Goal: Task Accomplishment & Management: Use online tool/utility

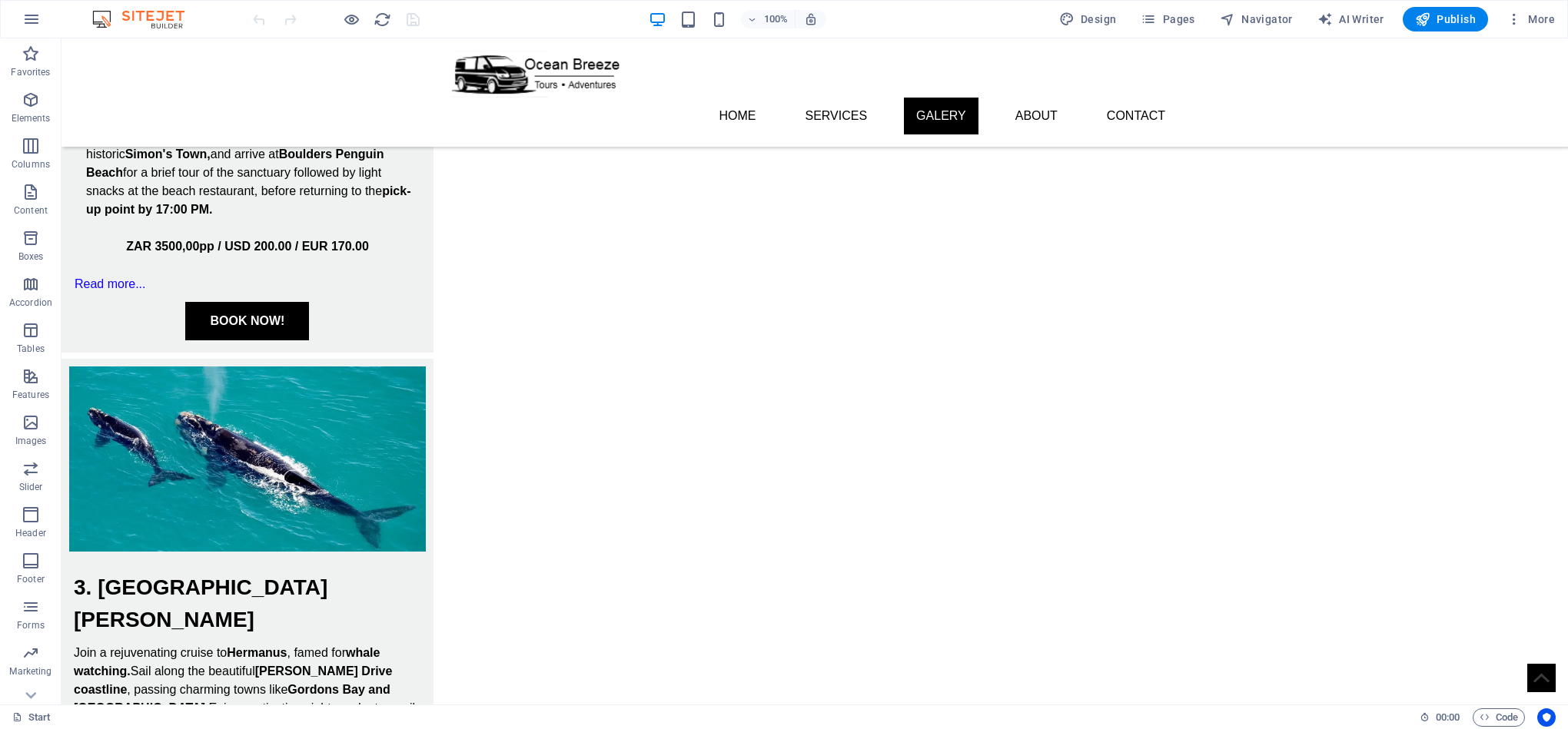
scroll to position [2196, 0]
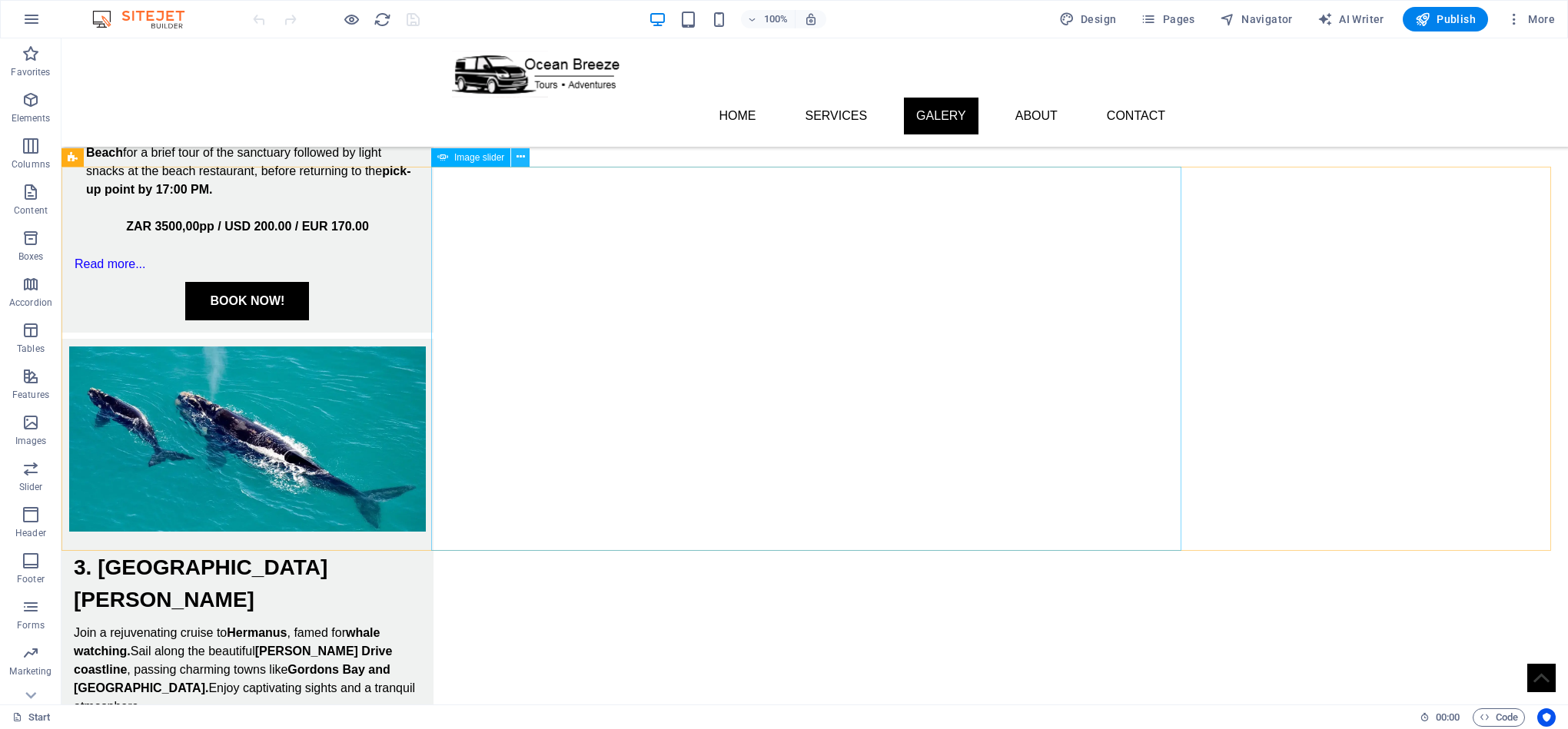
click at [522, 161] on icon at bounding box center [521, 157] width 8 height 17
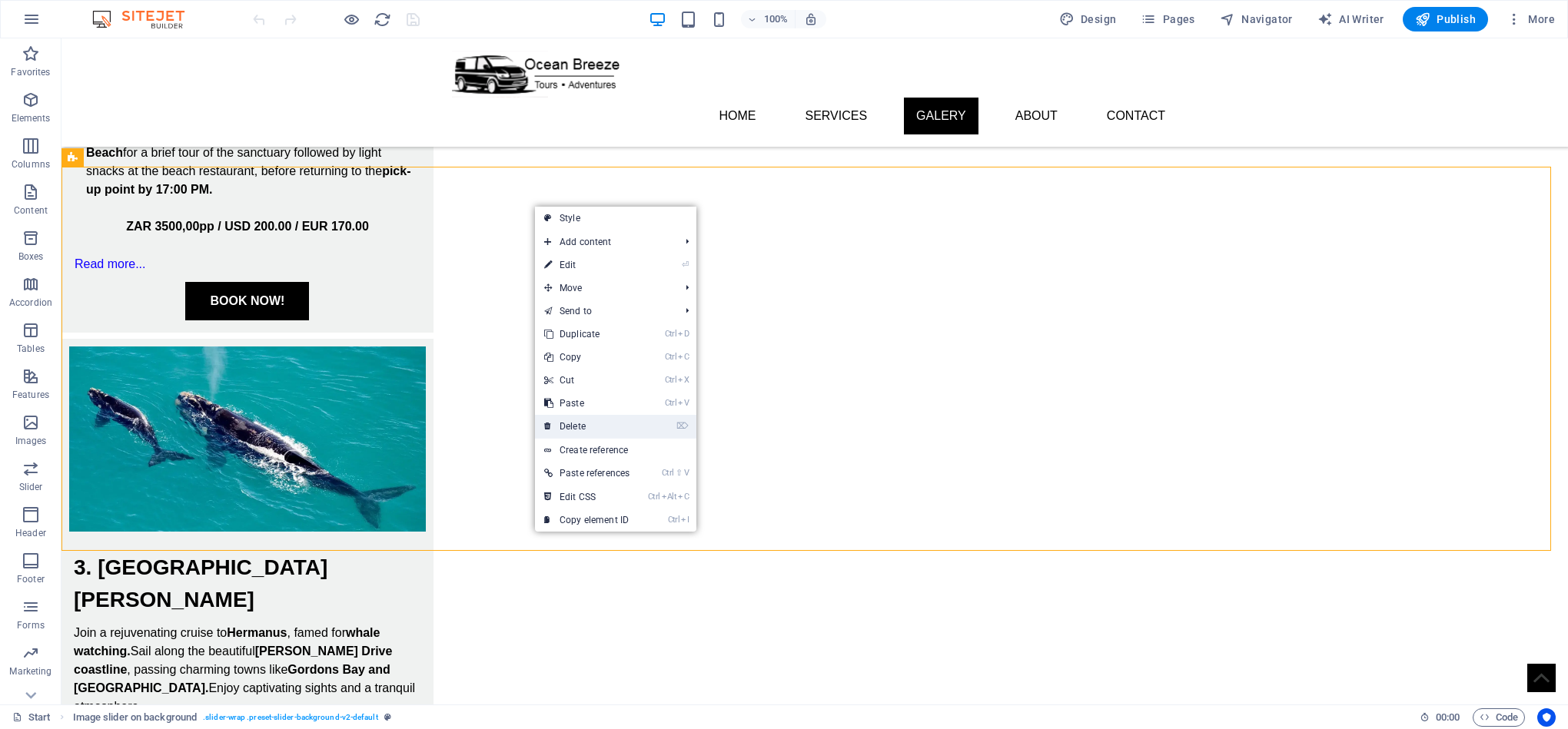
click at [605, 419] on link "⌦ Delete" at bounding box center [586, 426] width 103 height 23
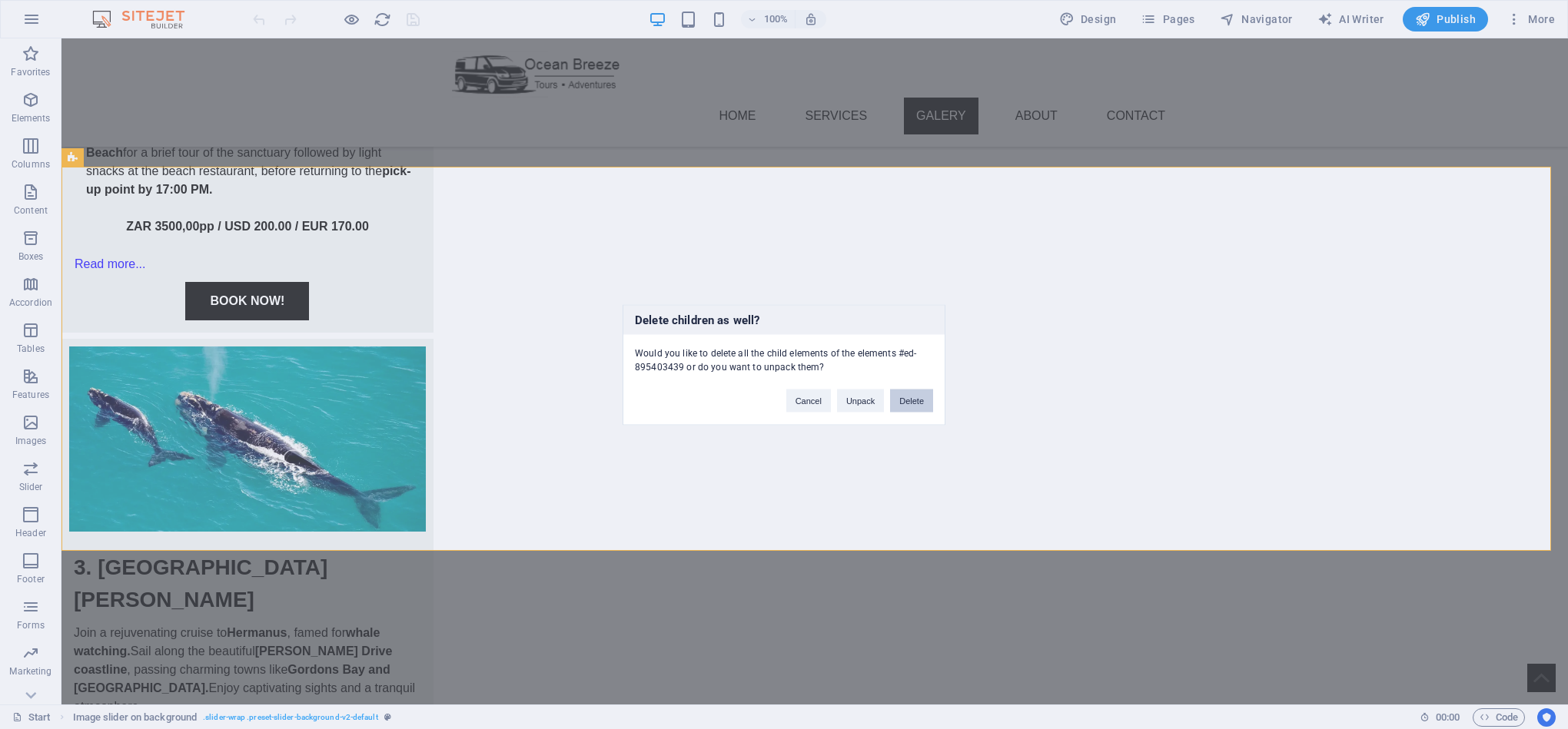
click at [909, 395] on button "Delete" at bounding box center [911, 400] width 43 height 23
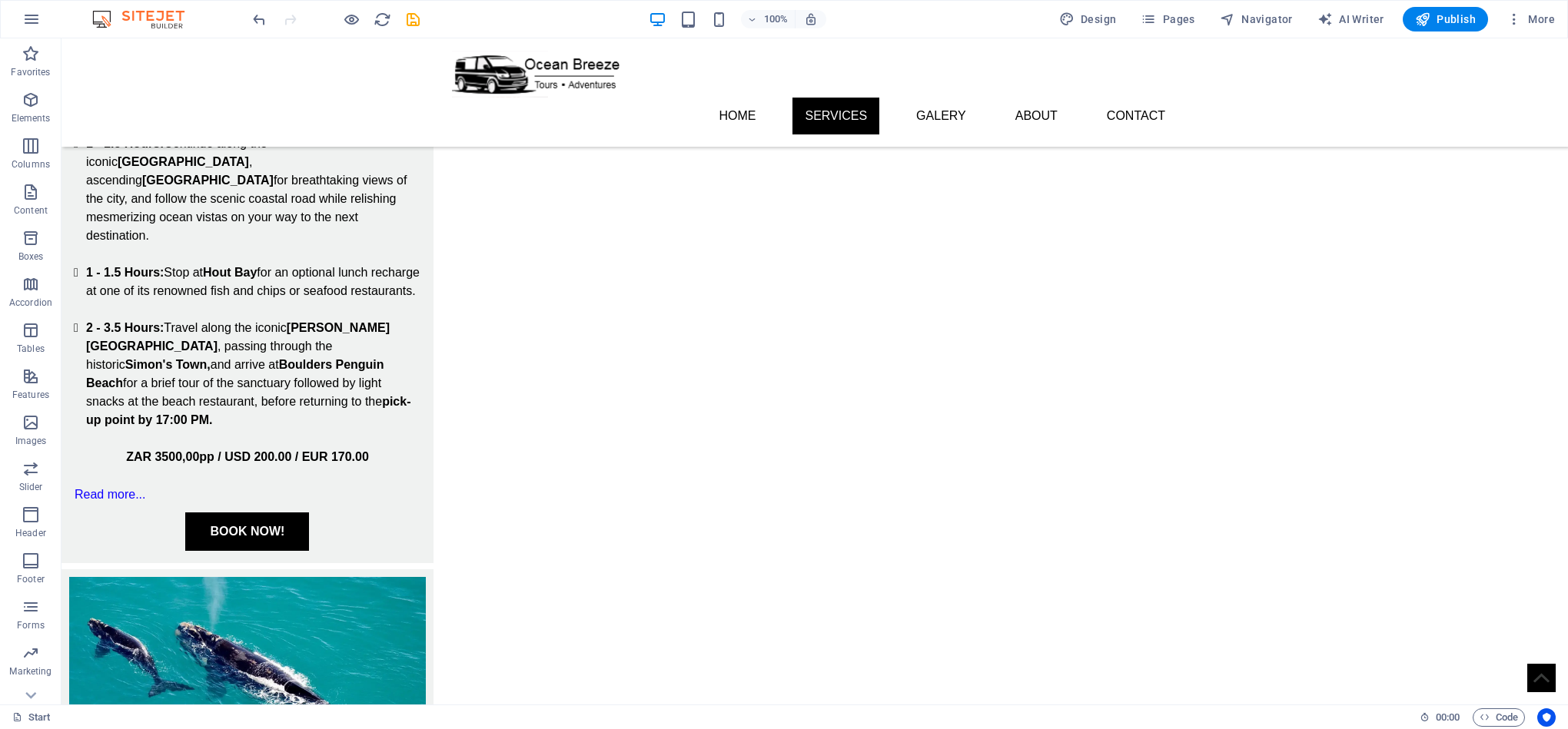
scroll to position [1948, 0]
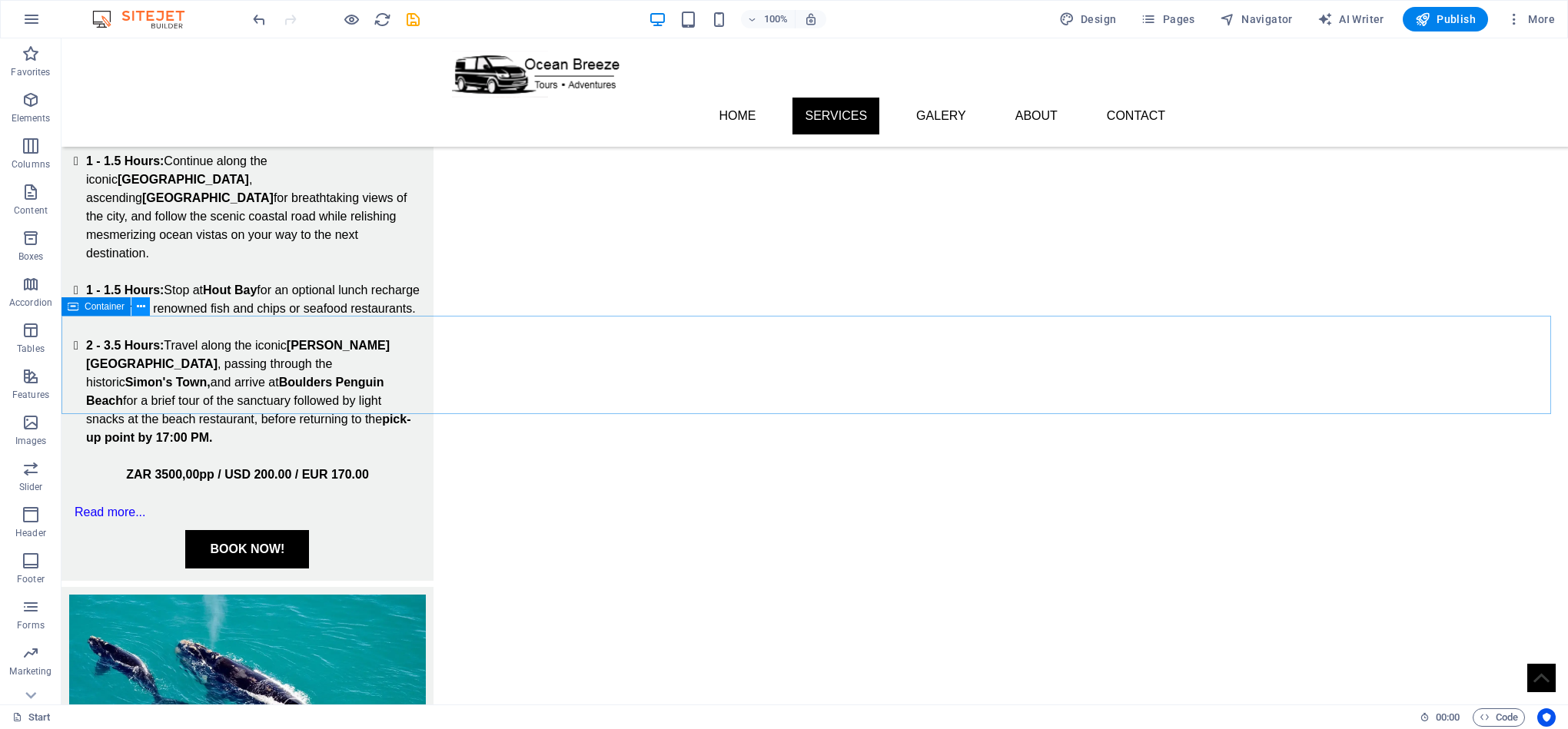
click at [141, 311] on icon at bounding box center [141, 307] width 8 height 17
click at [31, 102] on icon "button" at bounding box center [31, 100] width 18 height 18
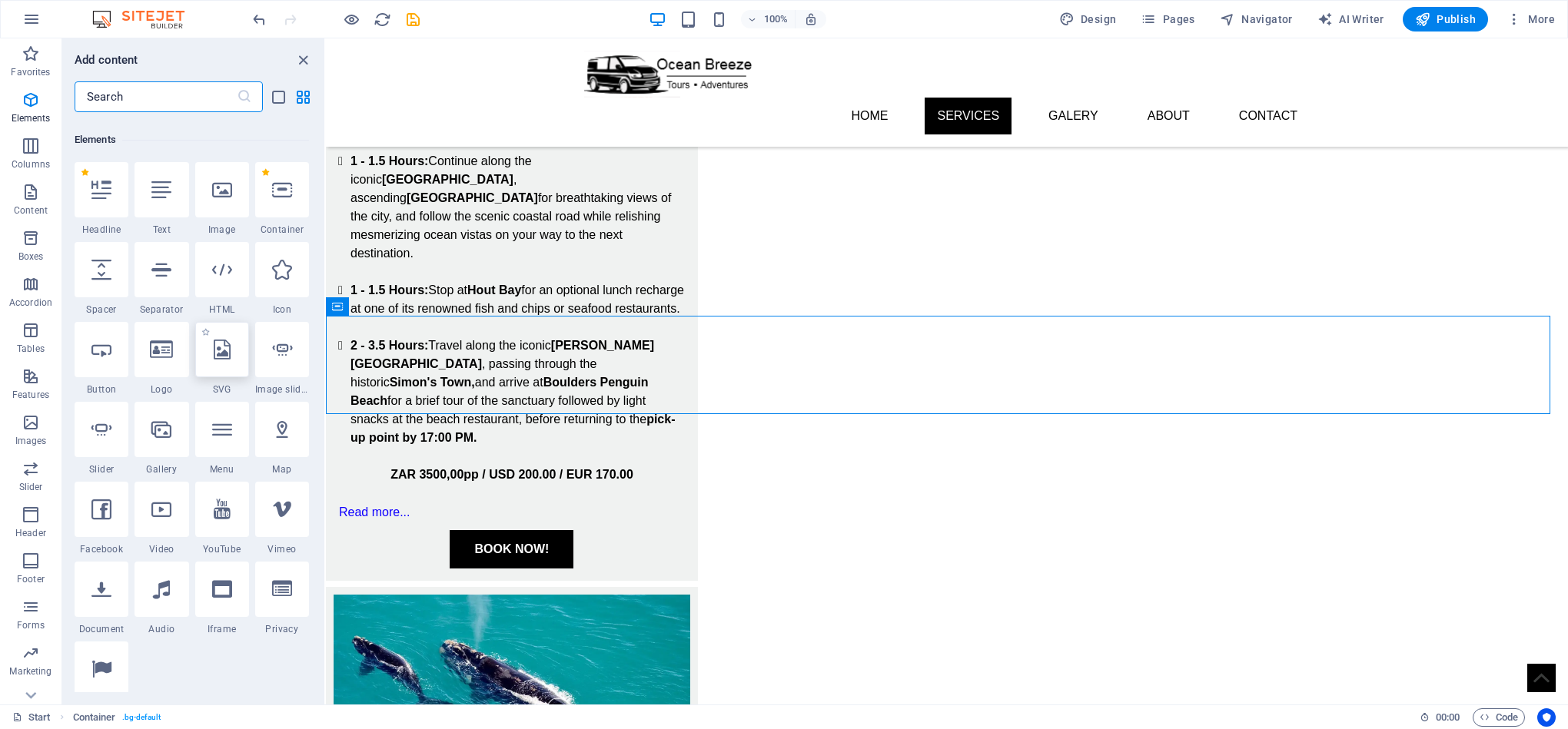
scroll to position [164, 0]
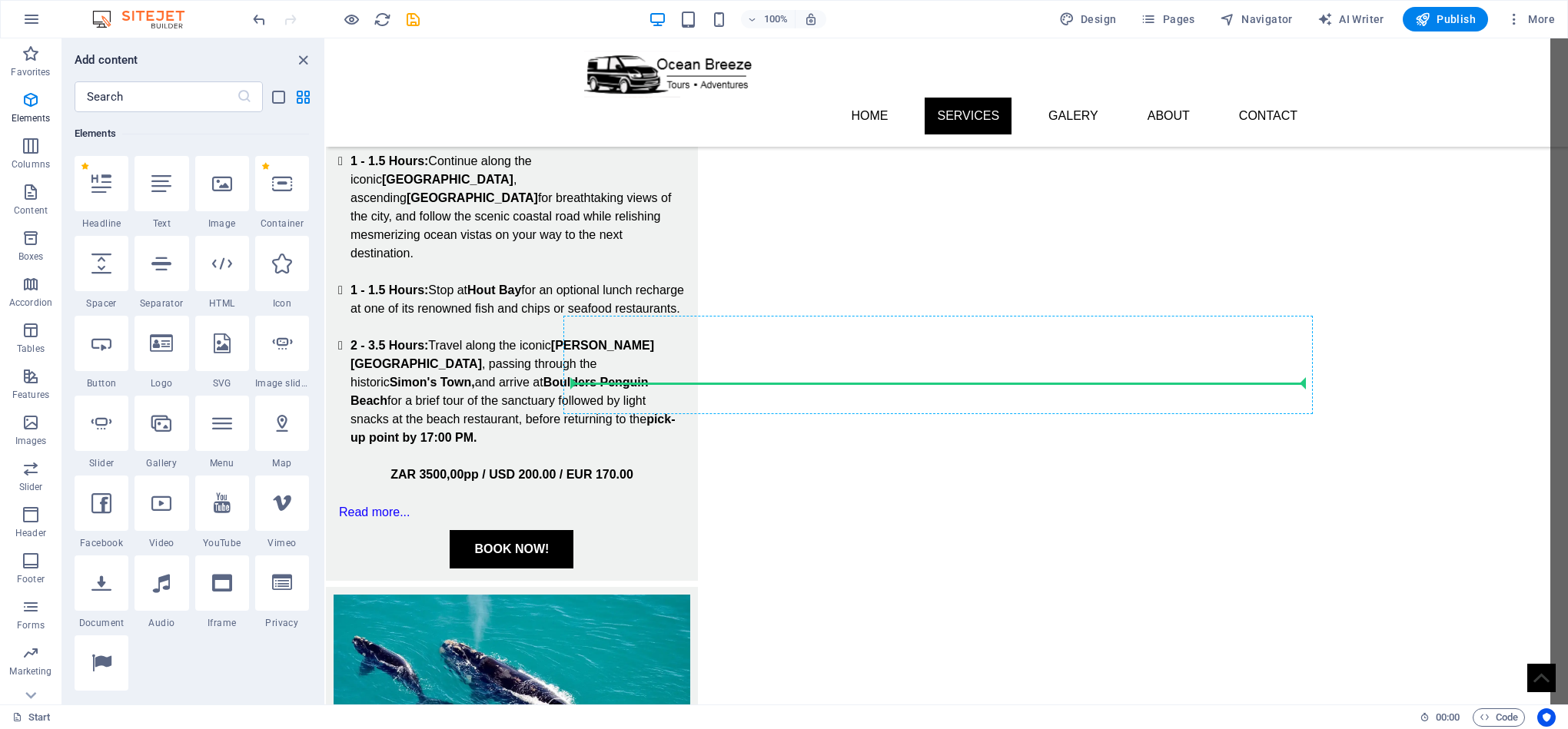
select select "ms"
select select "s"
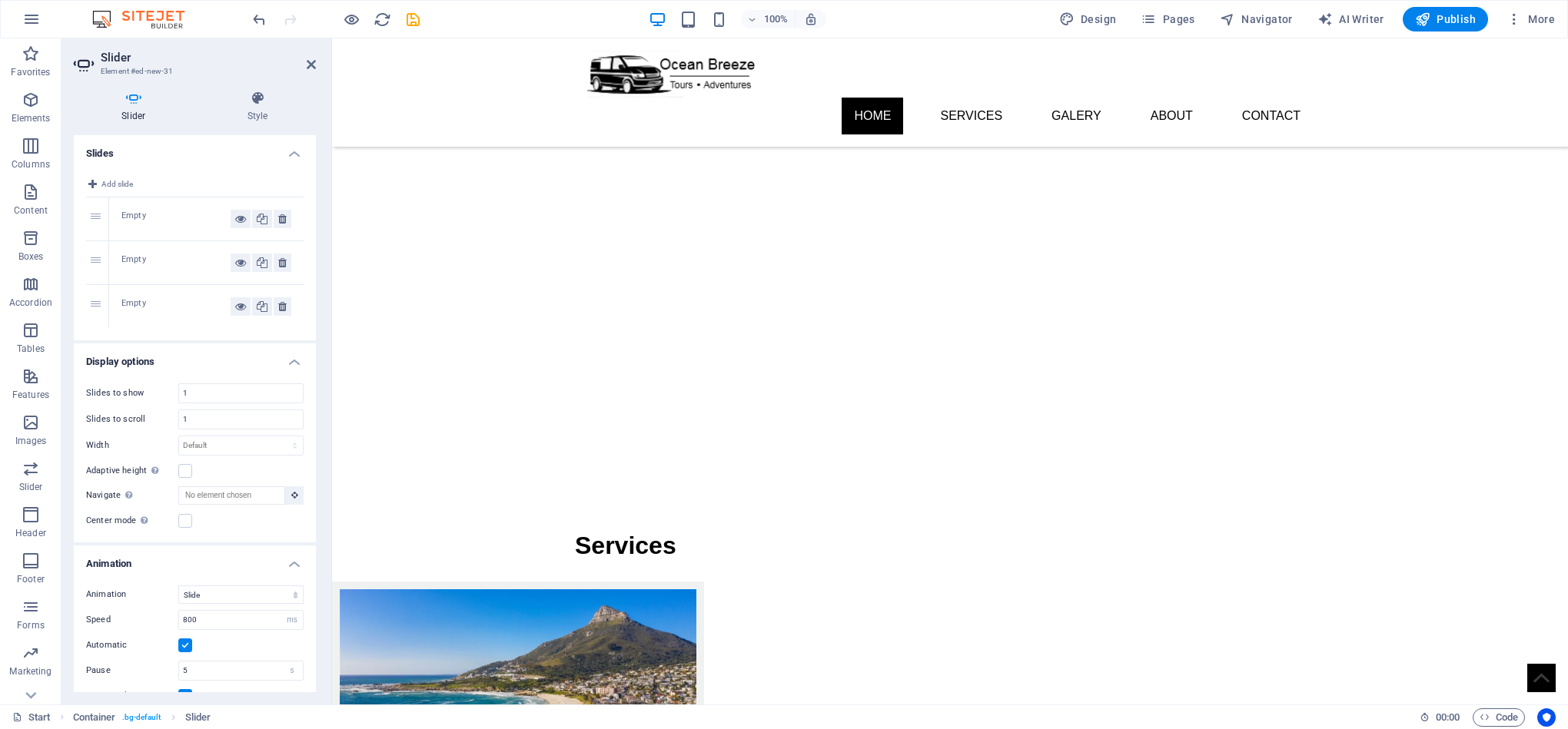
scroll to position [0, 0]
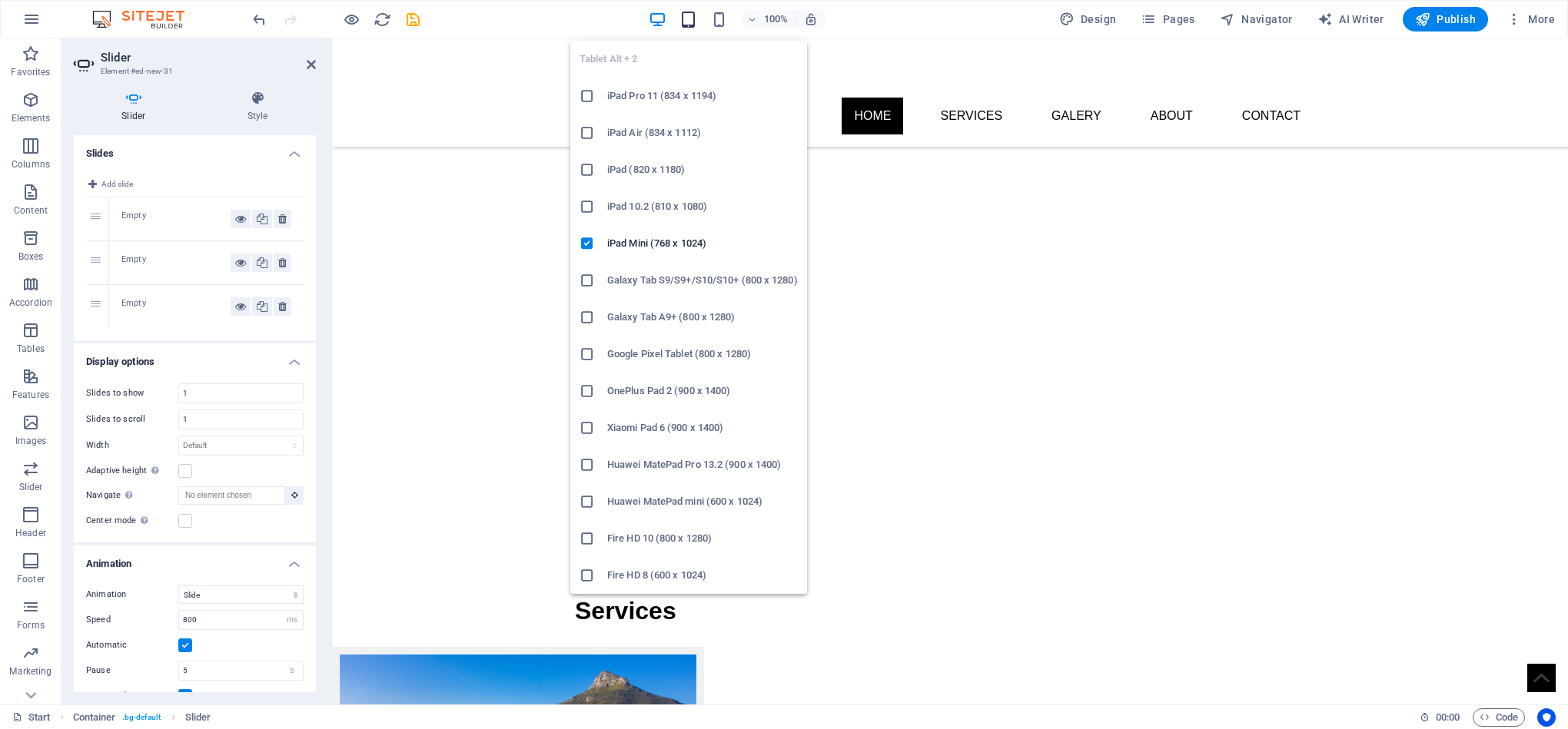
click at [690, 19] on icon "button" at bounding box center [688, 19] width 17 height 17
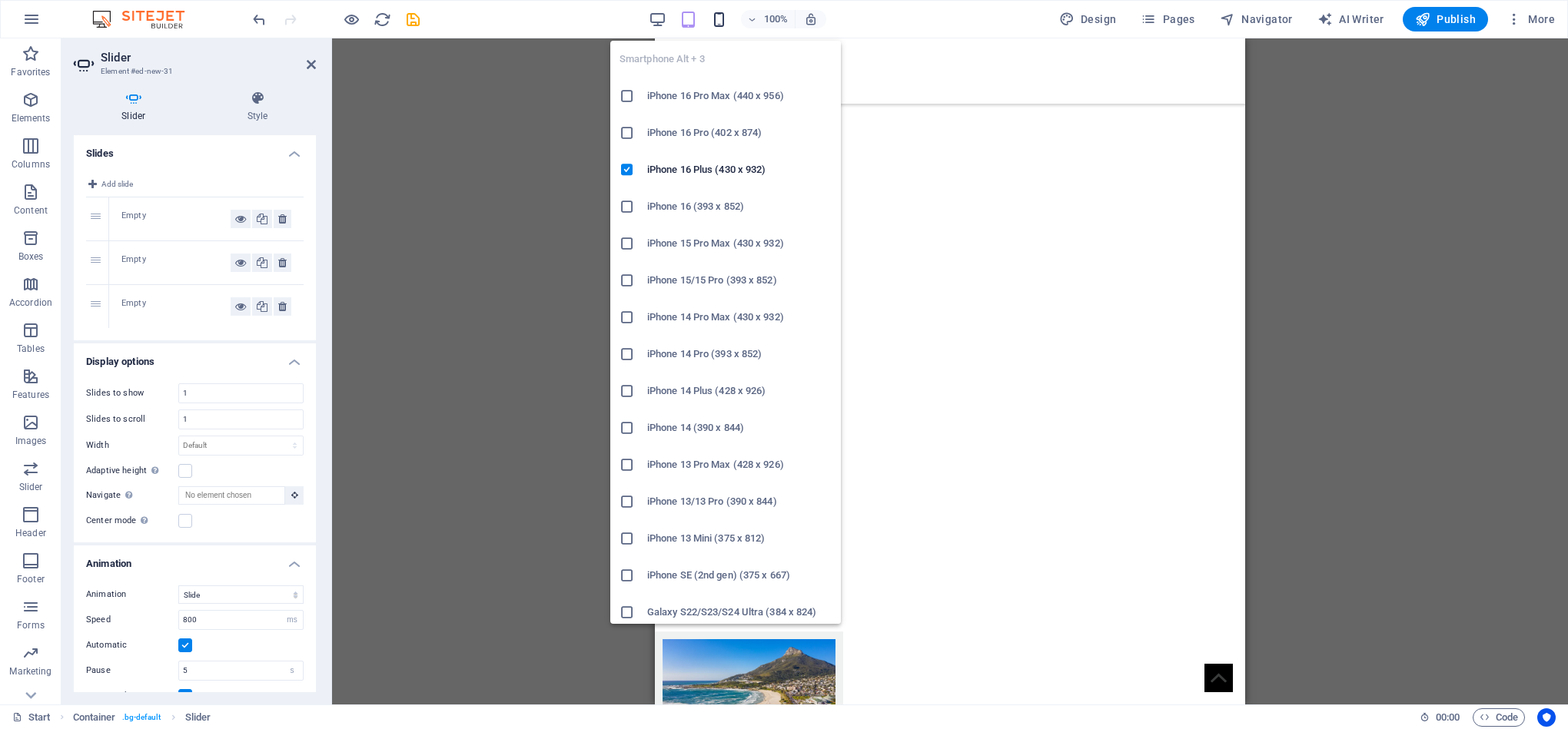
click at [718, 12] on icon "button" at bounding box center [719, 19] width 17 height 17
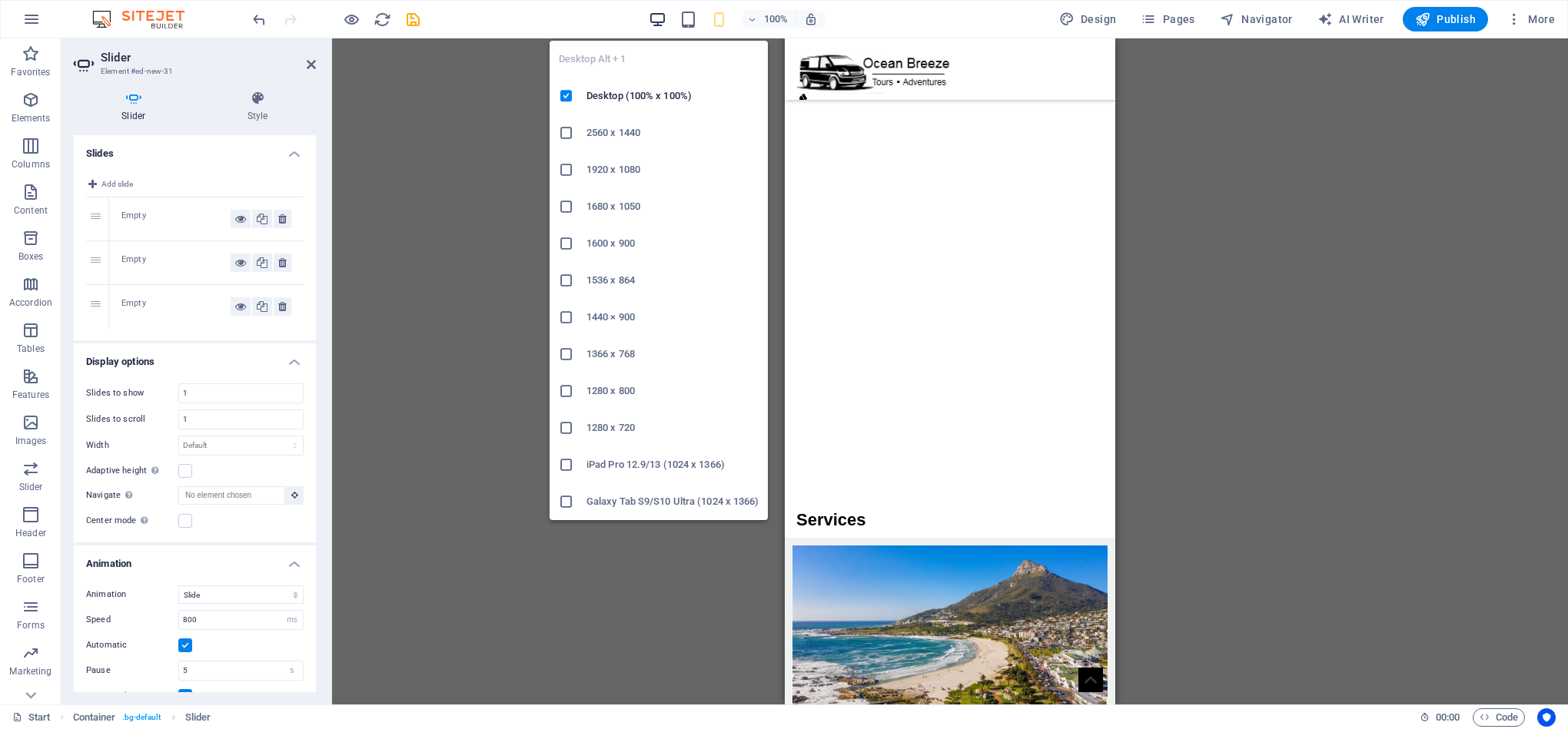
click at [658, 12] on icon "button" at bounding box center [657, 19] width 17 height 17
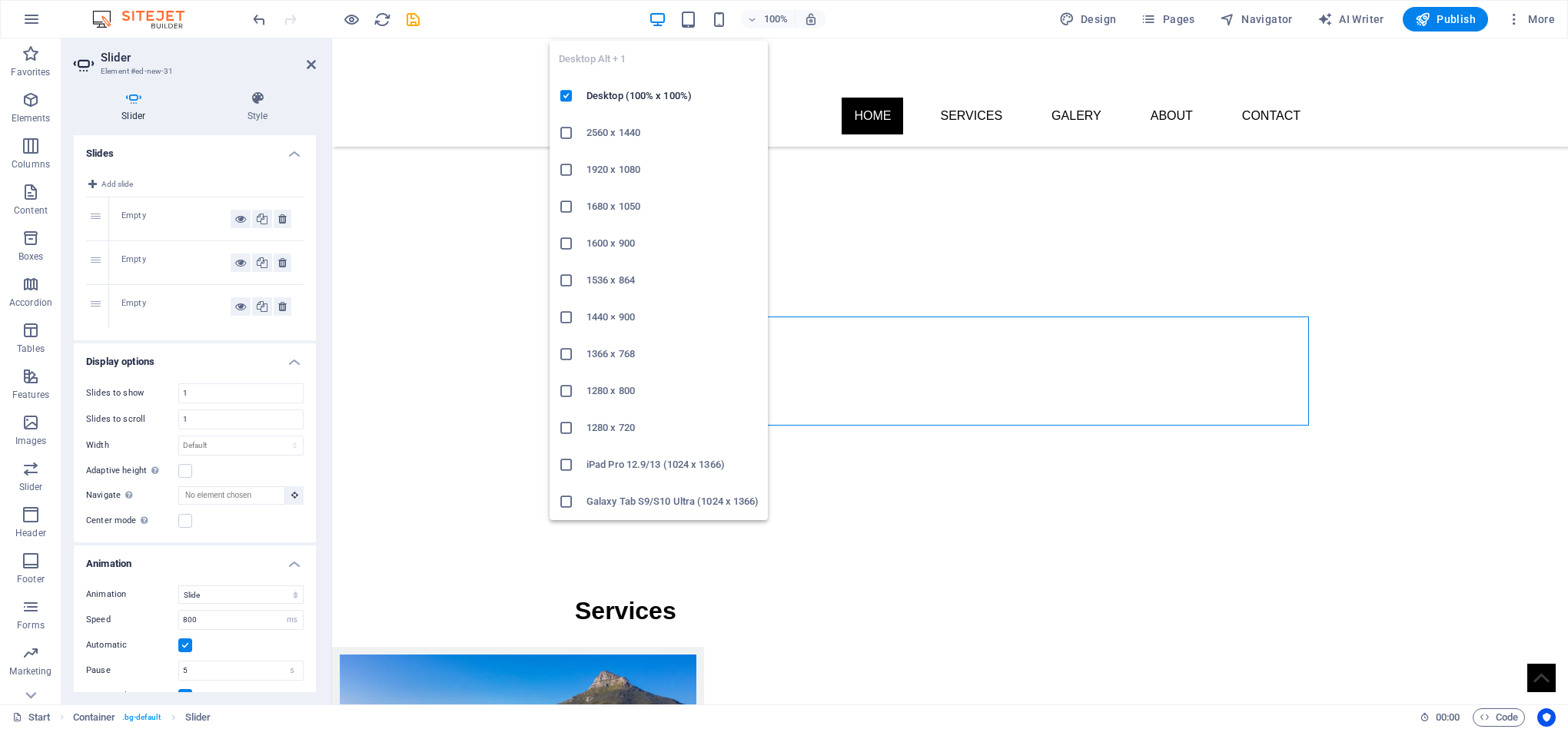
scroll to position [2015, 0]
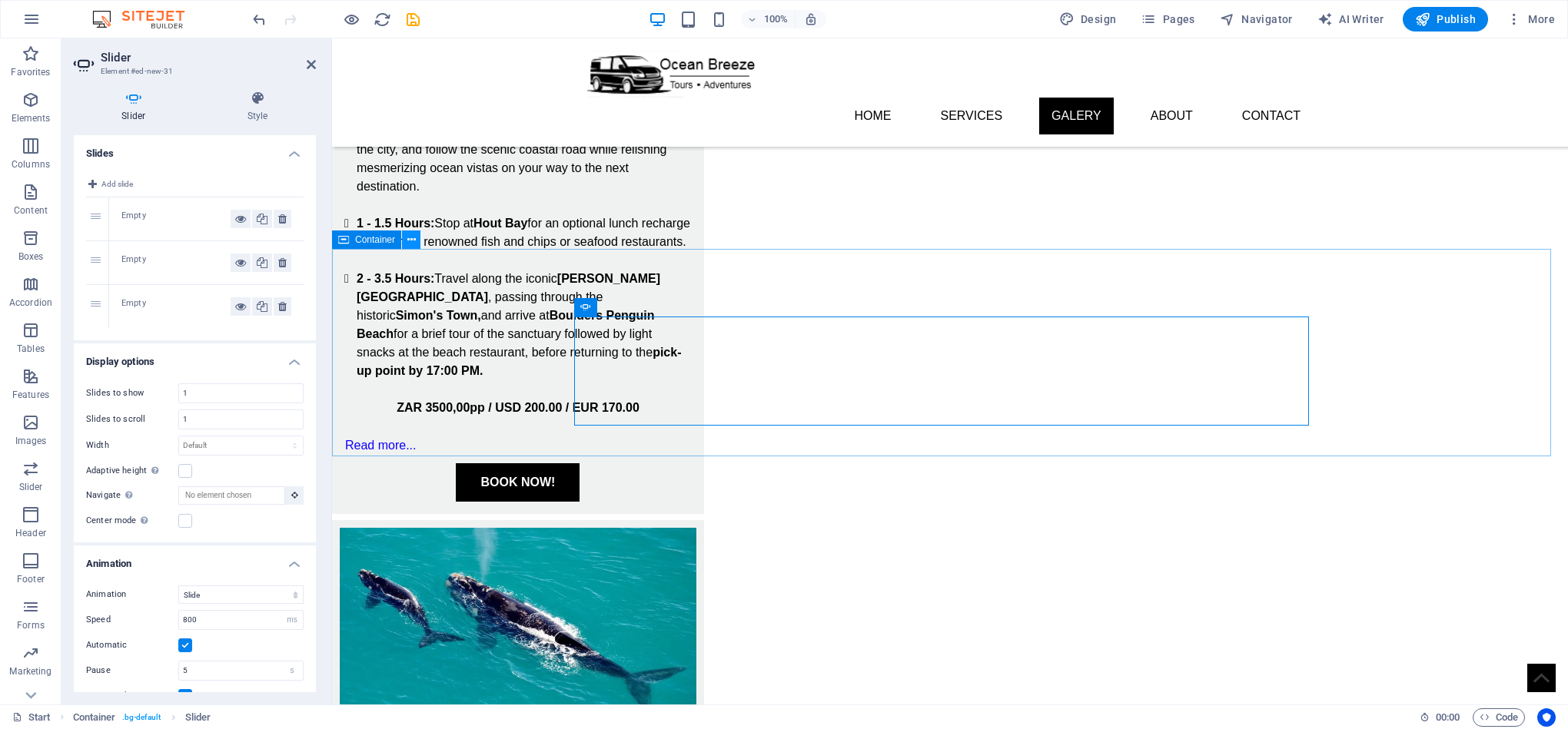
click at [409, 240] on icon at bounding box center [412, 241] width 8 height 17
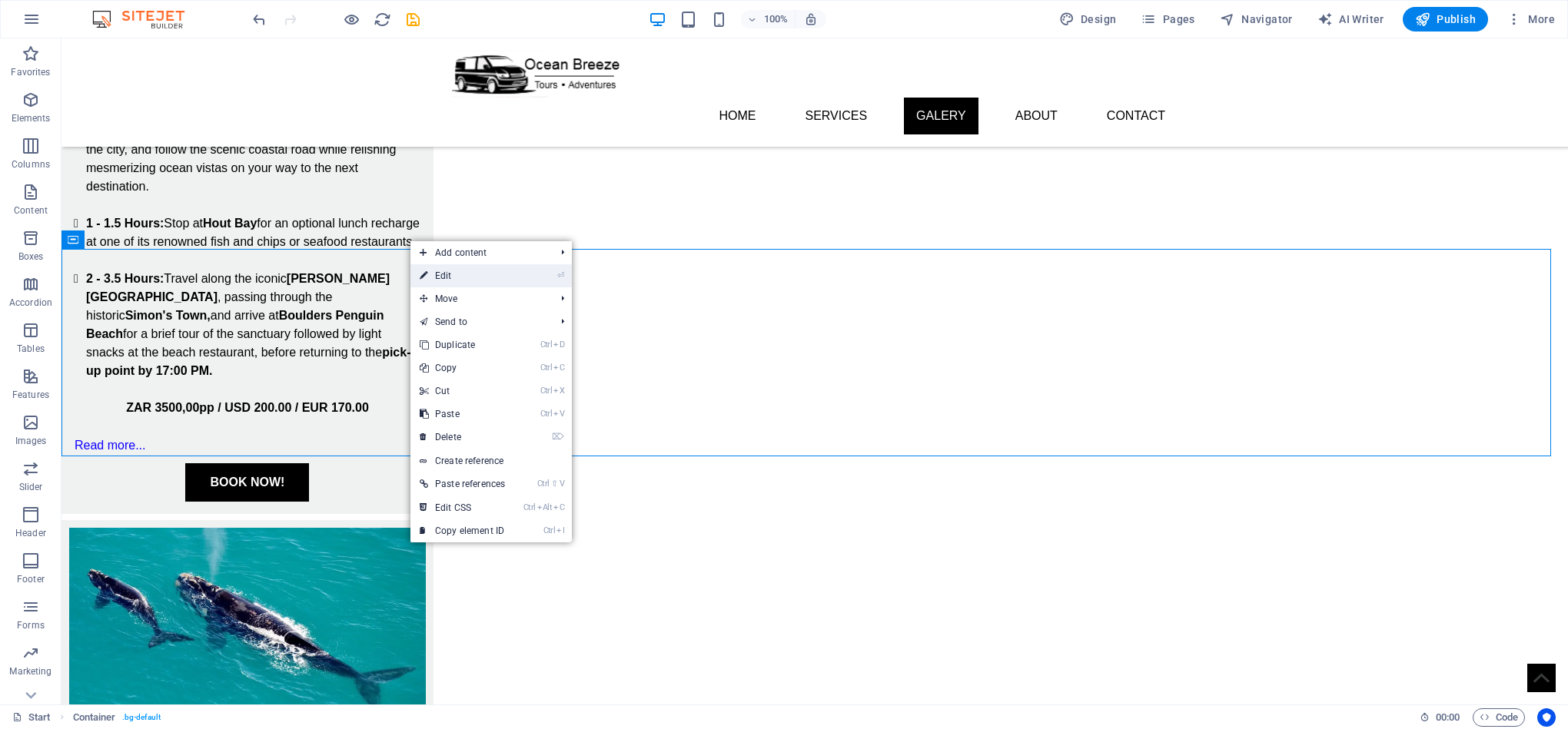
click at [466, 273] on link "⏎ Edit" at bounding box center [461, 276] width 103 height 23
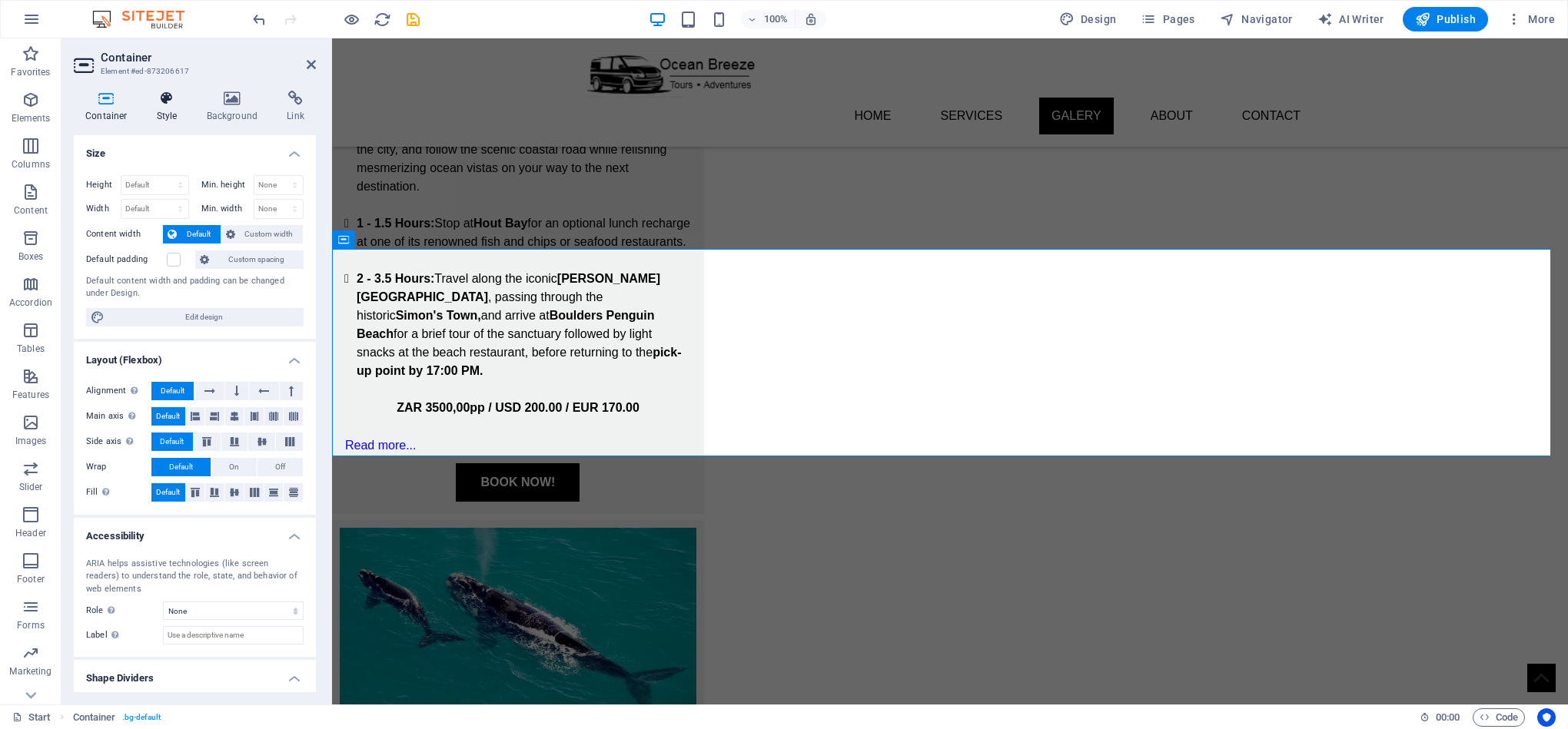
click at [176, 108] on h4 "Style" at bounding box center [170, 107] width 50 height 32
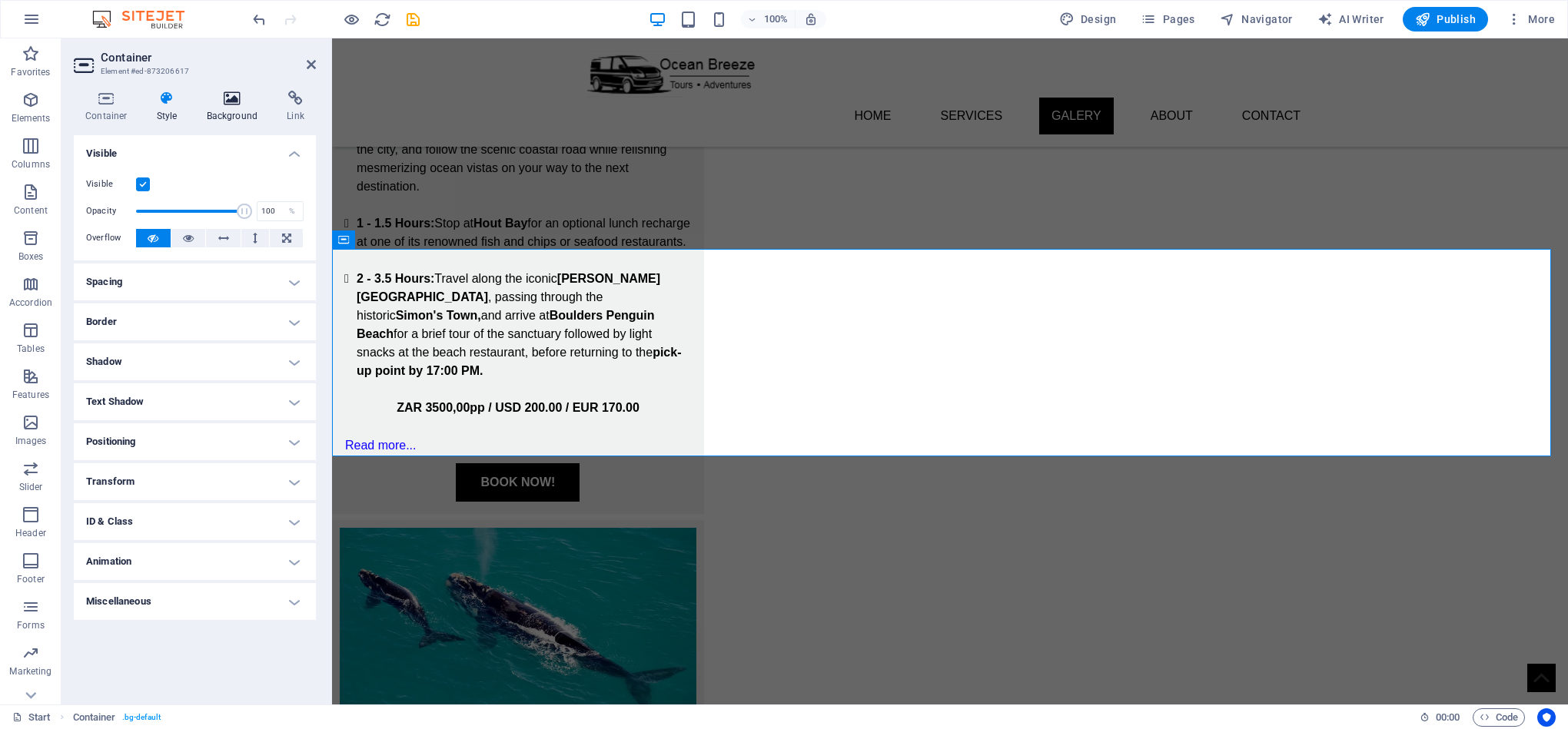
click at [219, 106] on h4 "Background" at bounding box center [236, 107] width 81 height 32
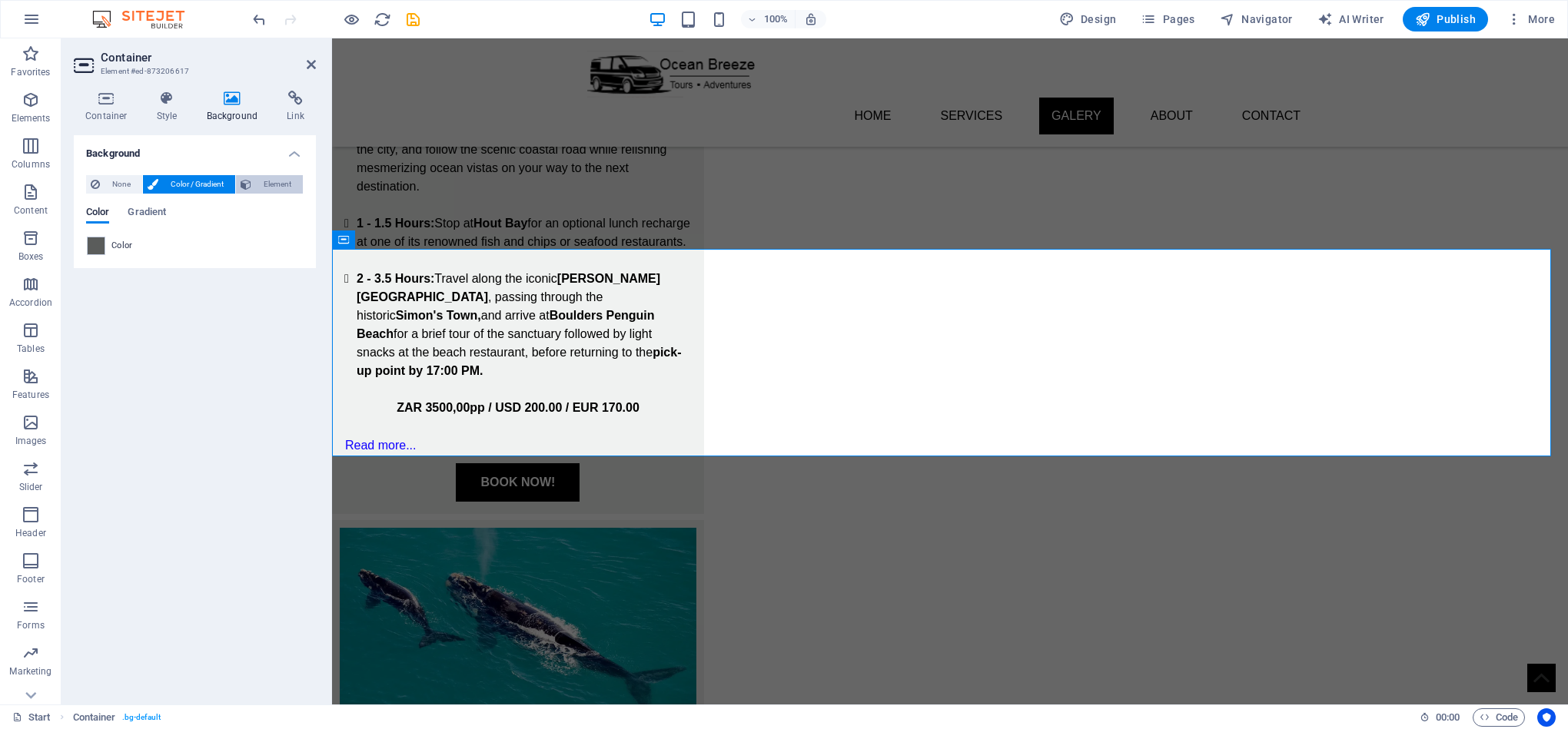
click at [261, 182] on span "Element" at bounding box center [276, 184] width 42 height 18
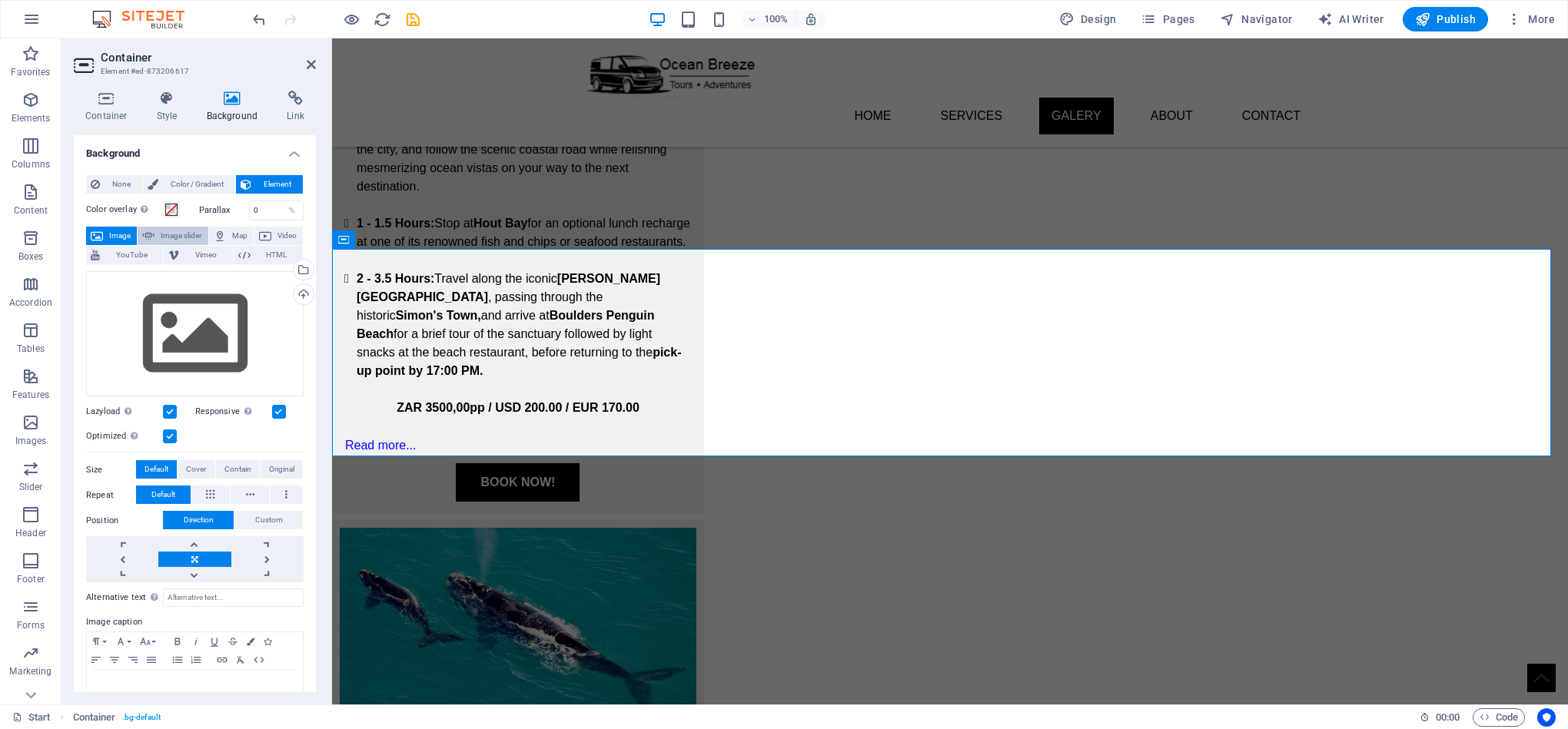
click at [189, 233] on span "Image slider" at bounding box center [180, 236] width 44 height 18
select select "ms"
select select "s"
select select "progressive"
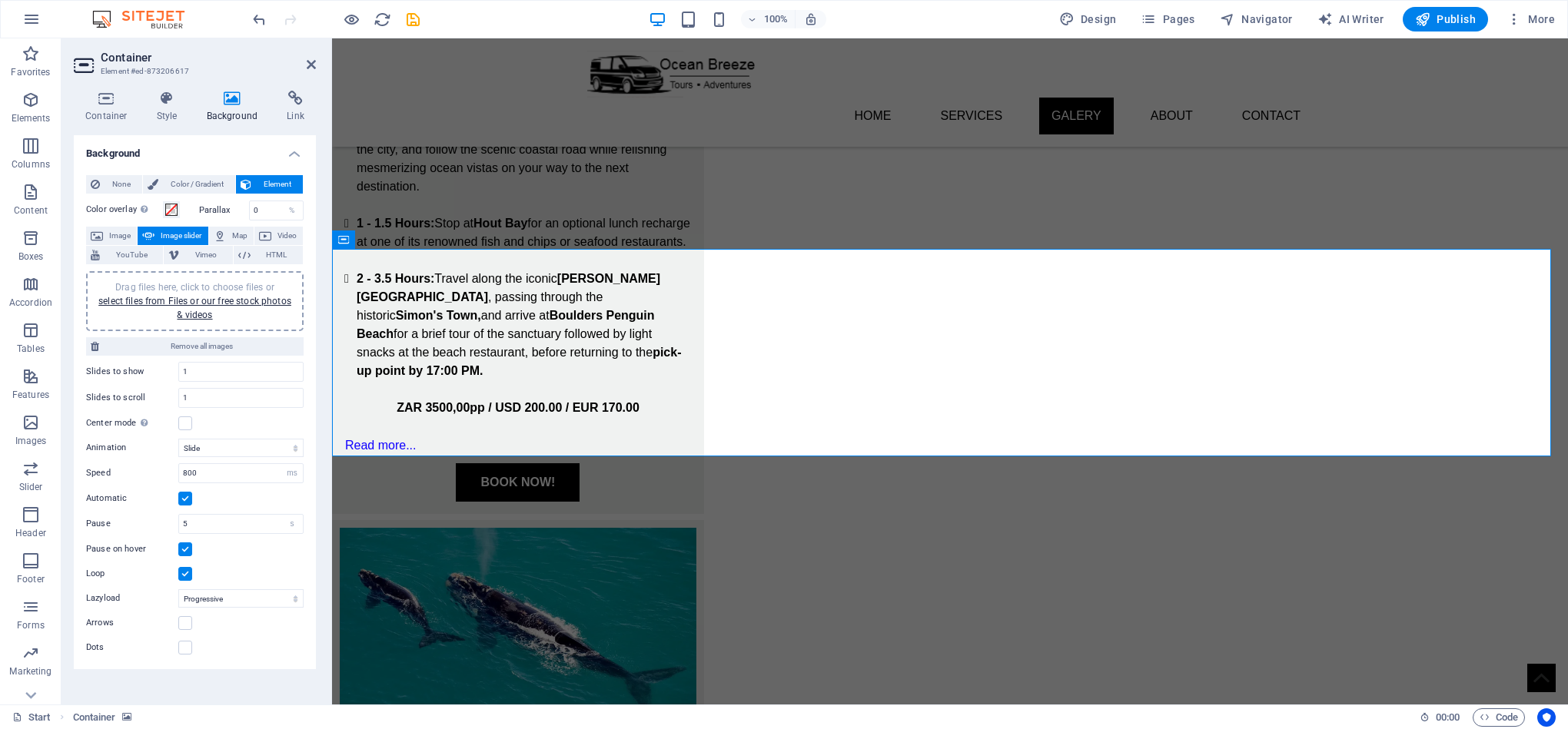
click at [189, 284] on span "Drag files here, click to choose files or select files from Files or our free s…" at bounding box center [194, 301] width 193 height 38
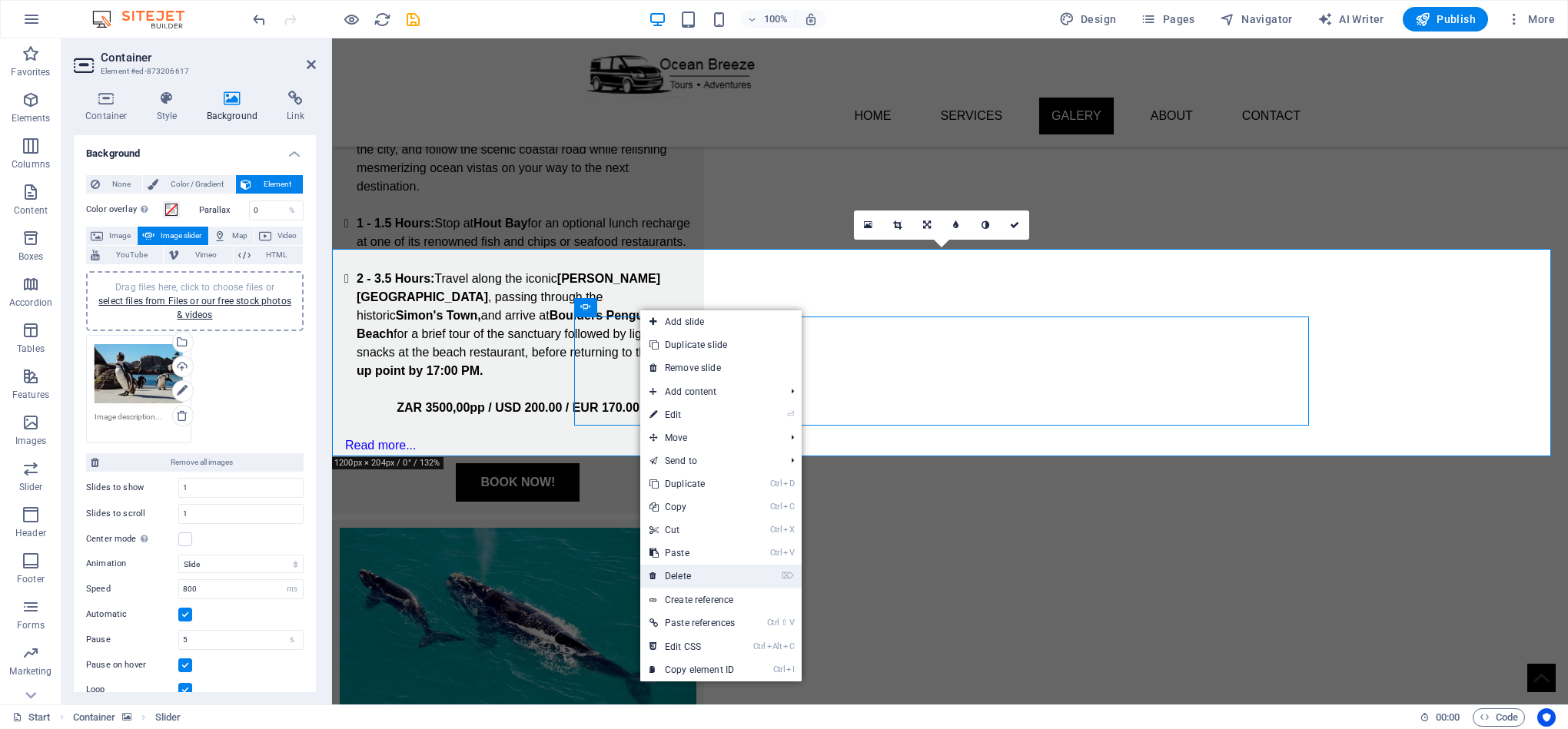
click at [704, 576] on link "⌦ Delete" at bounding box center [691, 576] width 103 height 23
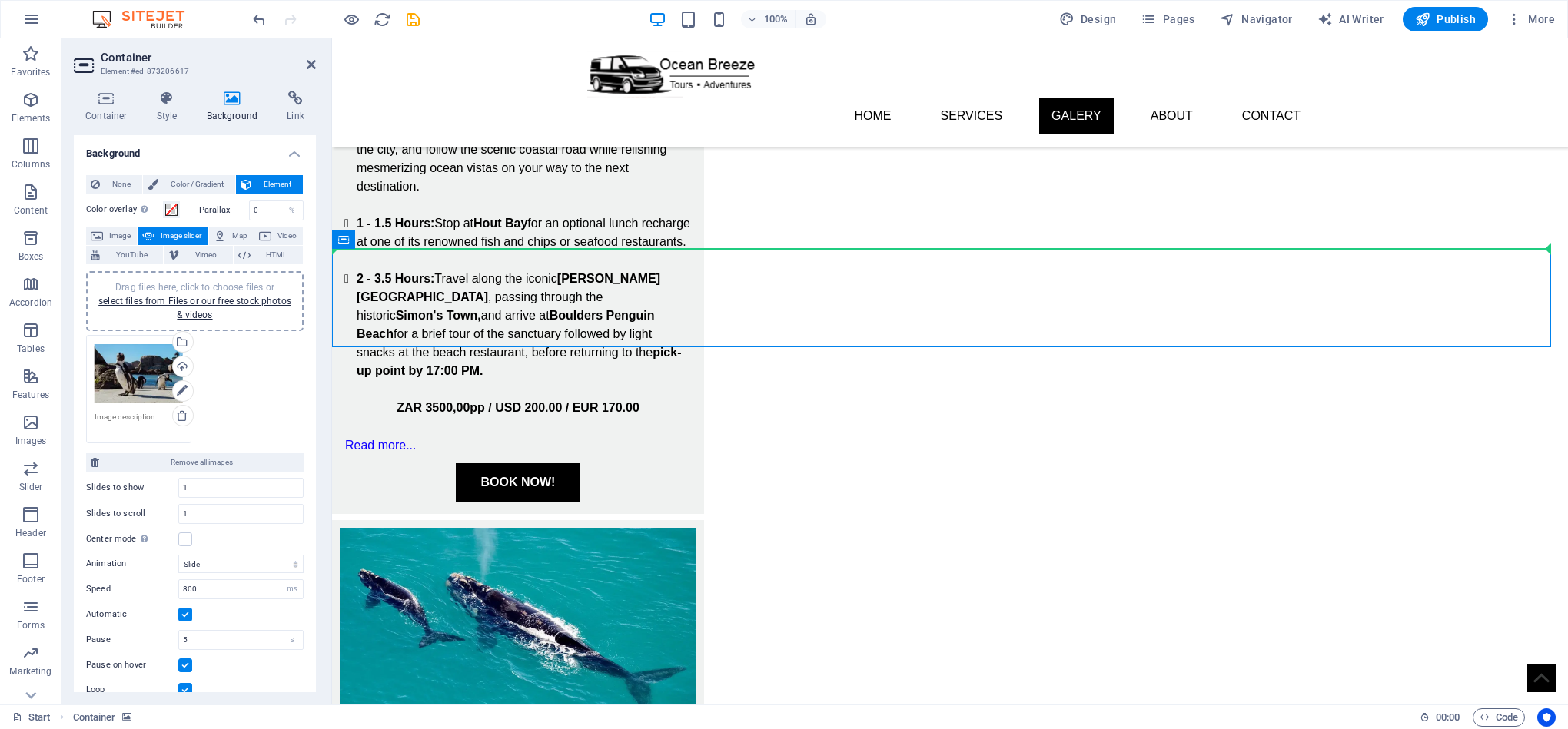
drag, startPoint x: 611, startPoint y: 296, endPoint x: 632, endPoint y: 231, distance: 68.3
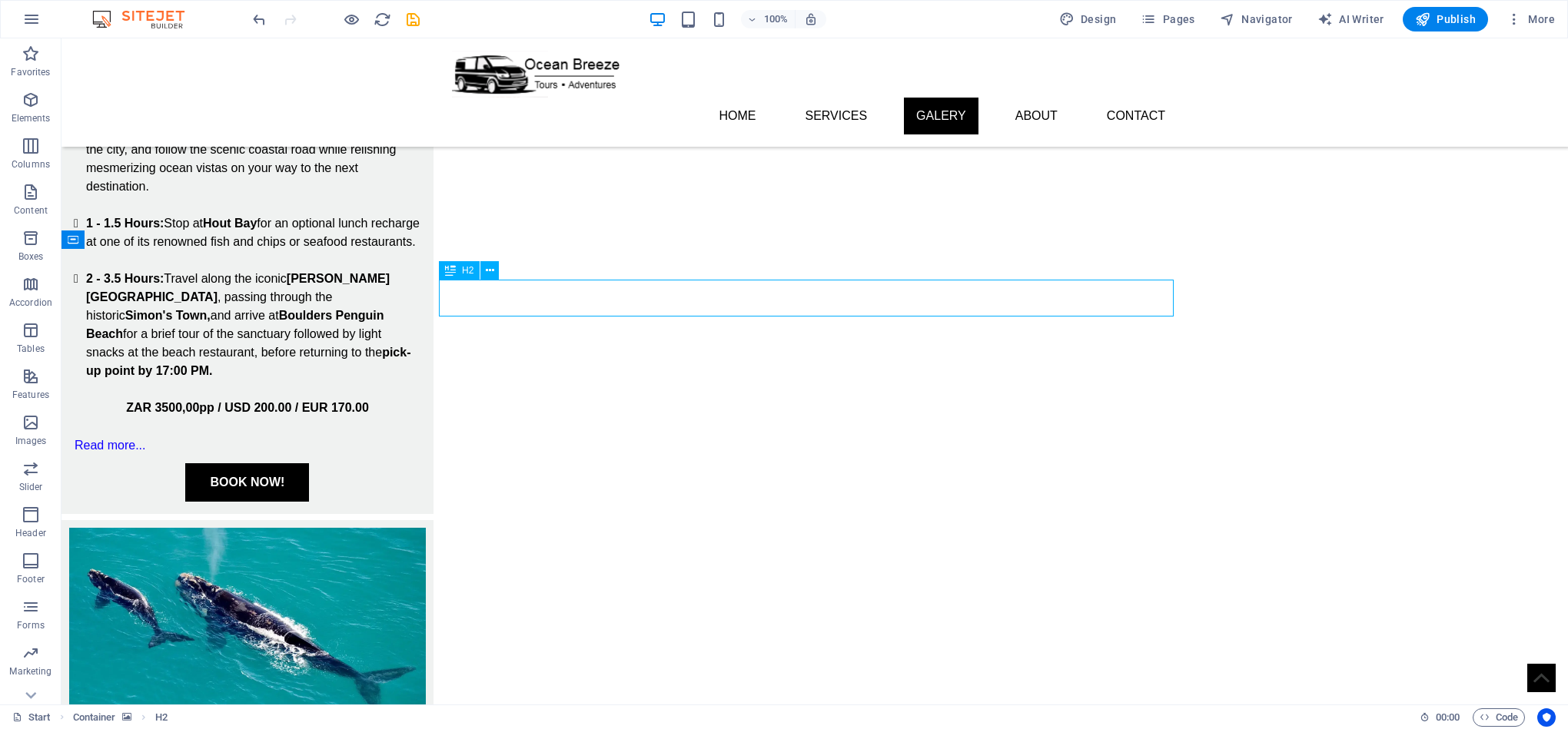
drag, startPoint x: 356, startPoint y: 299, endPoint x: 633, endPoint y: 279, distance: 277.7
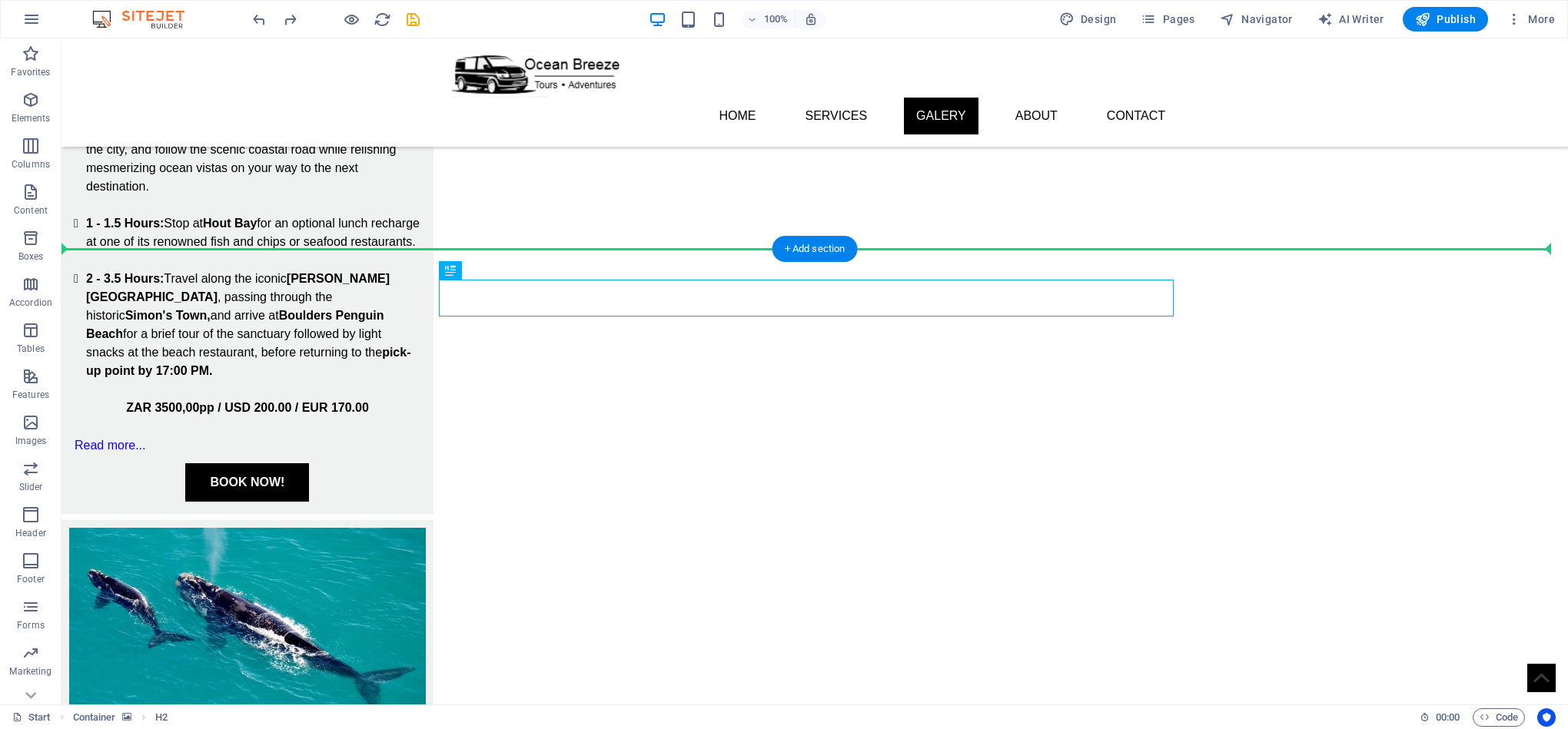
drag, startPoint x: 504, startPoint y: 309, endPoint x: 442, endPoint y: 242, distance: 91.3
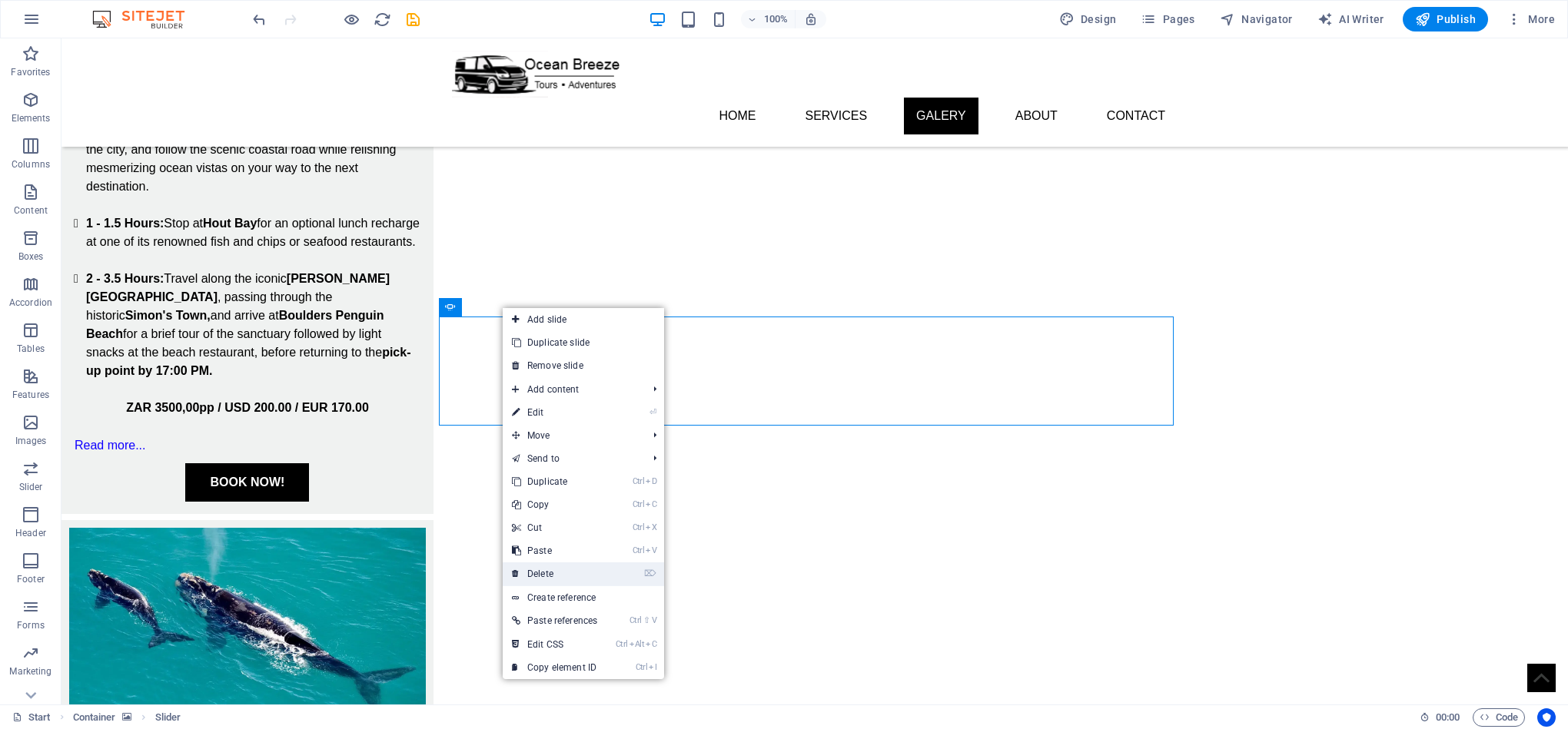
click at [588, 569] on link "⌦ Delete" at bounding box center [554, 574] width 103 height 23
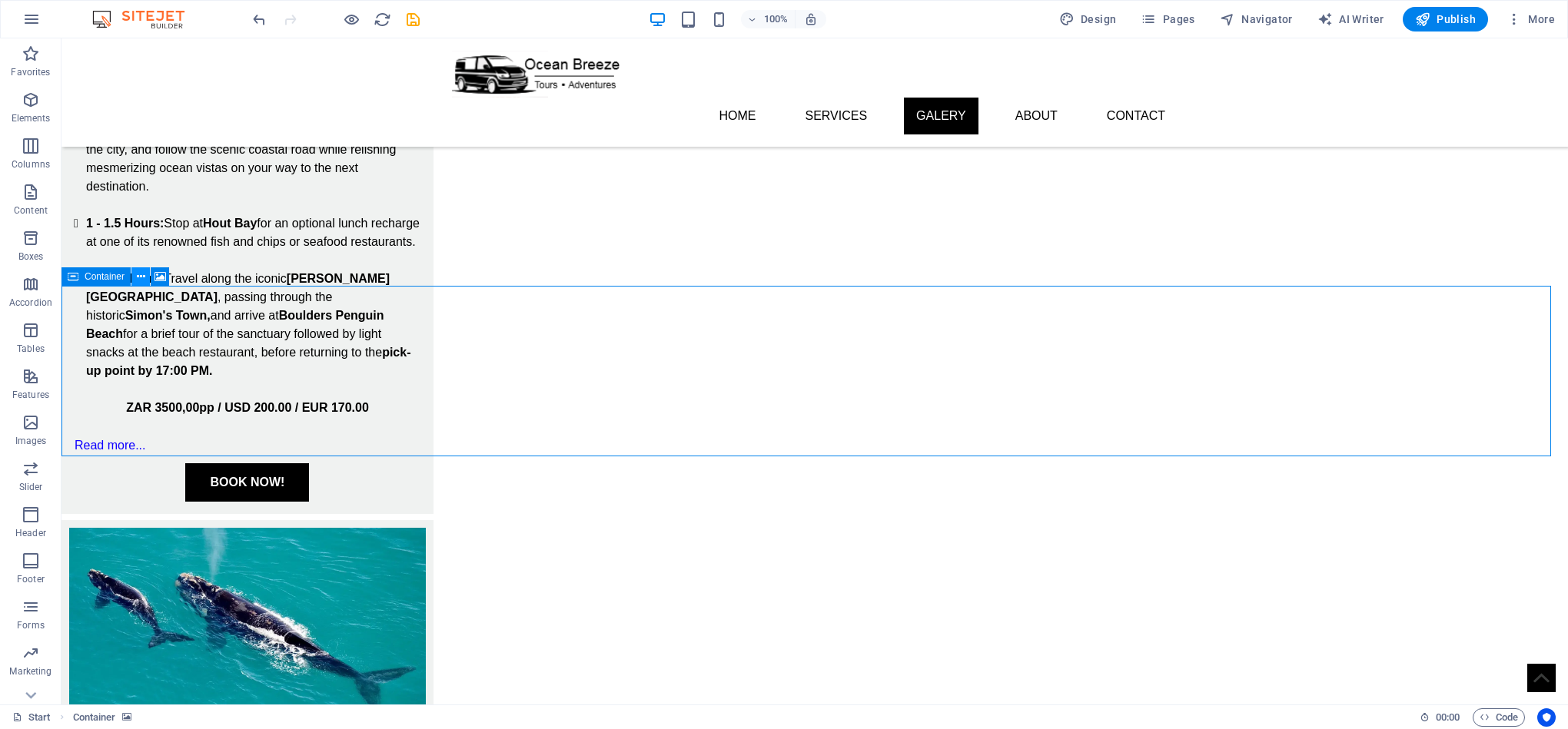
click at [135, 279] on button at bounding box center [141, 276] width 18 height 18
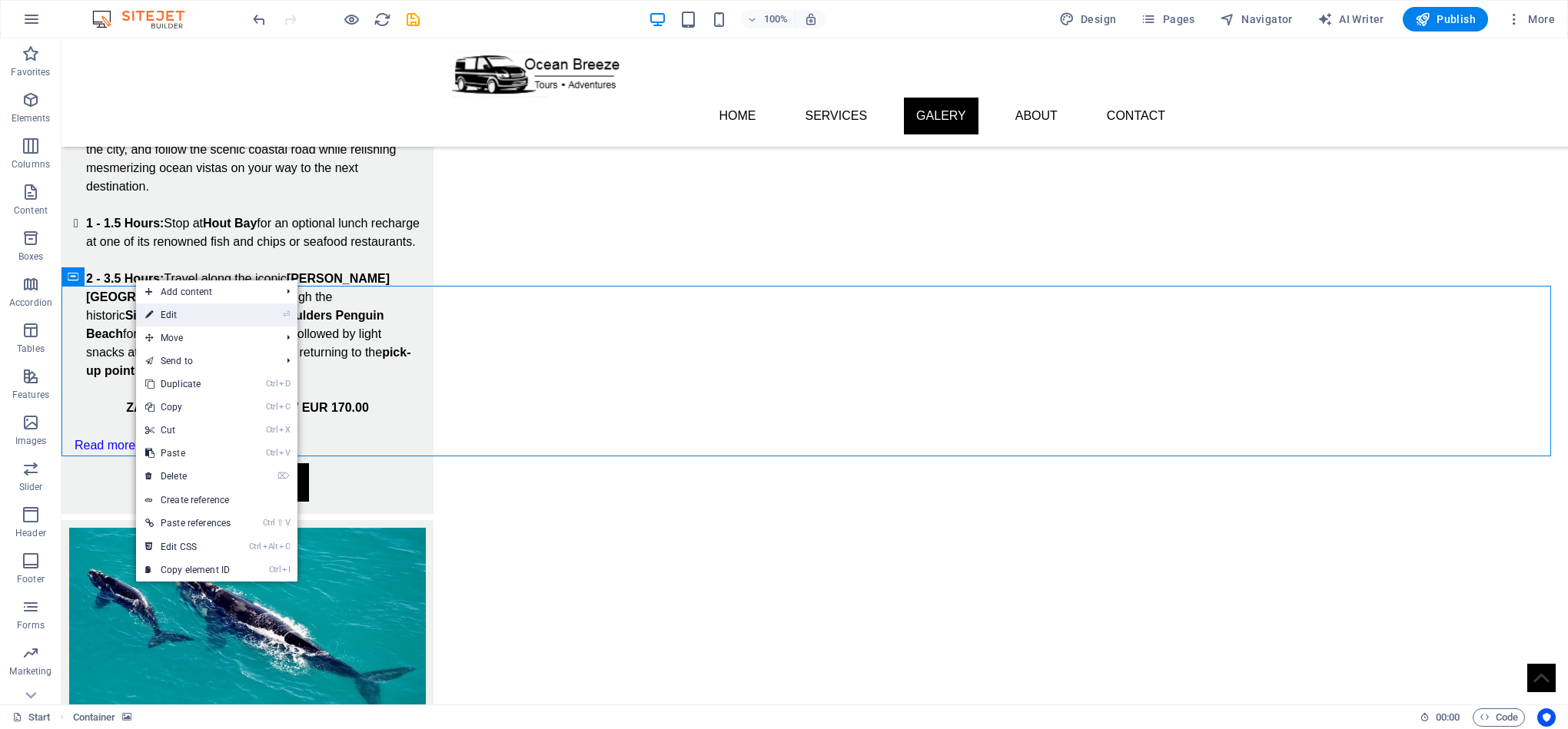
click at [212, 321] on link "⏎ Edit" at bounding box center [187, 315] width 103 height 23
select select "ms"
select select "s"
select select "progressive"
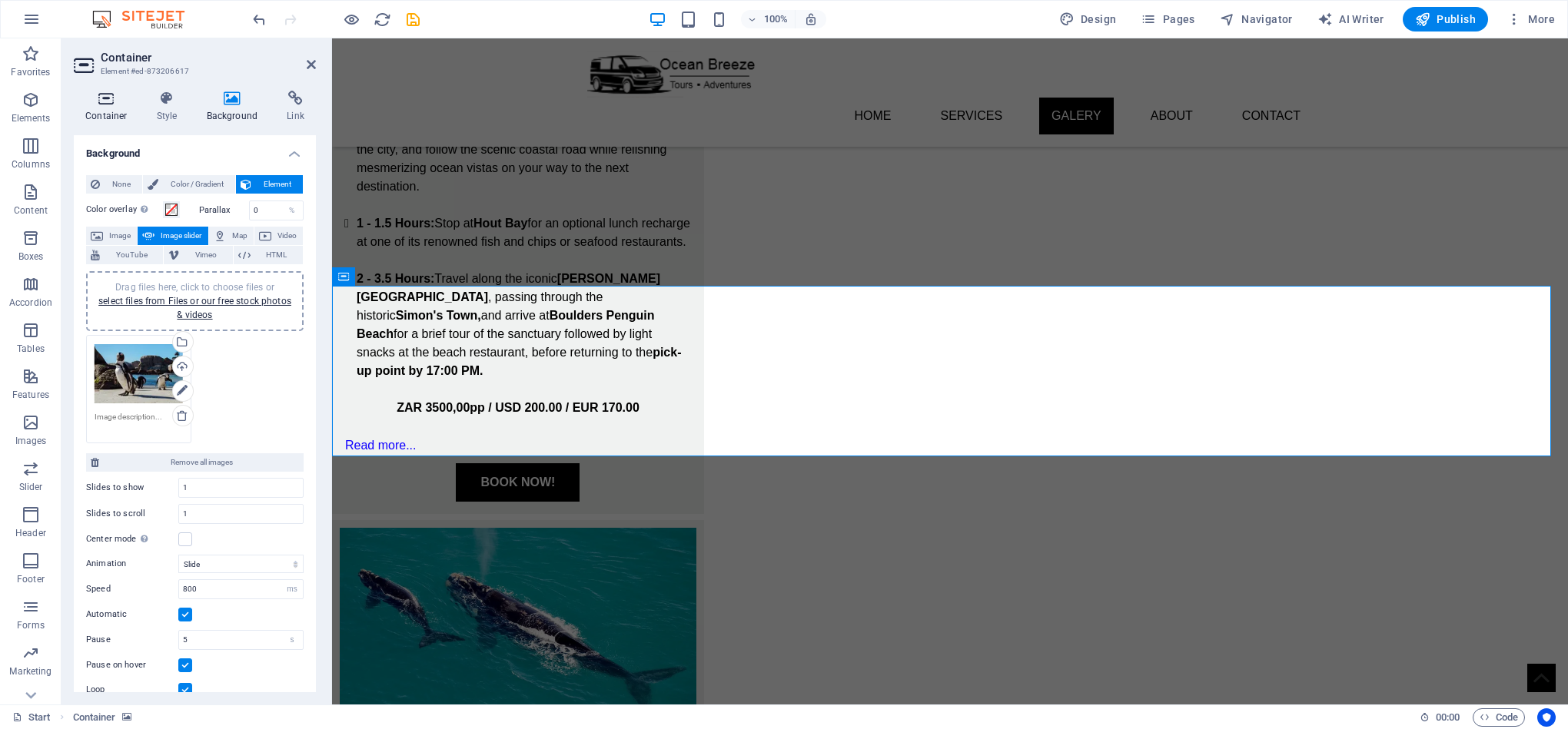
click at [120, 109] on h4 "Container" at bounding box center [109, 107] width 71 height 32
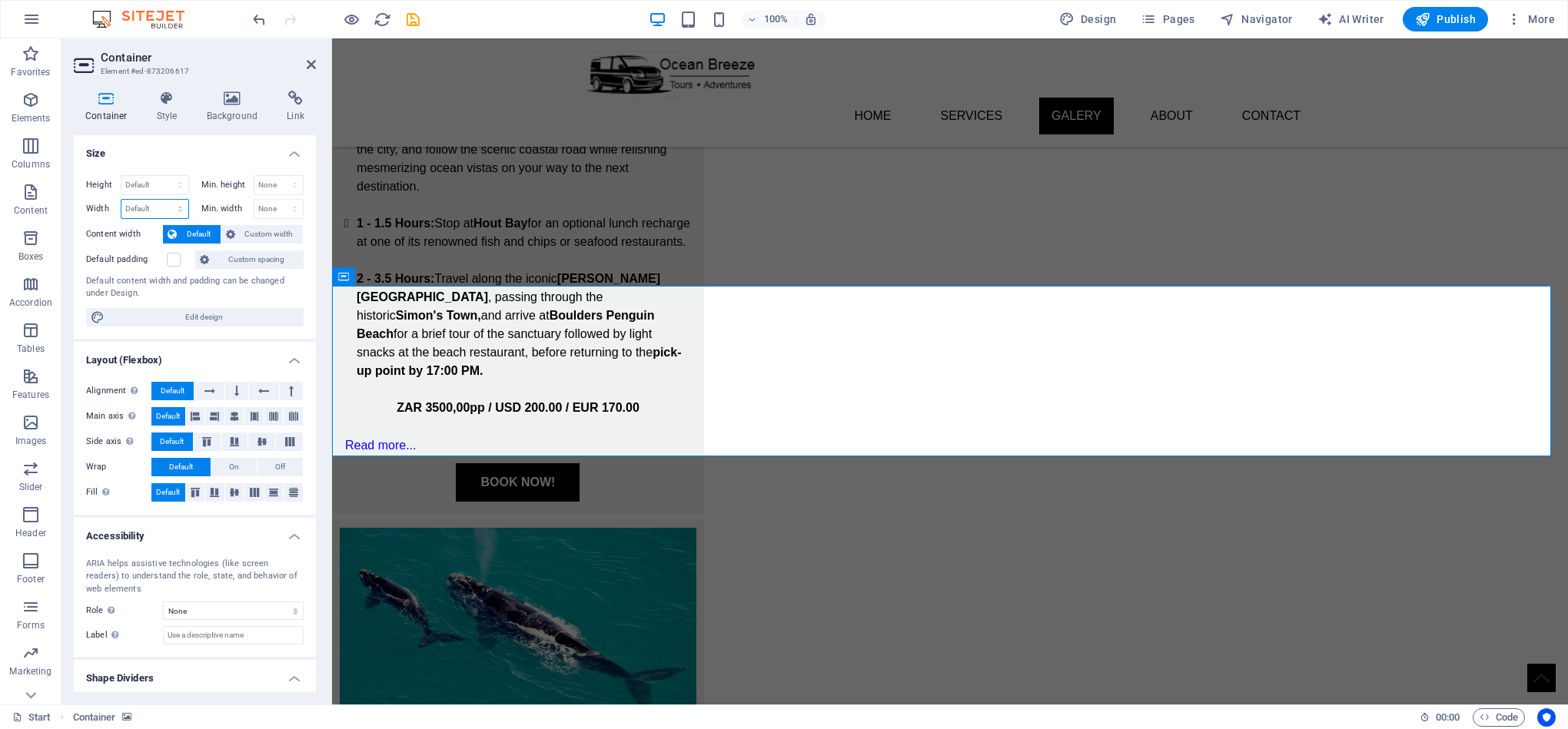
click at [166, 211] on select "Default px rem % em vh vw" at bounding box center [155, 209] width 67 height 18
select select "px"
click at [165, 201] on select "Default px rem % em vh vw" at bounding box center [155, 209] width 67 height 18
type input "1586"
click at [167, 211] on select "Default px rem % em vh vw" at bounding box center [178, 209] width 22 height 18
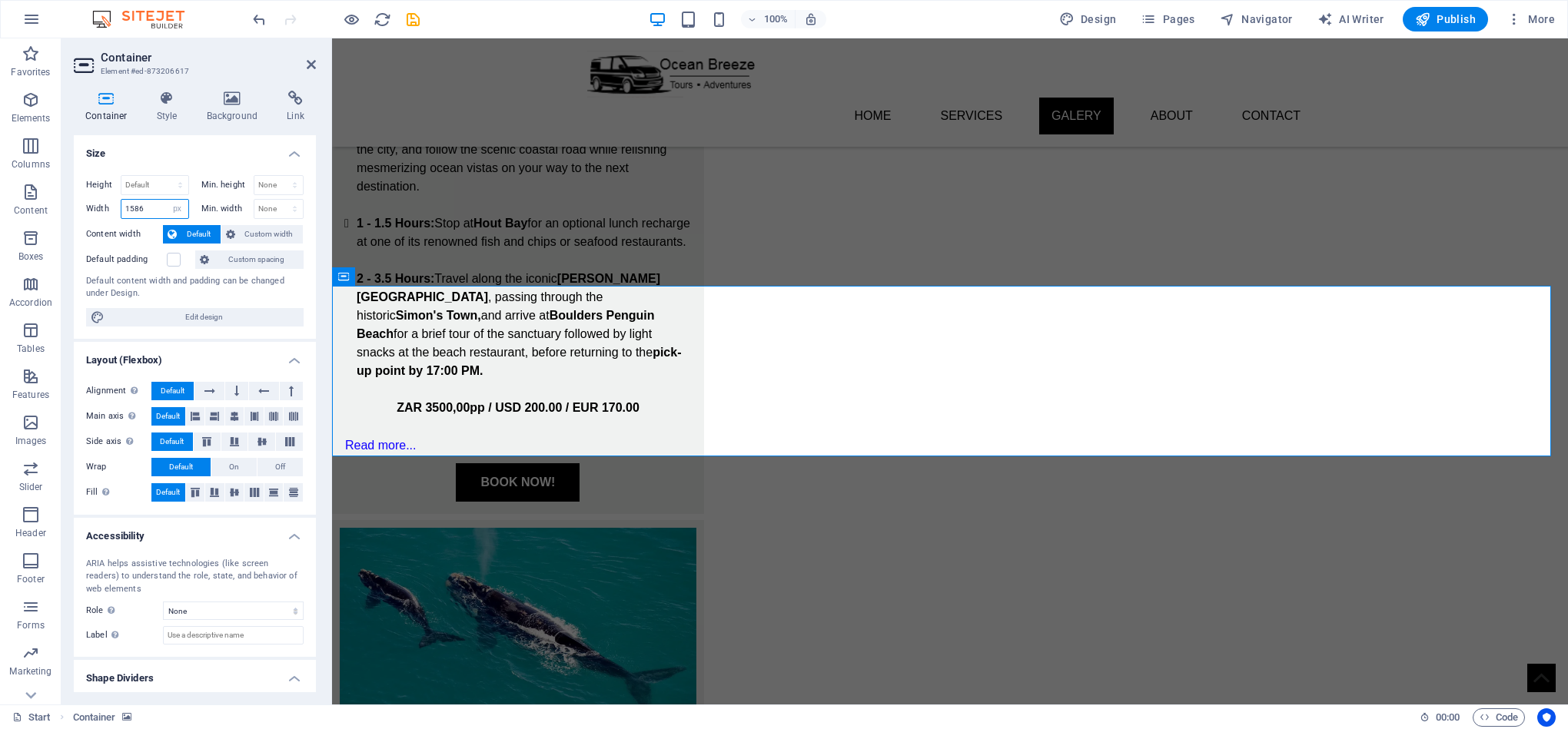
click at [155, 212] on input "1586" at bounding box center [155, 209] width 67 height 18
click at [153, 235] on label "Content width" at bounding box center [124, 234] width 77 height 18
click at [171, 182] on select "Default px rem % vh vw" at bounding box center [155, 185] width 67 height 18
select select "px"
click at [165, 176] on select "Default px rem % vh vw" at bounding box center [155, 185] width 67 height 18
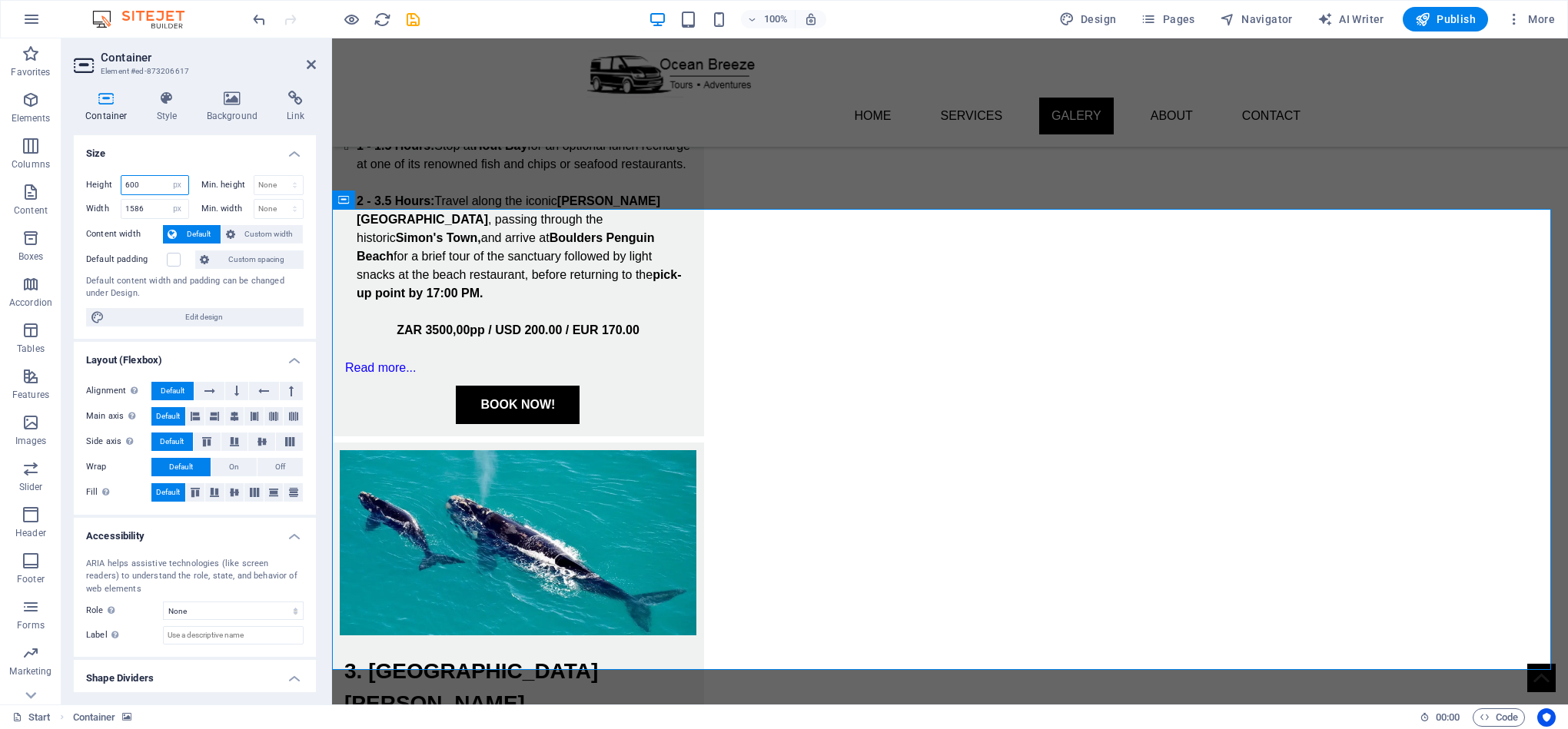
scroll to position [2067, 0]
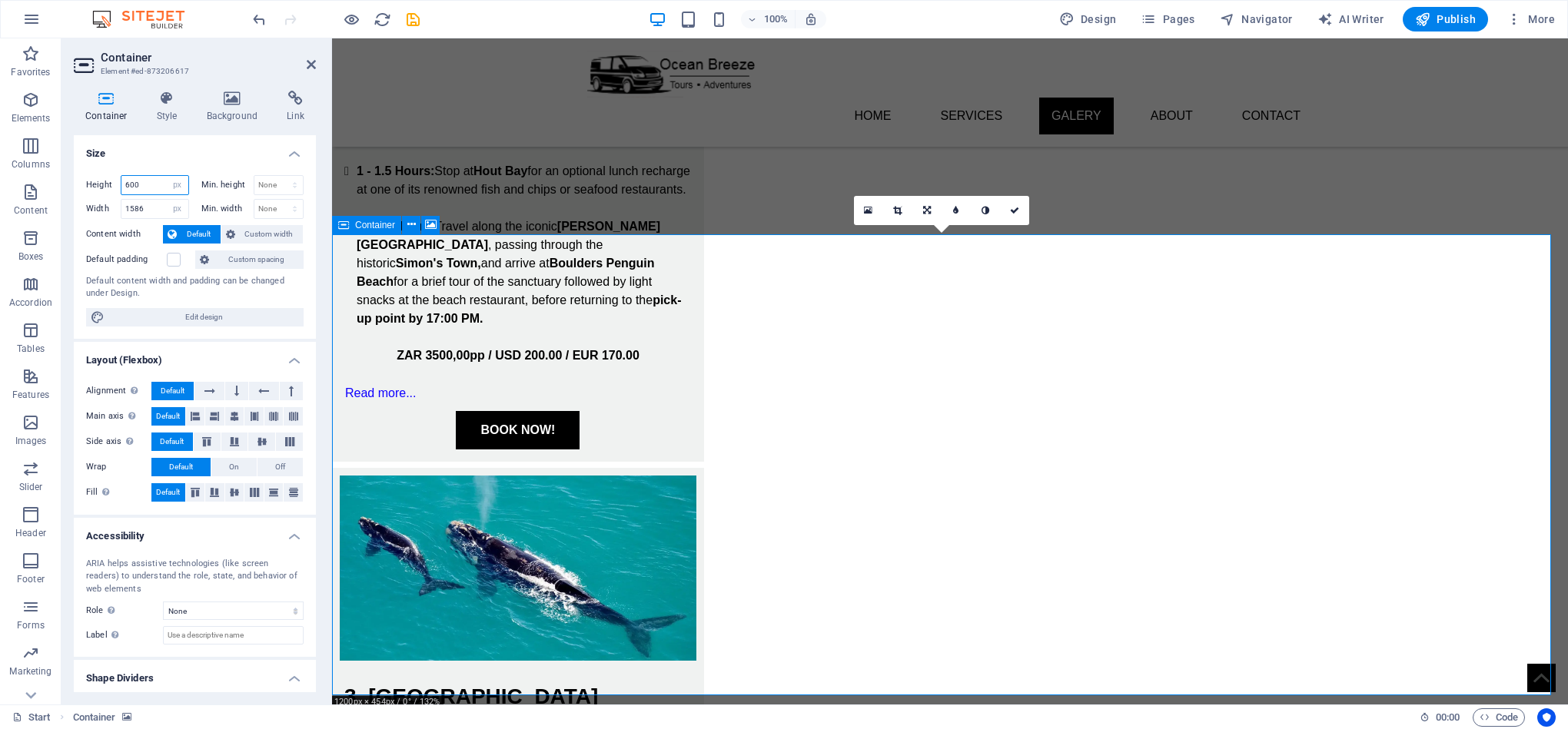
type input "600"
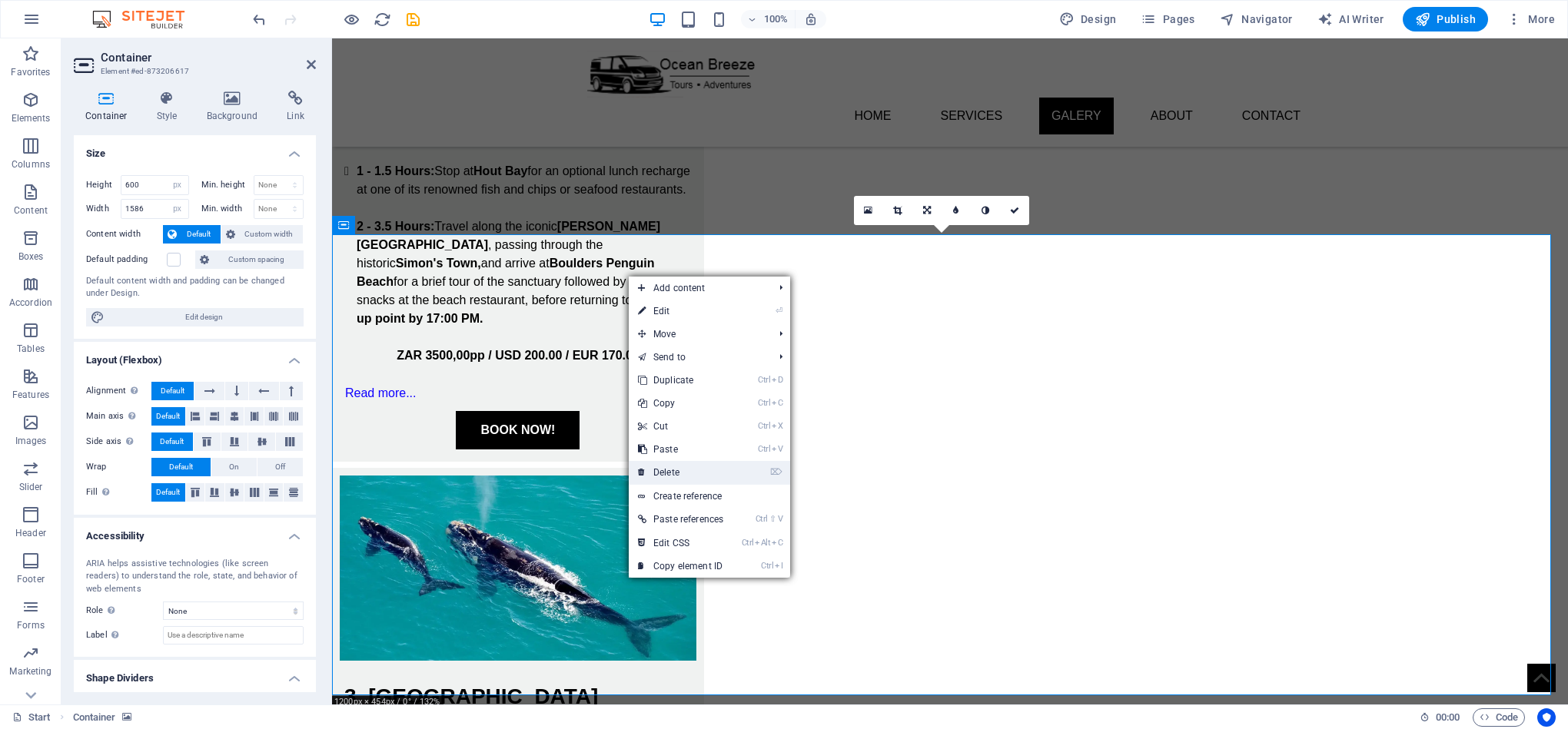
click at [708, 466] on link "⌦ Delete" at bounding box center [680, 473] width 103 height 23
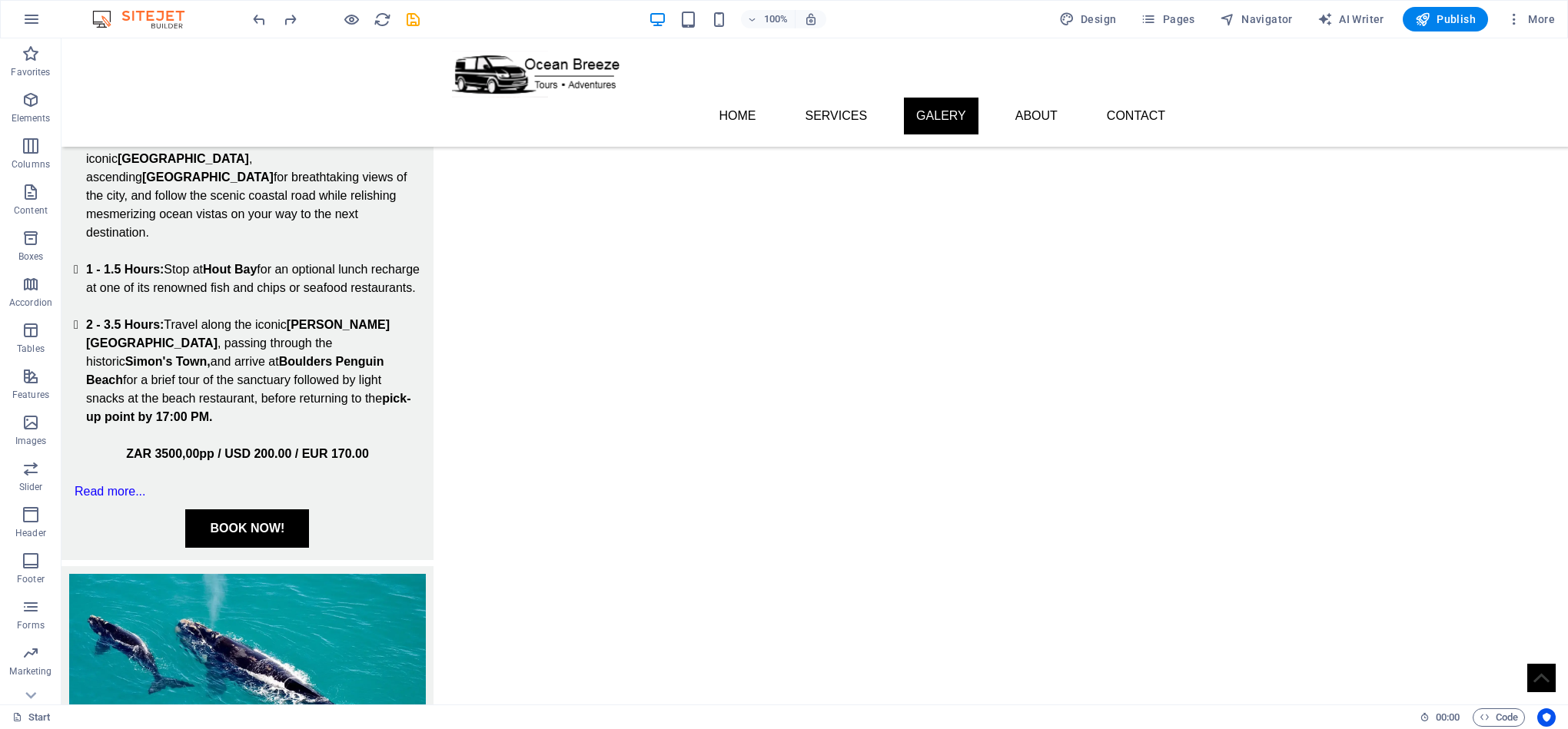
scroll to position [1989, 0]
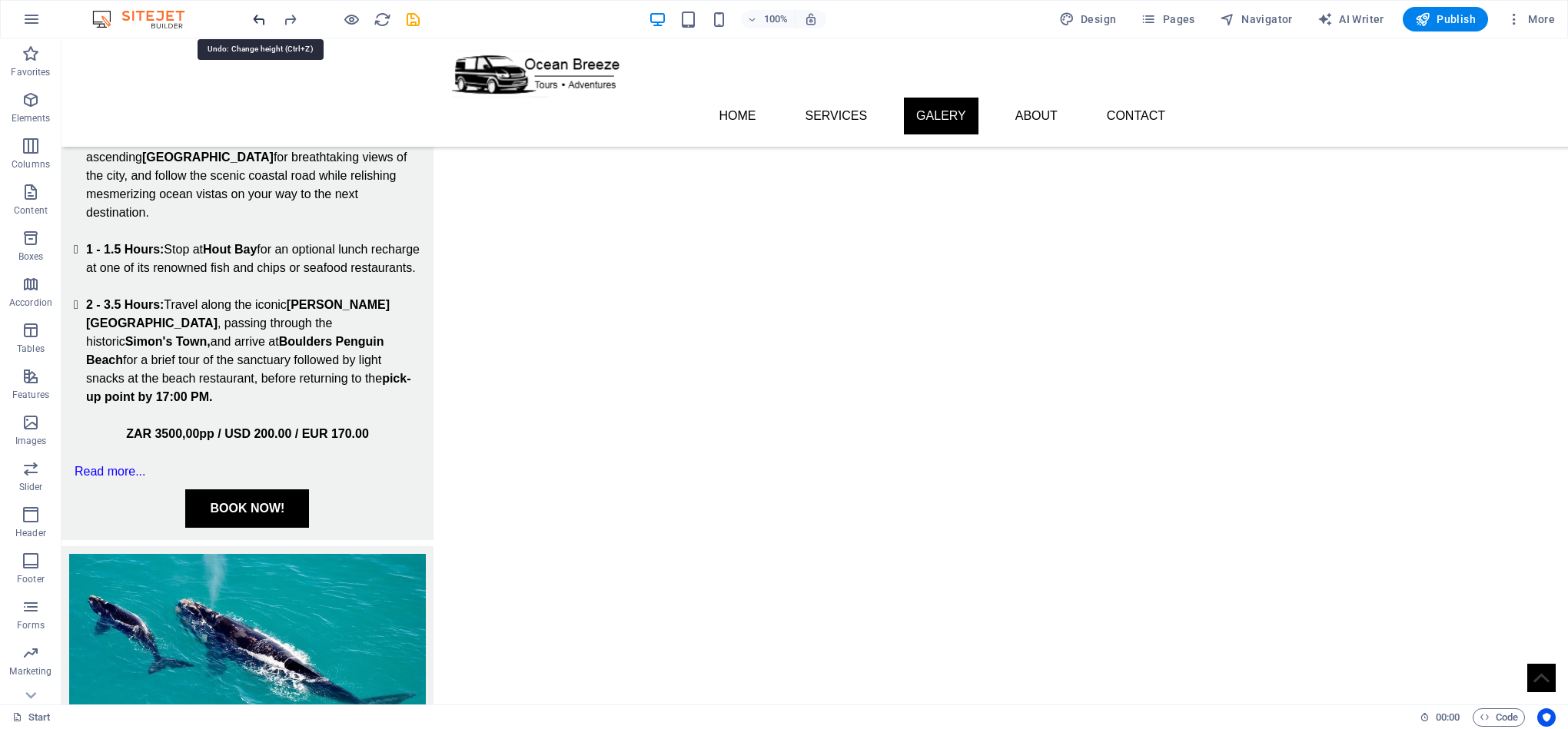
click at [263, 24] on icon "undo" at bounding box center [259, 19] width 17 height 17
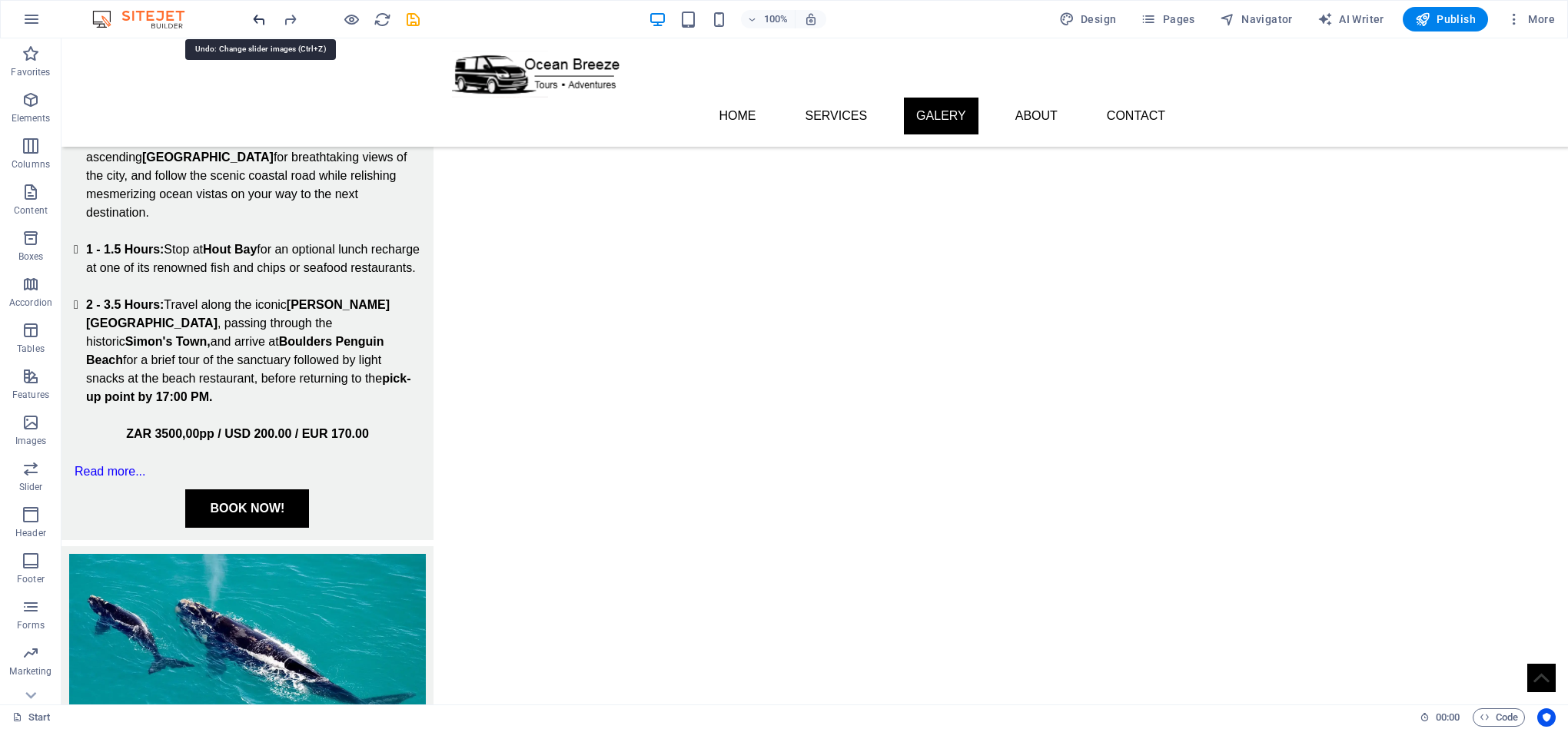
click at [263, 24] on icon "undo" at bounding box center [259, 19] width 17 height 17
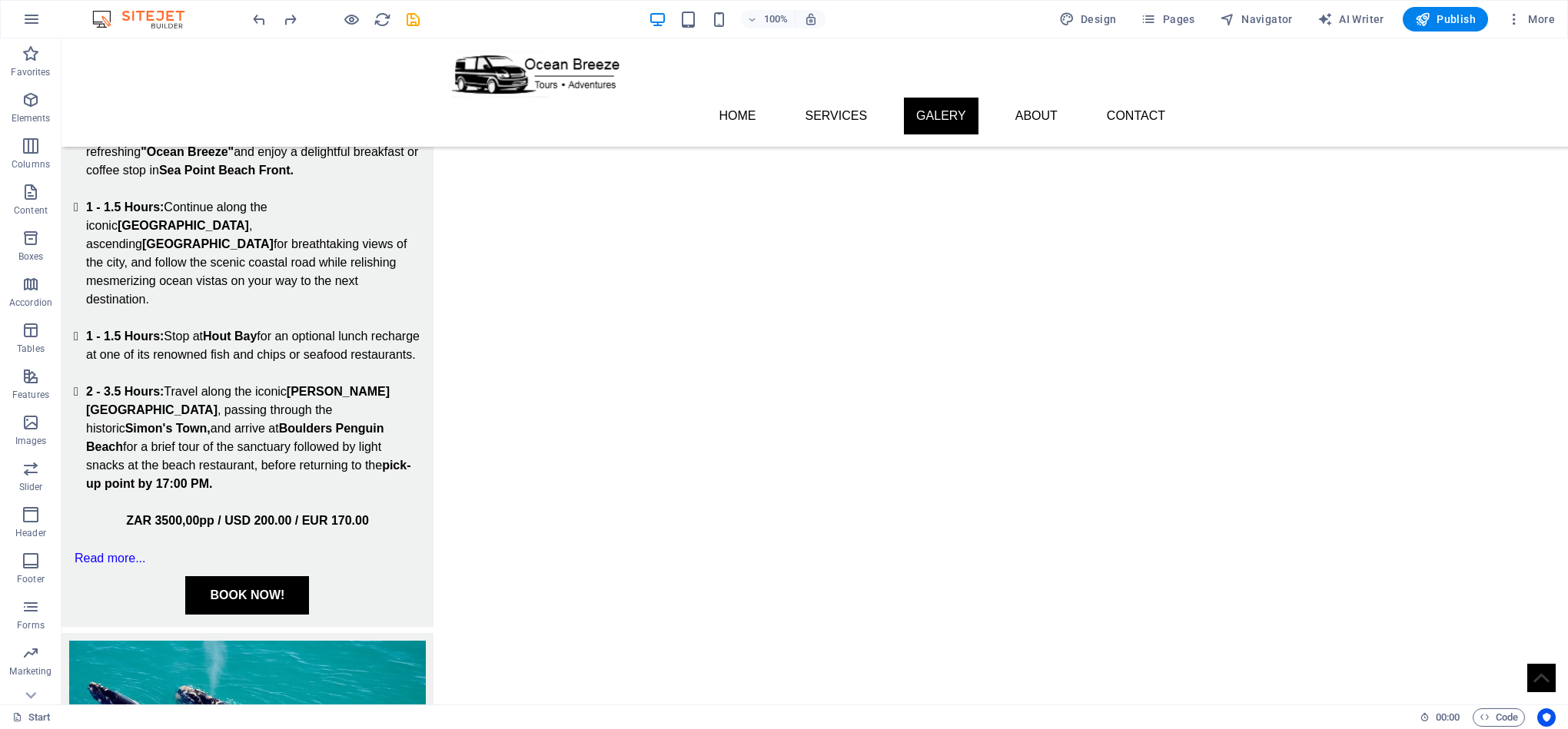
scroll to position [1884, 0]
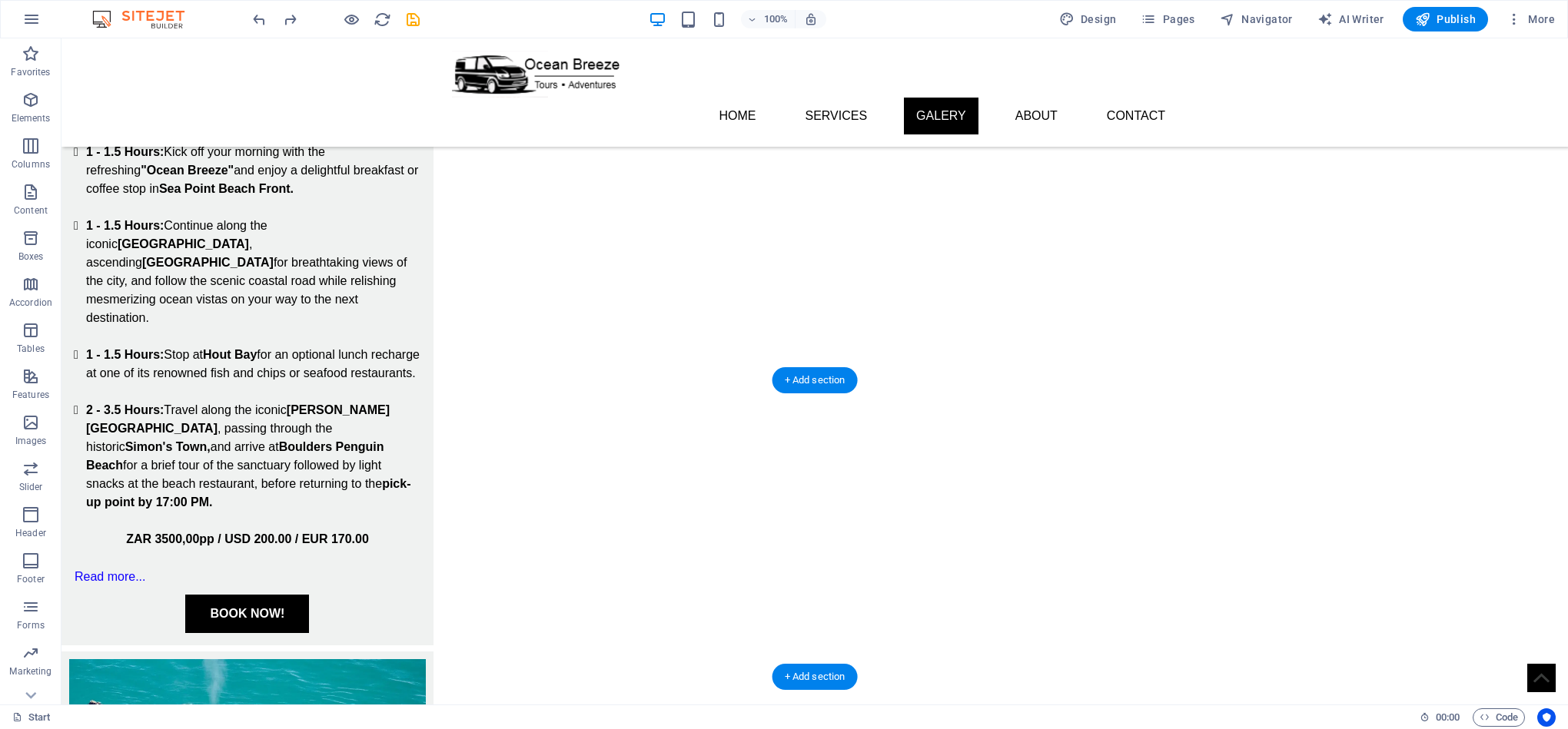
drag, startPoint x: 353, startPoint y: 426, endPoint x: 344, endPoint y: 427, distance: 9.1
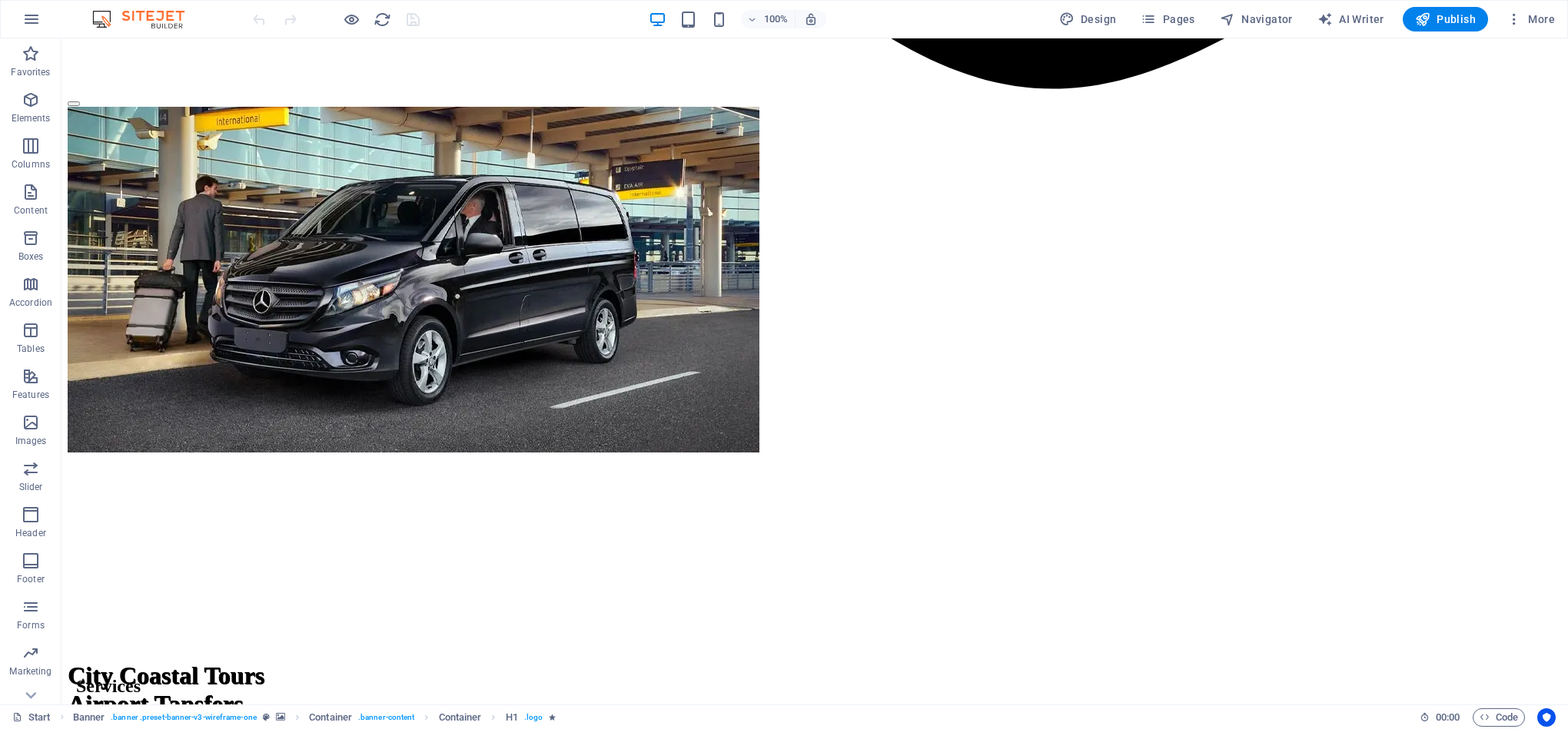
scroll to position [2085, 0]
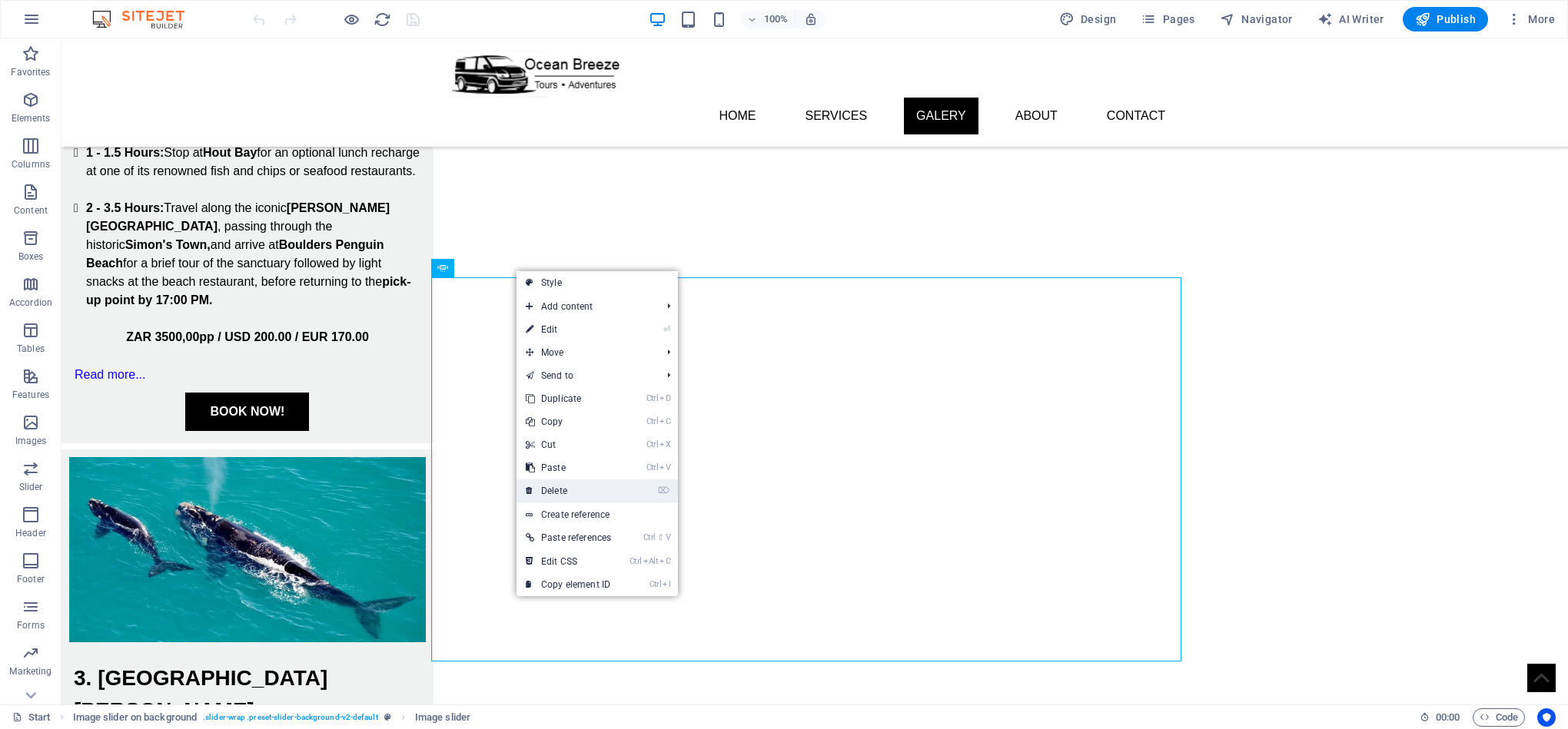
click at [576, 491] on link "⌦ Delete" at bounding box center [568, 491] width 103 height 23
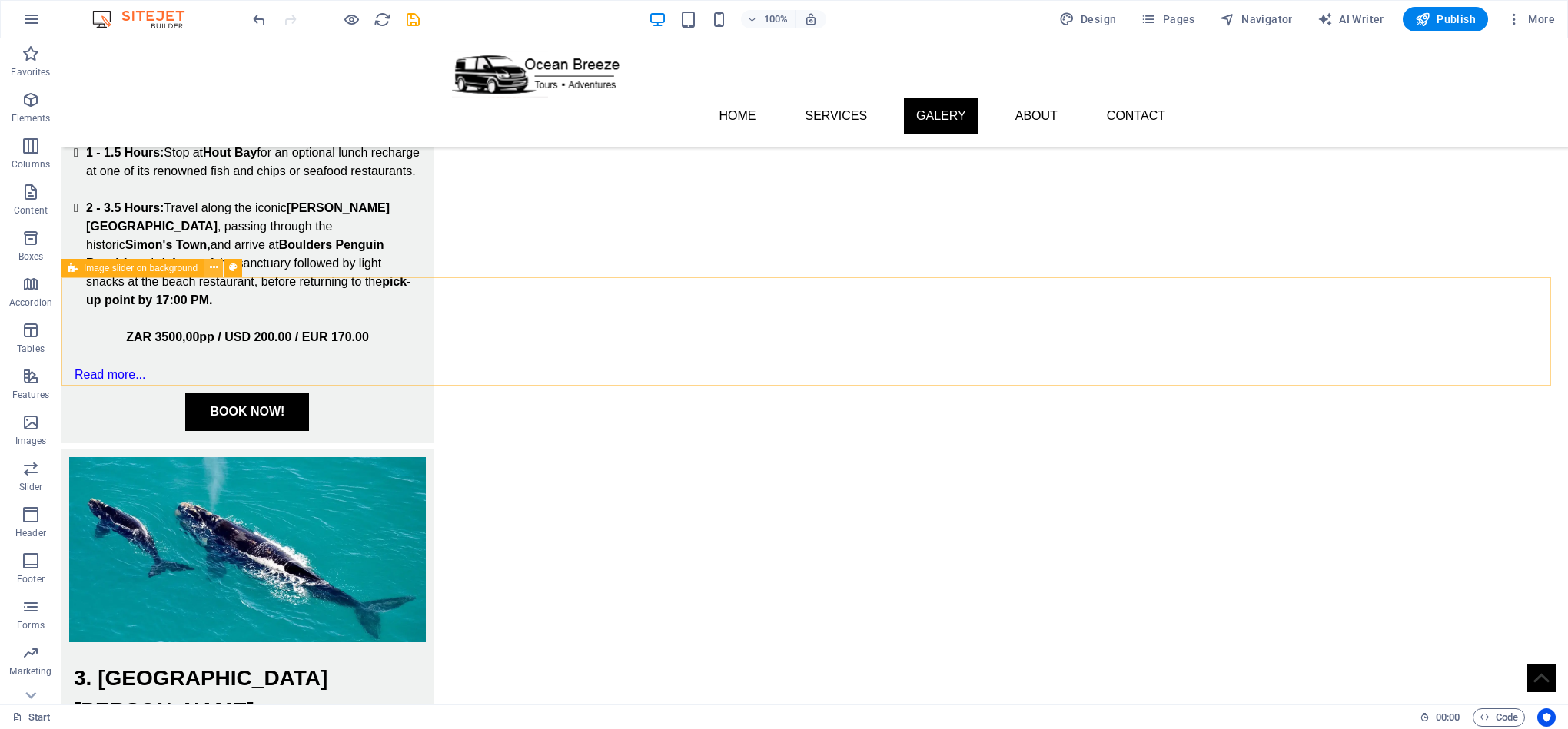
click at [212, 270] on icon at bounding box center [214, 268] width 8 height 17
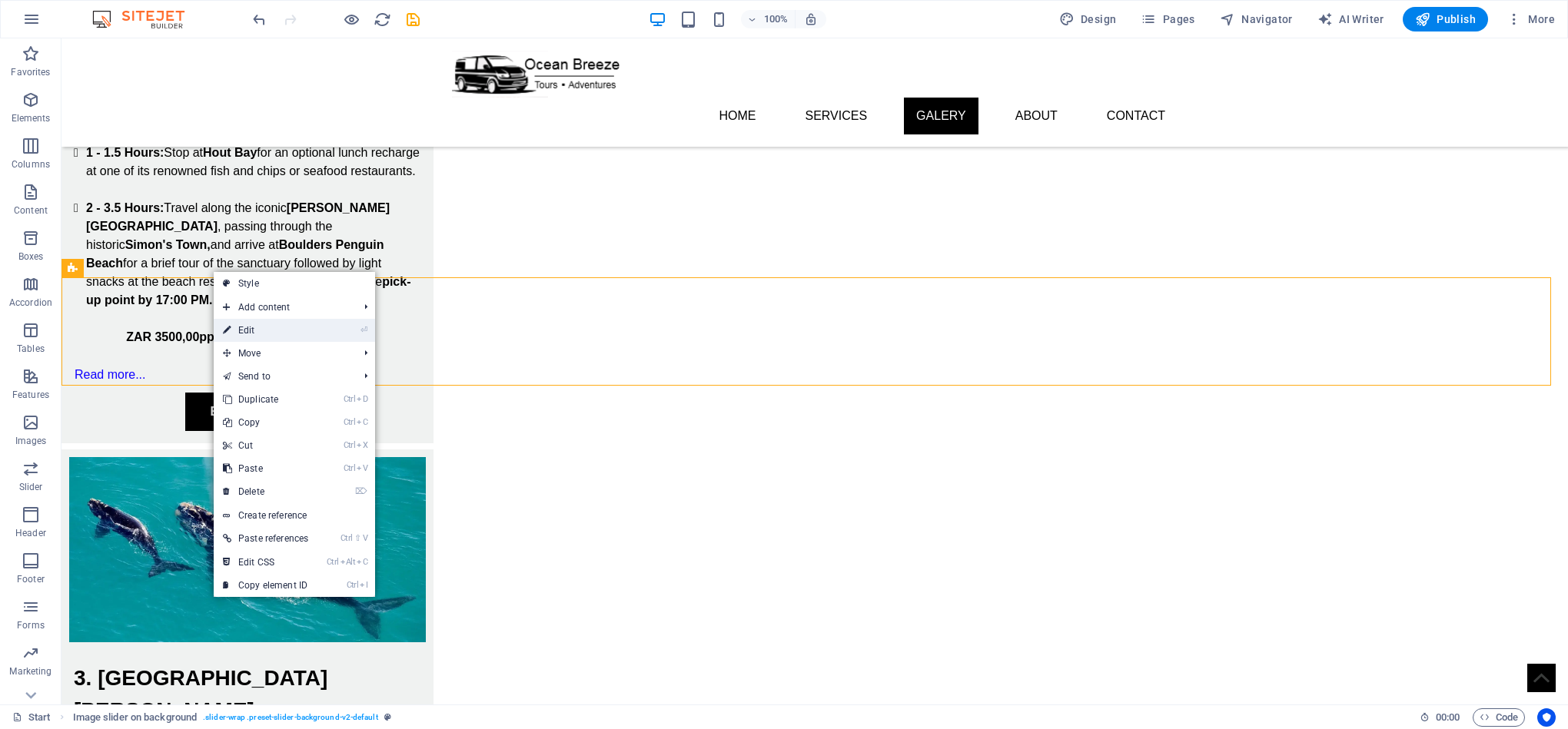
click at [279, 326] on link "⏎ Edit" at bounding box center [265, 331] width 103 height 23
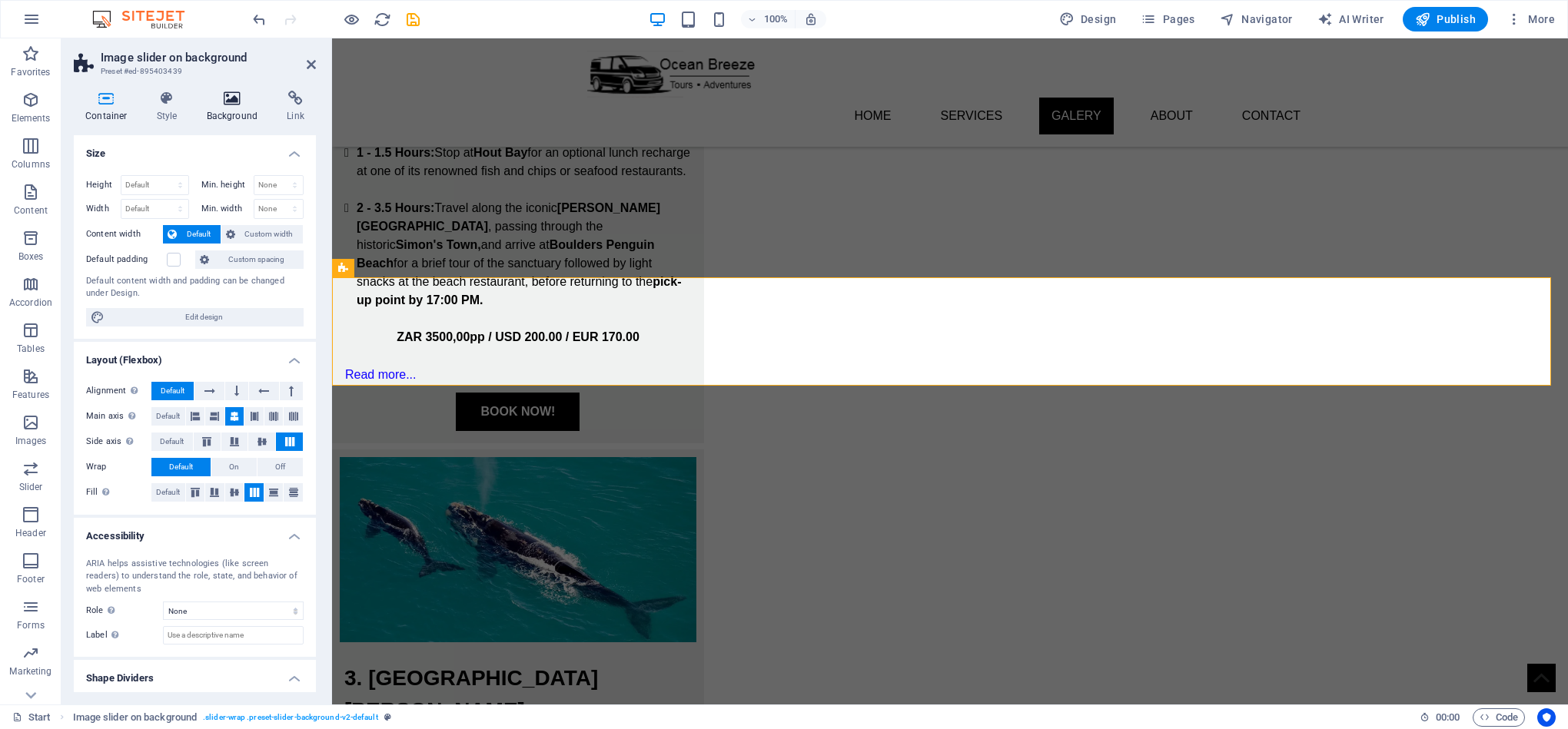
click at [245, 98] on icon at bounding box center [232, 98] width 74 height 16
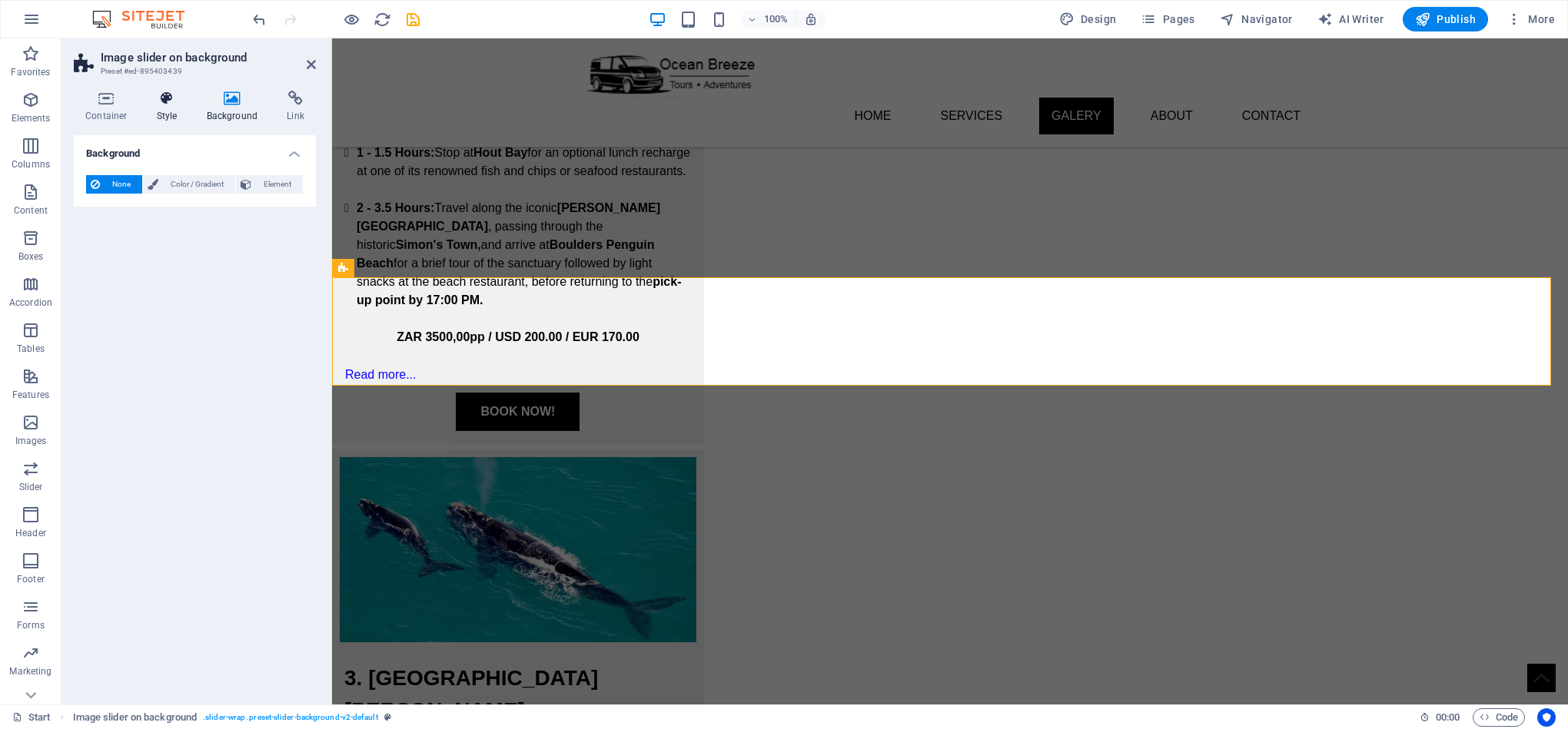
click at [178, 114] on h4 "Style" at bounding box center [170, 107] width 50 height 32
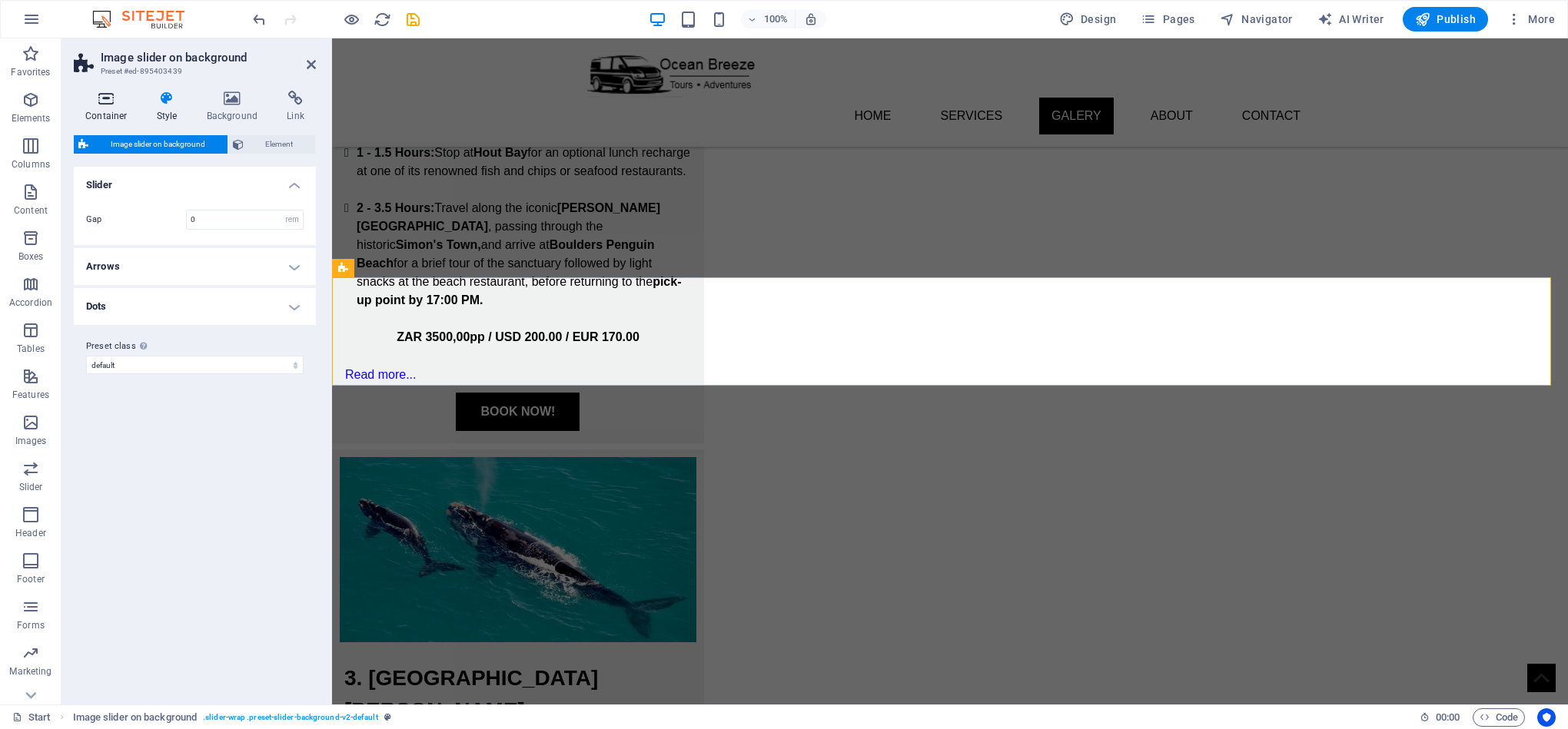
click at [99, 109] on h4 "Container" at bounding box center [109, 107] width 71 height 32
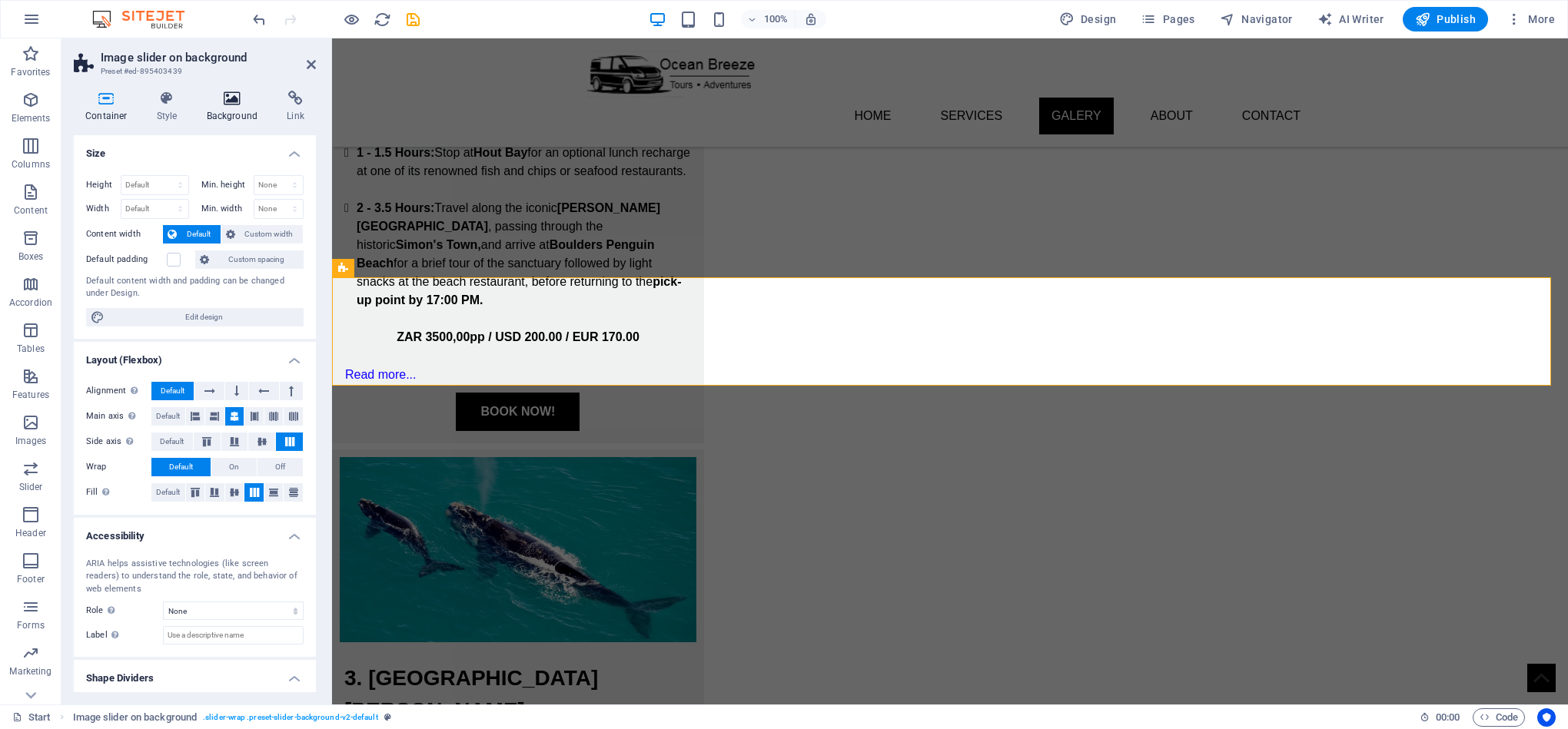
click at [234, 108] on h4 "Background" at bounding box center [236, 107] width 81 height 32
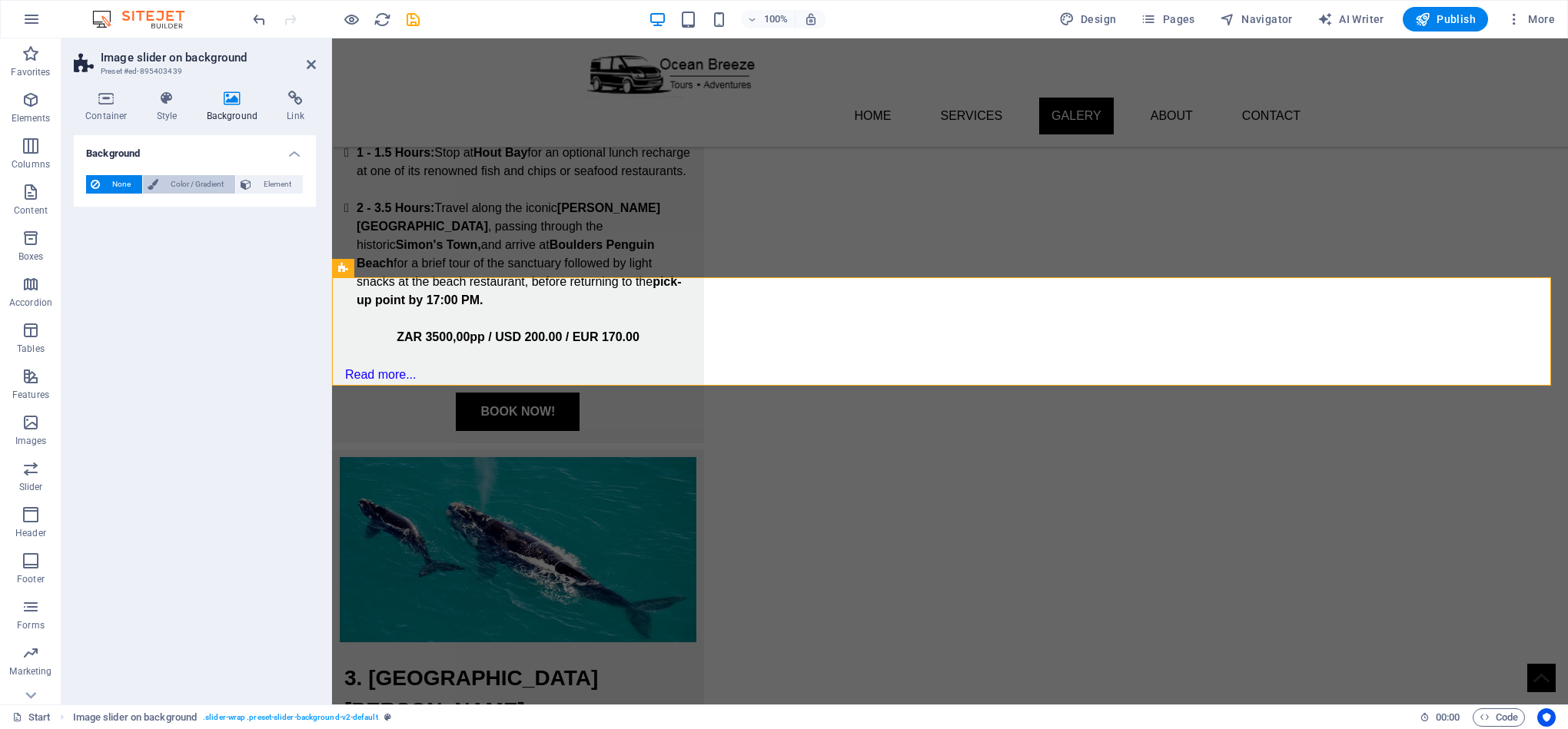
click at [219, 183] on span "Color / Gradient" at bounding box center [197, 184] width 68 height 18
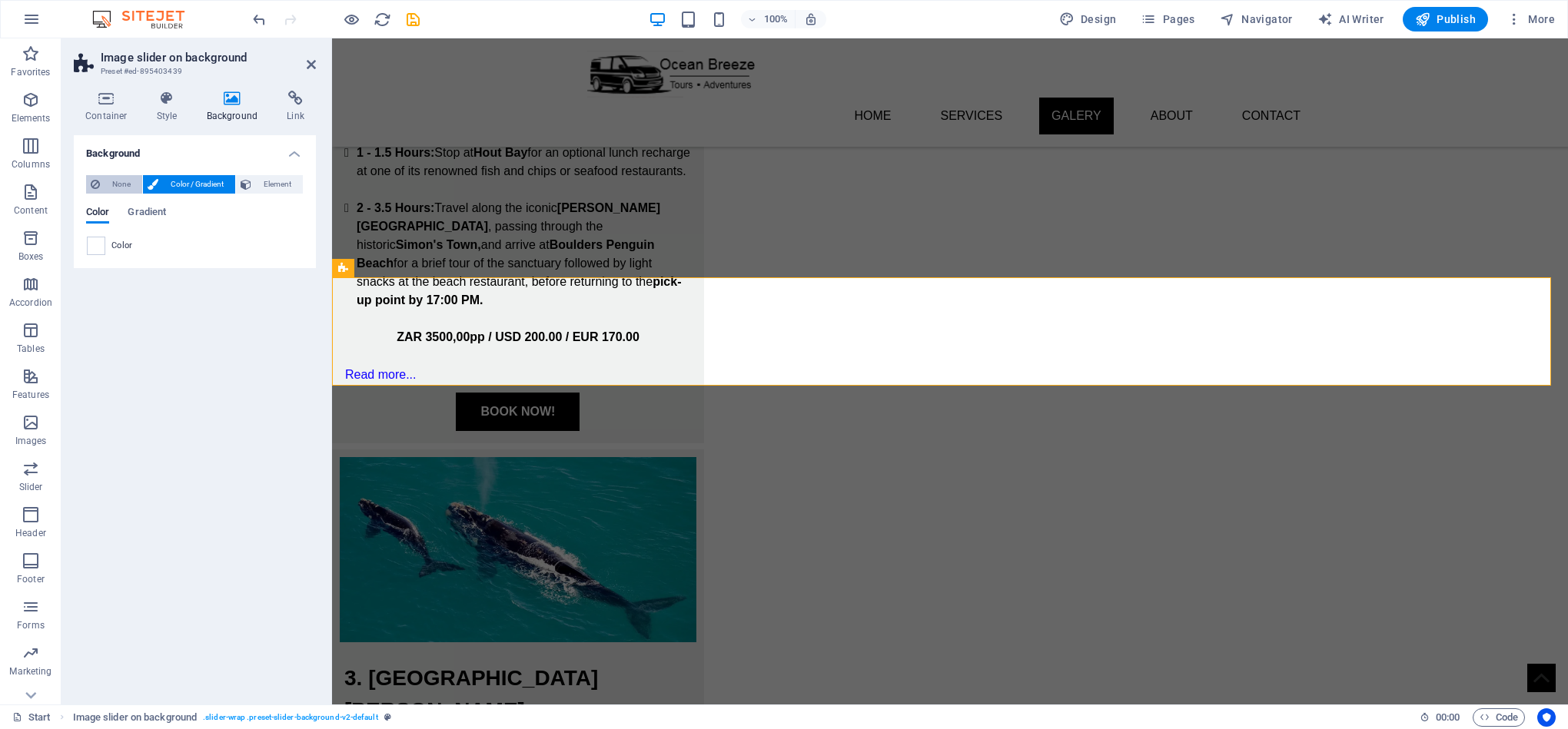
click at [117, 184] on span "None" at bounding box center [121, 184] width 33 height 18
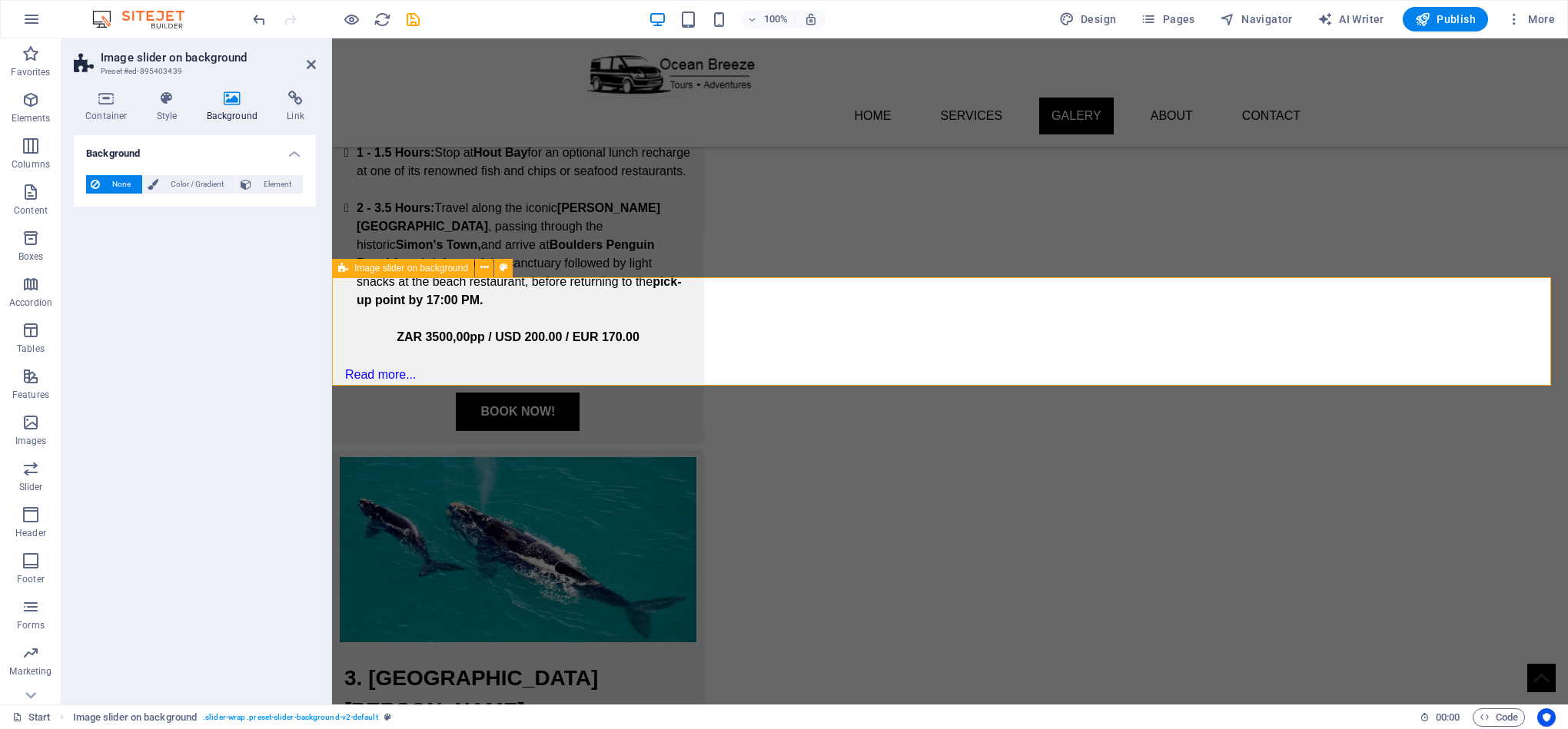
click at [447, 264] on span "Image slider on background" at bounding box center [411, 268] width 114 height 9
click at [490, 265] on button at bounding box center [484, 268] width 18 height 18
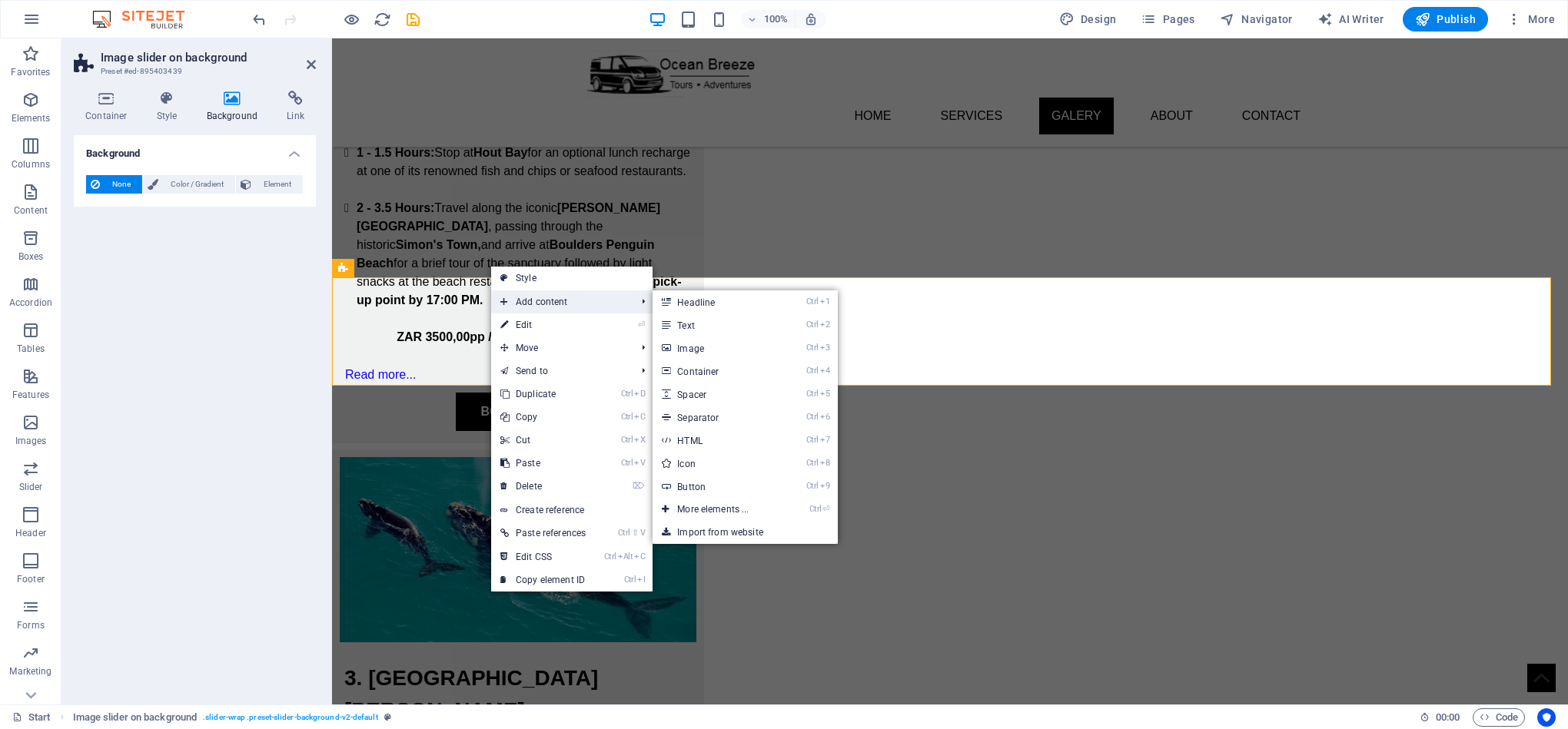
click at [527, 295] on span "Add content" at bounding box center [560, 302] width 138 height 23
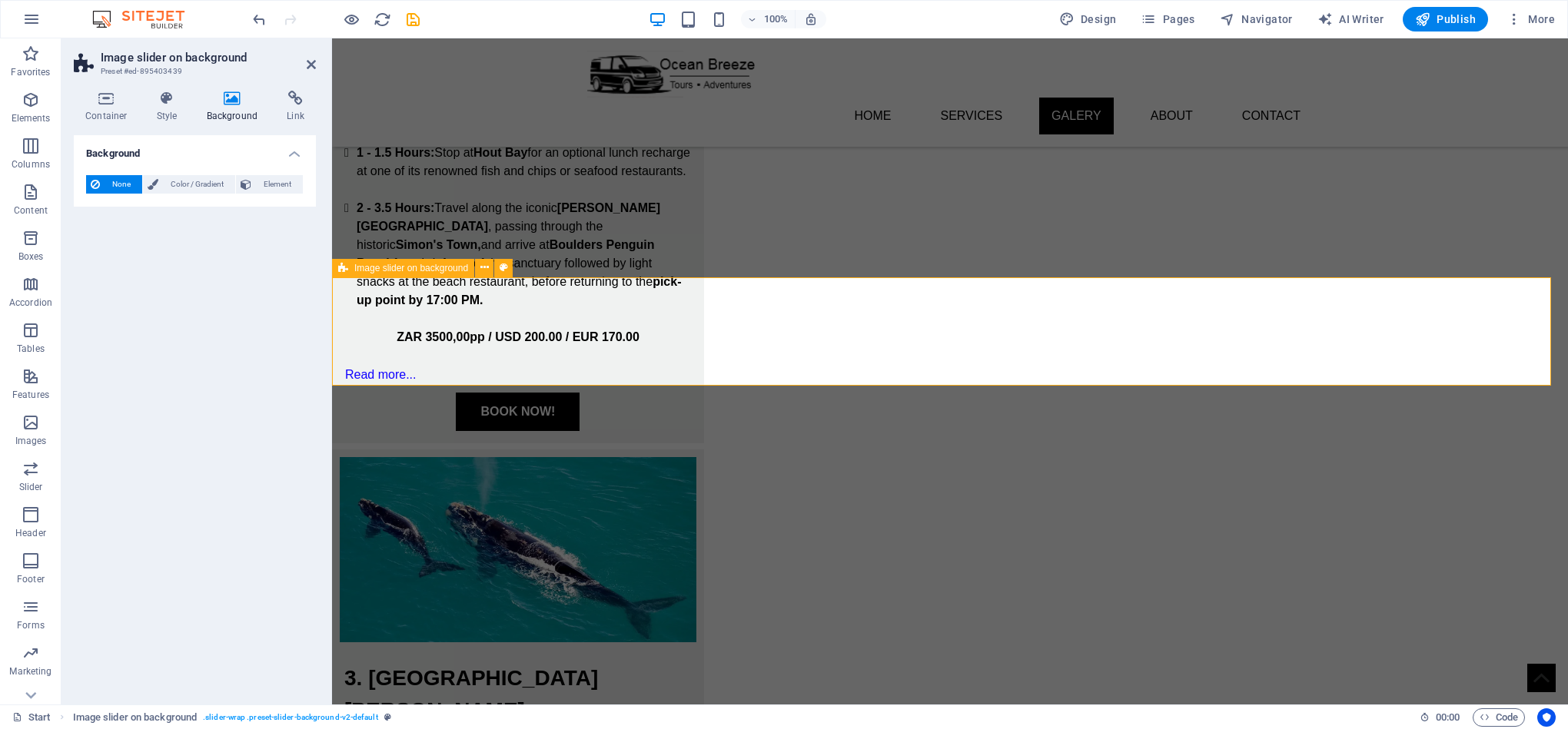
click at [112, 108] on h4 "Container" at bounding box center [109, 107] width 71 height 32
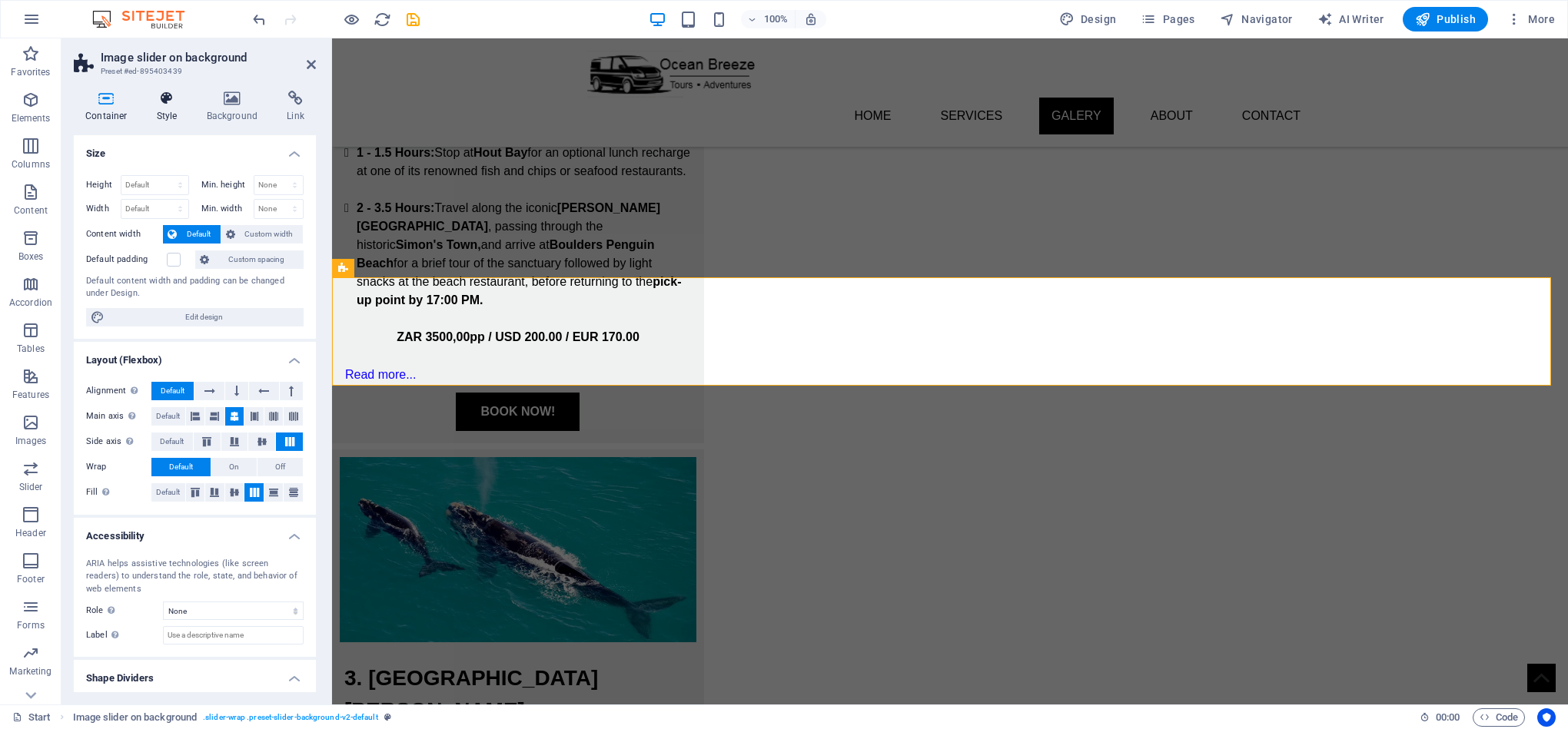
click at [173, 113] on h4 "Style" at bounding box center [170, 107] width 50 height 32
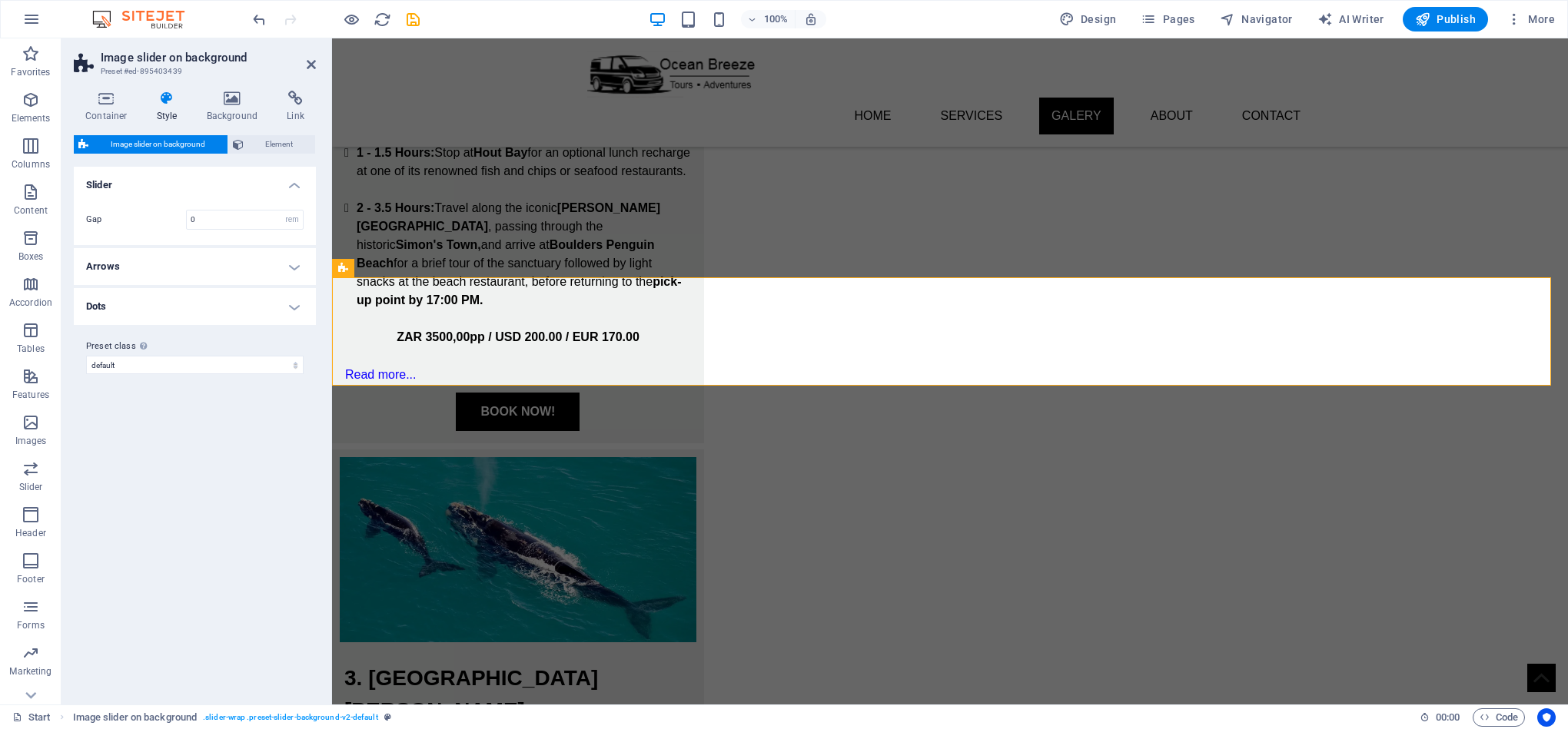
click at [197, 144] on span "Image slider on background" at bounding box center [157, 145] width 130 height 18
click at [249, 141] on span "Element" at bounding box center [280, 145] width 63 height 18
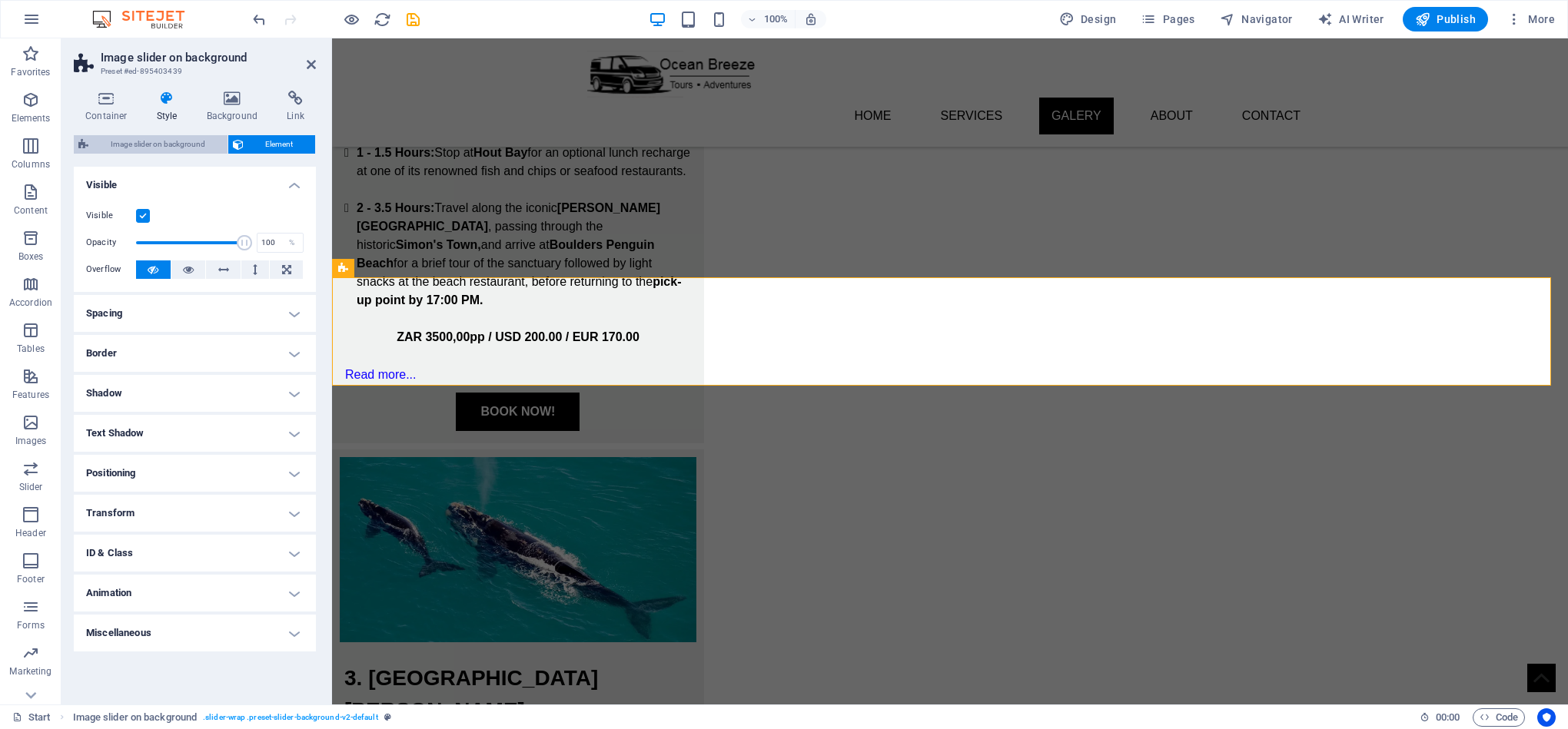
click at [179, 144] on span "Image slider on background" at bounding box center [157, 145] width 130 height 18
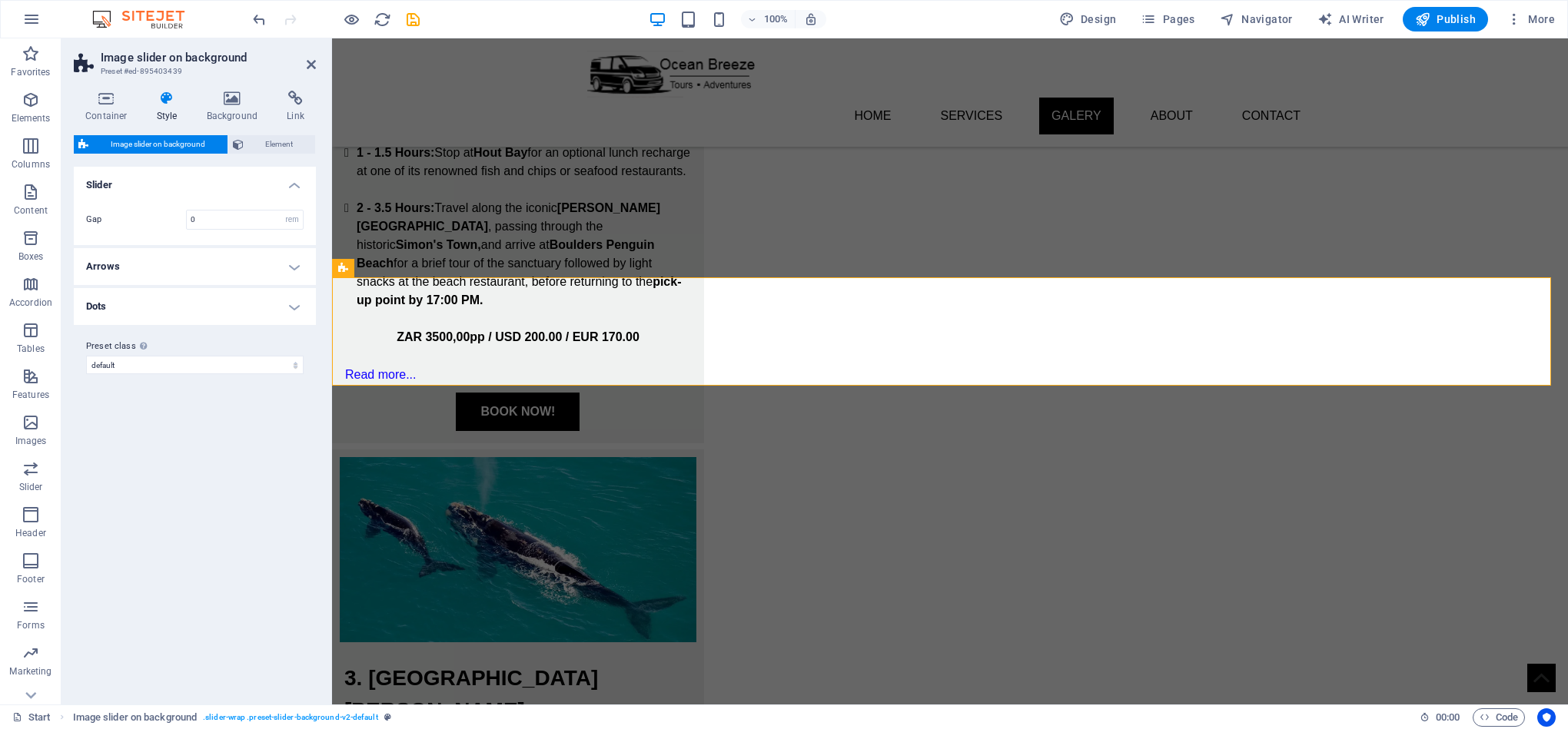
click at [232, 180] on h4 "Slider" at bounding box center [194, 180] width 242 height 27
click at [240, 179] on h4 "Slider" at bounding box center [194, 185] width 242 height 37
click at [24, 84] on button "Elements" at bounding box center [31, 107] width 61 height 46
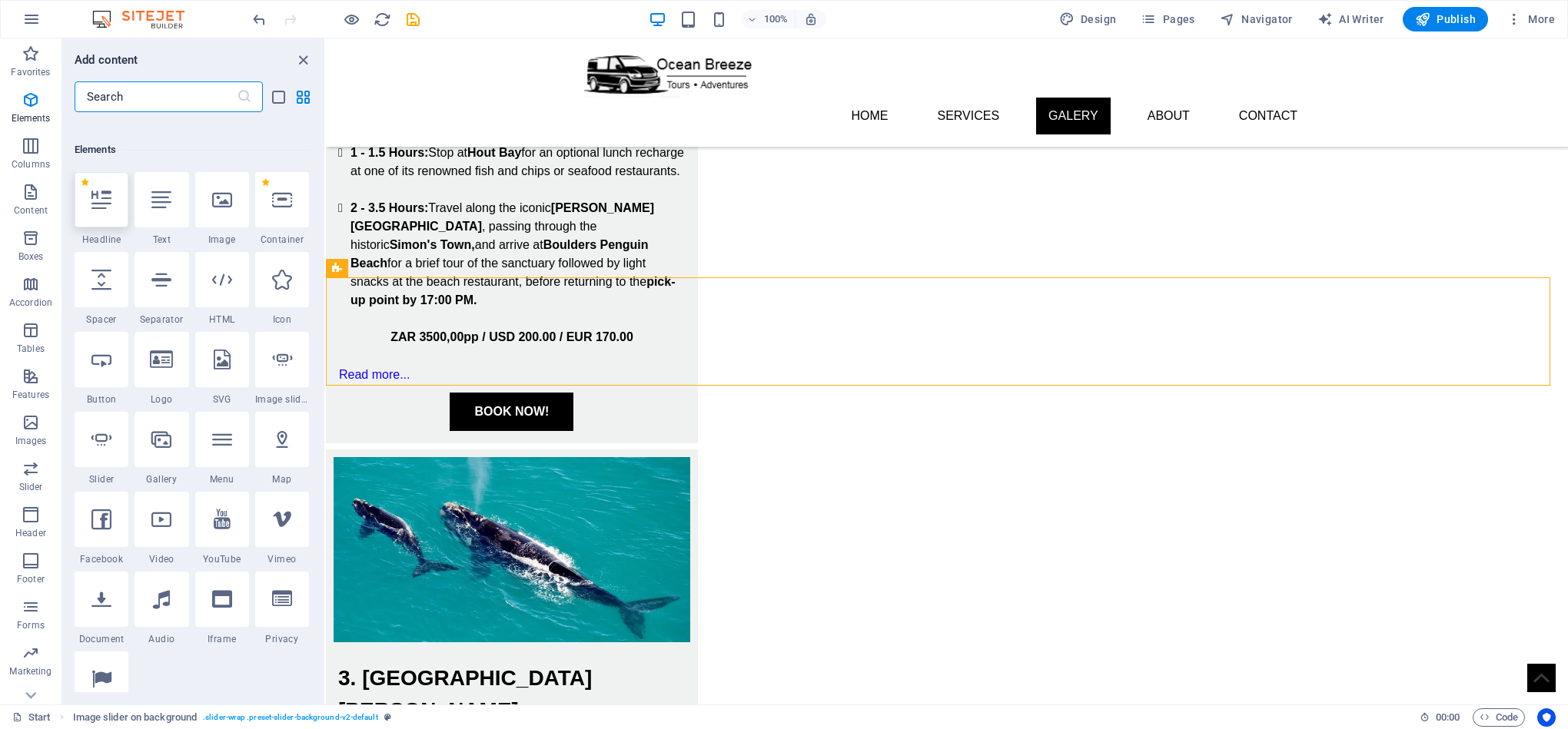
scroll to position [164, 0]
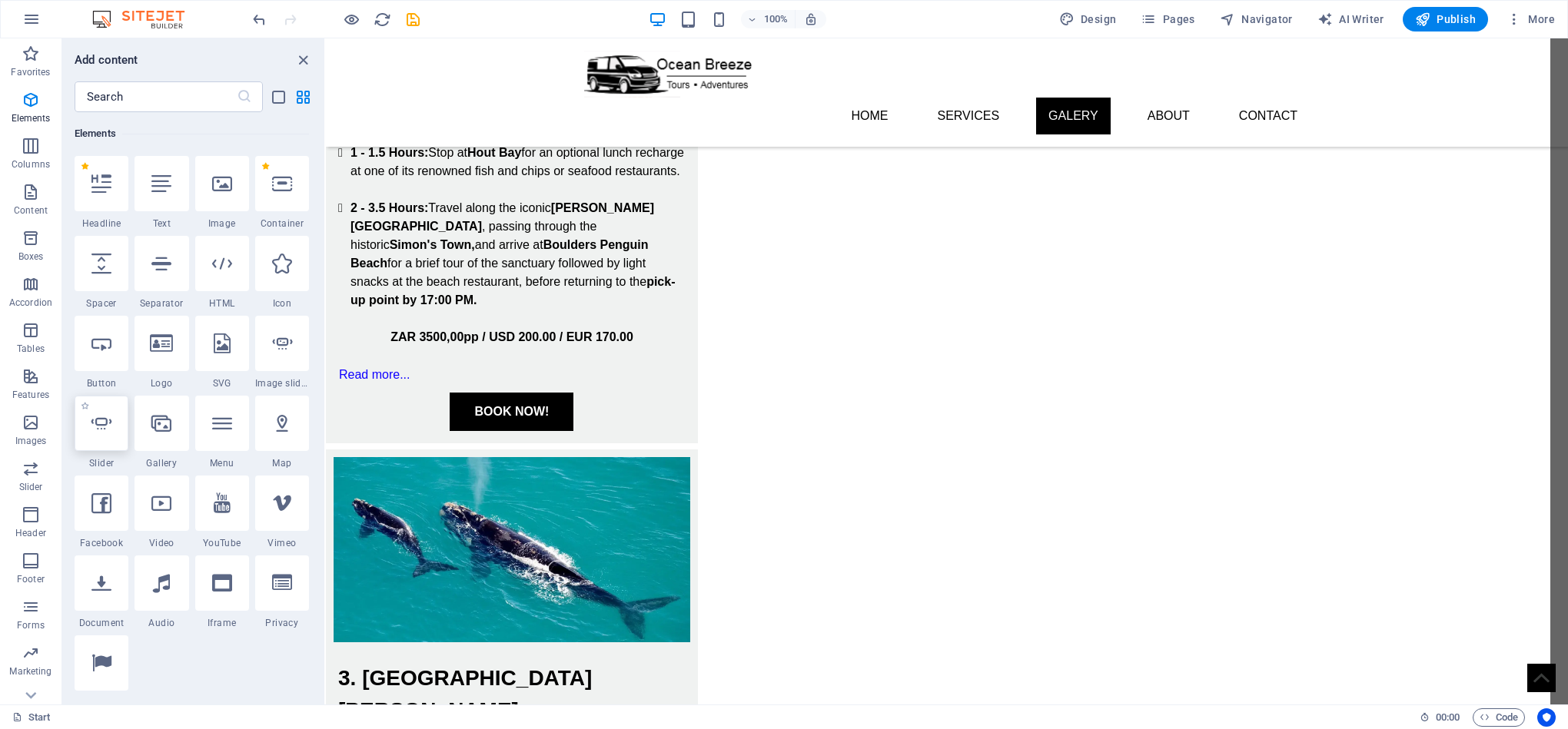
select select "ms"
select select "s"
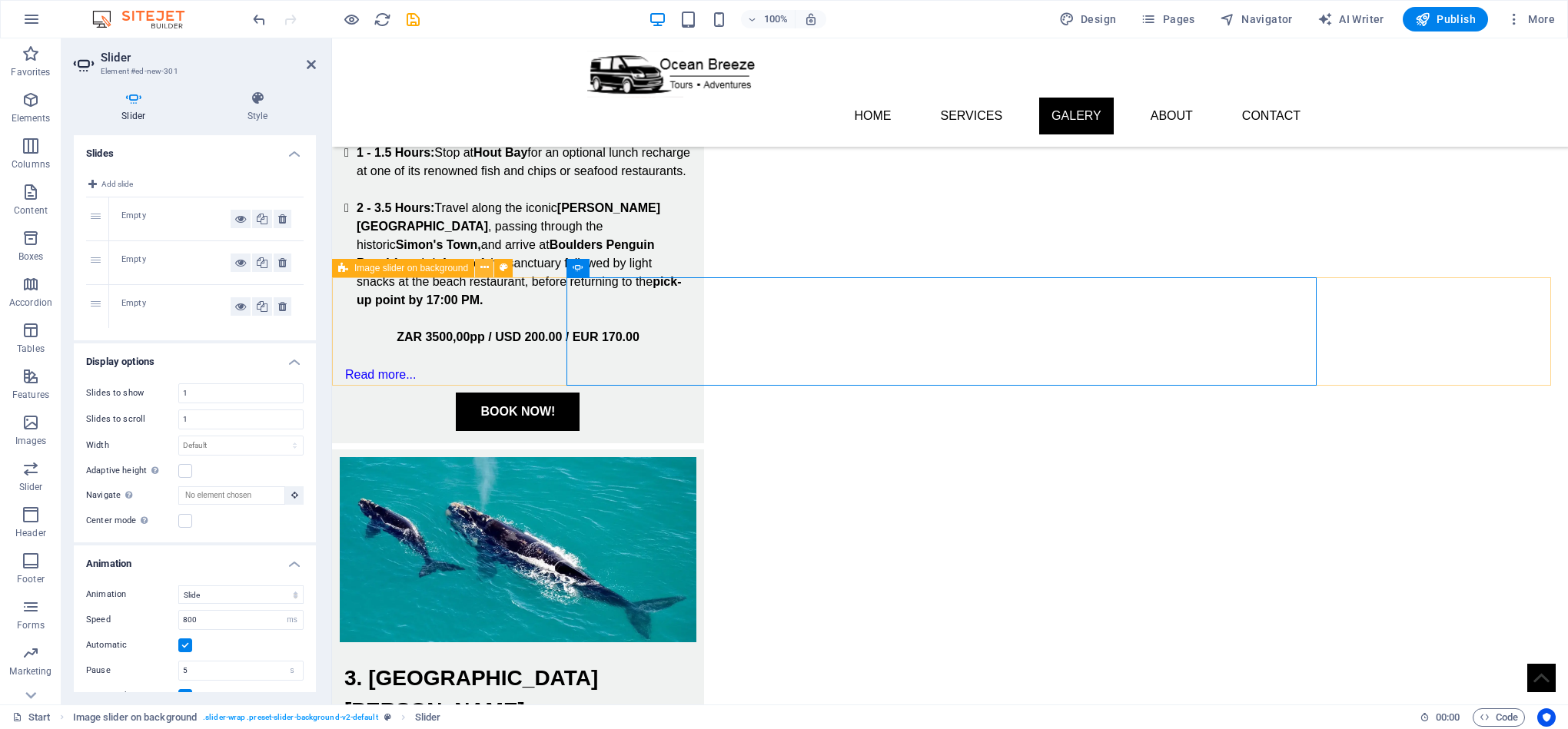
click at [482, 268] on icon at bounding box center [485, 268] width 8 height 17
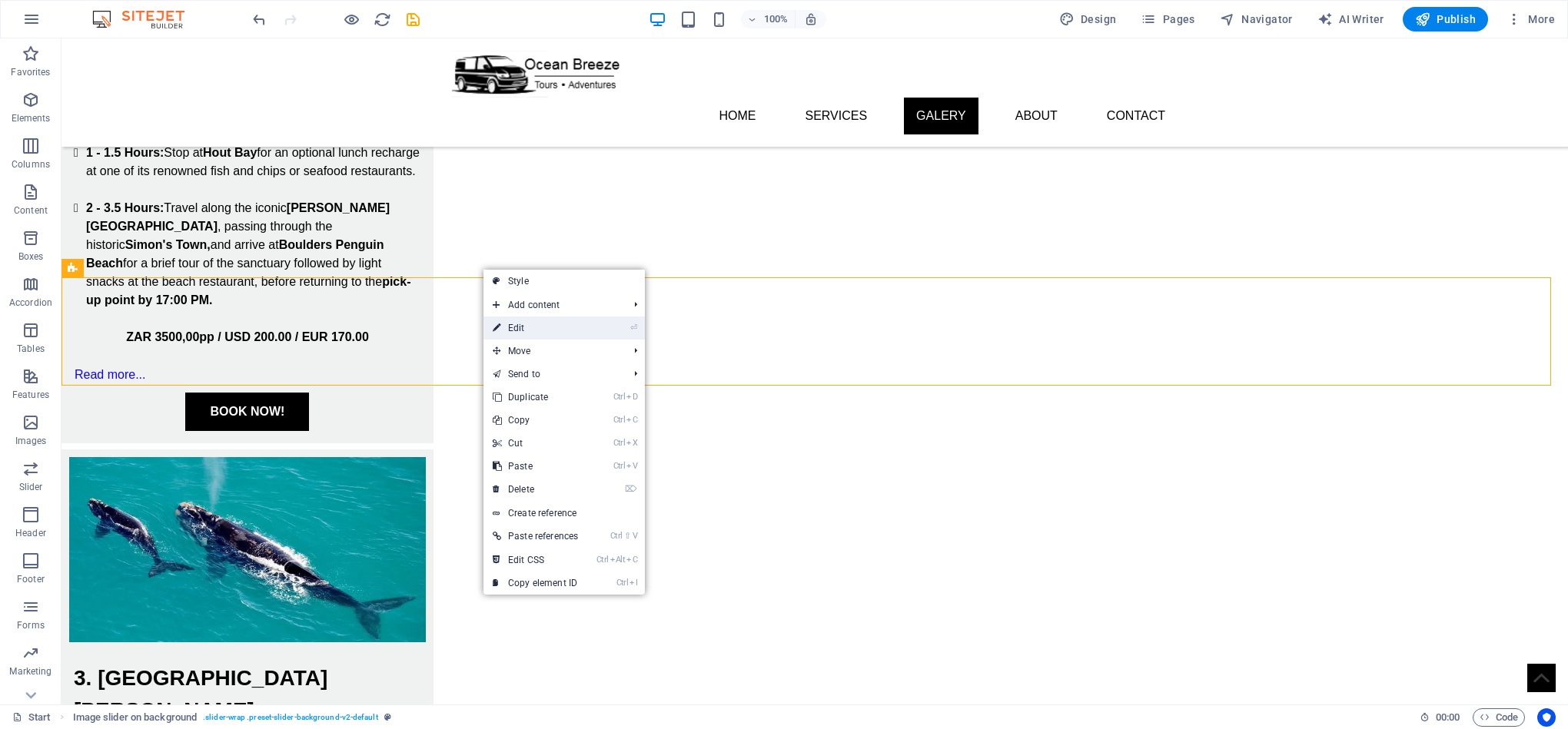
drag, startPoint x: 551, startPoint y: 325, endPoint x: 222, endPoint y: 289, distance: 331.0
click at [551, 325] on link "⏎ Edit" at bounding box center [535, 328] width 103 height 23
select select "rem"
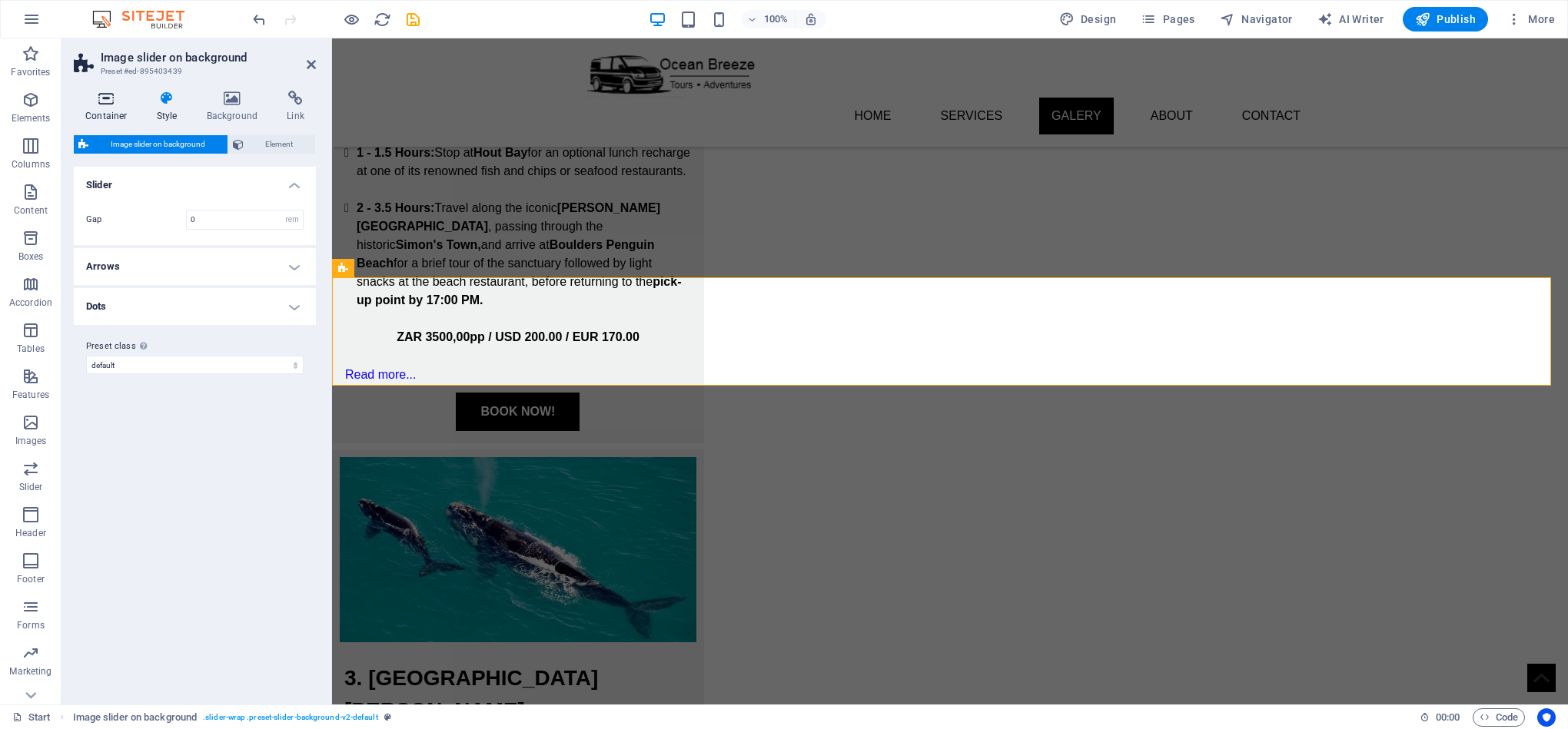
click at [106, 107] on h4 "Container" at bounding box center [109, 107] width 71 height 32
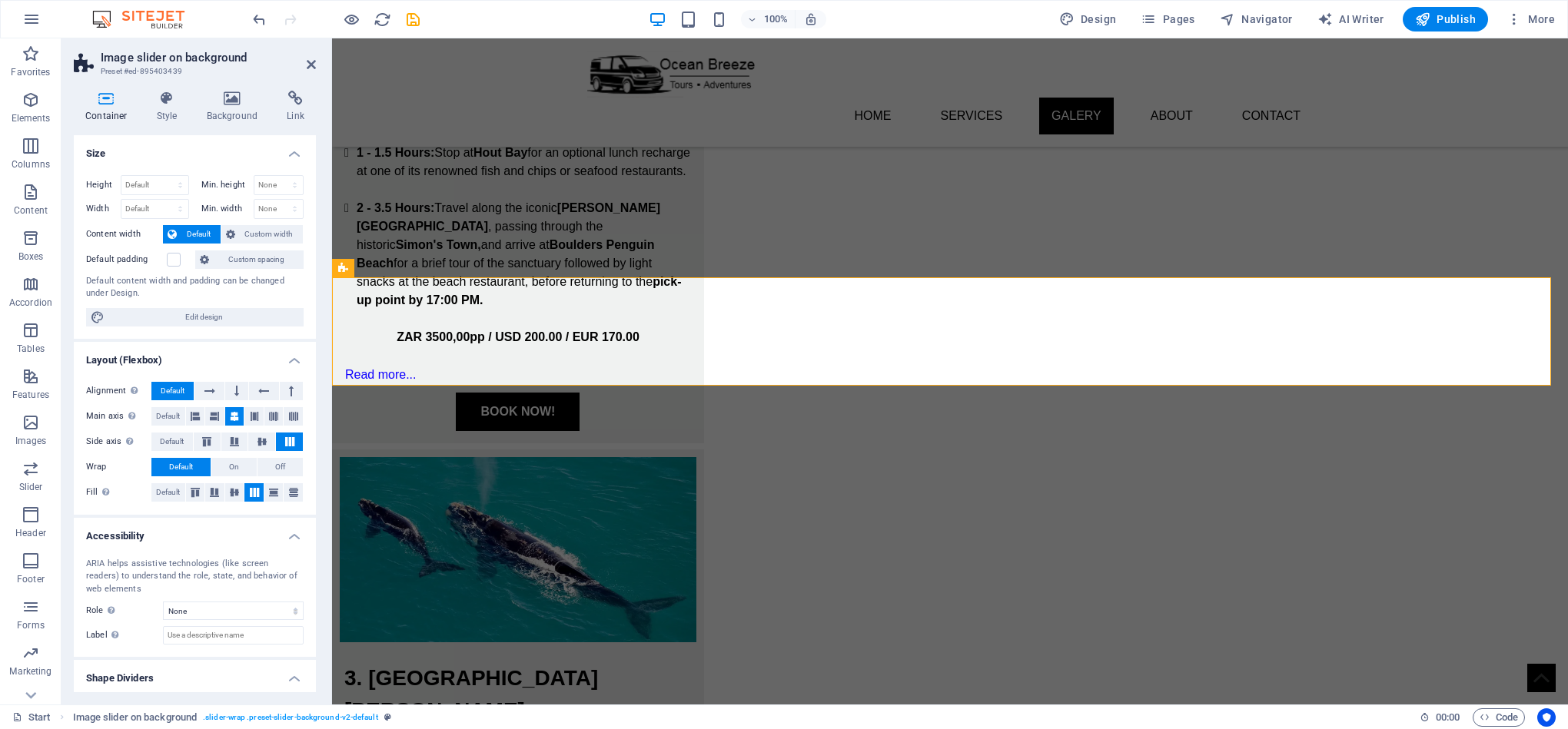
drag, startPoint x: 166, startPoint y: 118, endPoint x: 169, endPoint y: 127, distance: 9.5
click at [166, 117] on h4 "Style" at bounding box center [170, 107] width 50 height 32
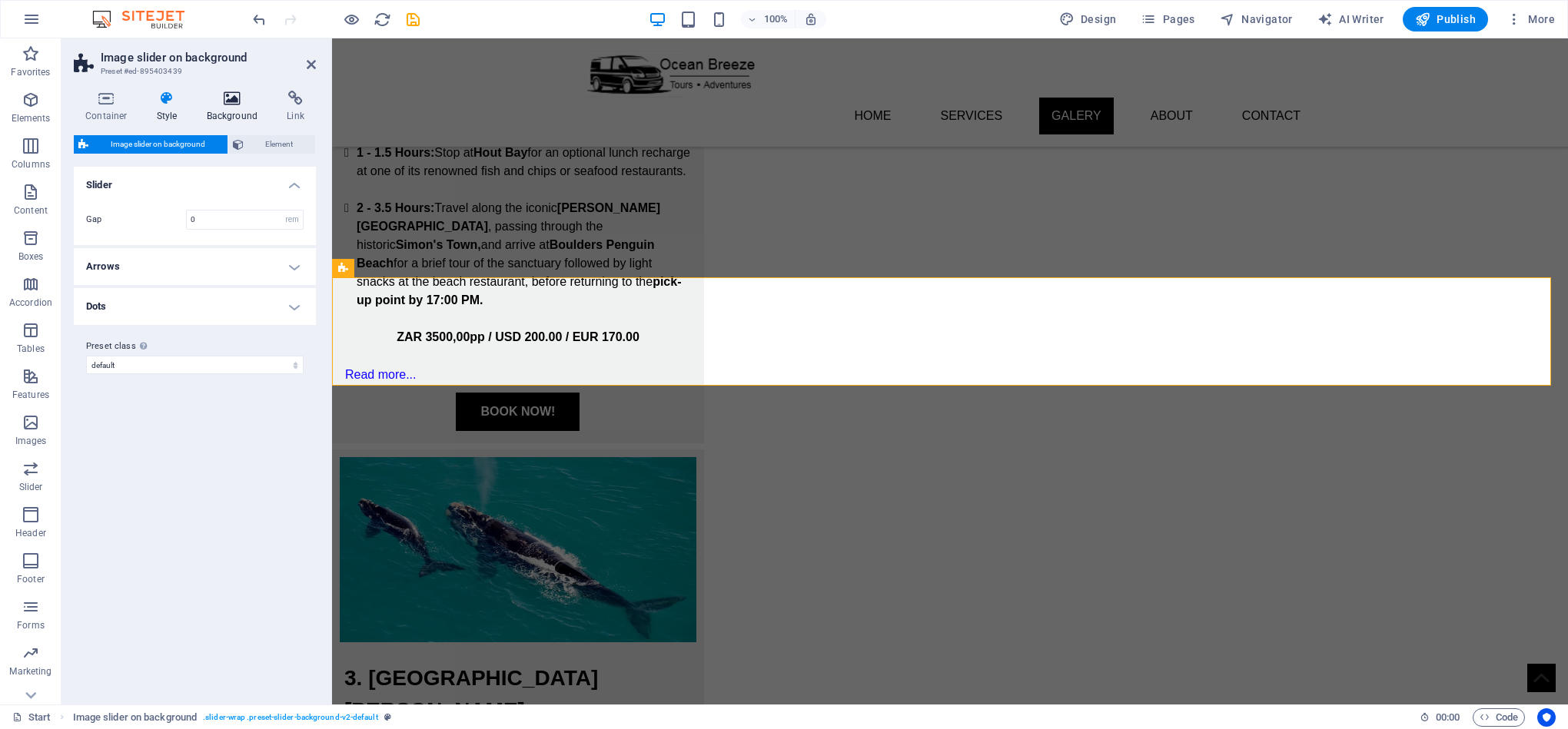
click at [212, 109] on h4 "Background" at bounding box center [236, 107] width 81 height 32
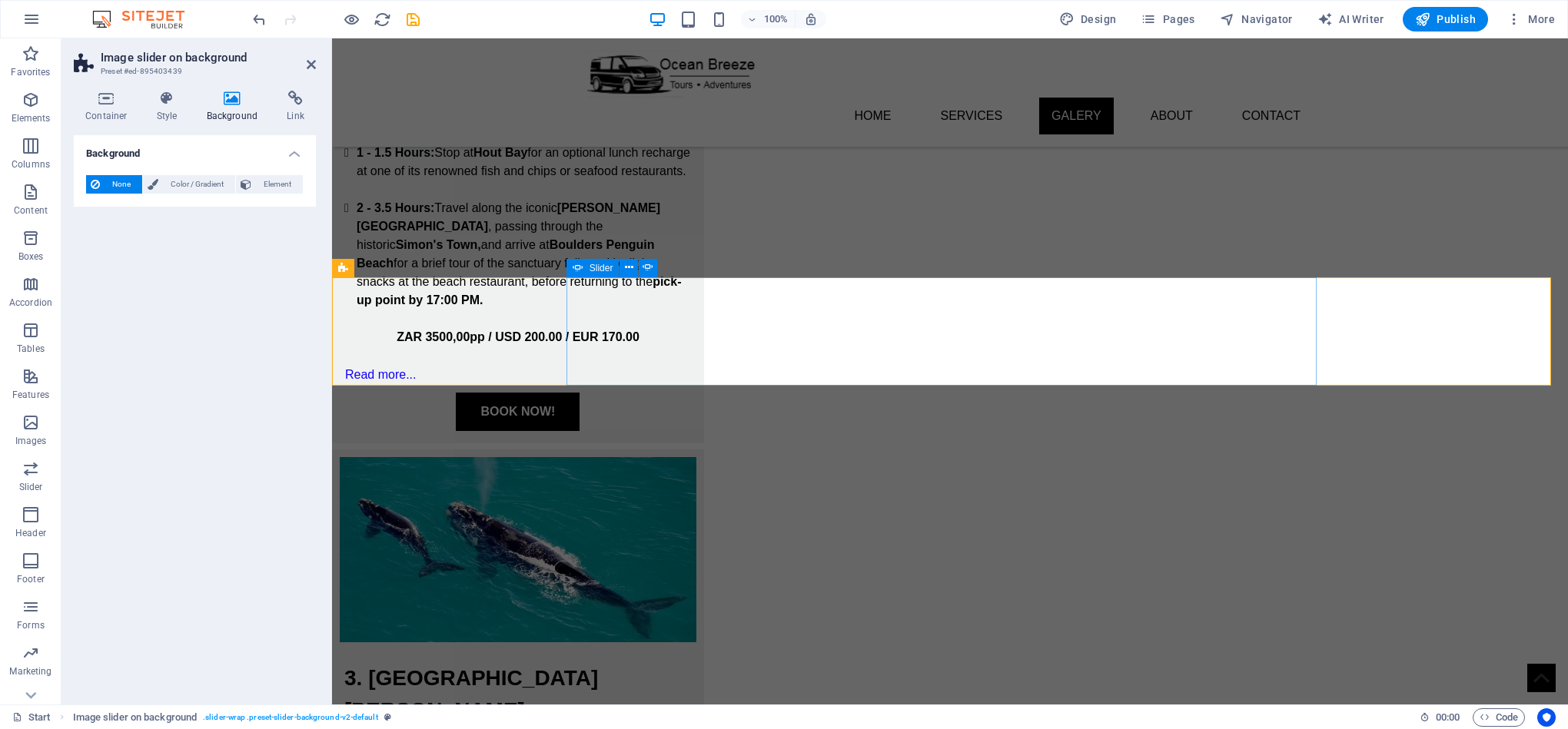
click at [632, 272] on icon at bounding box center [629, 268] width 8 height 17
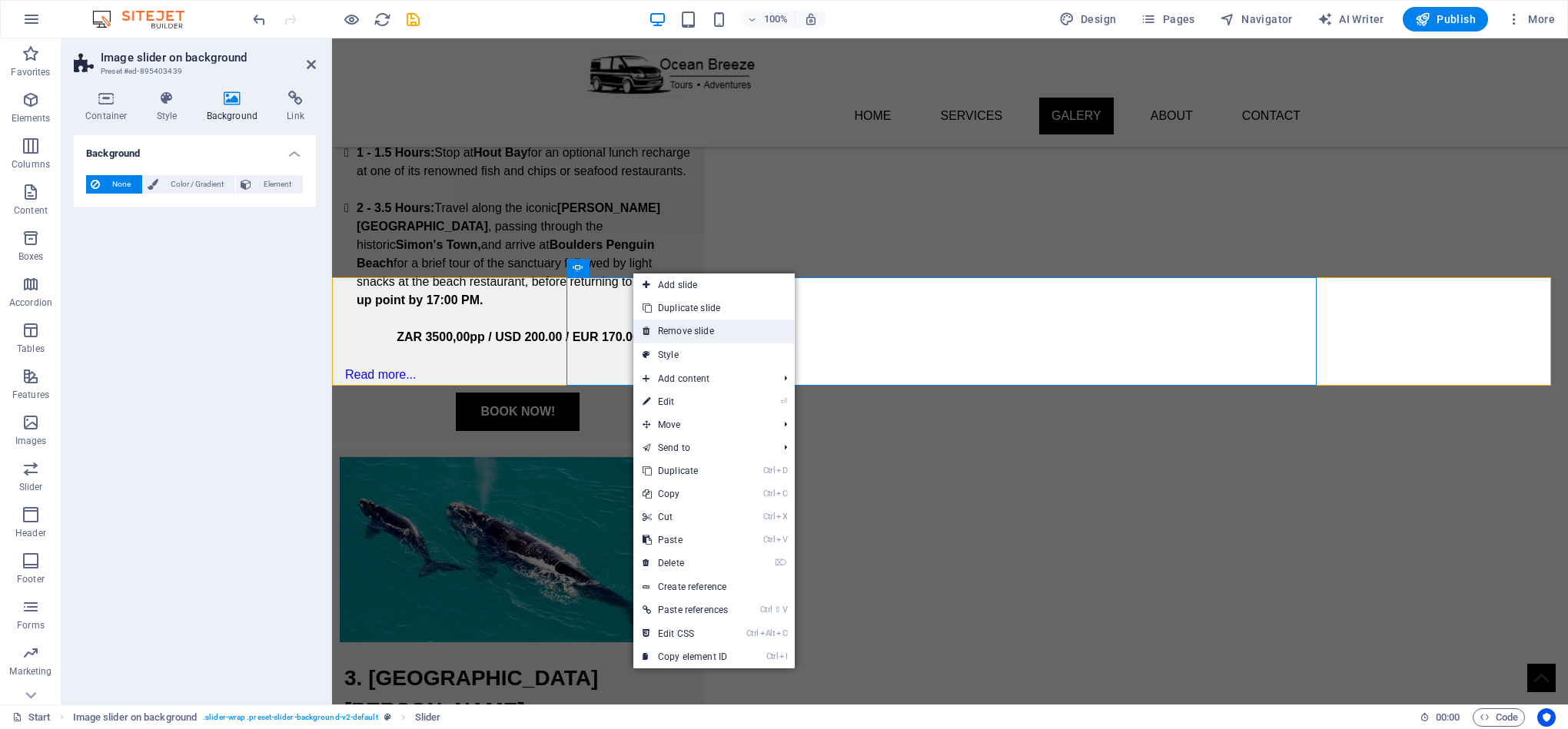
click at [727, 336] on link "Remove slide" at bounding box center [714, 331] width 161 height 23
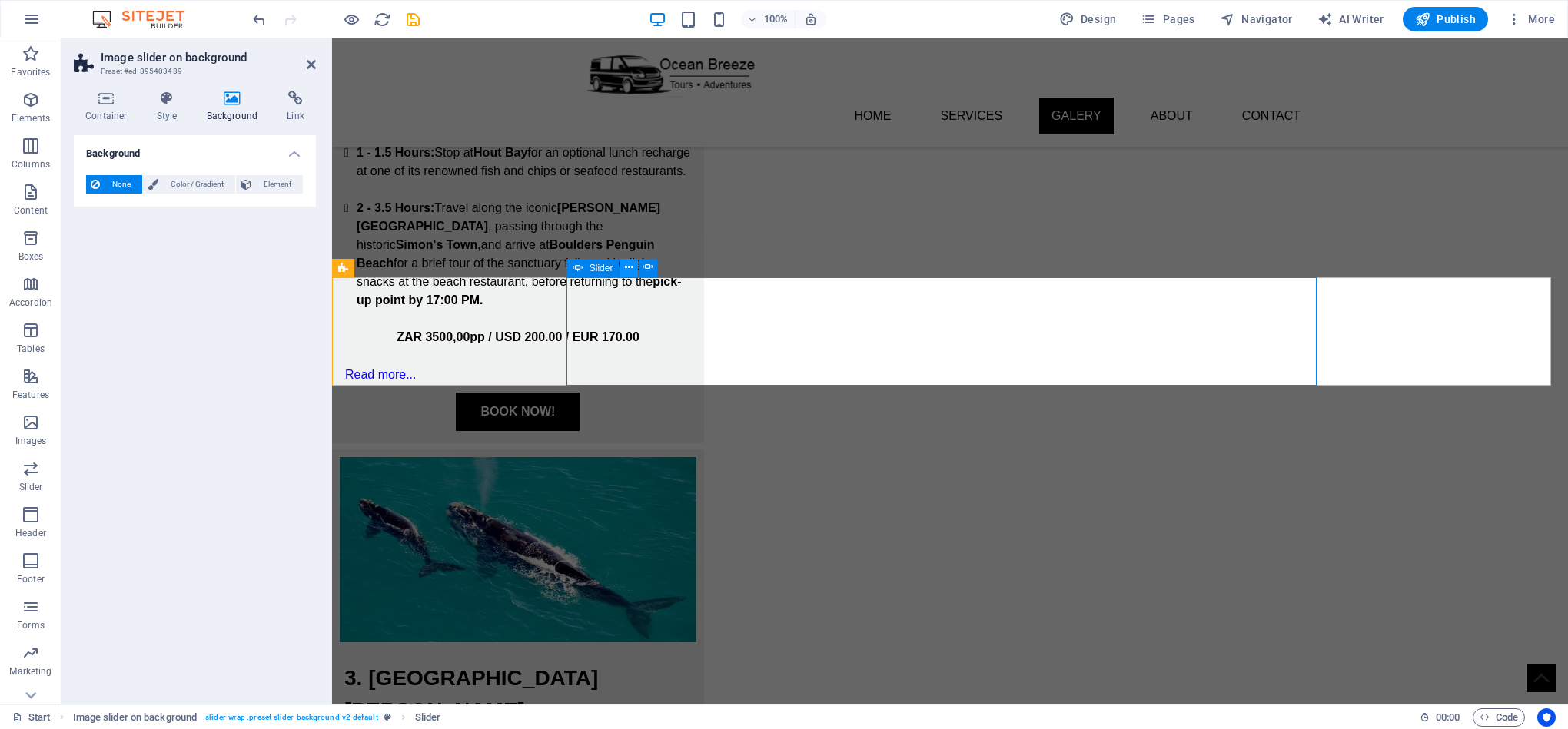
click at [627, 272] on icon at bounding box center [629, 268] width 8 height 17
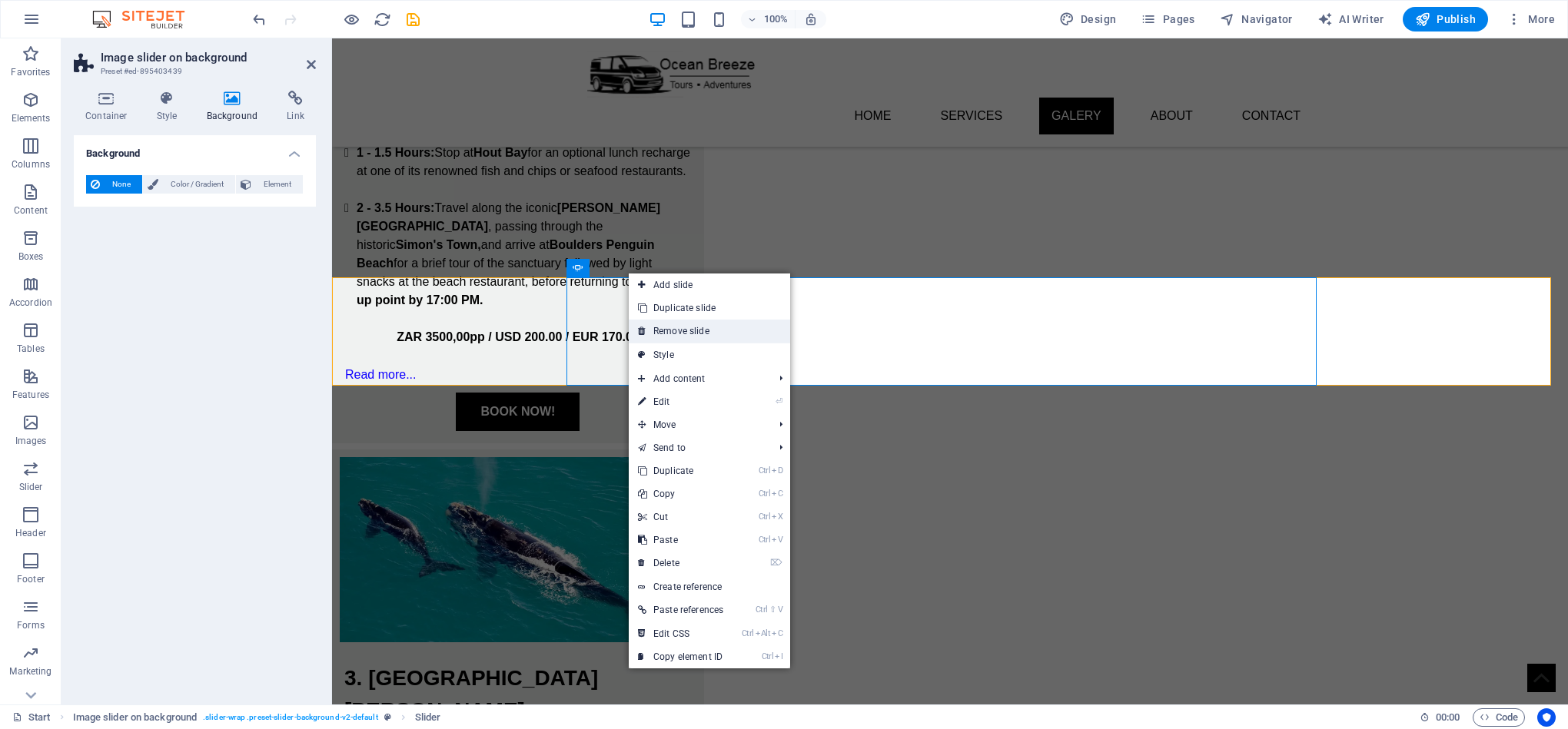
click at [694, 332] on link "Remove slide" at bounding box center [709, 331] width 161 height 23
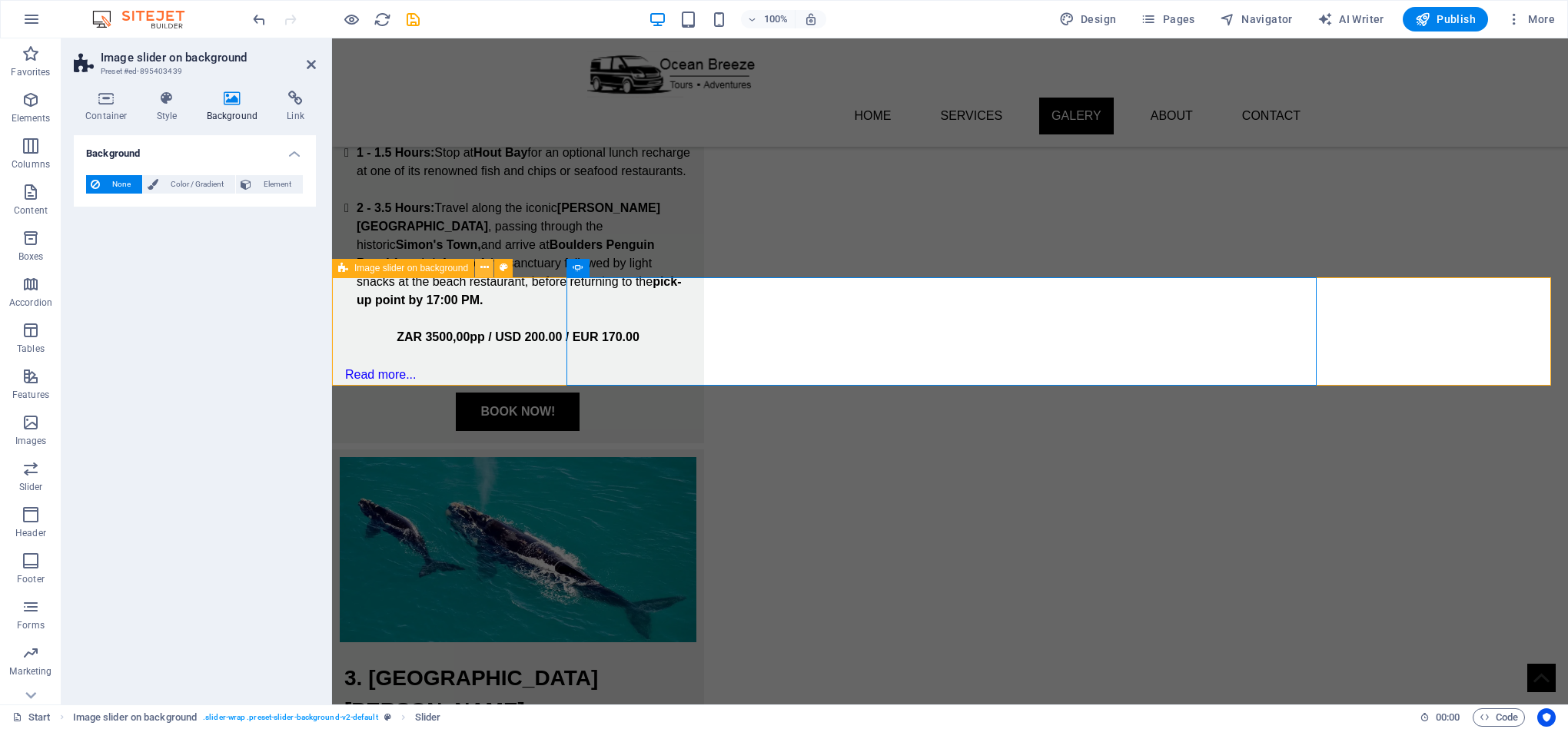
click at [480, 268] on icon at bounding box center [485, 268] width 8 height 17
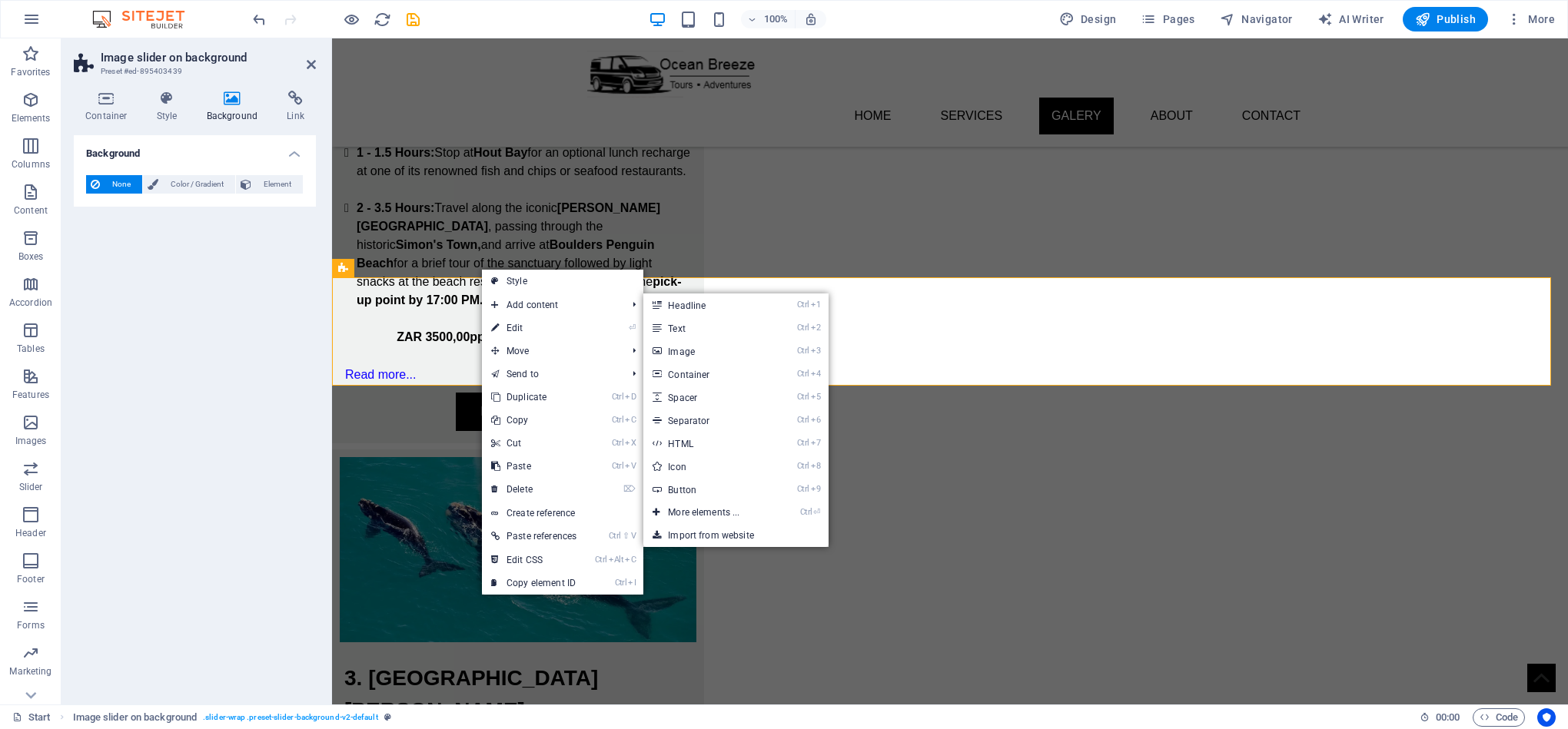
click at [173, 290] on div "Background None Color / Gradient Element Stretch background to full-width Color…" at bounding box center [194, 414] width 242 height 557
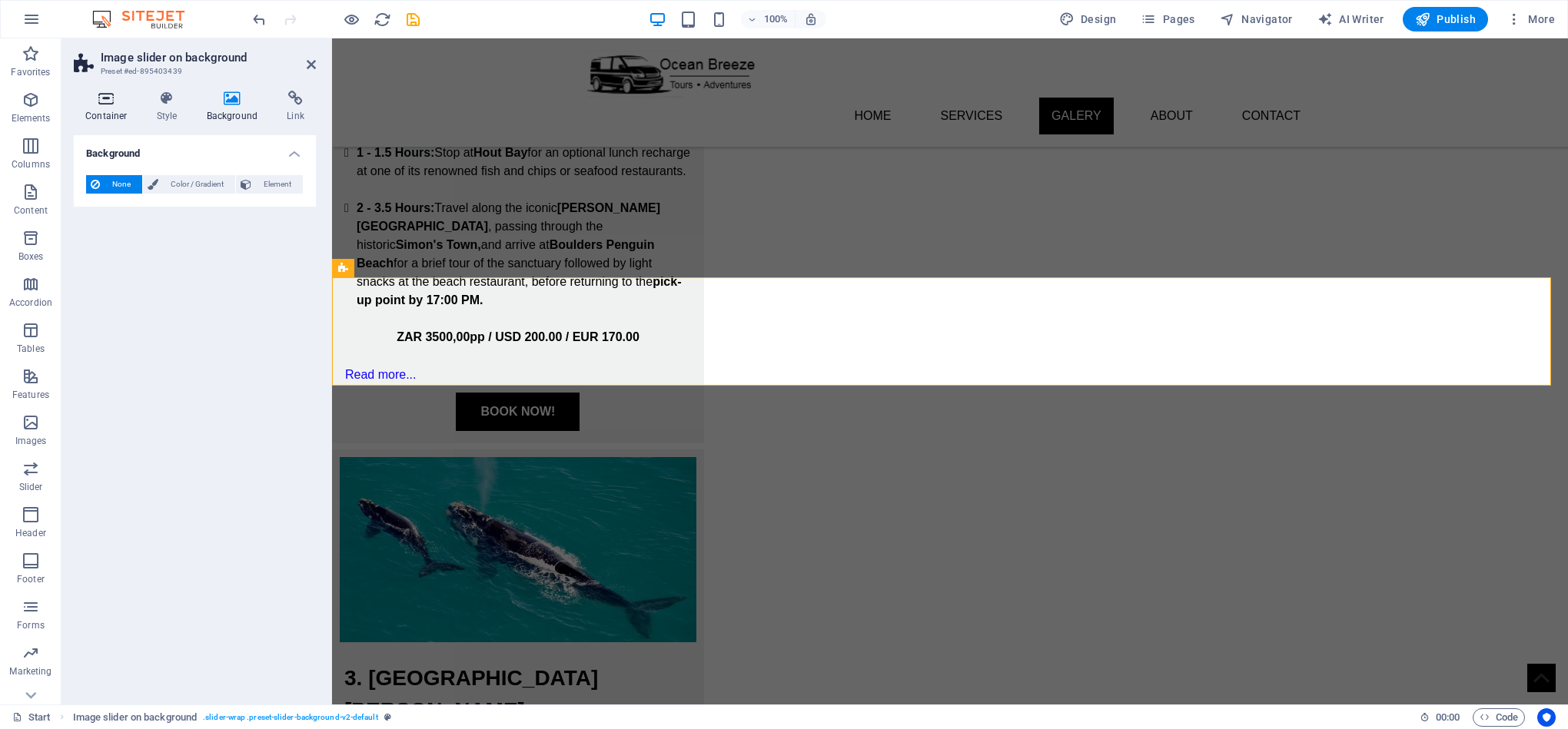
click at [103, 91] on icon at bounding box center [106, 98] width 65 height 16
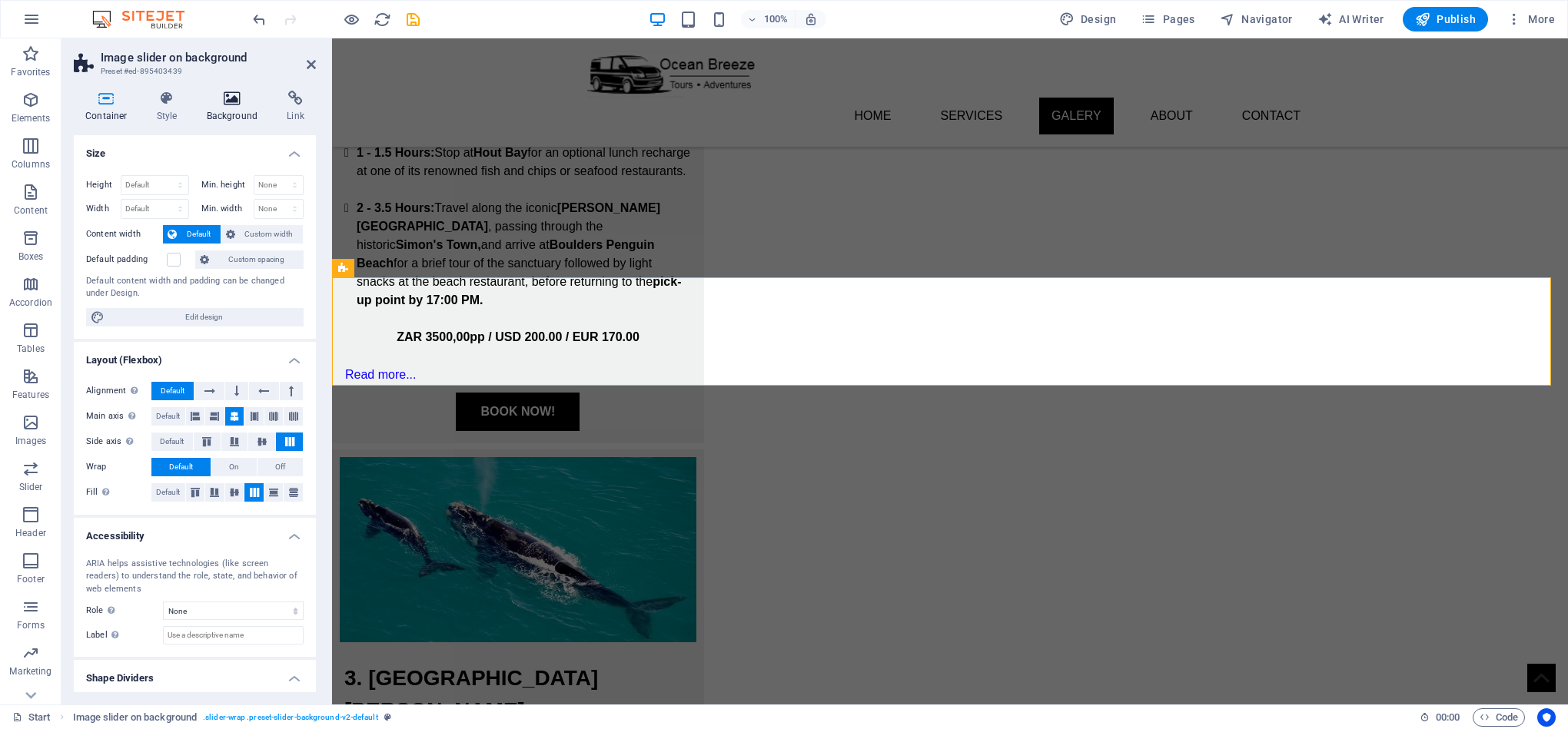
click at [223, 104] on icon at bounding box center [232, 98] width 74 height 16
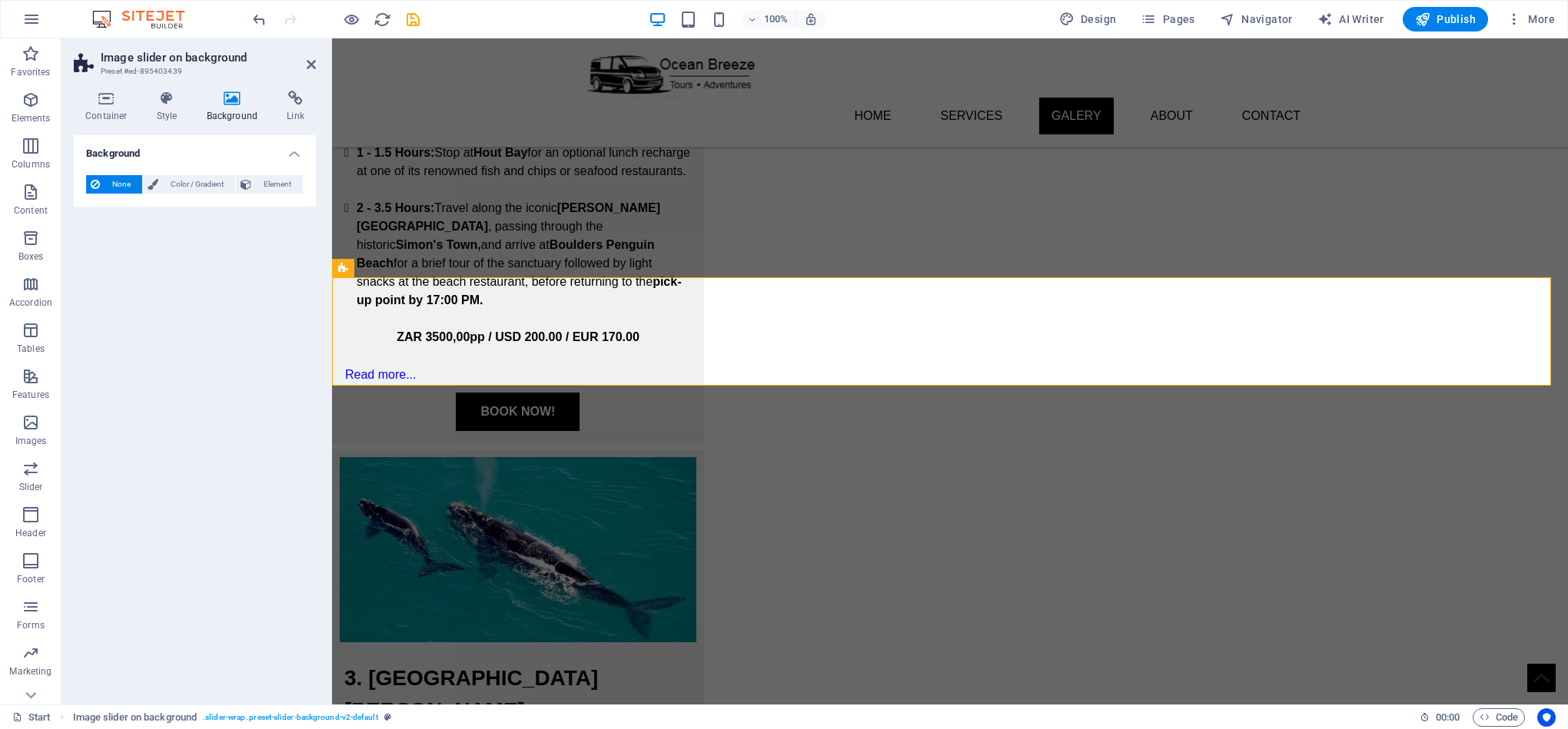
click at [295, 145] on h4 "Background" at bounding box center [194, 149] width 242 height 27
click at [158, 107] on h4 "Style" at bounding box center [170, 107] width 50 height 32
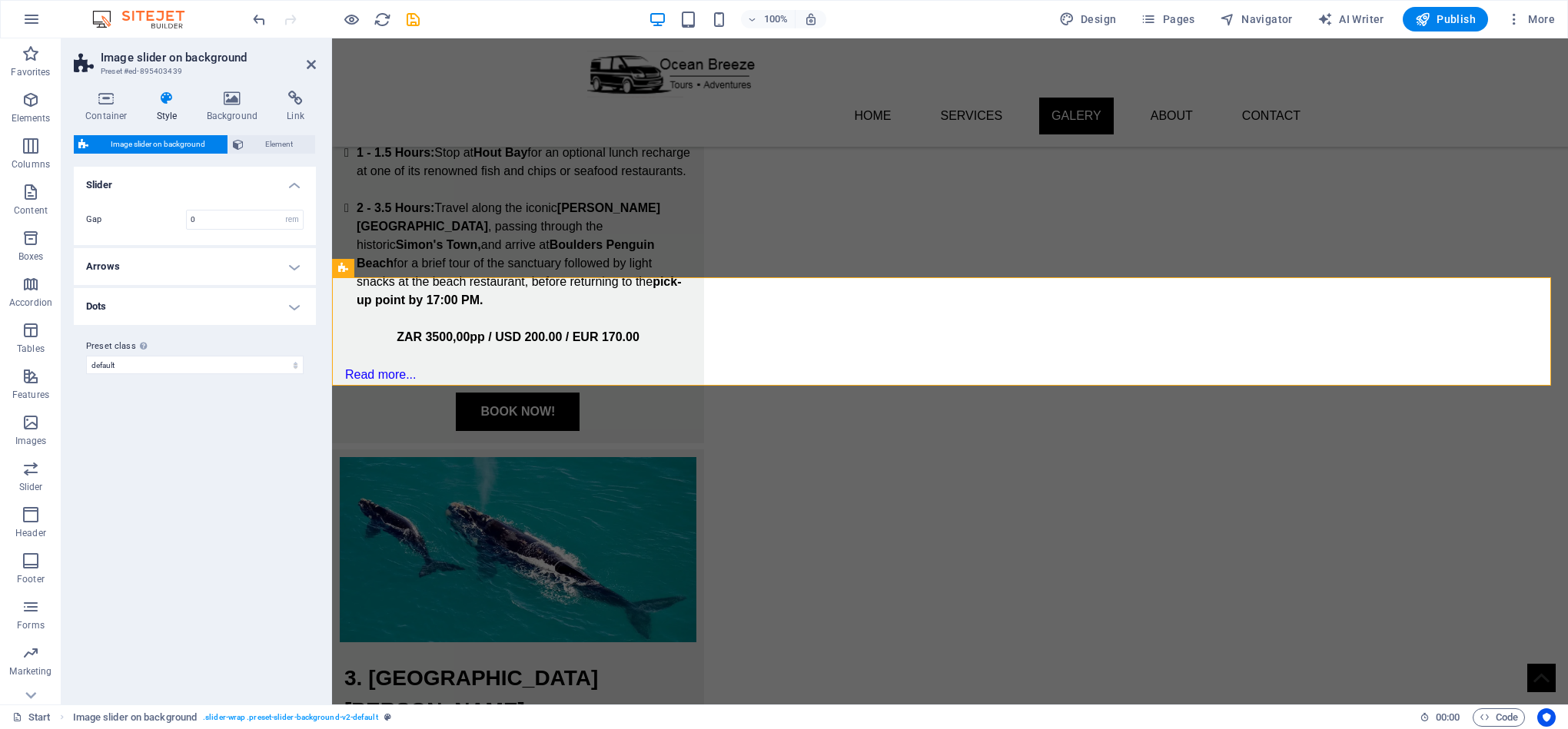
click at [203, 143] on span "Image slider on background" at bounding box center [157, 145] width 130 height 18
click at [201, 143] on span "Image slider on background" at bounding box center [157, 145] width 130 height 18
click at [307, 67] on icon at bounding box center [311, 64] width 9 height 12
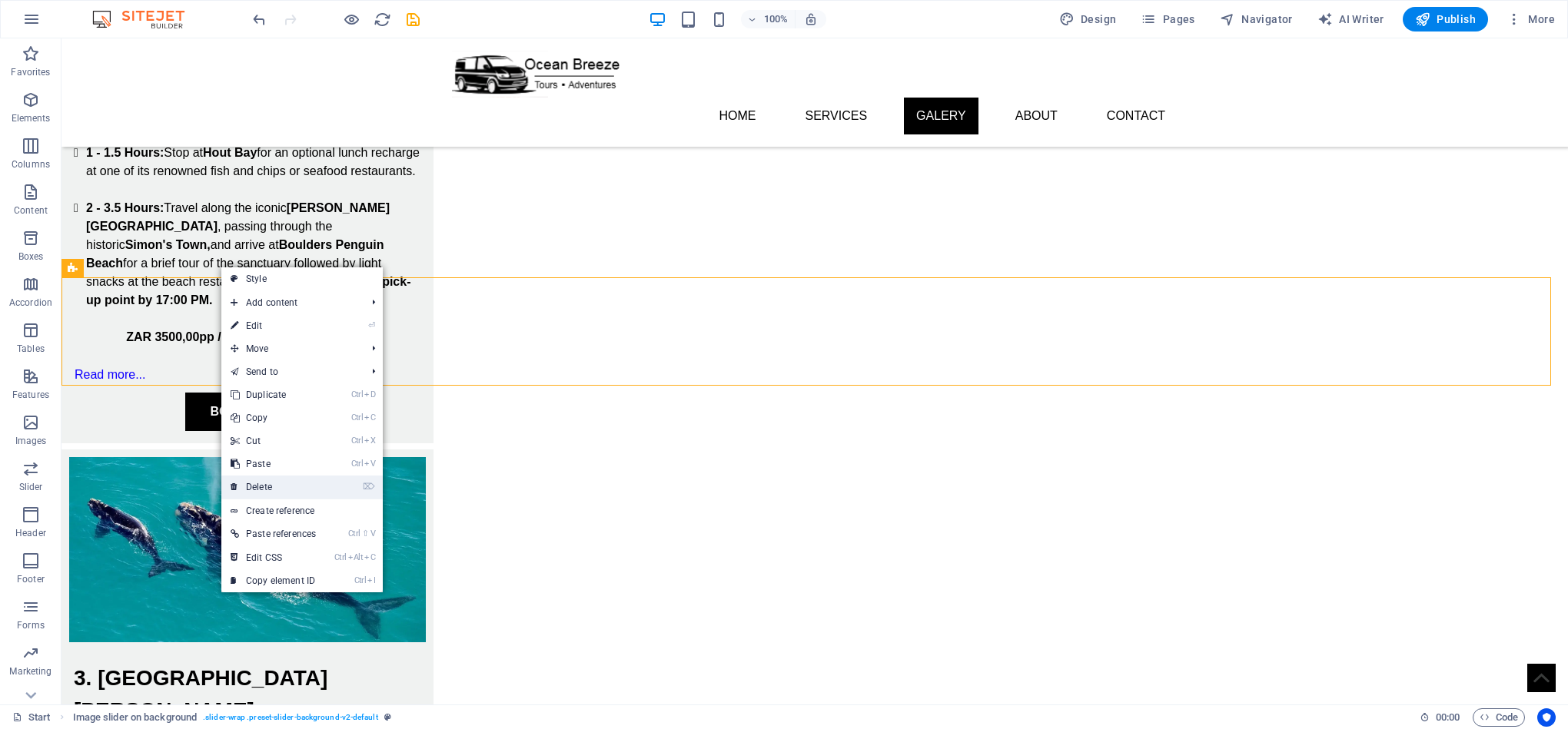
click at [321, 488] on link "⌦ Delete" at bounding box center [273, 487] width 103 height 23
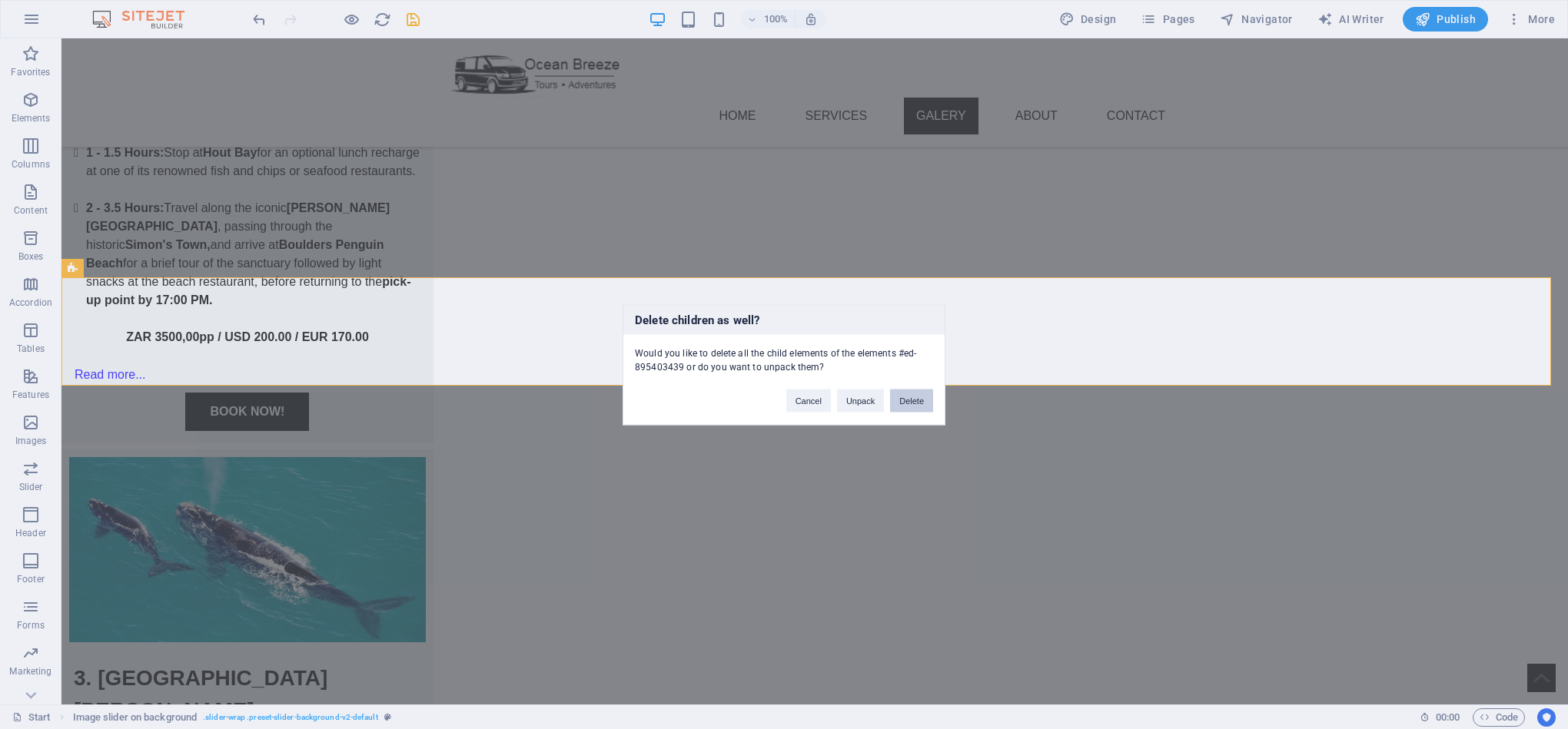
drag, startPoint x: 854, startPoint y: 368, endPoint x: 914, endPoint y: 403, distance: 69.5
click at [914, 403] on button "Delete" at bounding box center [911, 400] width 43 height 23
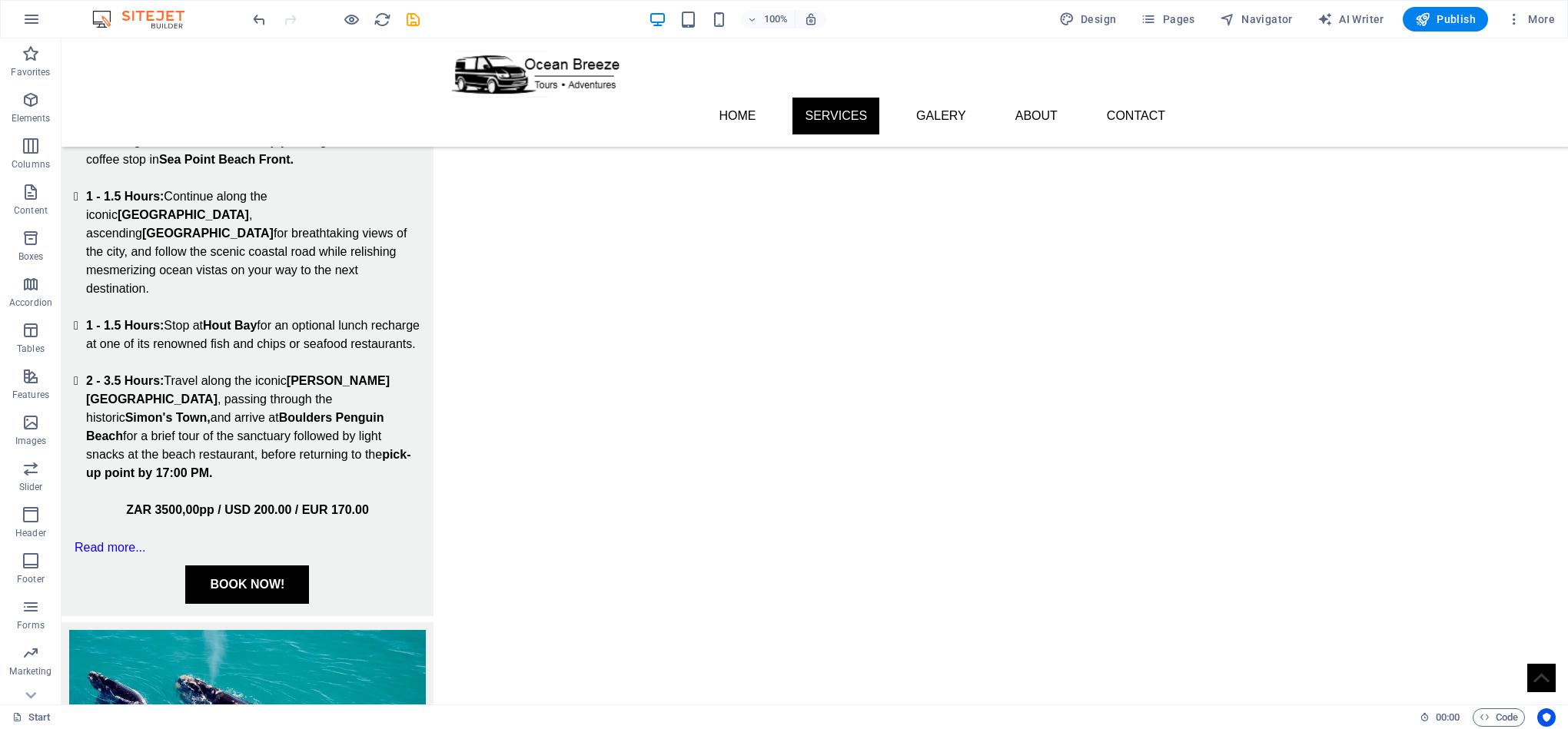
scroll to position [1929, 0]
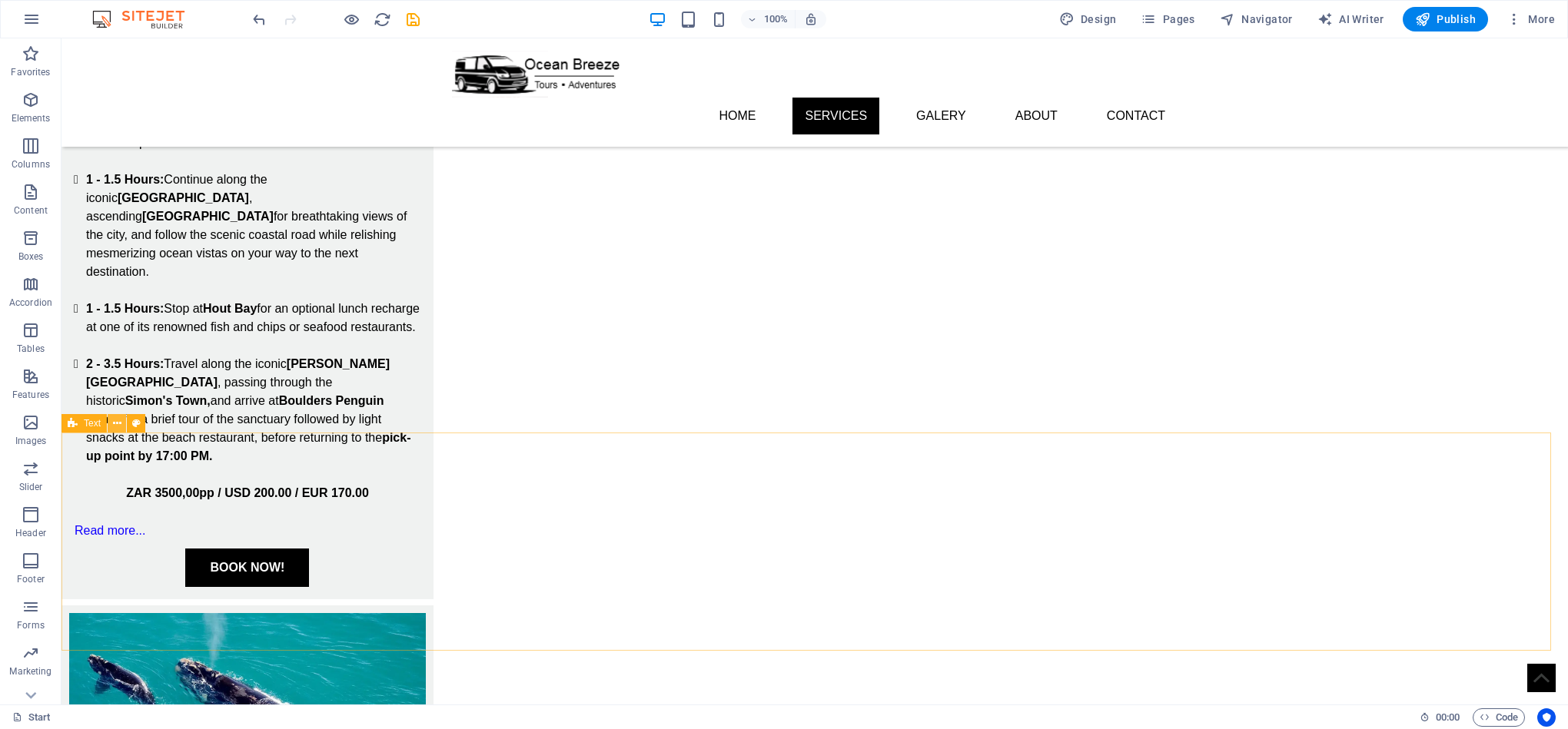
click at [116, 426] on icon at bounding box center [117, 424] width 8 height 17
click at [14, 115] on p "Elements" at bounding box center [31, 118] width 39 height 12
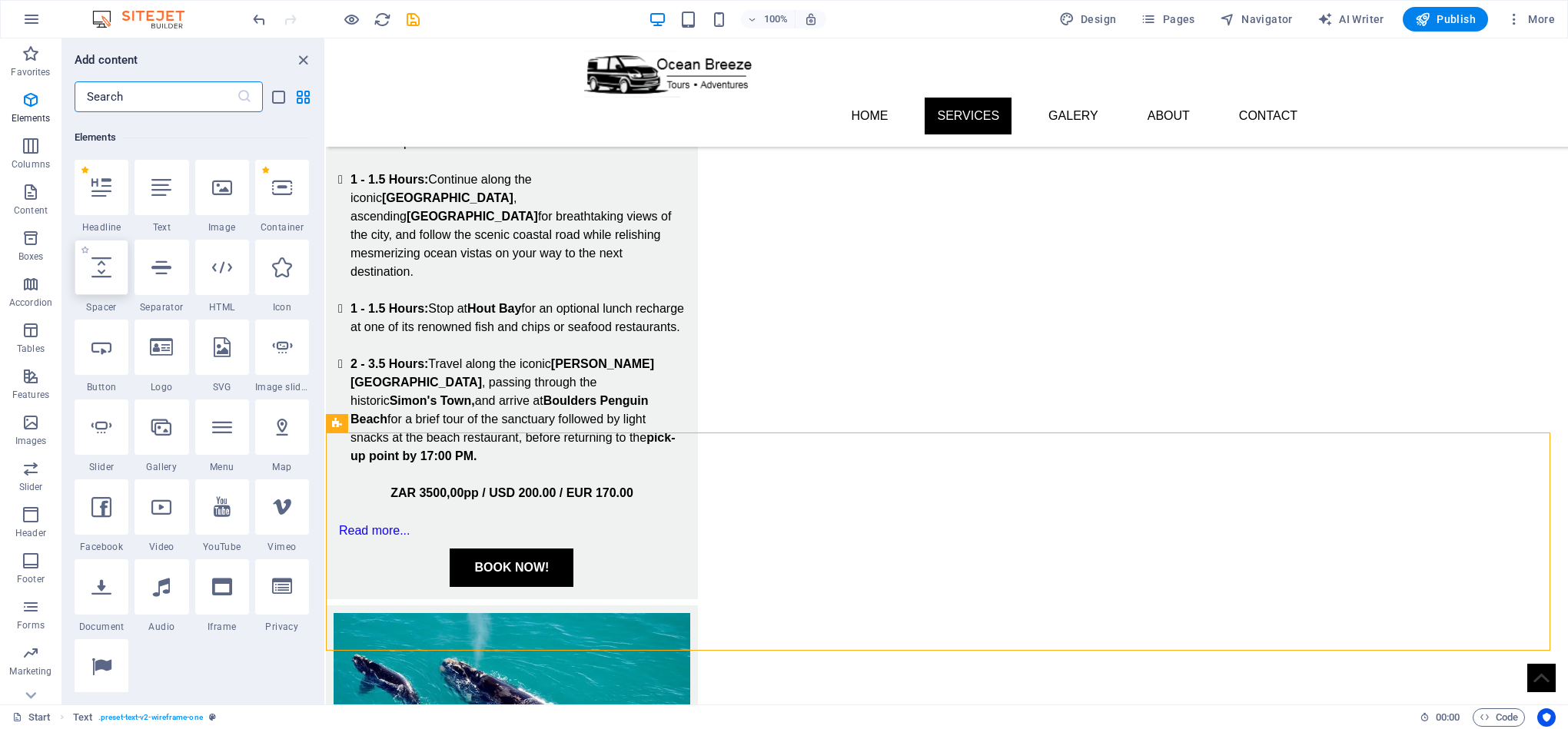
scroll to position [164, 0]
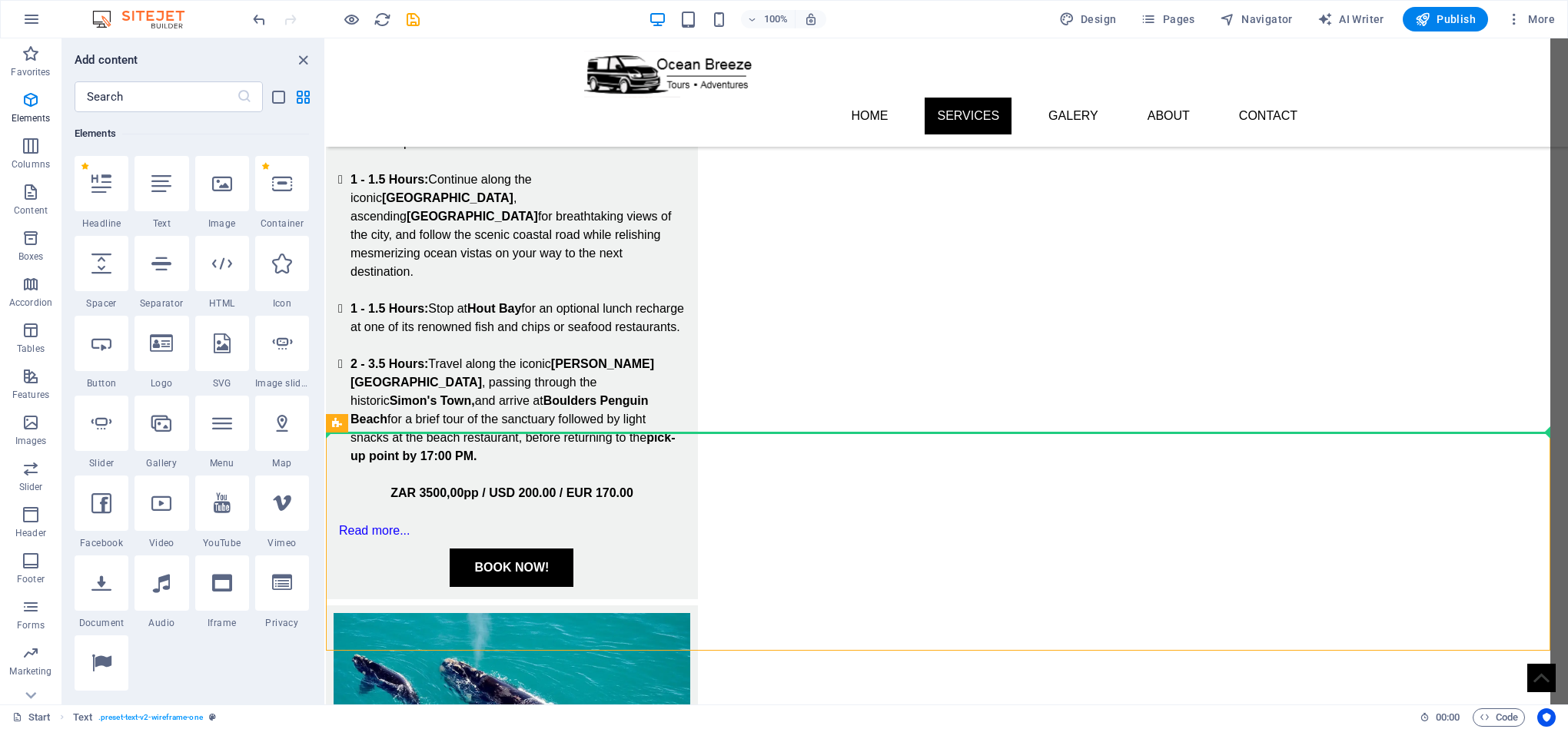
select select "ms"
select select "s"
select select "progressive"
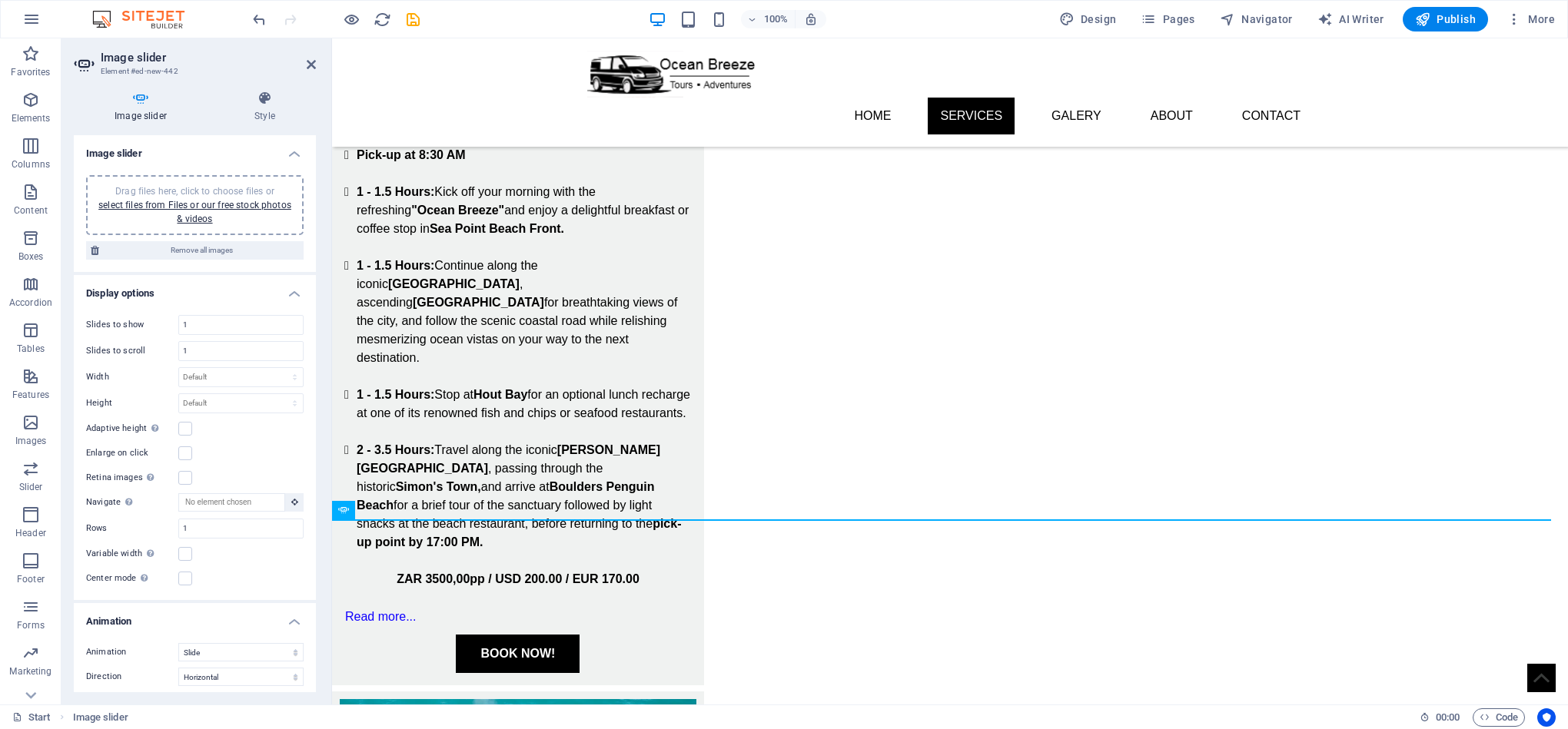
scroll to position [1837, 0]
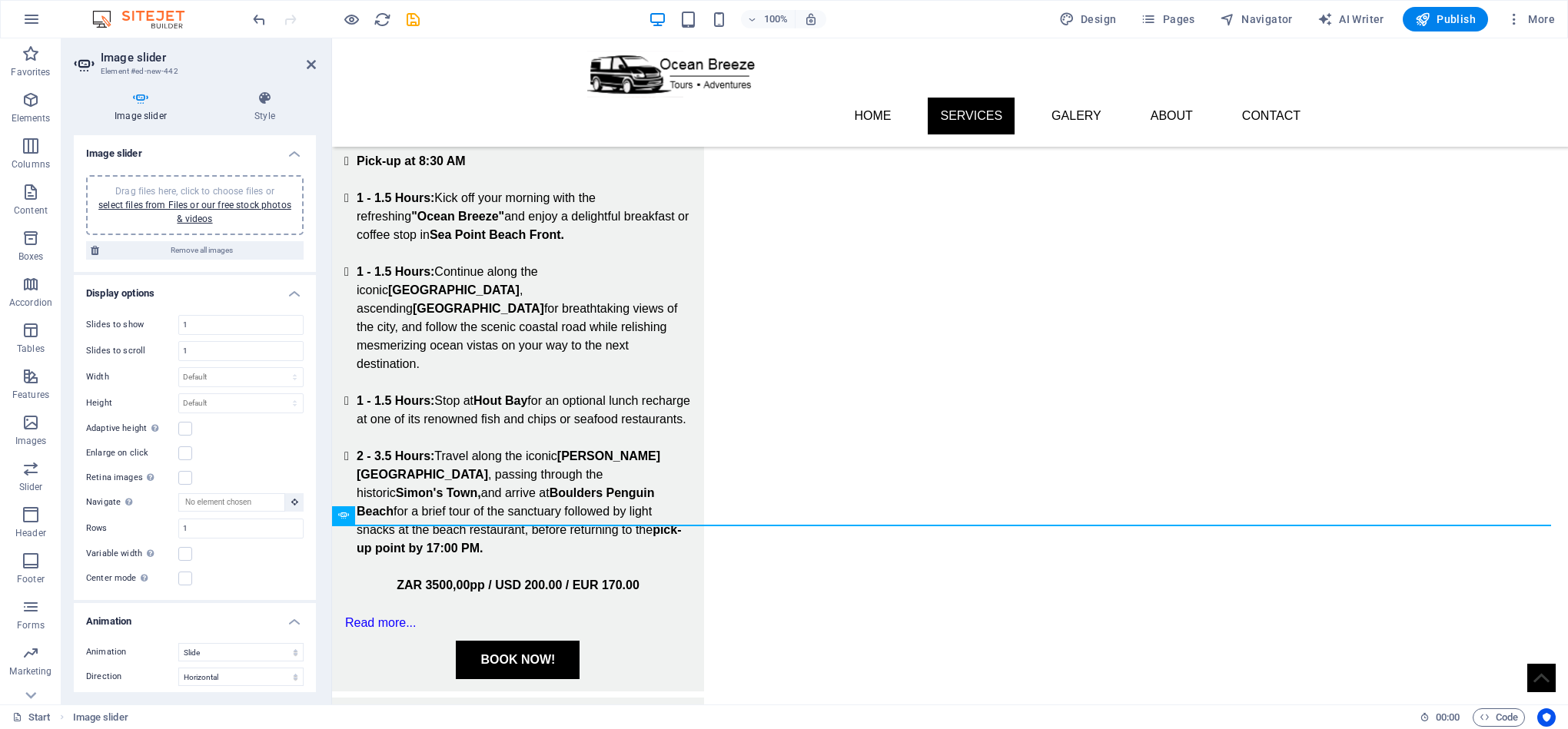
click at [118, 108] on h4 "Image slider" at bounding box center [143, 107] width 140 height 32
click at [203, 192] on span "Drag files here, click to choose files or select files from Files or our free s…" at bounding box center [194, 205] width 193 height 38
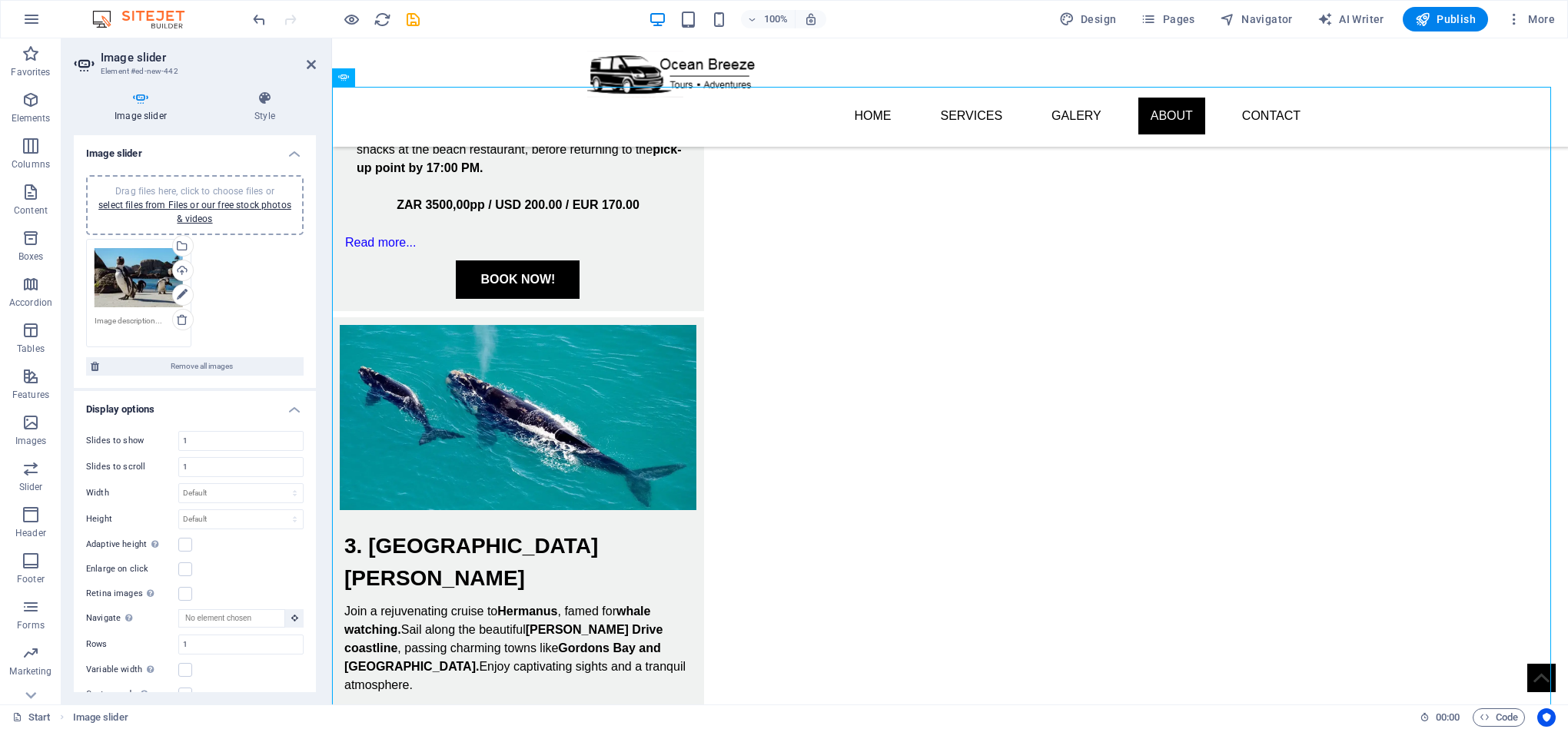
scroll to position [2174, 0]
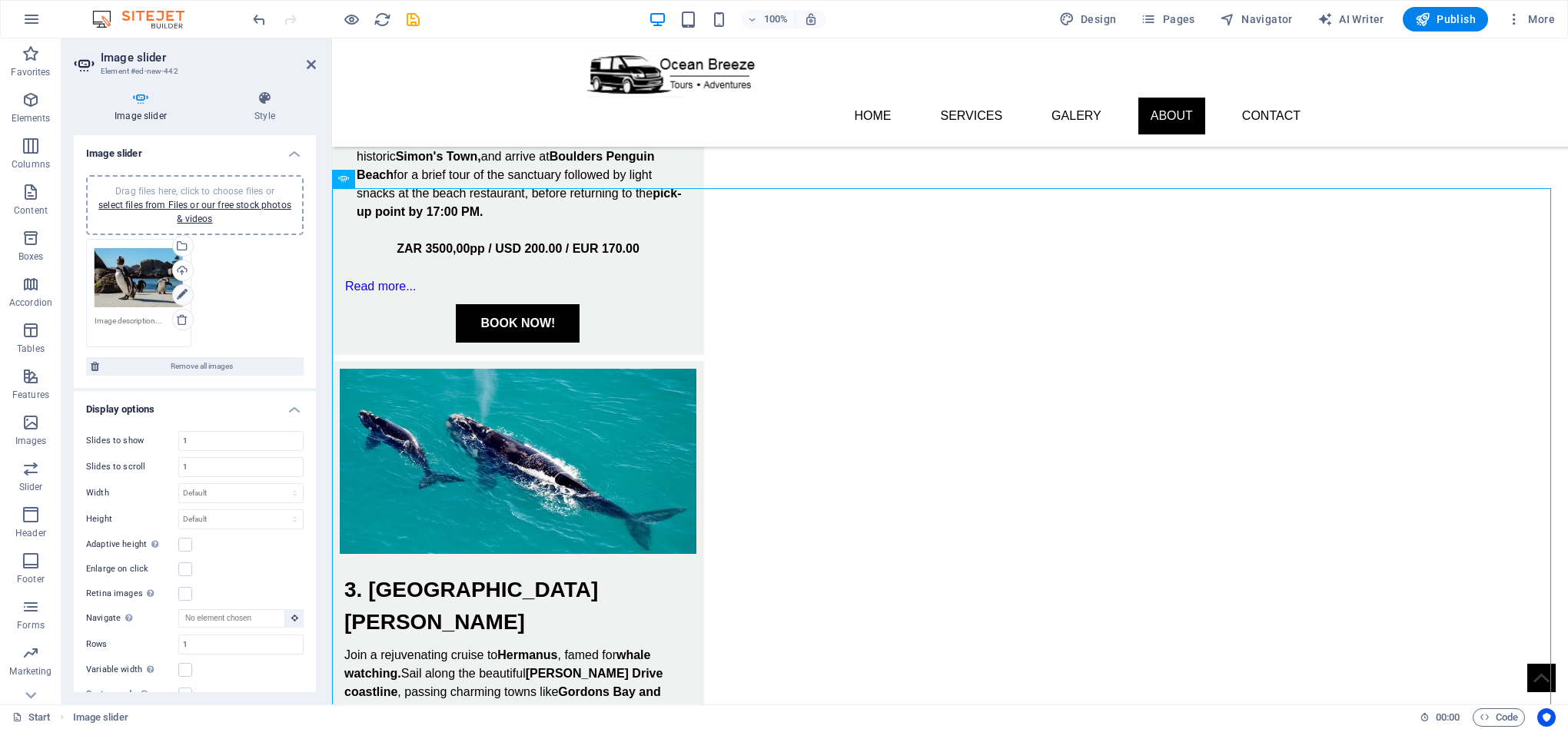
click at [177, 298] on icon at bounding box center [182, 295] width 11 height 18
click at [872, 162] on icon at bounding box center [868, 164] width 8 height 9
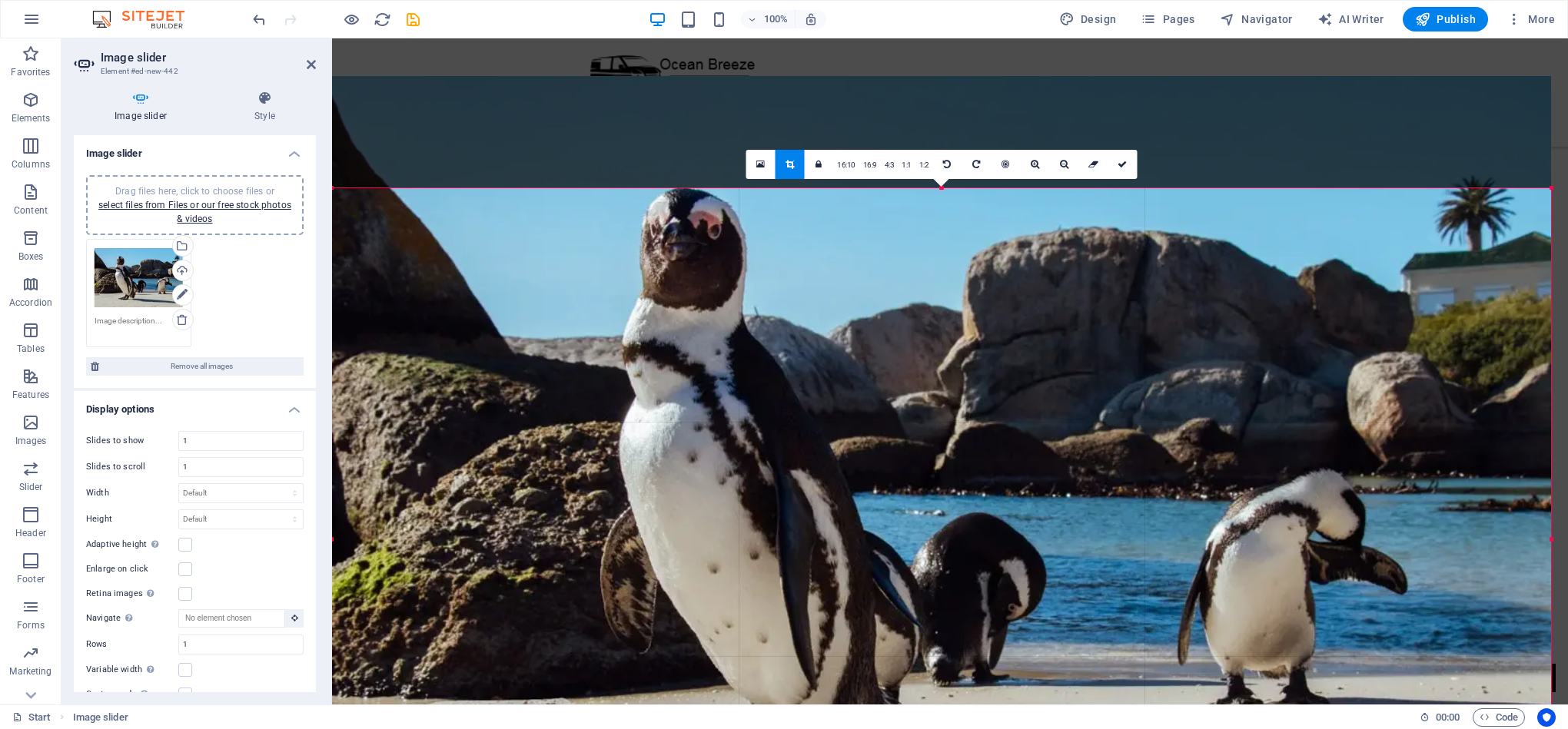
drag, startPoint x: 939, startPoint y: 185, endPoint x: 943, endPoint y: 298, distance: 113.1
click at [943, 298] on div "180 170 160 150 140 130 120 110 100 90 80 70 60 50 40 30 20 10 0 -10 -20 -30 -4…" at bounding box center [941, 539] width 1219 height 701
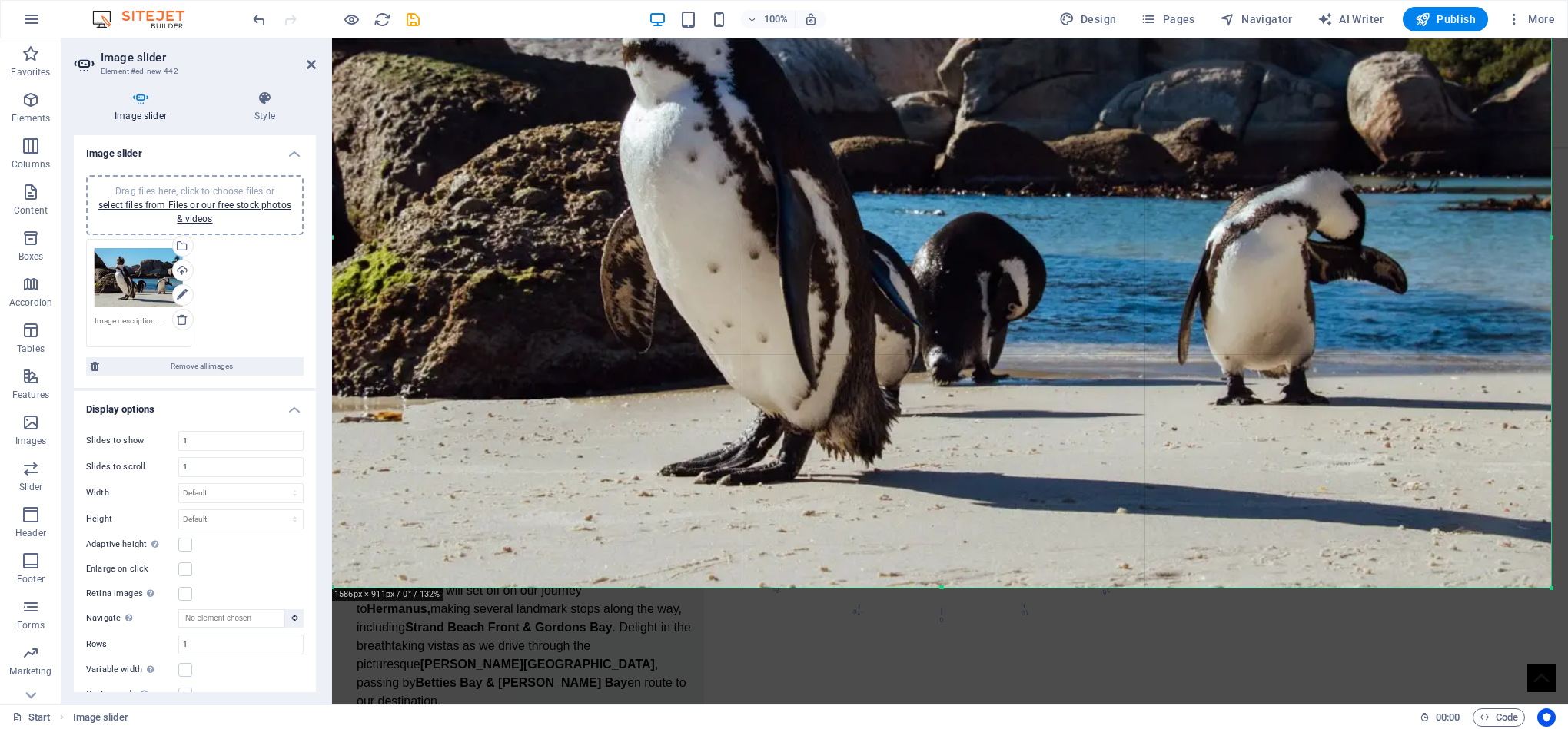
scroll to position [2504, 0]
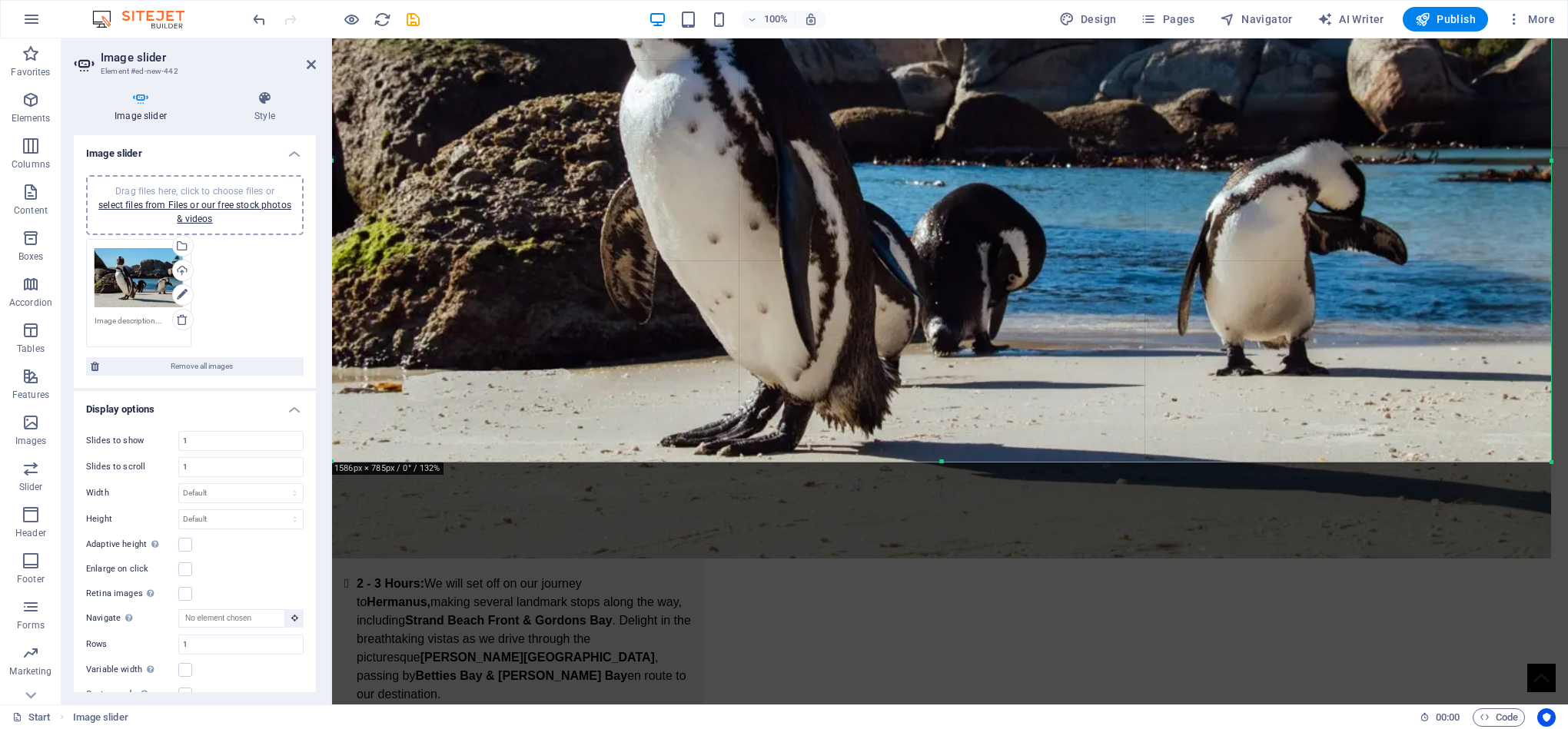
drag, startPoint x: 1158, startPoint y: 556, endPoint x: 1163, endPoint y: 460, distance: 96.1
click at [1163, 460] on div at bounding box center [941, 462] width 1219 height 6
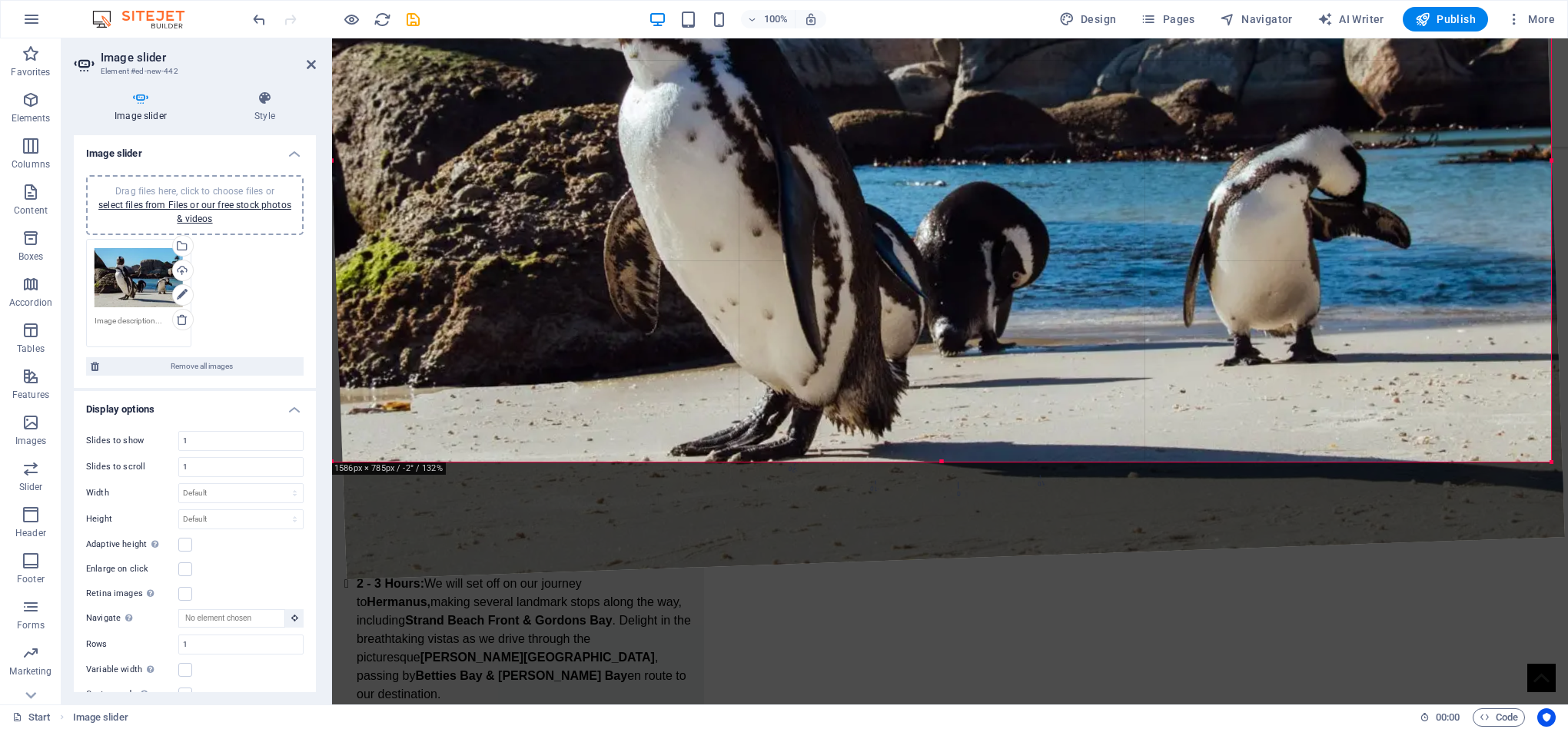
drag, startPoint x: 1564, startPoint y: 495, endPoint x: 1566, endPoint y: 470, distance: 25.1
click at [1566, 470] on div at bounding box center [940, 153] width 1278 height 886
click at [254, 14] on icon "undo" at bounding box center [259, 19] width 17 height 17
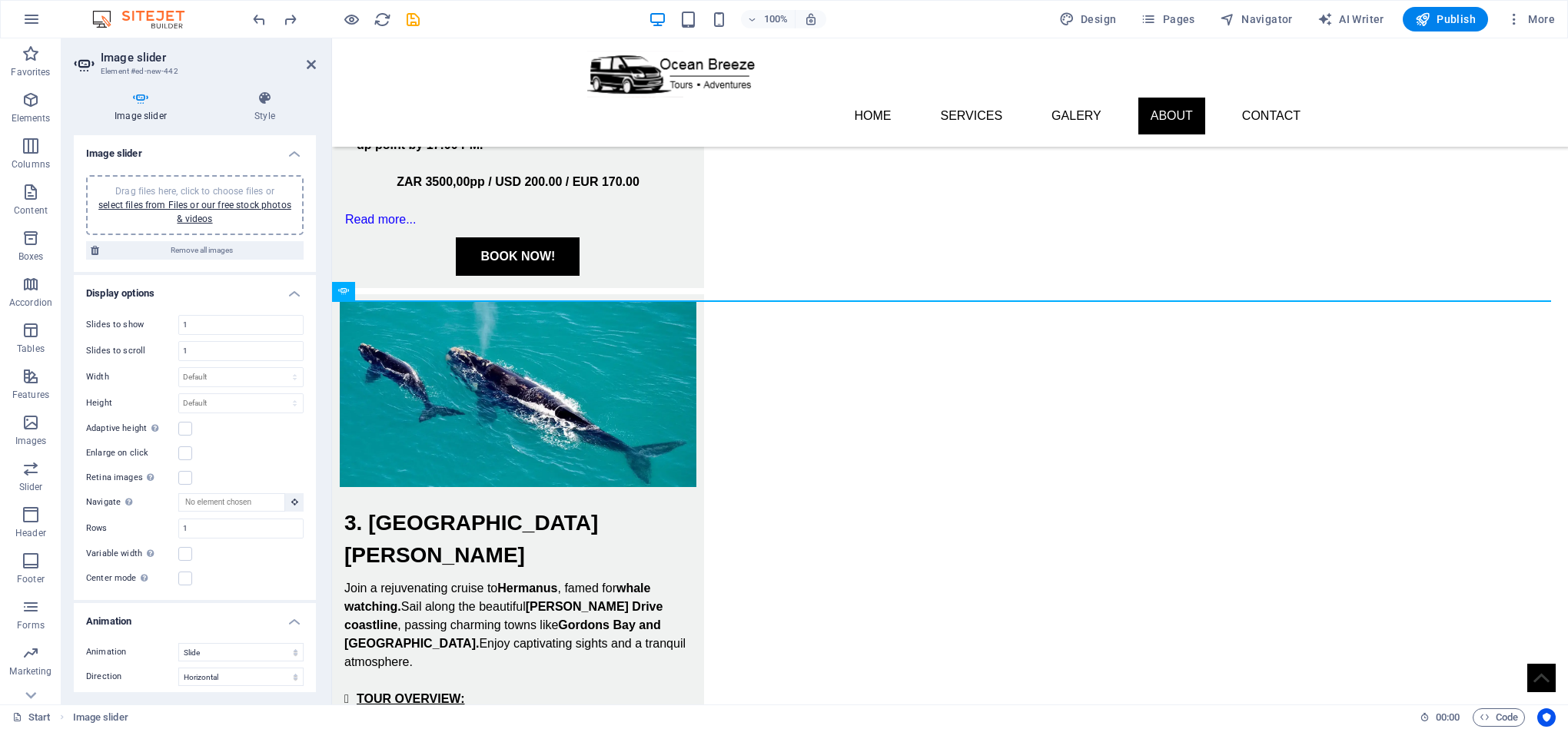
scroll to position [1884, 0]
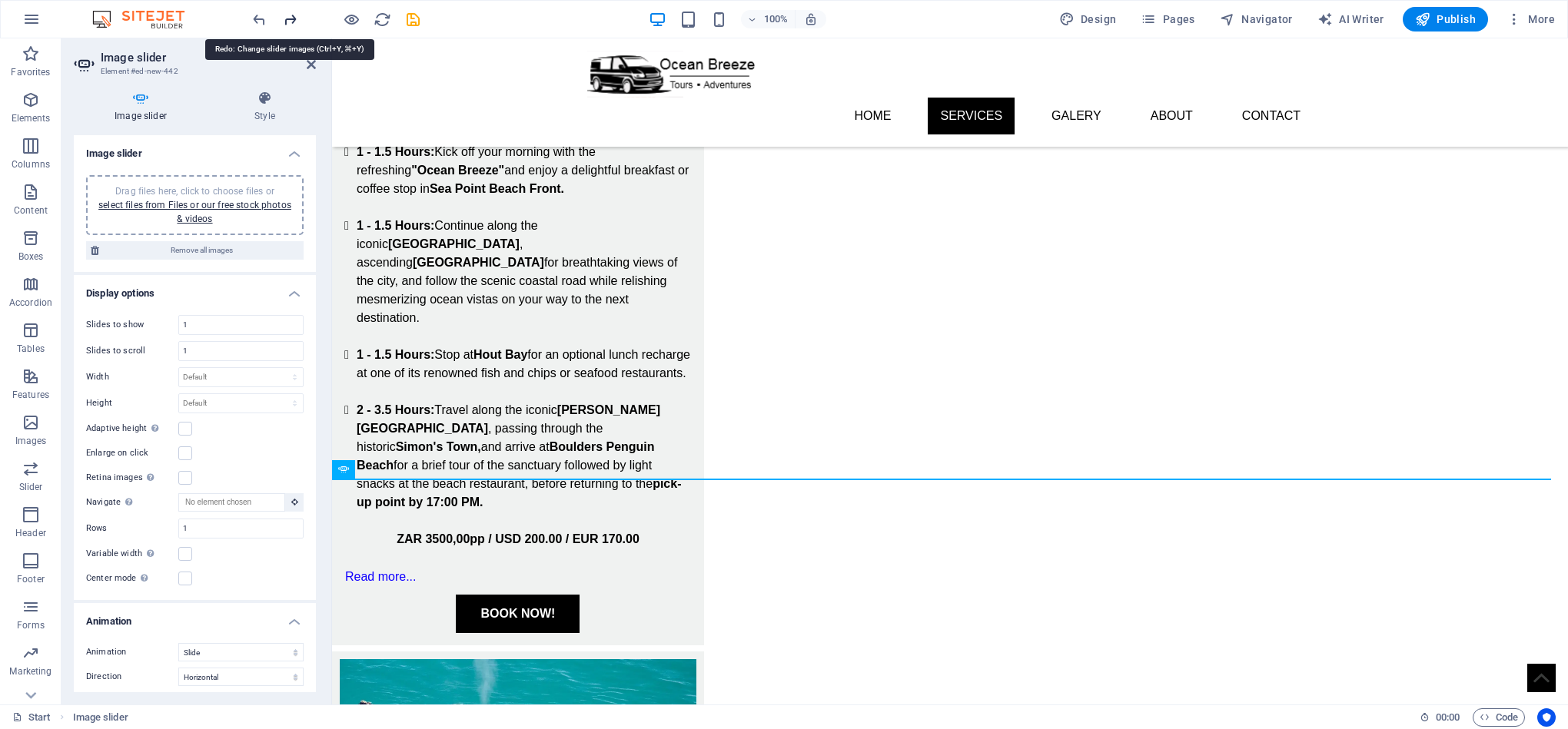
click at [287, 19] on icon "redo" at bounding box center [289, 19] width 17 height 17
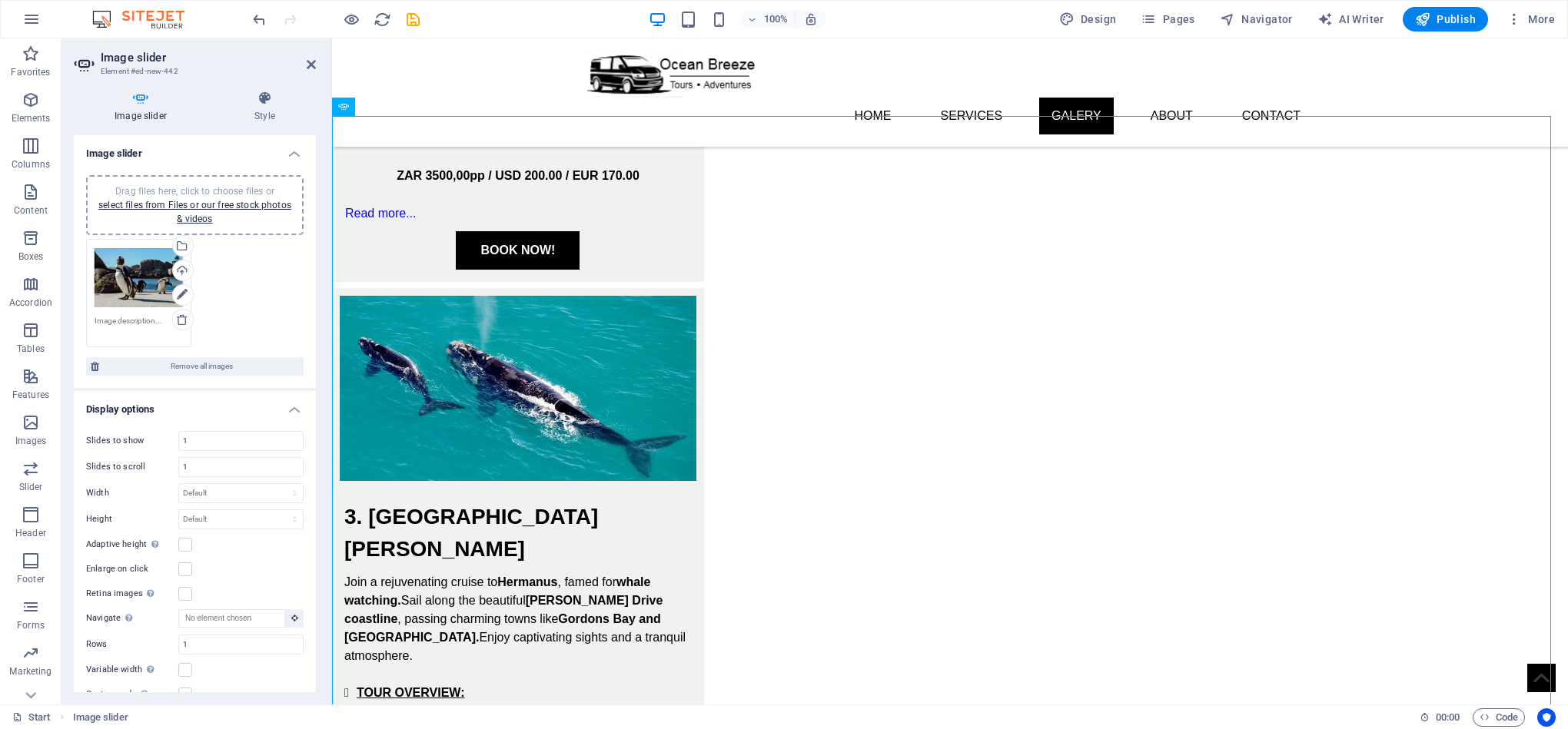
scroll to position [1934, 0]
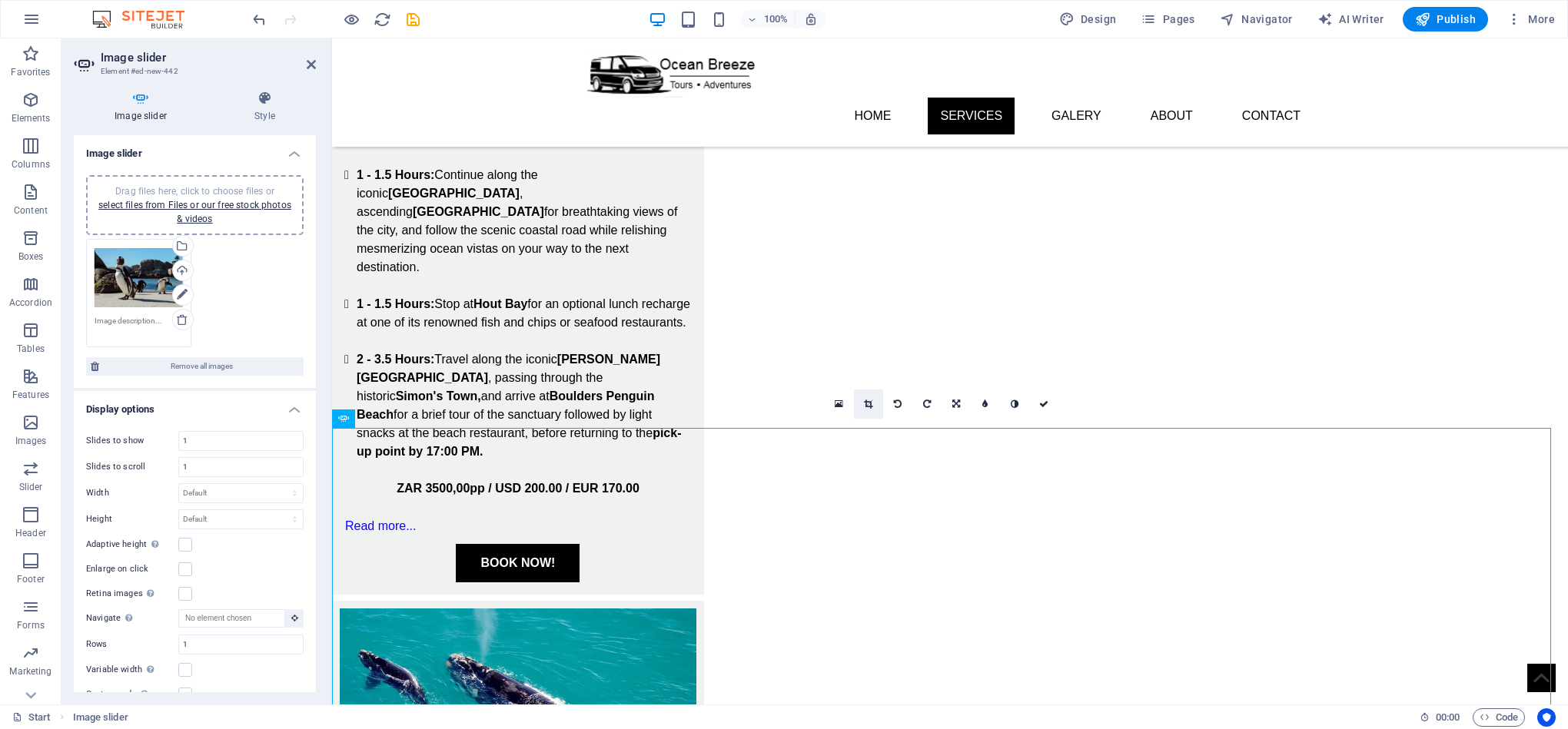
click at [867, 402] on icon at bounding box center [868, 403] width 8 height 9
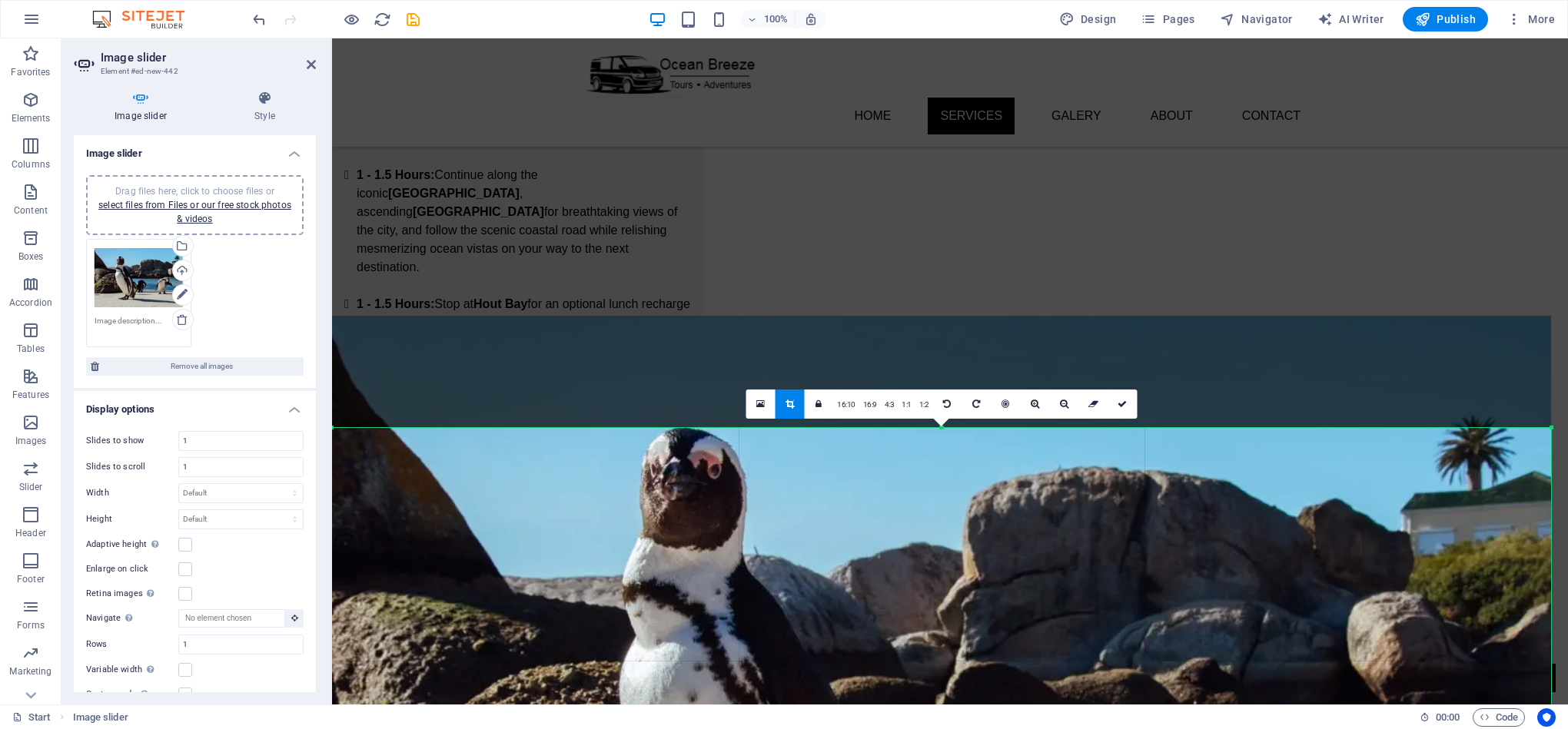
drag, startPoint x: 943, startPoint y: 425, endPoint x: 951, endPoint y: 537, distance: 112.3
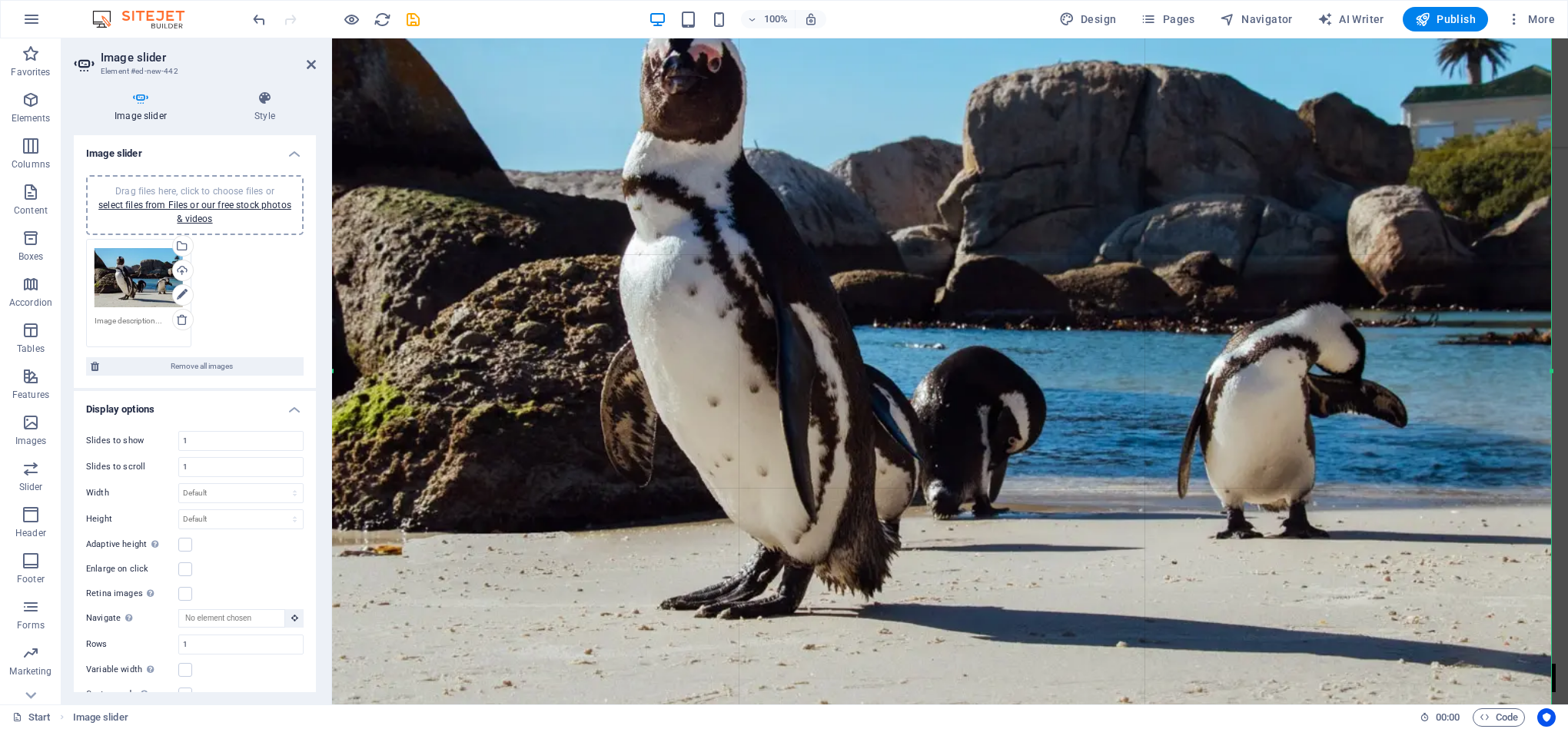
scroll to position [2468, 0]
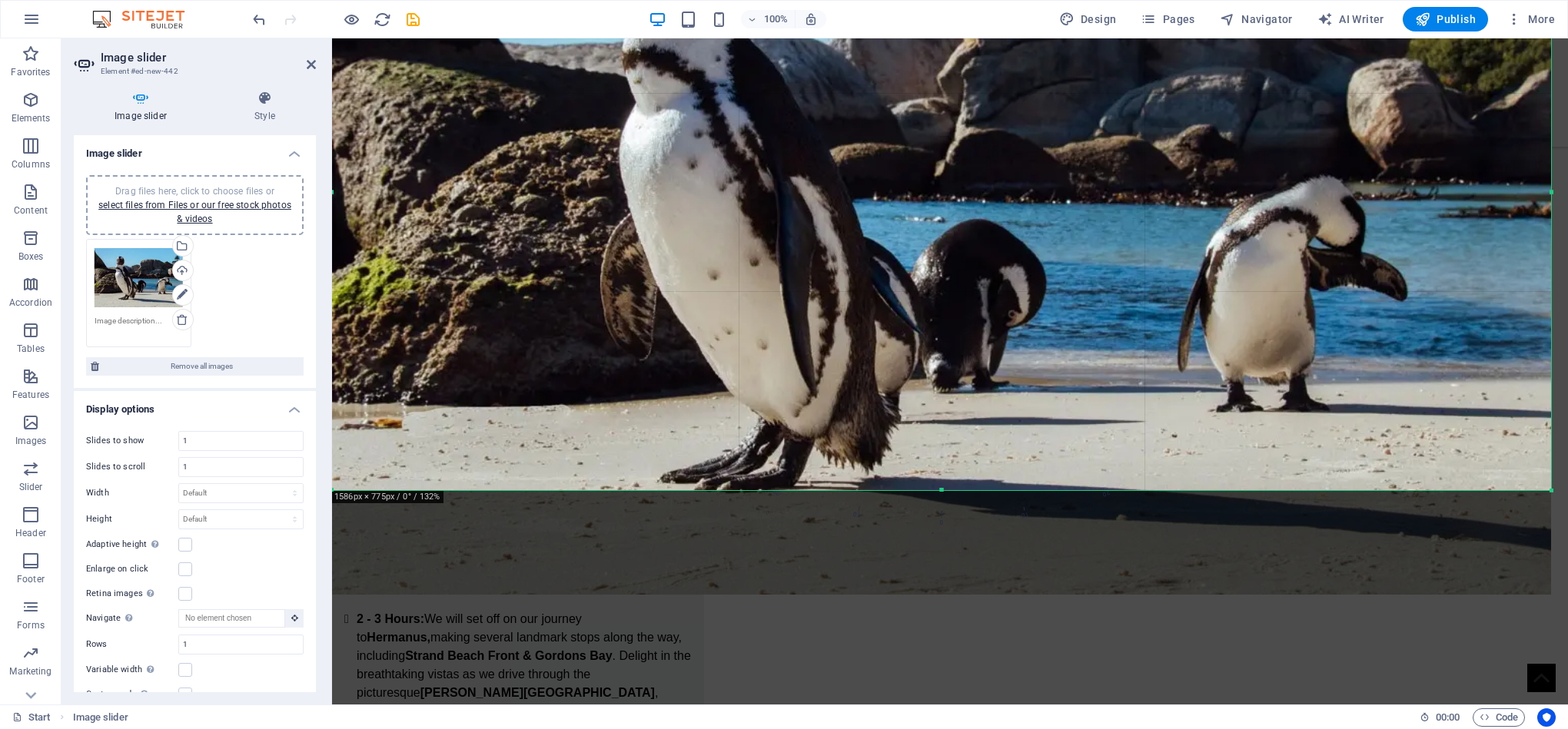
drag, startPoint x: 1063, startPoint y: 595, endPoint x: 1089, endPoint y: 491, distance: 107.2
click at [1089, 491] on div at bounding box center [941, 490] width 1219 height 6
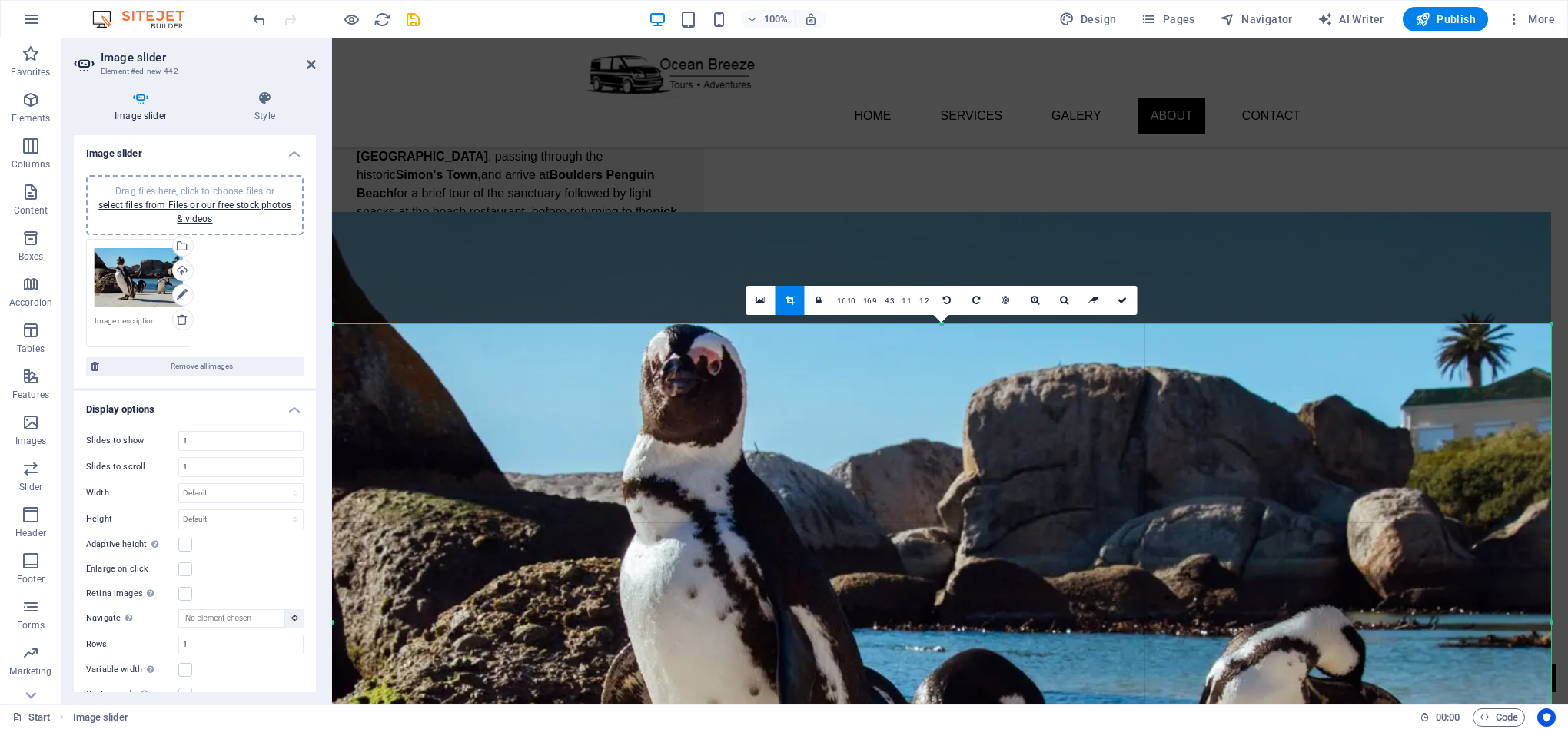
scroll to position [1832, 0]
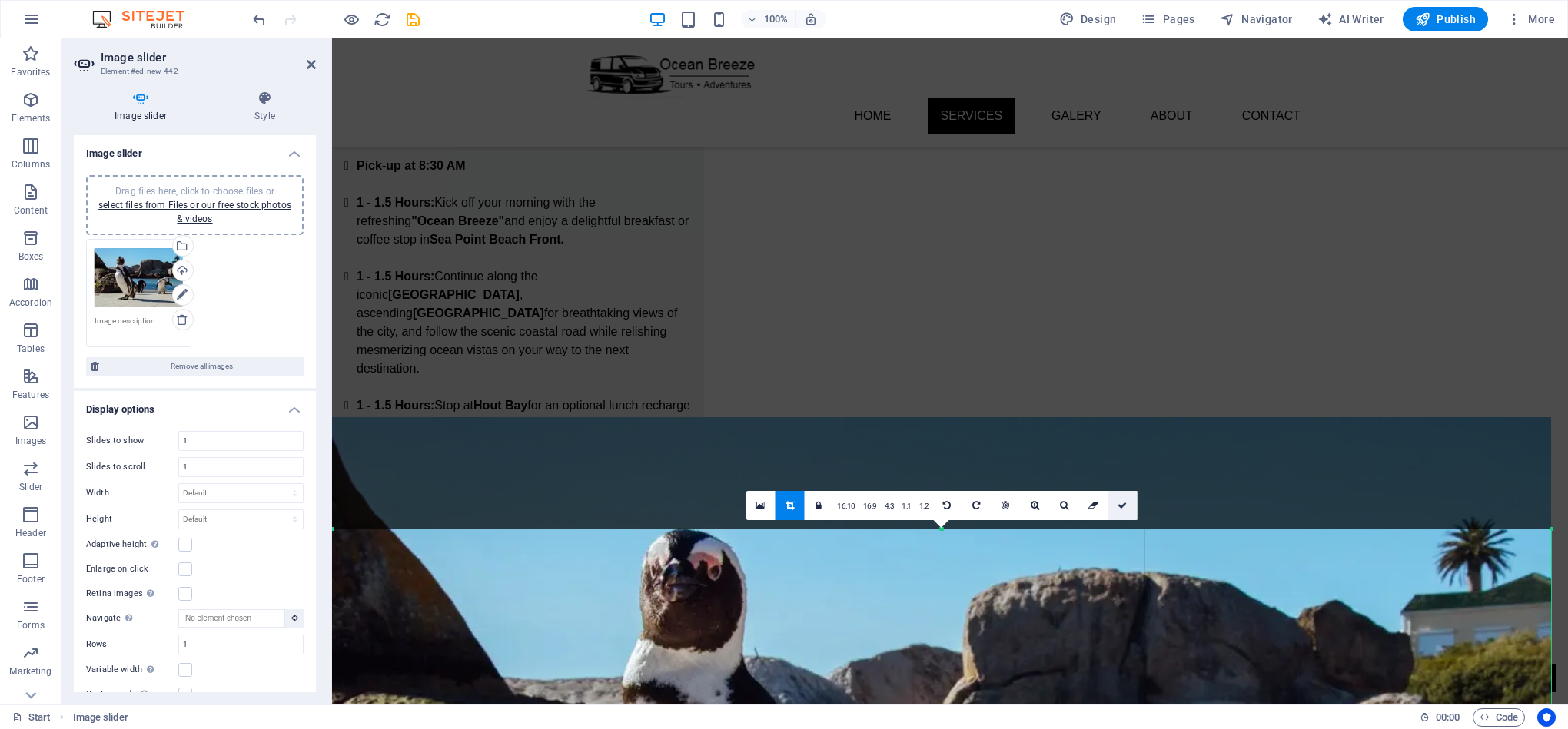
click at [1126, 505] on icon at bounding box center [1121, 505] width 9 height 9
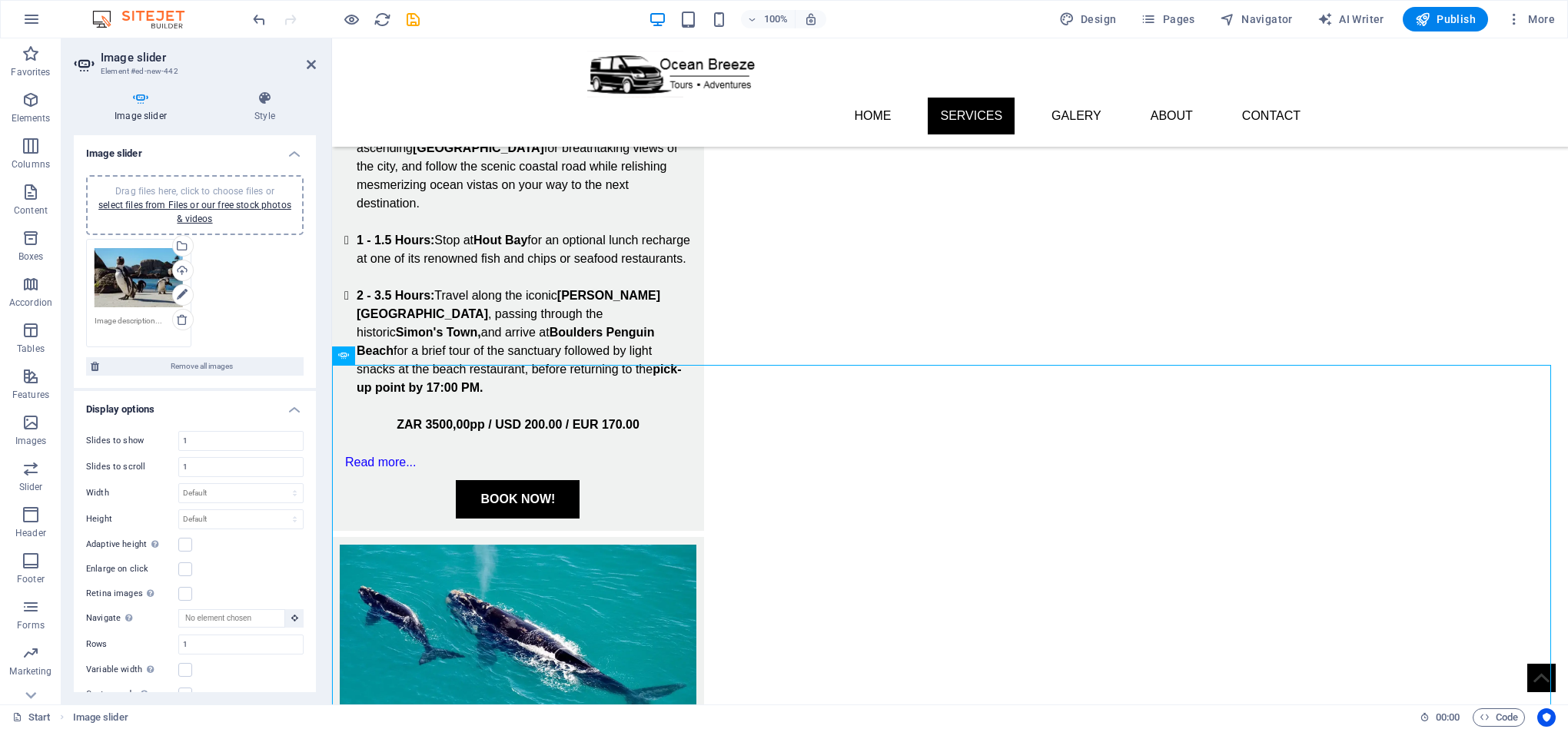
scroll to position [1942, 0]
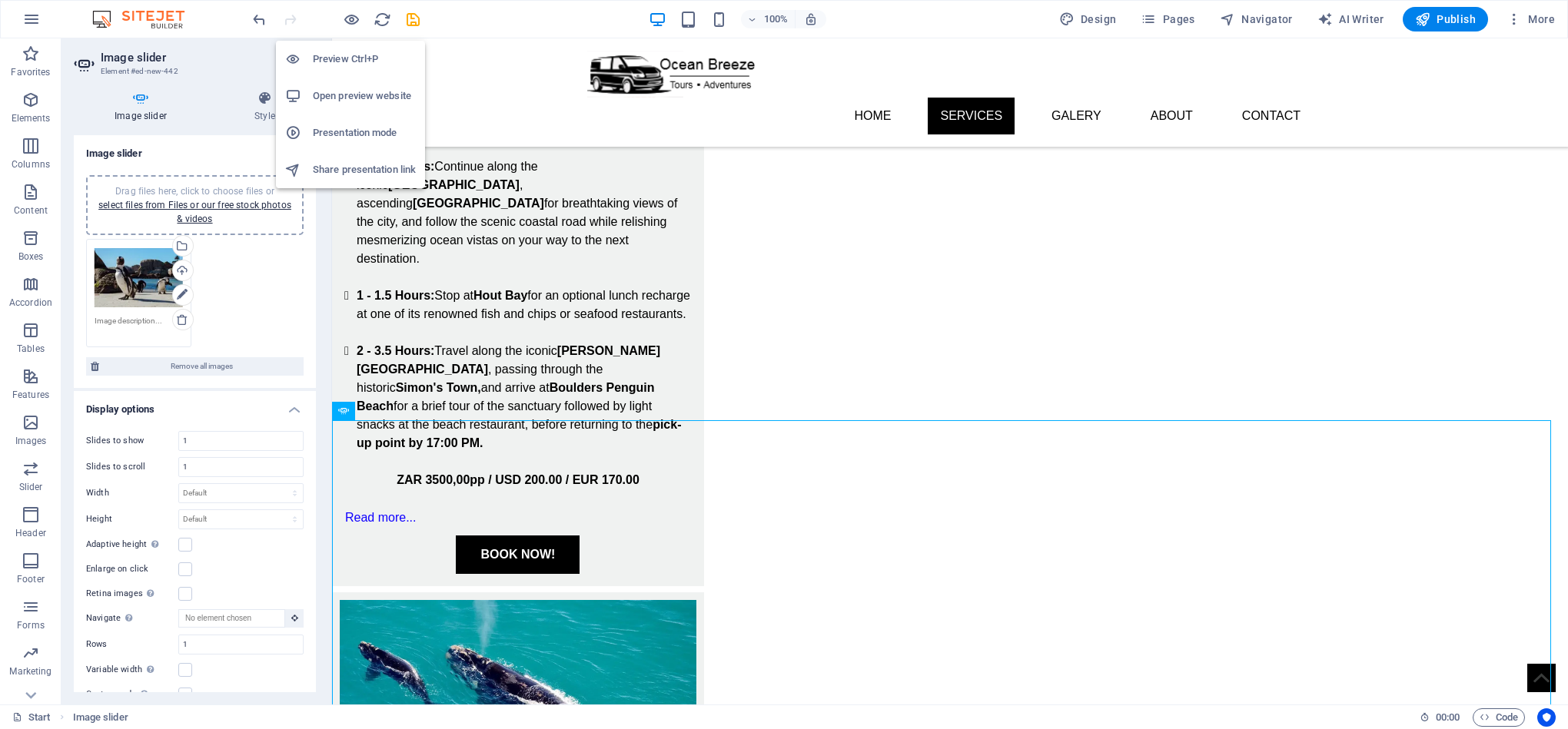
click at [353, 21] on icon "button" at bounding box center [351, 19] width 17 height 17
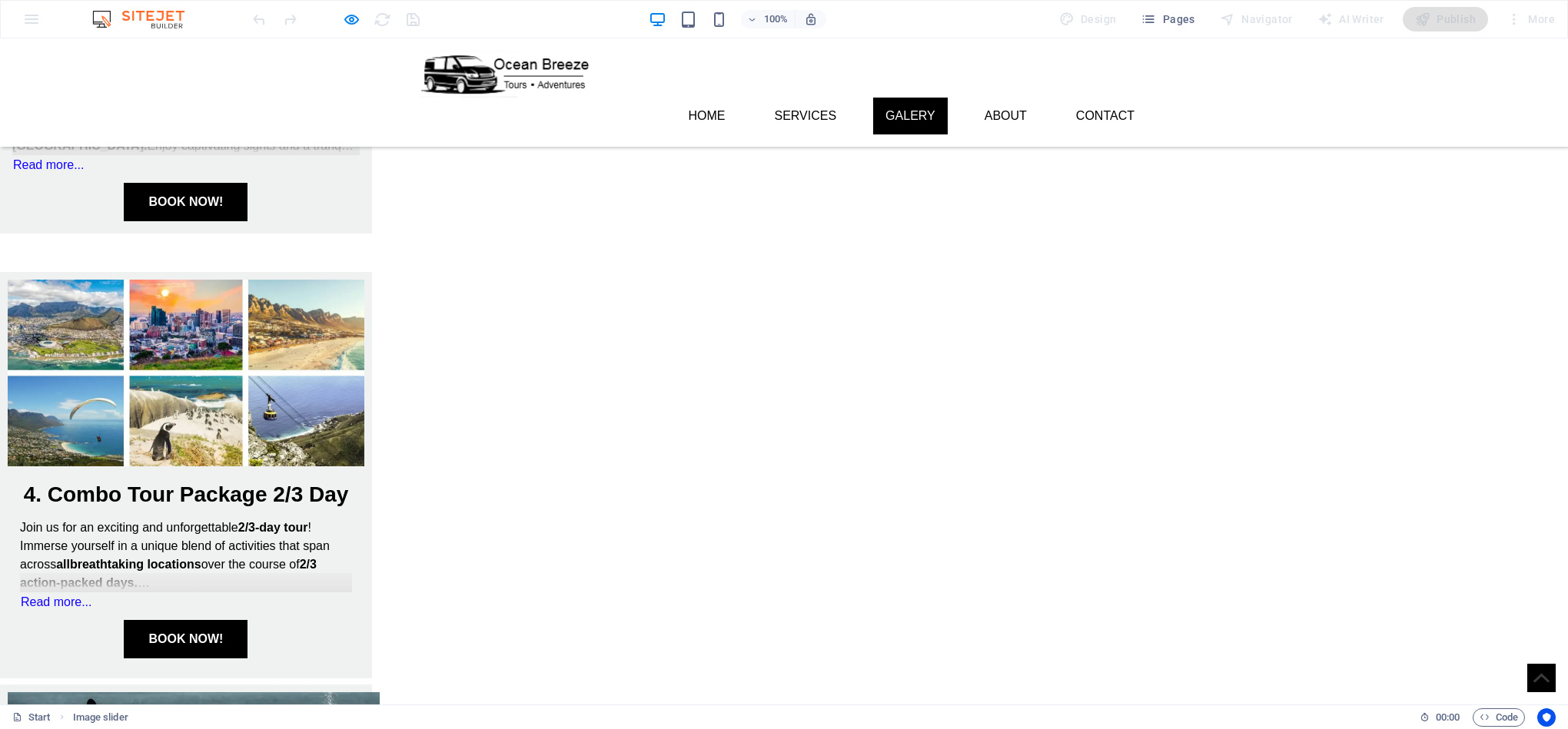
scroll to position [1742, 0]
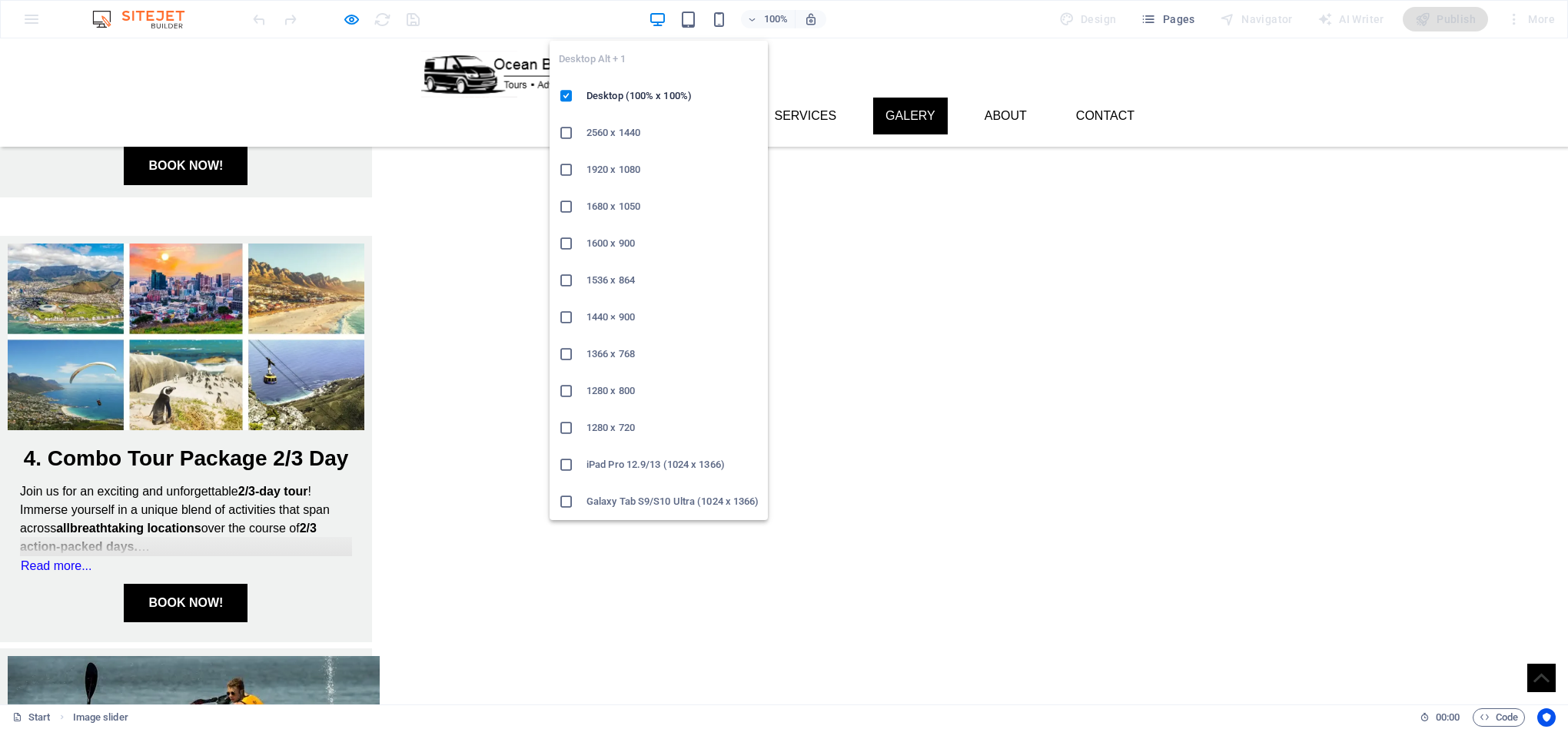
click at [671, 28] on div "Desktop Alt + 1 Desktop (100% x 100%) 2560 x 1440 1920 x 1080 1680 x [PHONE_NUM…" at bounding box center [658, 274] width 218 height 492
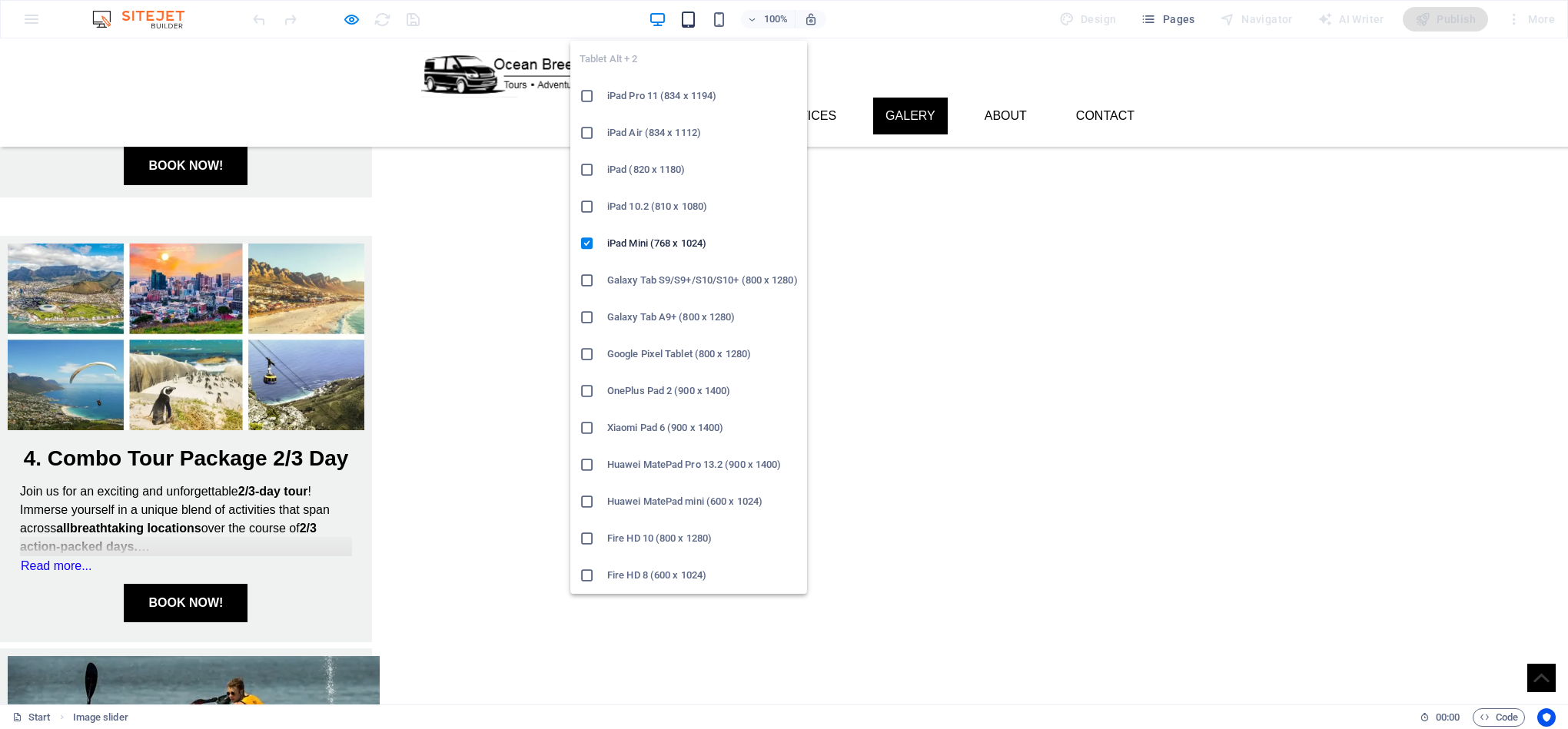
click at [686, 12] on icon "button" at bounding box center [688, 19] width 17 height 17
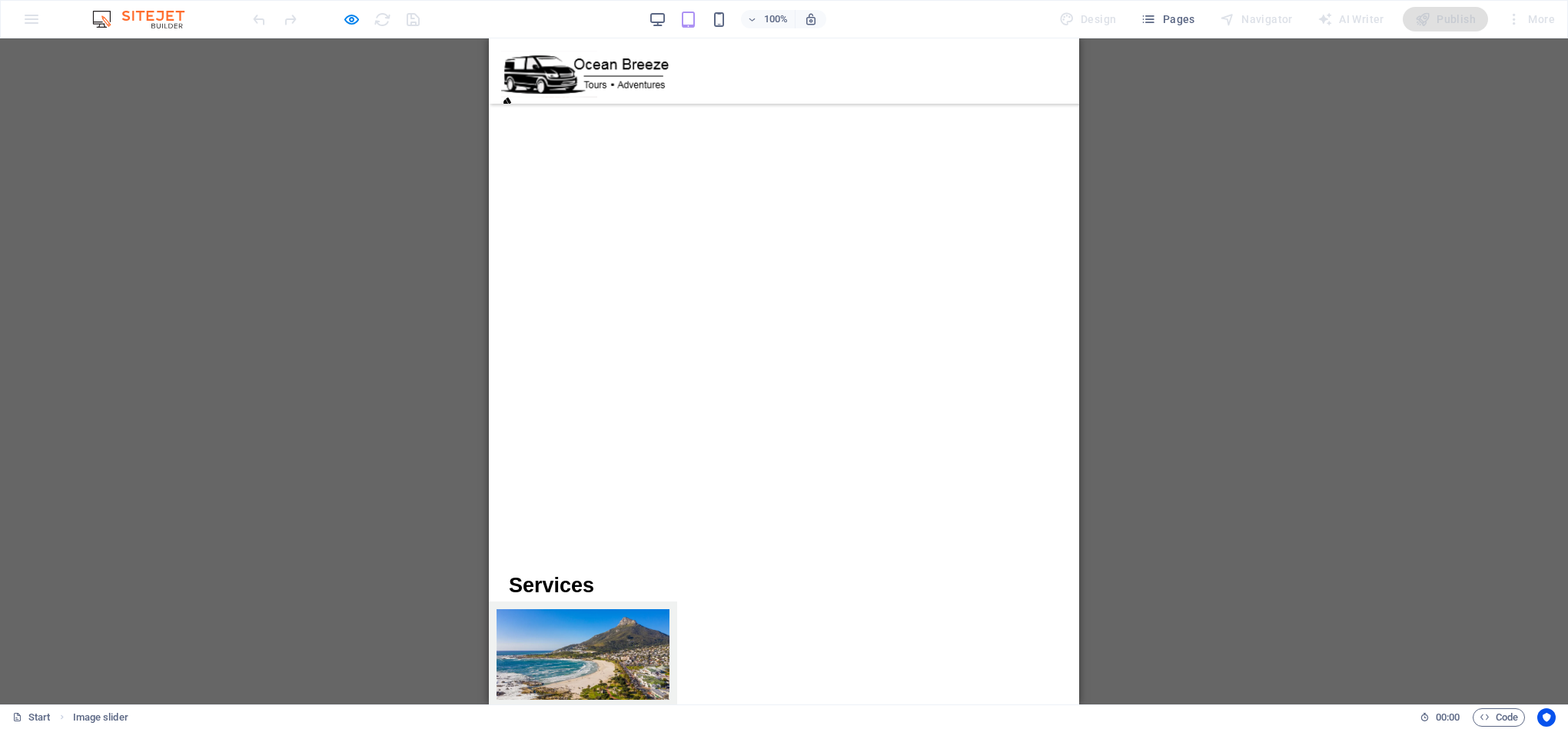
scroll to position [0, 0]
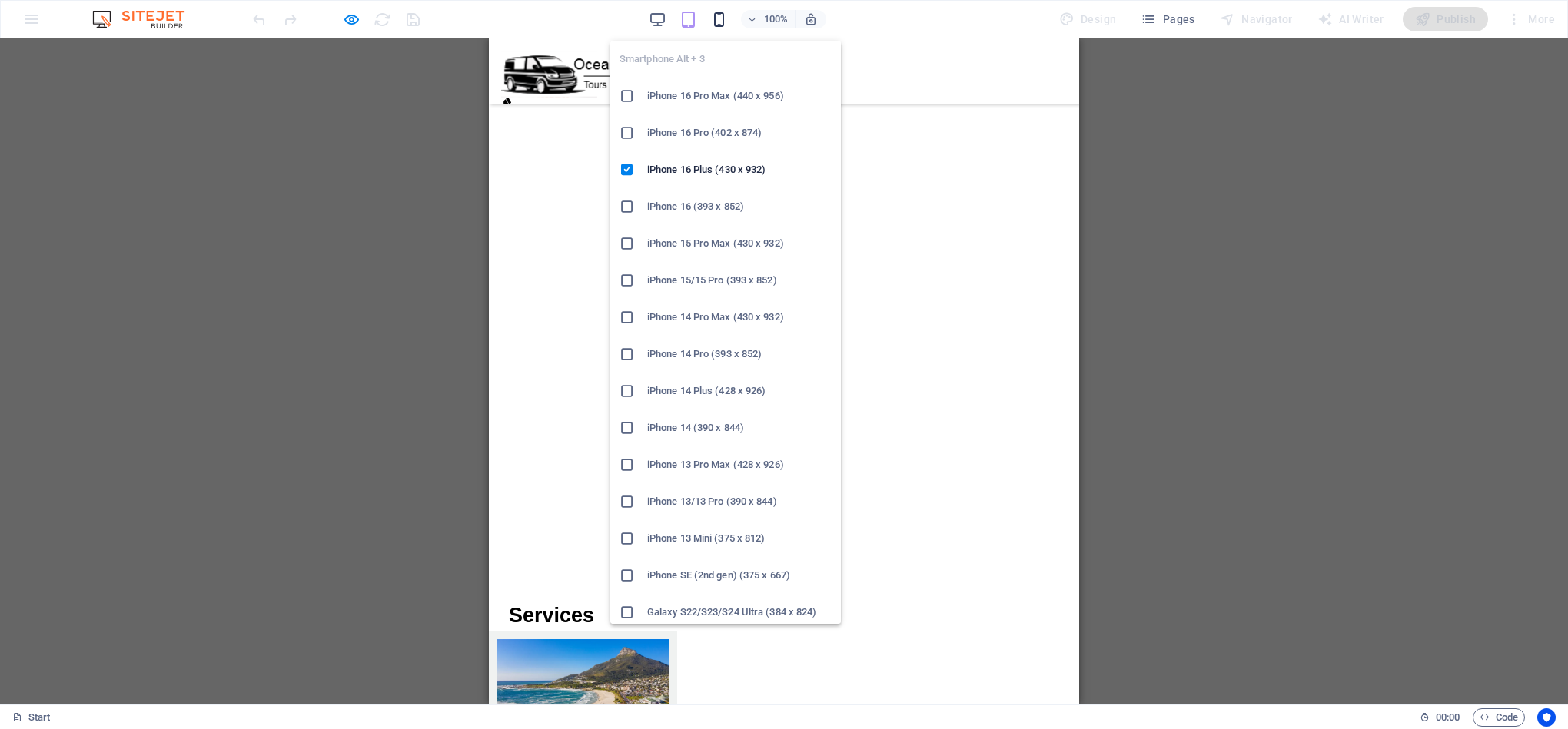
click at [724, 18] on icon "button" at bounding box center [719, 19] width 17 height 17
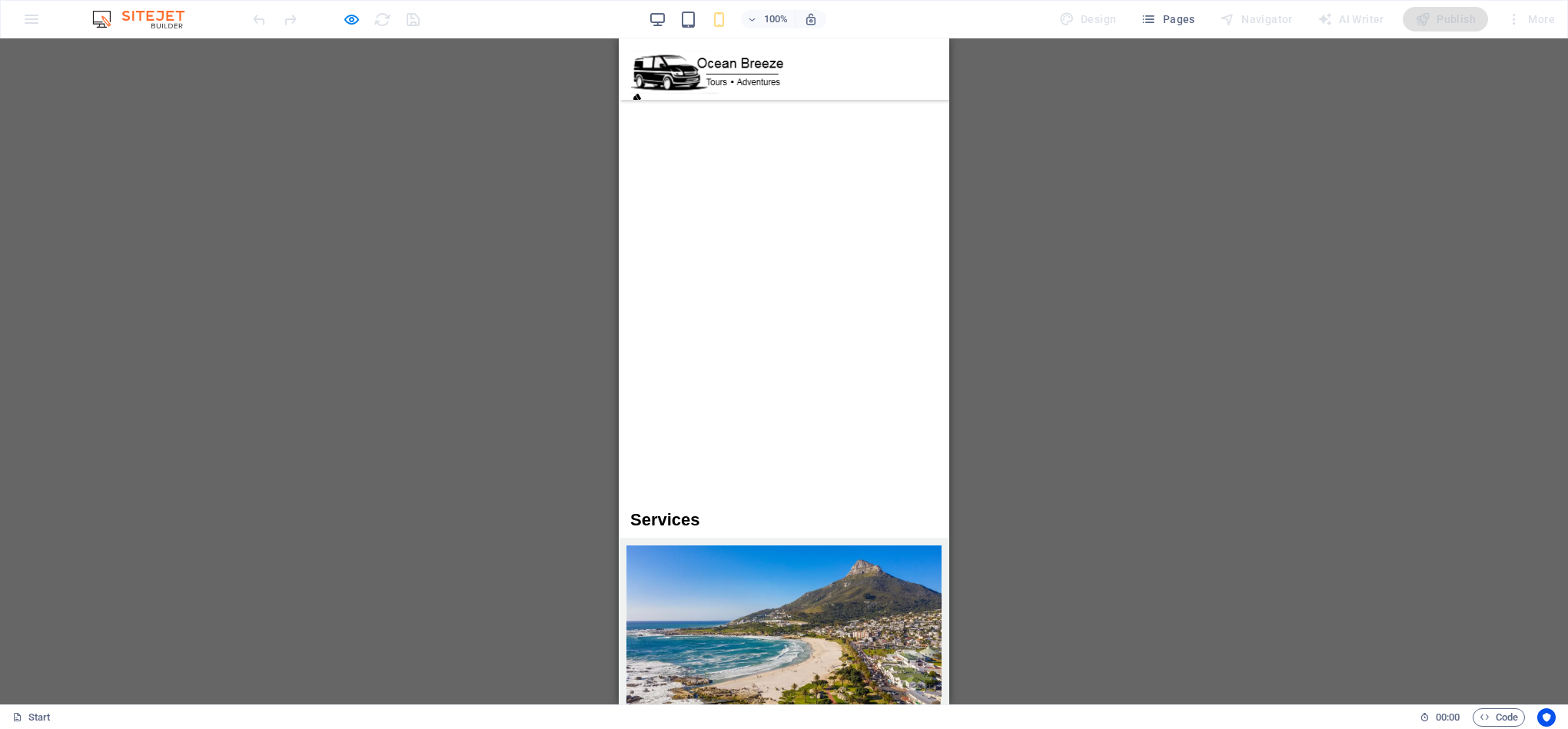
drag, startPoint x: 942, startPoint y: 79, endPoint x: 1571, endPoint y: 93, distance: 629.2
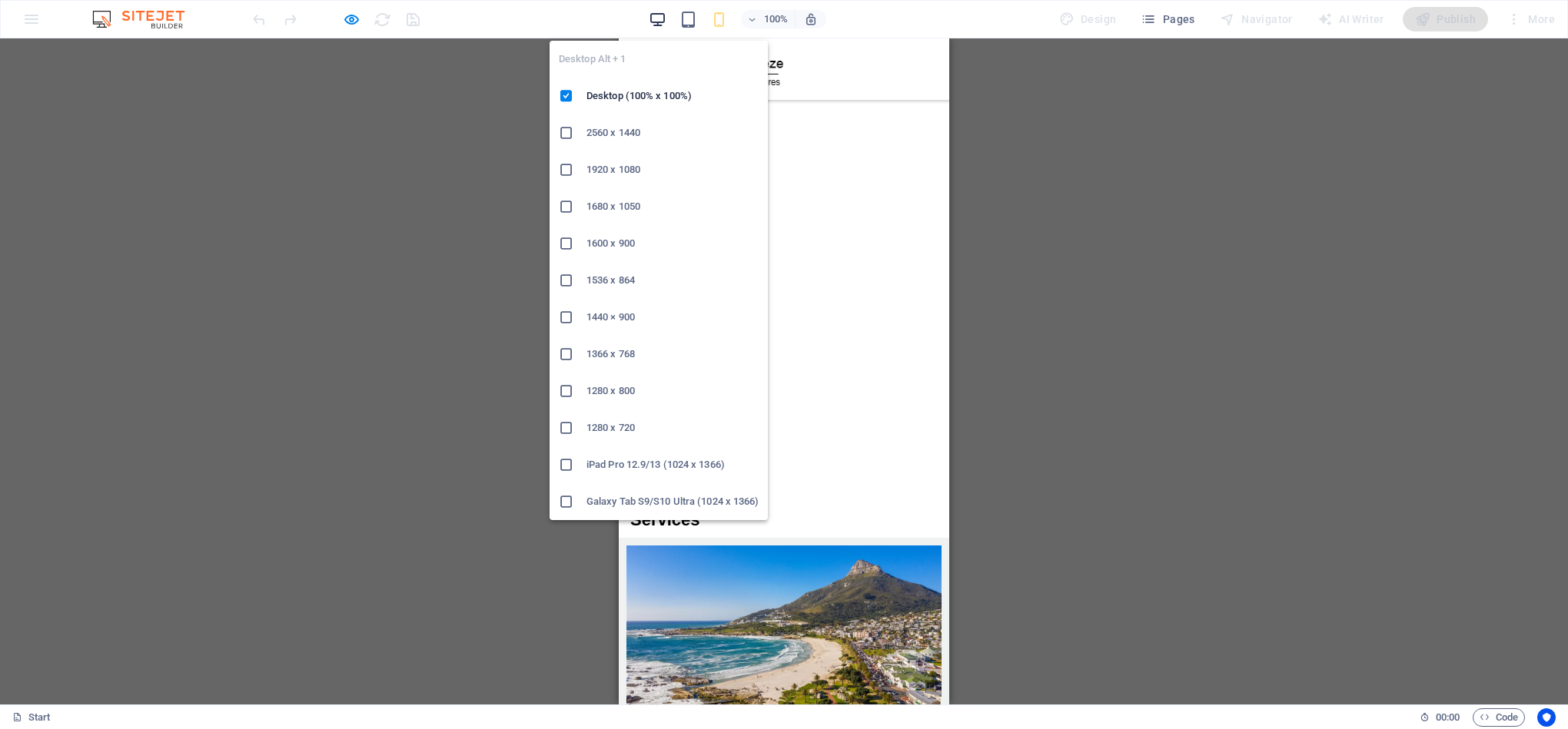
click at [662, 21] on icon "button" at bounding box center [657, 19] width 17 height 17
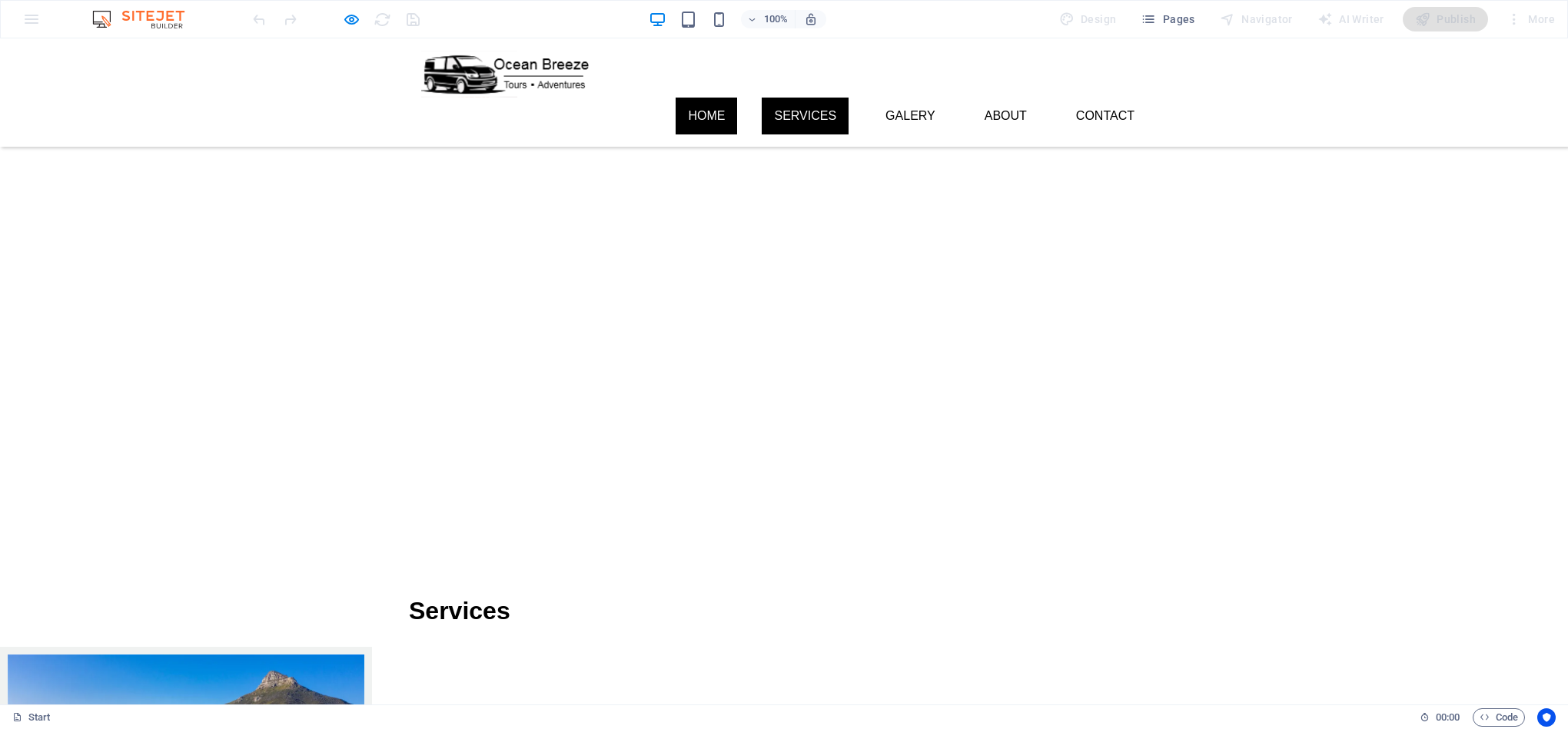
click at [810, 98] on link "Services" at bounding box center [805, 116] width 87 height 37
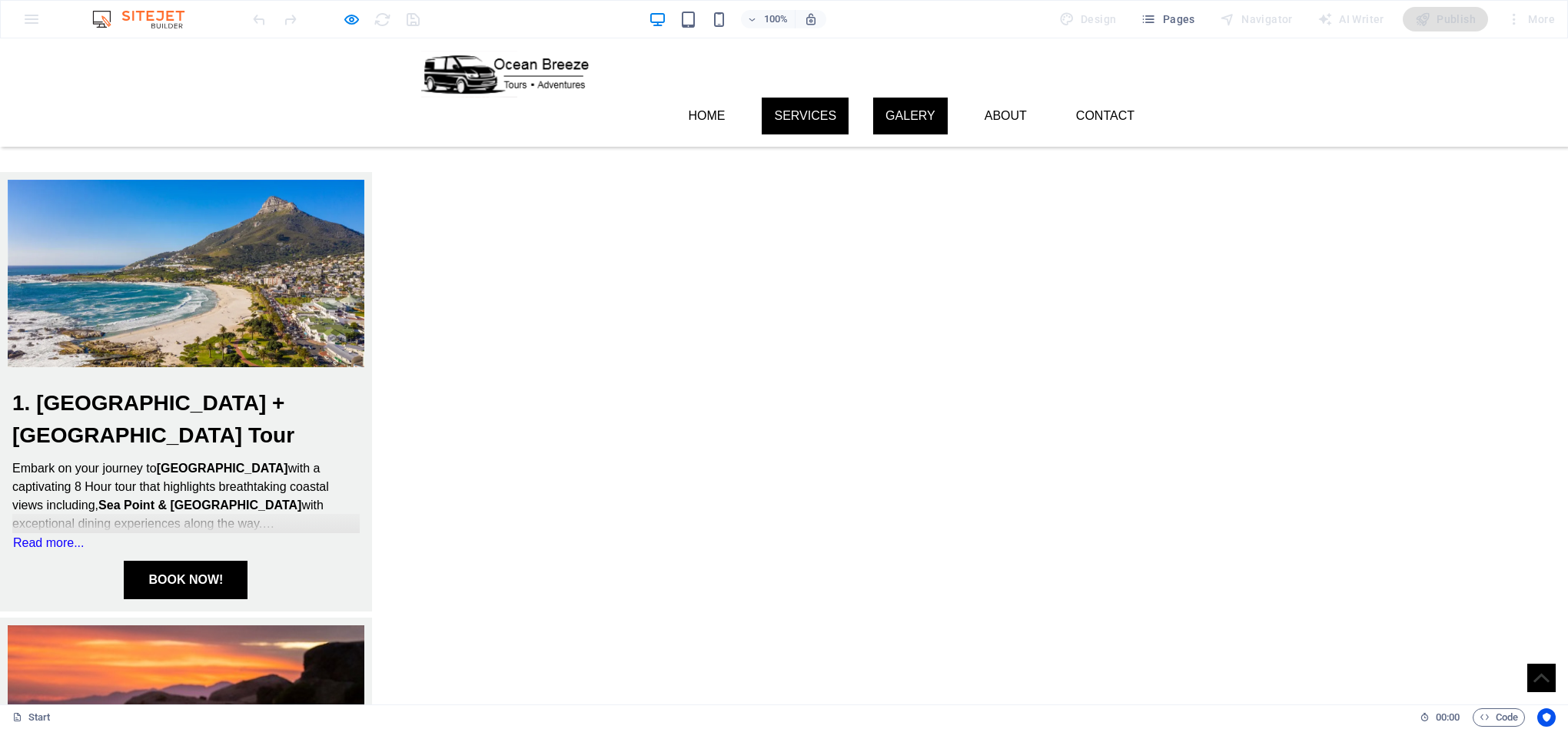
click at [899, 98] on link "Galery" at bounding box center [911, 116] width 74 height 37
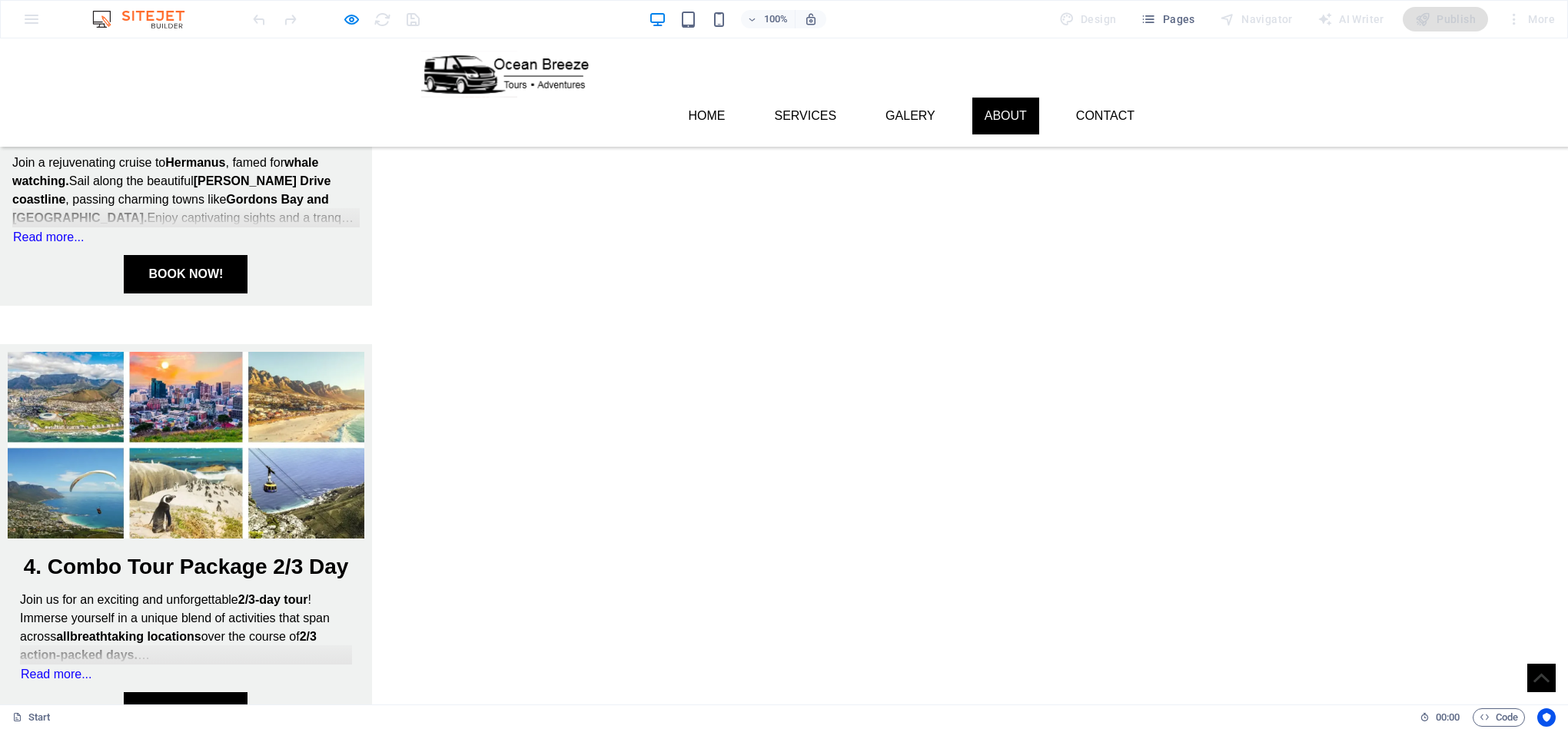
scroll to position [1710, 0]
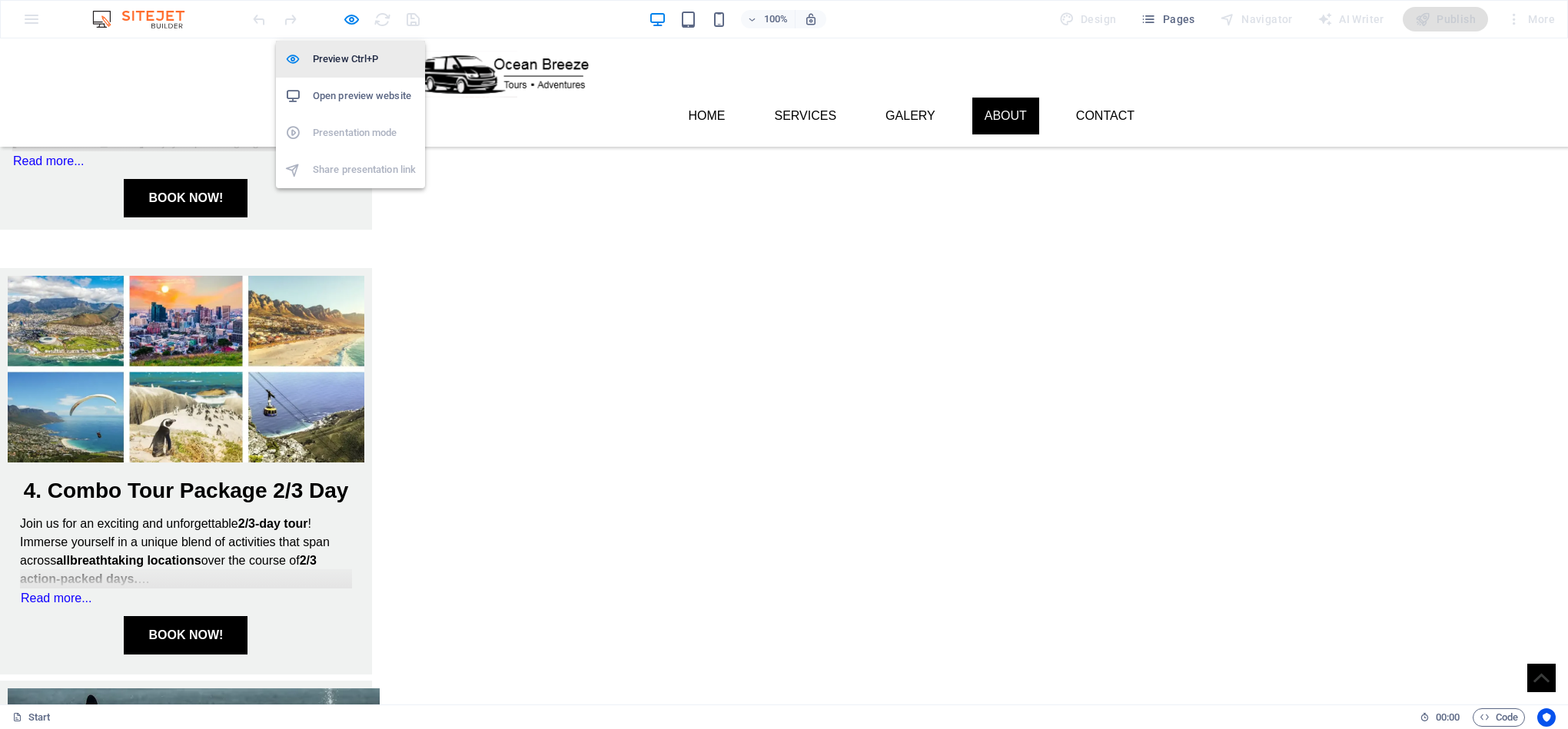
drag, startPoint x: 348, startPoint y: 17, endPoint x: 381, endPoint y: 56, distance: 51.1
click at [349, 17] on icon "button" at bounding box center [351, 19] width 17 height 17
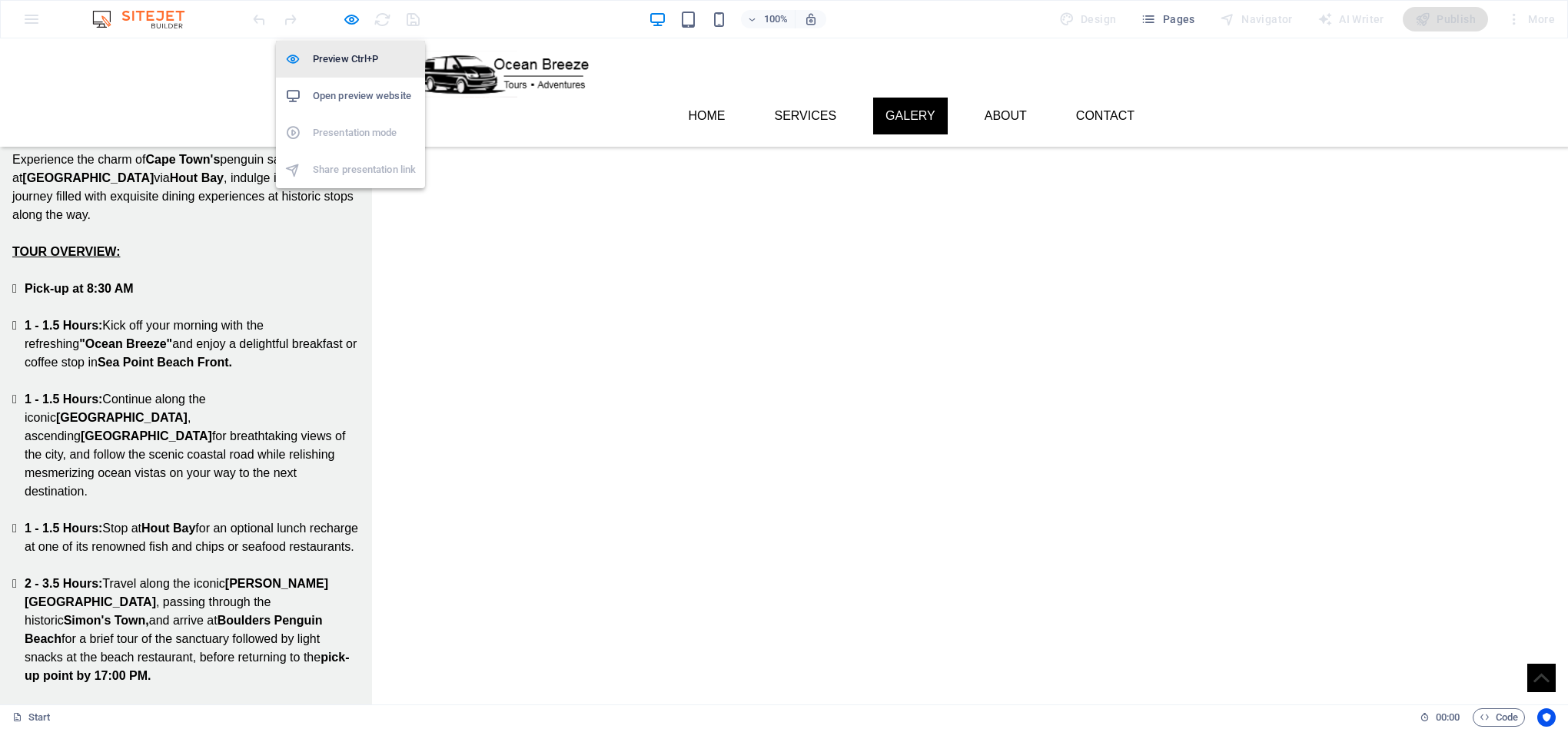
select select "ms"
select select "s"
select select "progressive"
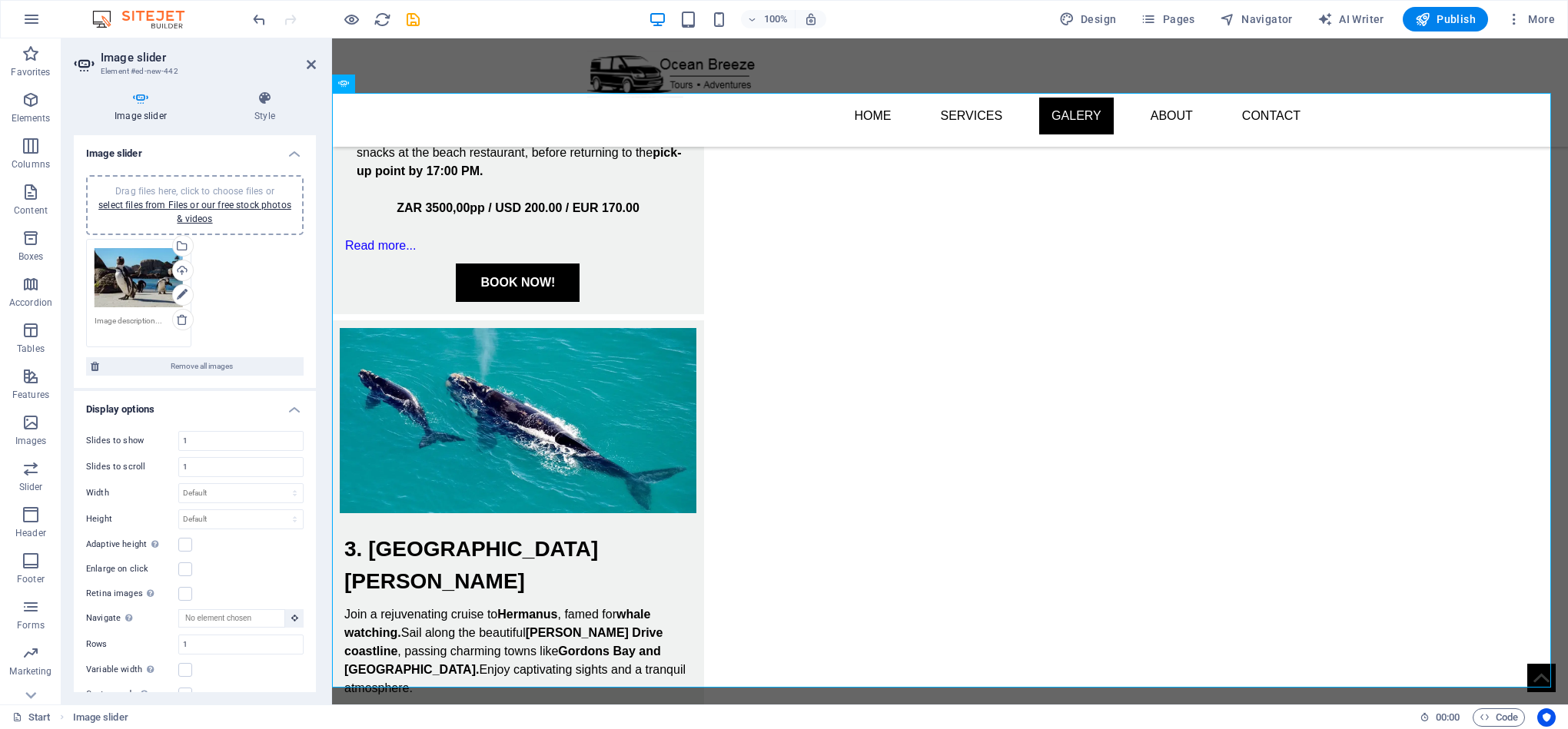
scroll to position [2118, 0]
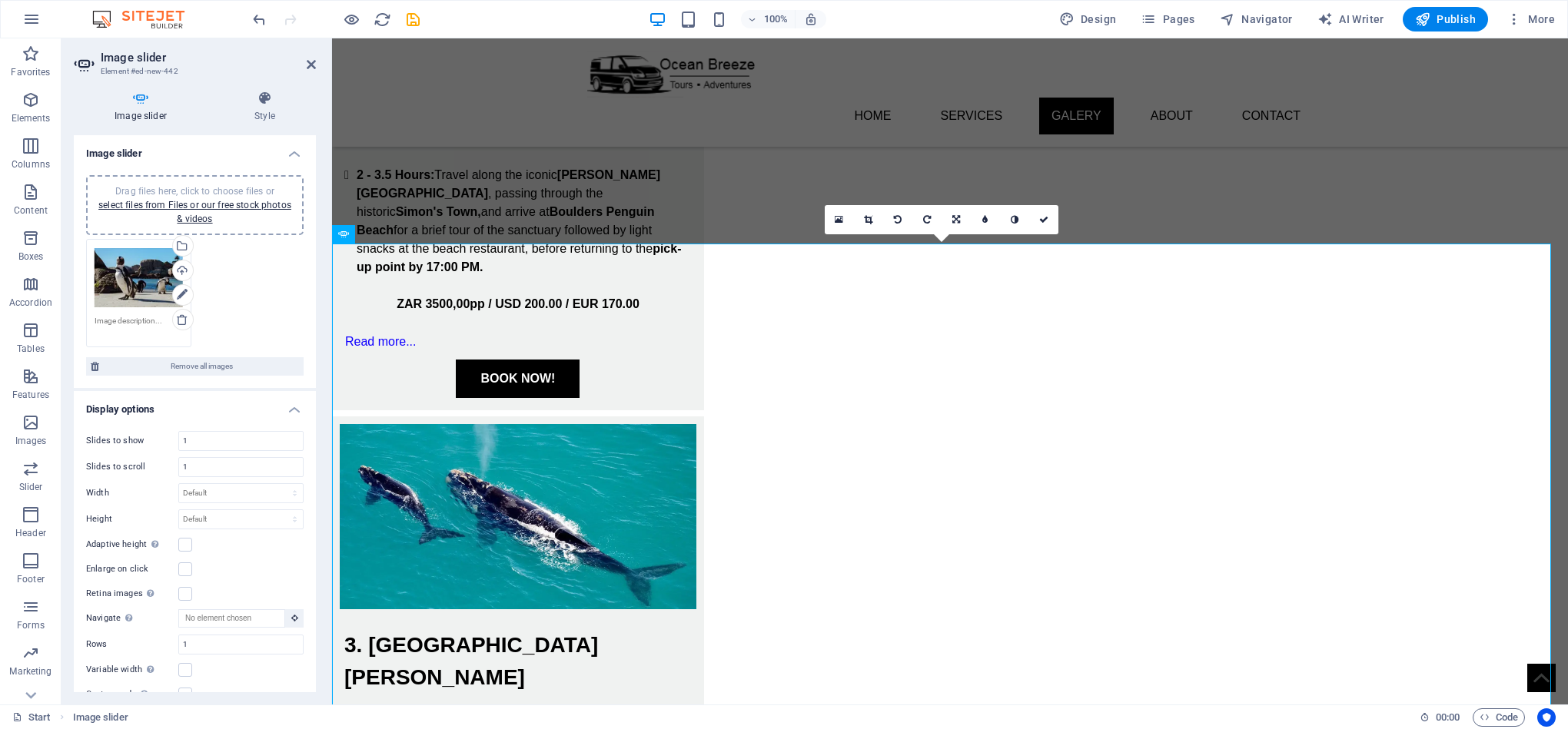
click at [180, 183] on div "Drag files here, click to choose files or select files from Files or our free s…" at bounding box center [194, 205] width 218 height 60
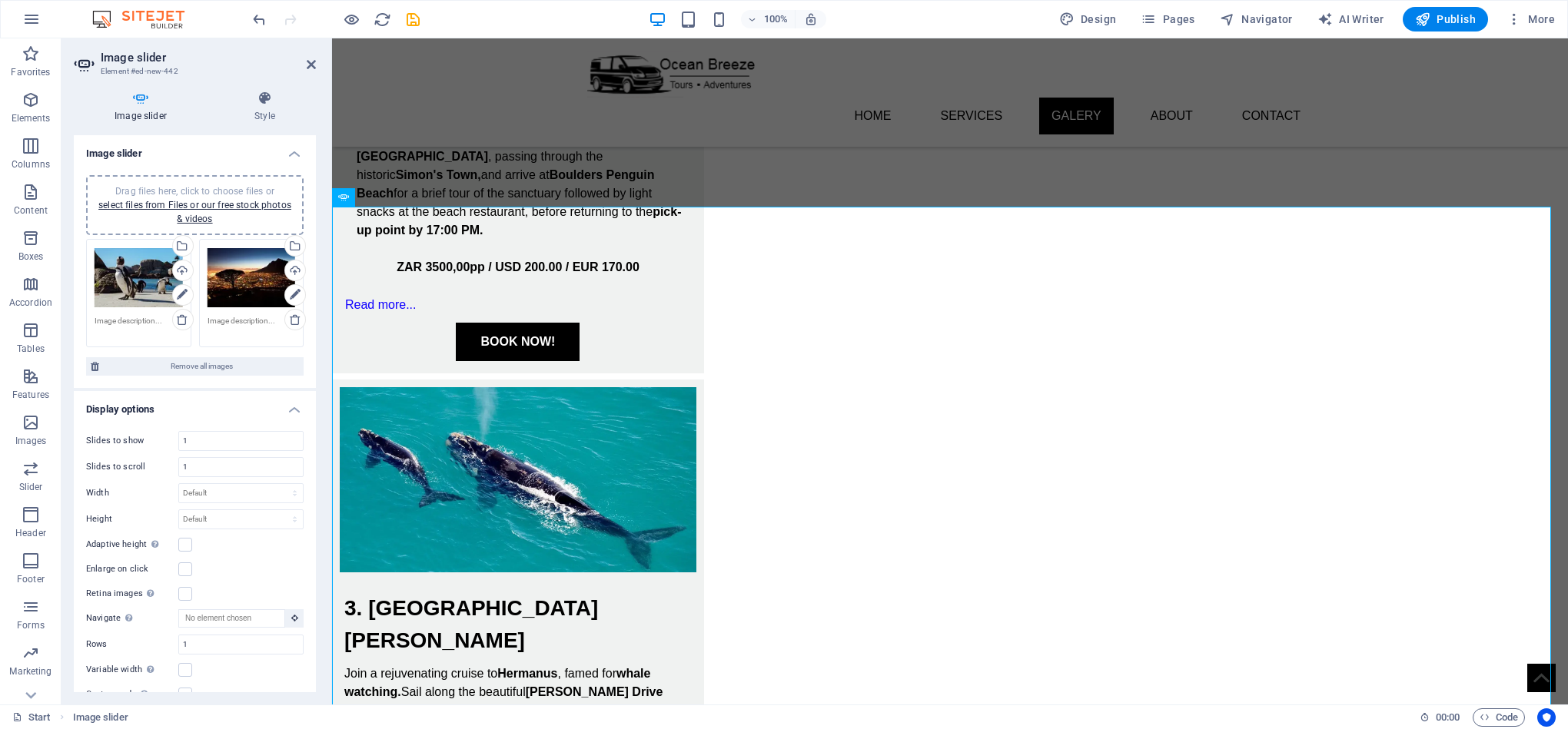
scroll to position [2244, 0]
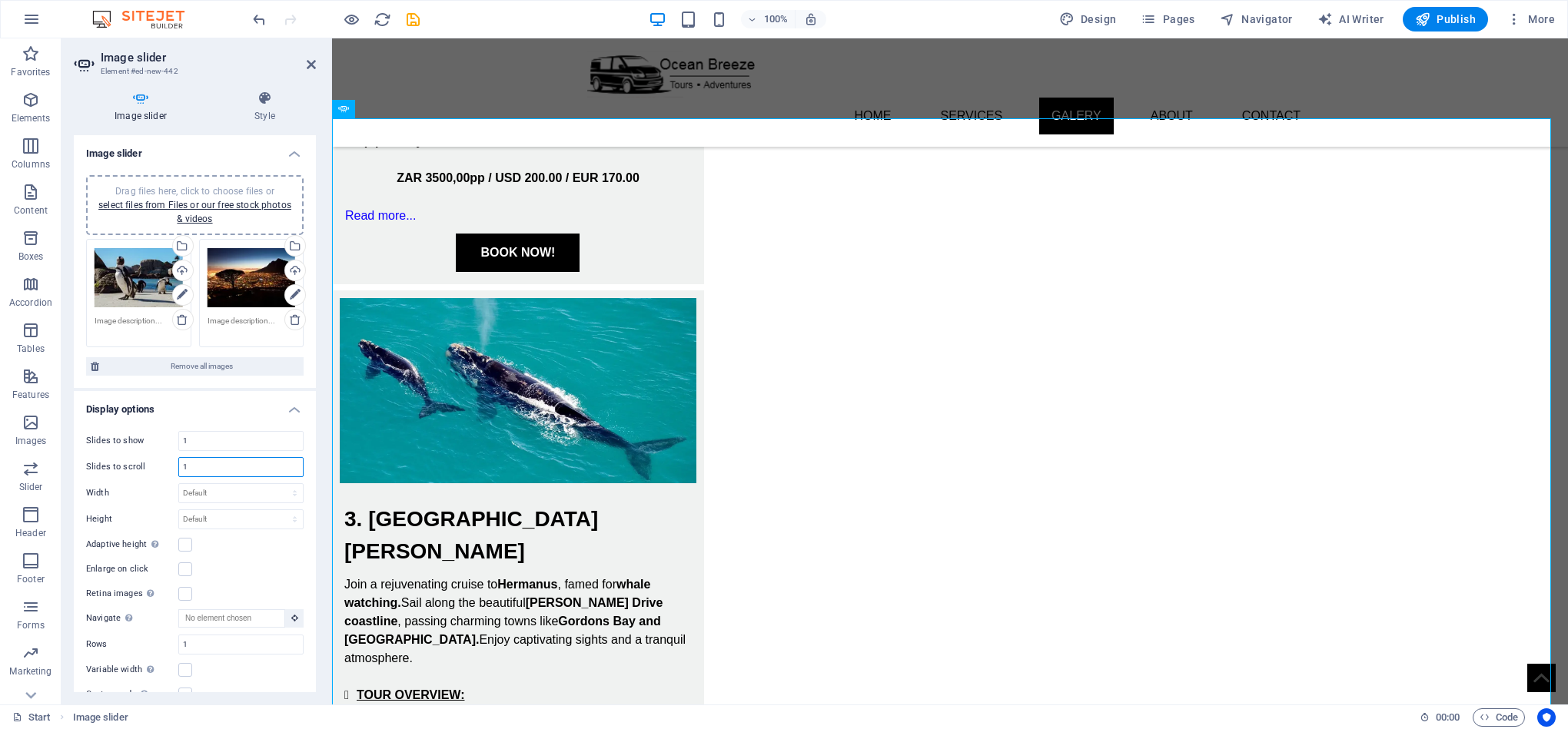
drag, startPoint x: 203, startPoint y: 470, endPoint x: 313, endPoint y: 471, distance: 110.0
click at [203, 469] on input "1" at bounding box center [241, 467] width 124 height 18
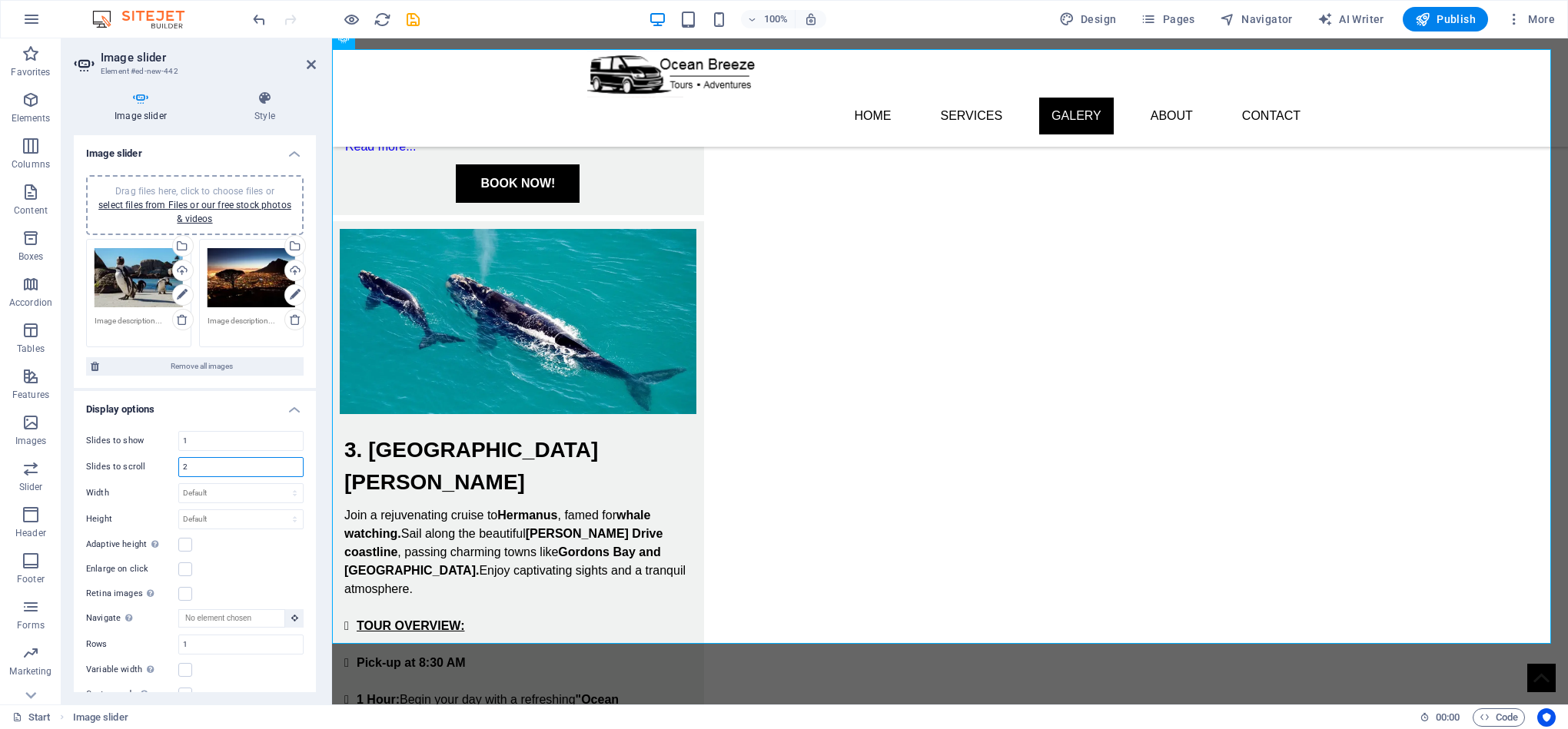
scroll to position [2272, 0]
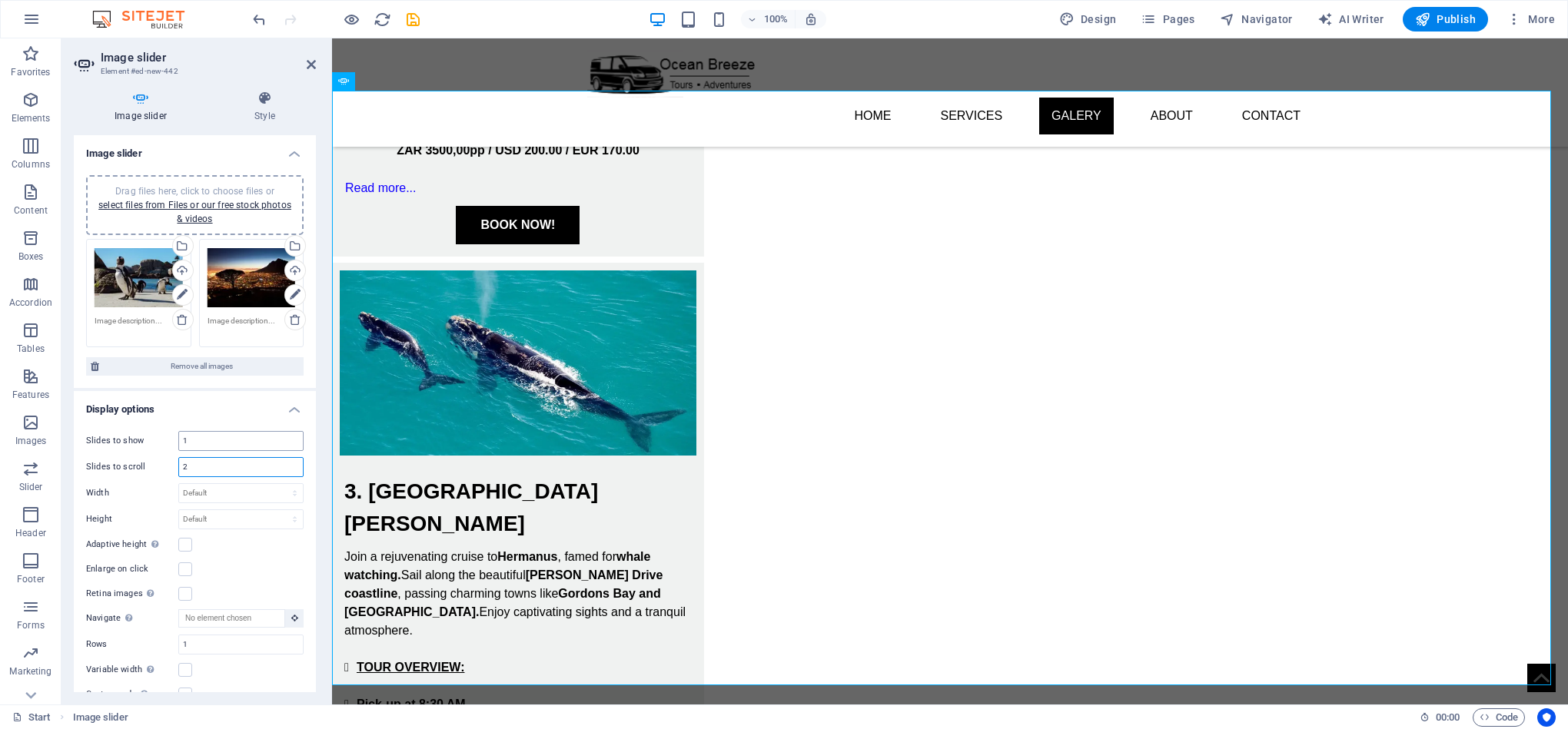
type input "2"
click at [190, 431] on input "1" at bounding box center [241, 441] width 124 height 18
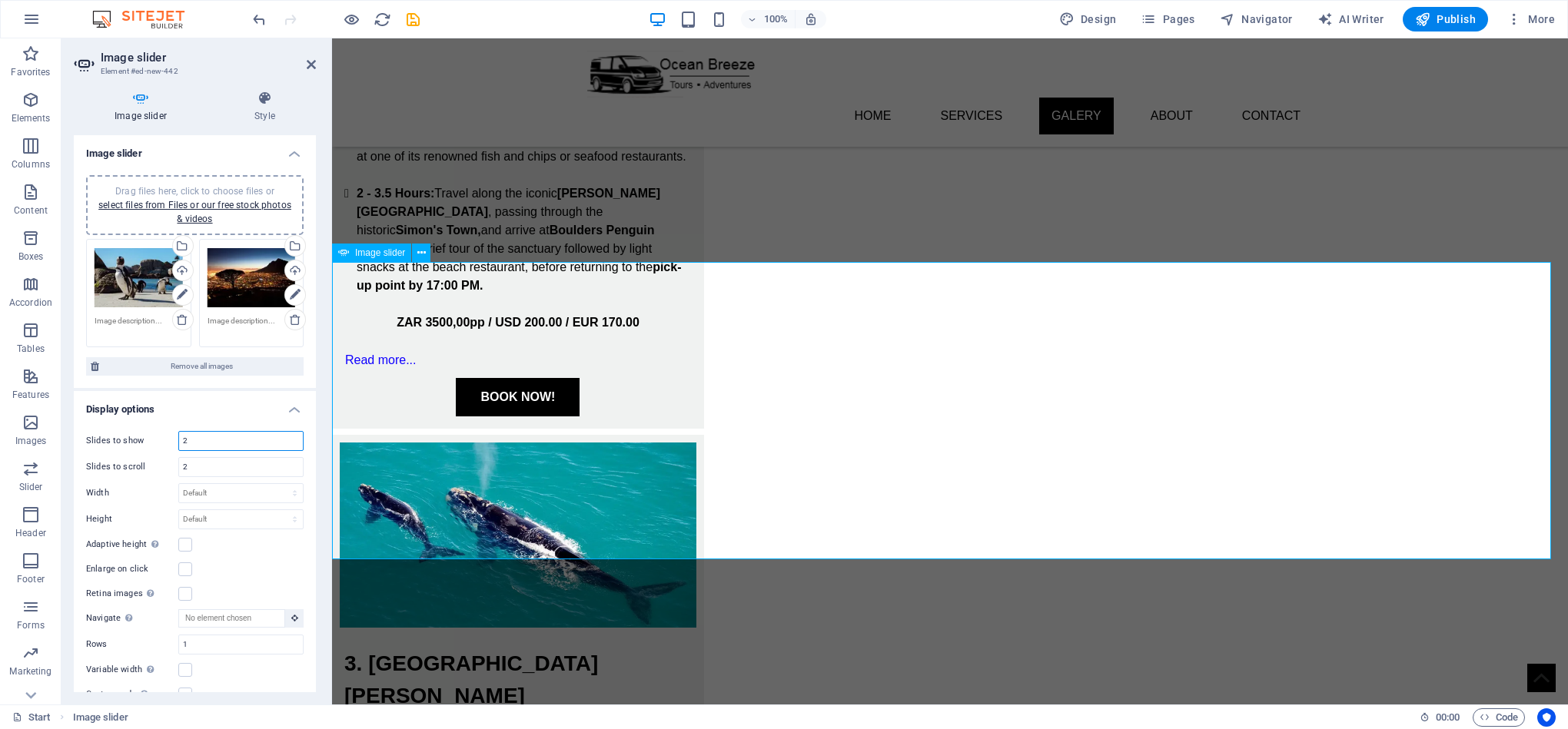
scroll to position [2089, 0]
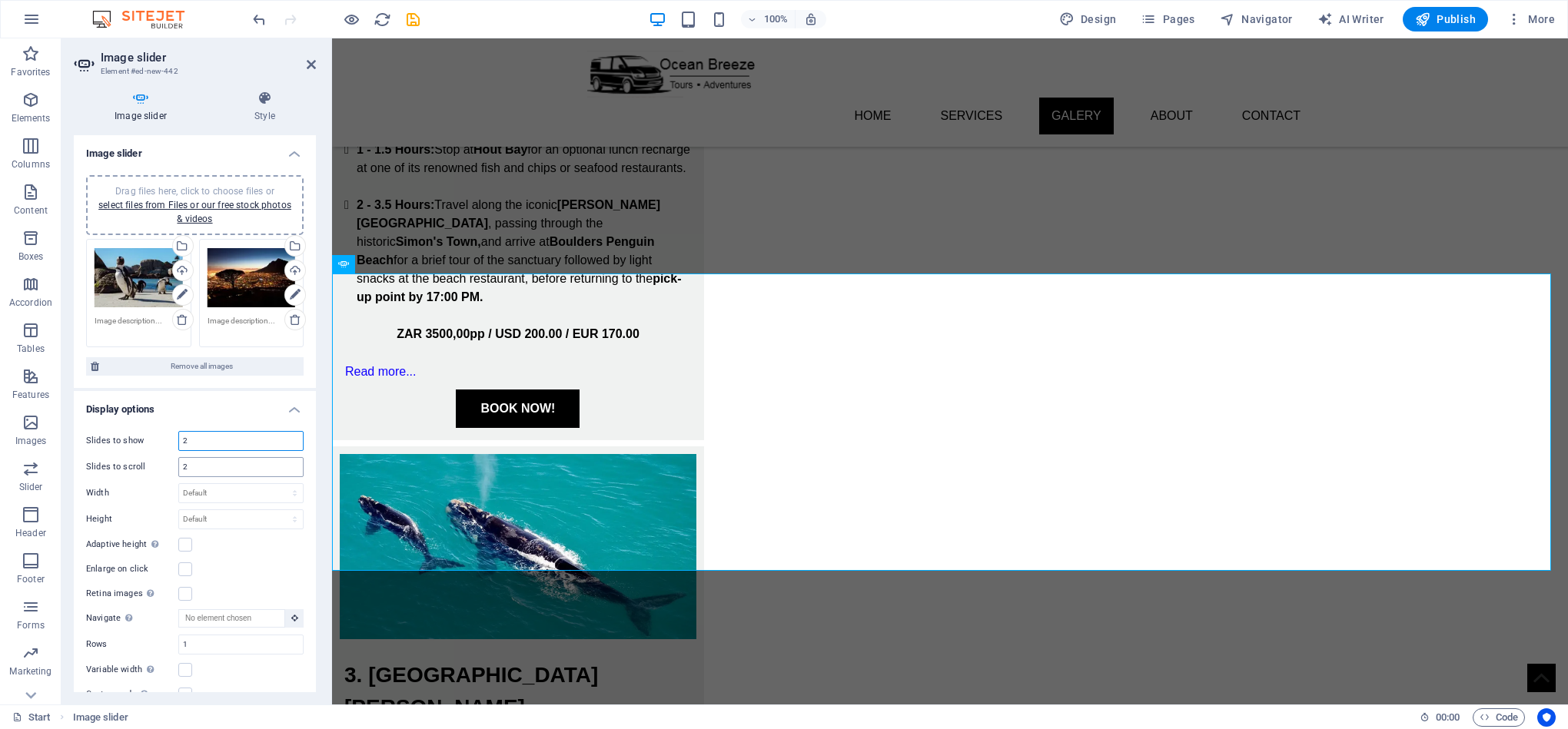
type input "2"
click at [199, 463] on input "2" at bounding box center [241, 467] width 124 height 18
click at [201, 464] on input "2" at bounding box center [241, 467] width 124 height 18
click at [219, 471] on input "2" at bounding box center [241, 467] width 124 height 18
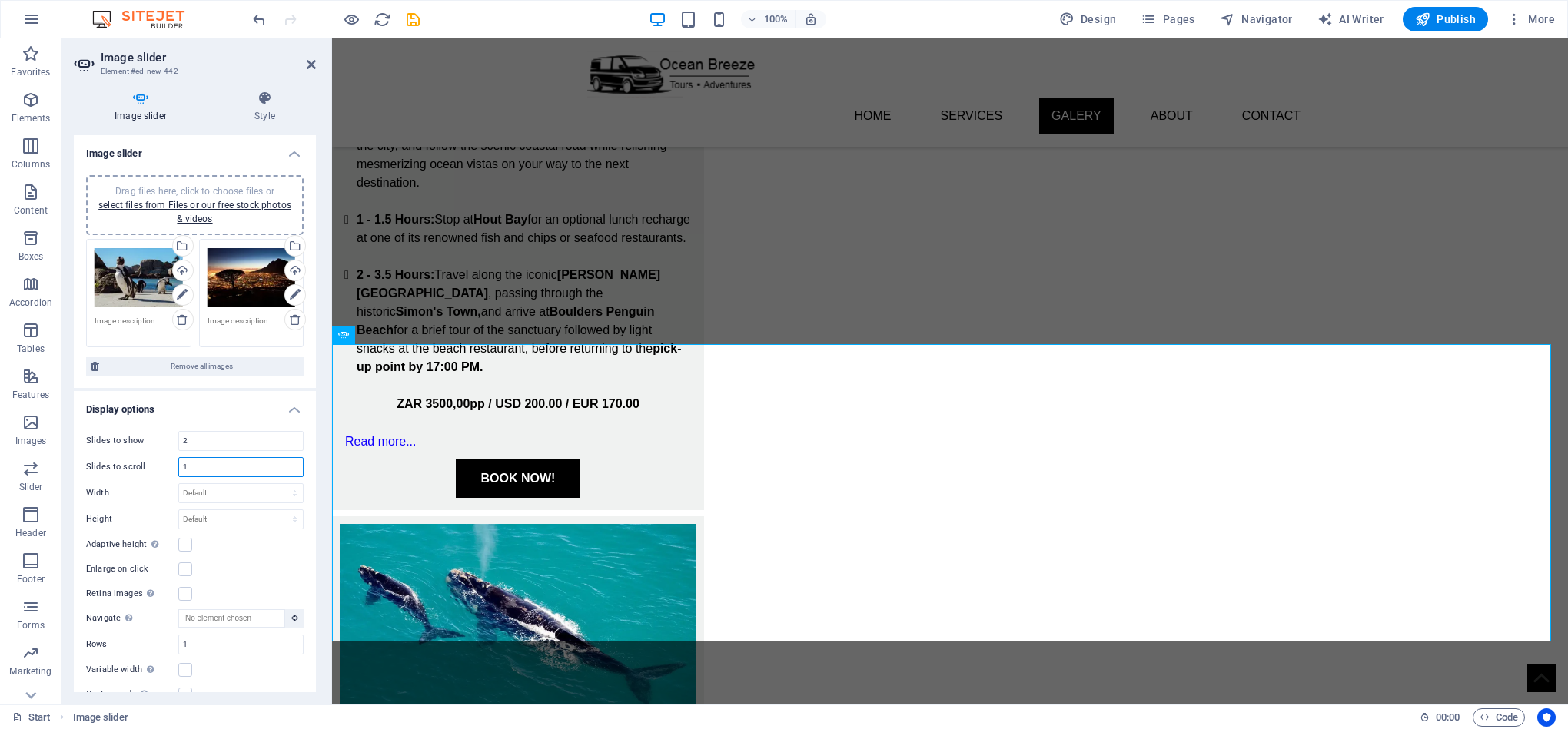
scroll to position [2017, 0]
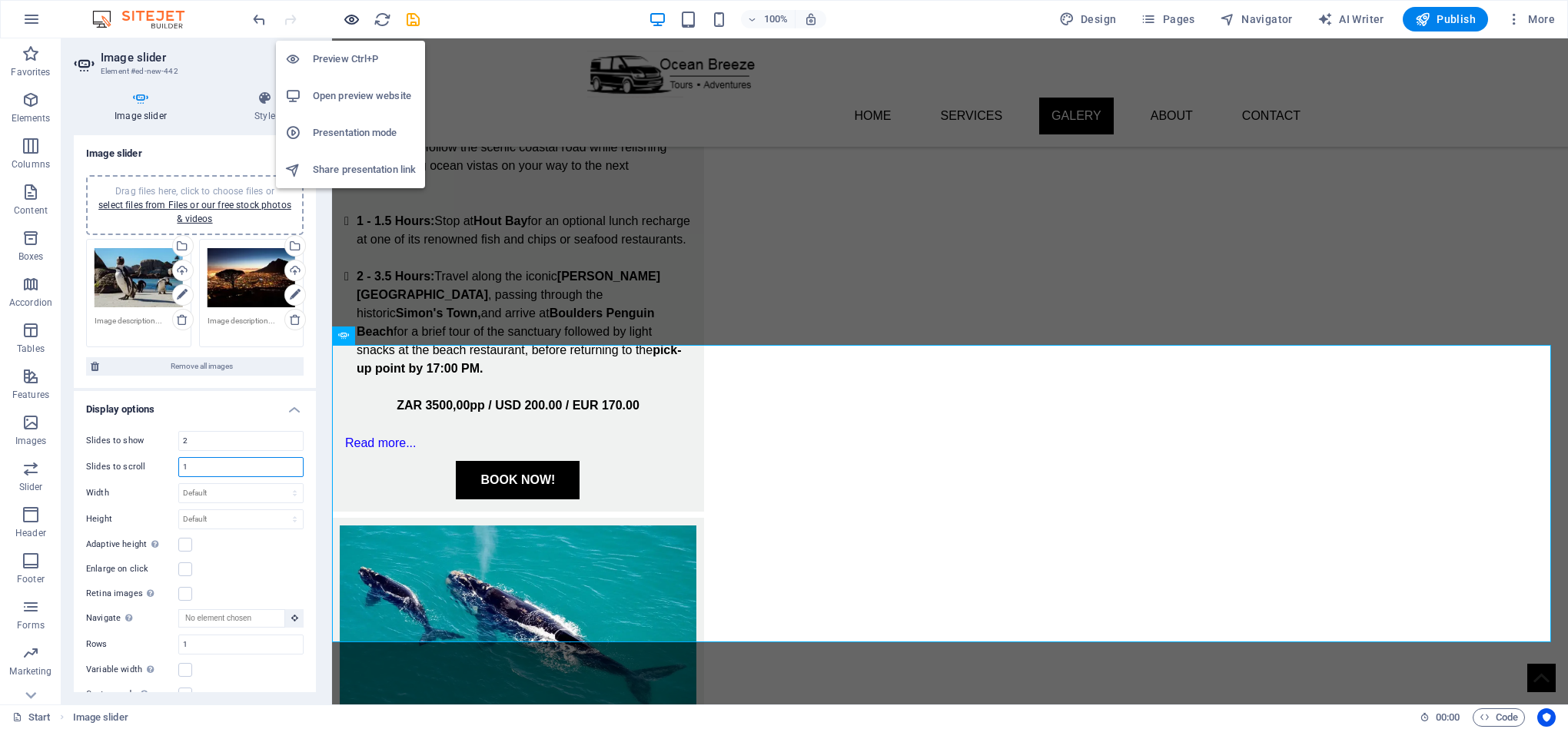
type input "1"
click at [344, 19] on icon "button" at bounding box center [351, 19] width 17 height 17
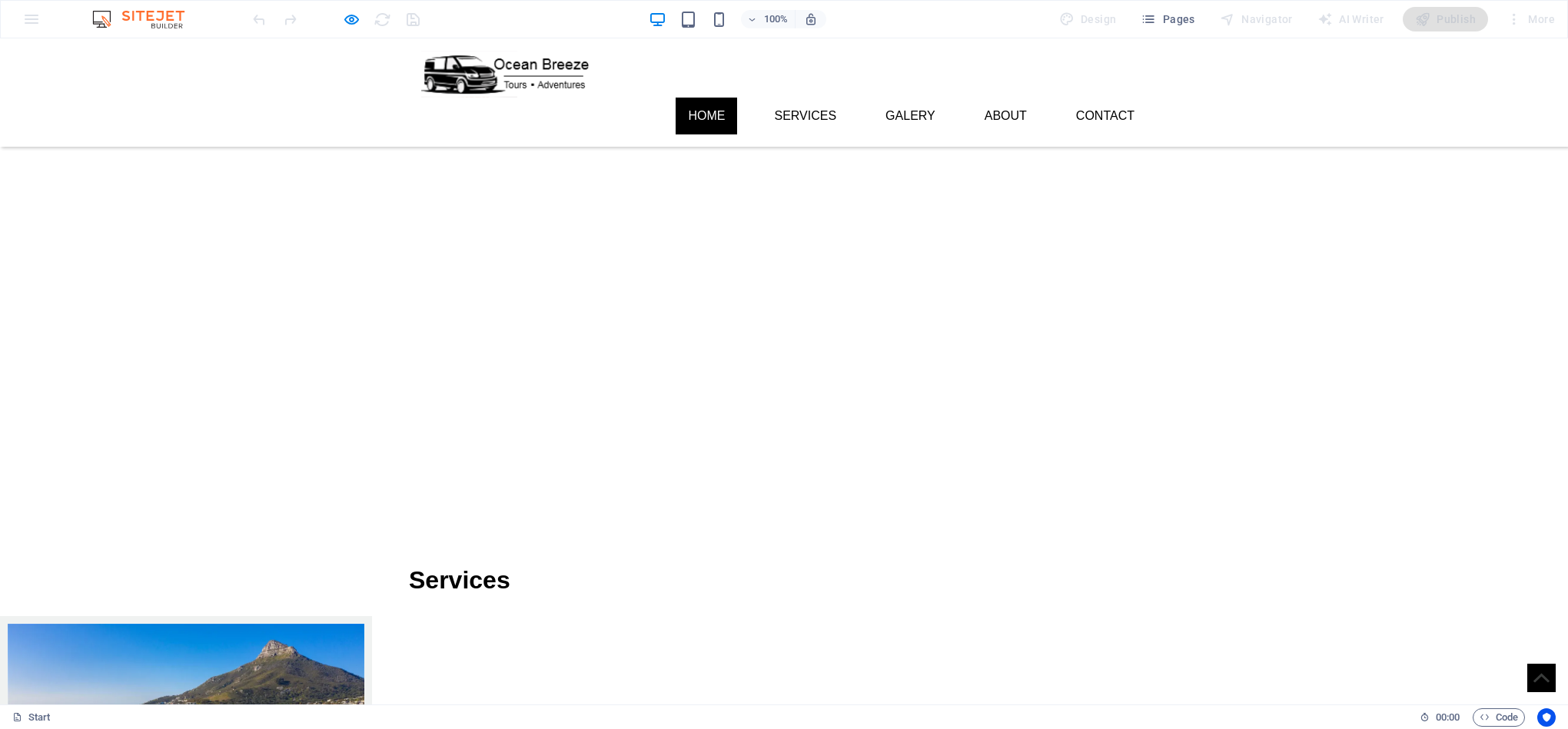
scroll to position [0, 0]
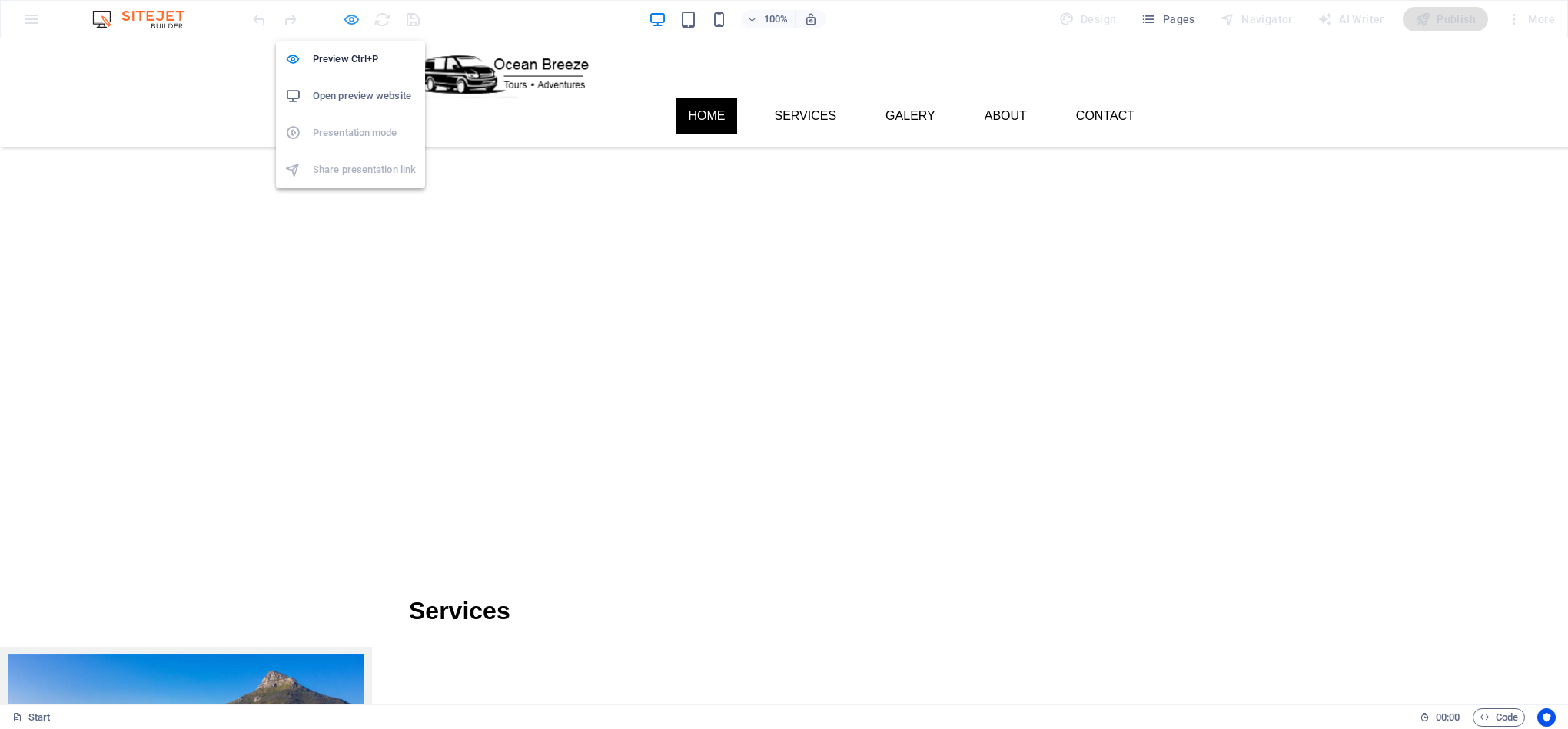
drag, startPoint x: 351, startPoint y: 21, endPoint x: 143, endPoint y: 42, distance: 209.1
click at [351, 21] on icon "button" at bounding box center [351, 19] width 17 height 17
select select "ms"
select select "s"
select select "progressive"
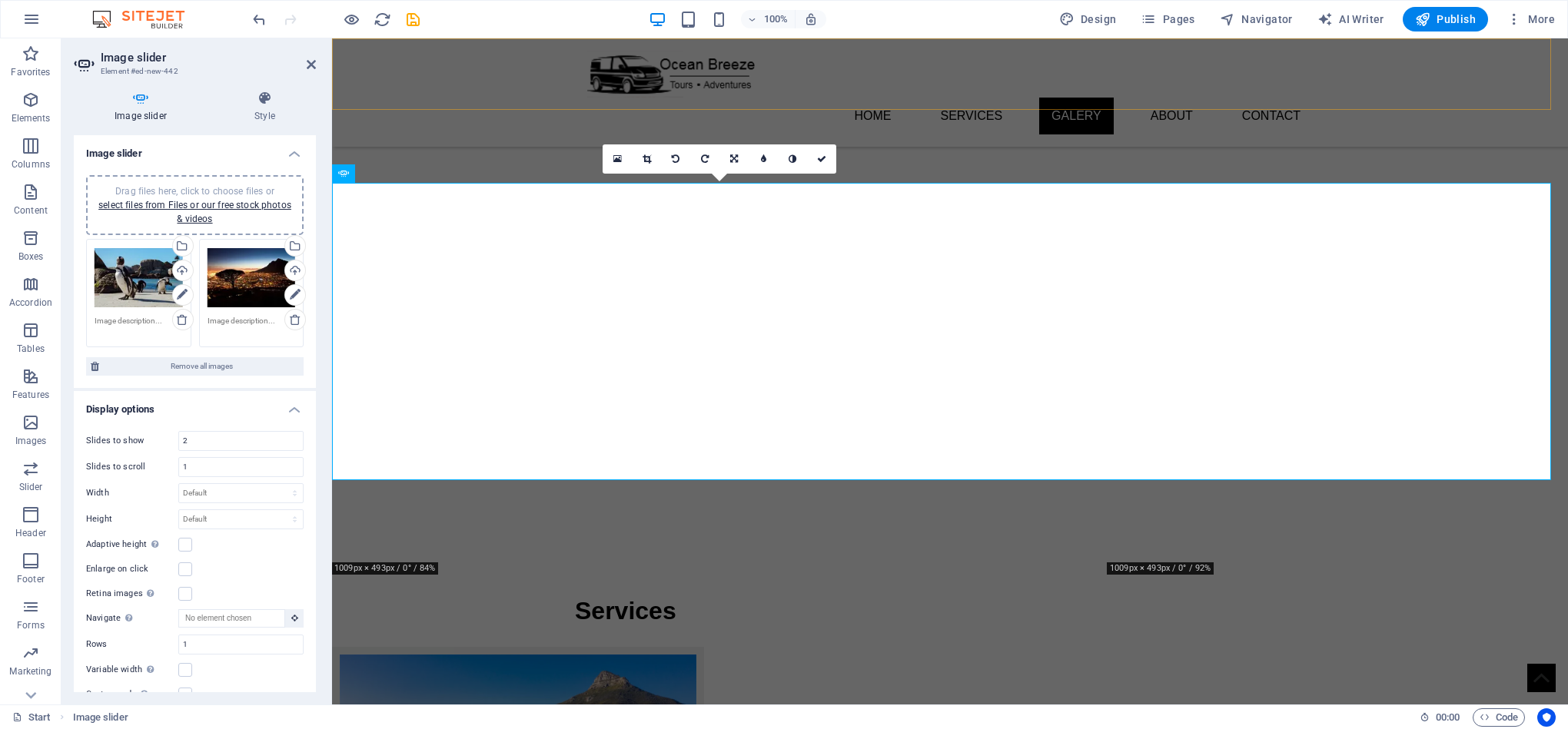
scroll to position [2180, 0]
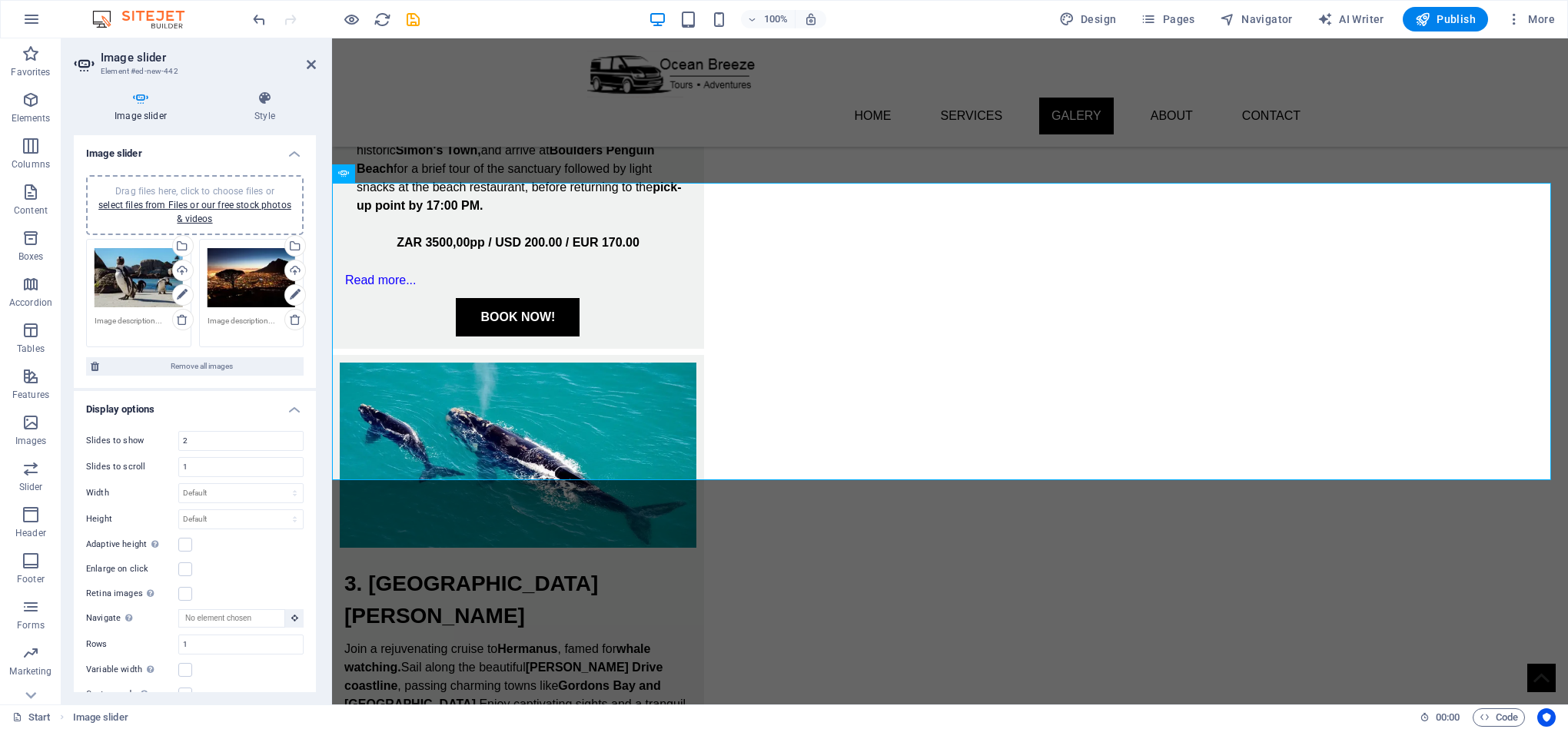
click at [194, 194] on span "Drag files here, click to choose files or select files from Files or our free s…" at bounding box center [194, 205] width 193 height 38
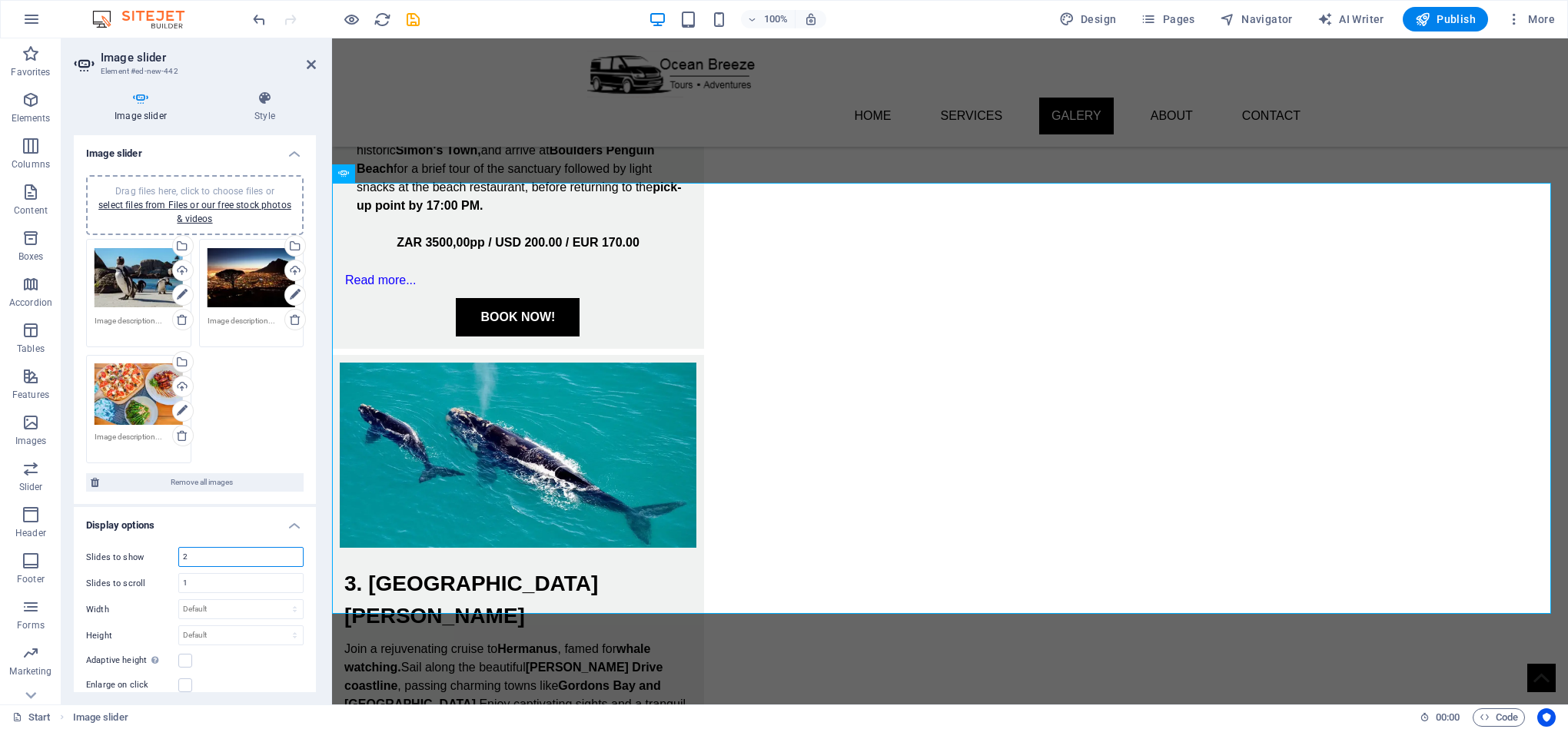
click at [206, 556] on input "2" at bounding box center [241, 557] width 124 height 18
click at [215, 585] on input "1" at bounding box center [241, 583] width 124 height 18
type input "3"
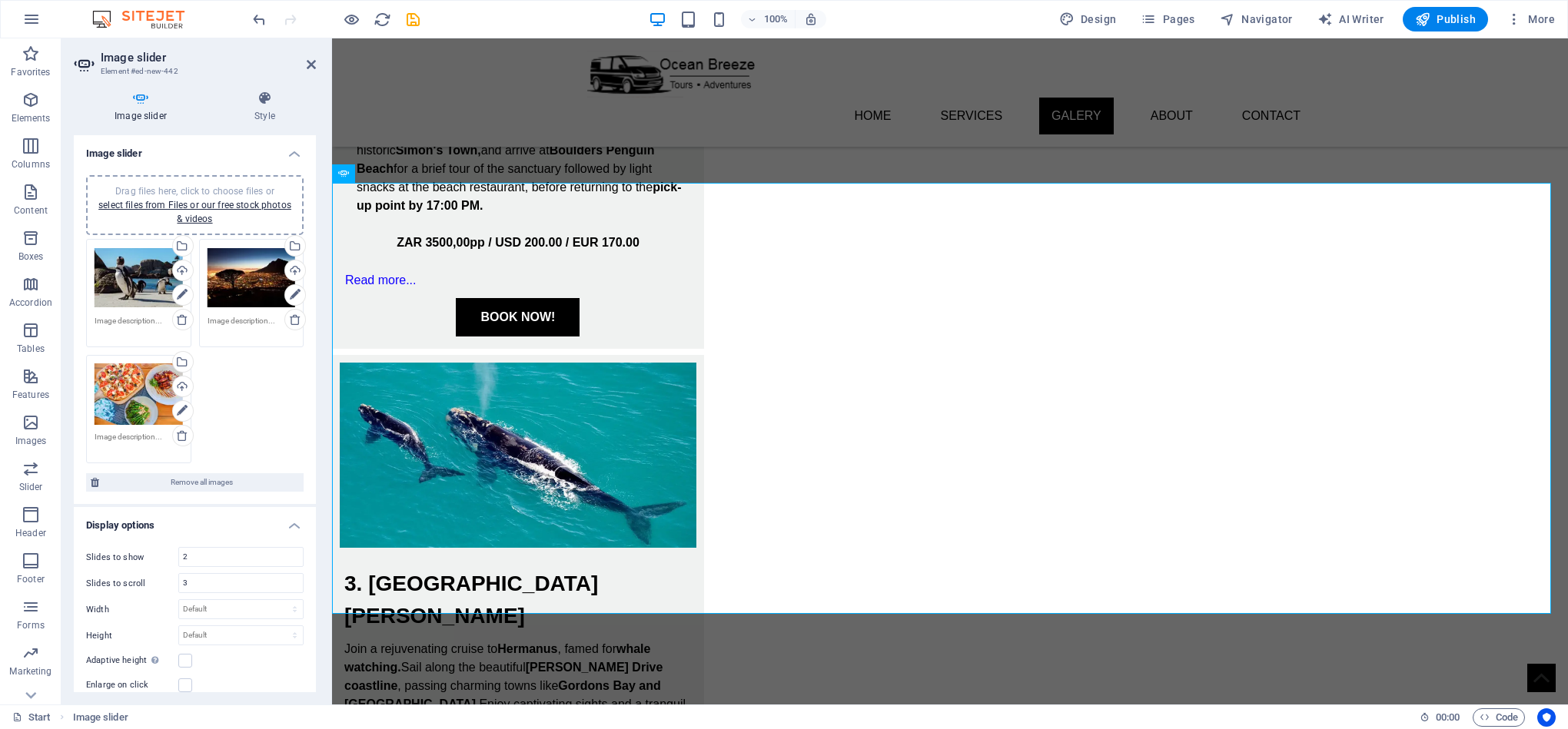
drag, startPoint x: 308, startPoint y: 357, endPoint x: 308, endPoint y: 367, distance: 10.0
click at [305, 369] on div "Drag files here, click to choose files or select files from Files or our free s…" at bounding box center [194, 334] width 242 height 342
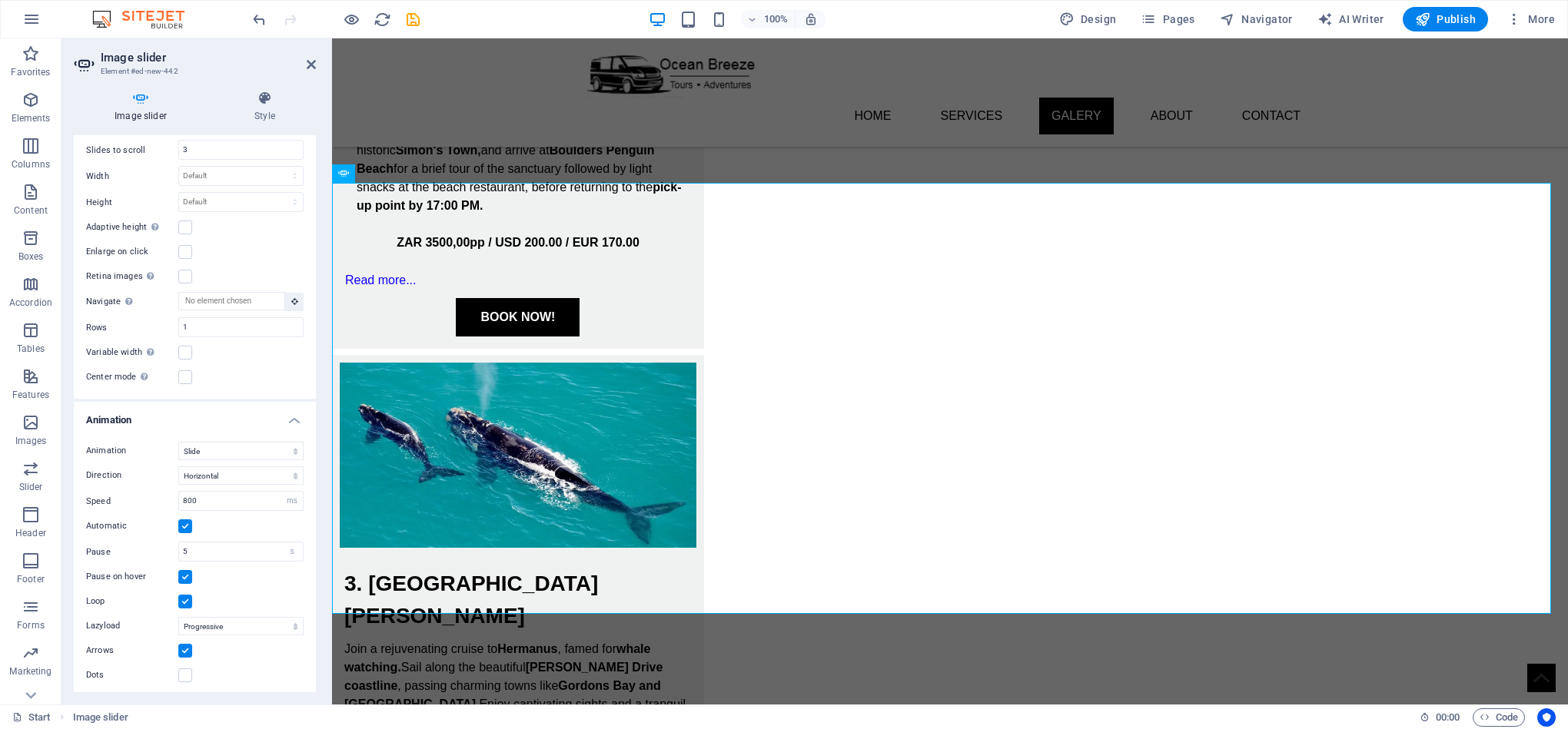
scroll to position [441, 0]
drag, startPoint x: 201, startPoint y: 550, endPoint x: 125, endPoint y: 560, distance: 76.7
click at [125, 560] on div "Animation Slide Fade Direction Horizontal Vertical Speed 800 s ms Automatic Pau…" at bounding box center [194, 557] width 242 height 267
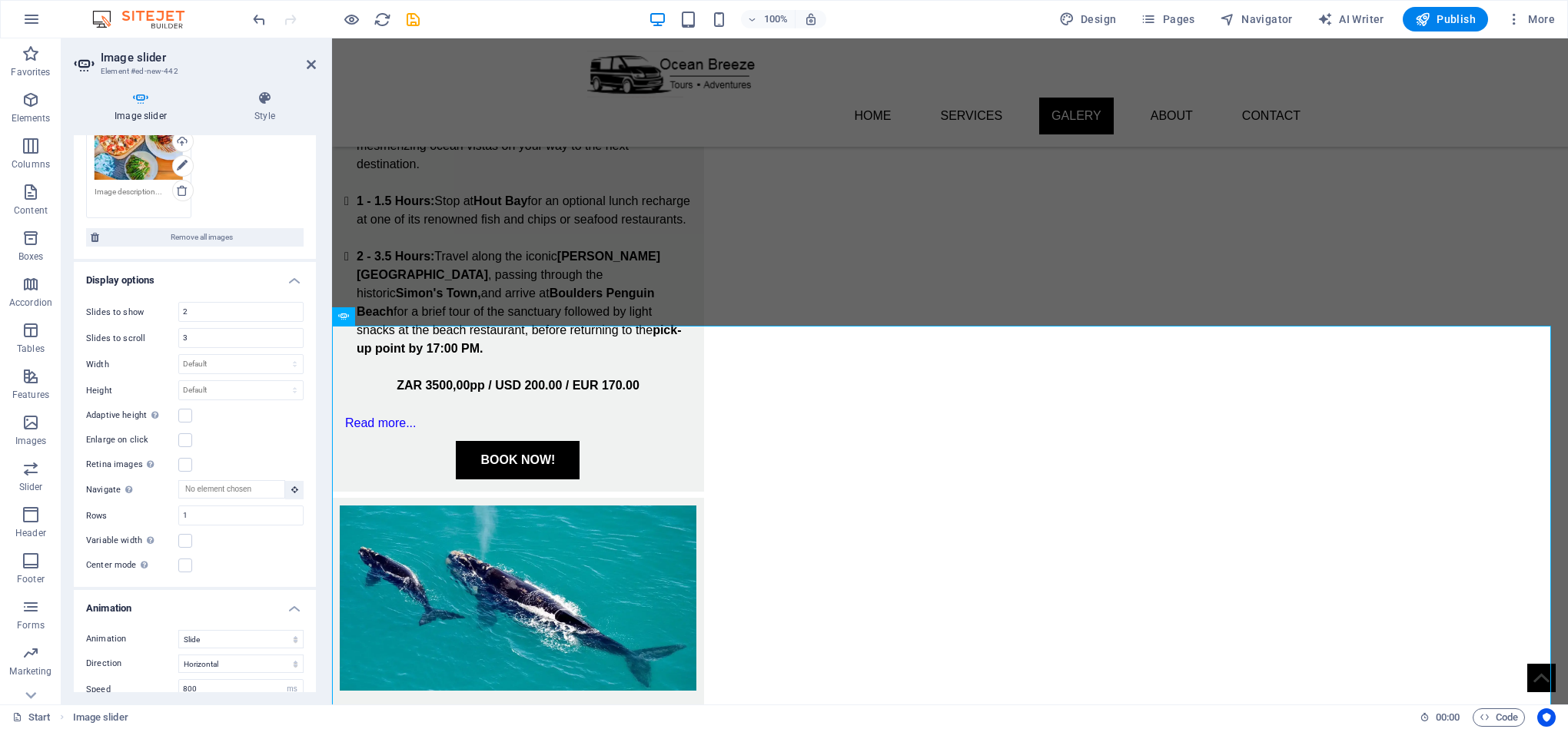
scroll to position [212, 0]
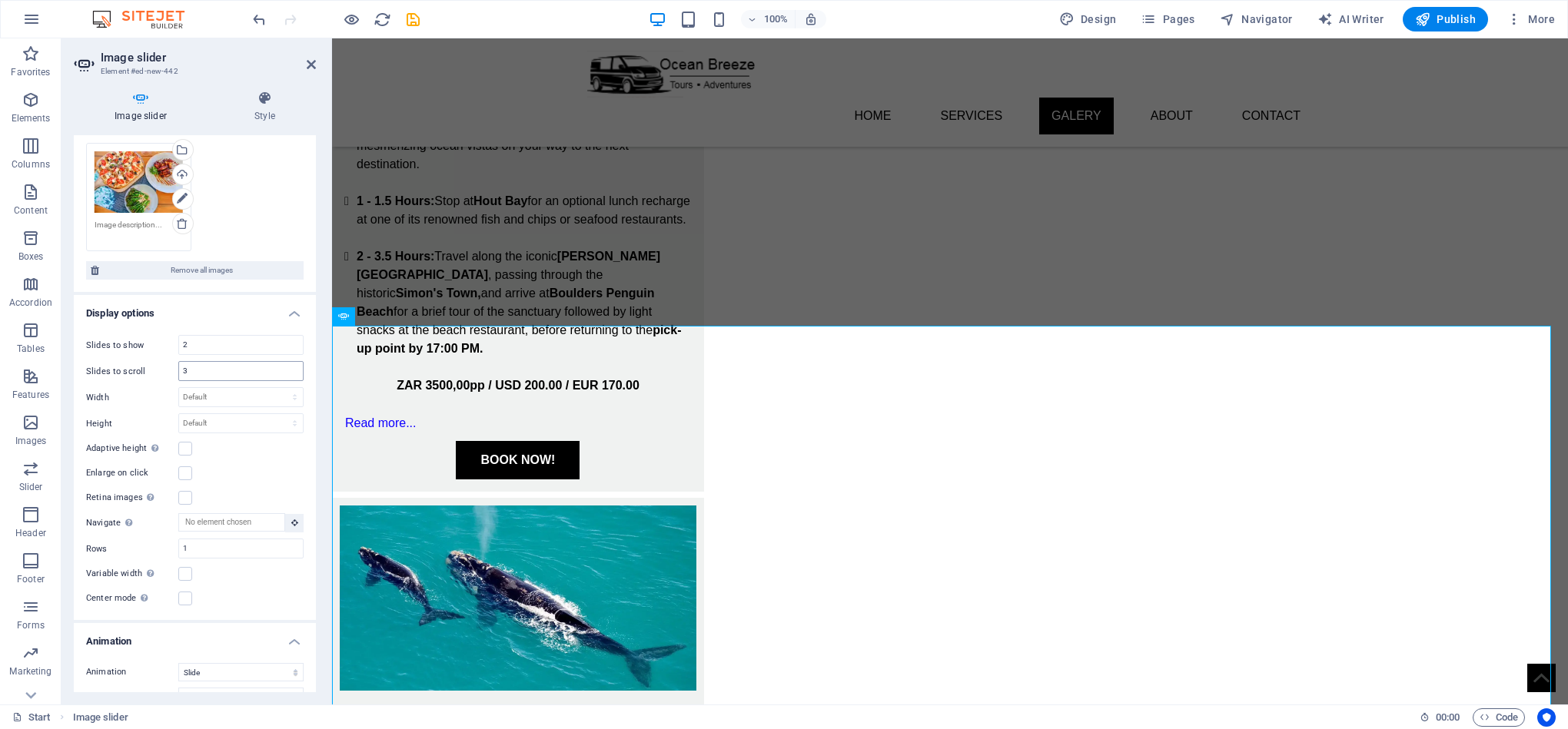
type input "2"
click at [201, 372] on input "3" at bounding box center [241, 371] width 124 height 18
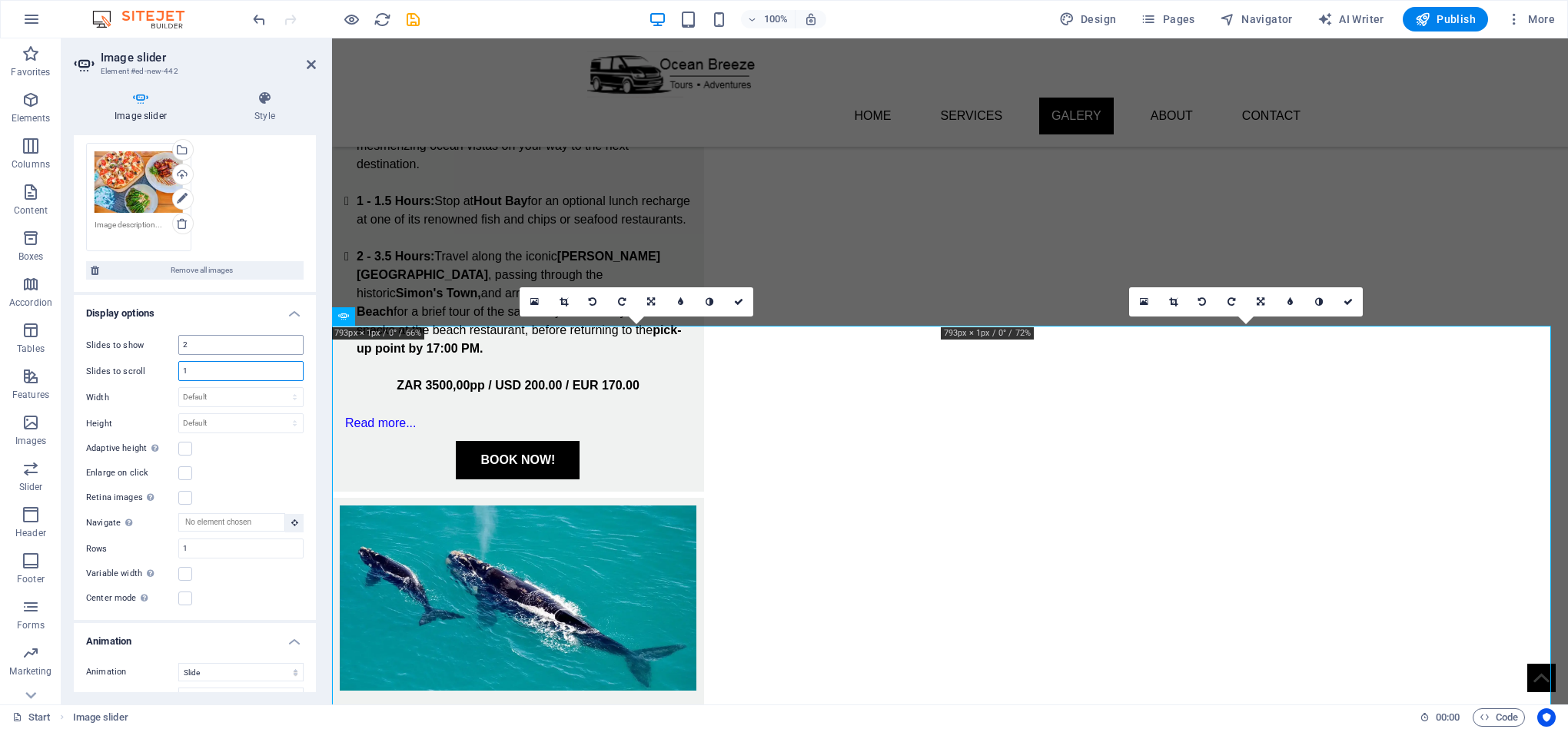
type input "1"
click at [203, 343] on input "2" at bounding box center [241, 345] width 124 height 18
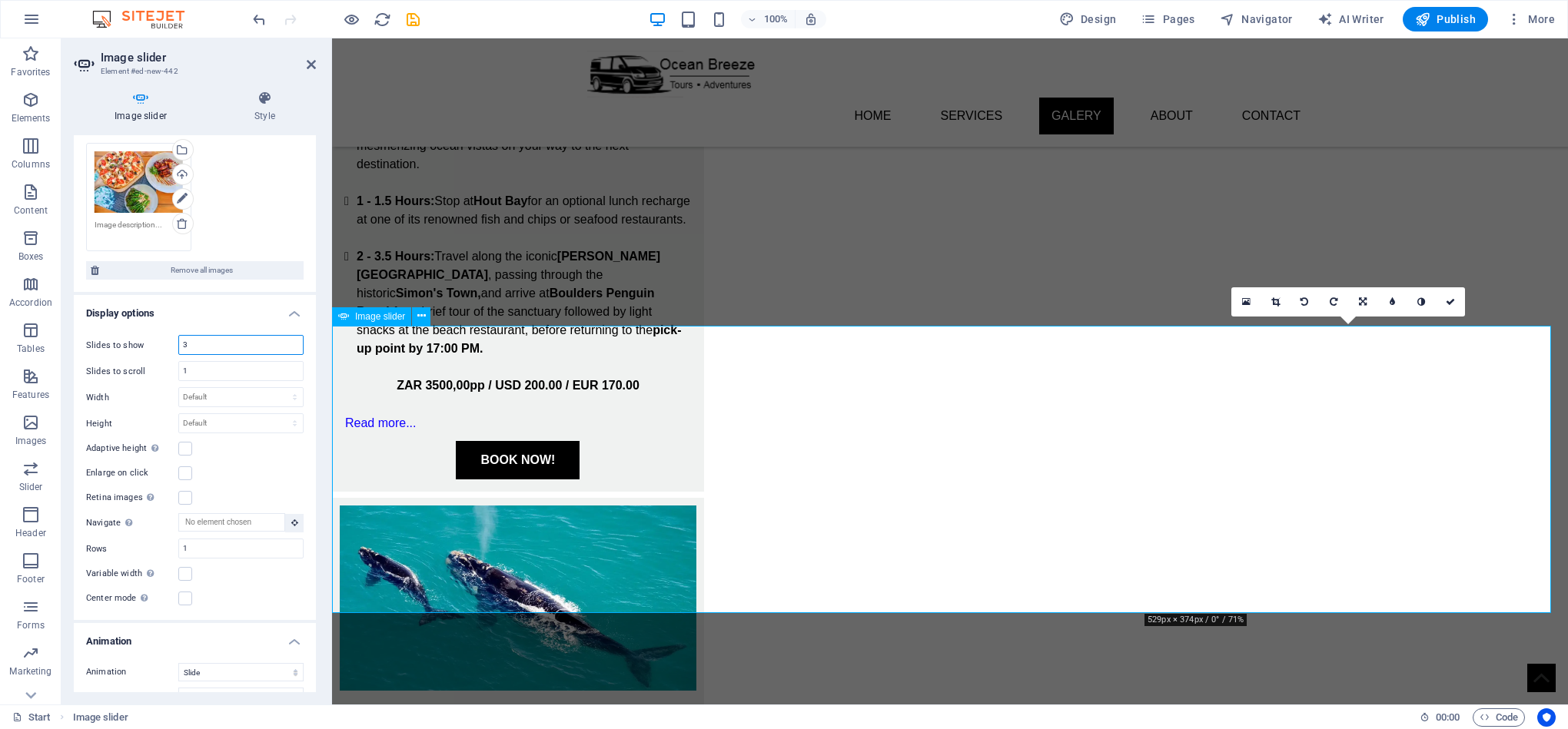
type input "3"
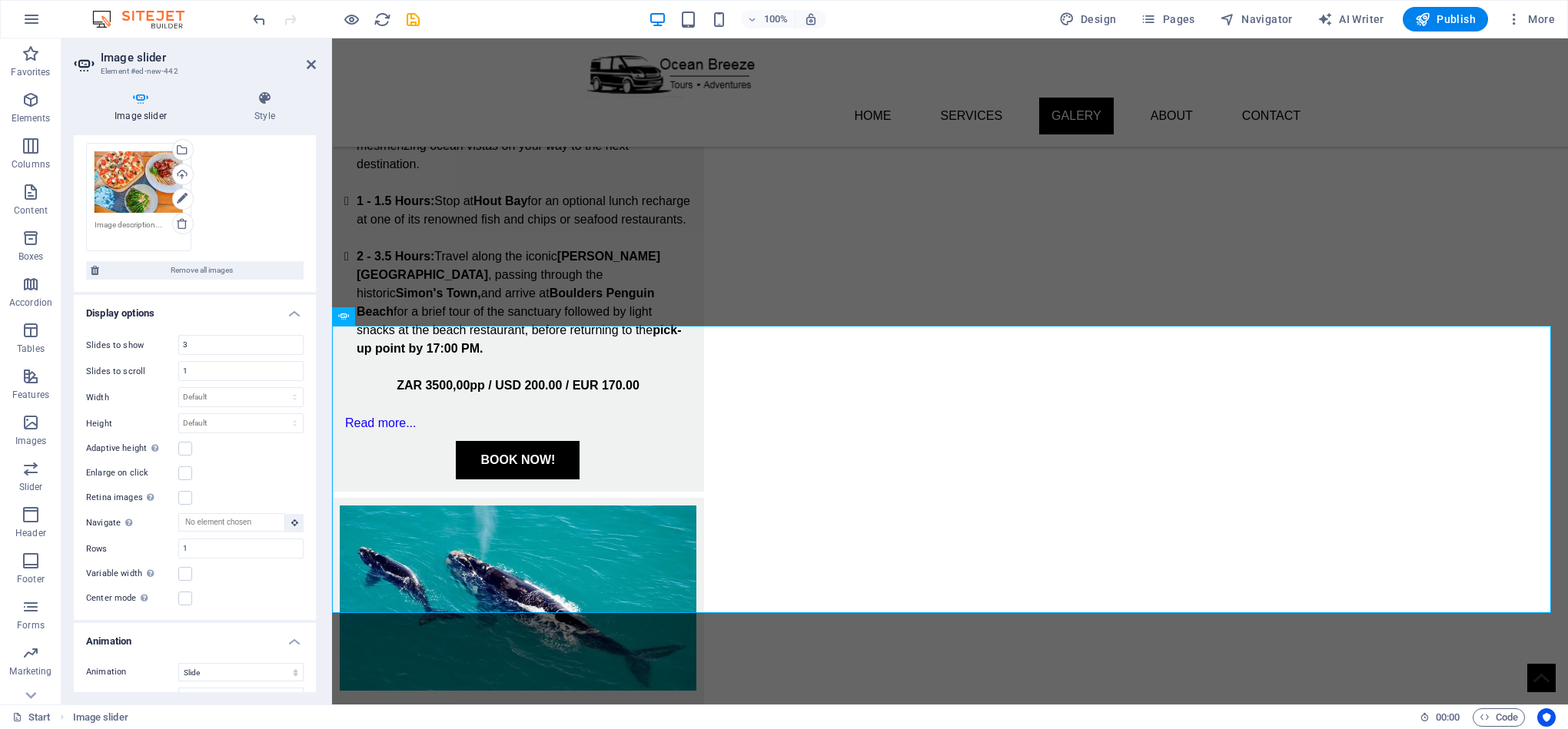
scroll to position [1965, 0]
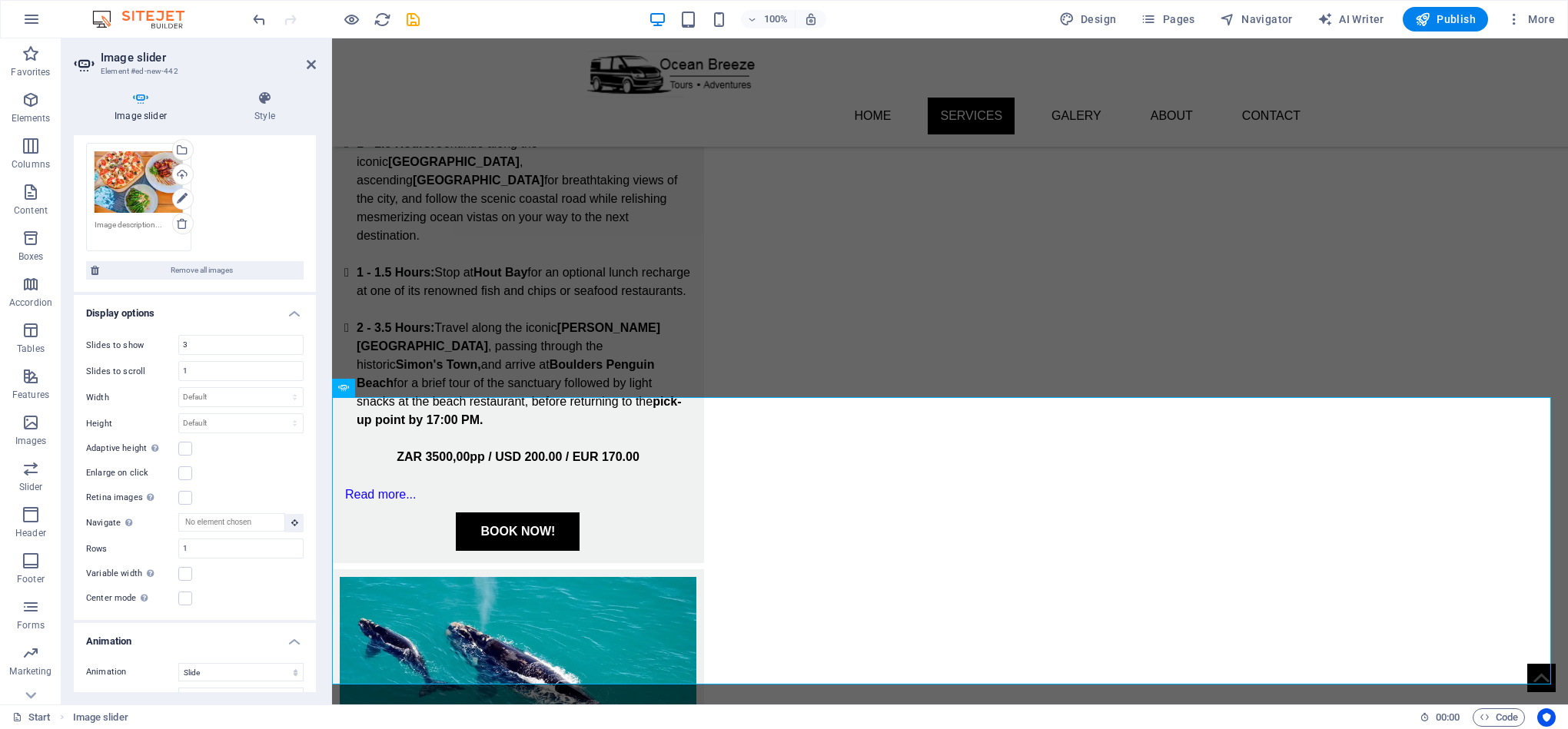
click at [136, 183] on div "Drag files here, click to choose files or select files from Files or our free s…" at bounding box center [138, 182] width 88 height 62
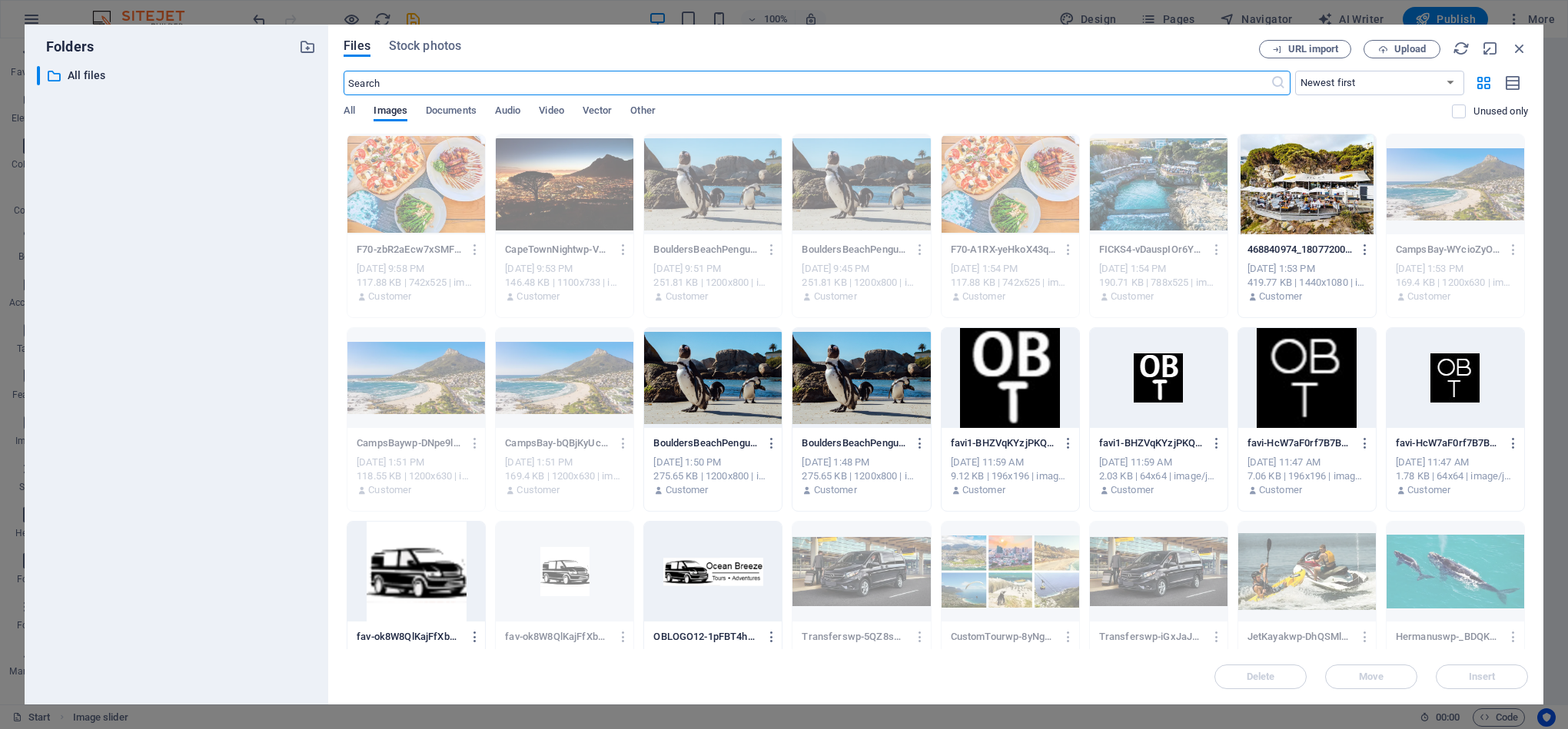
scroll to position [2127, 0]
click at [1331, 217] on div at bounding box center [1307, 184] width 137 height 100
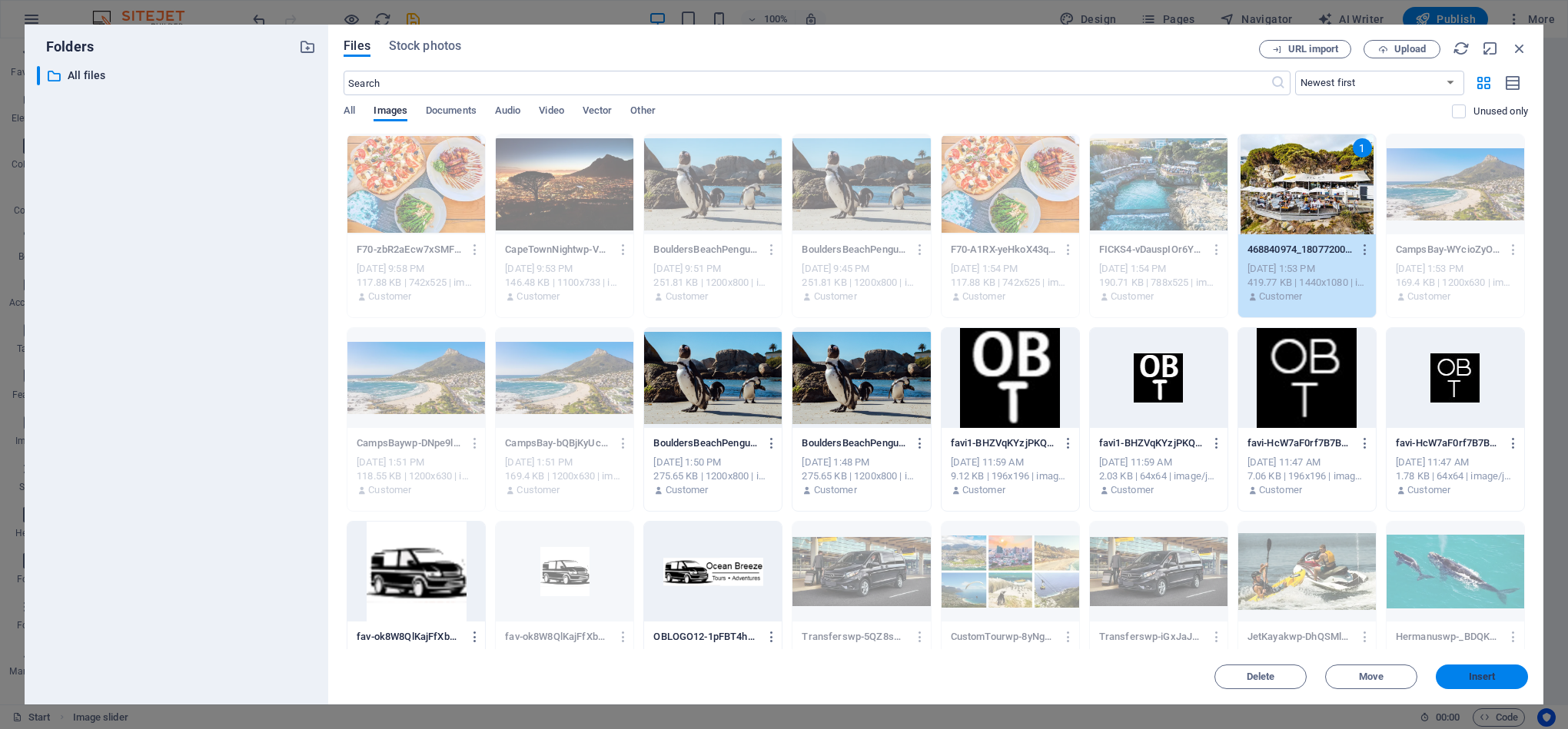
click at [1490, 680] on span "Insert" at bounding box center [1482, 676] width 27 height 9
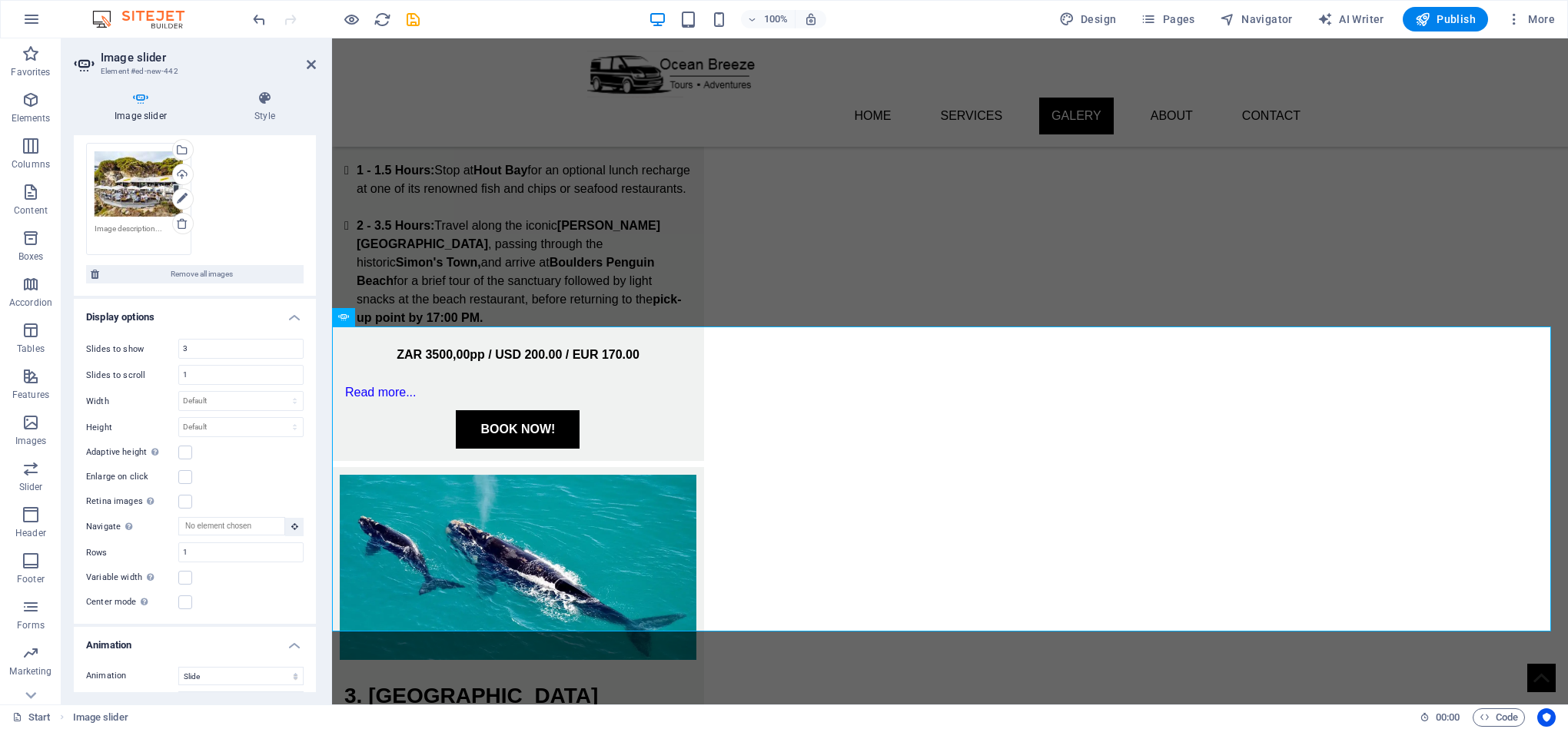
scroll to position [2088, 0]
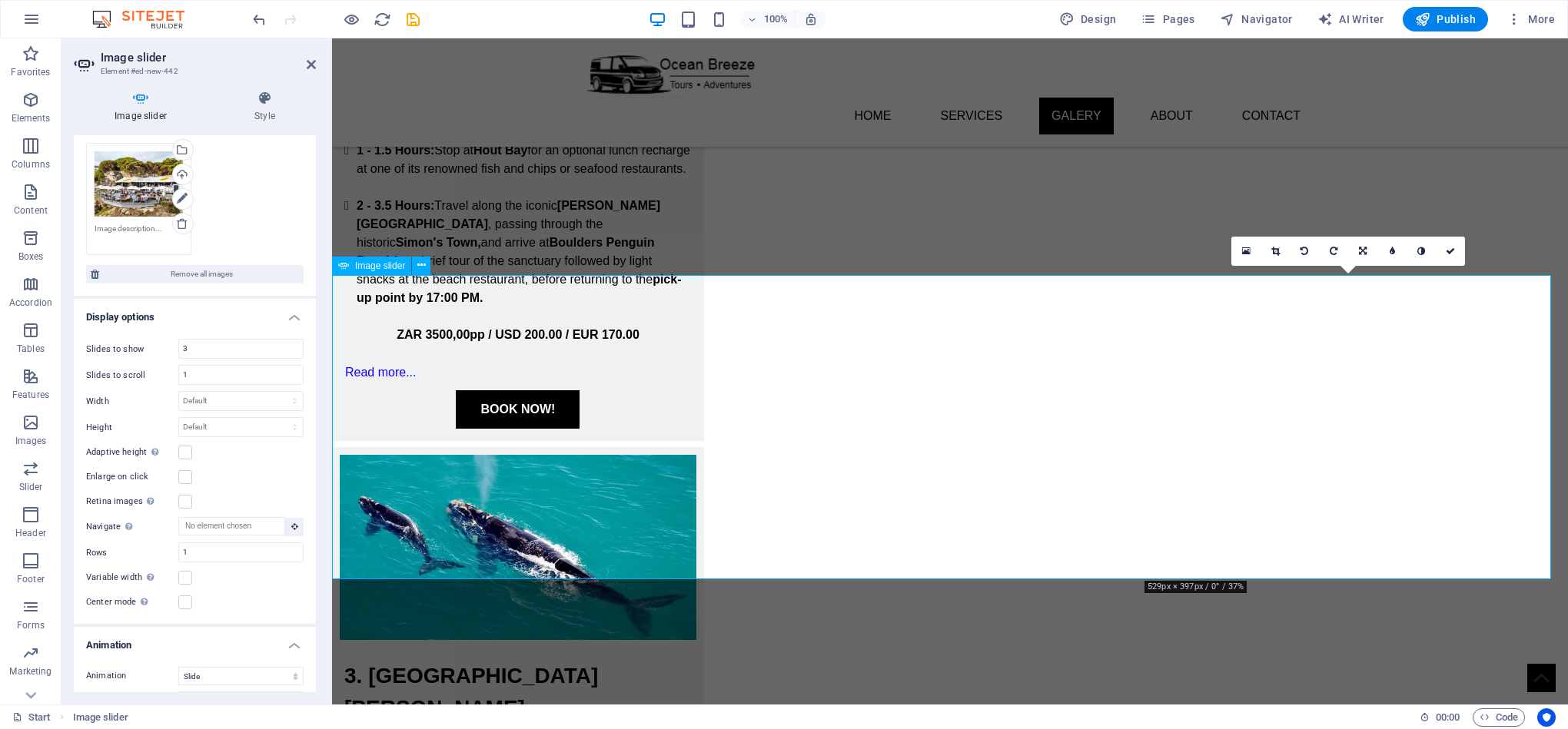
click at [1275, 252] on icon at bounding box center [1275, 250] width 8 height 9
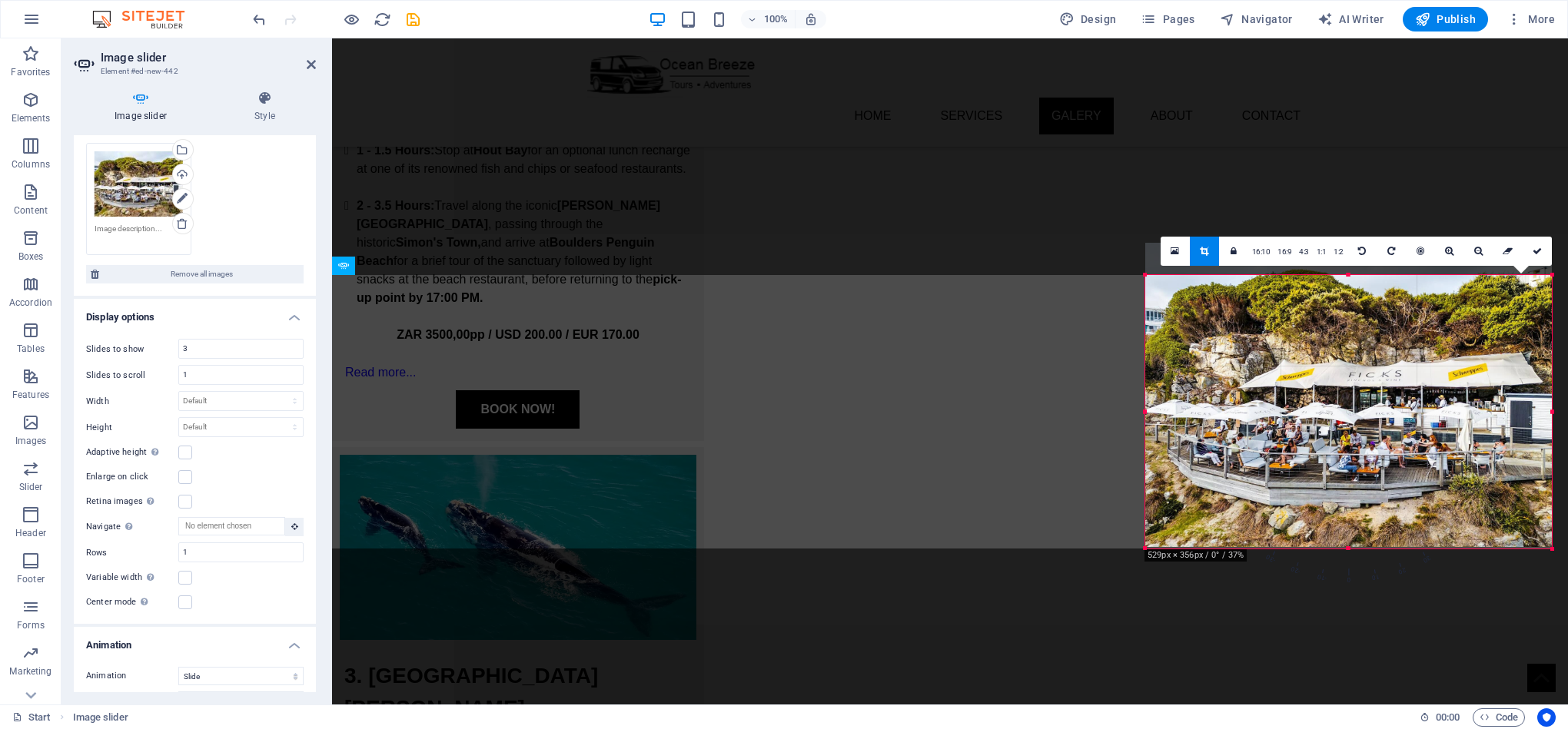
drag, startPoint x: 1350, startPoint y: 273, endPoint x: 1347, endPoint y: 305, distance: 32.1
click at [1347, 305] on div "180 170 160 150 140 130 120 110 100 90 80 70 60 50 40 30 20 10 0 -10 -20 -30 -4…" at bounding box center [1349, 412] width 407 height 274
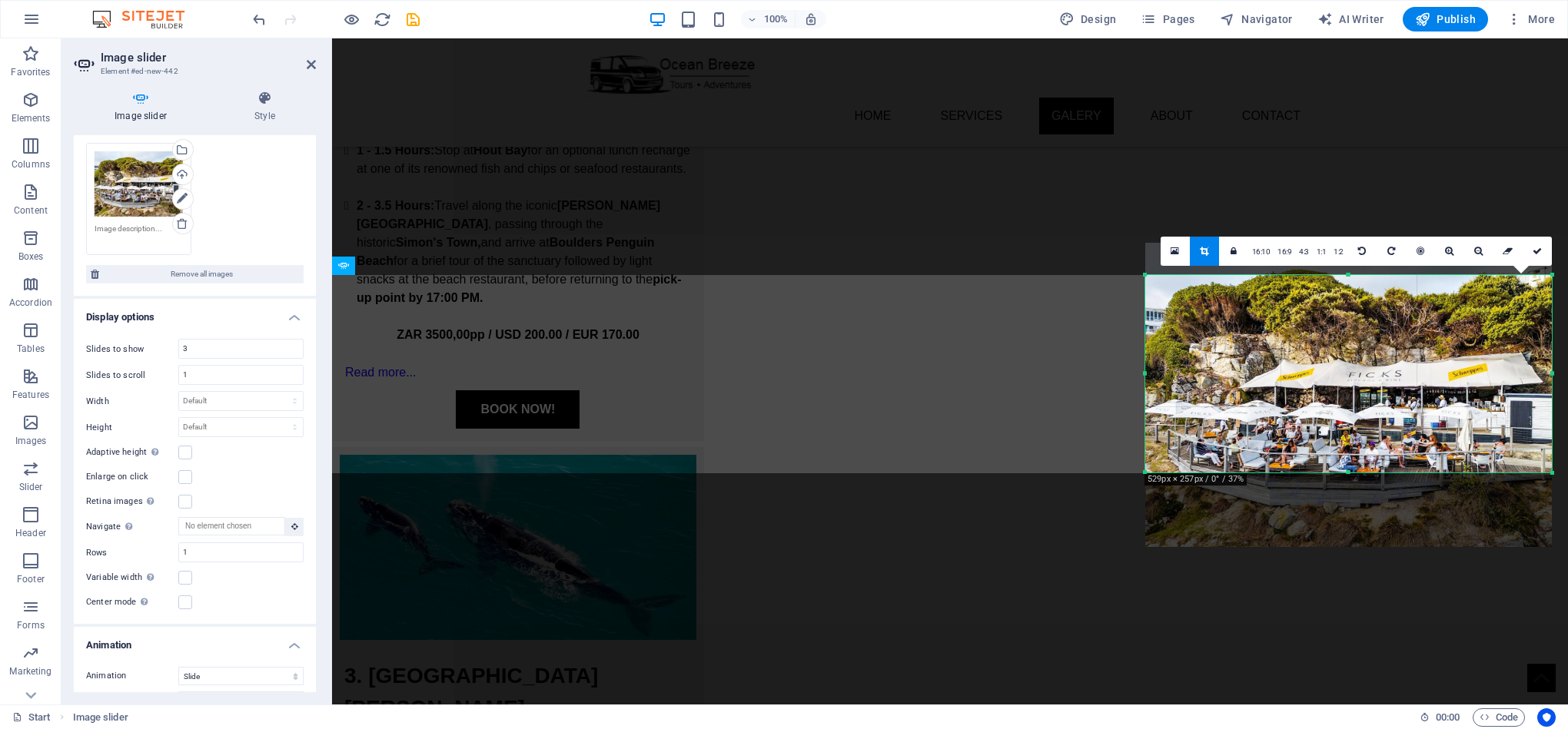
drag, startPoint x: 1349, startPoint y: 549, endPoint x: 1365, endPoint y: 473, distance: 77.7
click at [1365, 473] on div at bounding box center [1349, 473] width 407 height 6
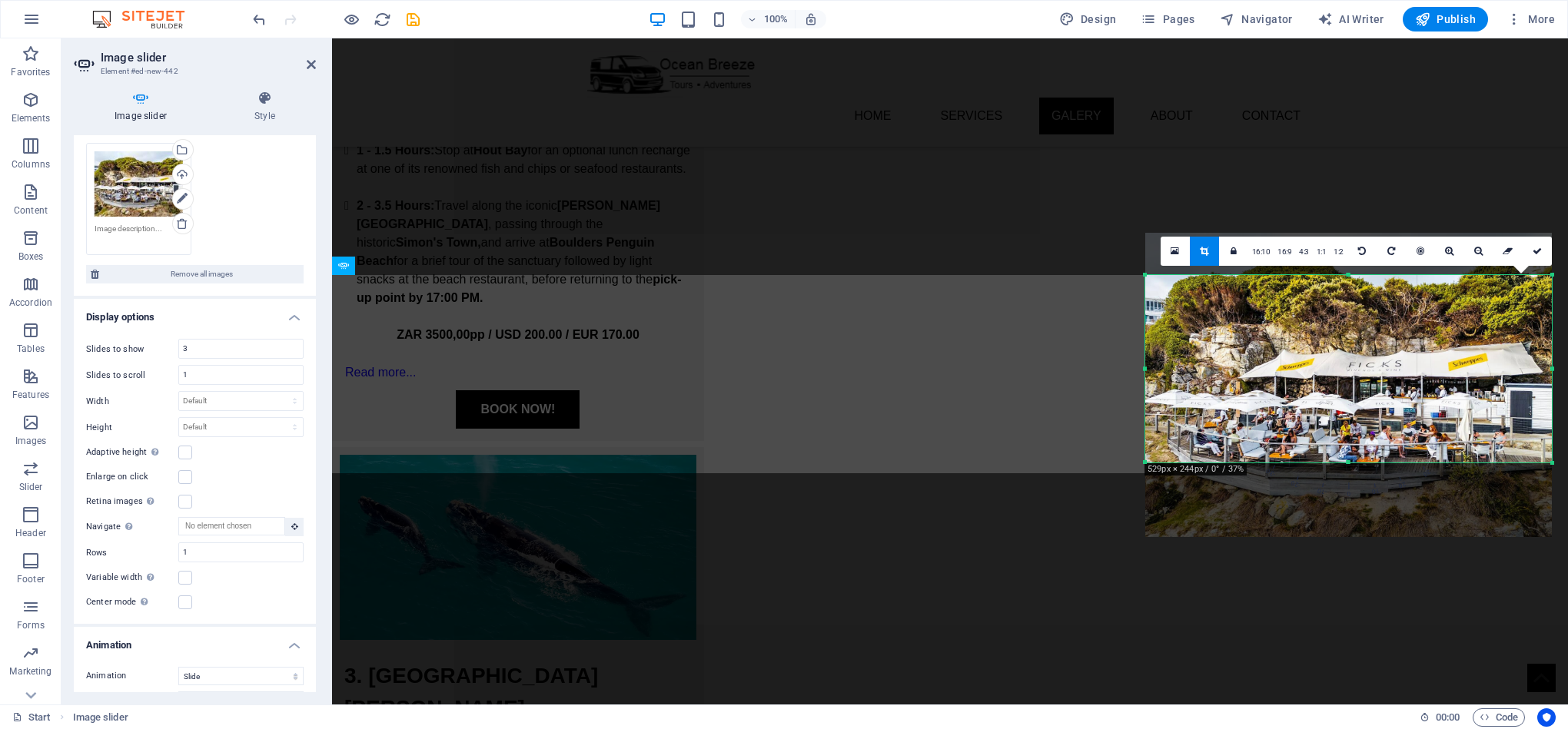
drag, startPoint x: 1350, startPoint y: 274, endPoint x: 1349, endPoint y: 284, distance: 10.0
click at [1349, 284] on div "180 170 160 150 140 130 120 110 100 90 80 70 60 50 40 30 20 10 0 -10 -20 -30 -4…" at bounding box center [1349, 369] width 407 height 188
drag, startPoint x: 1384, startPoint y: 463, endPoint x: 1387, endPoint y: 473, distance: 10.4
click at [1387, 473] on div at bounding box center [1349, 473] width 407 height 6
click at [1533, 251] on icon at bounding box center [1537, 250] width 9 height 9
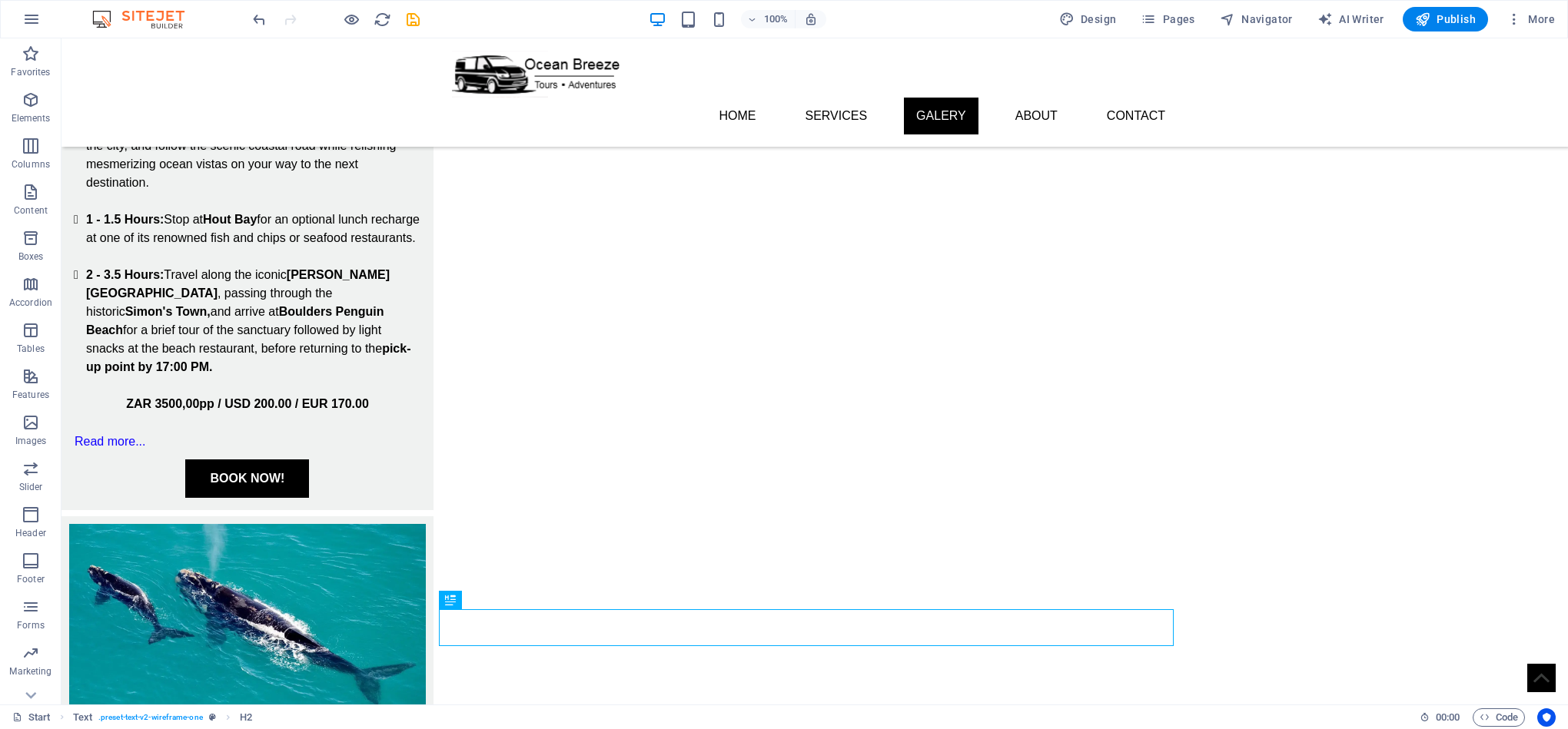
scroll to position [2007, 0]
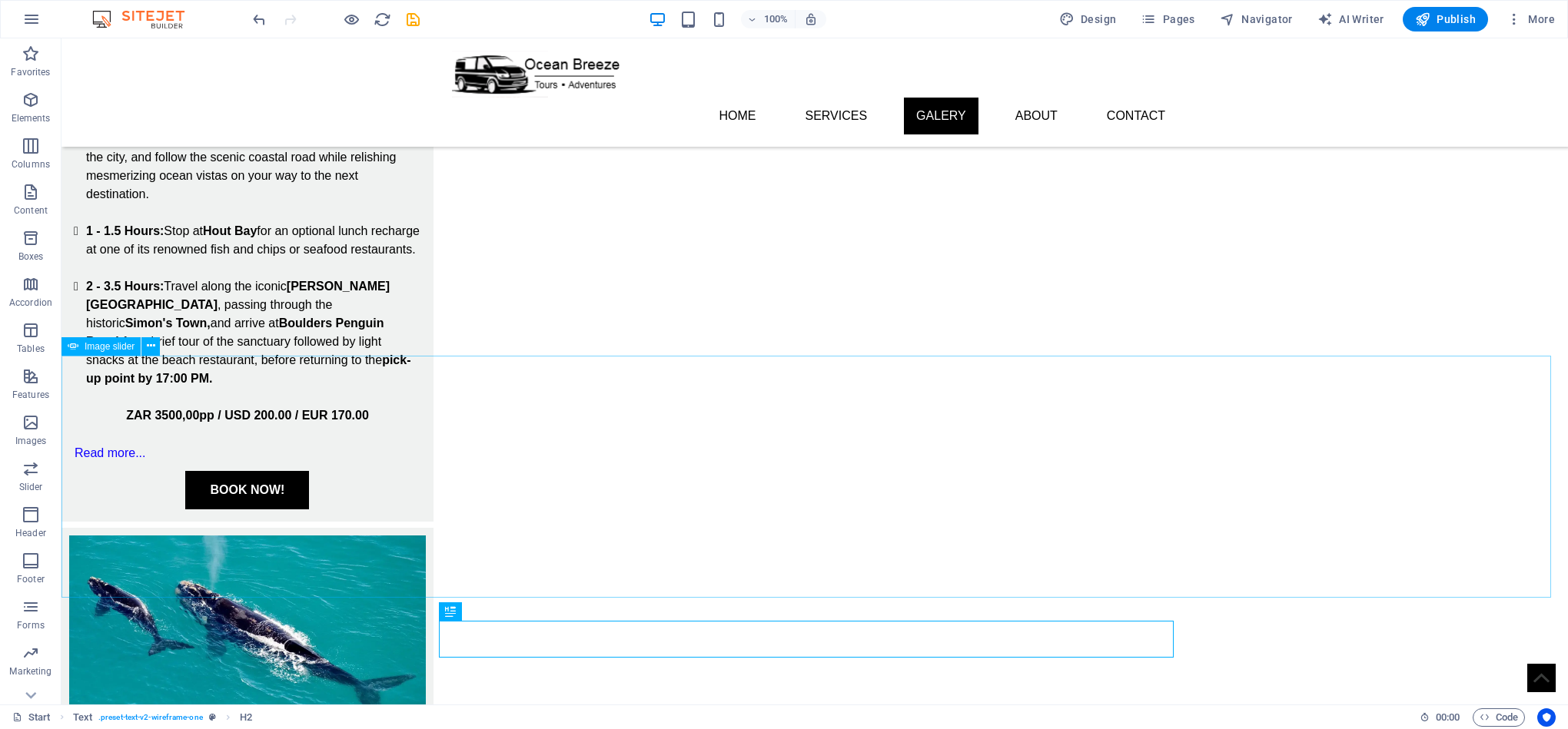
click at [127, 344] on span "Image slider" at bounding box center [109, 346] width 50 height 9
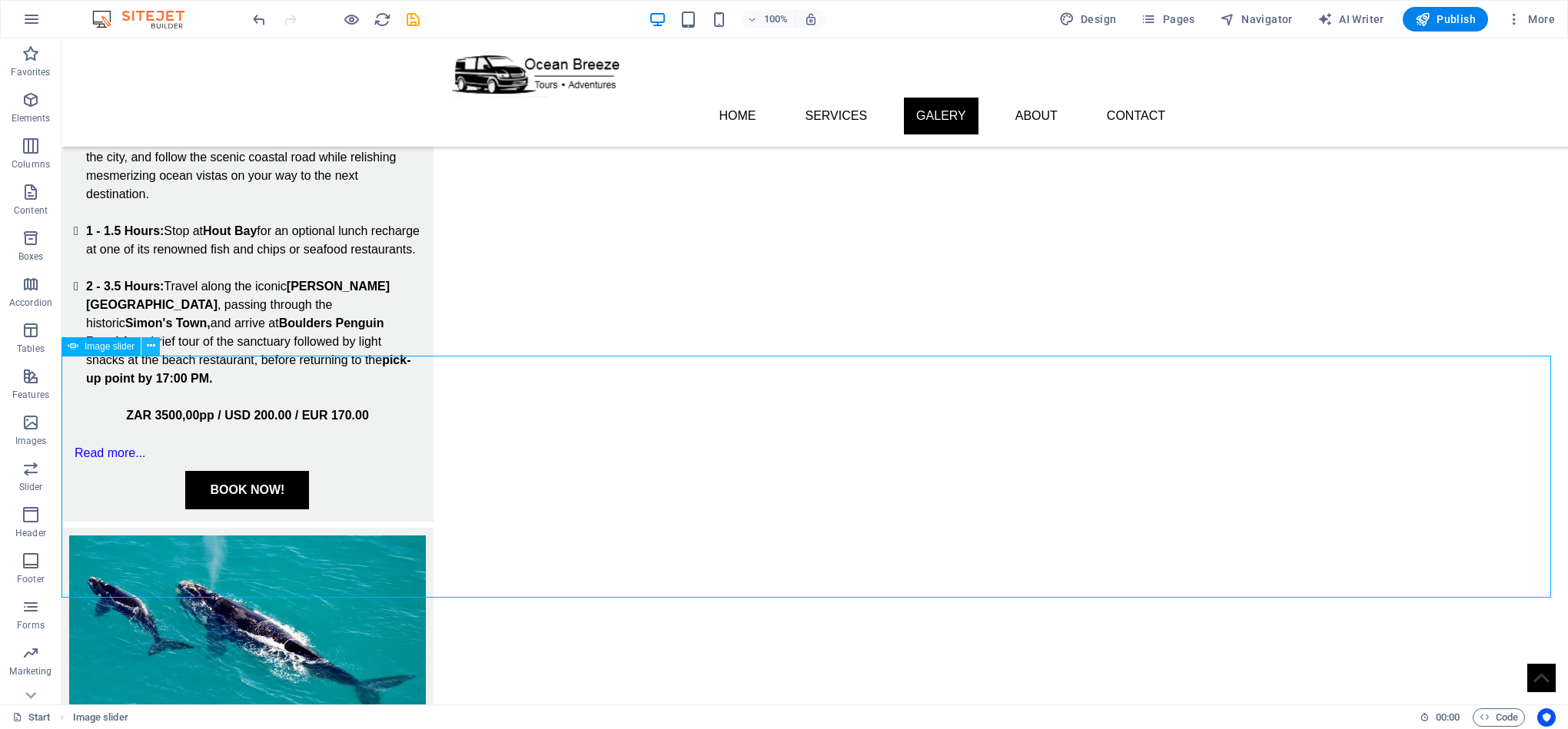
click at [147, 344] on icon at bounding box center [151, 346] width 8 height 17
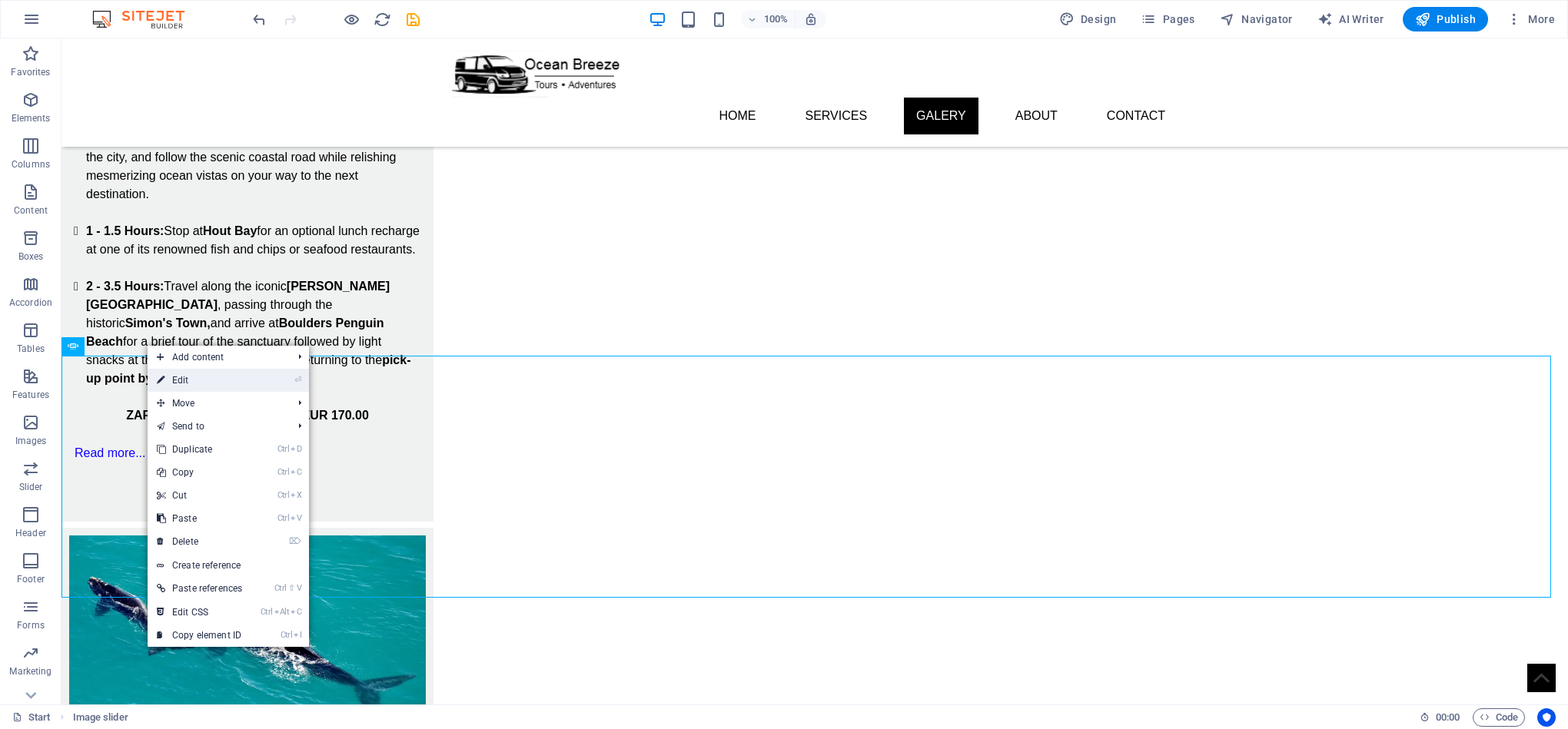
click at [194, 384] on link "⏎ Edit" at bounding box center [198, 380] width 103 height 23
select select "ms"
select select "s"
select select "progressive"
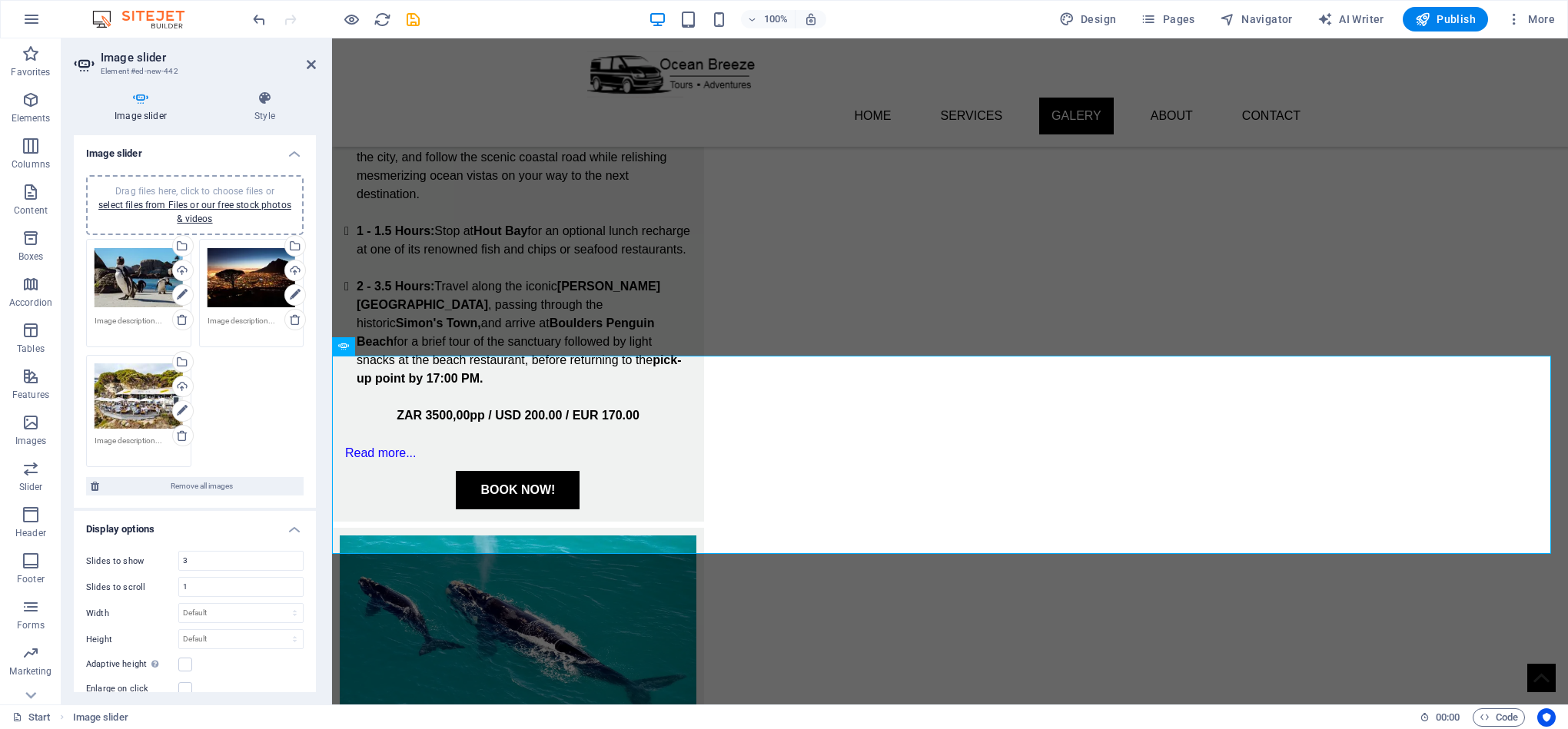
click at [218, 190] on span "Drag files here, click to choose files or select files from Files or our free s…" at bounding box center [194, 205] width 193 height 38
click at [194, 212] on link "select files from Files or our free stock photos & videos" at bounding box center [194, 212] width 193 height 25
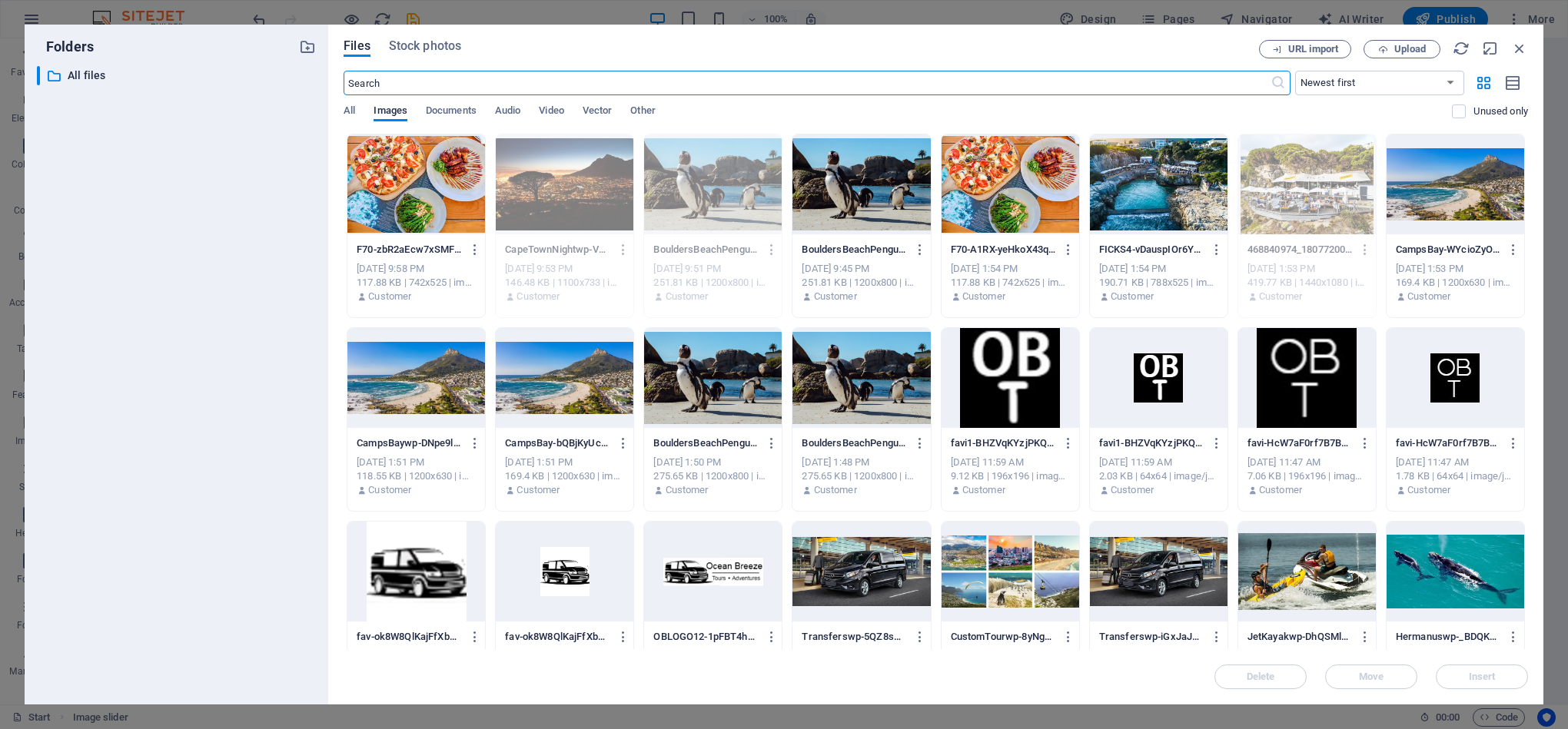
scroll to position [2169, 0]
click at [1517, 42] on icon "button" at bounding box center [1519, 48] width 17 height 17
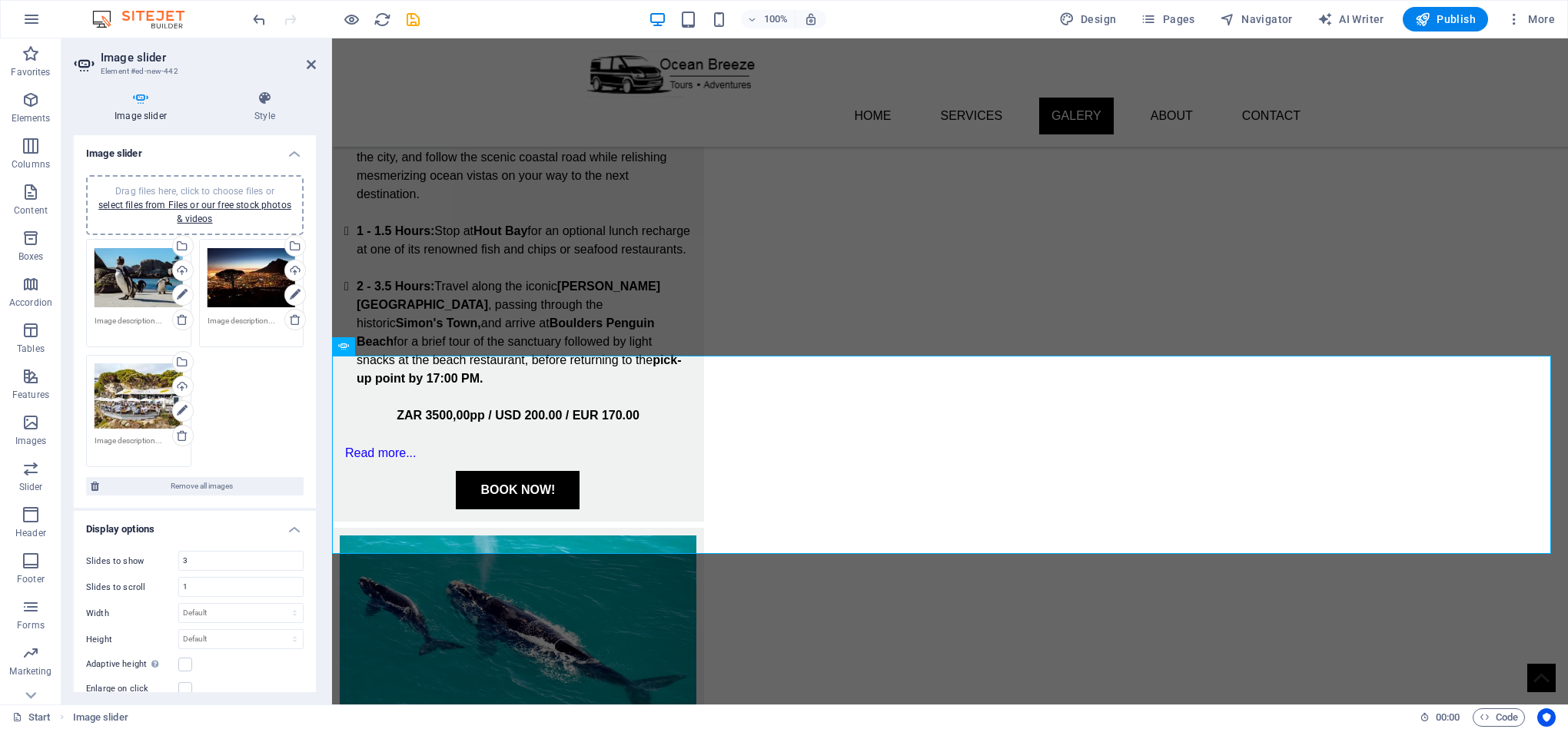
click at [196, 179] on div "Drag files here, click to choose files or select files from Files or our free s…" at bounding box center [194, 205] width 218 height 60
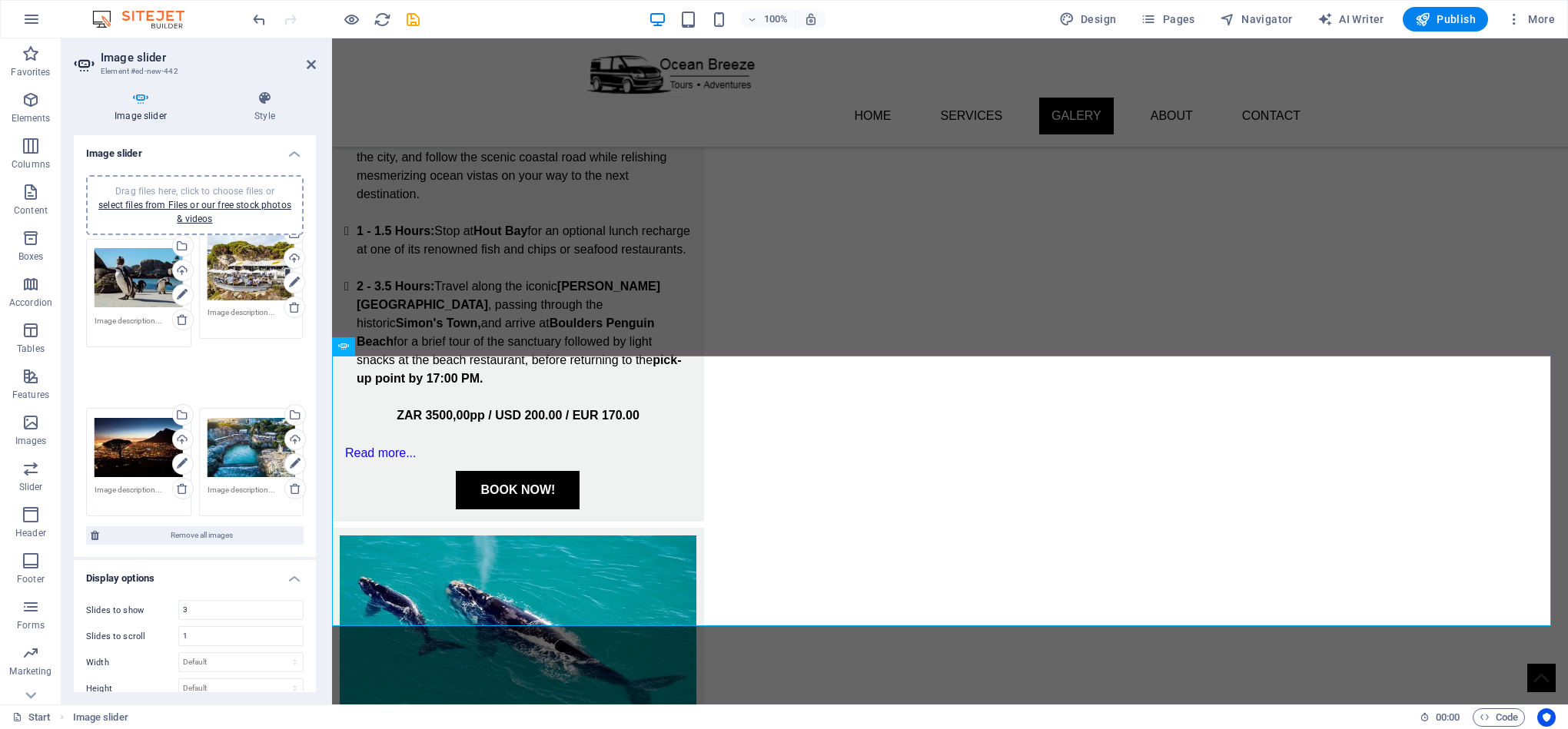
drag, startPoint x: 135, startPoint y: 422, endPoint x: 247, endPoint y: 295, distance: 169.3
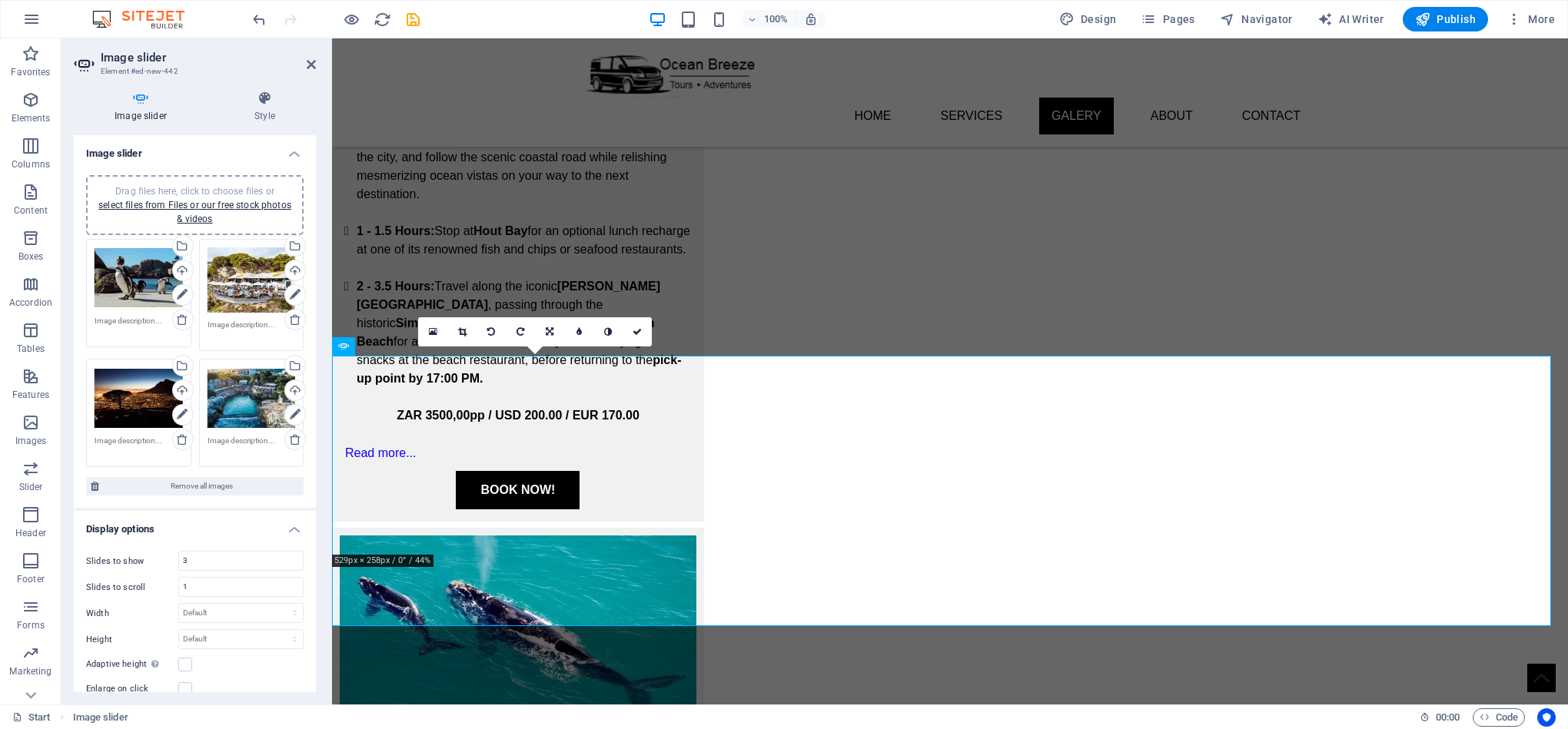
click at [211, 287] on div "Drag files here, click to choose files or select files from Files or our free s…" at bounding box center [251, 280] width 88 height 66
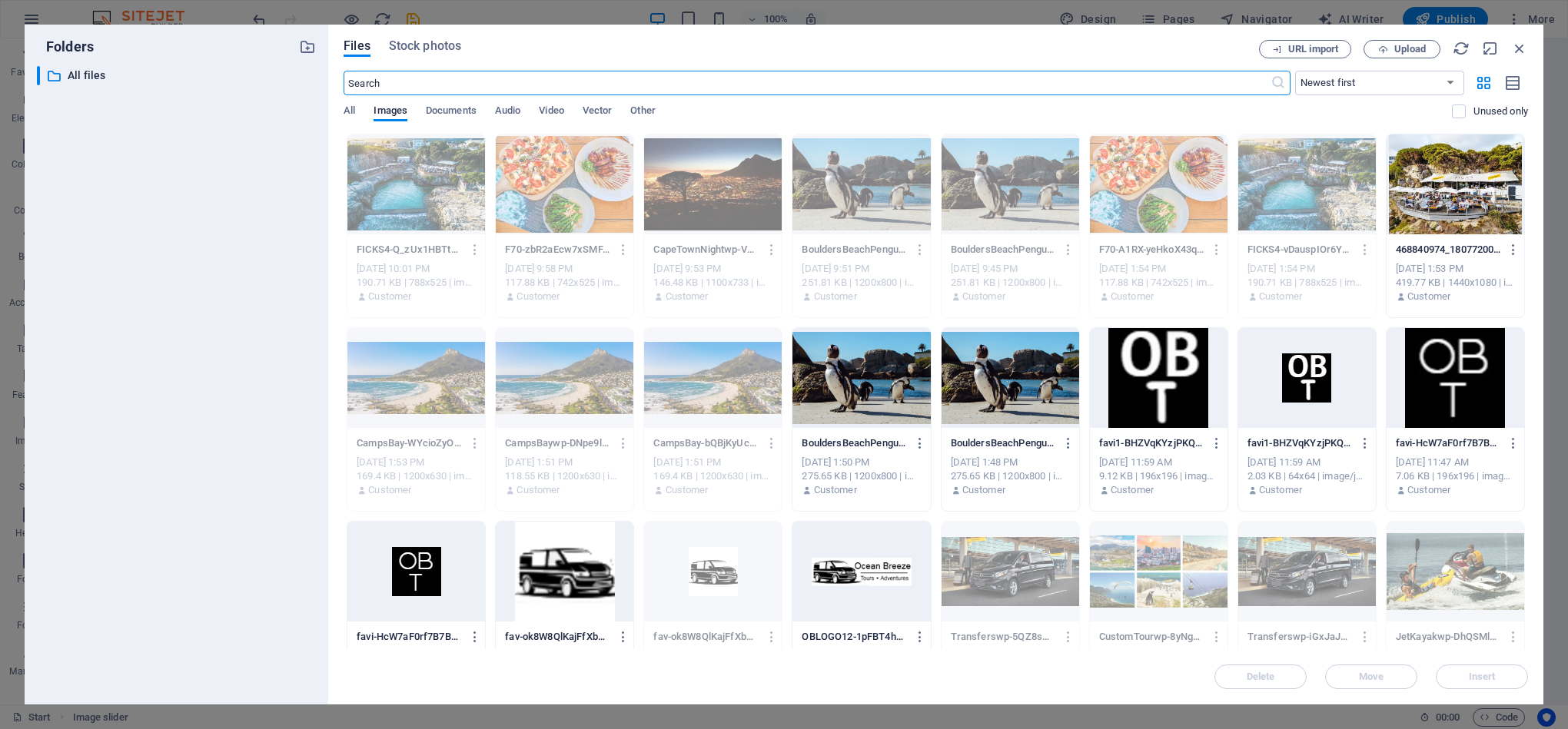
scroll to position [2169, 0]
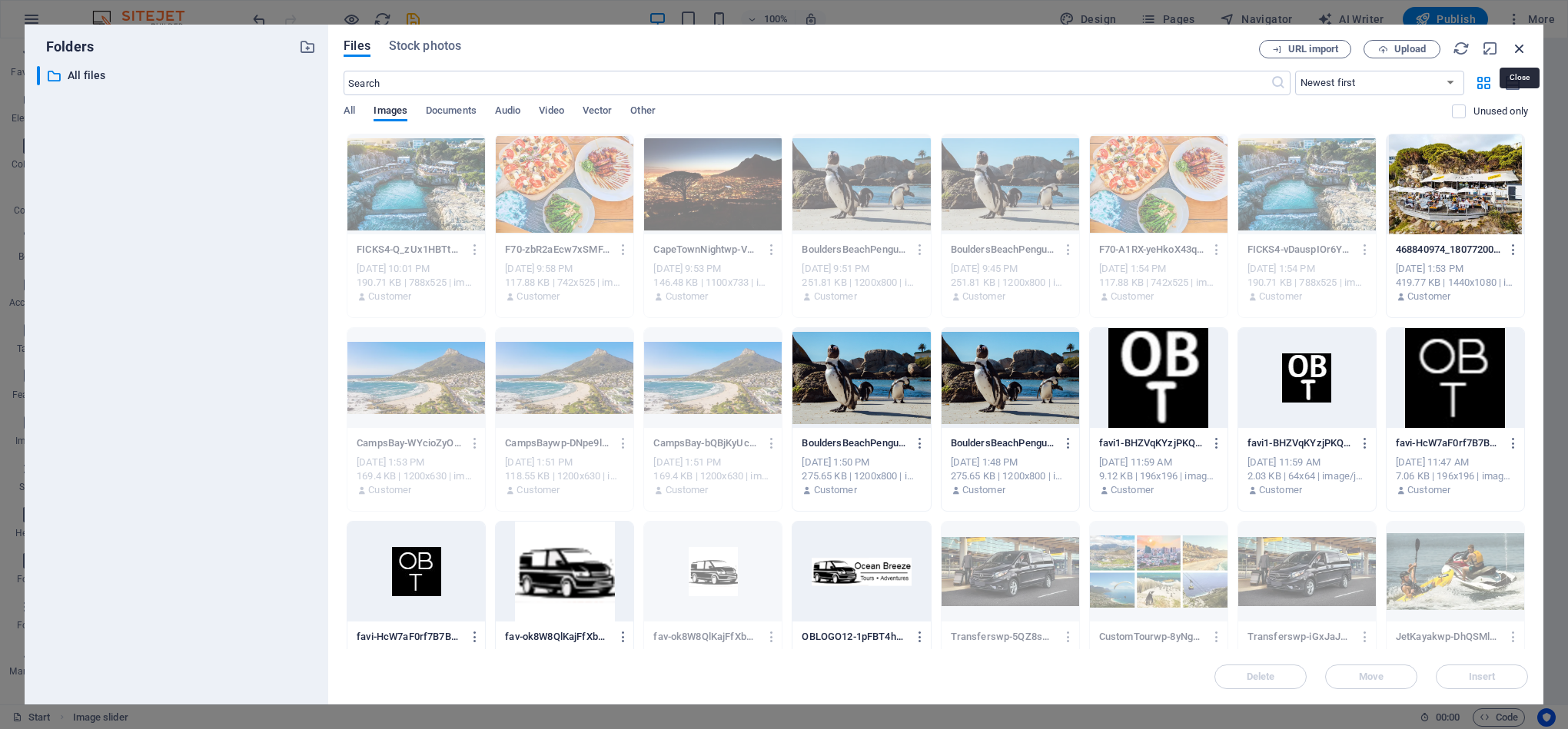
drag, startPoint x: 1523, startPoint y: 49, endPoint x: 1191, endPoint y: 12, distance: 334.1
click at [1523, 49] on icon "button" at bounding box center [1519, 48] width 17 height 17
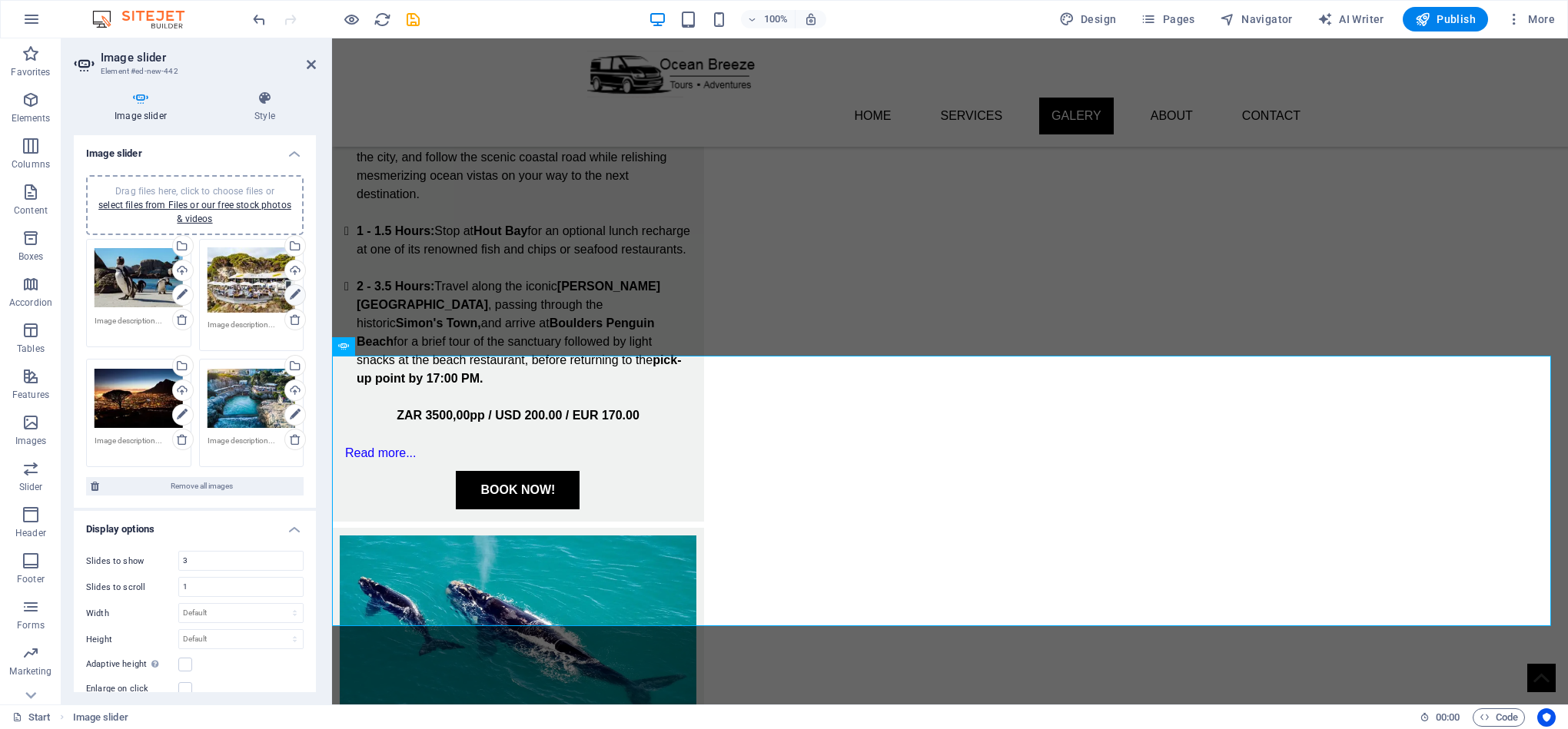
click at [289, 293] on icon at bounding box center [294, 295] width 11 height 18
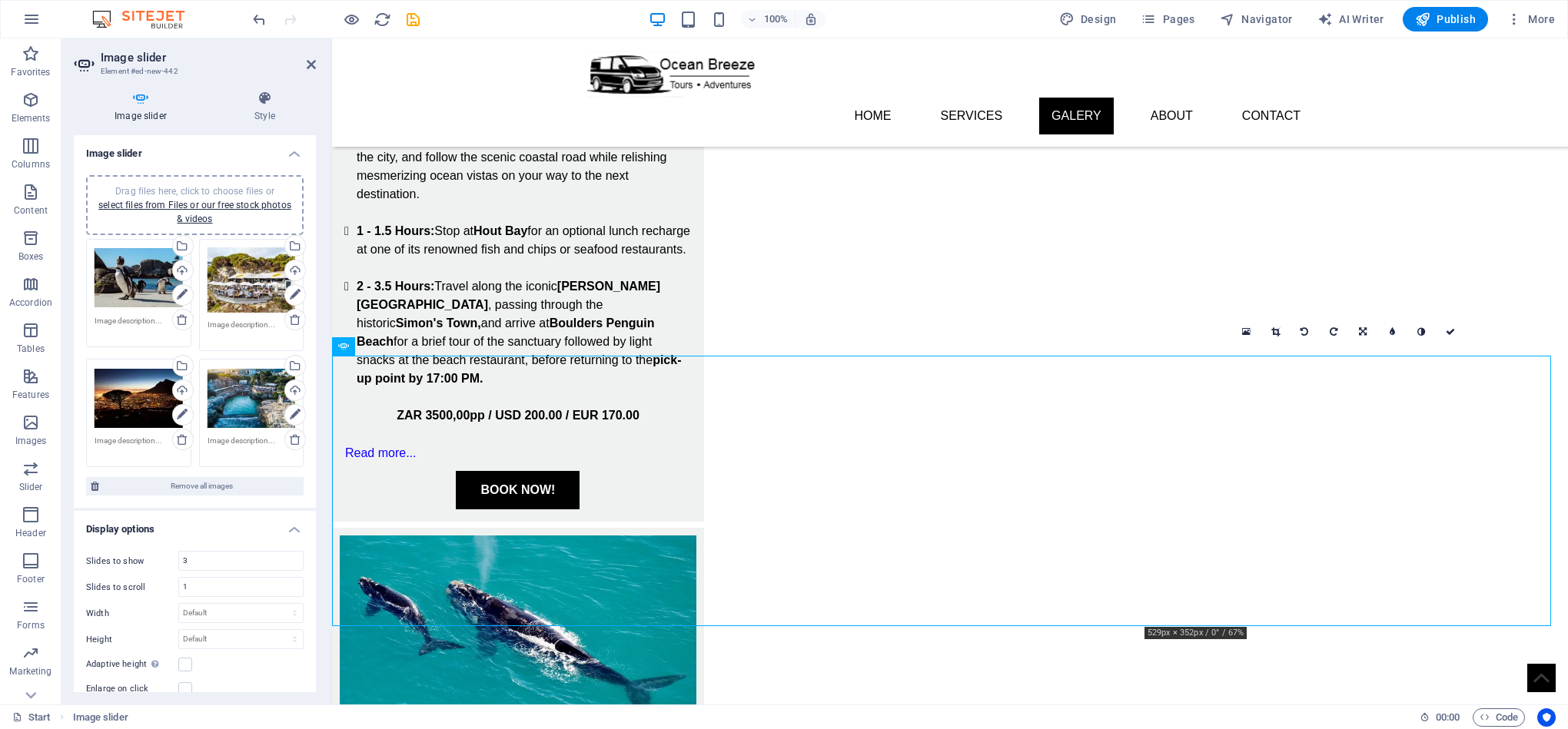
drag, startPoint x: 1274, startPoint y: 331, endPoint x: 1282, endPoint y: 336, distance: 9.4
click at [1273, 331] on icon at bounding box center [1275, 331] width 8 height 9
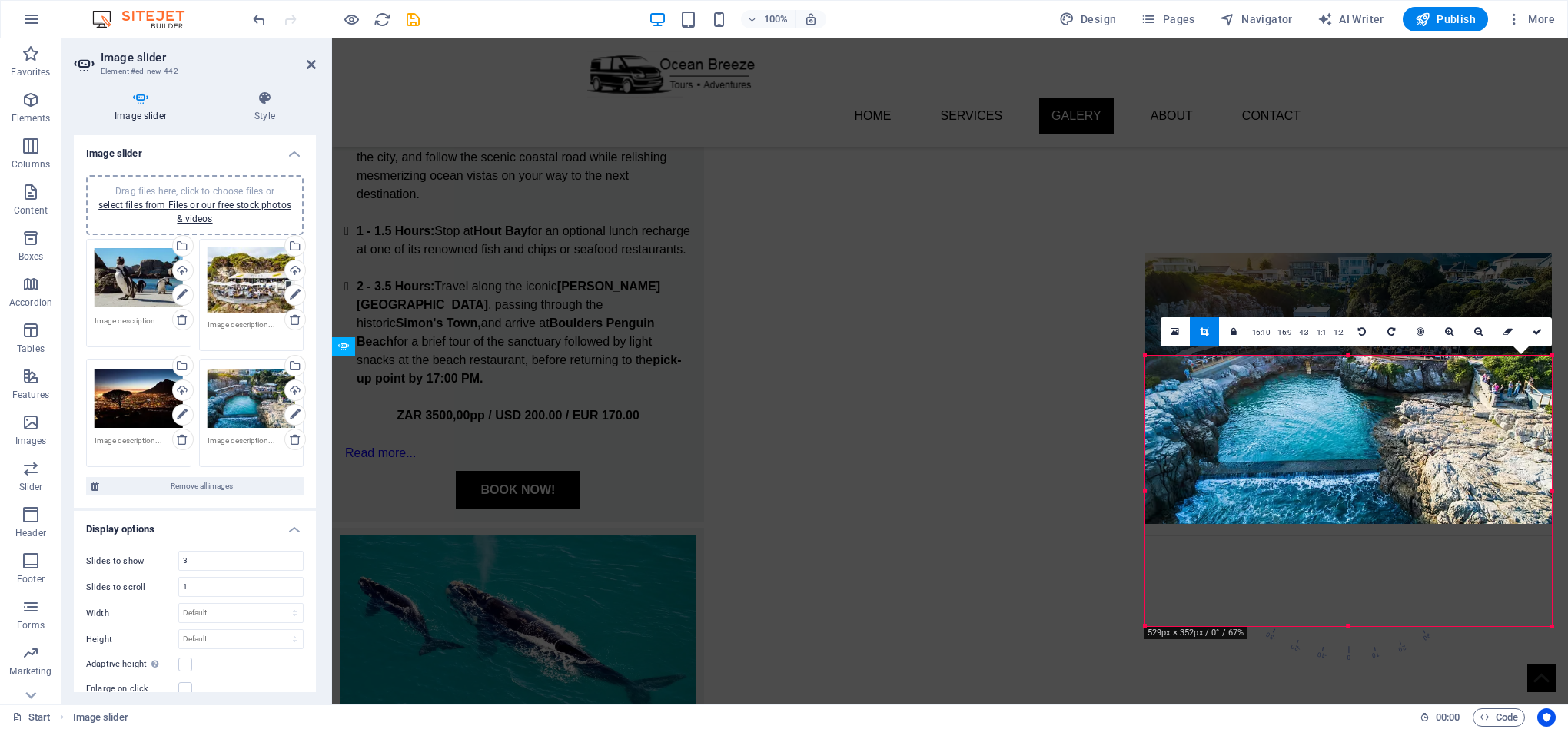
click at [1367, 500] on div at bounding box center [1349, 388] width 407 height 270
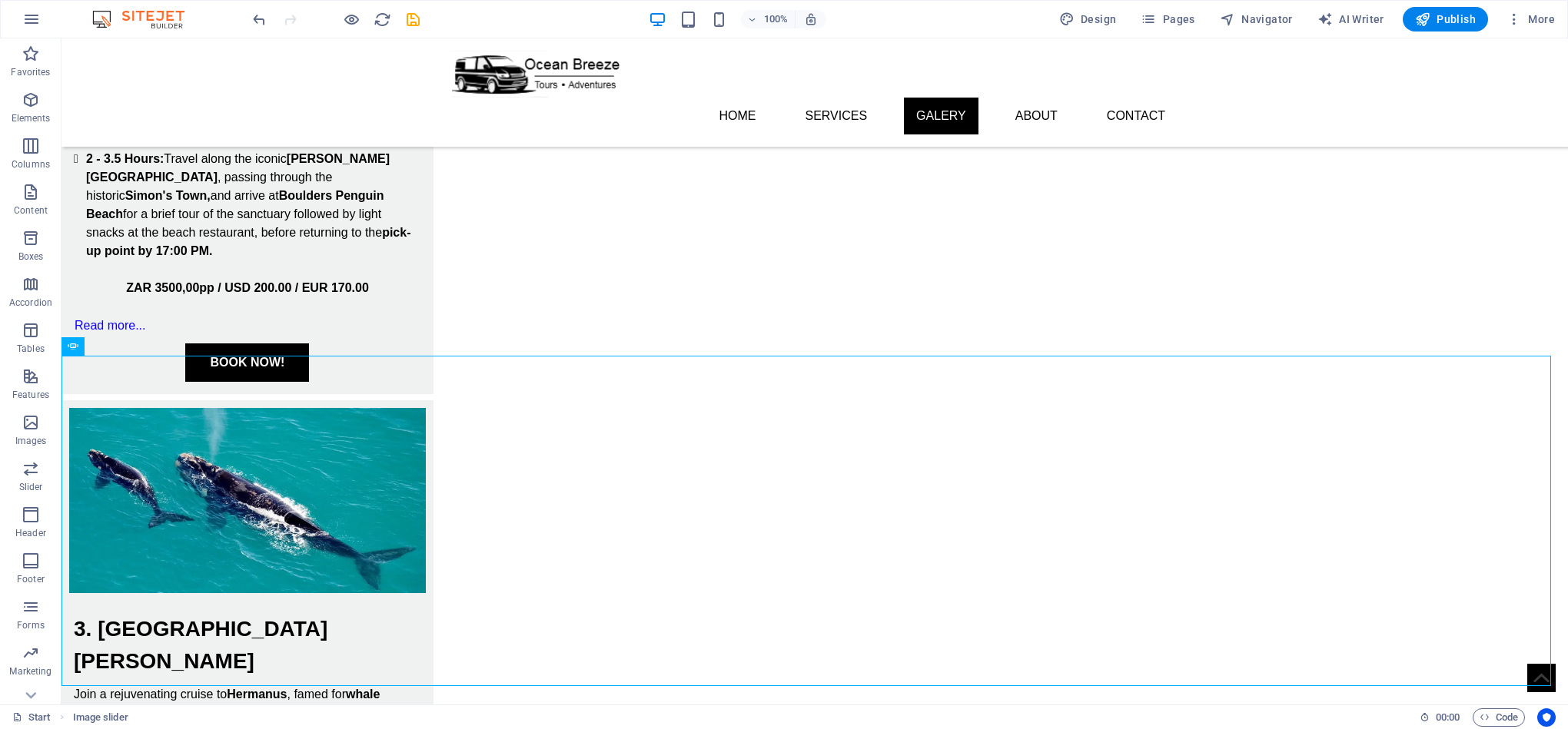
scroll to position [2153, 0]
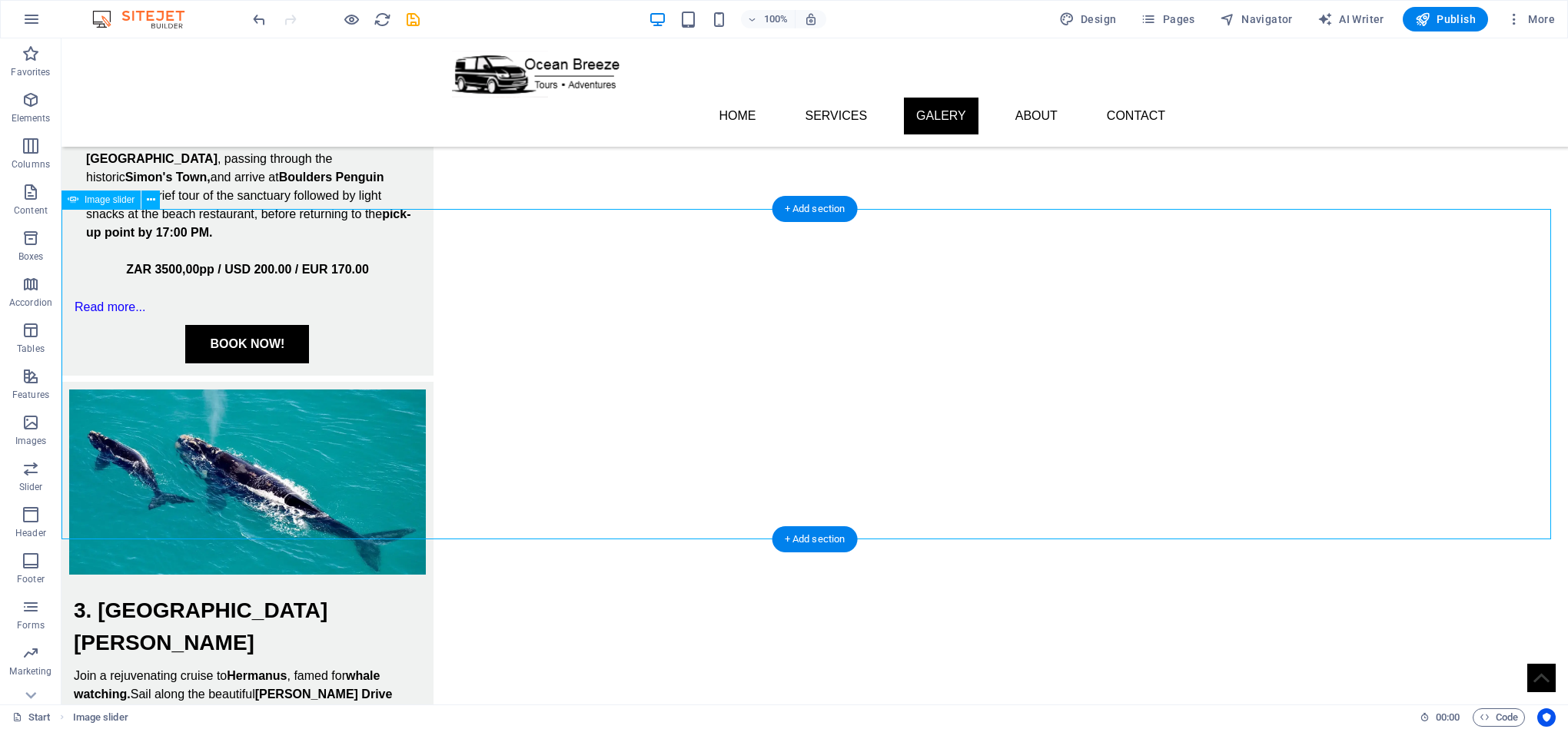
click at [155, 199] on button at bounding box center [151, 199] width 18 height 18
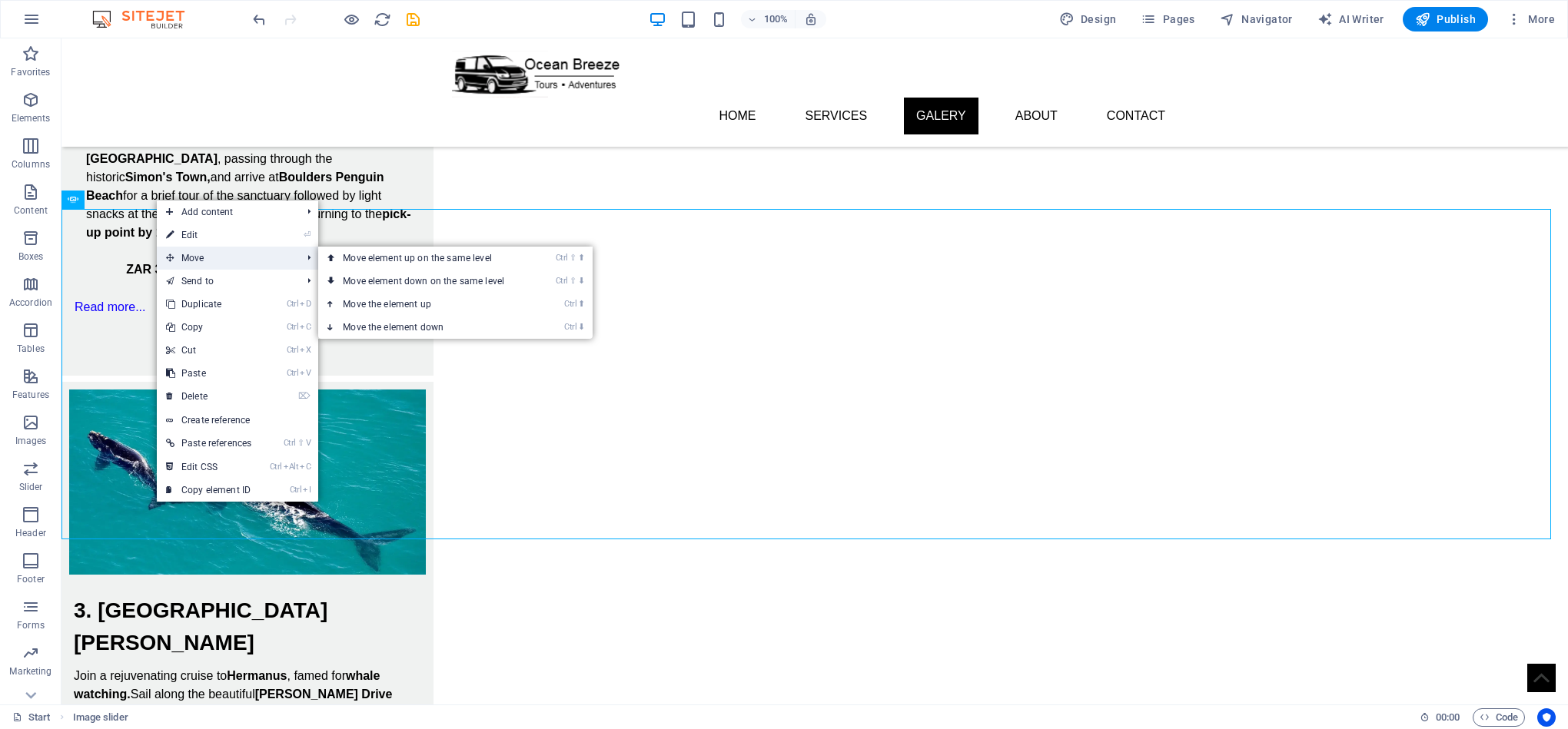
click at [208, 246] on span "Move" at bounding box center [226, 258] width 138 height 23
drag, startPoint x: 208, startPoint y: 245, endPoint x: 211, endPoint y: 237, distance: 8.5
click at [212, 231] on ul "Add content Ctrl 1 Headline Ctrl 2 Text Ctrl 3 Image Ctrl 4 Container Ctrl 5 Sp…" at bounding box center [237, 351] width 161 height 301
click at [211, 238] on link "⏎ Edit" at bounding box center [208, 235] width 103 height 23
select select "ms"
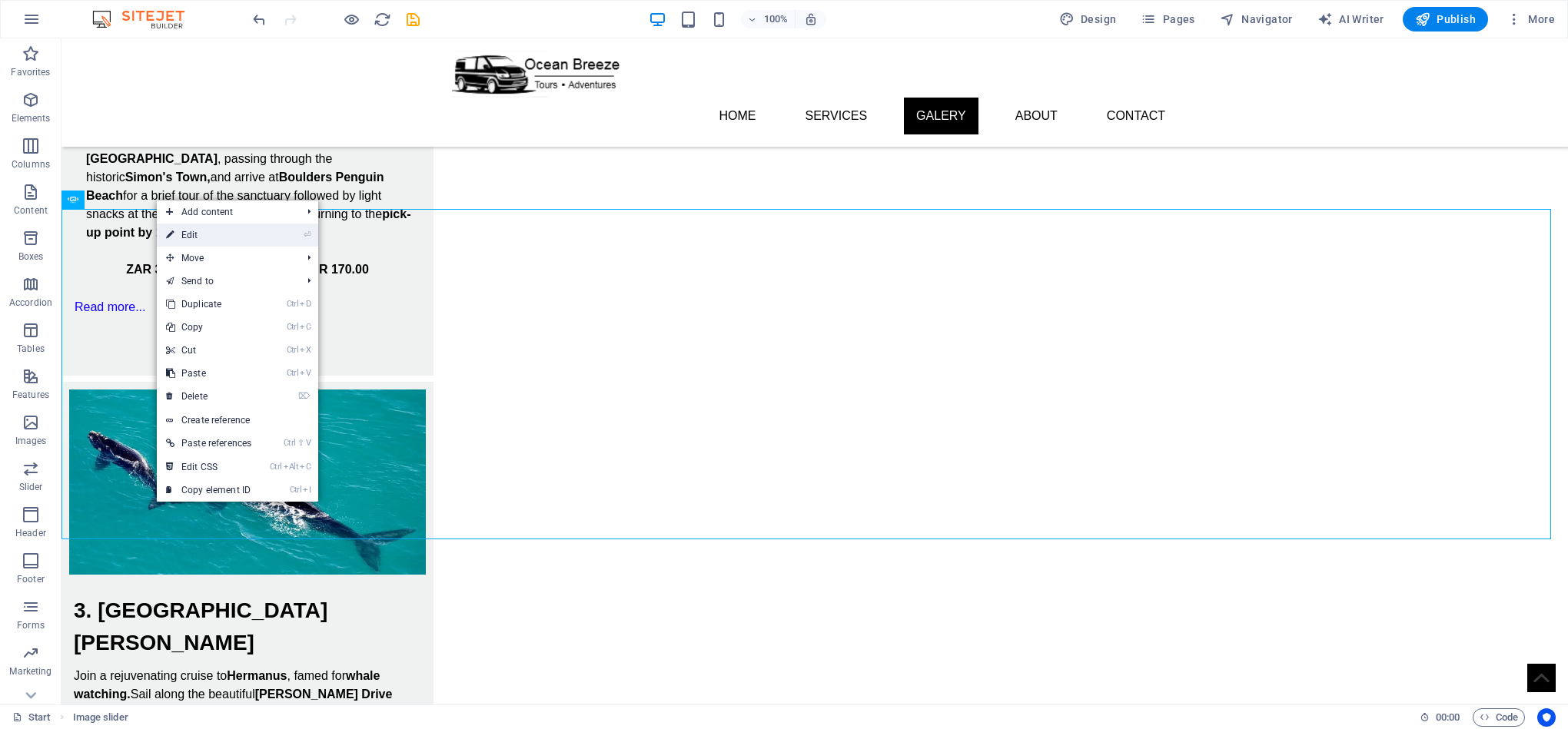
select select "s"
select select "progressive"
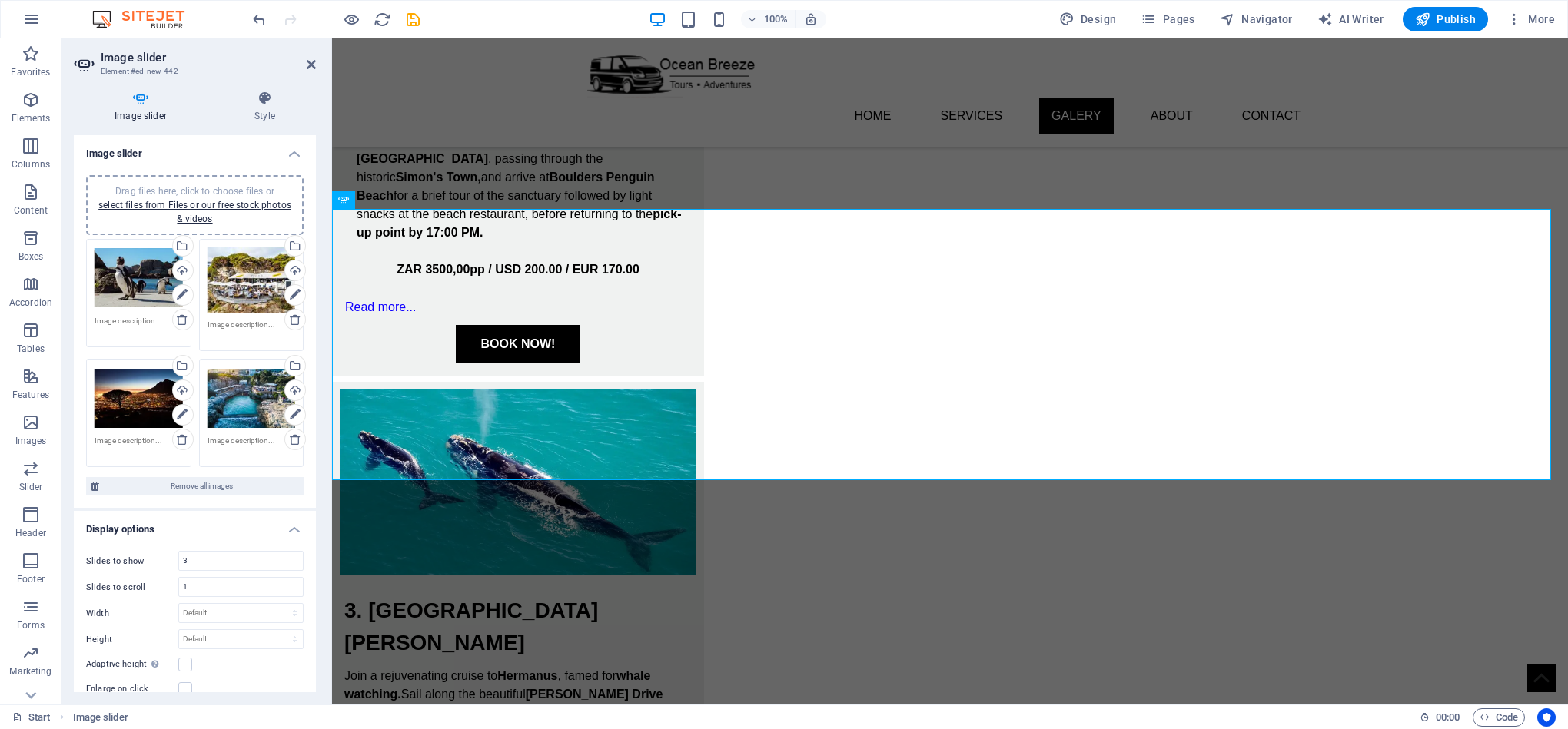
click at [243, 393] on div "Drag files here, click to choose files or select files from Files or our free s…" at bounding box center [251, 398] width 88 height 61
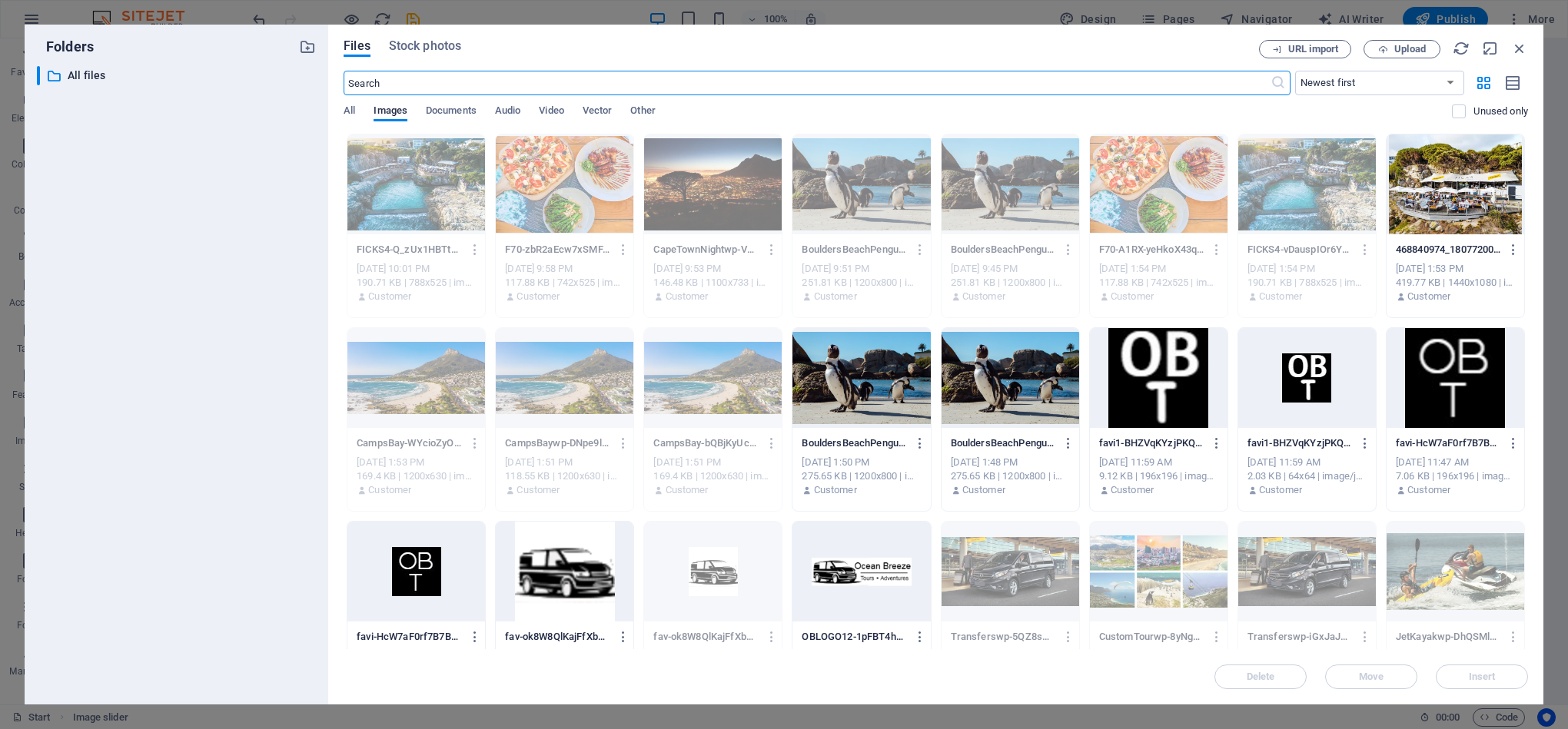
scroll to position [2332, 0]
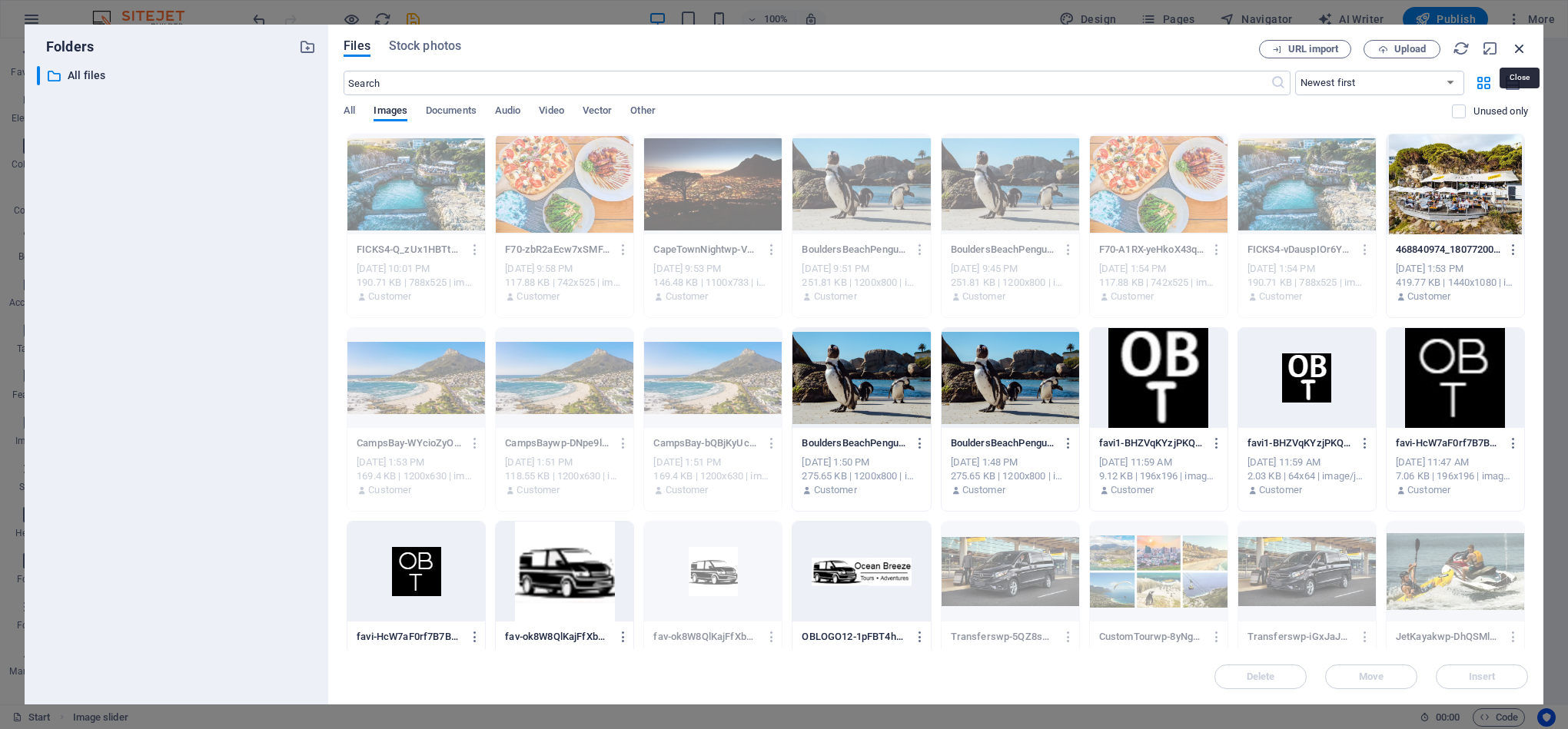
click at [1524, 51] on icon "button" at bounding box center [1519, 48] width 17 height 17
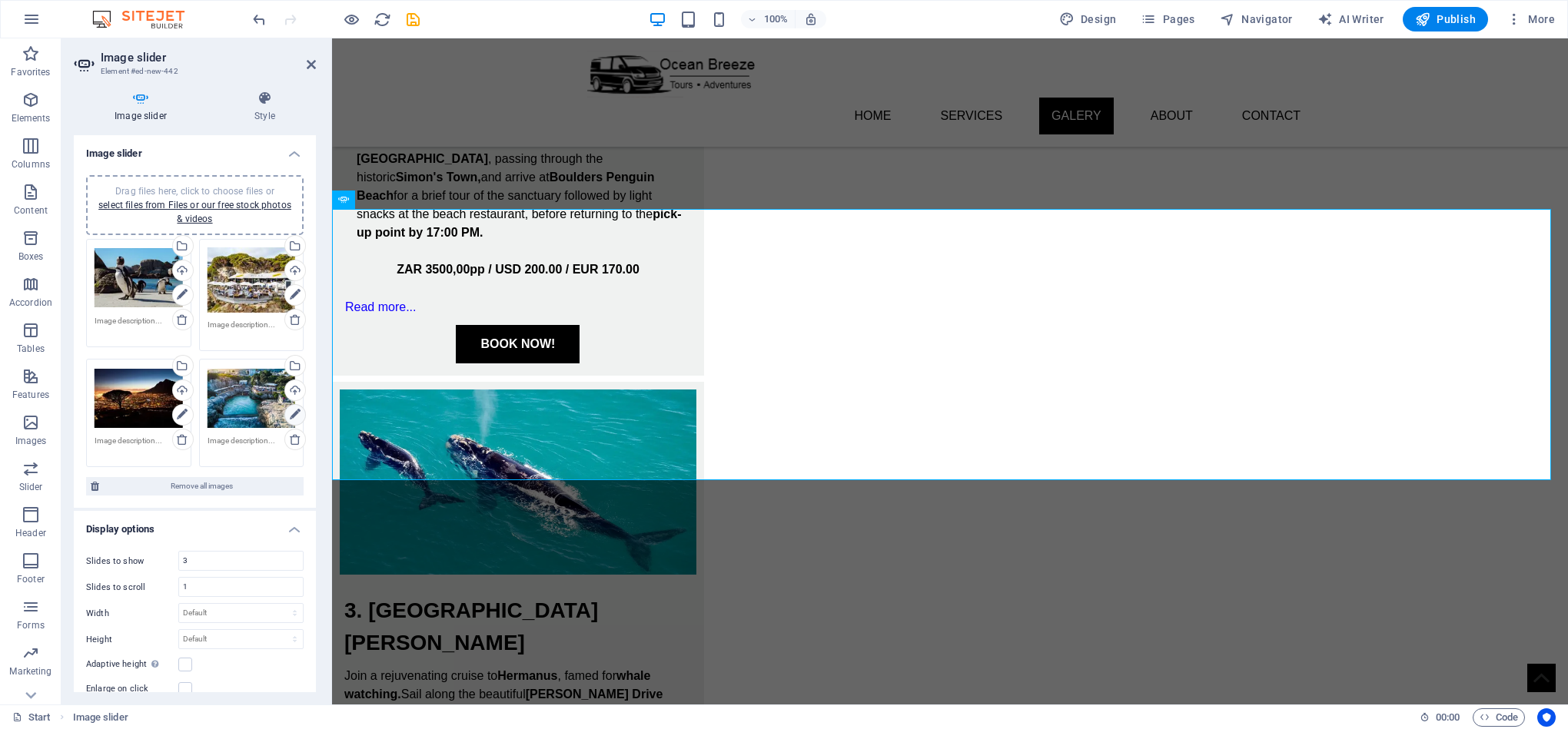
click at [295, 408] on icon at bounding box center [294, 415] width 11 height 18
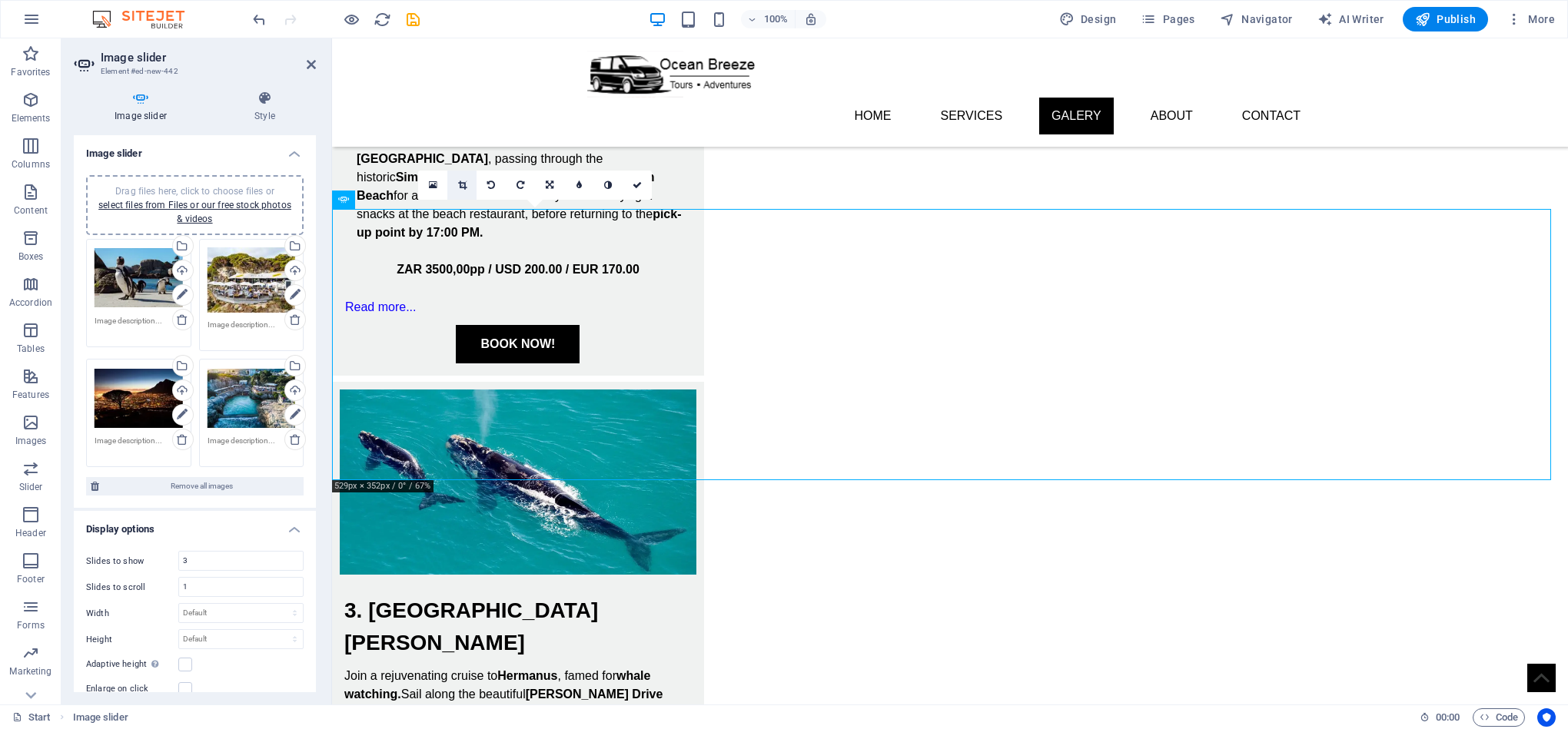
click at [466, 183] on icon at bounding box center [462, 184] width 8 height 9
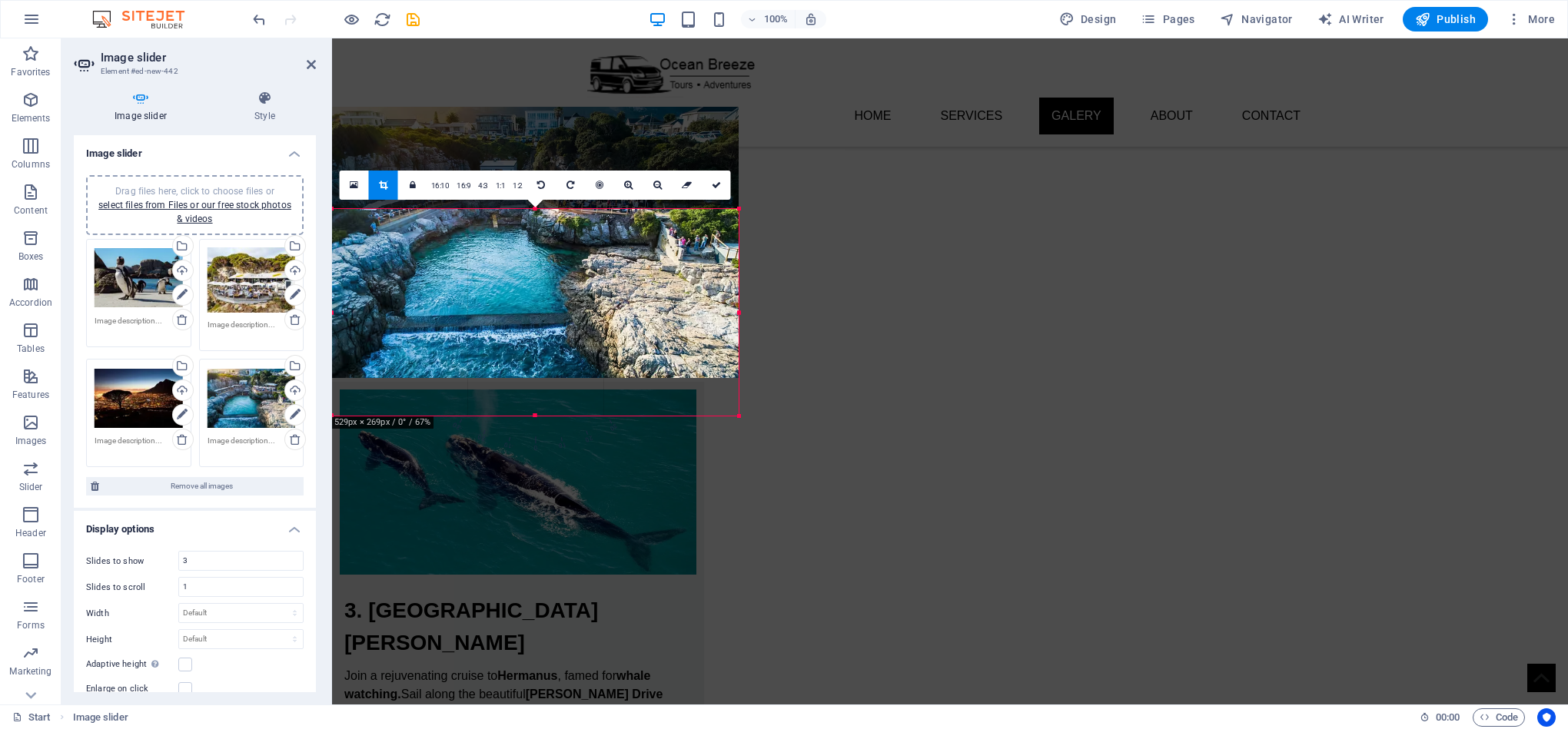
drag, startPoint x: 533, startPoint y: 477, endPoint x: 551, endPoint y: 413, distance: 66.5
click at [551, 413] on div at bounding box center [535, 416] width 407 height 6
drag, startPoint x: 538, startPoint y: 376, endPoint x: 538, endPoint y: 407, distance: 31.0
click at [538, 407] on div at bounding box center [535, 407] width 407 height 6
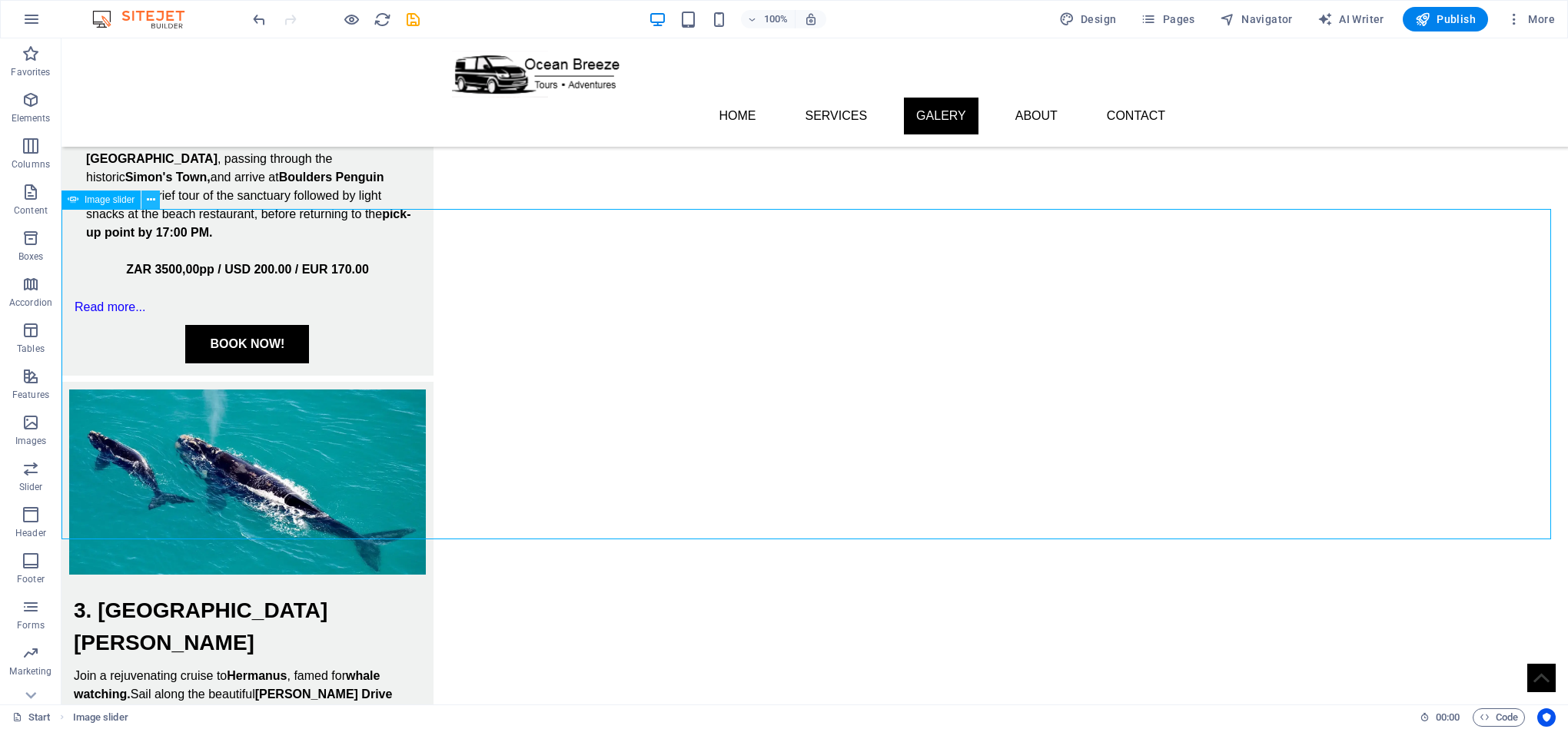
click at [155, 201] on icon at bounding box center [151, 200] width 8 height 17
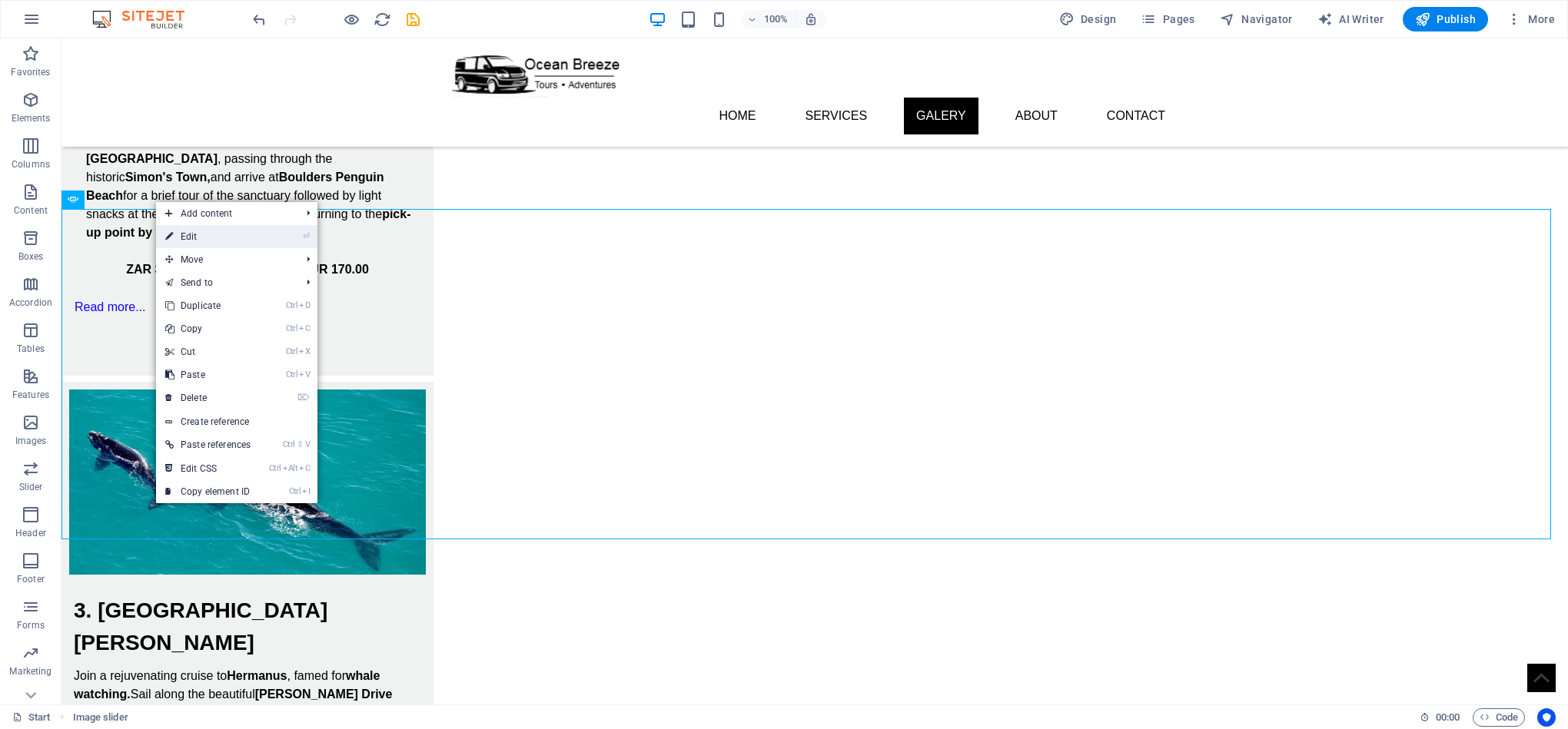
click at [245, 241] on link "⏎ Edit" at bounding box center [208, 236] width 103 height 23
select select "ms"
select select "s"
select select "progressive"
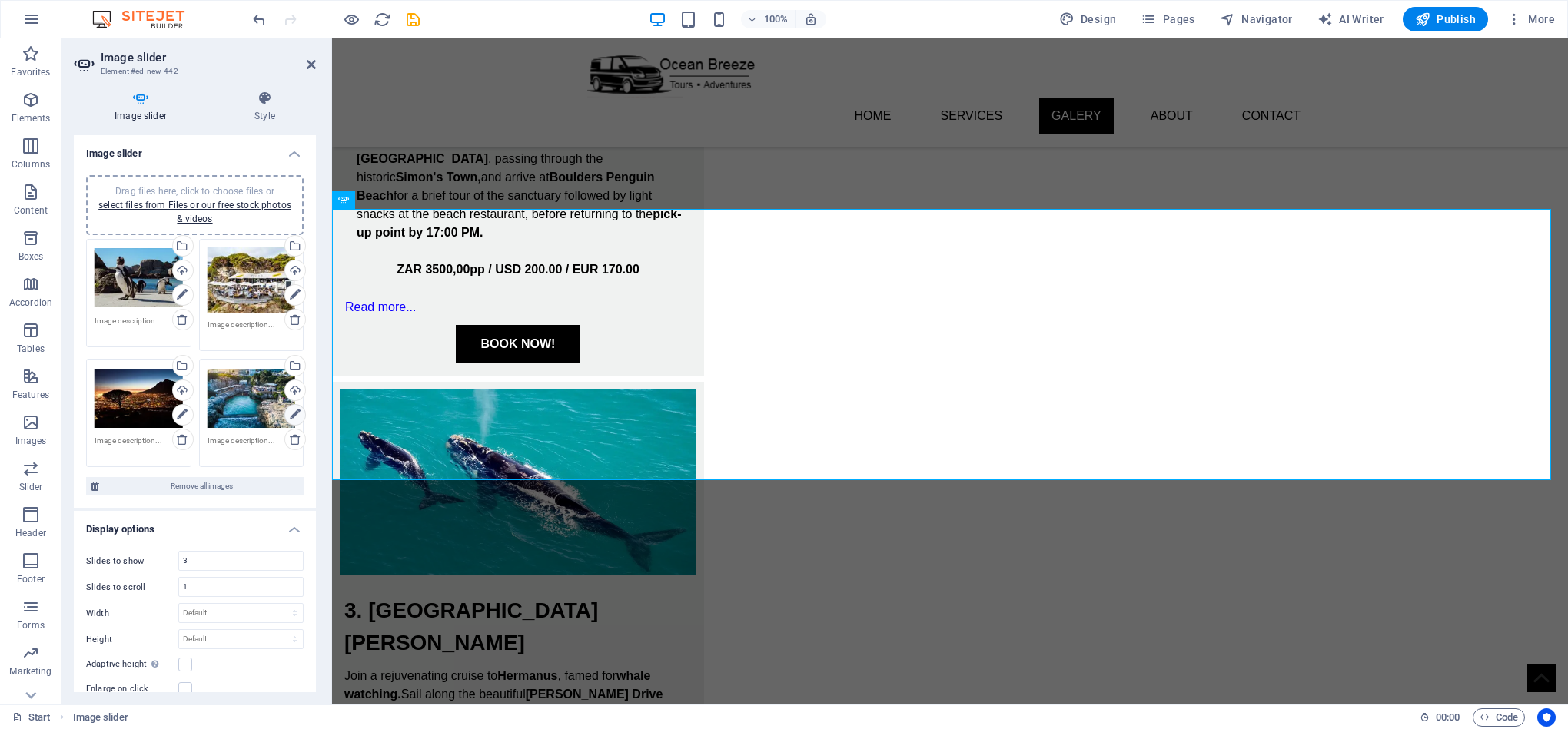
click at [289, 415] on icon at bounding box center [294, 415] width 11 height 18
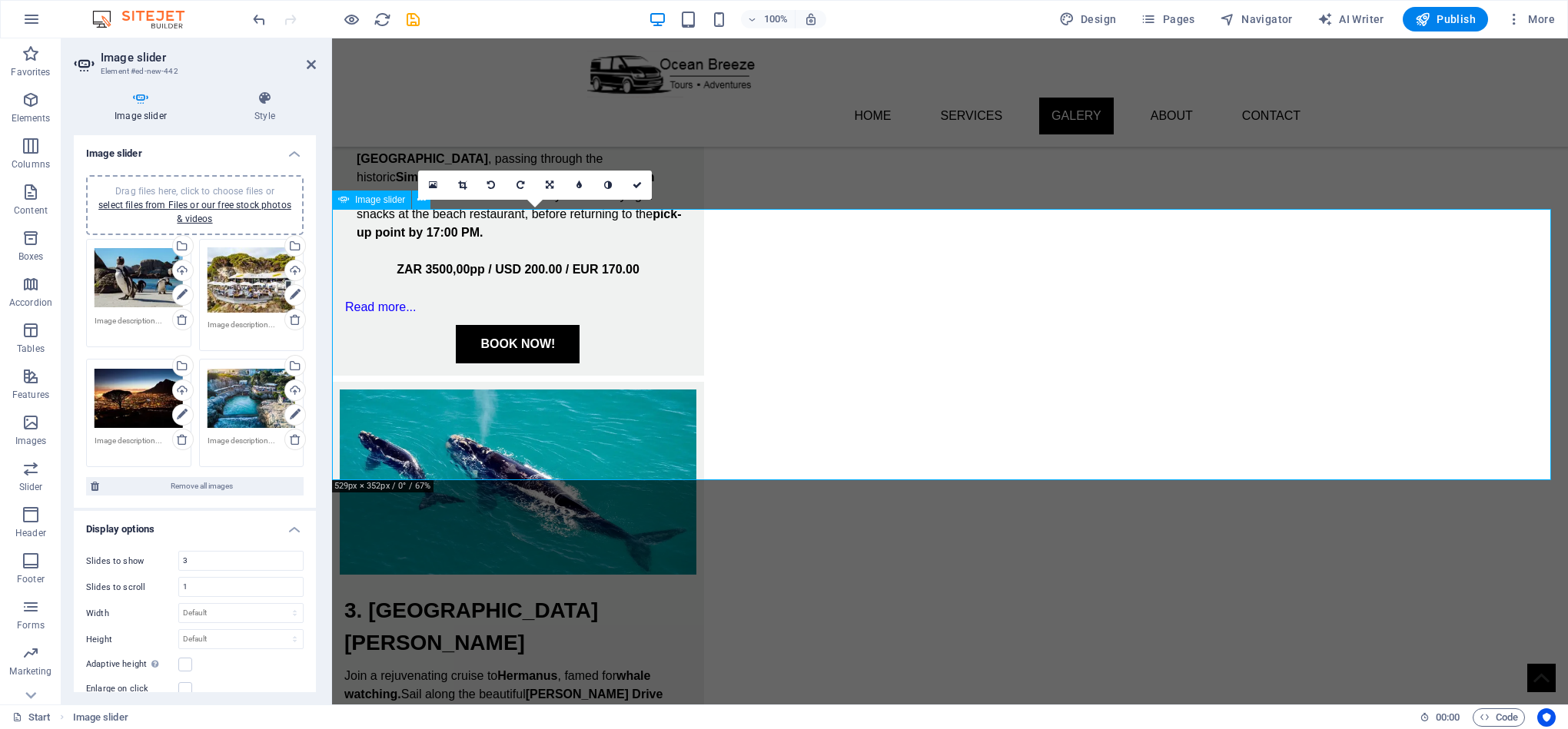
click at [462, 189] on icon at bounding box center [462, 184] width 8 height 9
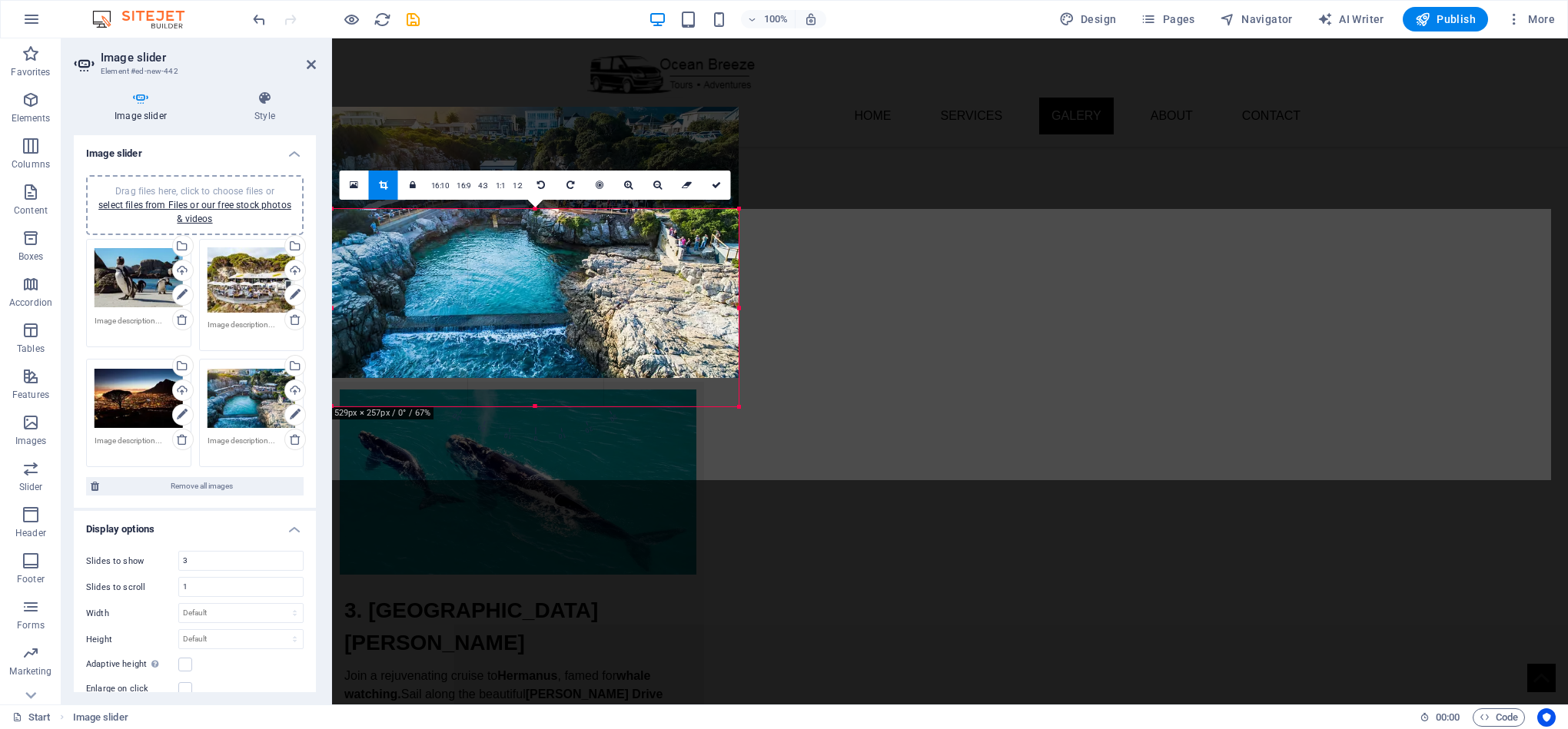
drag, startPoint x: 528, startPoint y: 479, endPoint x: 557, endPoint y: 407, distance: 77.6
click at [557, 407] on div at bounding box center [535, 407] width 407 height 6
drag, startPoint x: 522, startPoint y: 376, endPoint x: 524, endPoint y: 407, distance: 31.1
click at [521, 407] on div at bounding box center [535, 407] width 407 height 6
click at [712, 185] on icon at bounding box center [716, 184] width 9 height 9
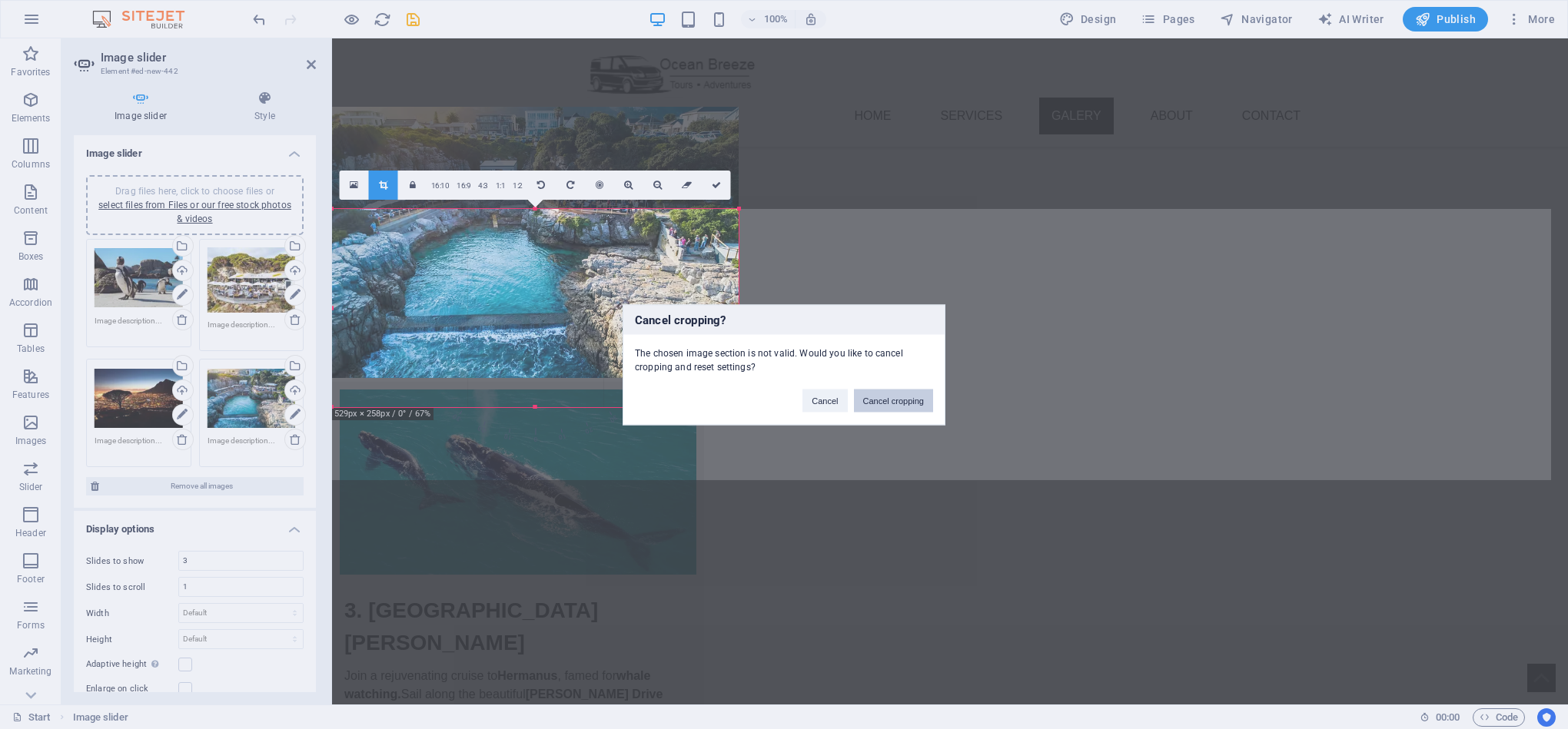
drag, startPoint x: 886, startPoint y: 406, endPoint x: 556, endPoint y: 367, distance: 332.3
click at [886, 406] on button "Cancel cropping" at bounding box center [893, 400] width 80 height 23
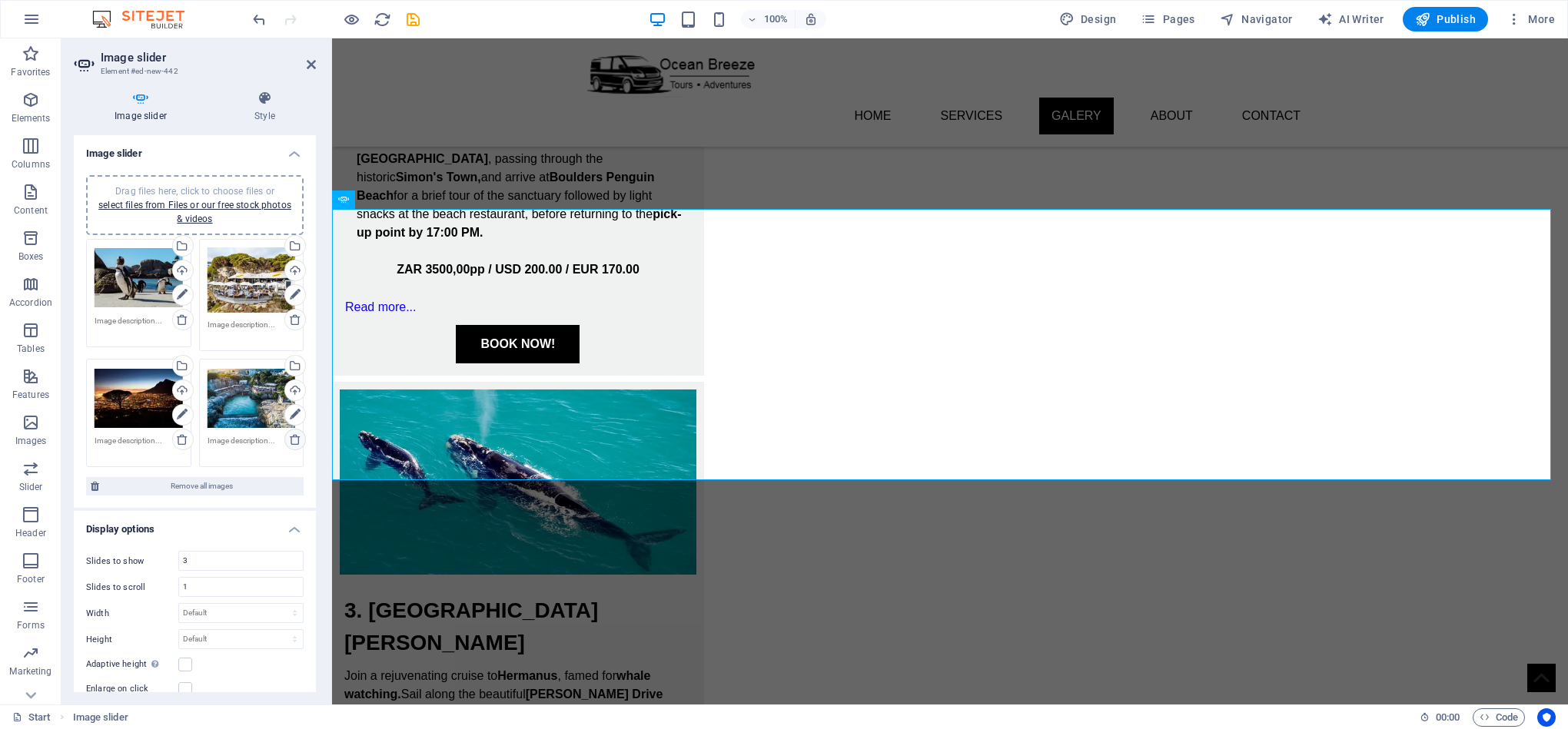
click at [296, 436] on icon at bounding box center [294, 439] width 12 height 12
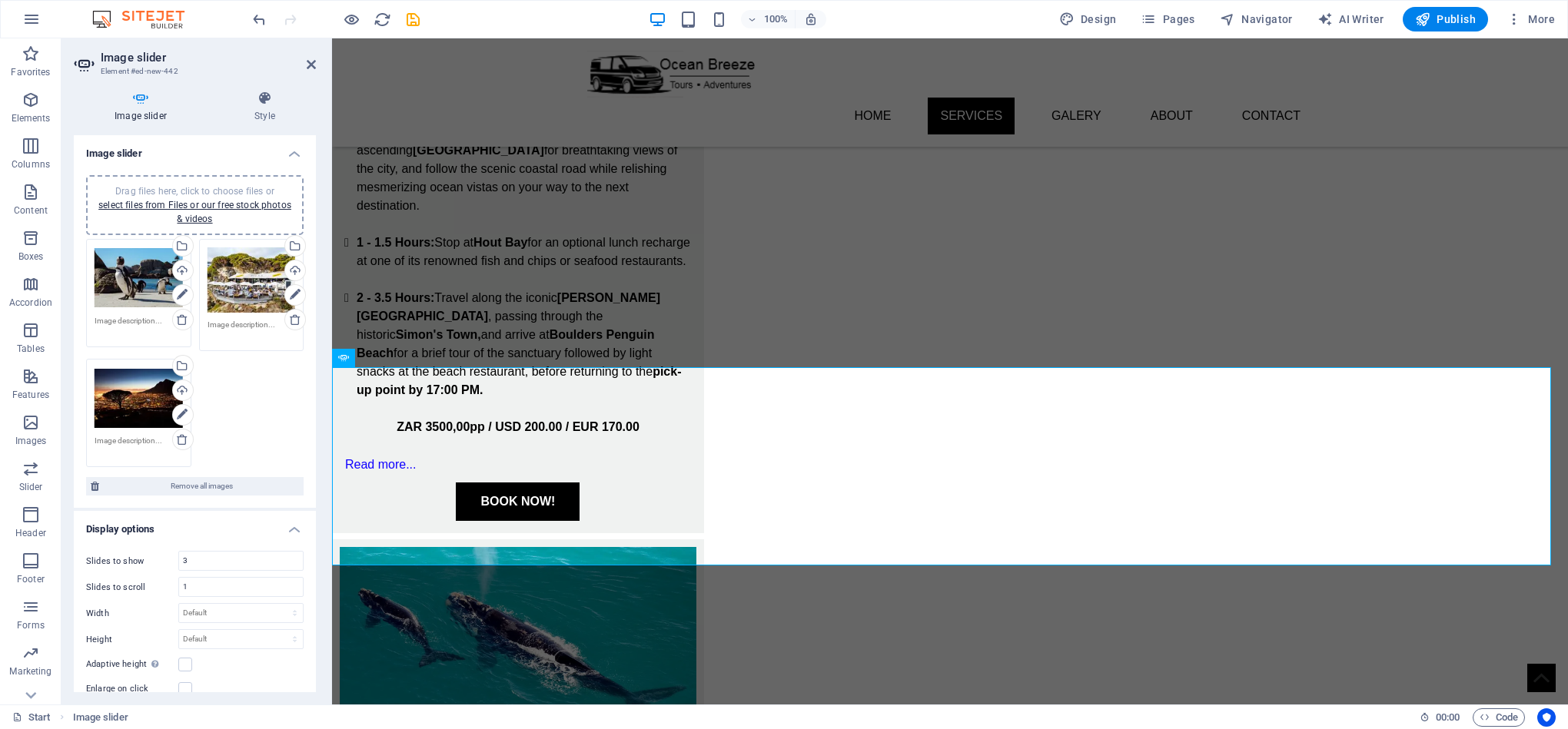
scroll to position [2019, 0]
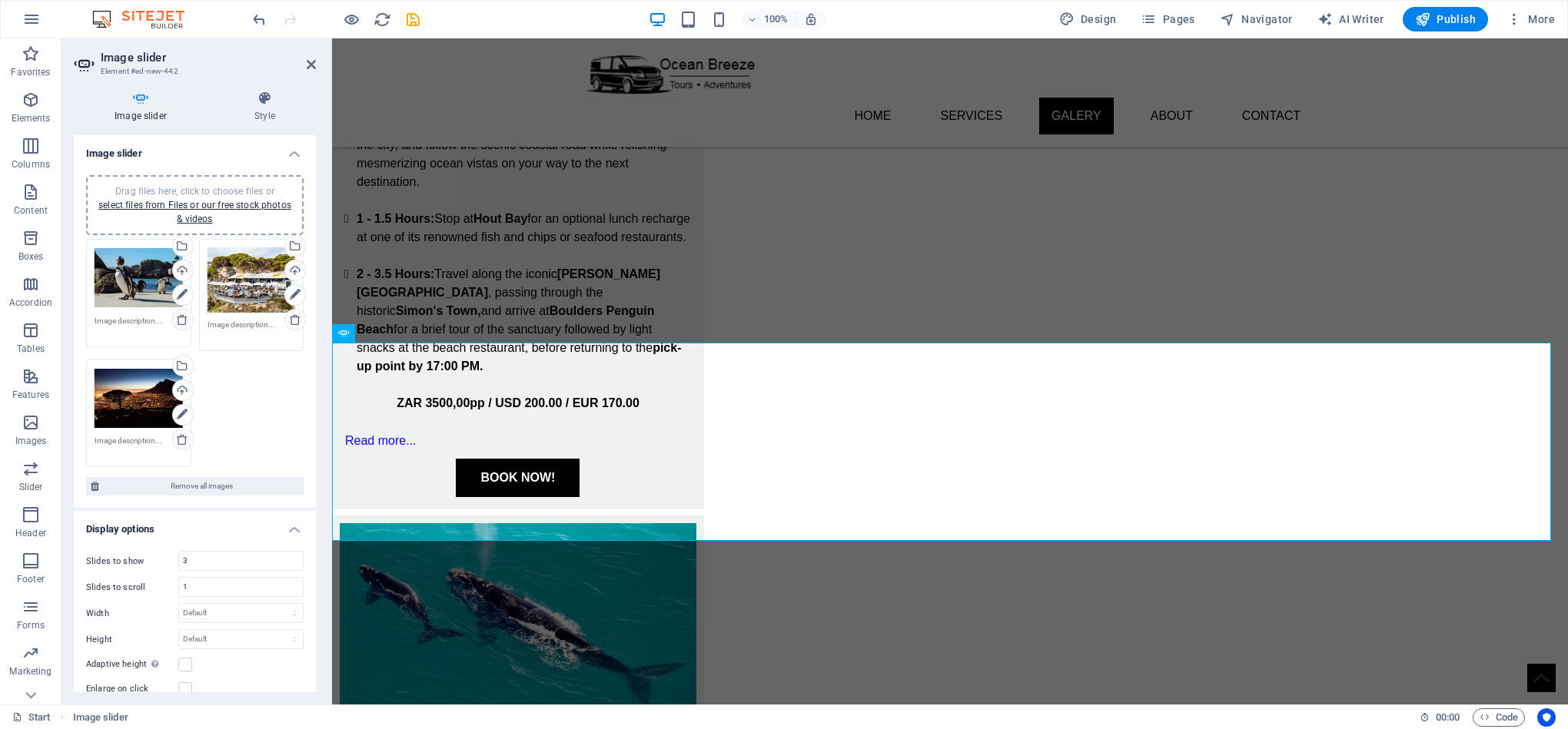
click at [127, 418] on div "Drag files here, click to choose files or select files from Files or our free s…" at bounding box center [138, 398] width 88 height 61
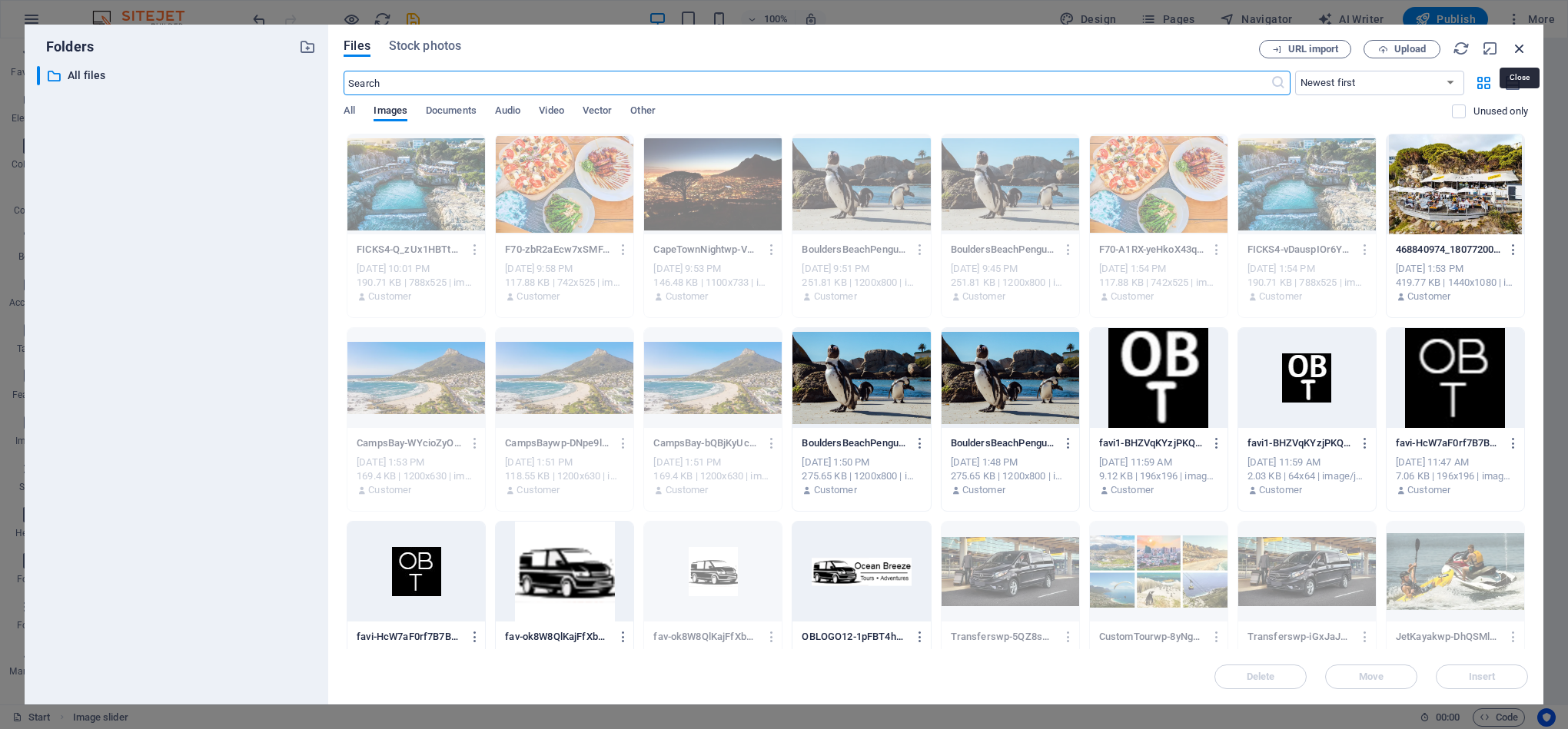
click at [1525, 49] on icon "button" at bounding box center [1519, 48] width 17 height 17
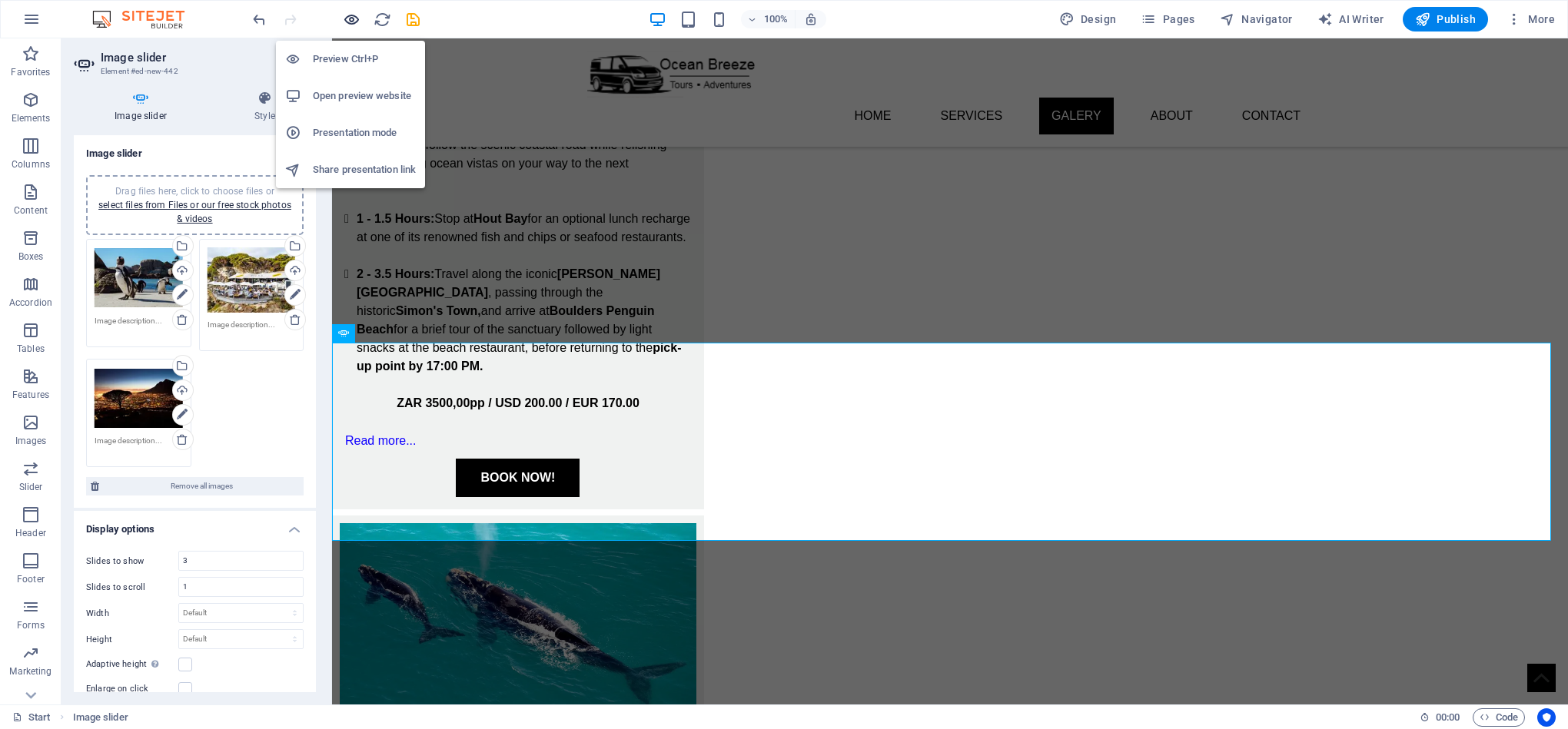
click at [353, 15] on icon "button" at bounding box center [351, 19] width 17 height 17
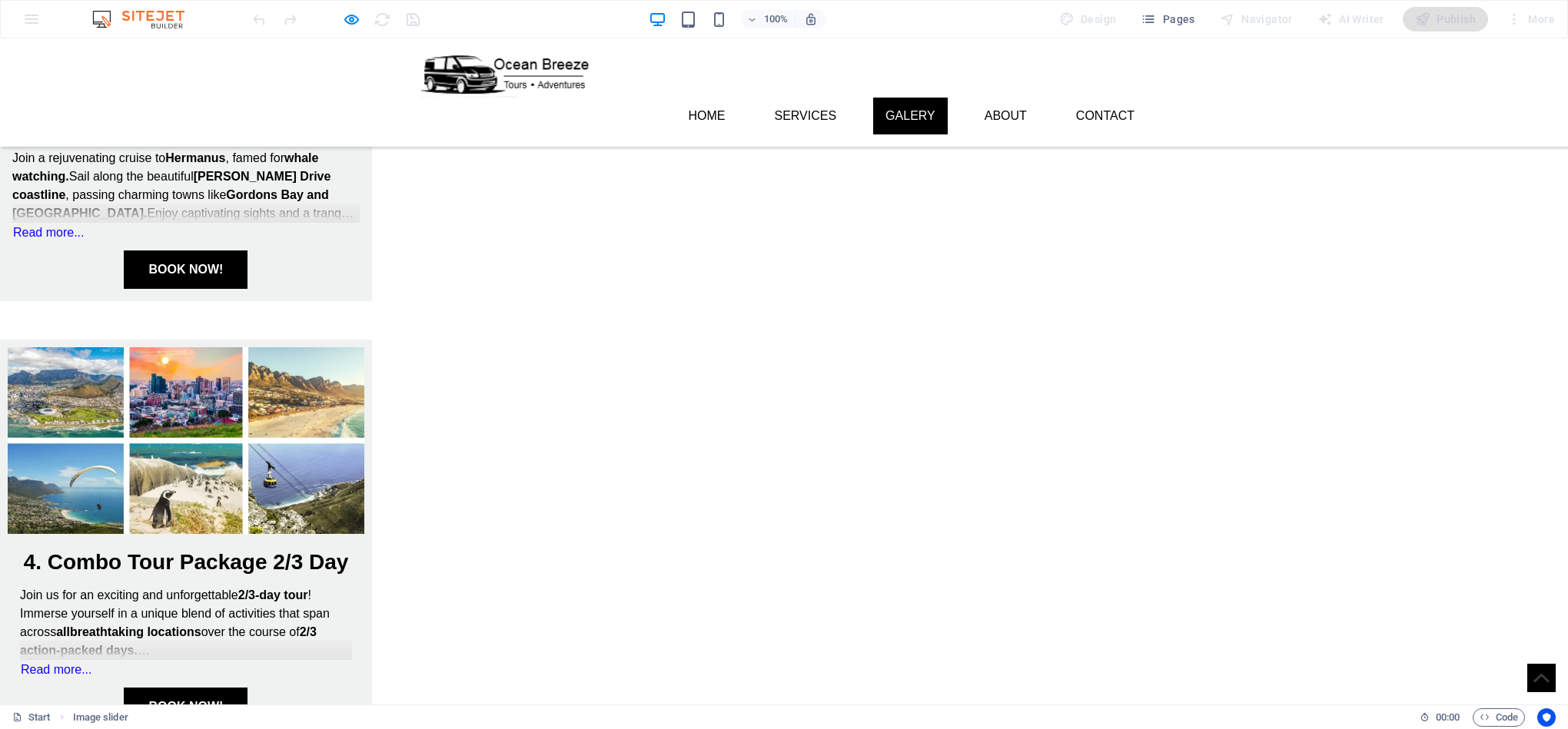
scroll to position [1281, 0]
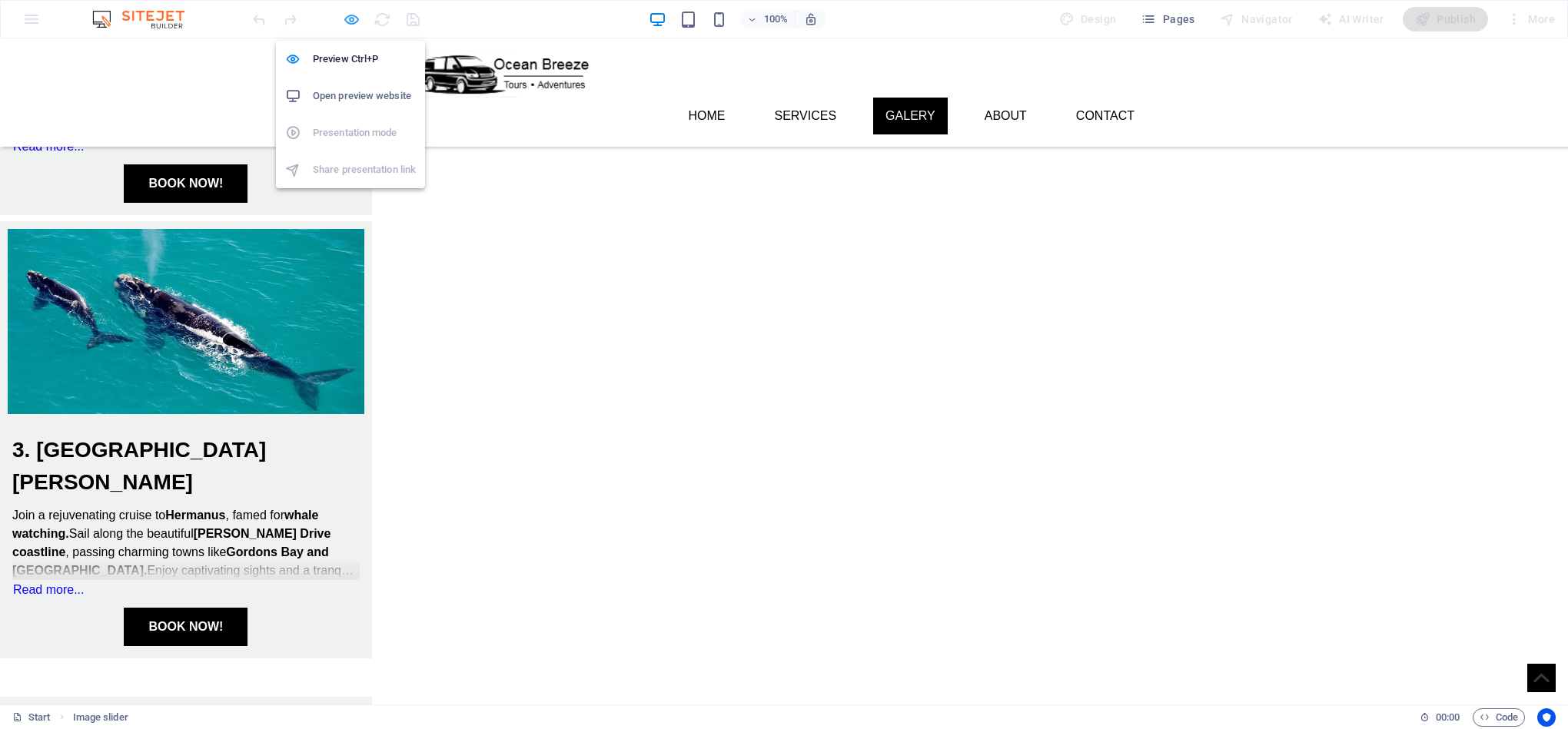
click at [351, 14] on icon "button" at bounding box center [351, 19] width 17 height 17
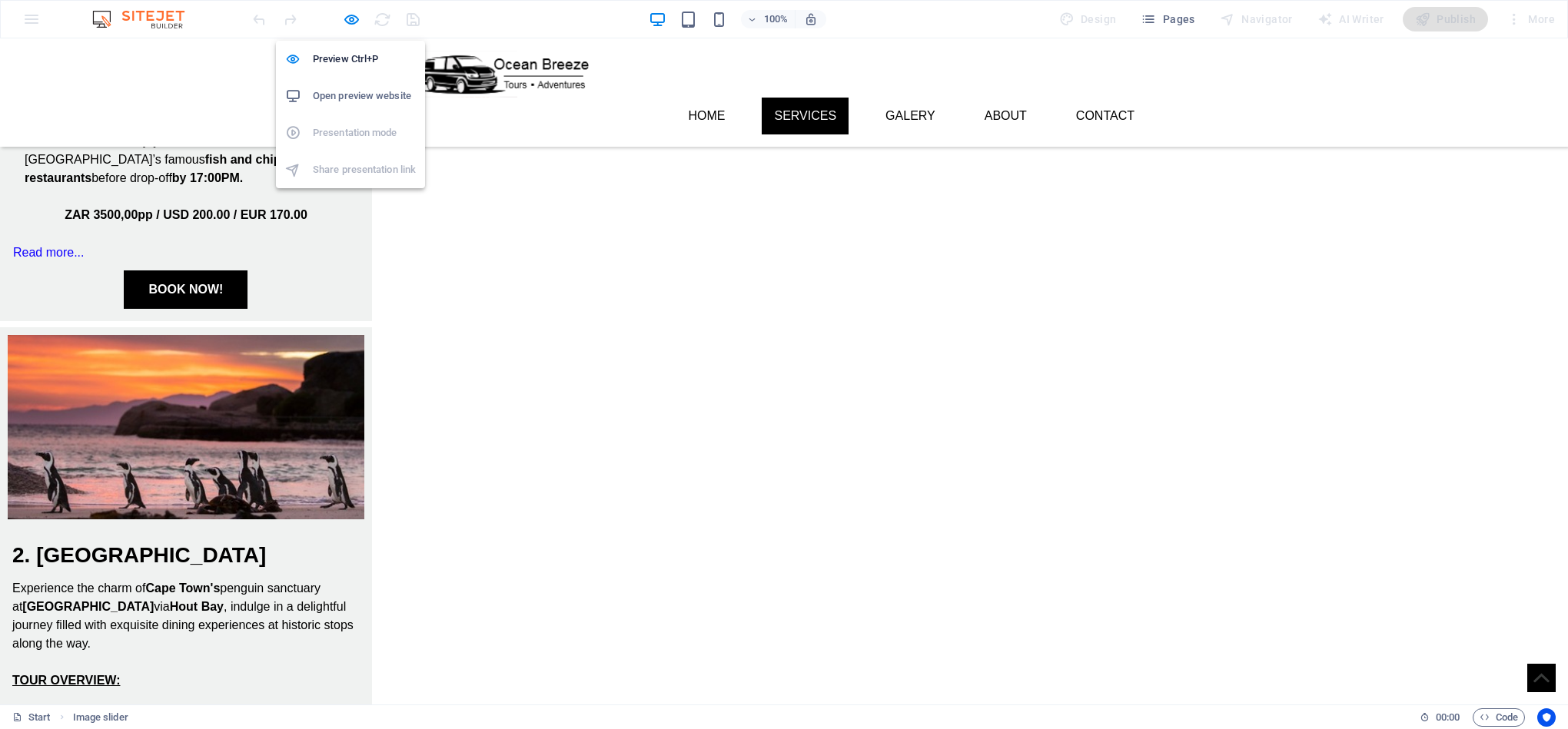
select select "ms"
select select "s"
select select "progressive"
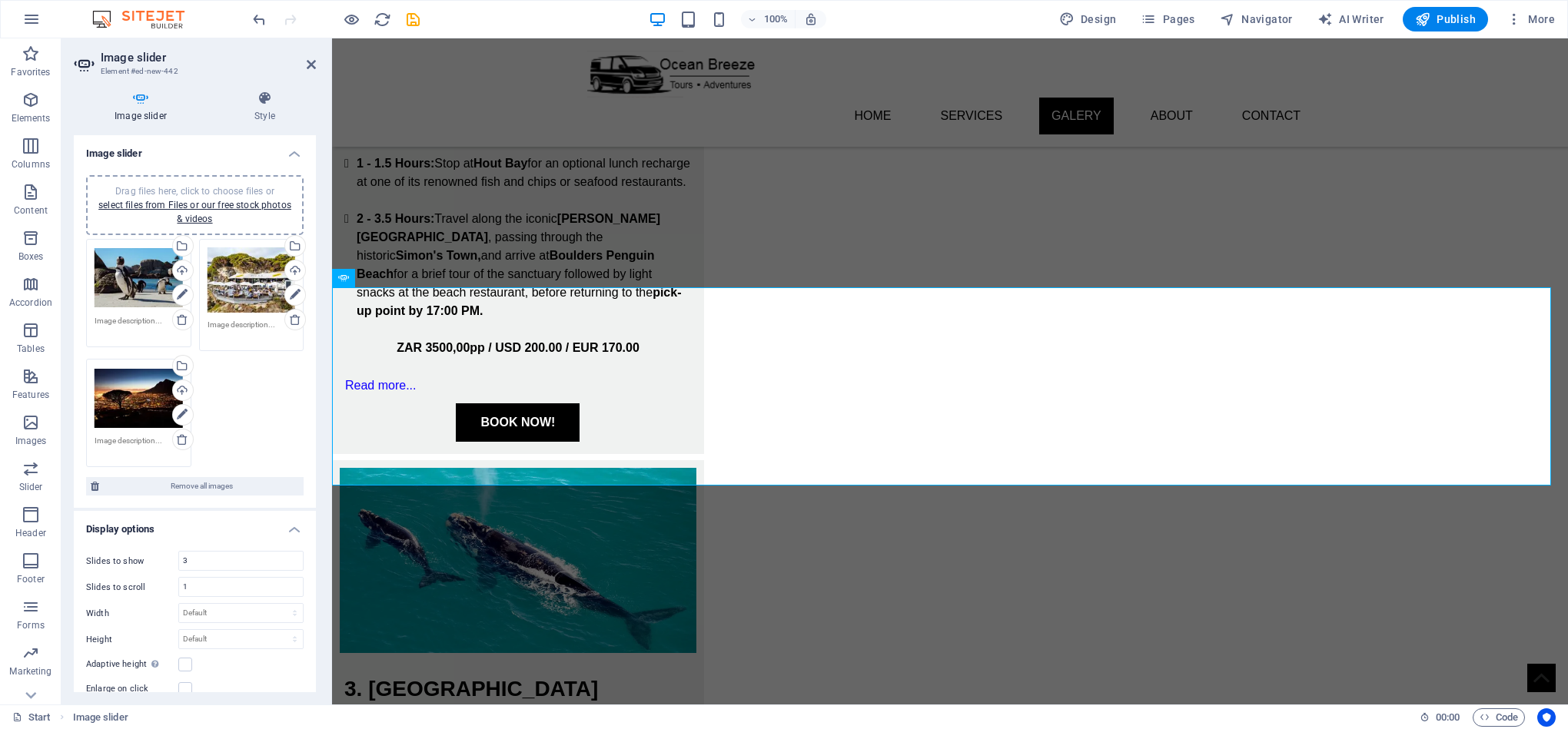
scroll to position [2032, 0]
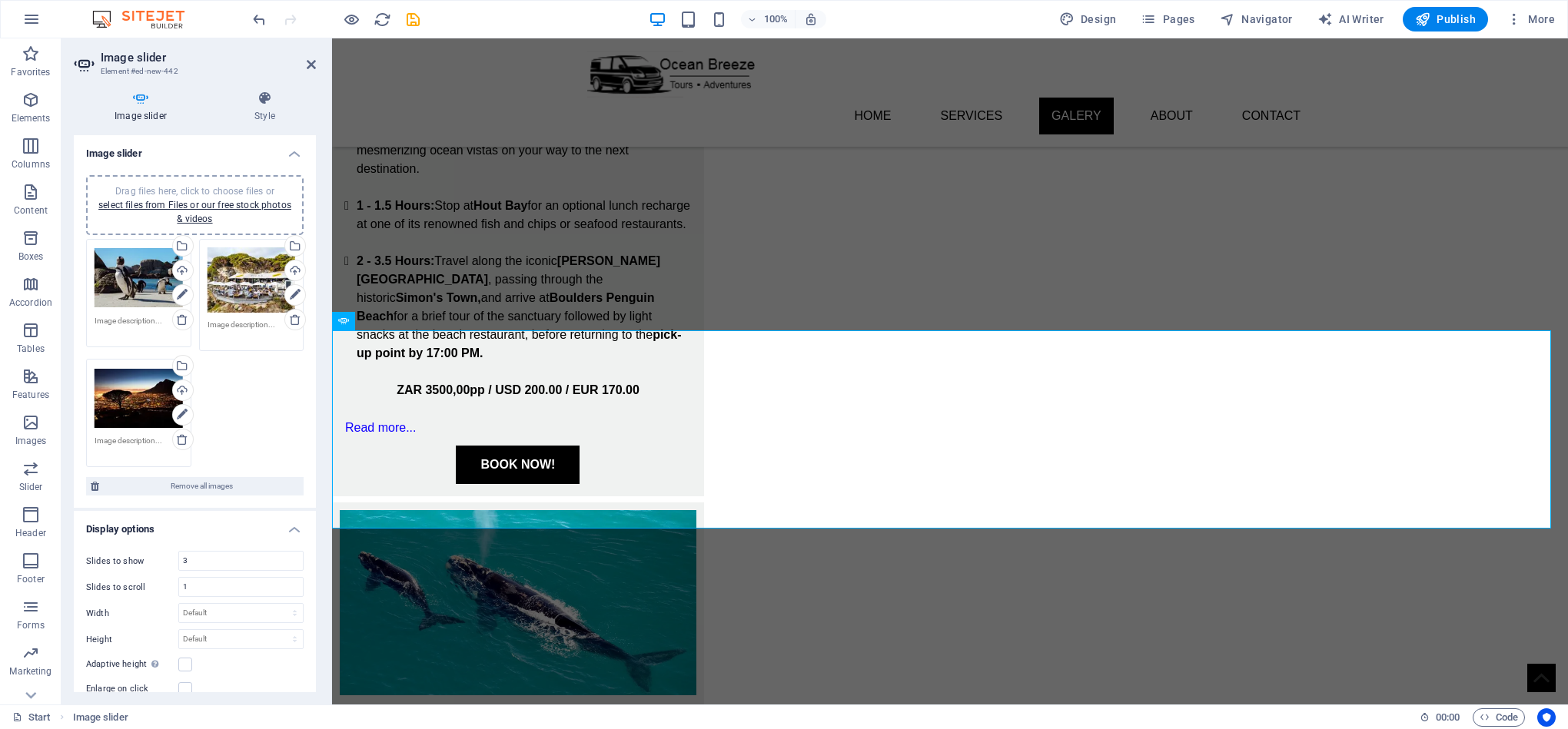
click at [238, 298] on div "Drag files here, click to choose files or select files from Files or our free s…" at bounding box center [251, 280] width 88 height 66
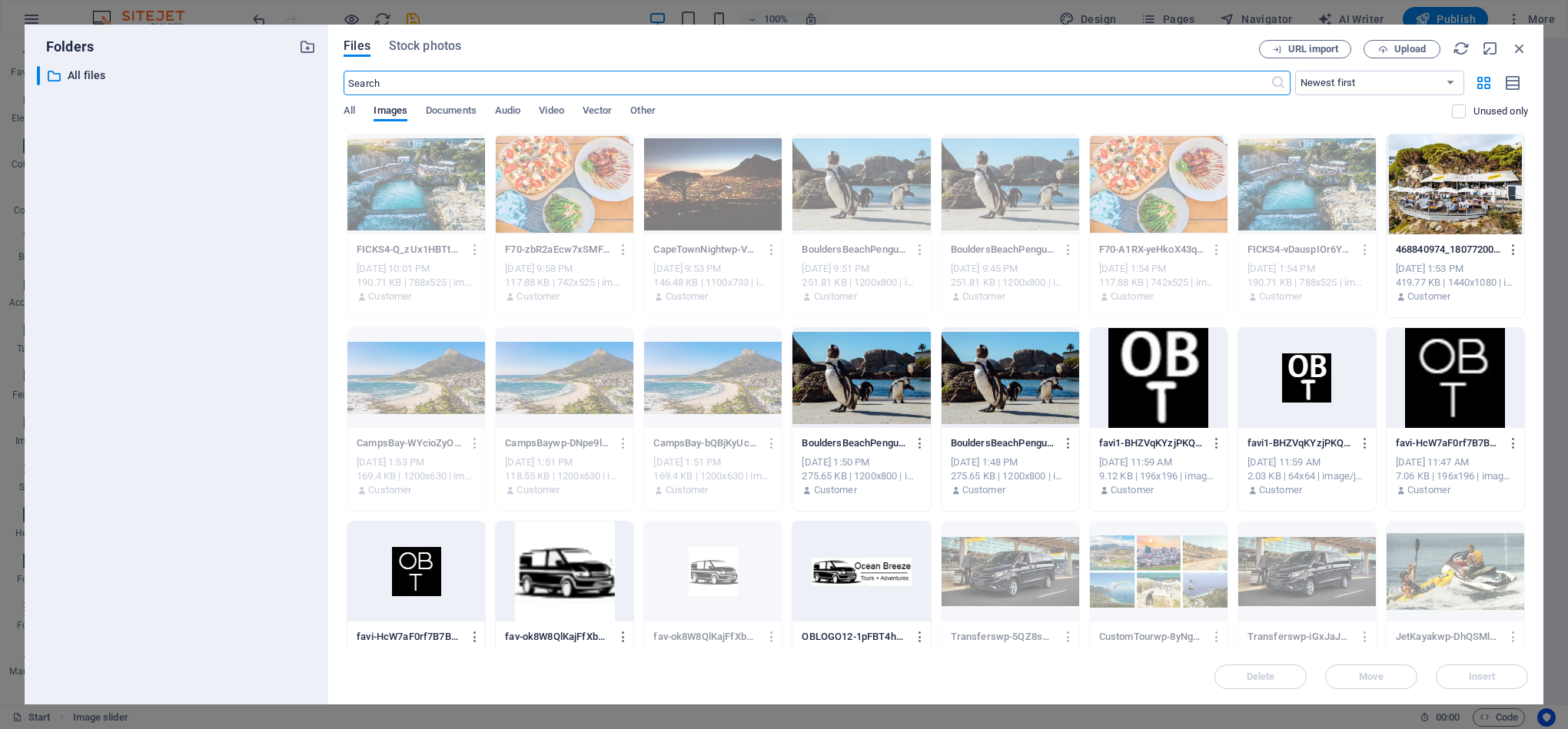
scroll to position [2213, 0]
drag, startPoint x: 1525, startPoint y: 336, endPoint x: 1522, endPoint y: 427, distance: 91.0
click at [1518, 429] on div "FICKS4-Q_zUx1HBTtBtyi4-DJpKrw.avif FICKS4-Q_zUx1HBTtBtyi4-DJpKrw.avif [DATE] 10…" at bounding box center [935, 517] width 1184 height 765
drag, startPoint x: 1525, startPoint y: 418, endPoint x: 1527, endPoint y: 522, distance: 104.0
click at [1527, 522] on div "Drop files here to upload them instantly FICKS4-Q_zUx1HBTtBtyi4-DJpKrw.avif FIC…" at bounding box center [935, 392] width 1184 height 516
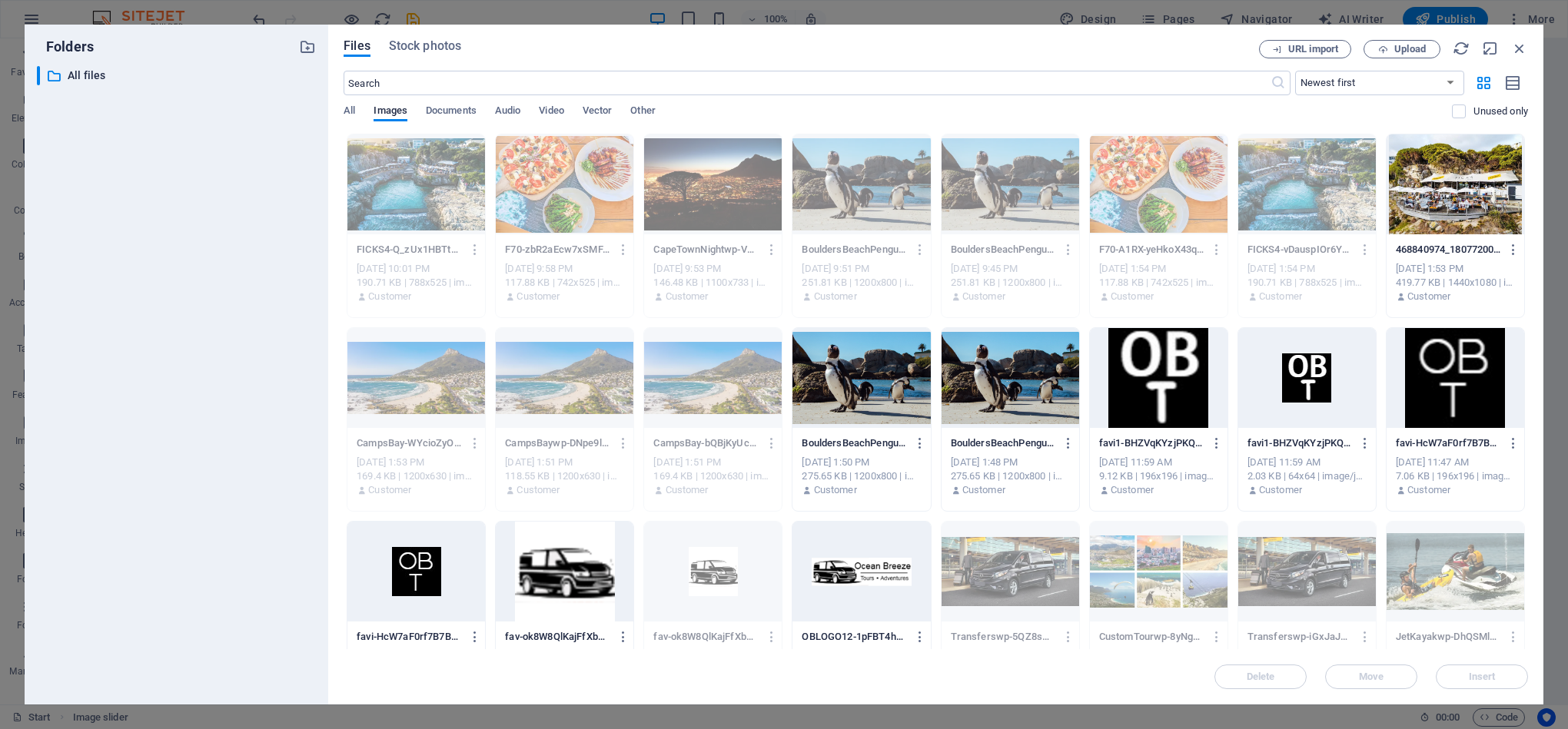
scroll to position [249, 0]
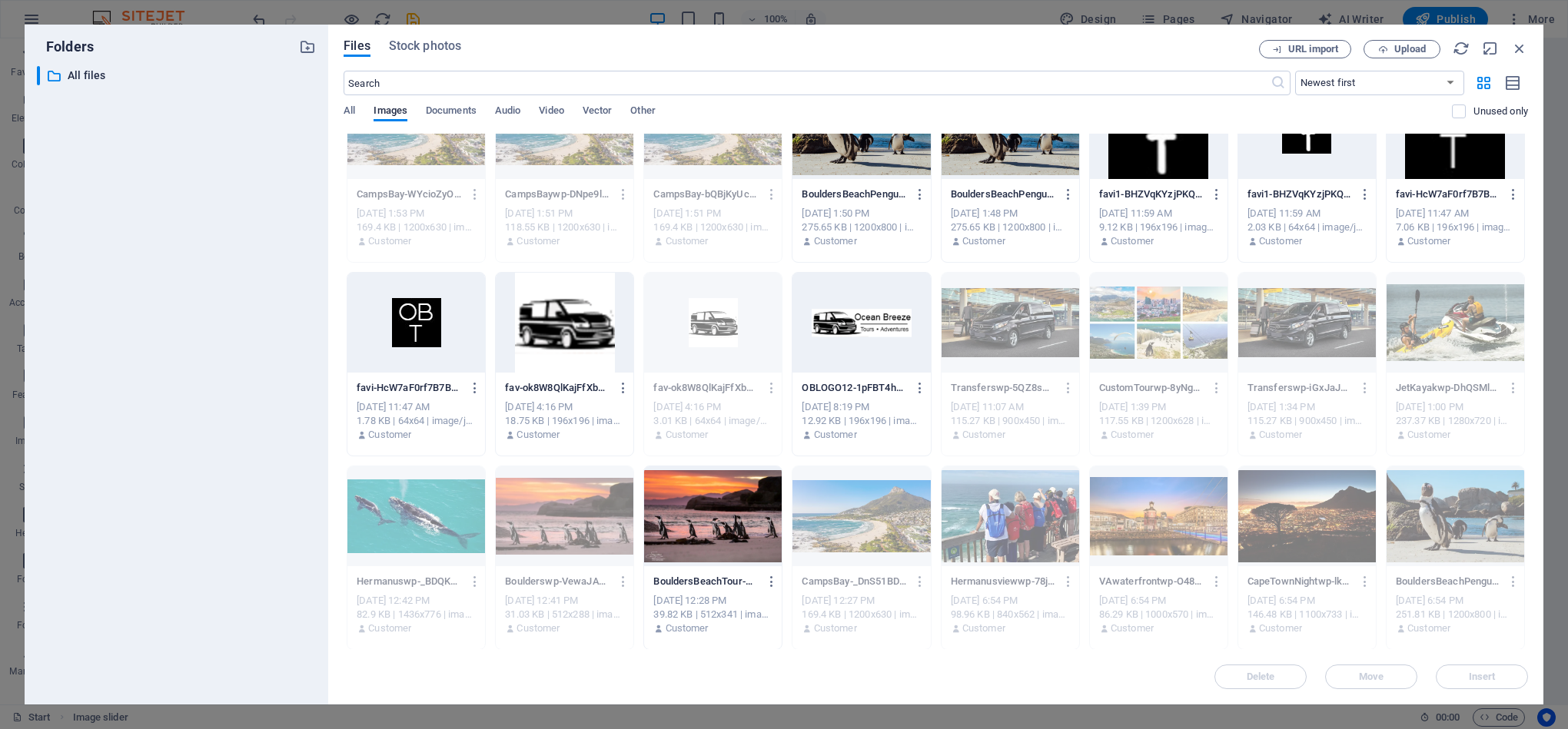
drag, startPoint x: 1527, startPoint y: 540, endPoint x: 1527, endPoint y: 572, distance: 32.0
click at [1527, 572] on div "Drop files here to upload them instantly FICKS4-Q_zUx1HBTtBtyi4-DJpKrw.avif FIC…" at bounding box center [935, 392] width 1184 height 516
click at [1529, 585] on div "Files Stock photos URL import Upload ​ Newest first Oldest first Name (A-Z) Nam…" at bounding box center [935, 364] width 1215 height 679
click at [1525, 606] on div "Drop files here to upload them instantly FICKS4-Q_zUx1HBTtBtyi4-DJpKrw.avif FIC…" at bounding box center [935, 392] width 1184 height 516
click at [1524, 606] on div "FICKS4-Q_zUx1HBTtBtyi4-DJpKrw.avif FICKS4-Q_zUx1HBTtBtyi4-DJpKrw.avif [DATE] 10…" at bounding box center [935, 364] width 1184 height 959
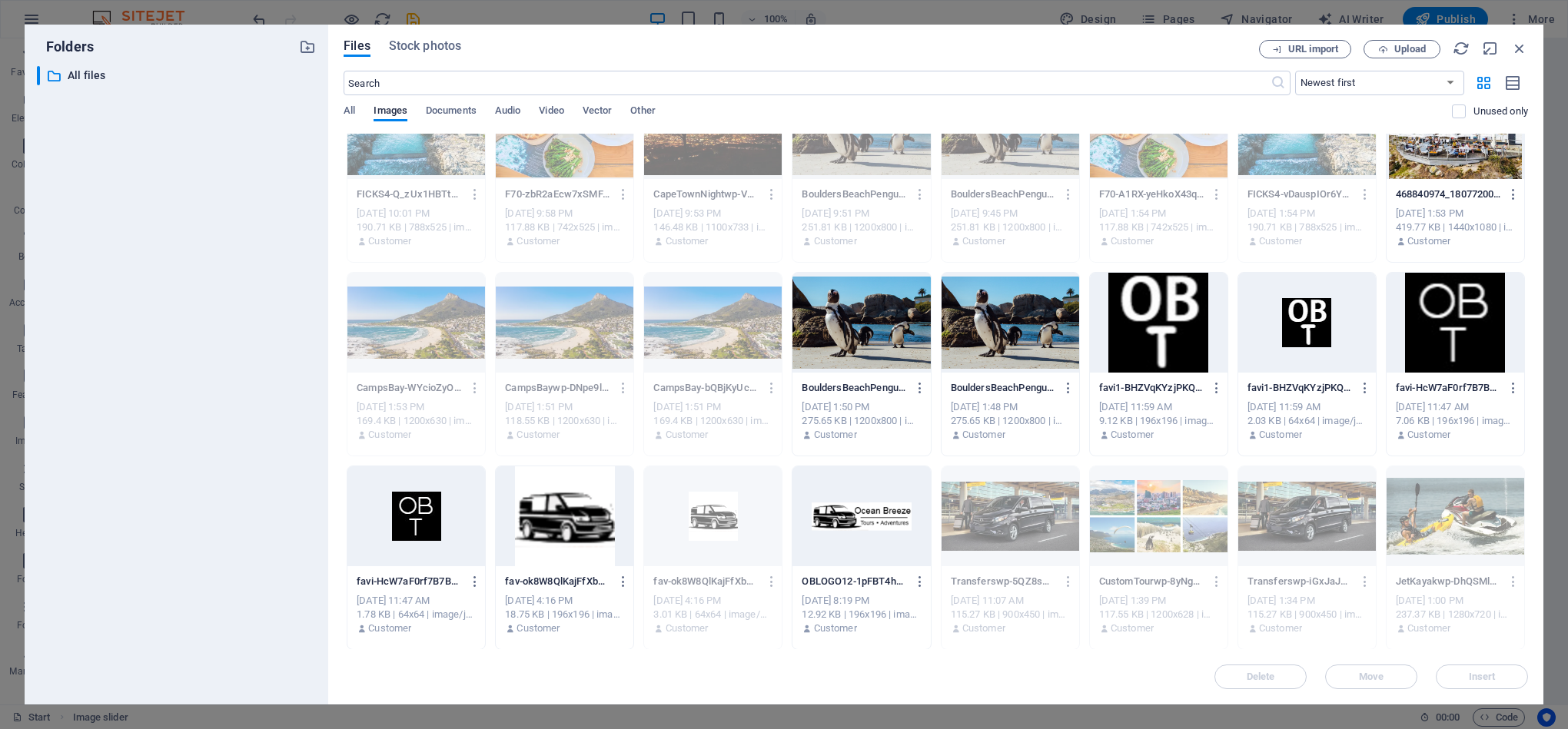
scroll to position [0, 0]
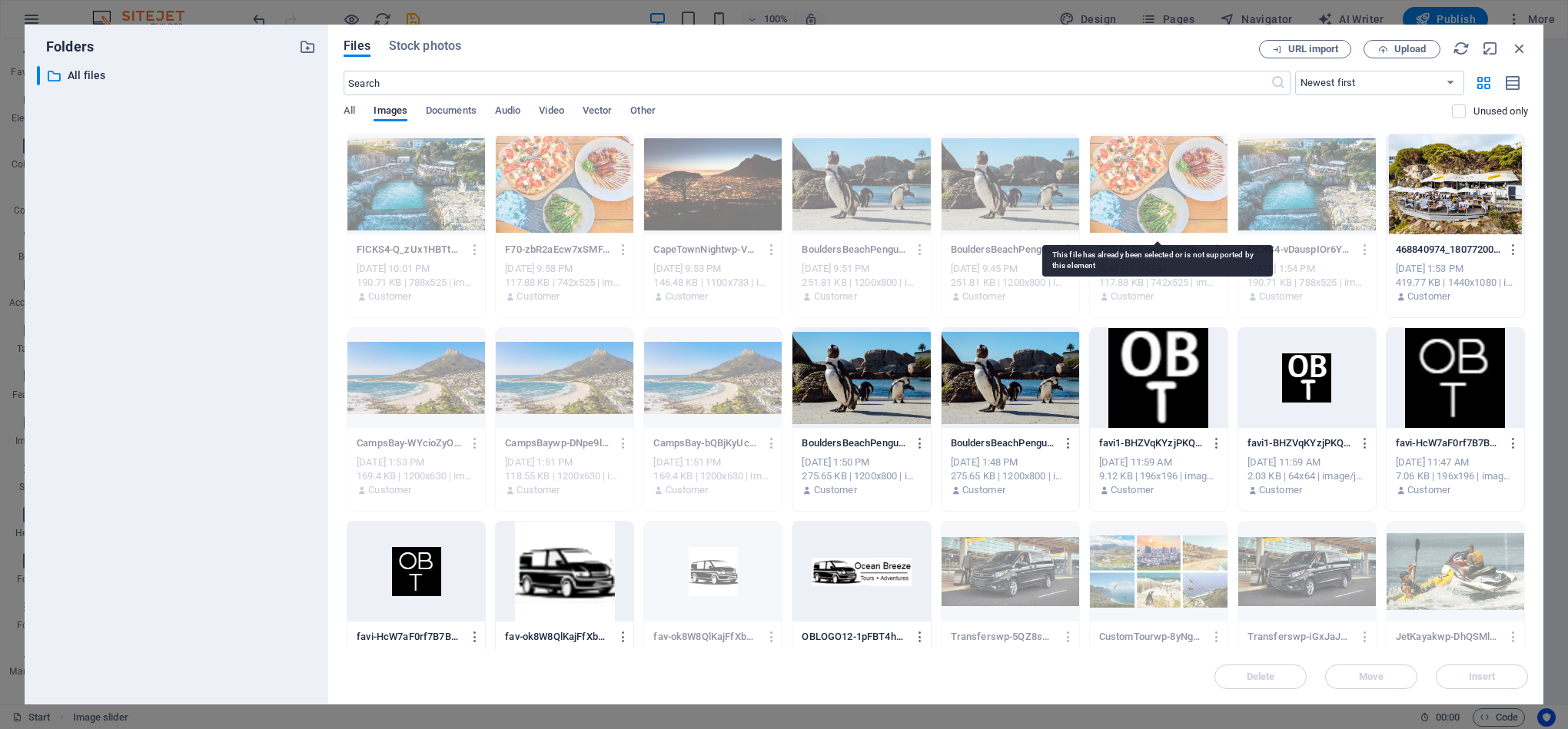
drag, startPoint x: 1139, startPoint y: 174, endPoint x: 1150, endPoint y: 174, distance: 11.0
click at [1150, 174] on div at bounding box center [1159, 184] width 137 height 100
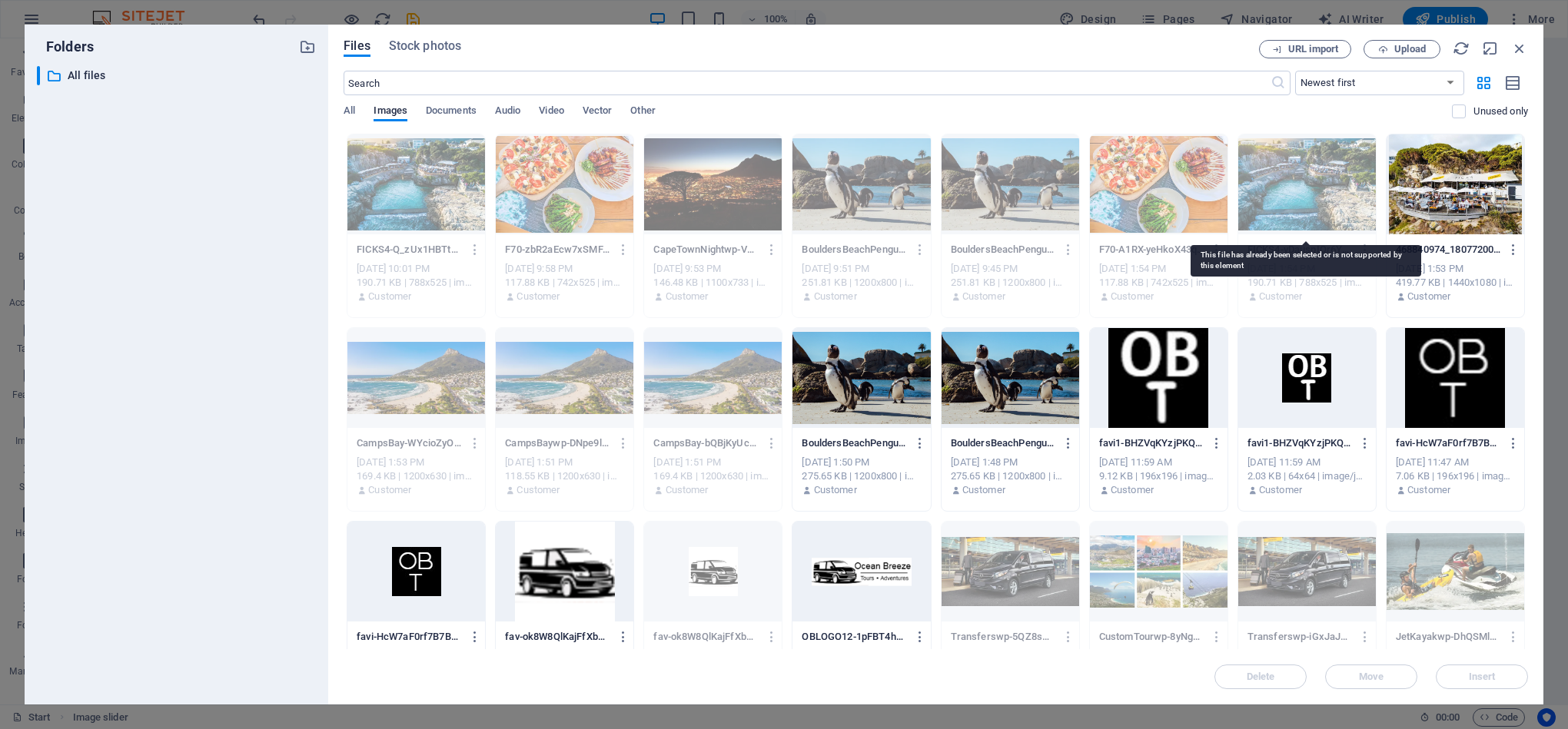
click at [1292, 192] on div at bounding box center [1307, 184] width 137 height 100
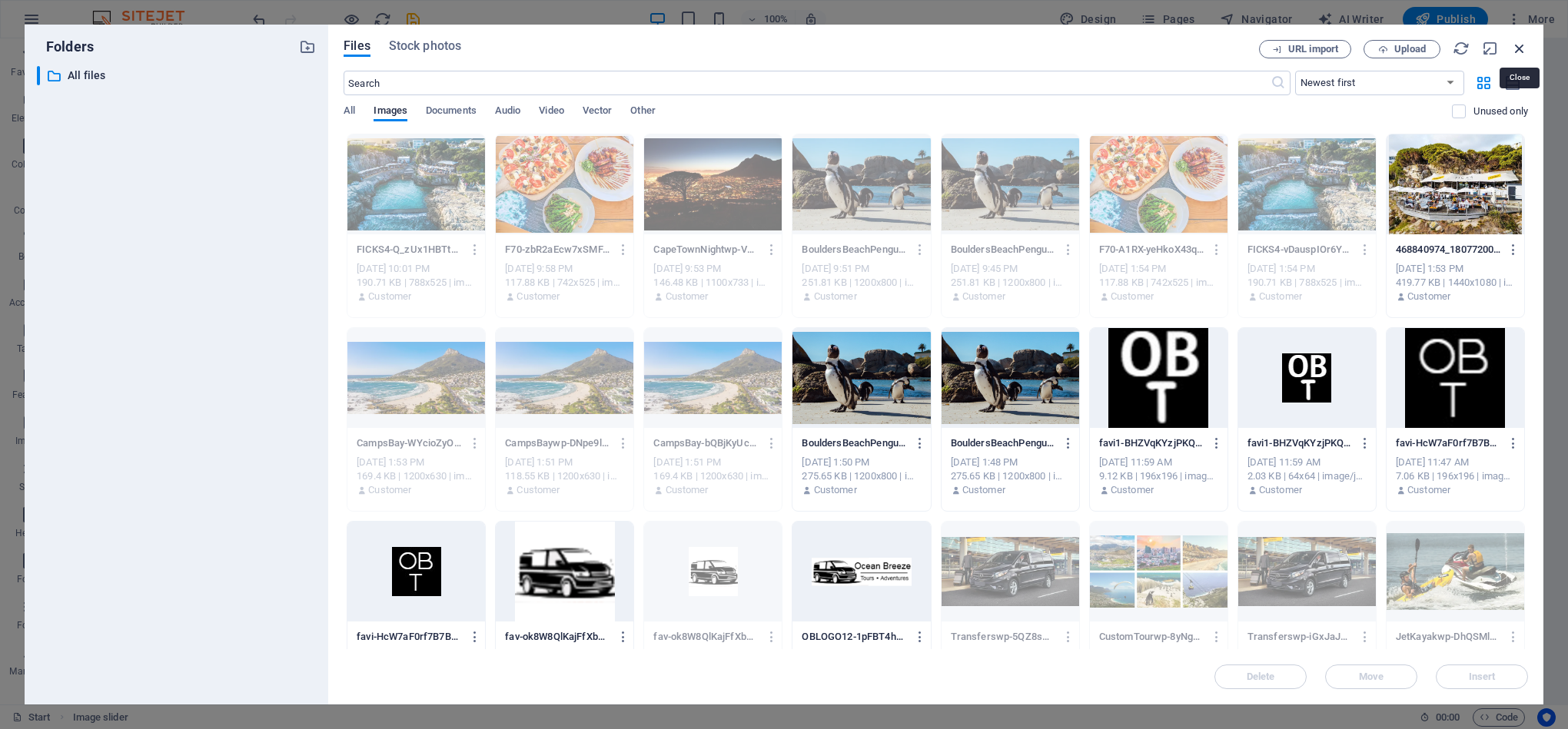
drag, startPoint x: 1525, startPoint y: 45, endPoint x: 1191, endPoint y: 7, distance: 336.2
click at [1525, 45] on icon "button" at bounding box center [1519, 48] width 17 height 17
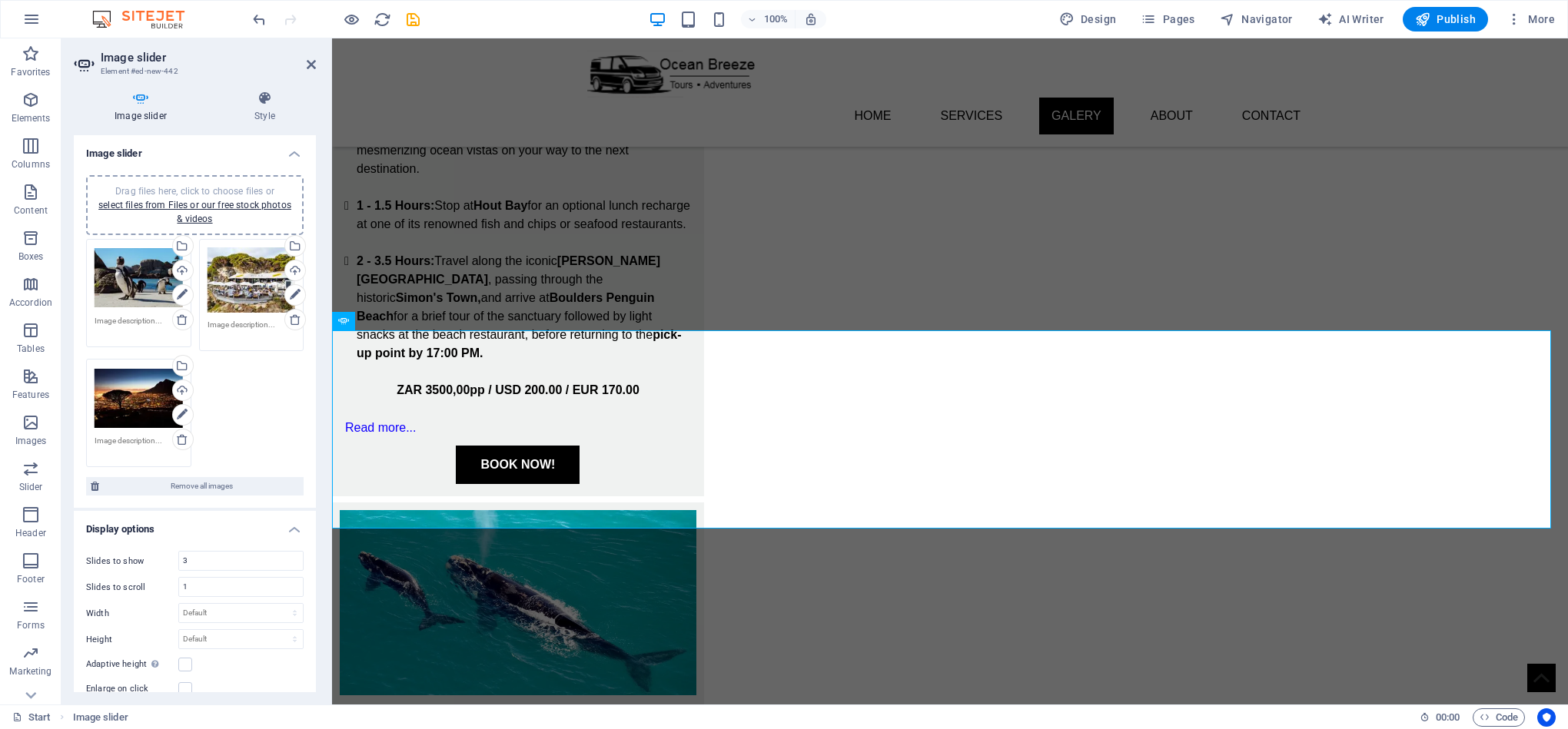
click at [246, 286] on div "Drag files here, click to choose files or select files from Files or our free s…" at bounding box center [251, 280] width 88 height 66
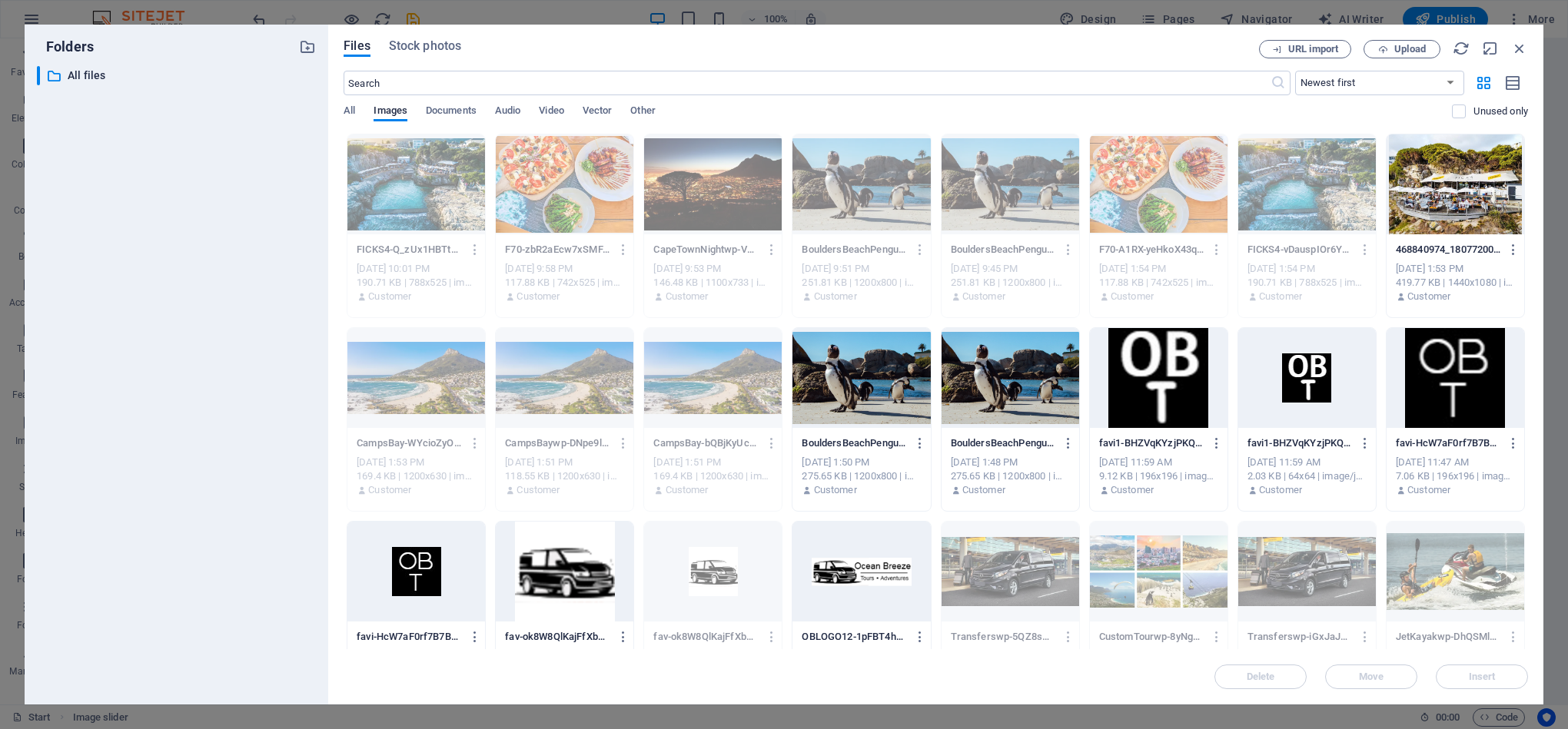
scroll to position [2213, 0]
click at [1513, 45] on icon "button" at bounding box center [1519, 48] width 17 height 17
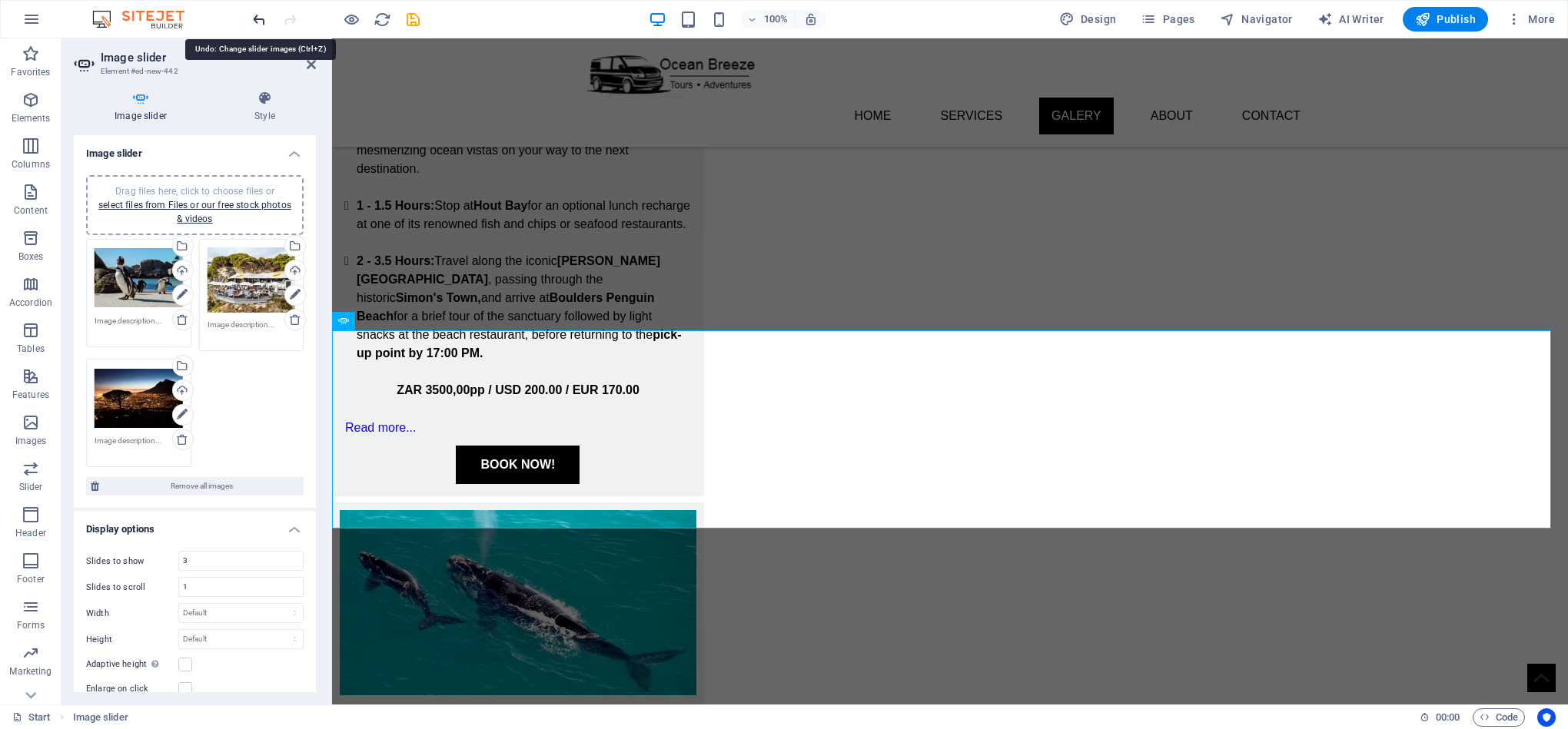
click at [261, 26] on icon "undo" at bounding box center [259, 19] width 17 height 17
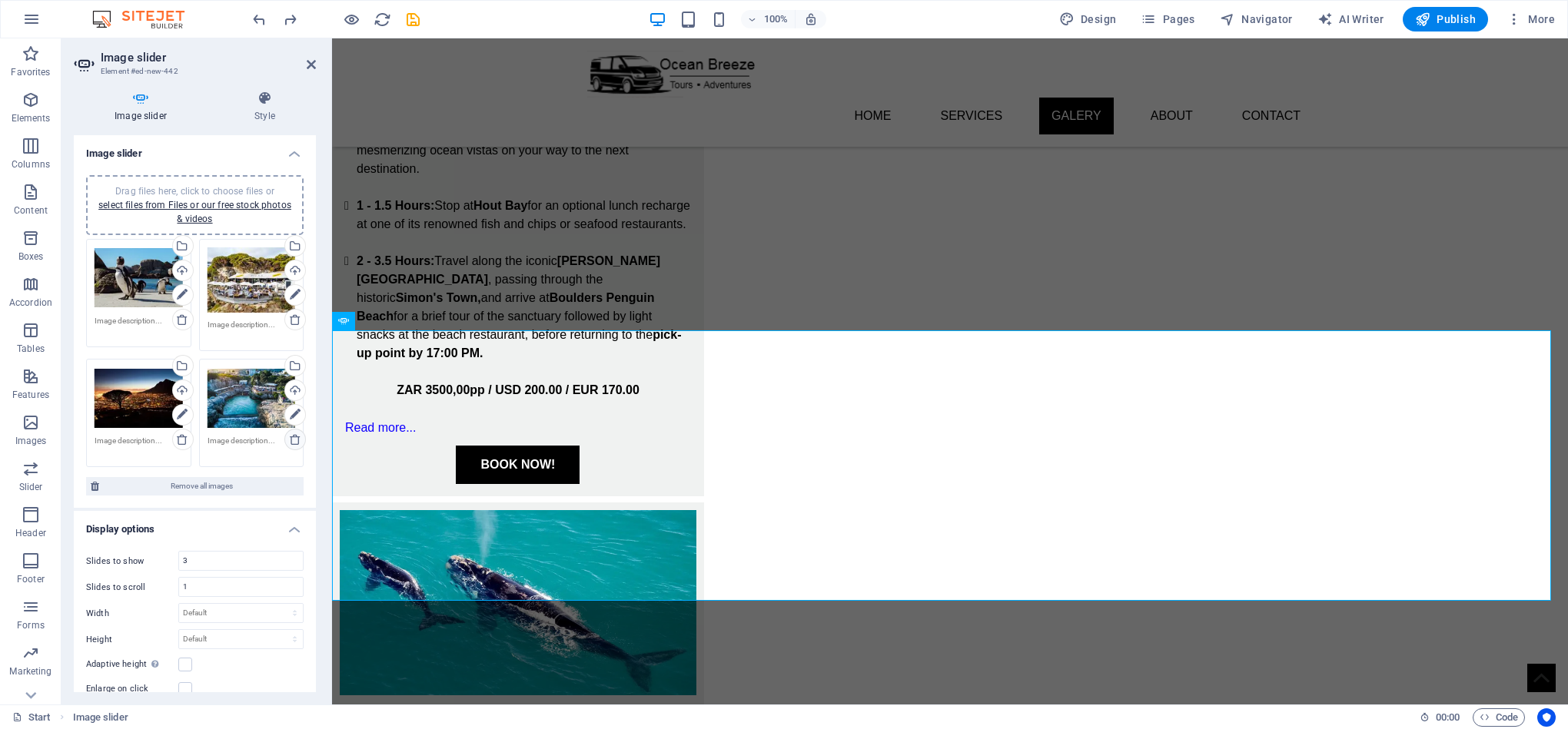
click at [296, 442] on icon at bounding box center [294, 439] width 12 height 12
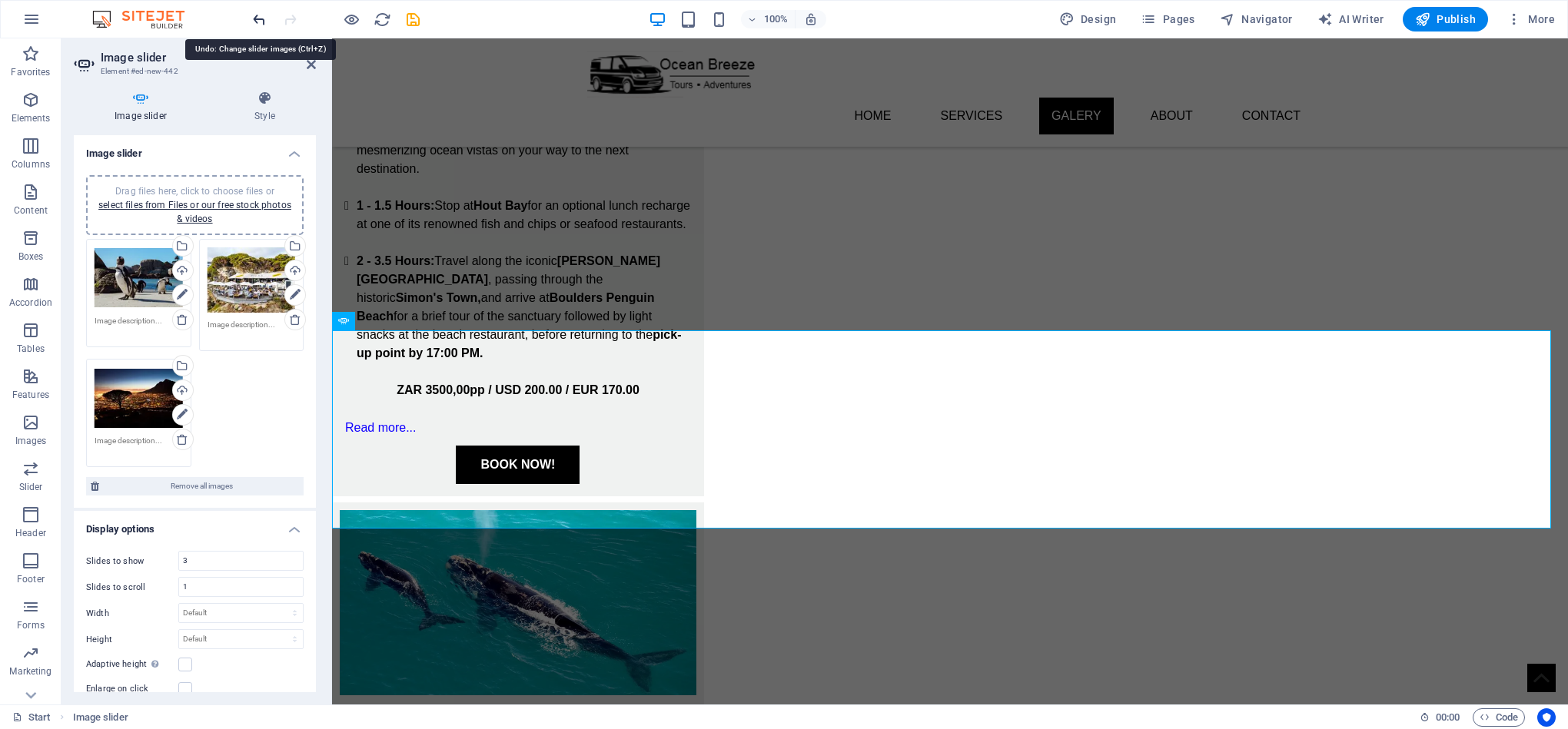
click at [256, 17] on icon "undo" at bounding box center [259, 19] width 17 height 17
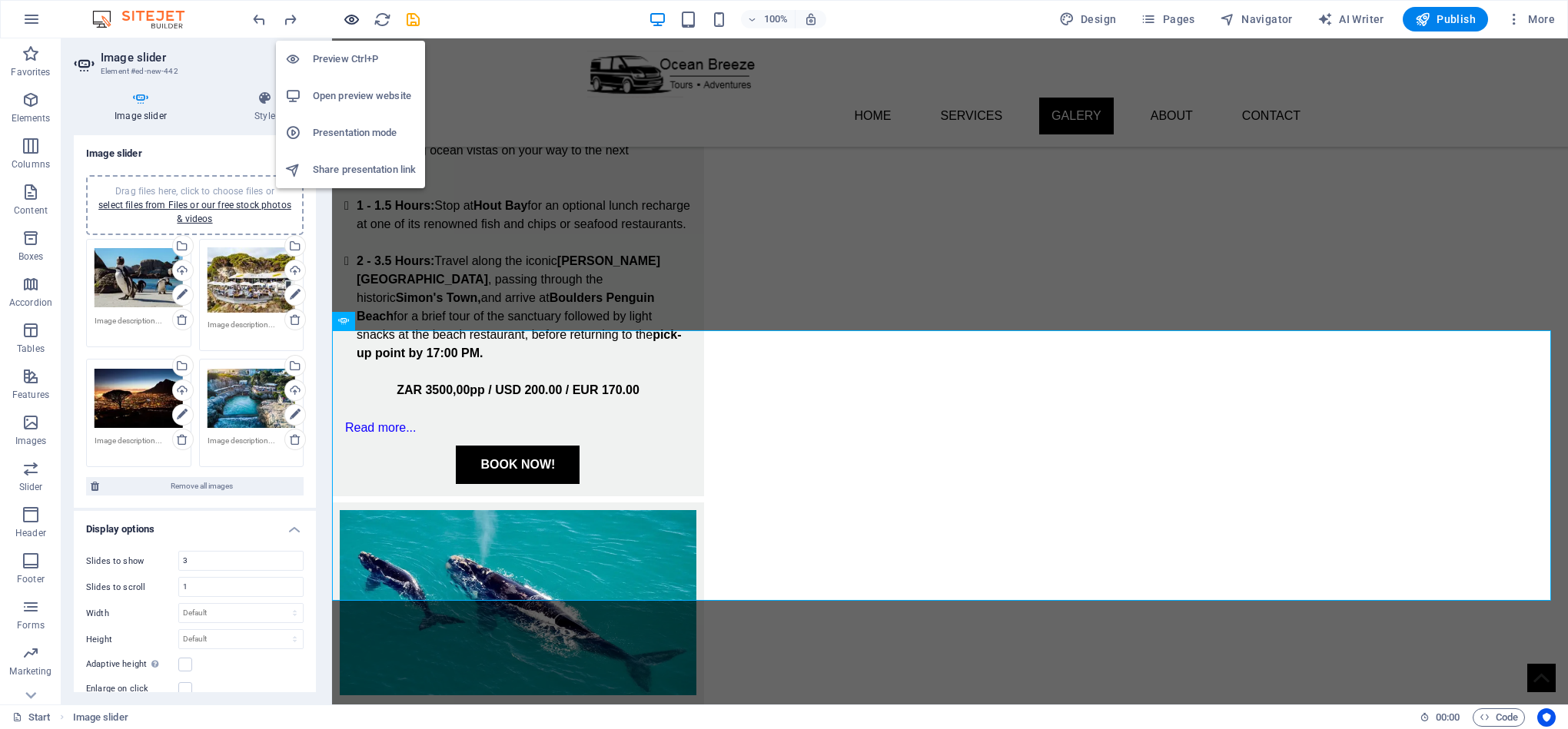
click at [346, 15] on icon "button" at bounding box center [351, 19] width 17 height 17
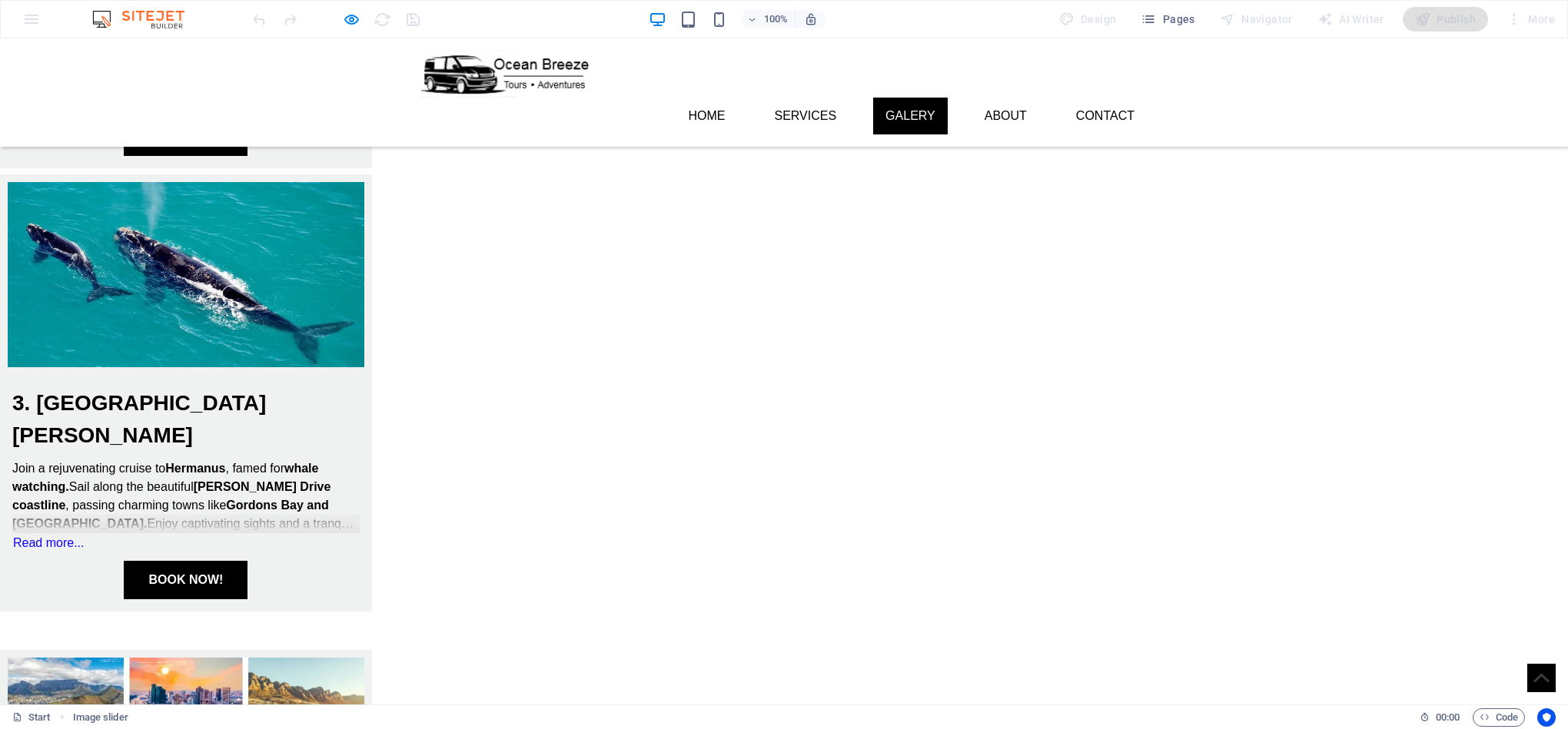
scroll to position [1318, 0]
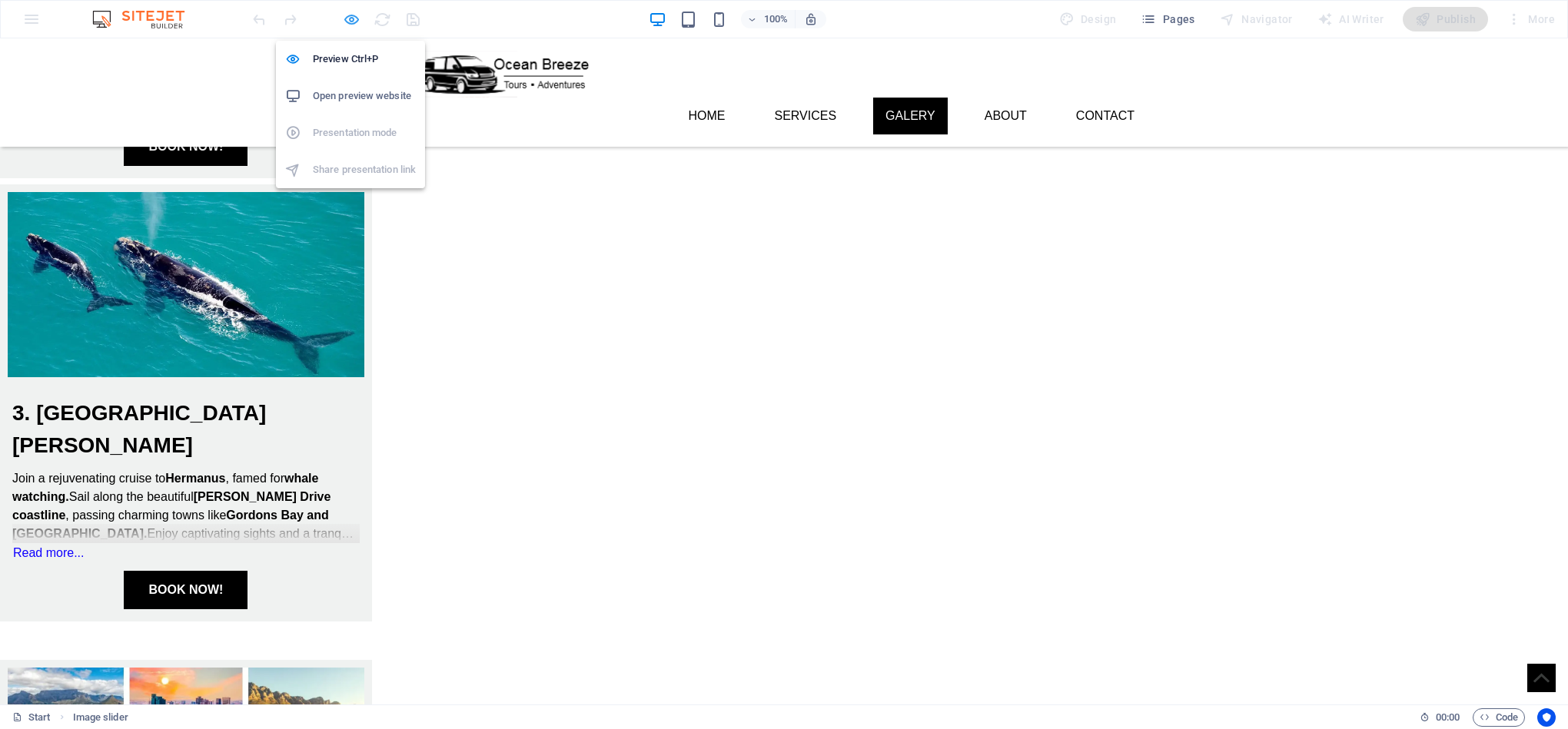
click at [348, 23] on icon "button" at bounding box center [351, 19] width 17 height 17
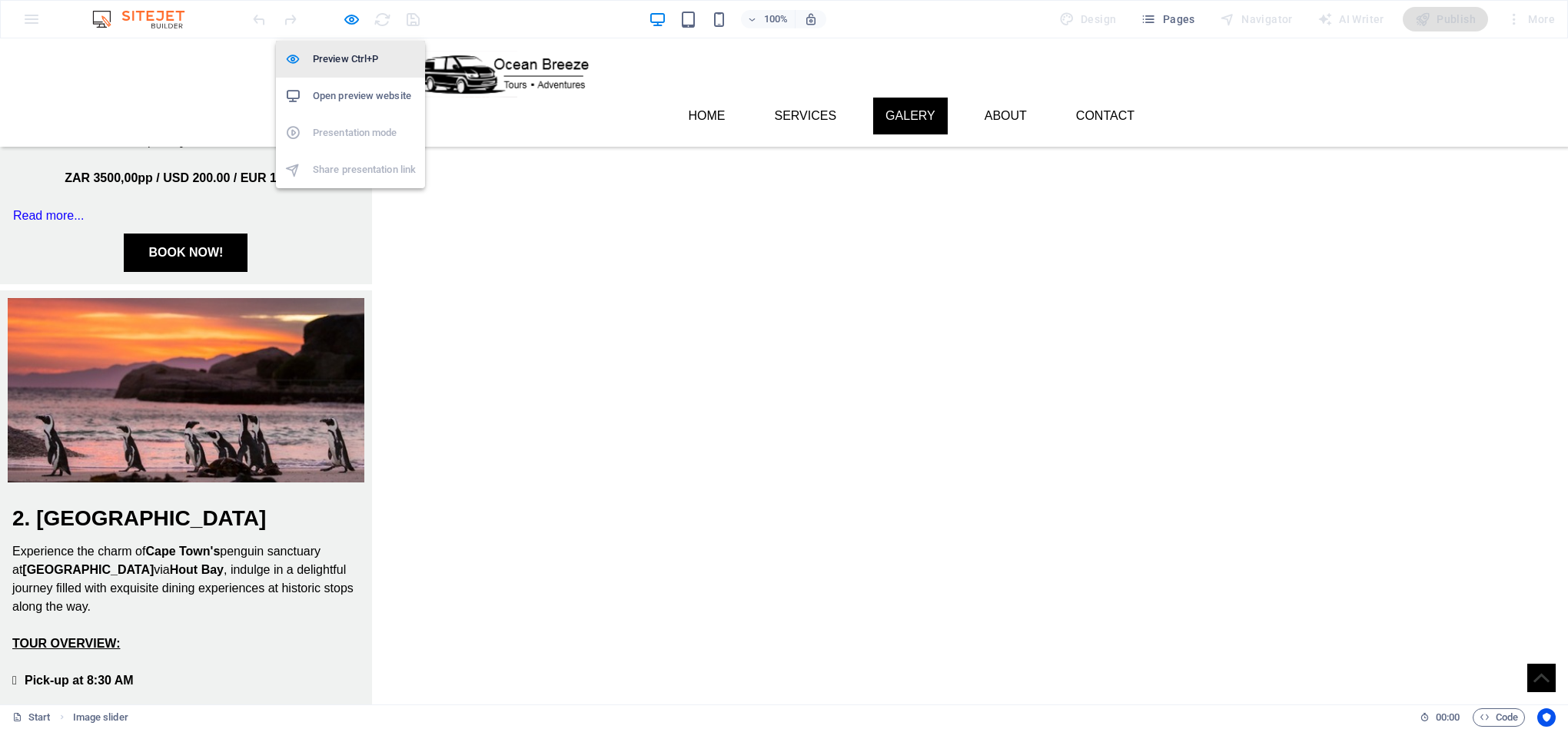
select select "ms"
select select "s"
select select "progressive"
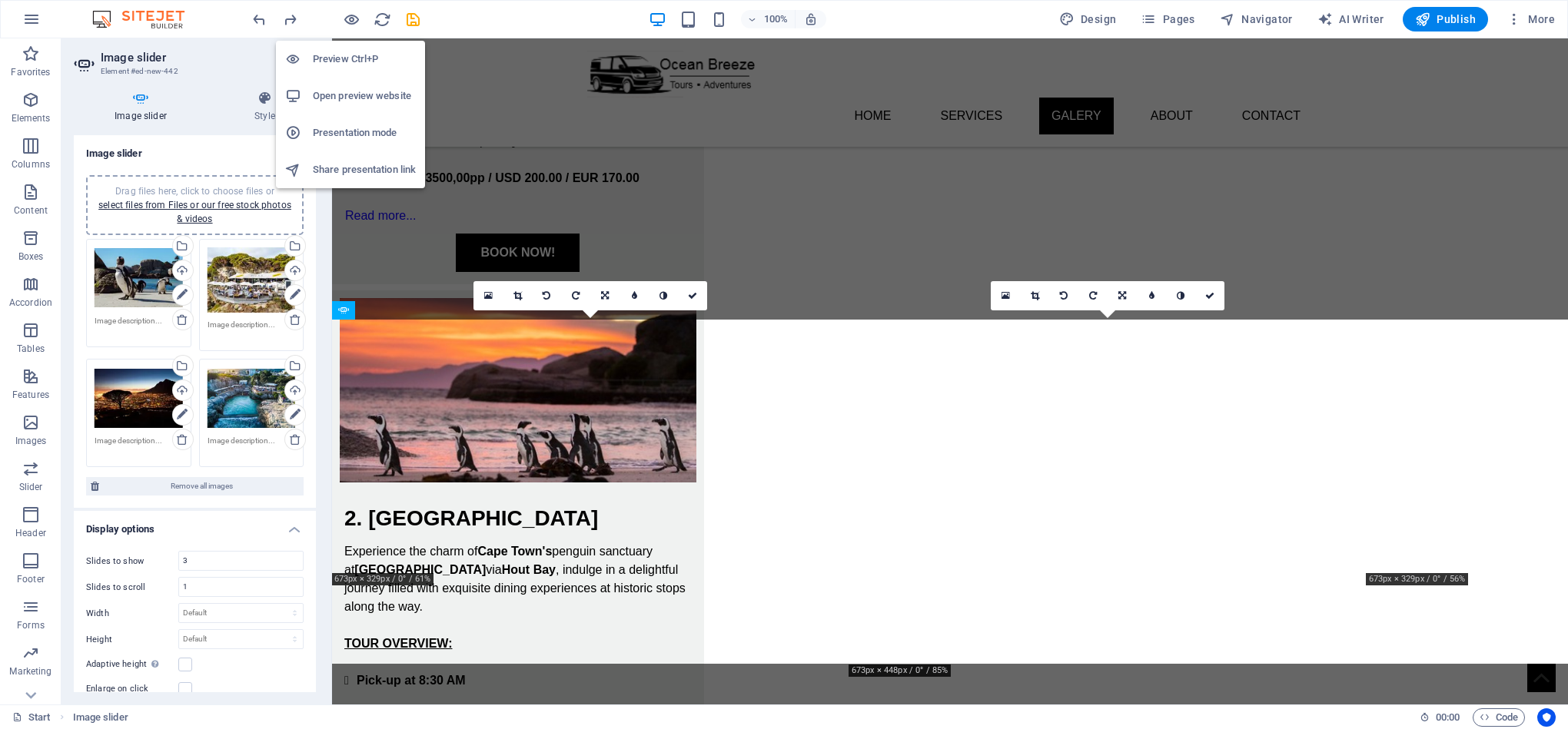
scroll to position [2042, 0]
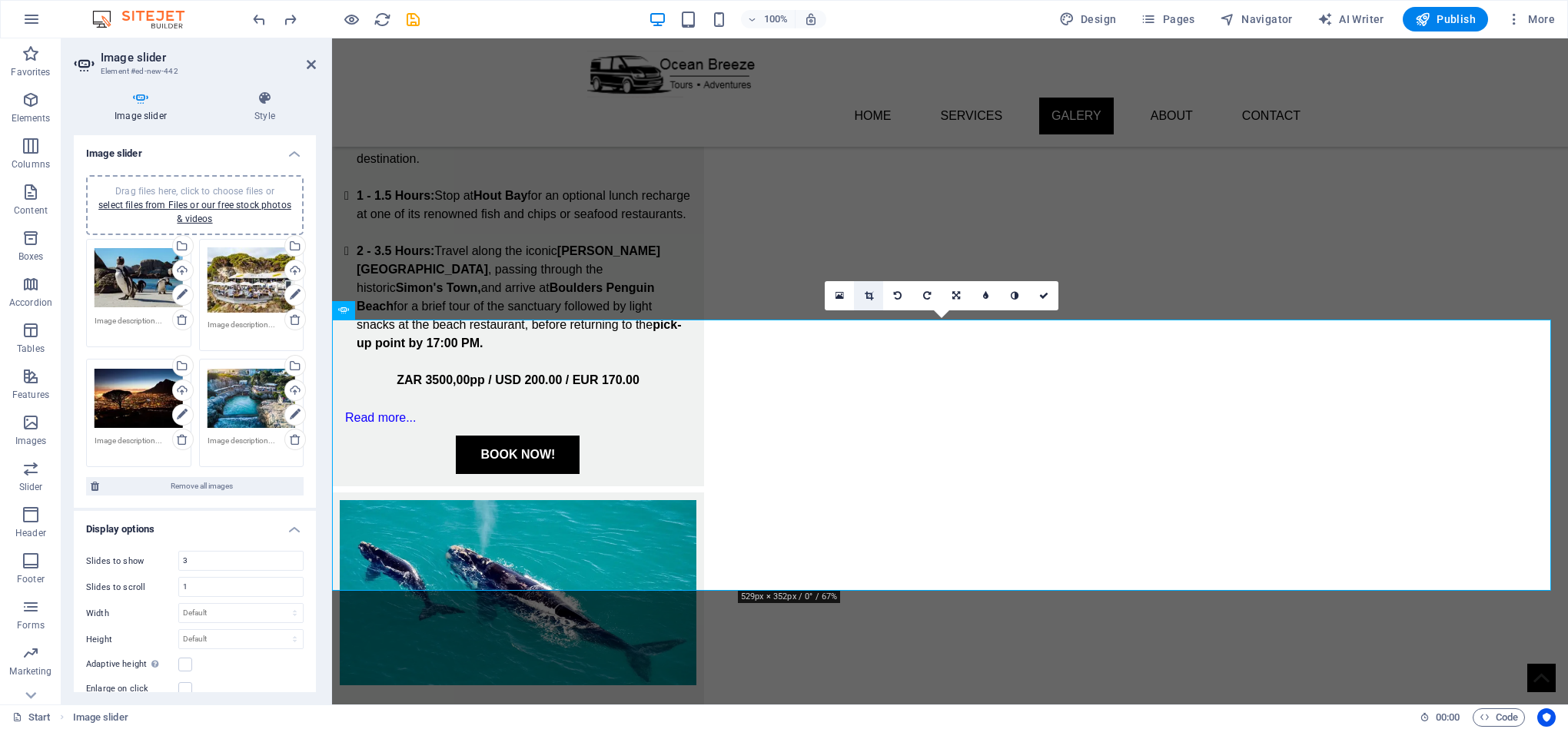
click at [874, 290] on link at bounding box center [868, 295] width 29 height 29
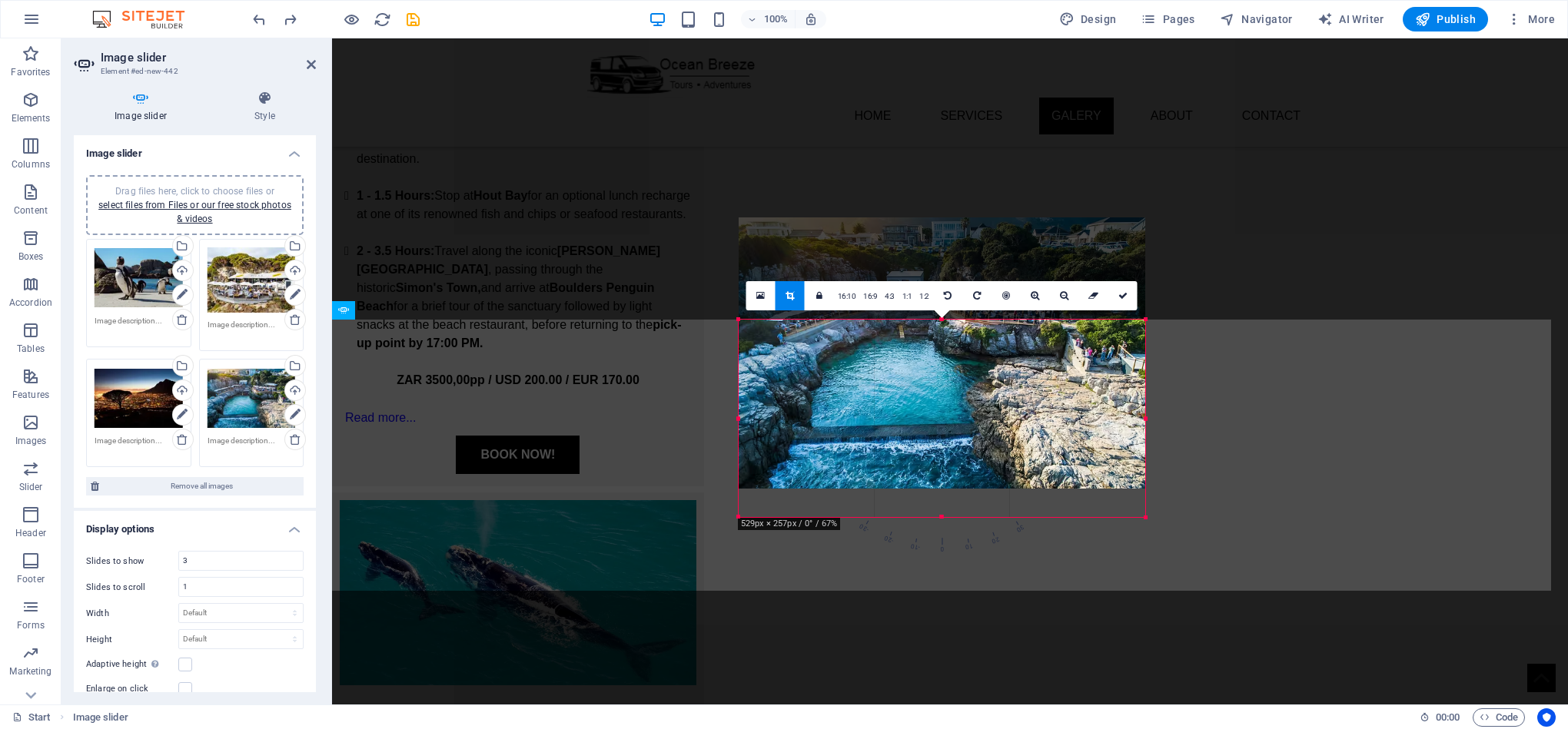
drag, startPoint x: 940, startPoint y: 588, endPoint x: 948, endPoint y: 515, distance: 73.4
click at [948, 515] on div at bounding box center [942, 517] width 407 height 6
drag, startPoint x: 950, startPoint y: 491, endPoint x: 955, endPoint y: 519, distance: 28.4
click at [955, 517] on div "180 170 160 150 140 130 120 110 100 90 80 70 60 50 40 30 20 10 0 -10 -20 -30 -4…" at bounding box center [942, 418] width 407 height 197
click at [978, 398] on div at bounding box center [942, 352] width 407 height 270
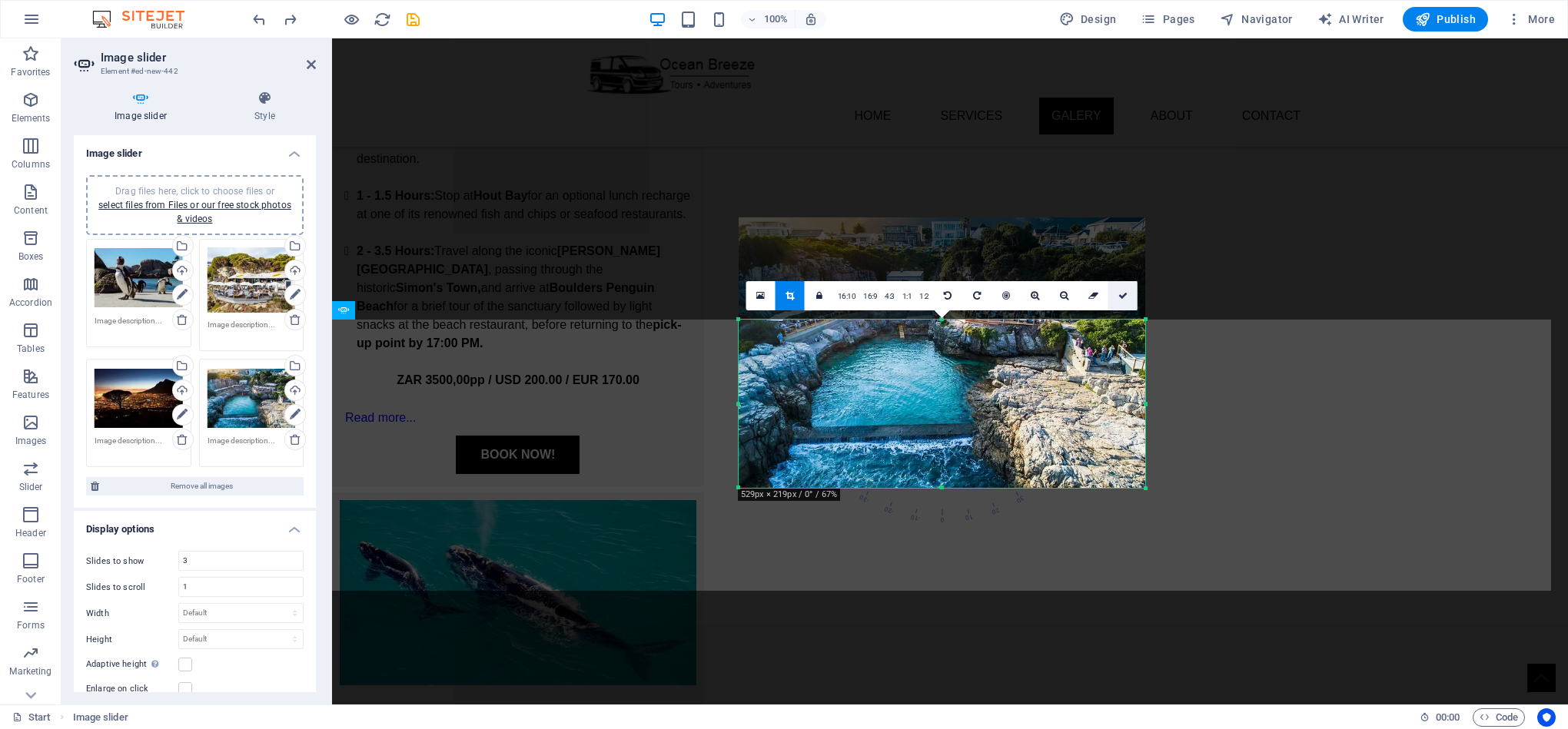
click at [1121, 296] on icon at bounding box center [1122, 295] width 9 height 9
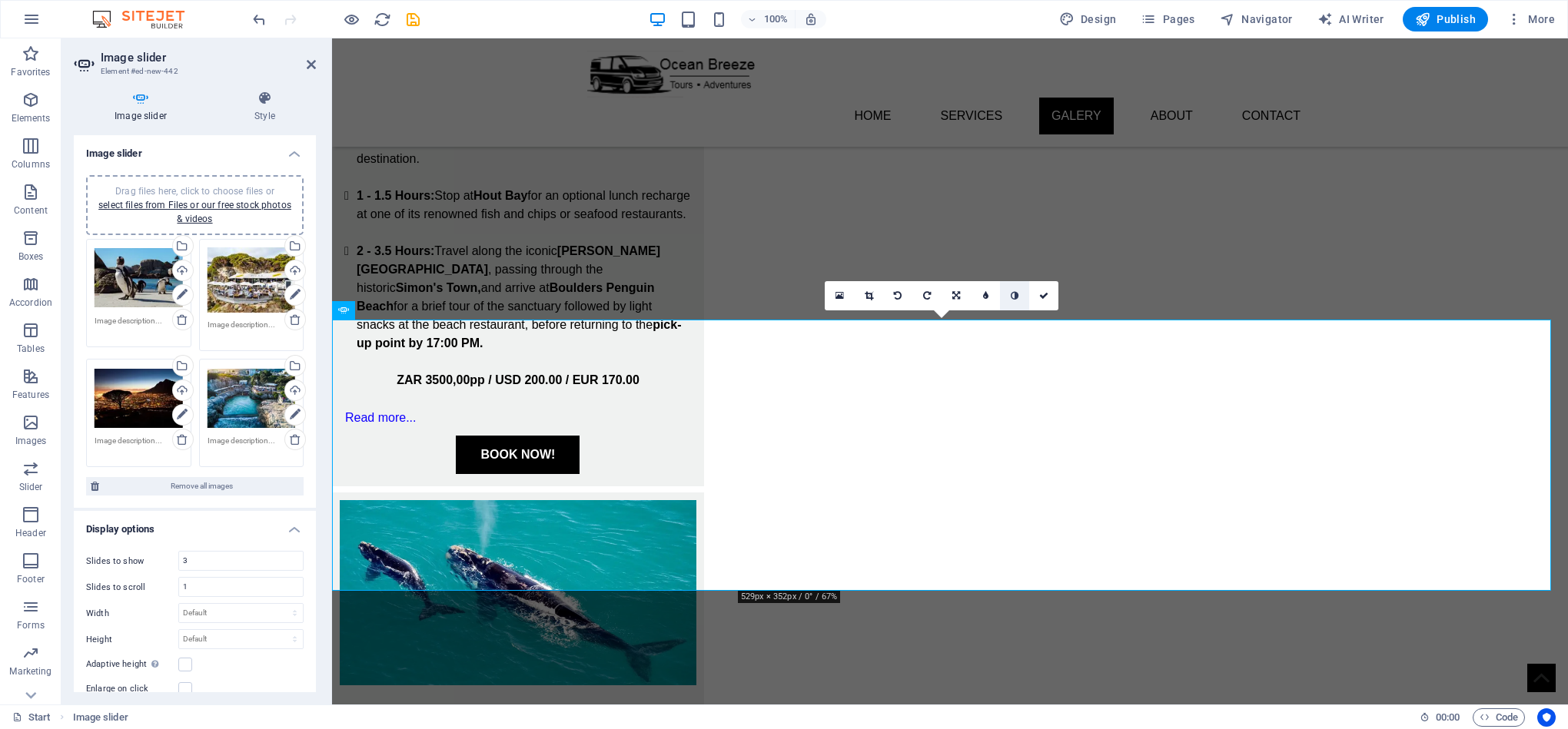
click at [1012, 296] on icon at bounding box center [1014, 295] width 7 height 9
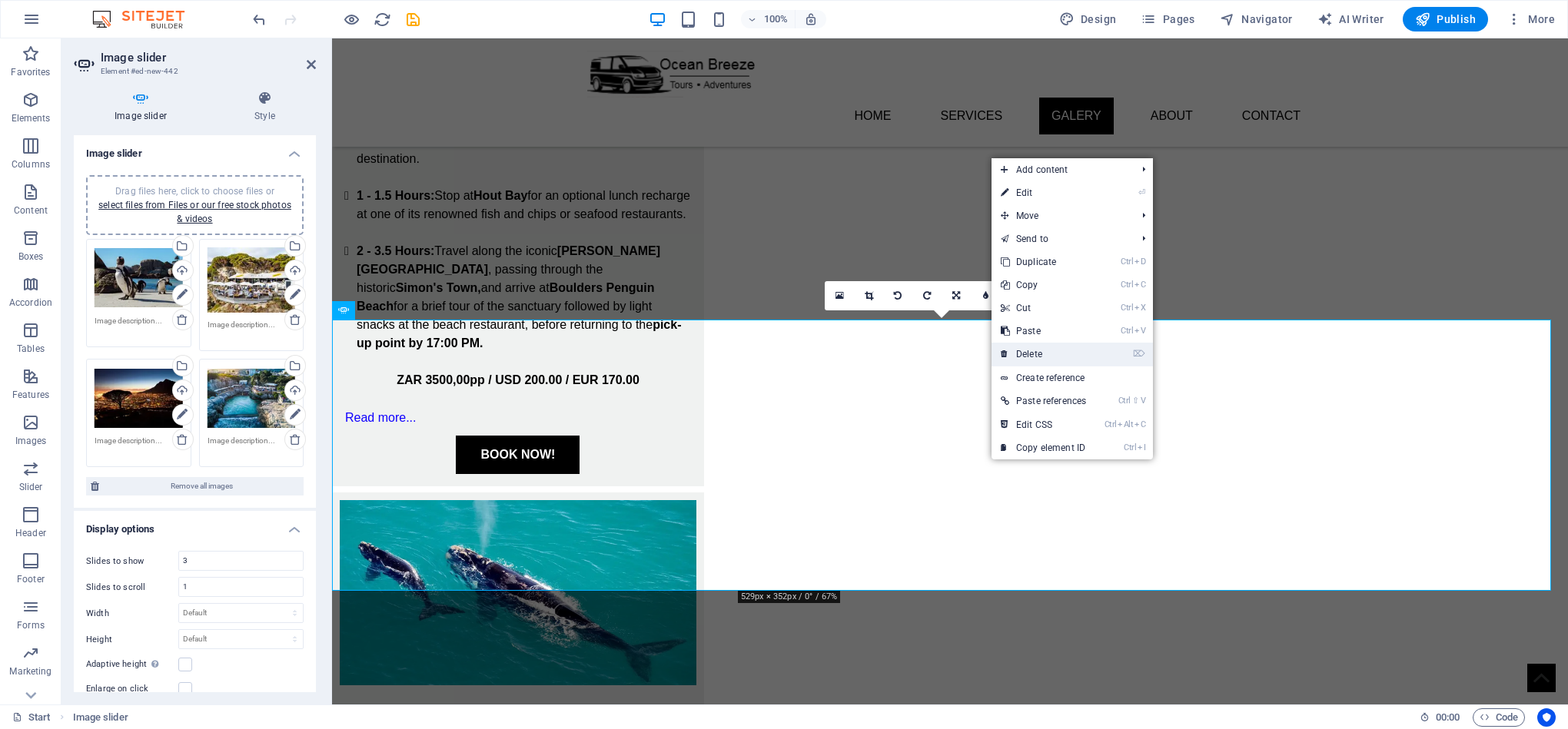
click at [1051, 353] on link "⌦ Delete" at bounding box center [1043, 354] width 103 height 23
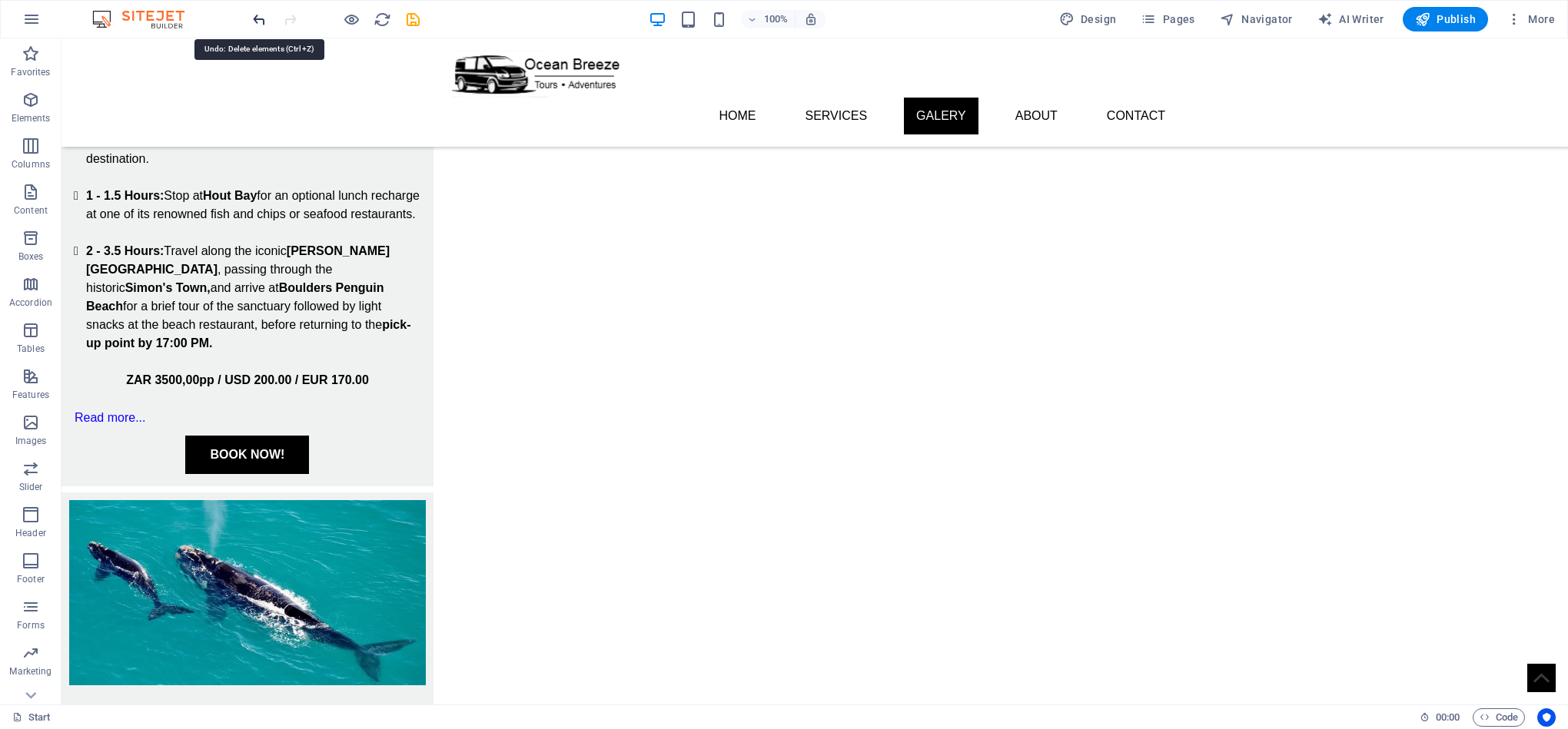
click at [256, 26] on icon "undo" at bounding box center [259, 19] width 17 height 17
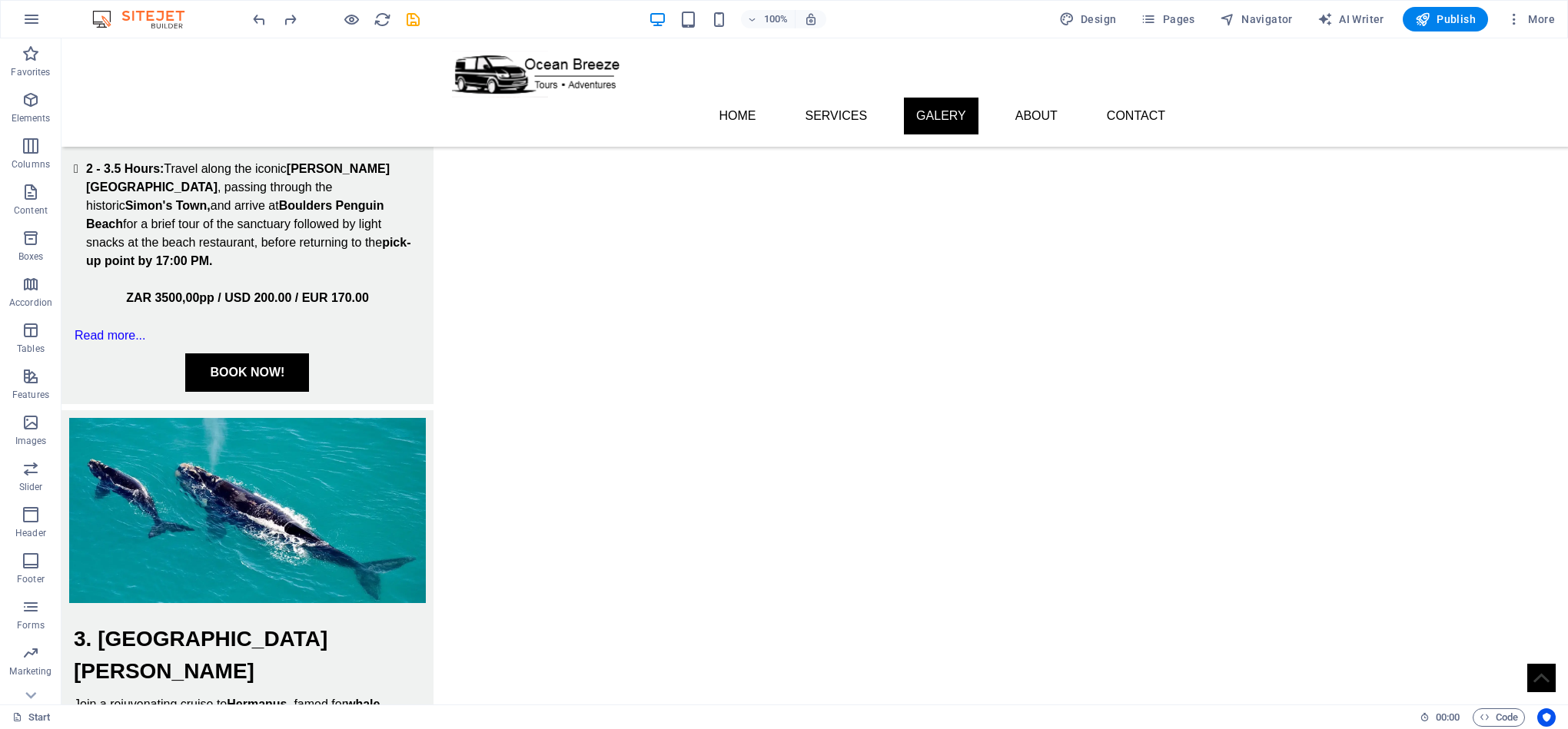
scroll to position [2137, 0]
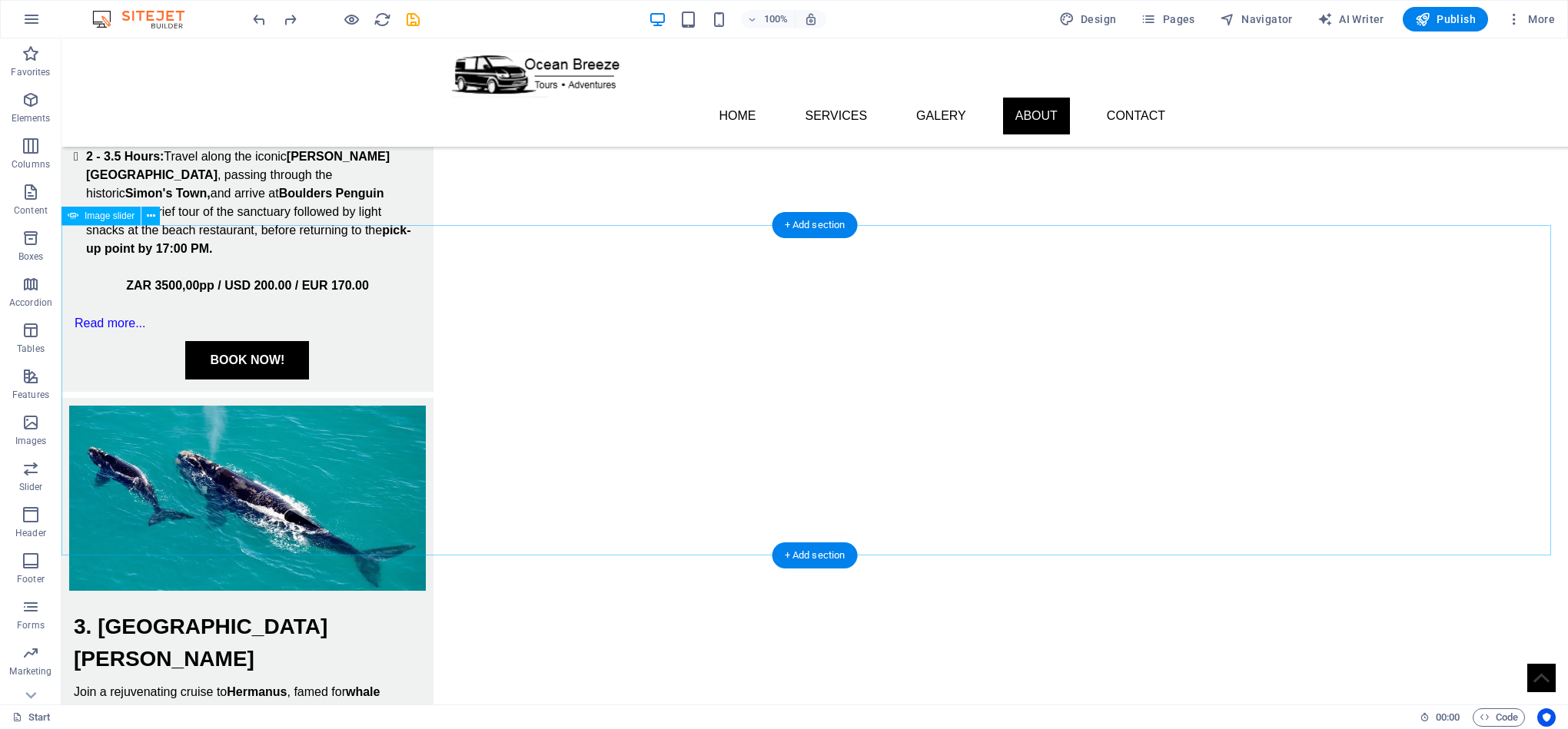
click at [151, 214] on icon at bounding box center [151, 217] width 8 height 17
click at [151, 217] on icon at bounding box center [151, 217] width 8 height 17
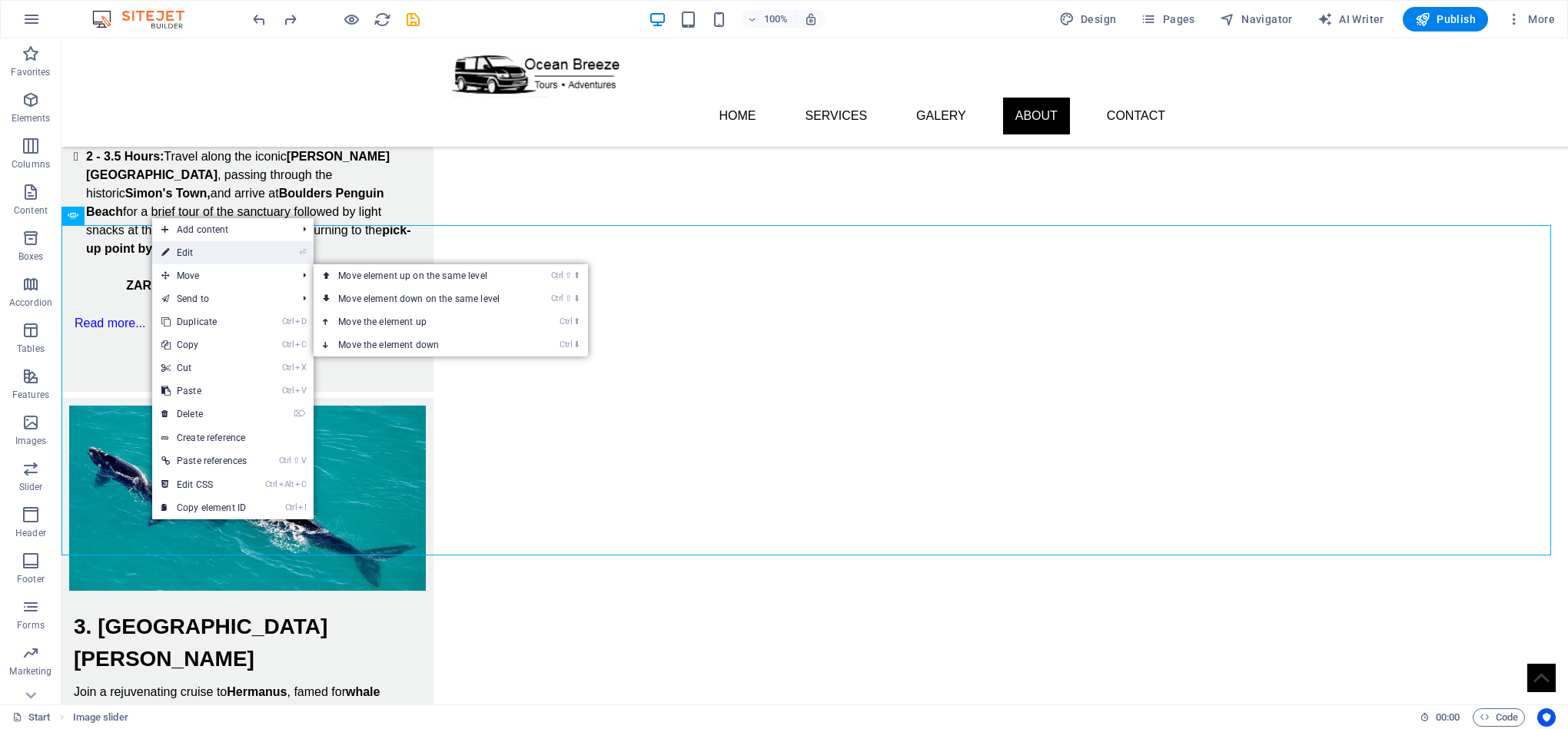
click at [220, 247] on link "⏎ Edit" at bounding box center [203, 253] width 103 height 23
select select "ms"
select select "s"
select select "progressive"
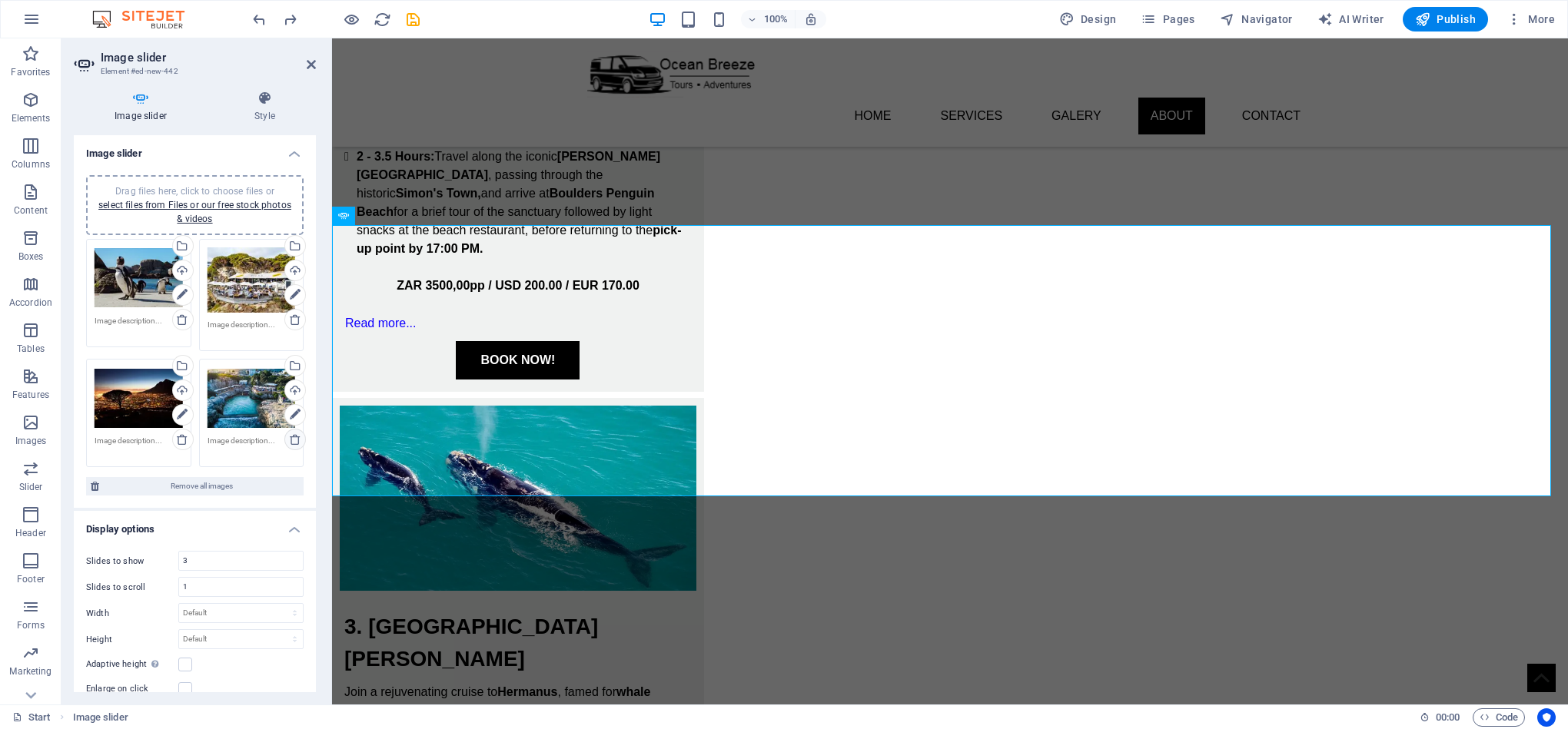
click at [294, 439] on icon at bounding box center [294, 439] width 12 height 12
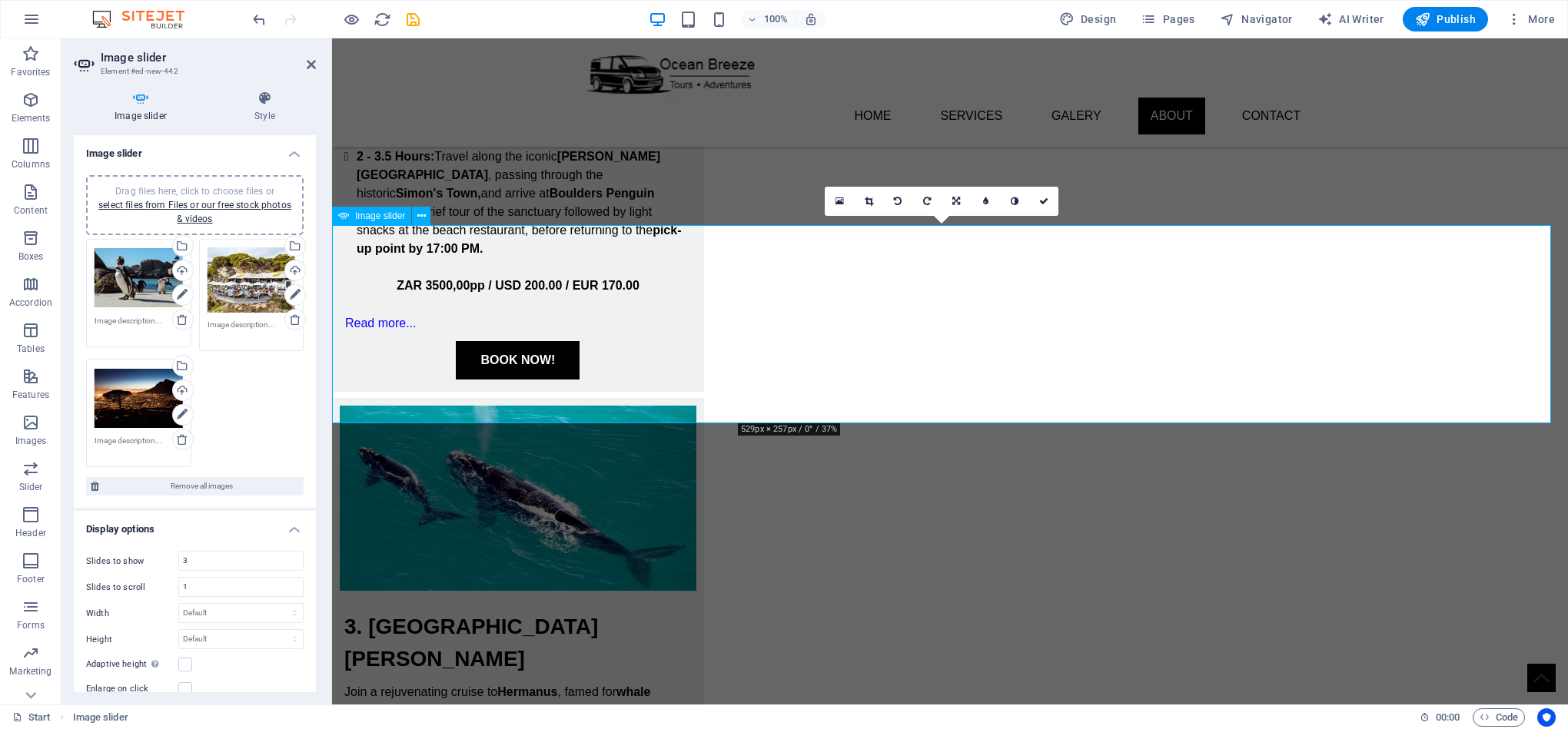
click at [864, 202] on icon at bounding box center [868, 201] width 8 height 9
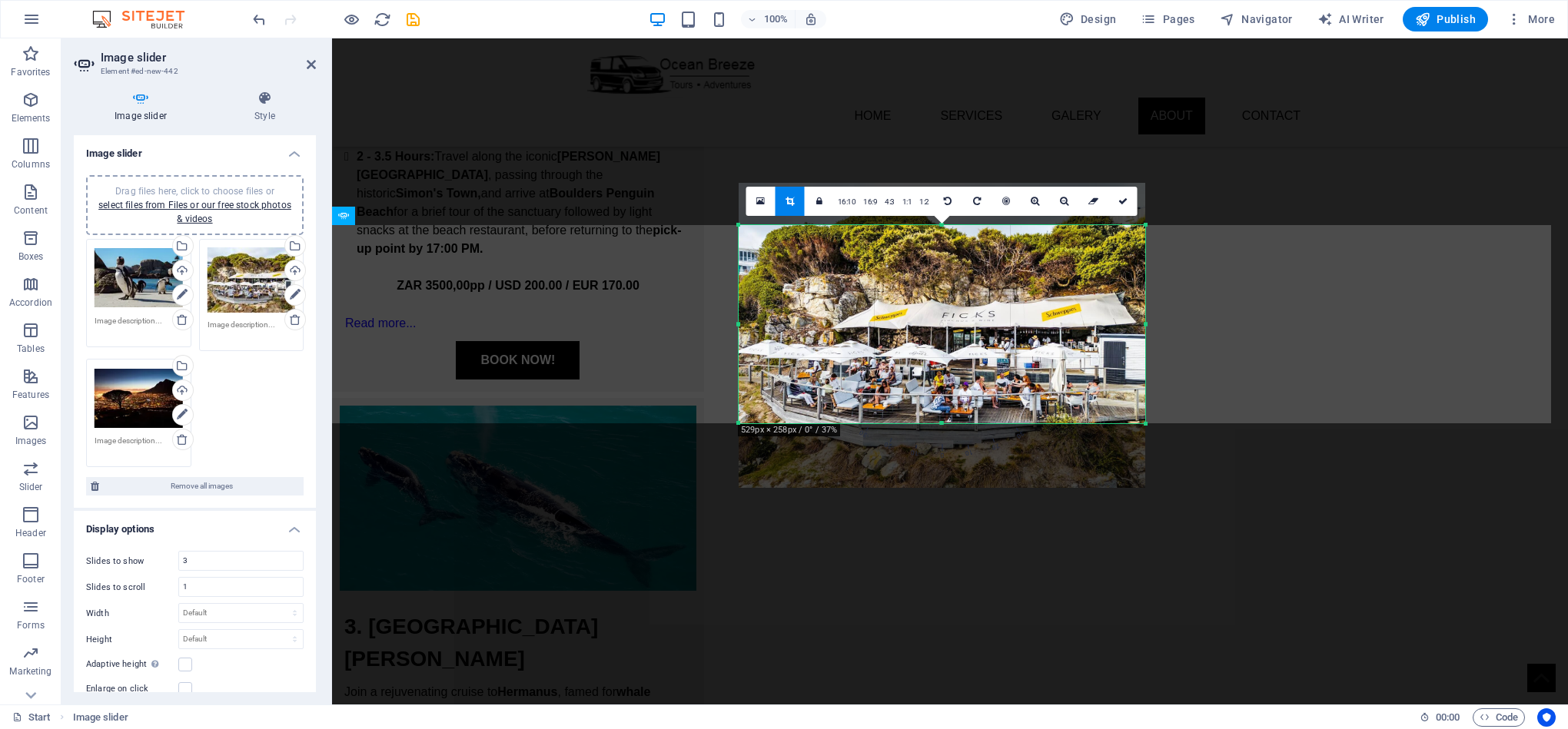
click at [944, 422] on div at bounding box center [942, 423] width 407 height 6
drag, startPoint x: 1127, startPoint y: 199, endPoint x: 815, endPoint y: 188, distance: 312.2
click at [1127, 199] on link at bounding box center [1122, 201] width 29 height 29
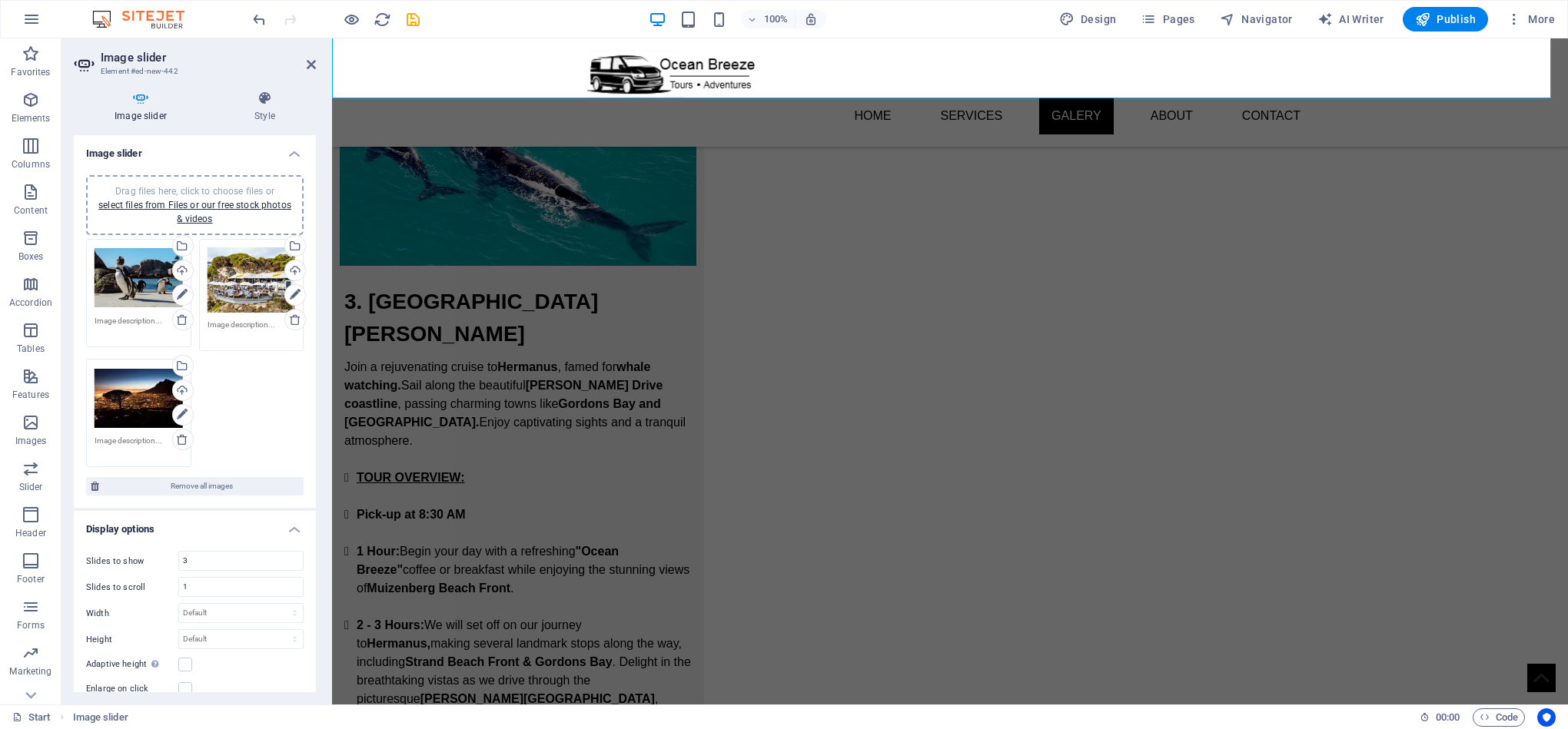
scroll to position [2062, 0]
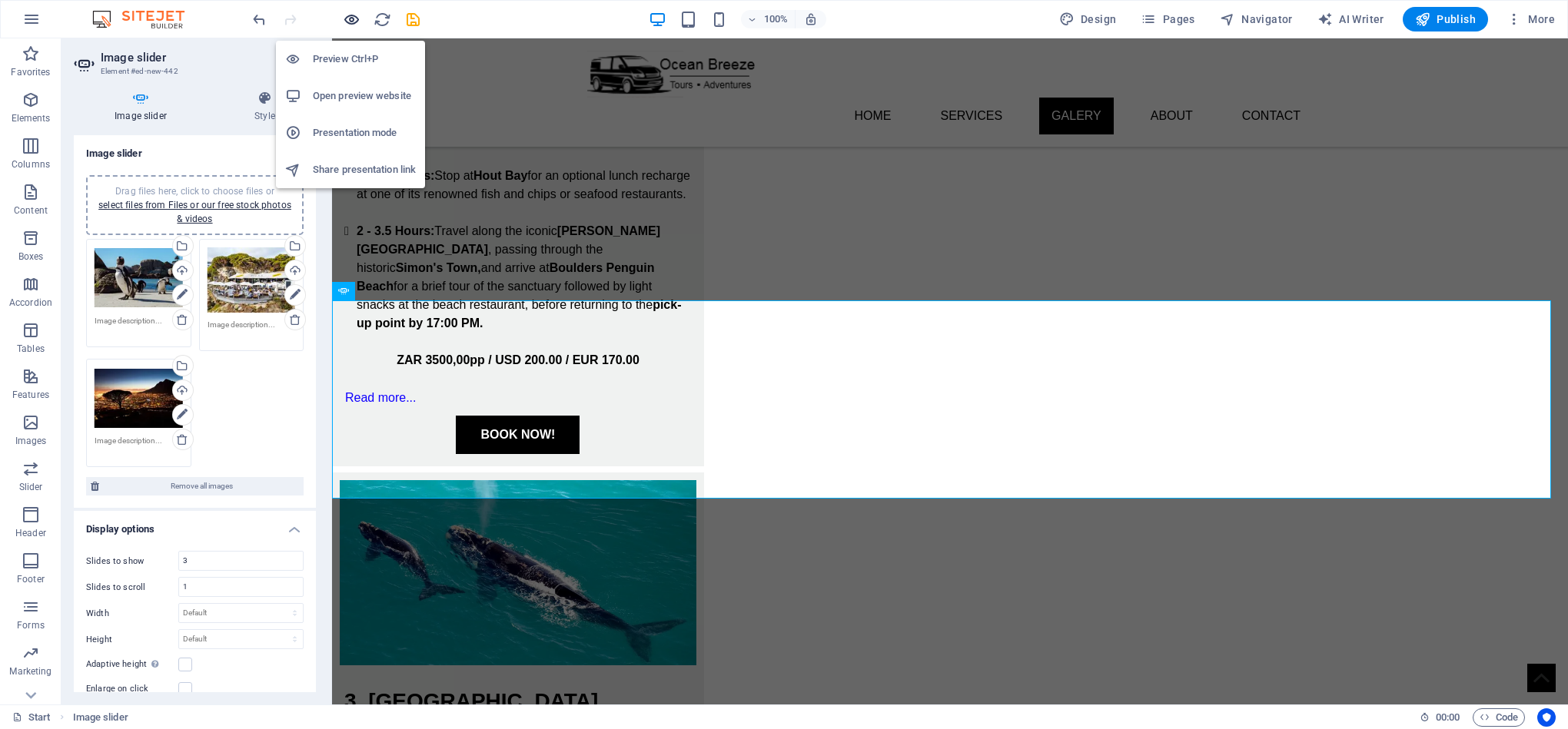
click at [356, 26] on icon "button" at bounding box center [351, 19] width 17 height 17
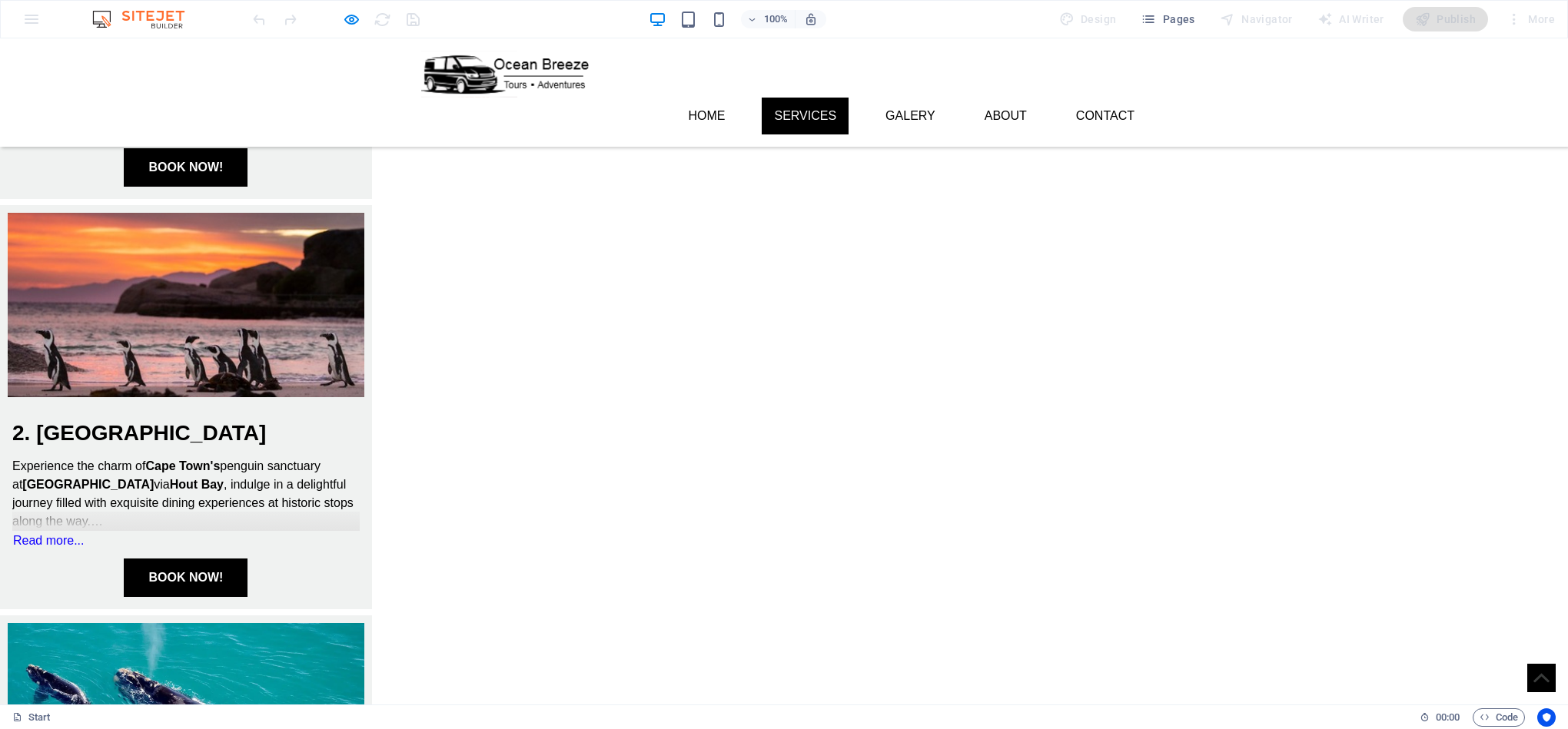
scroll to position [902, 0]
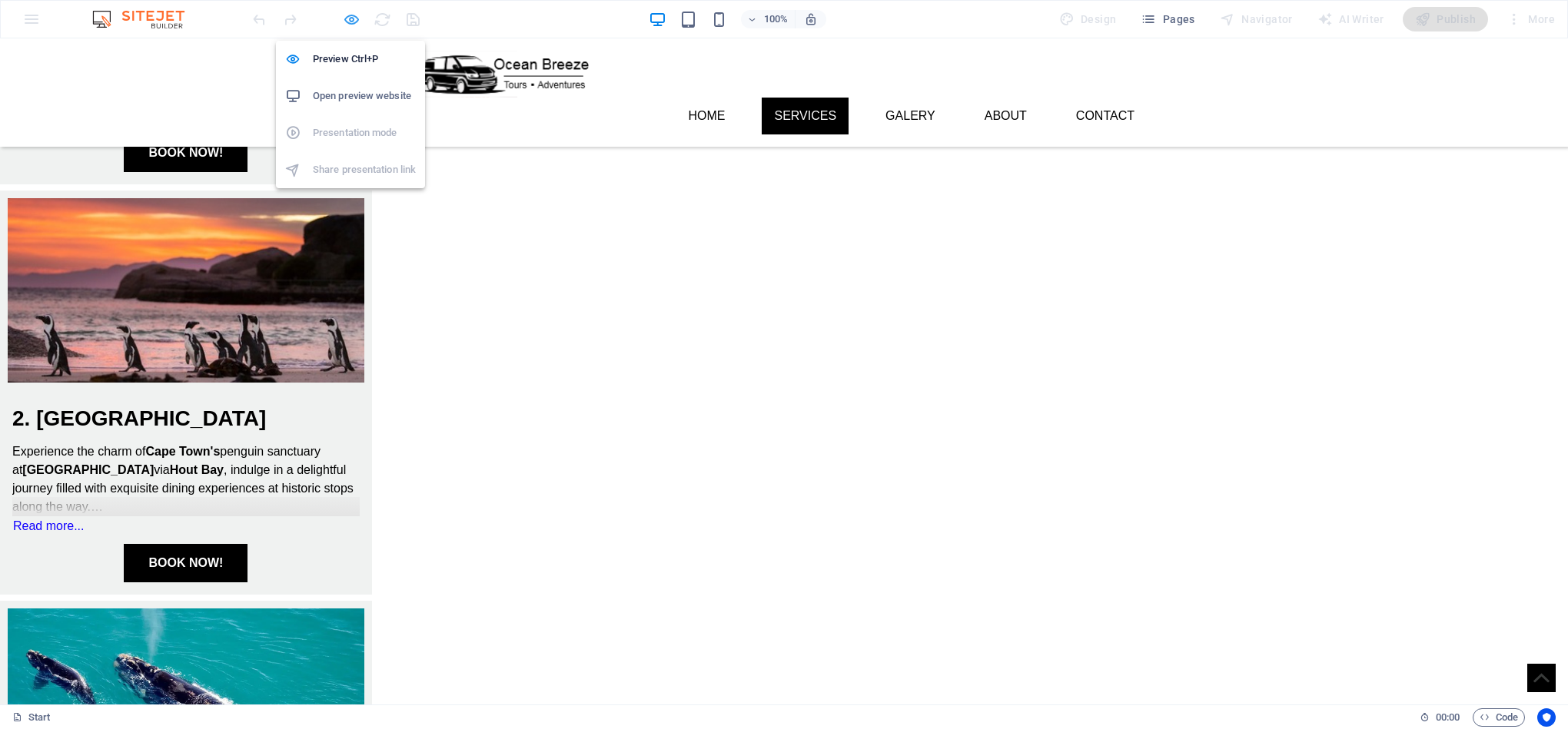
drag, startPoint x: 355, startPoint y: 21, endPoint x: 245, endPoint y: 149, distance: 168.8
click at [355, 21] on icon "button" at bounding box center [351, 19] width 17 height 17
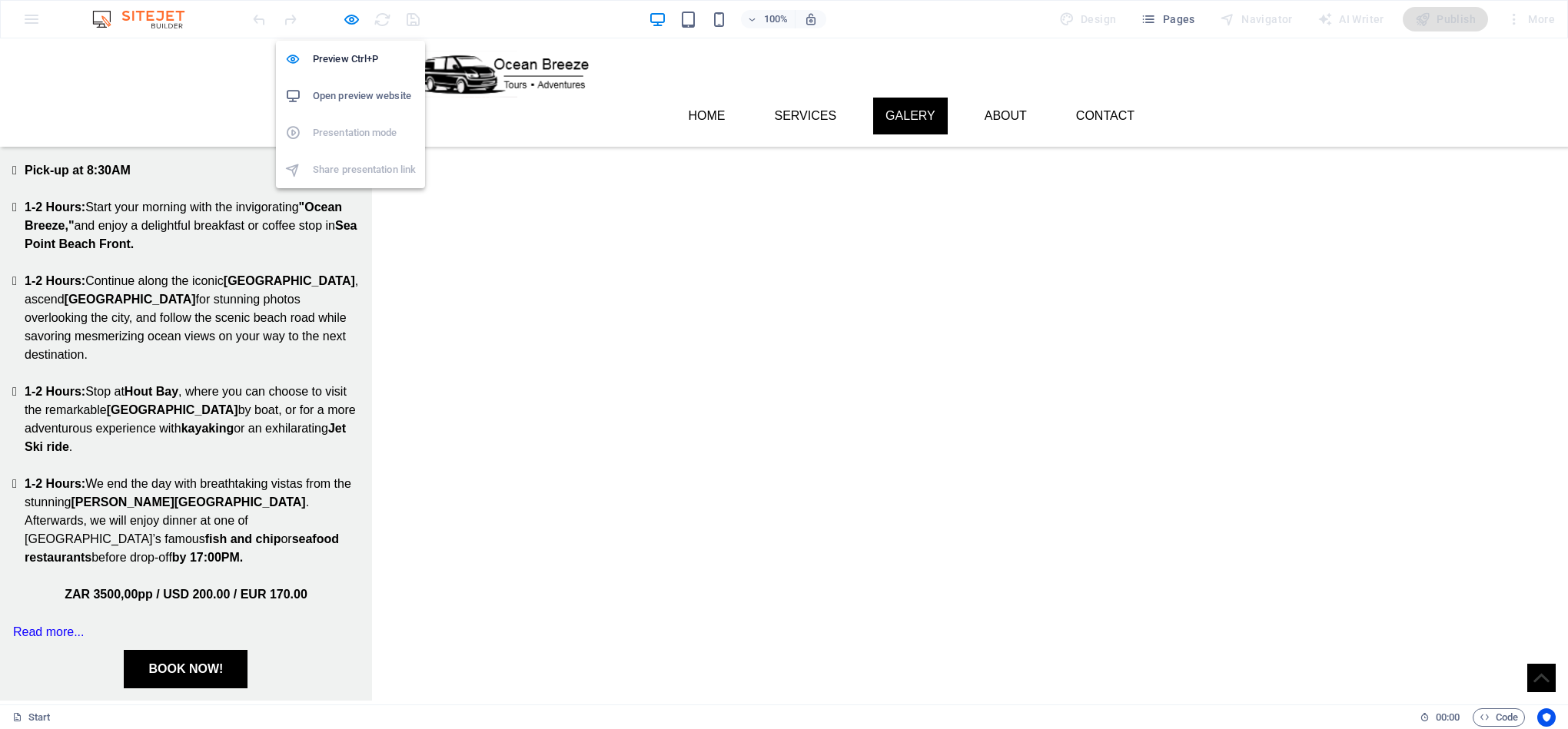
select select "ms"
select select "s"
select select "progressive"
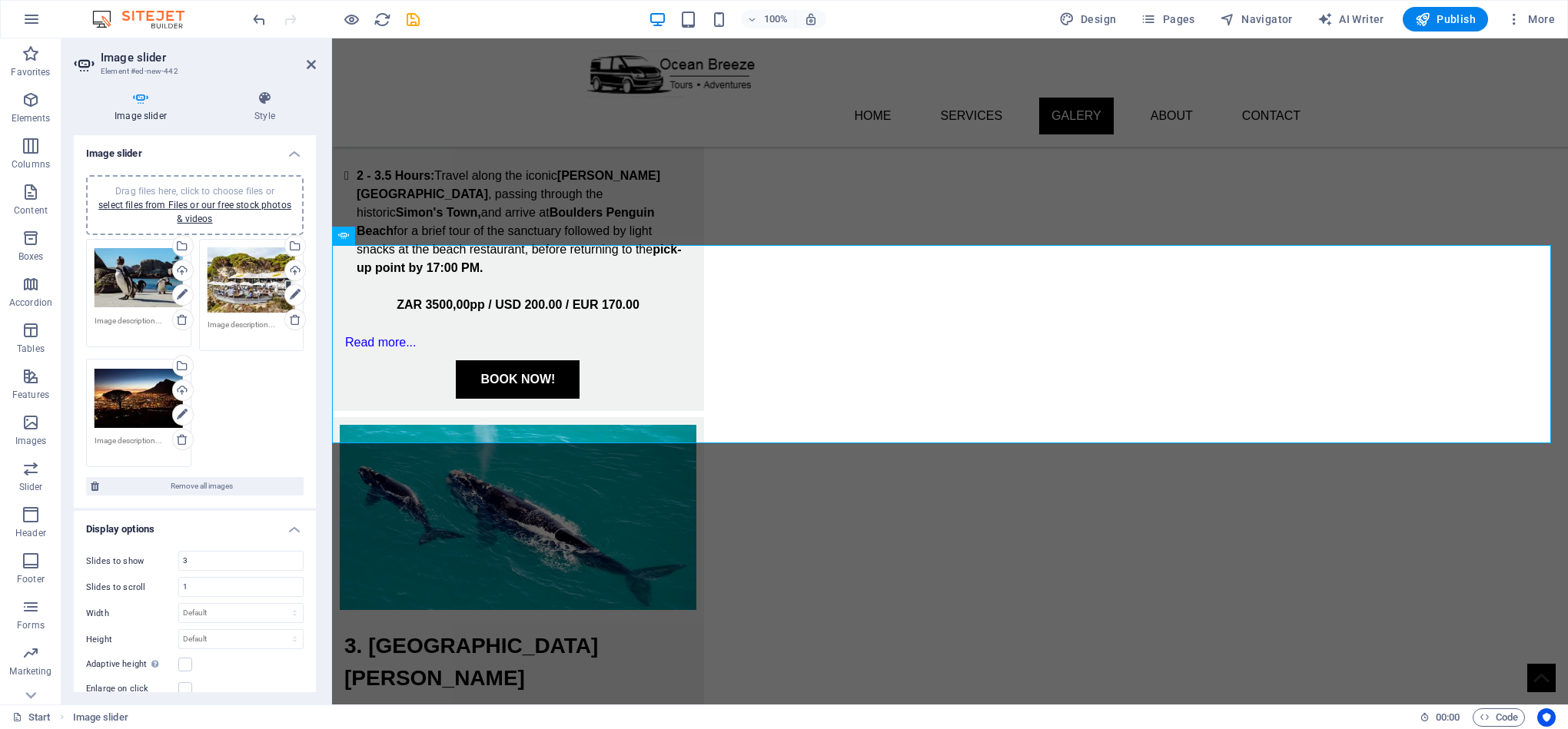
scroll to position [2044, 0]
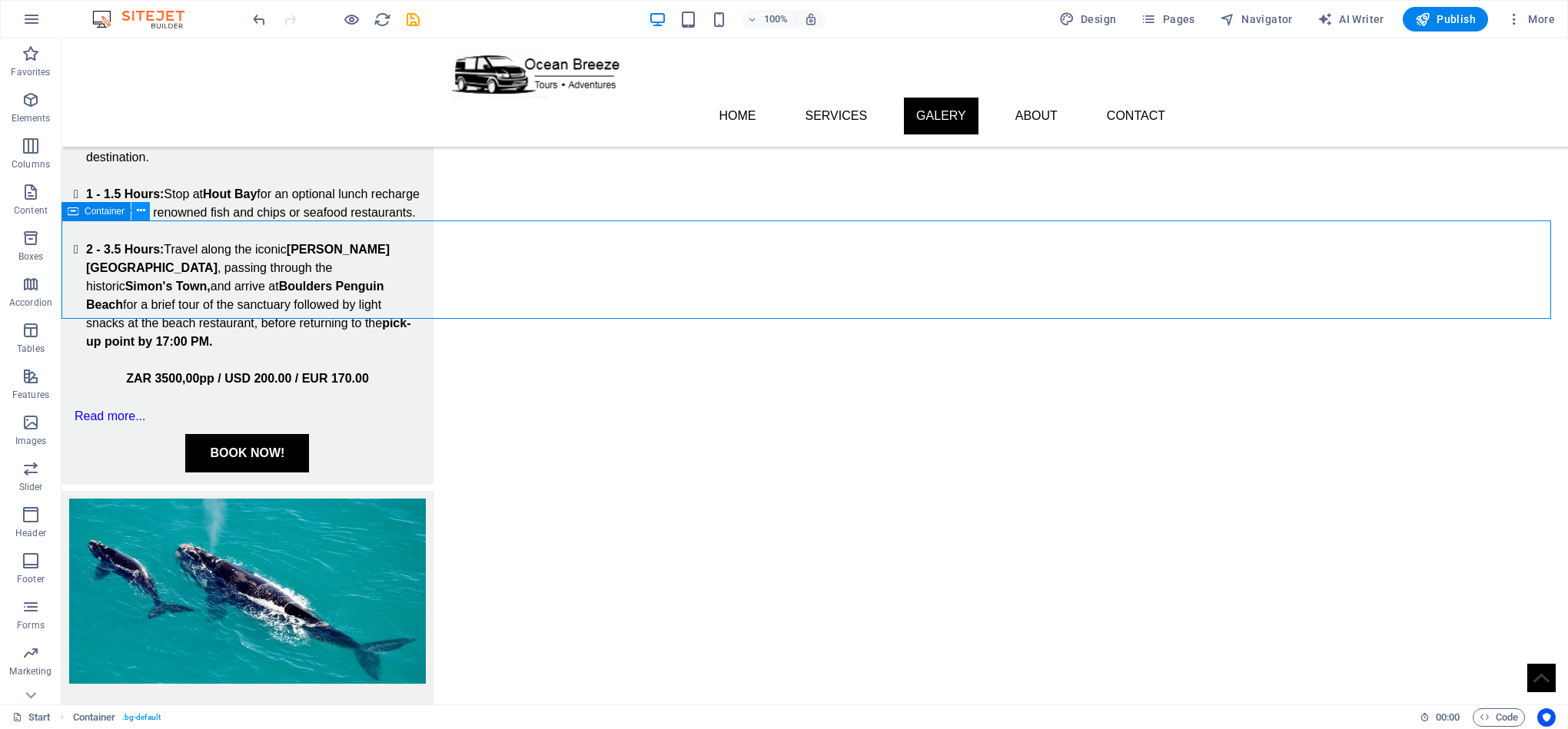
click at [141, 217] on icon at bounding box center [141, 211] width 8 height 17
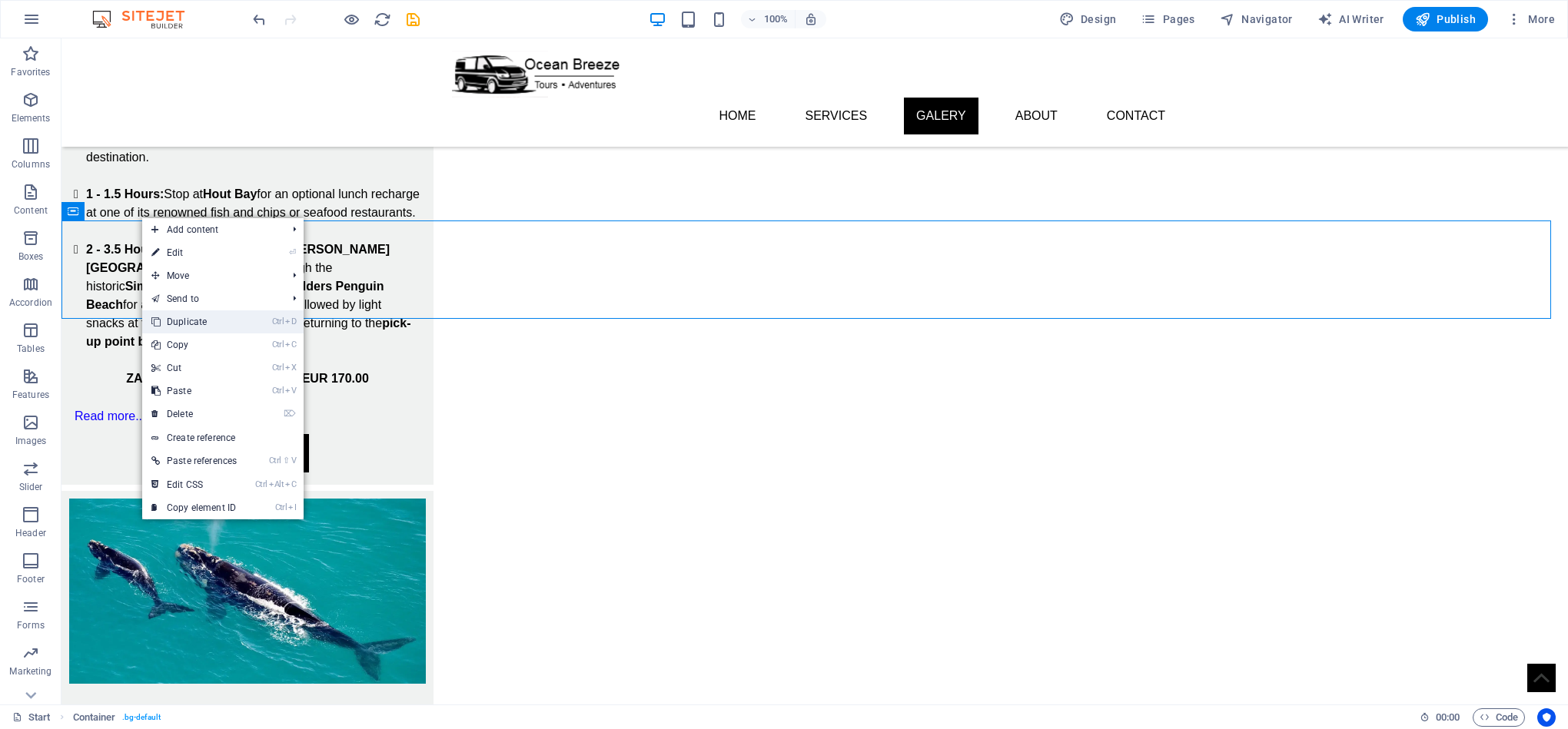
click at [229, 322] on link "Ctrl D Duplicate" at bounding box center [194, 322] width 103 height 23
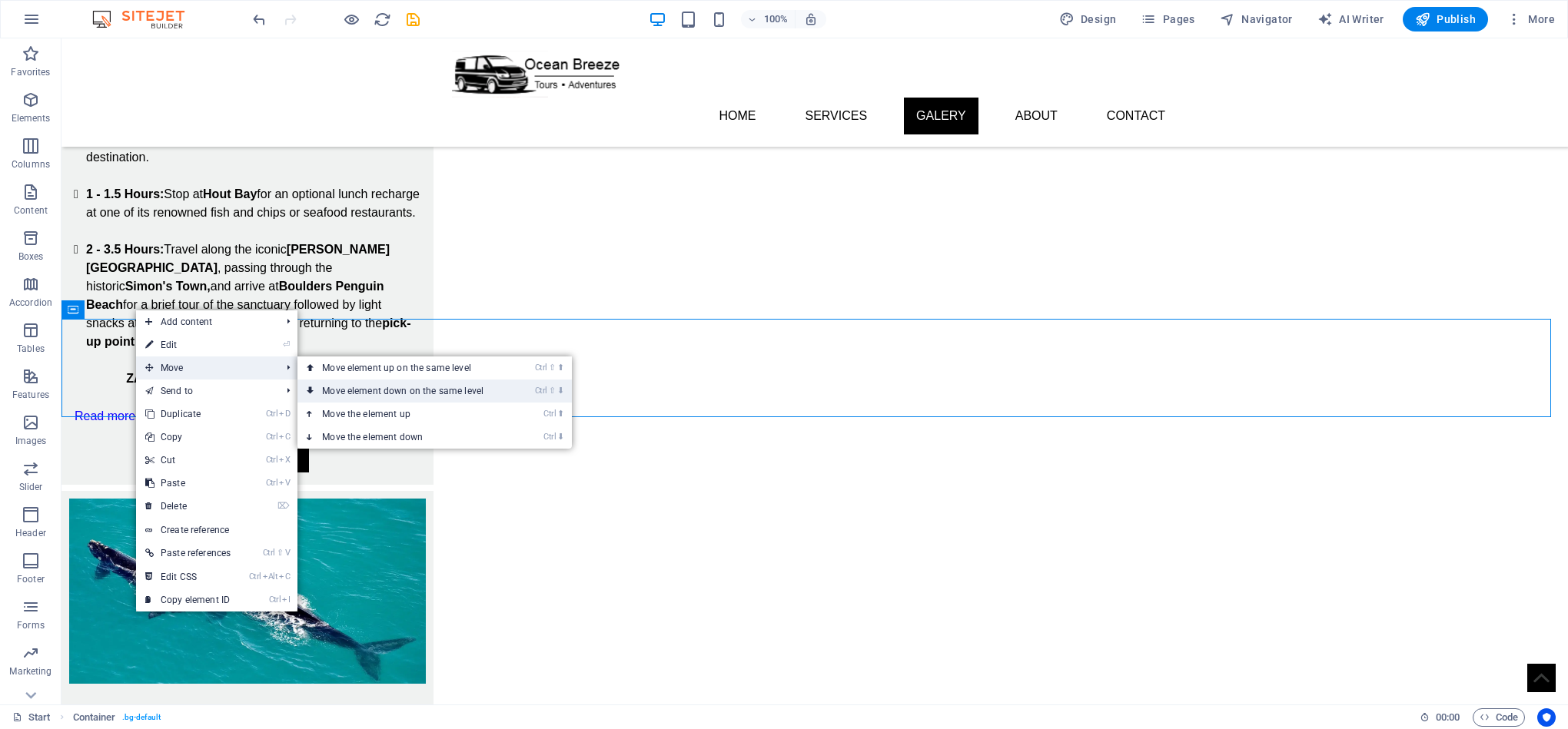
drag, startPoint x: 361, startPoint y: 384, endPoint x: 299, endPoint y: 347, distance: 72.2
click at [361, 384] on link "Ctrl ⇧ ⬇ Move element down on the same level" at bounding box center [406, 391] width 217 height 23
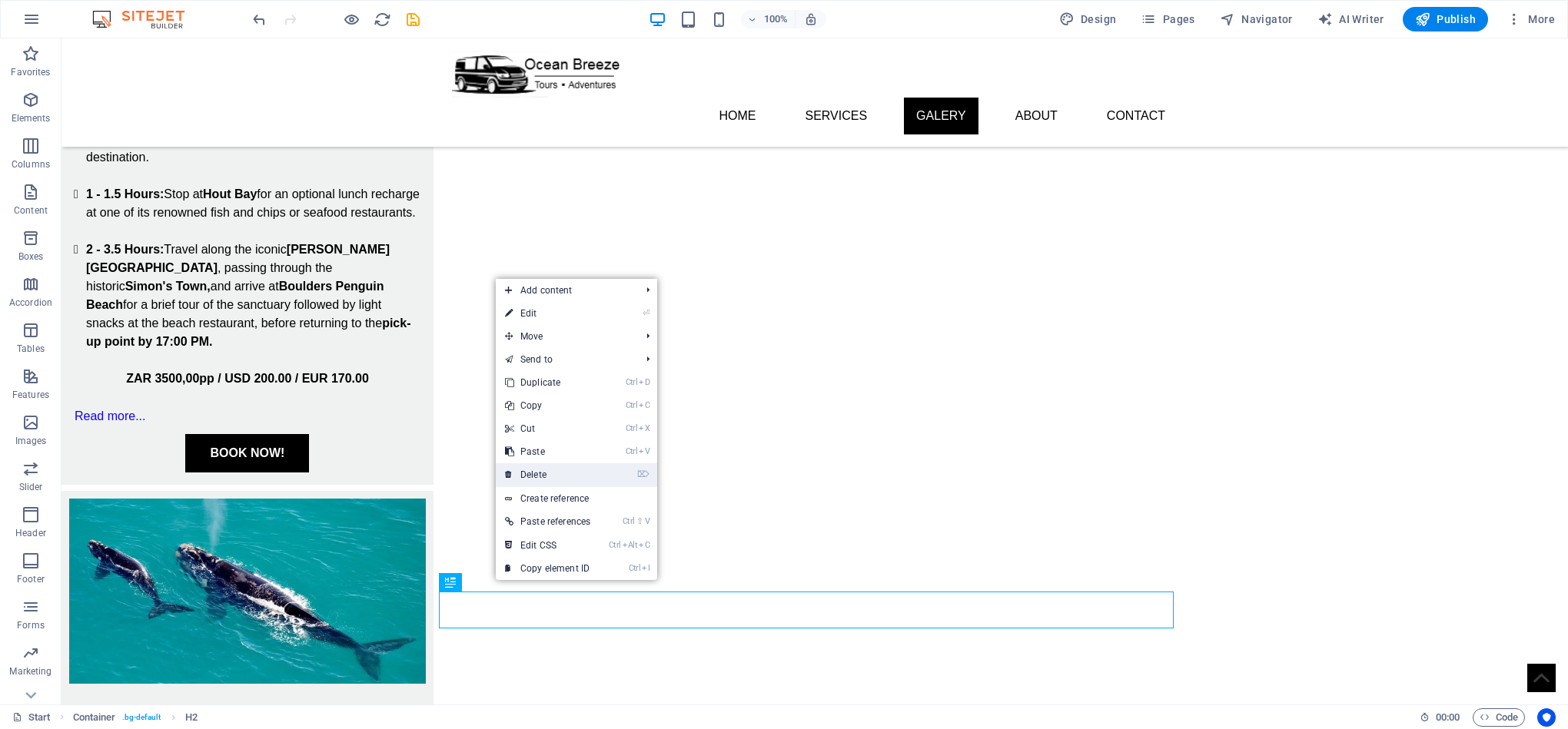
drag, startPoint x: 565, startPoint y: 473, endPoint x: 510, endPoint y: 435, distance: 66.9
click at [565, 473] on link "⌦ Delete" at bounding box center [547, 474] width 103 height 23
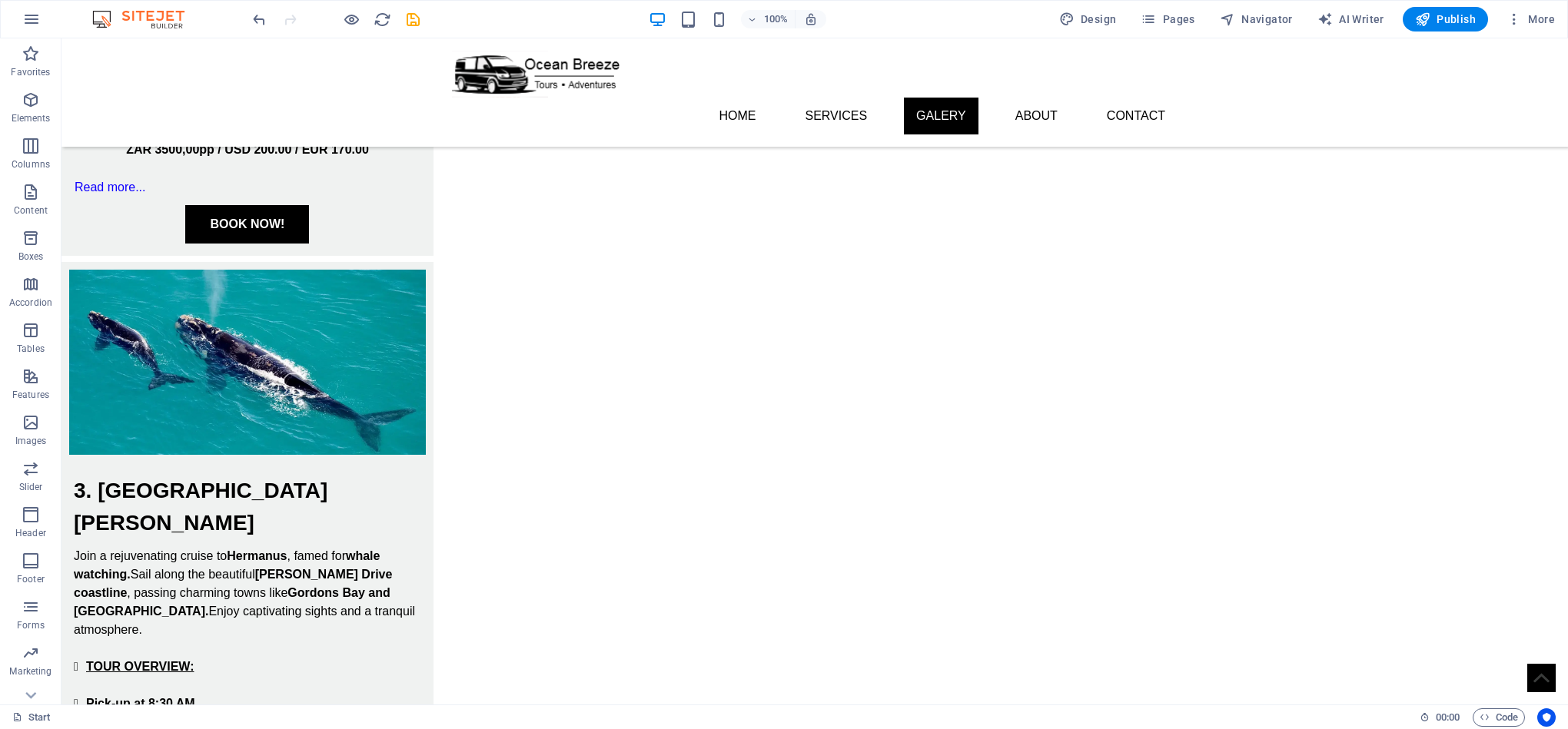
scroll to position [2279, 0]
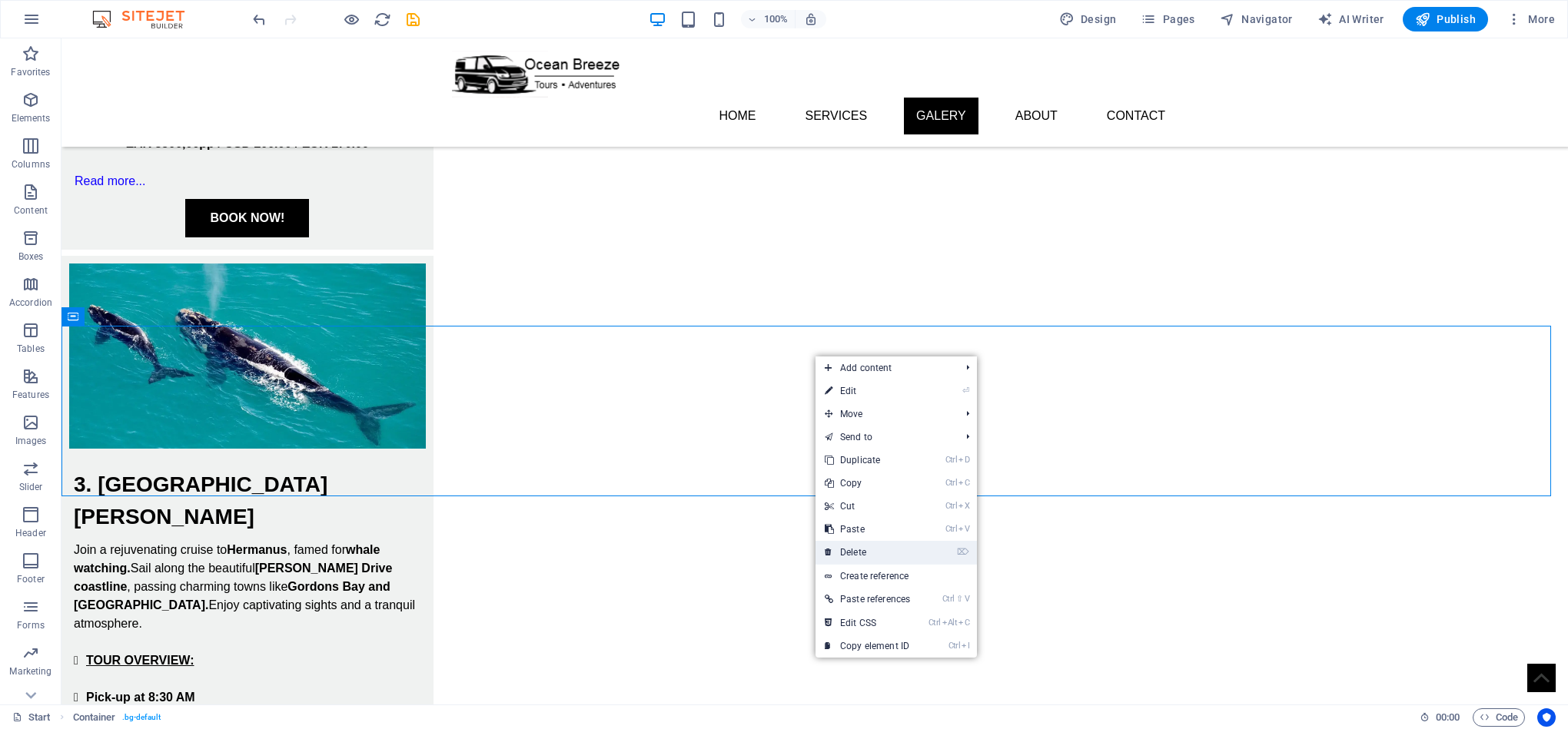
click at [881, 546] on link "⌦ Delete" at bounding box center [867, 552] width 103 height 23
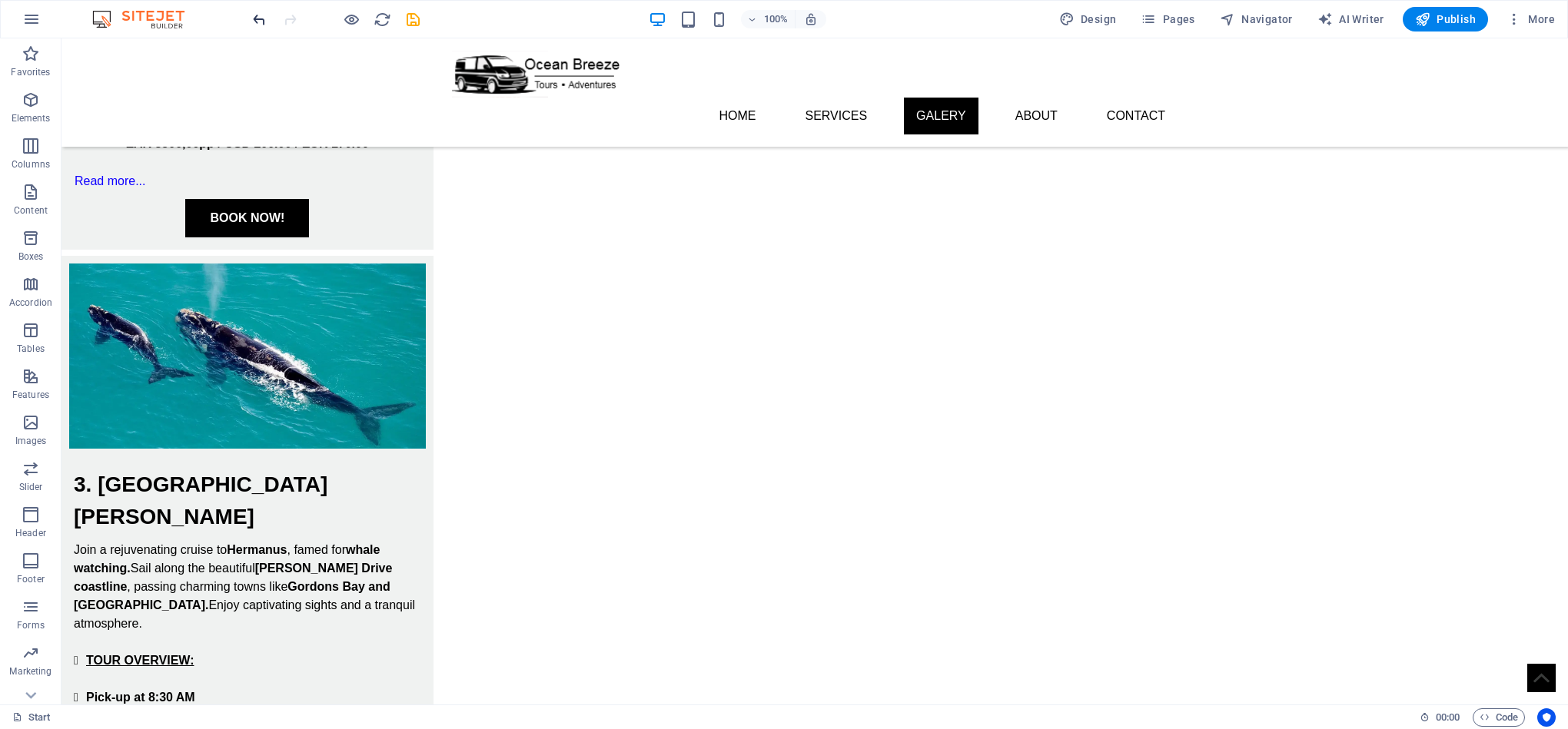
click at [256, 19] on icon "undo" at bounding box center [259, 19] width 17 height 17
click at [139, 316] on icon at bounding box center [141, 317] width 8 height 17
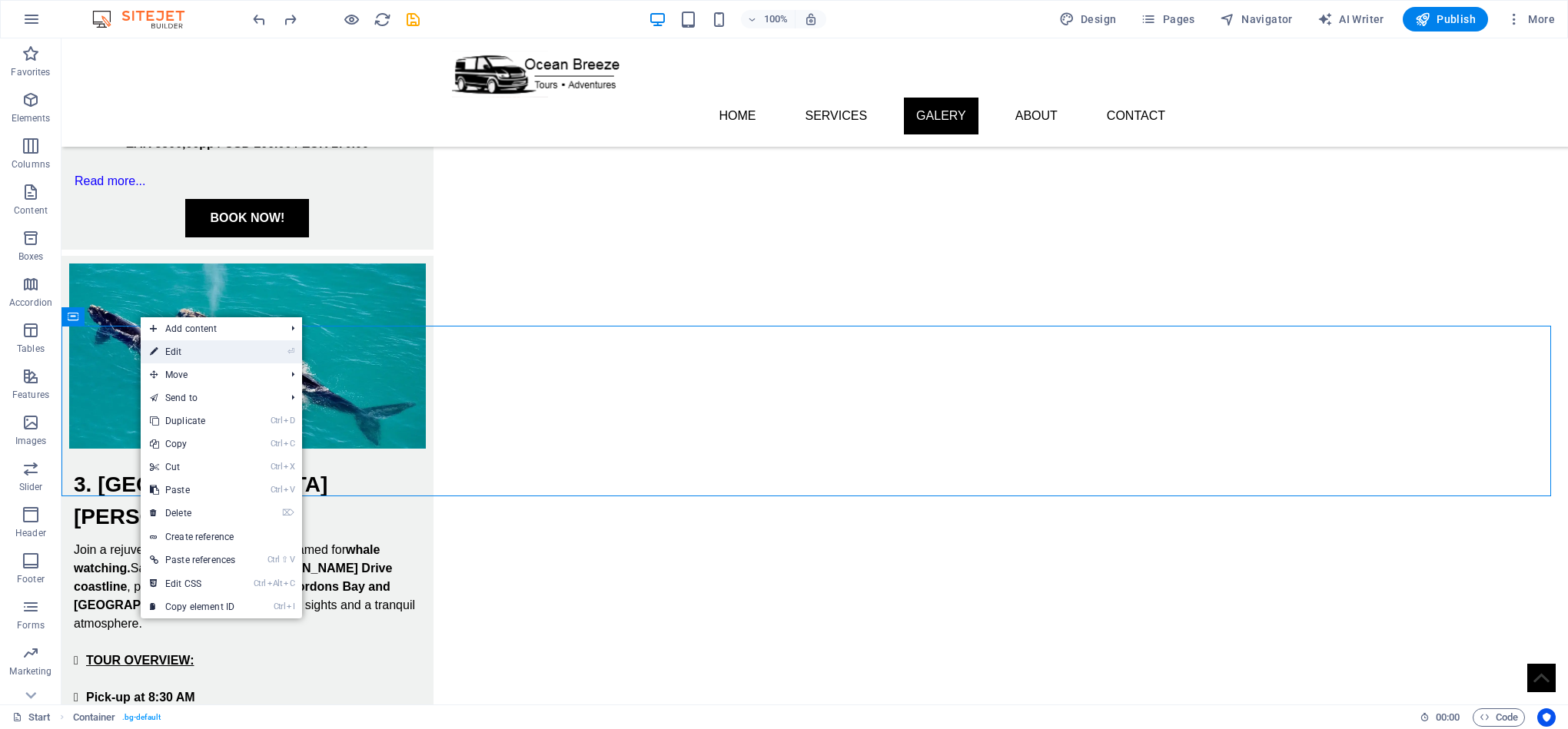
drag, startPoint x: 220, startPoint y: 358, endPoint x: 60, endPoint y: 359, distance: 160.0
click at [220, 358] on link "⏎ Edit" at bounding box center [192, 352] width 103 height 23
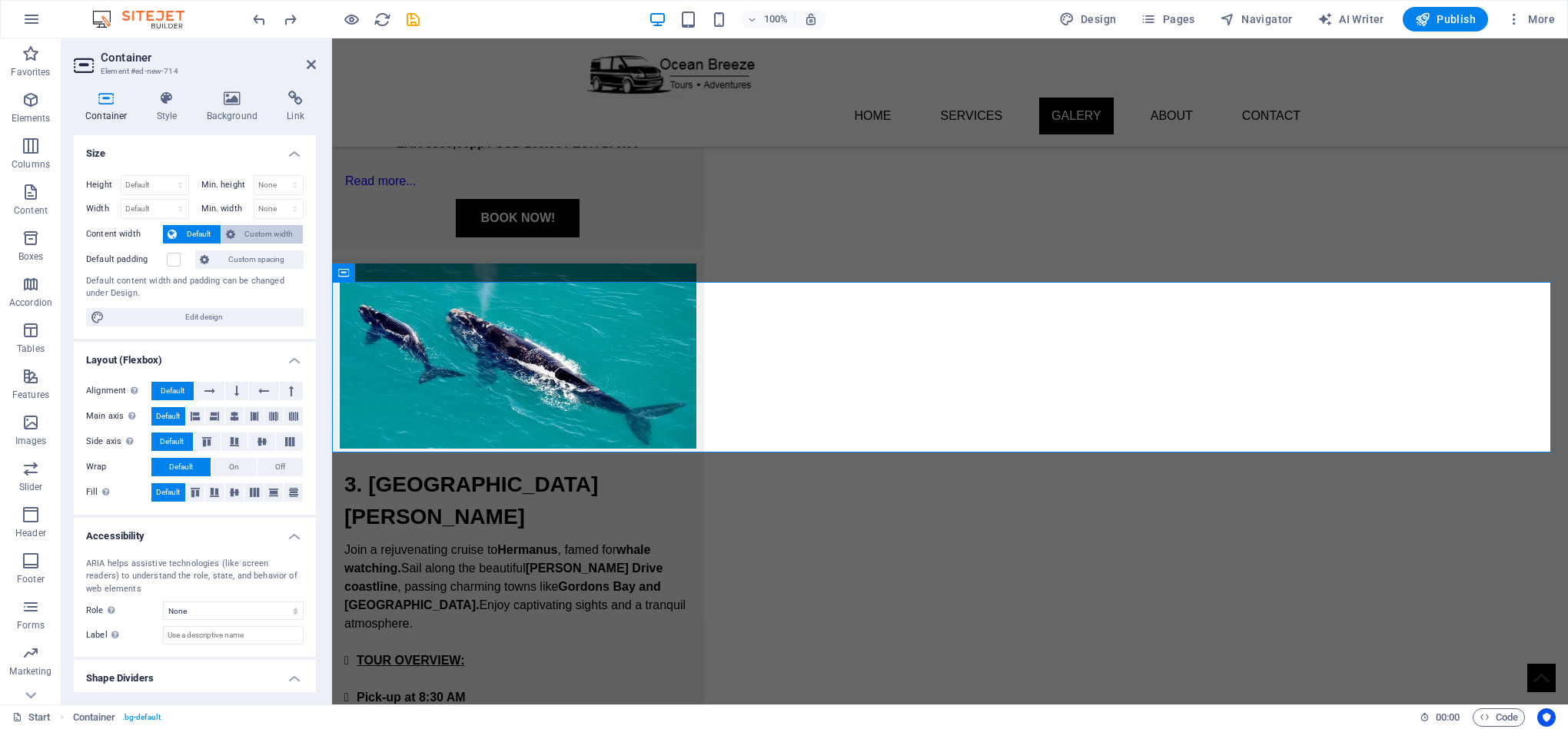
click at [249, 233] on span "Custom width" at bounding box center [270, 234] width 60 height 18
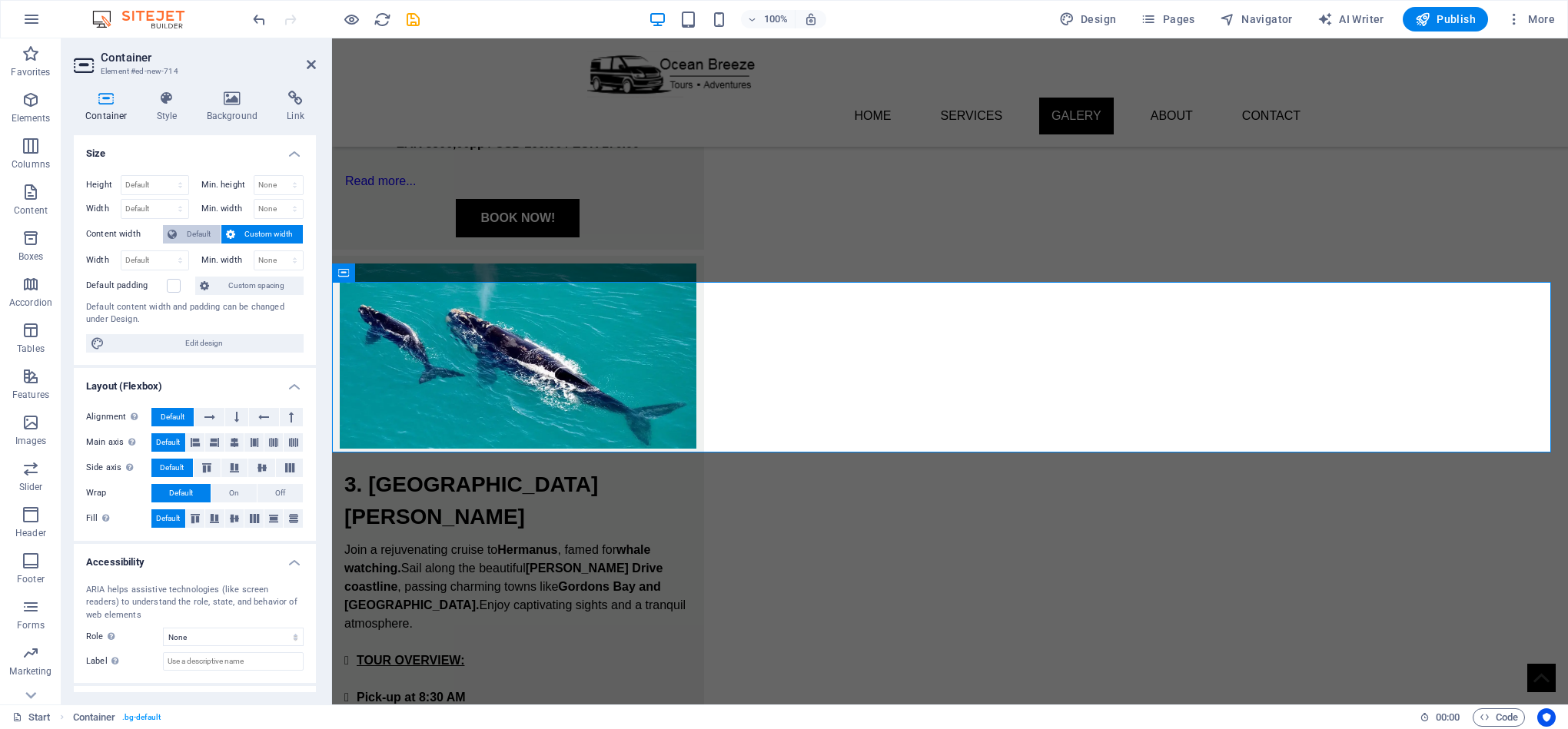
click at [206, 231] on span "Default" at bounding box center [198, 234] width 35 height 18
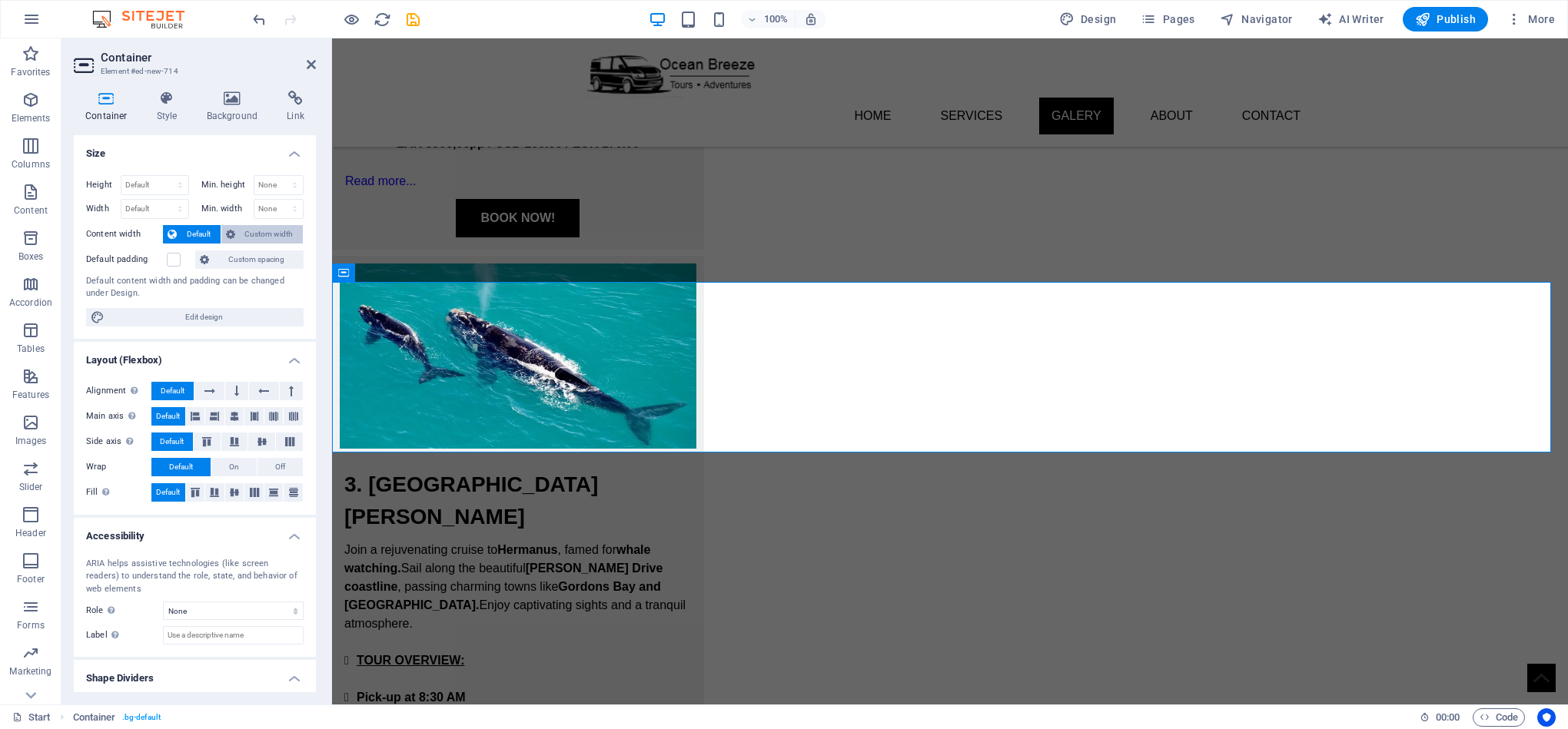
click at [264, 234] on span "Custom width" at bounding box center [270, 234] width 60 height 18
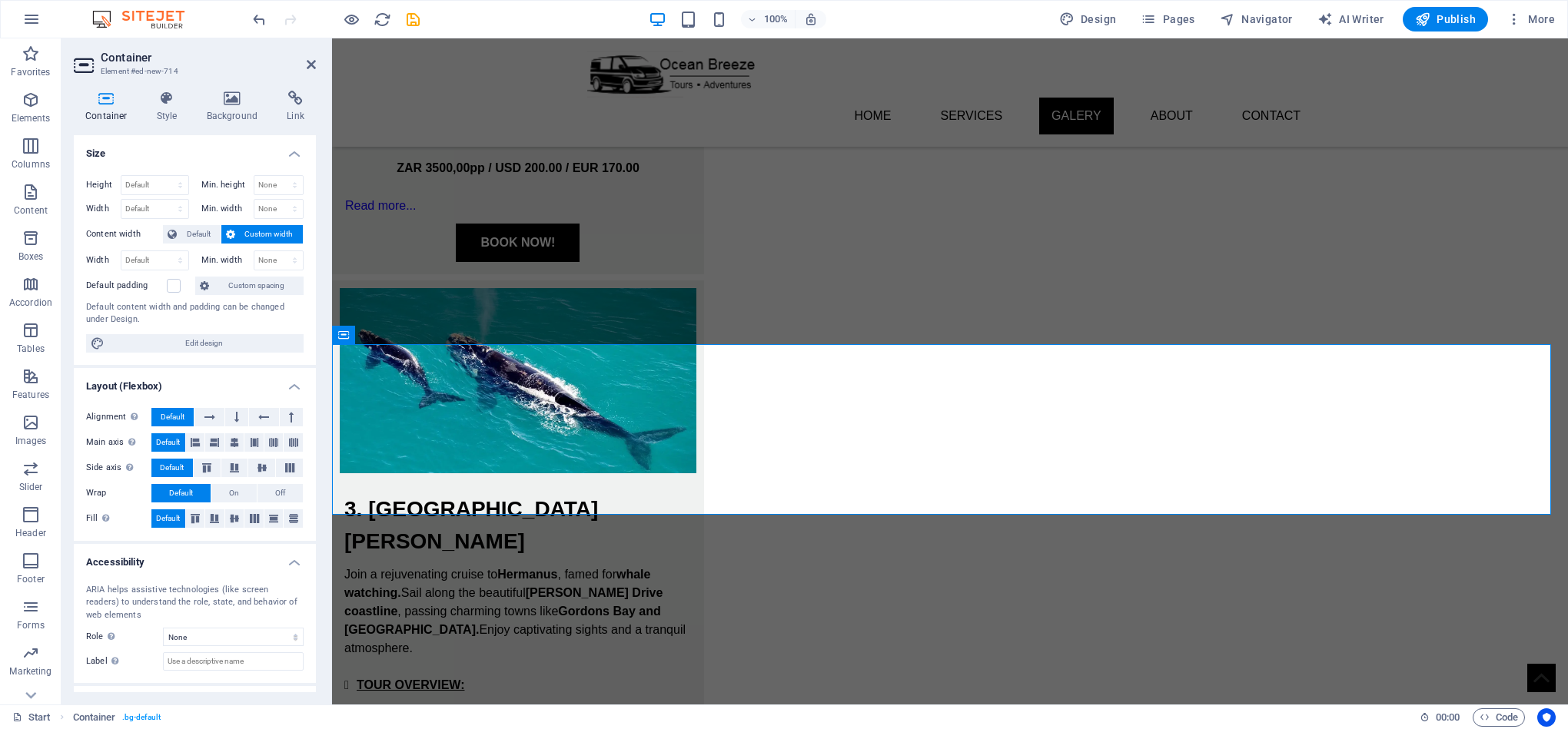
scroll to position [2268, 0]
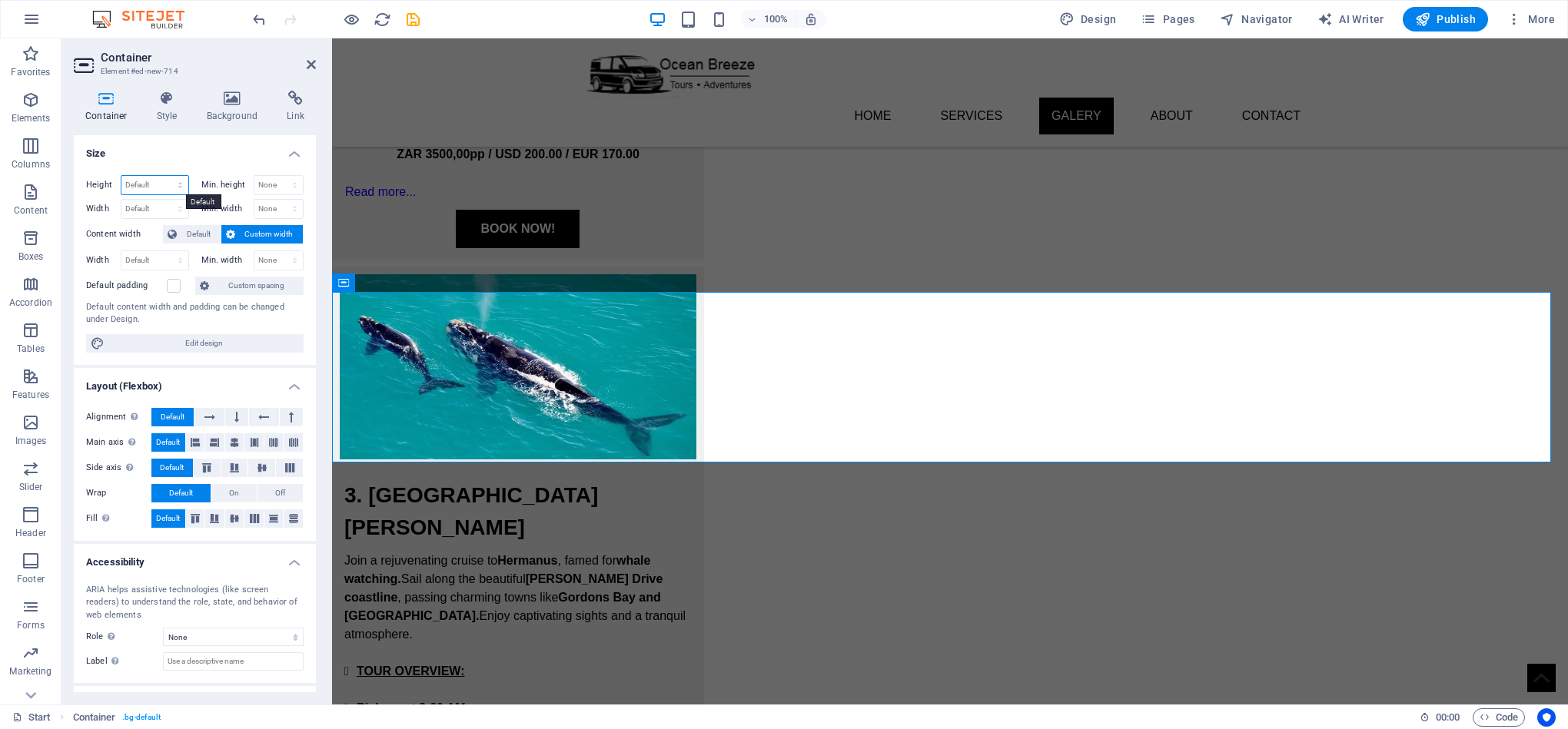
click at [160, 184] on select "Default px rem % vh vw" at bounding box center [155, 185] width 67 height 18
select select "px"
click at [165, 176] on select "Default px rem % vh vw" at bounding box center [155, 185] width 67 height 18
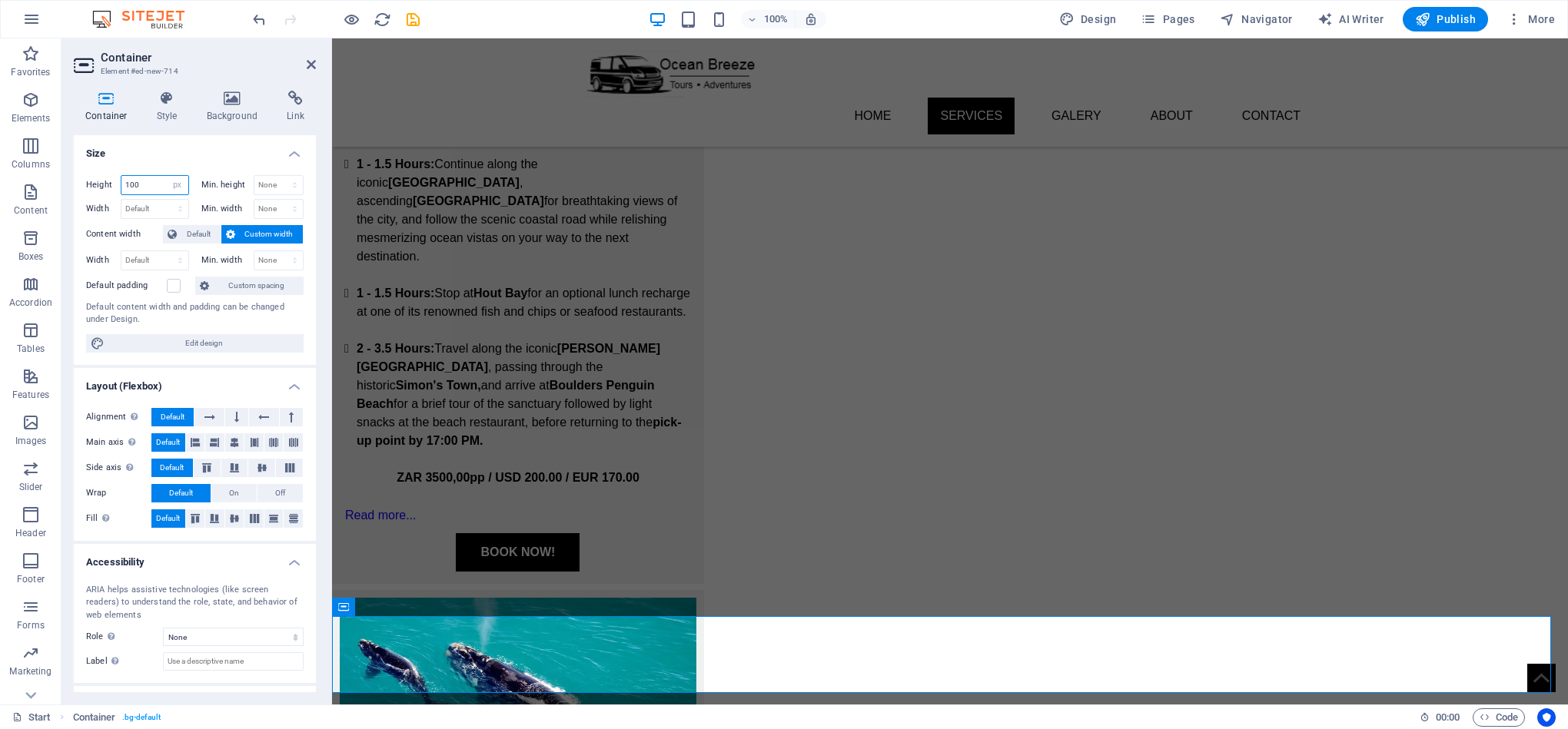
scroll to position [1963, 0]
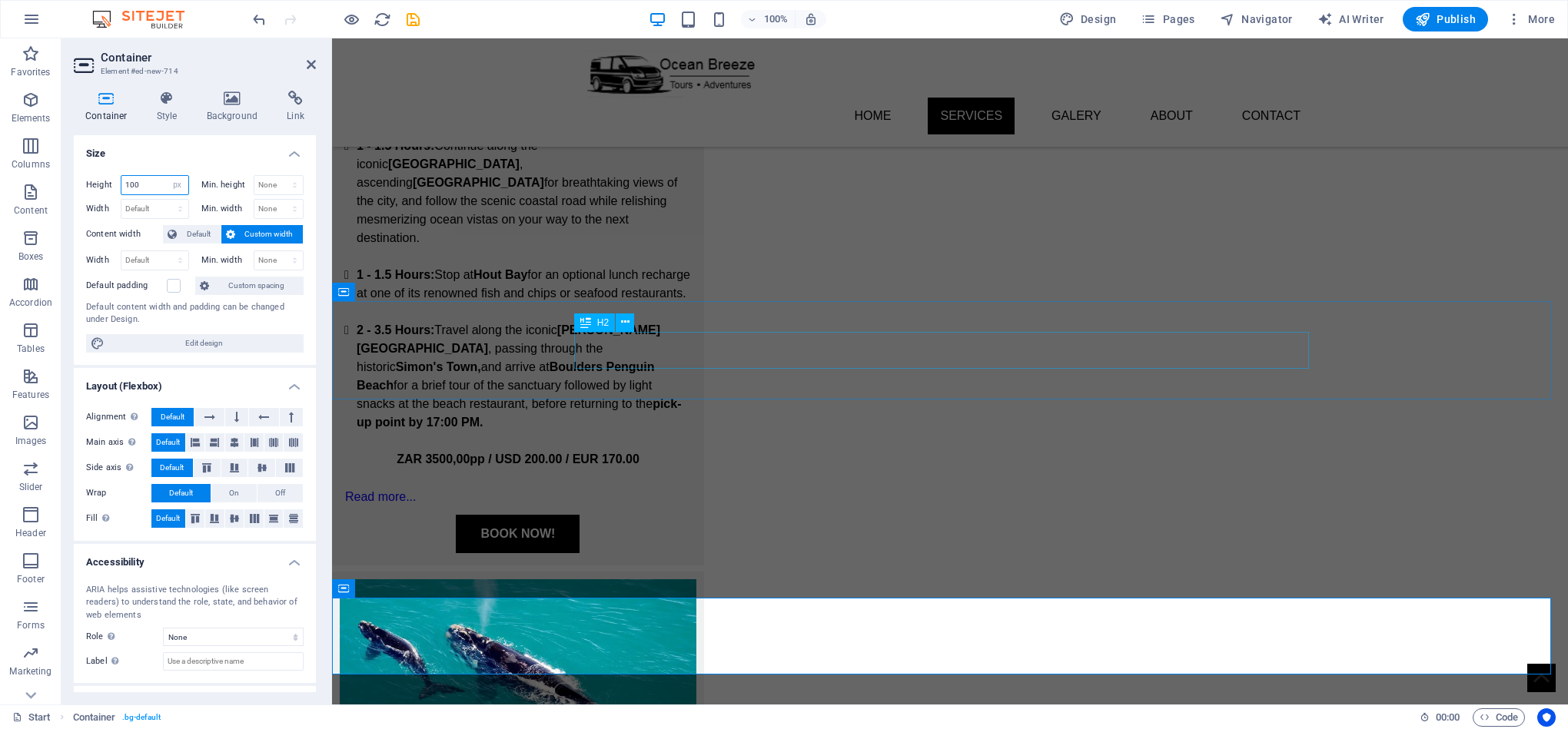
type input "100"
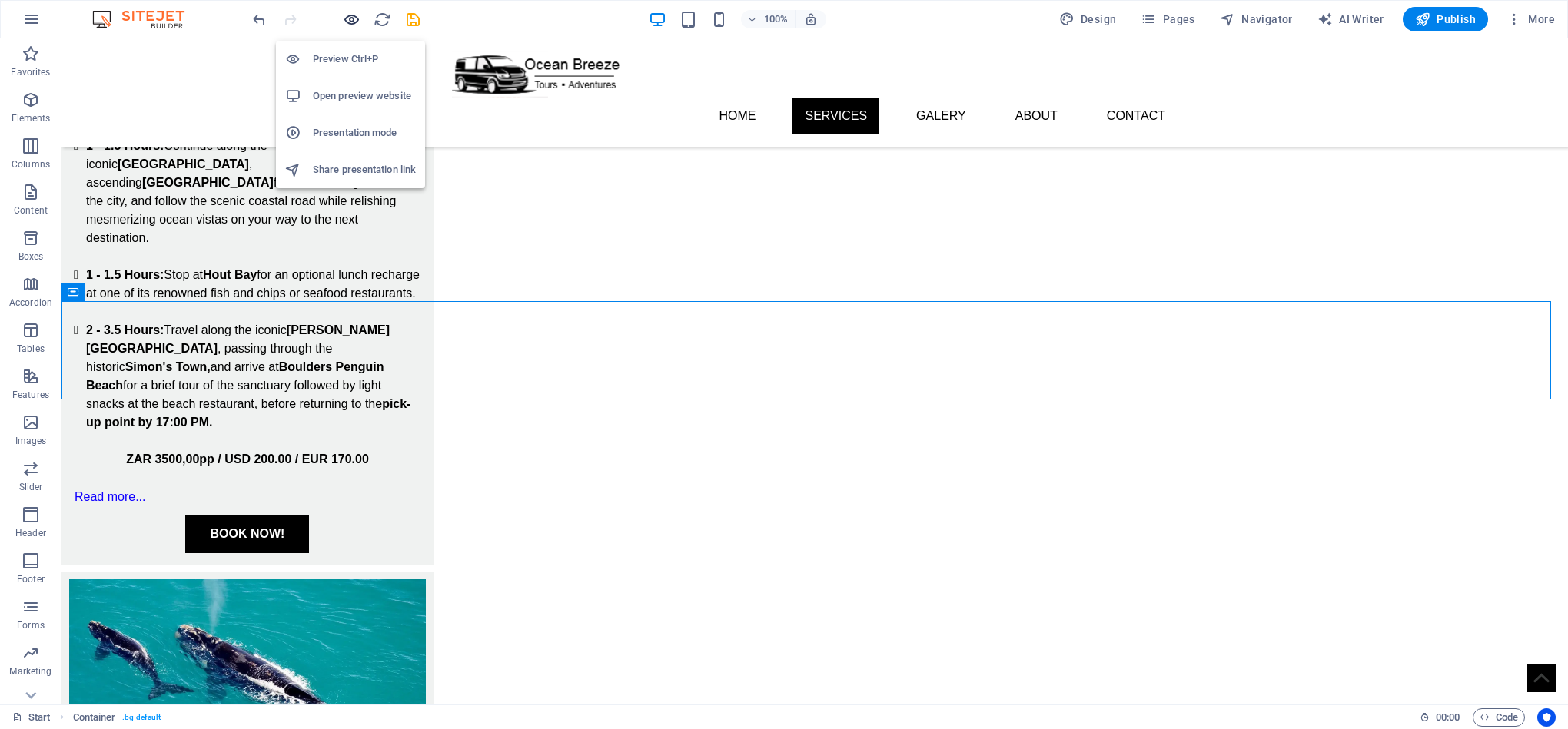
click at [355, 21] on icon "button" at bounding box center [351, 19] width 17 height 17
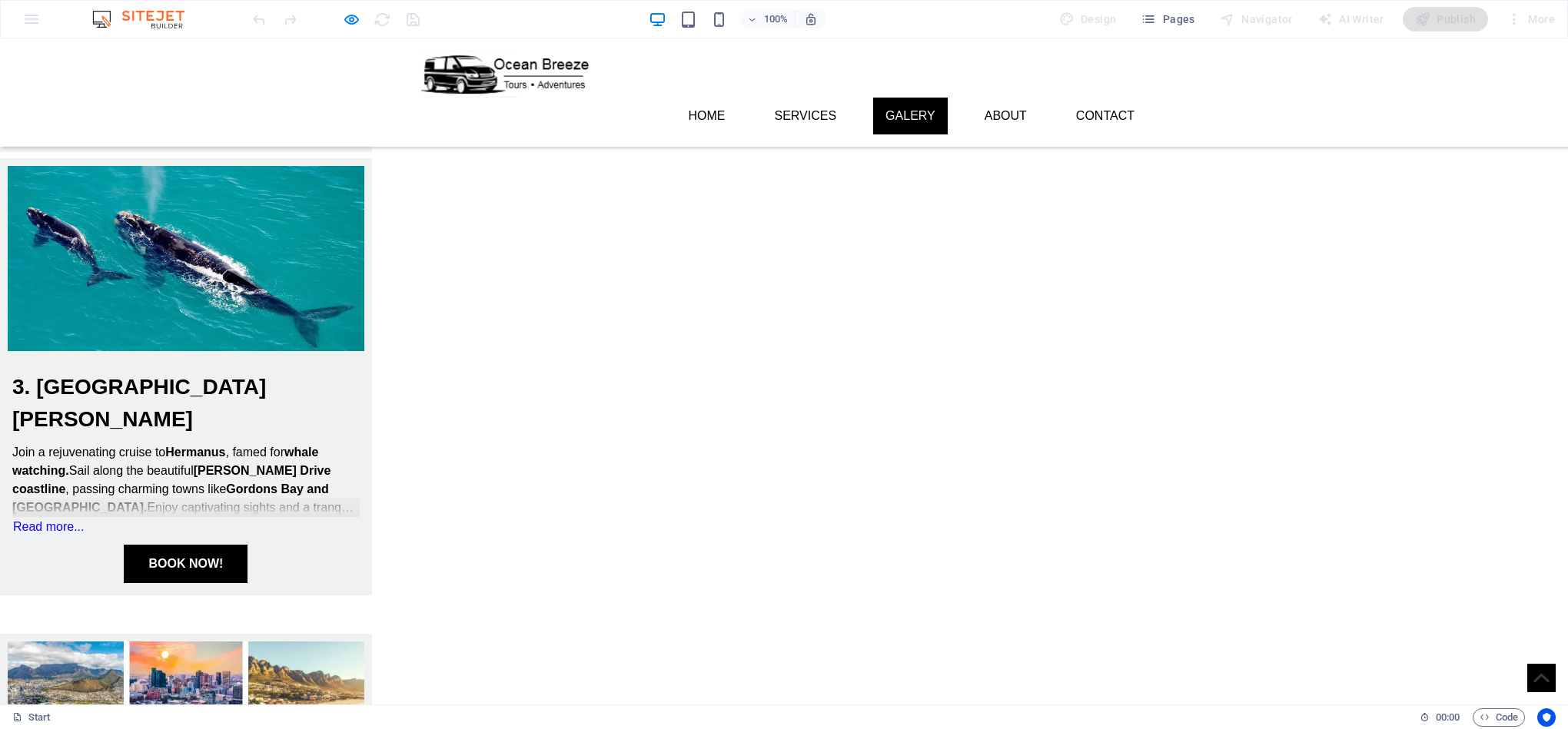
scroll to position [1349, 0]
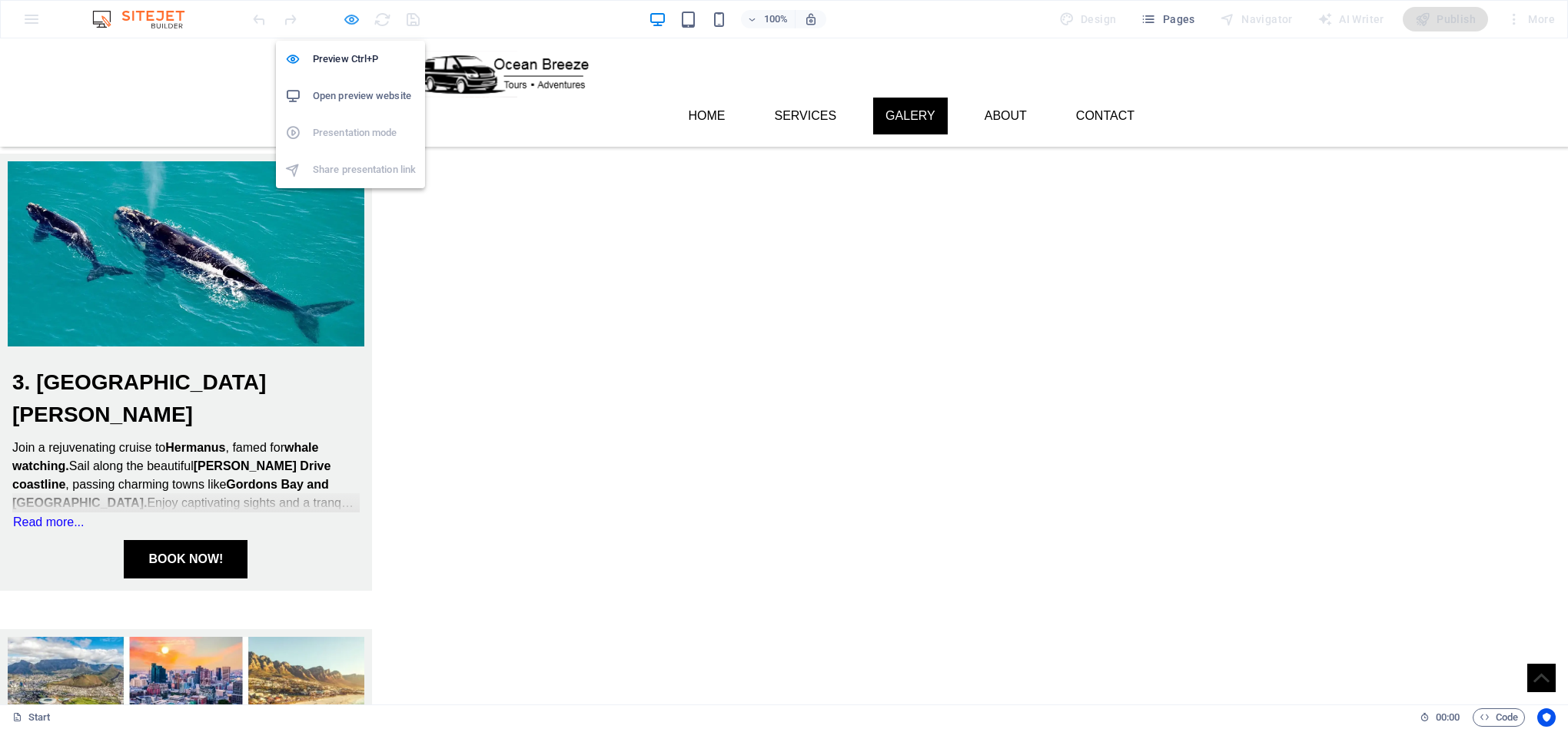
click at [353, 18] on icon "button" at bounding box center [351, 19] width 17 height 17
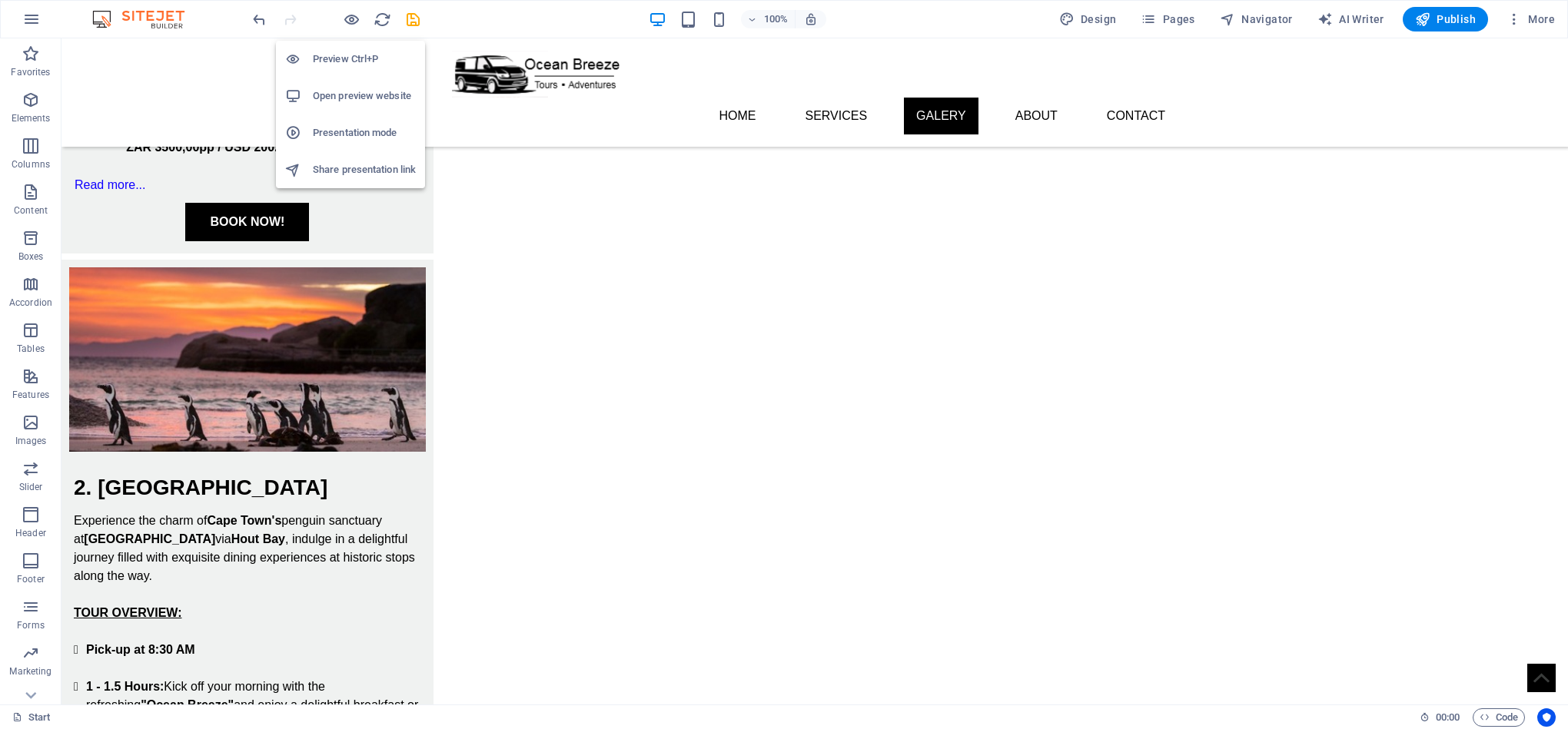
scroll to position [2074, 0]
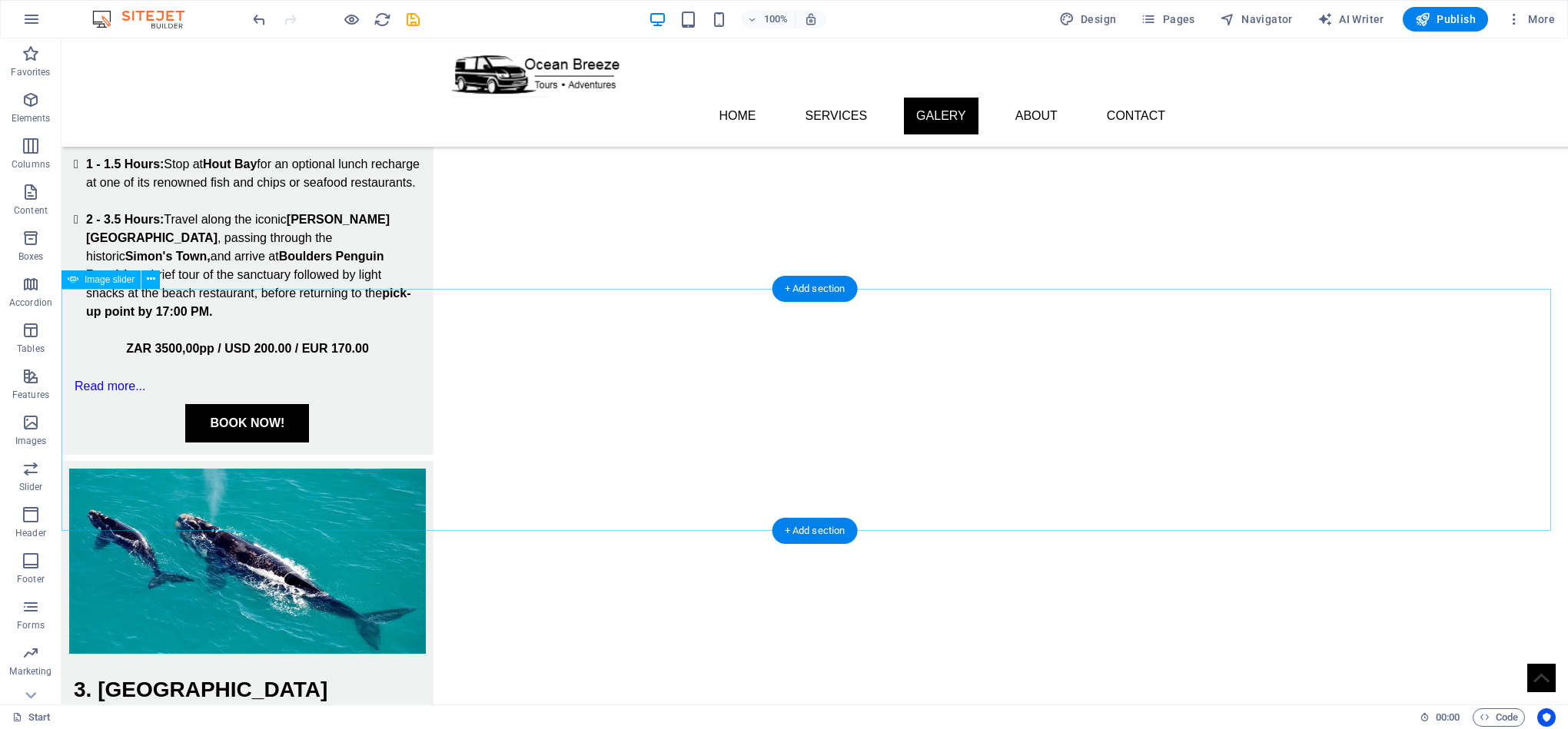
click at [148, 279] on icon at bounding box center [151, 279] width 8 height 17
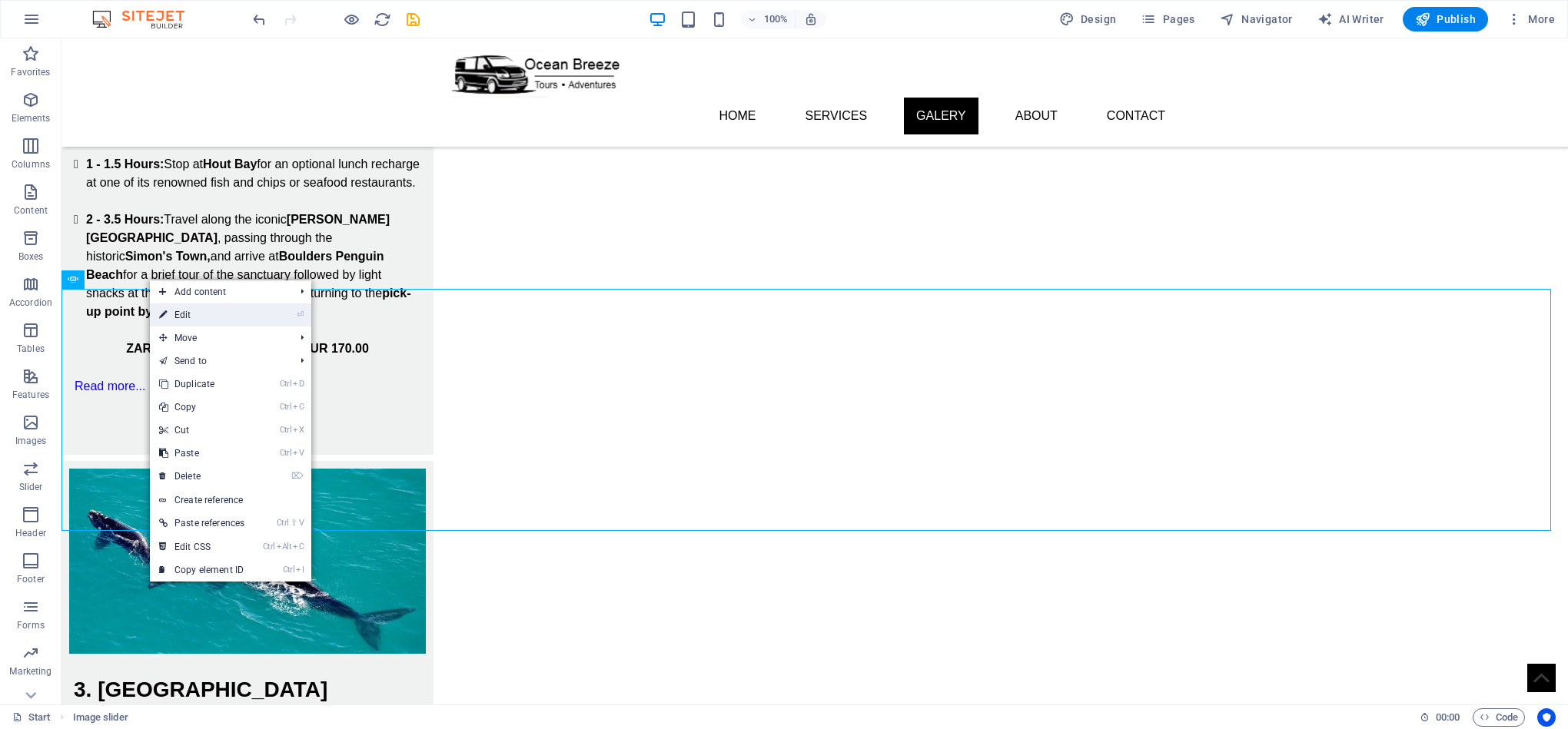
click at [203, 321] on link "⏎ Edit" at bounding box center [201, 315] width 103 height 23
select select "ms"
select select "s"
select select "progressive"
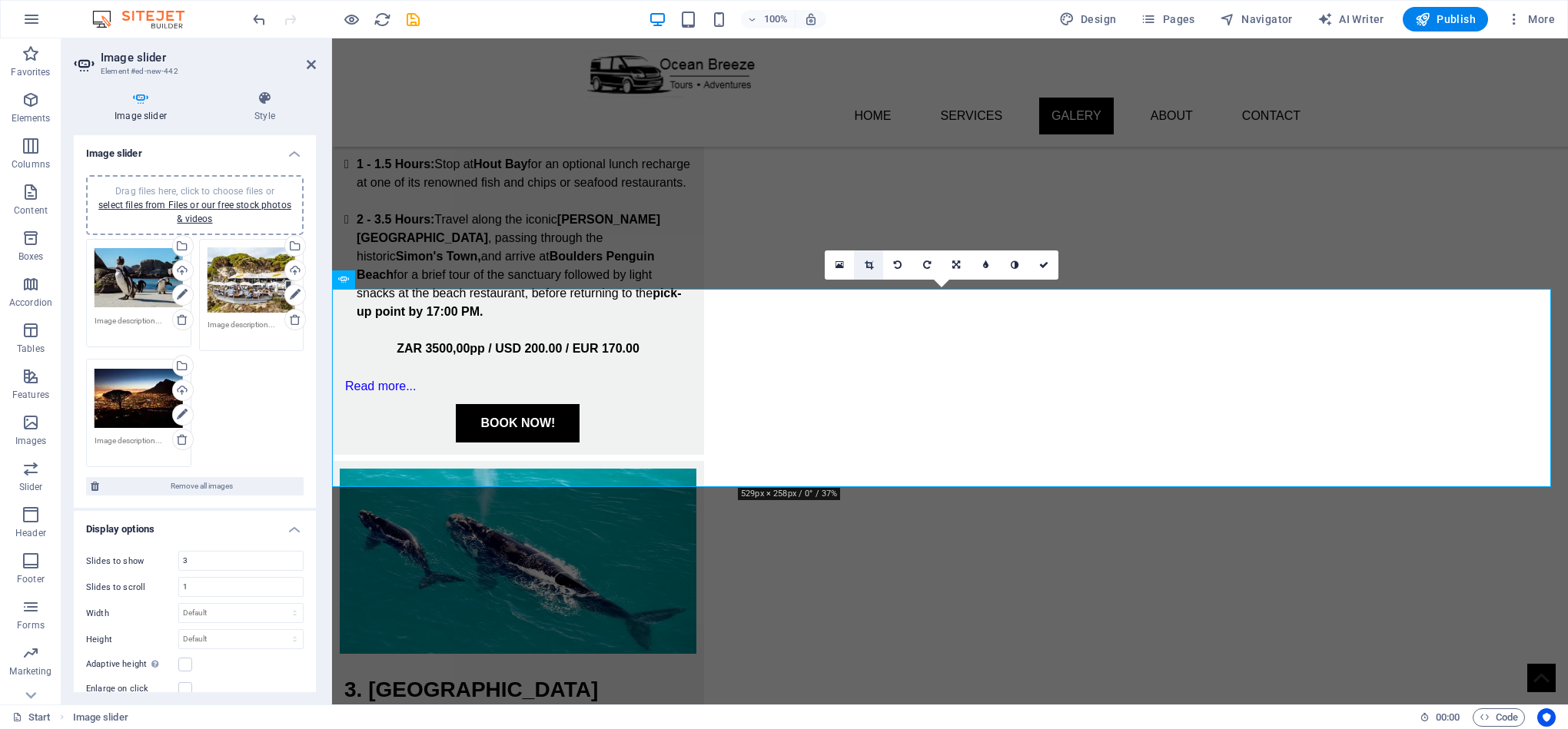
click at [872, 265] on icon at bounding box center [868, 264] width 8 height 9
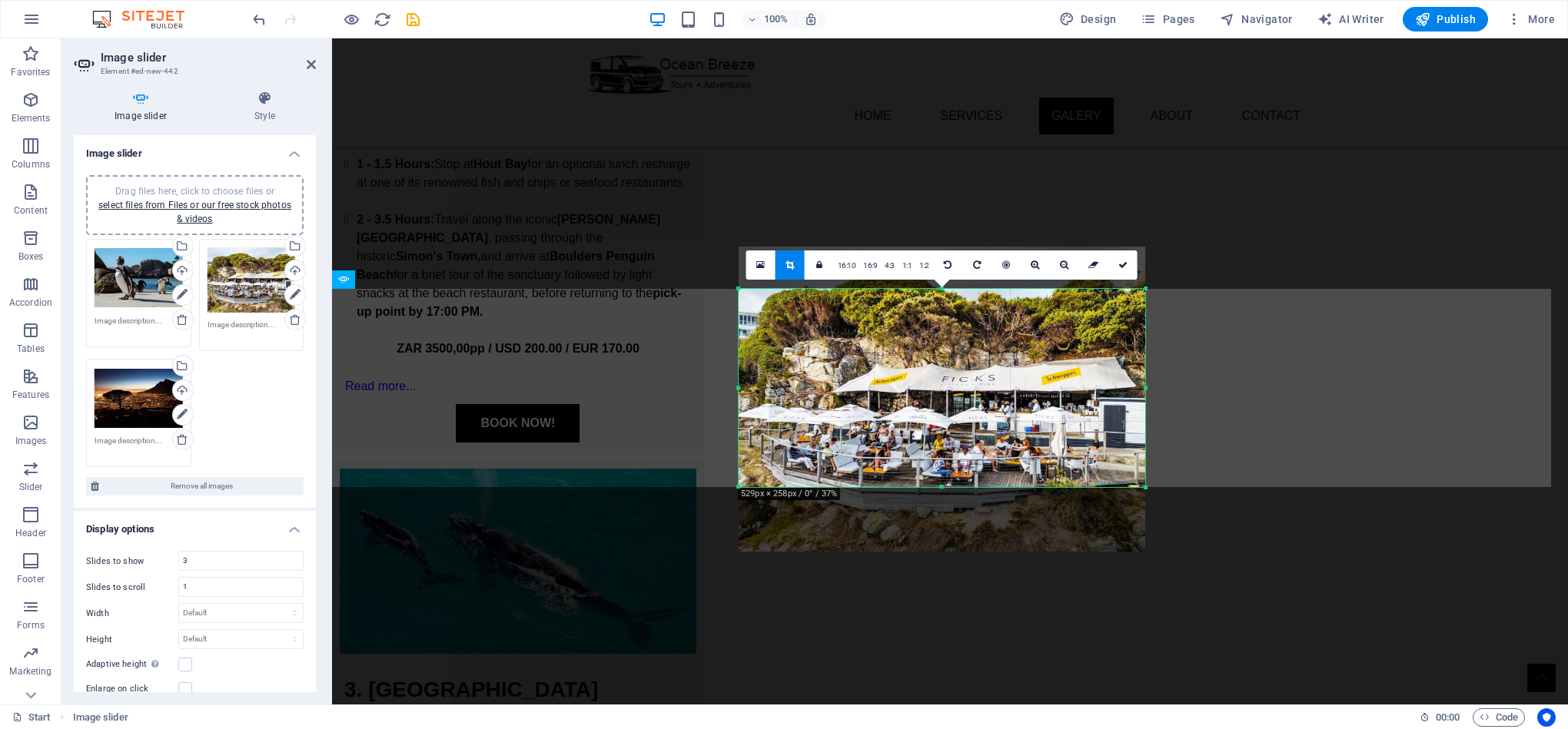
drag, startPoint x: 945, startPoint y: 484, endPoint x: 958, endPoint y: 484, distance: 13.0
click at [958, 484] on div at bounding box center [942, 487] width 407 height 6
click at [1121, 267] on icon at bounding box center [1122, 264] width 9 height 9
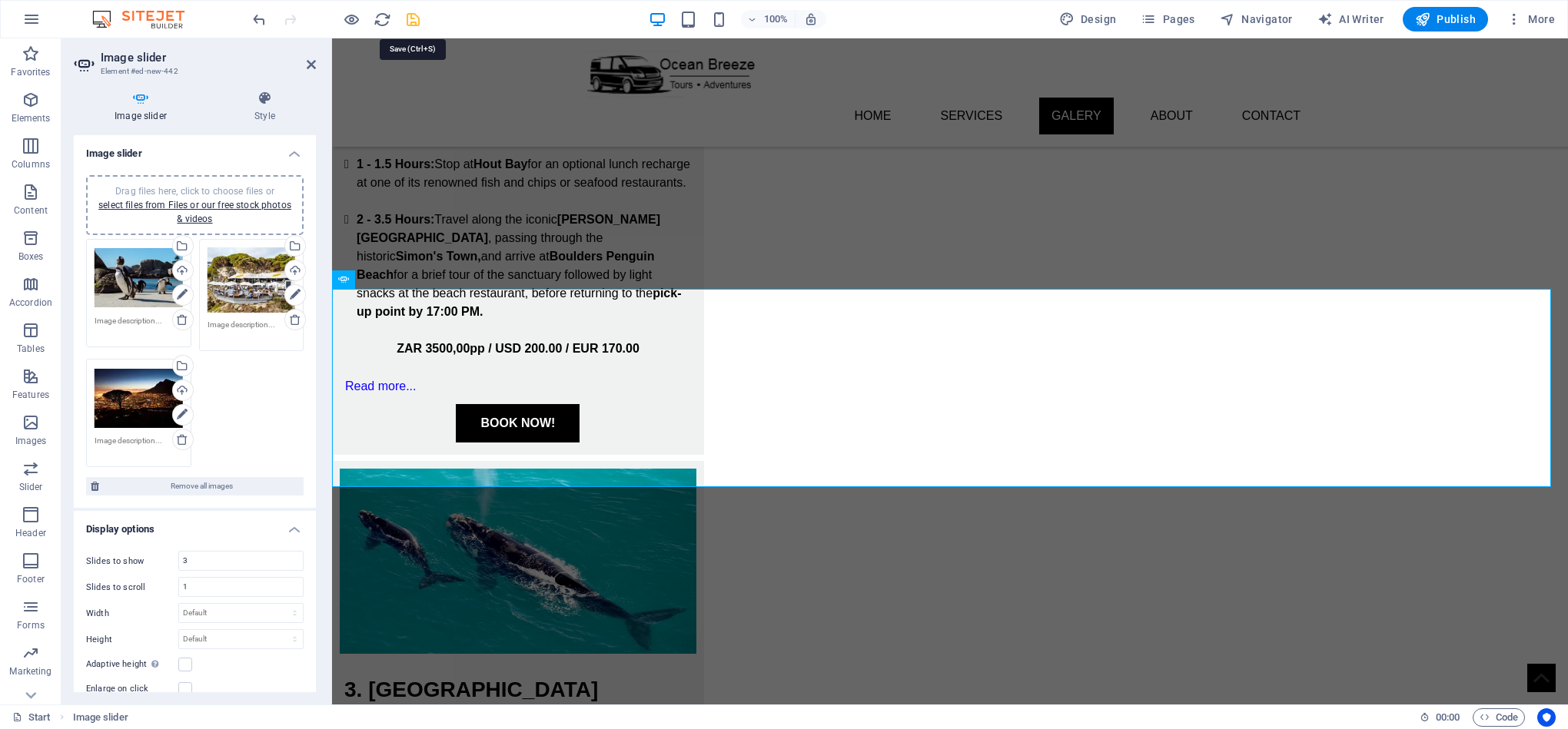
click at [418, 17] on icon "save" at bounding box center [413, 19] width 17 height 17
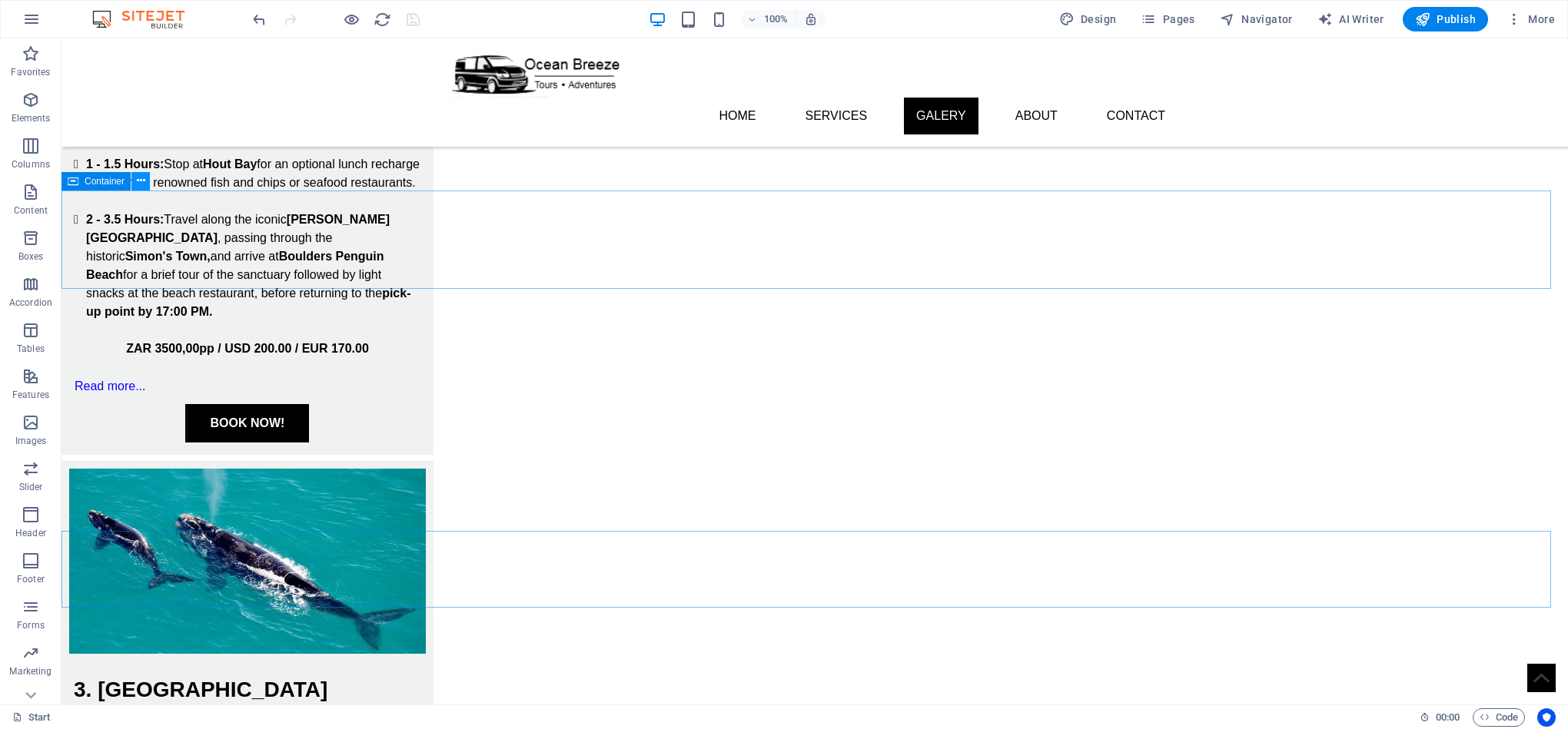
click at [136, 179] on icon at bounding box center [141, 181] width 8 height 17
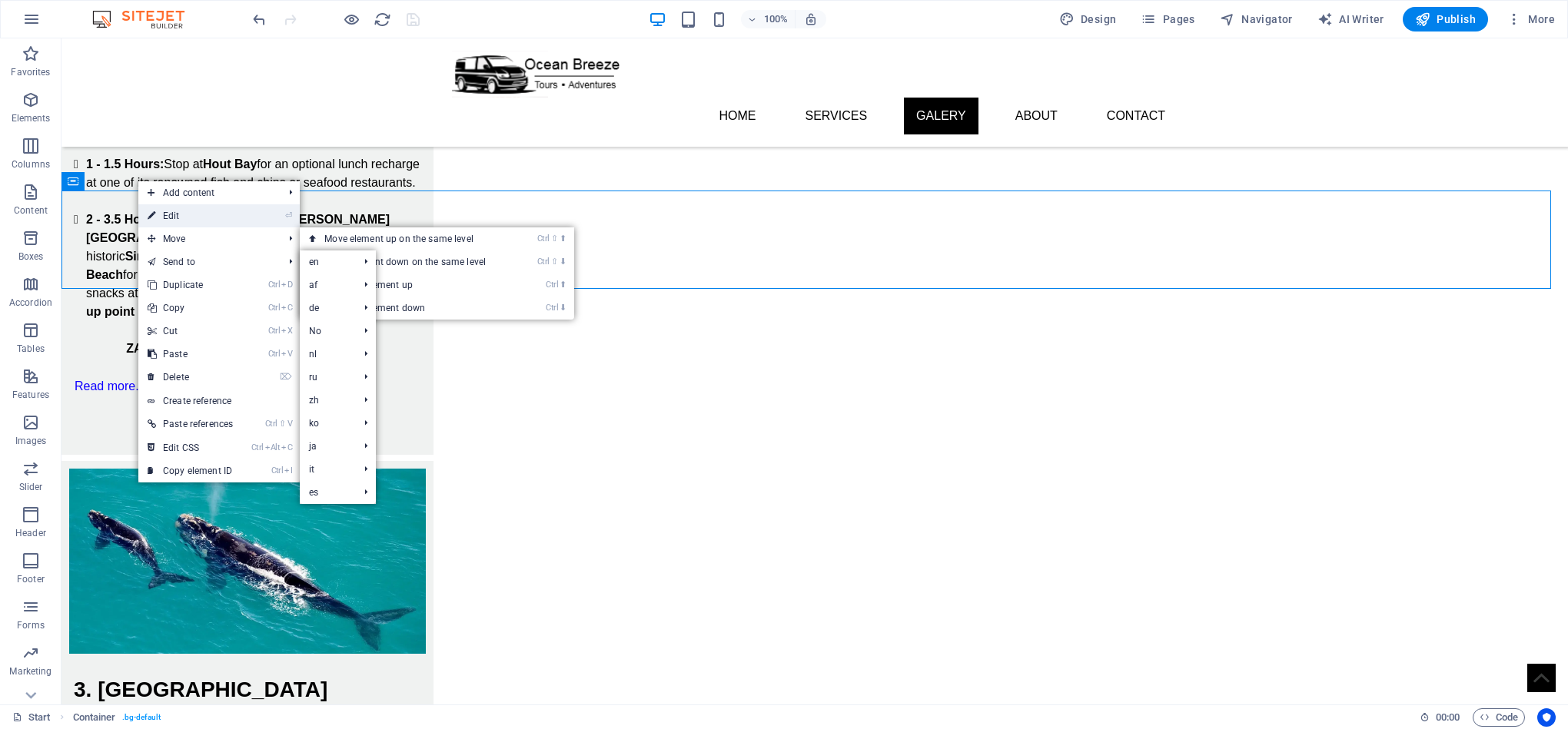
click at [213, 220] on link "⏎ Edit" at bounding box center [189, 216] width 103 height 23
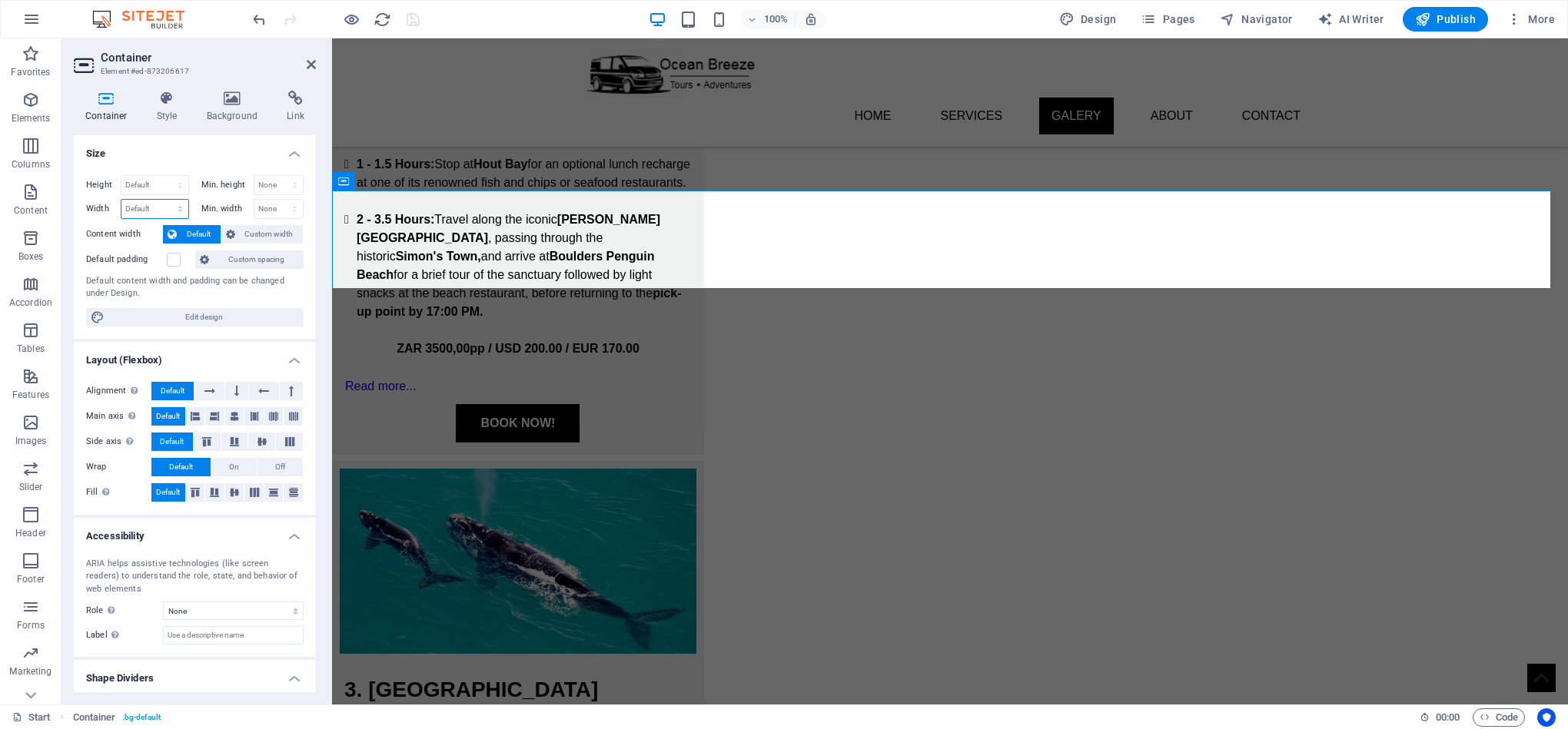
click at [171, 208] on select "Default px rem % em vh vw" at bounding box center [155, 209] width 67 height 18
select select "px"
click at [165, 201] on select "Default px rem % em vh vw" at bounding box center [155, 209] width 67 height 18
type input "1586"
click at [146, 188] on select "Default px rem % vh vw" at bounding box center [155, 185] width 67 height 18
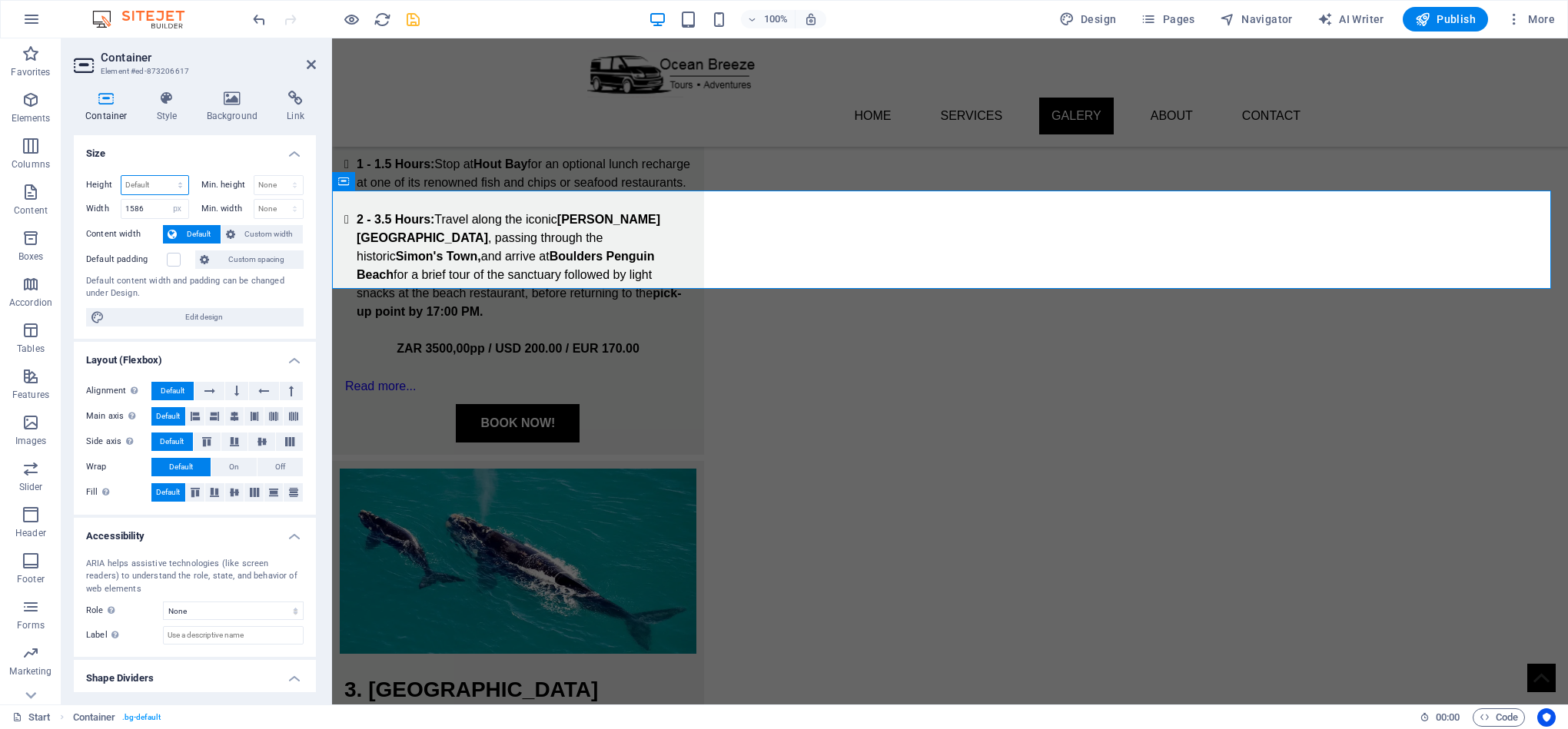
select select "px"
click at [165, 176] on select "Default px rem % vh vw" at bounding box center [155, 185] width 67 height 18
click at [146, 190] on input "128" at bounding box center [155, 185] width 67 height 18
click at [155, 189] on input "128" at bounding box center [155, 185] width 67 height 18
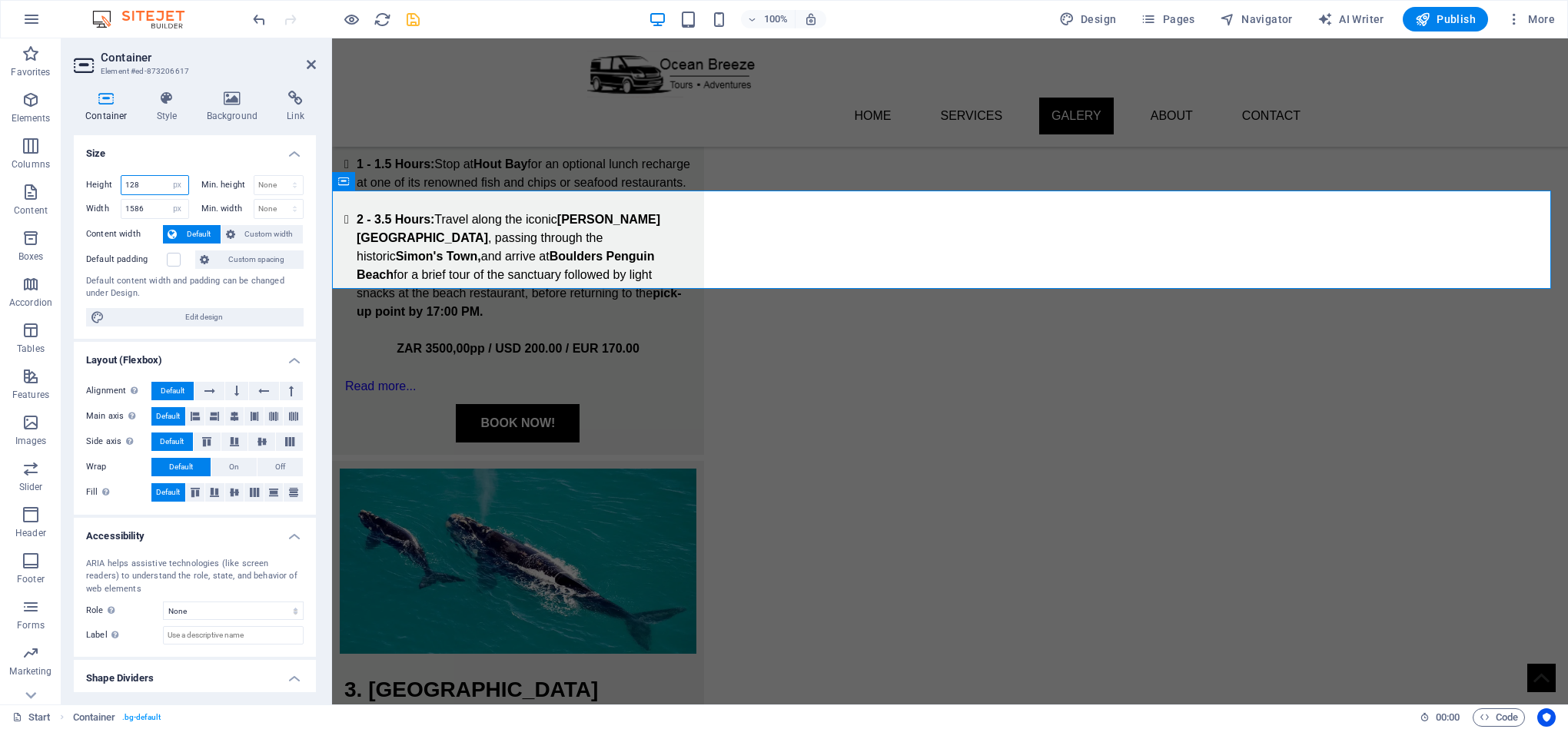
click at [135, 182] on input "128" at bounding box center [155, 185] width 67 height 18
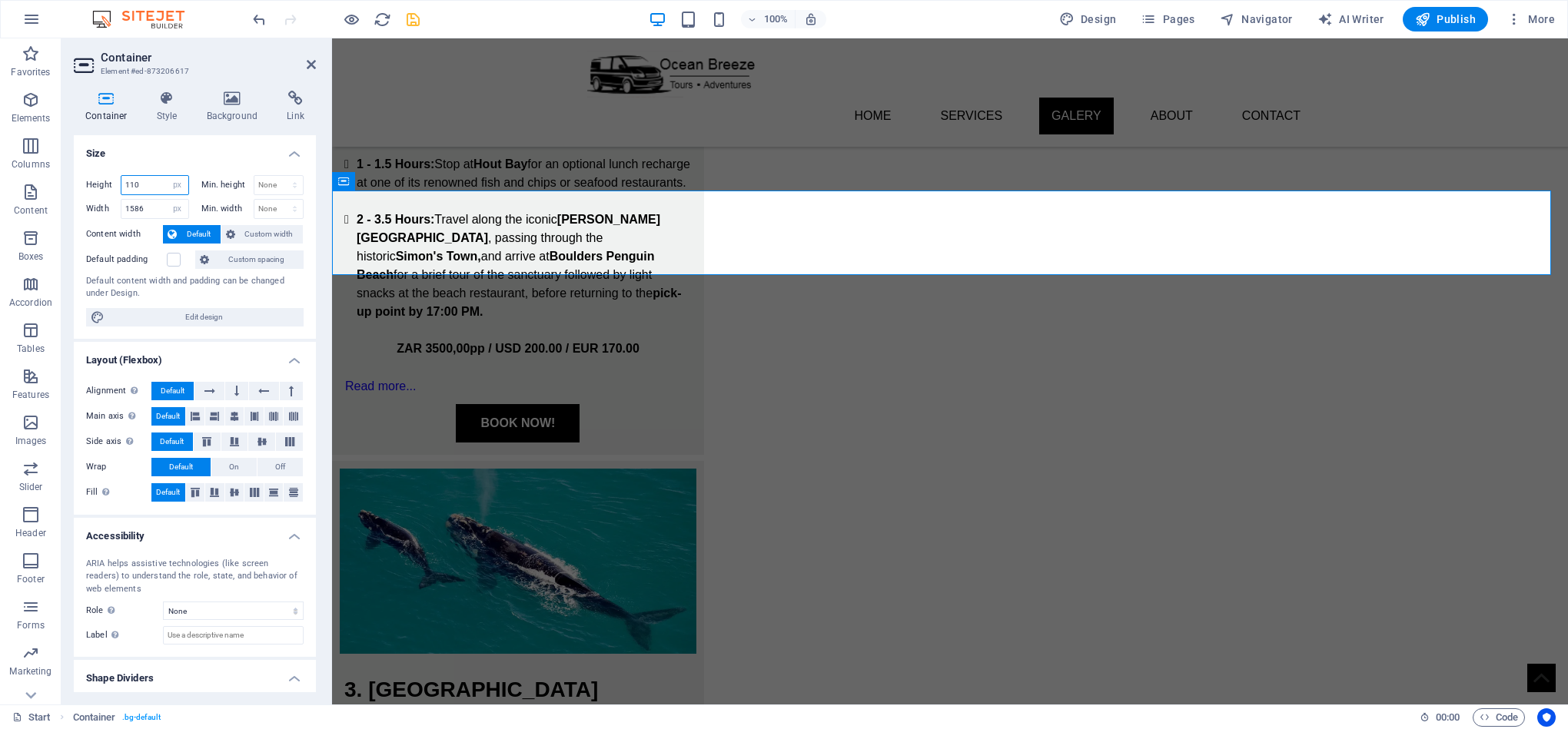
click at [127, 187] on input "110" at bounding box center [155, 185] width 67 height 18
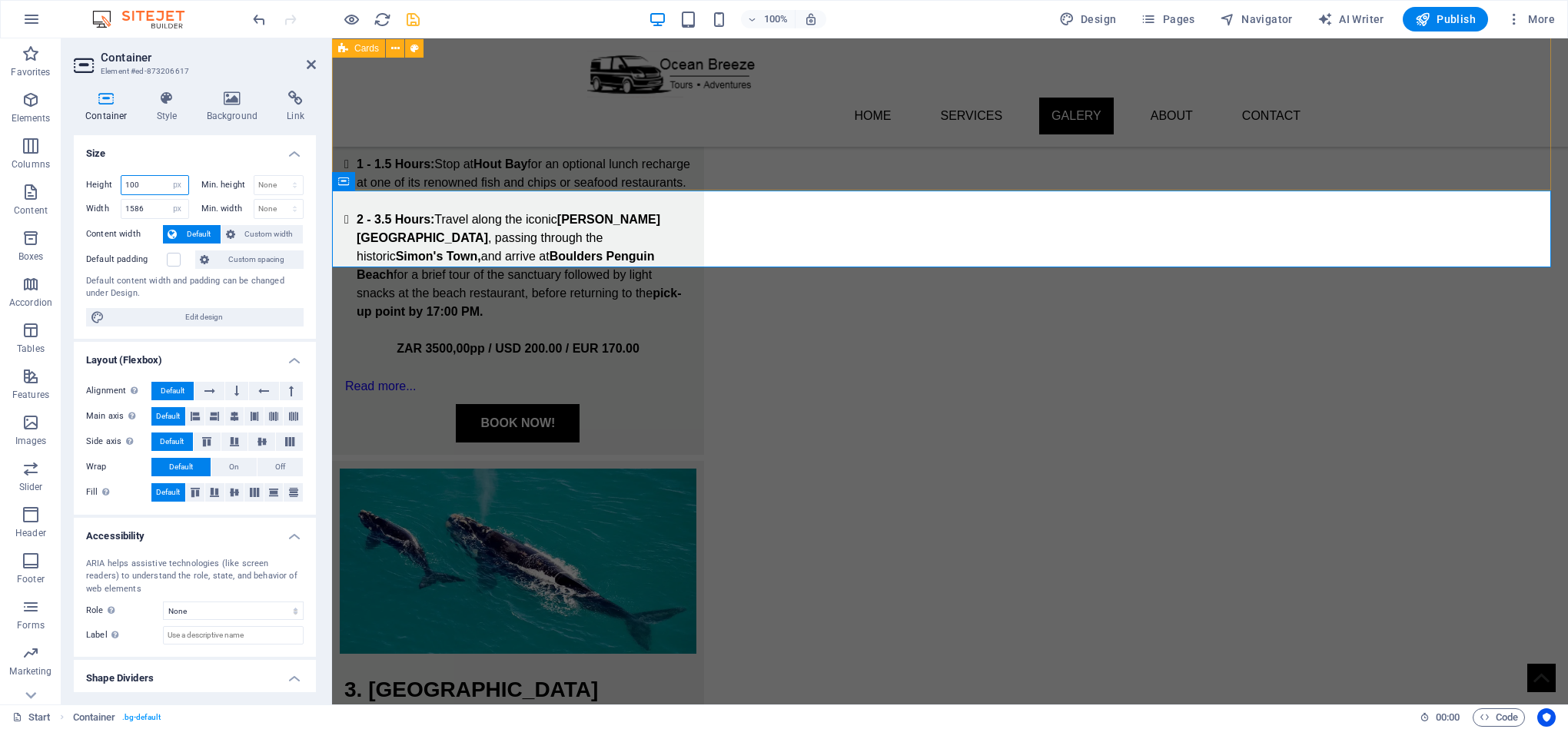
type input "100"
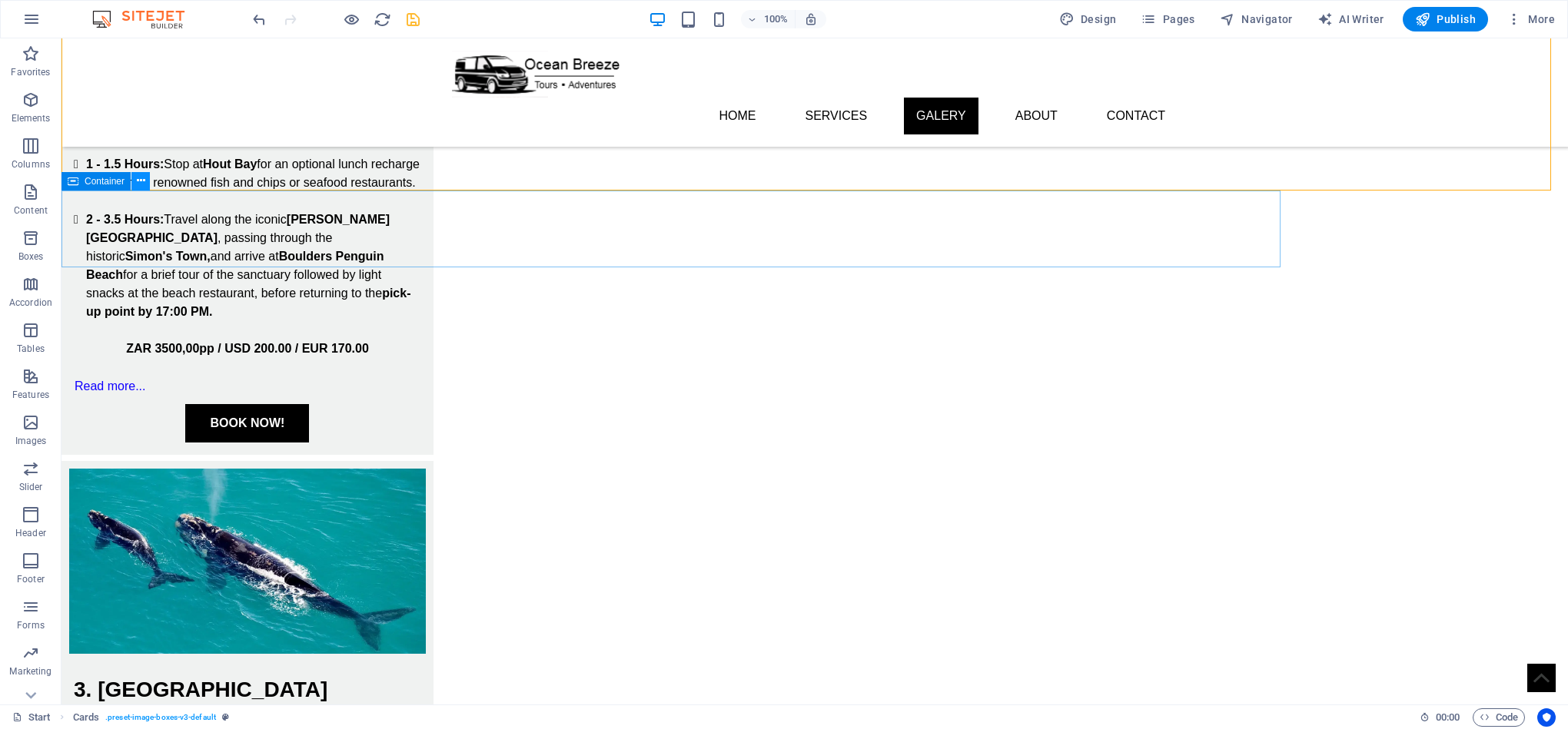
click at [146, 179] on button at bounding box center [141, 181] width 18 height 18
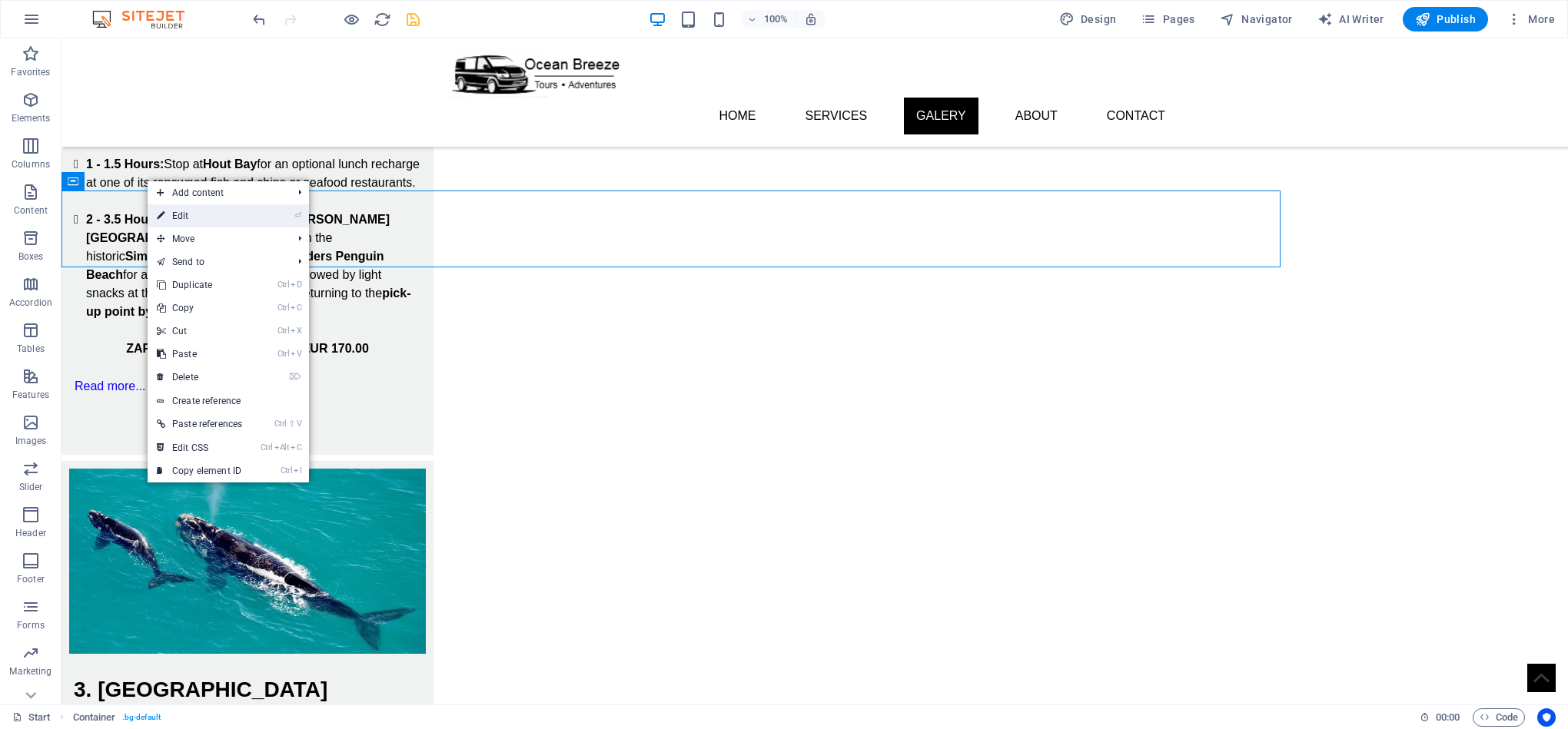
click at [201, 212] on link "⏎ Edit" at bounding box center [198, 216] width 103 height 23
select select "px"
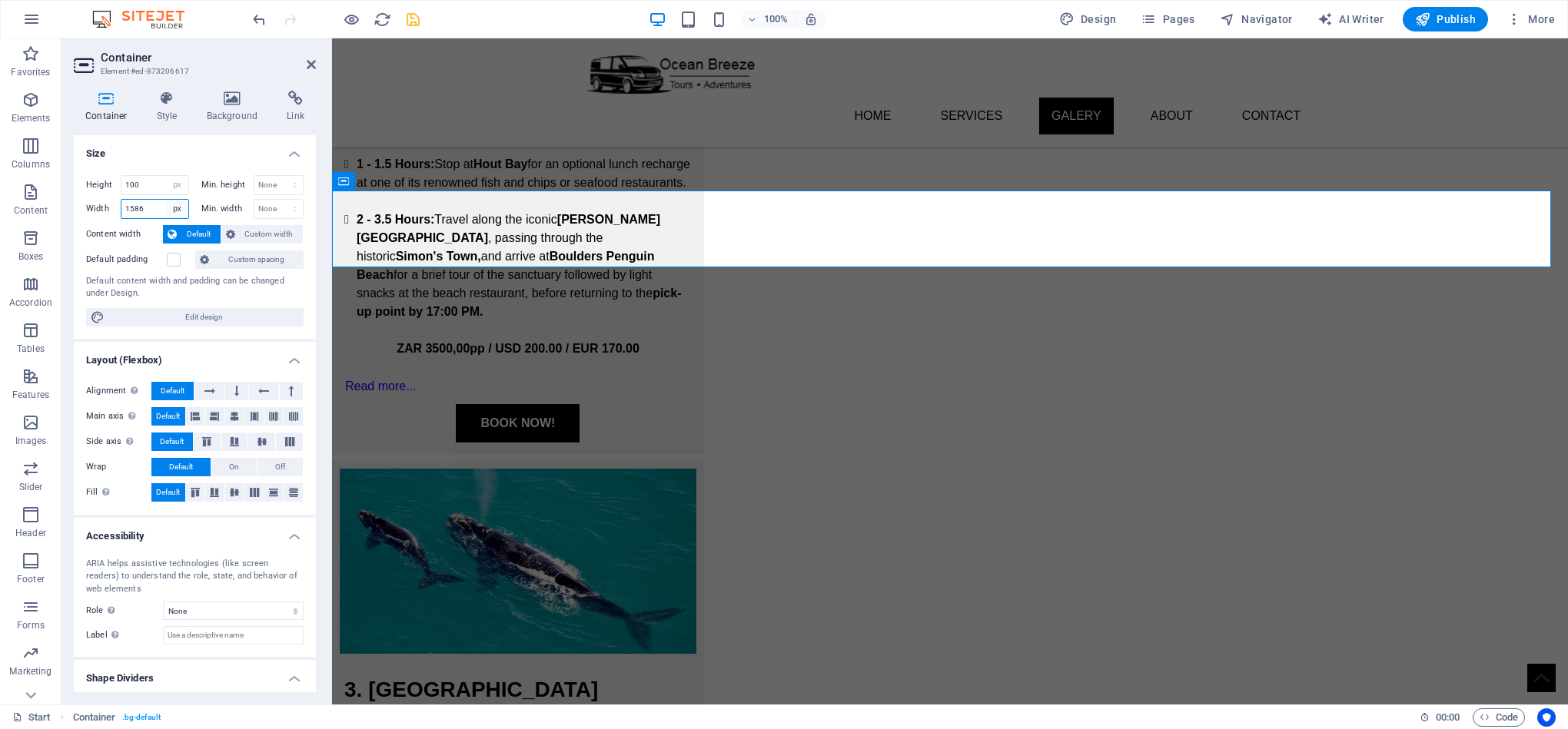
click at [174, 208] on select "Default px rem % em vh vw" at bounding box center [178, 209] width 22 height 18
select select "default"
click at [167, 201] on select "Default px rem % em vh vw" at bounding box center [178, 209] width 22 height 18
select select "DISABLED_OPTION_VALUE"
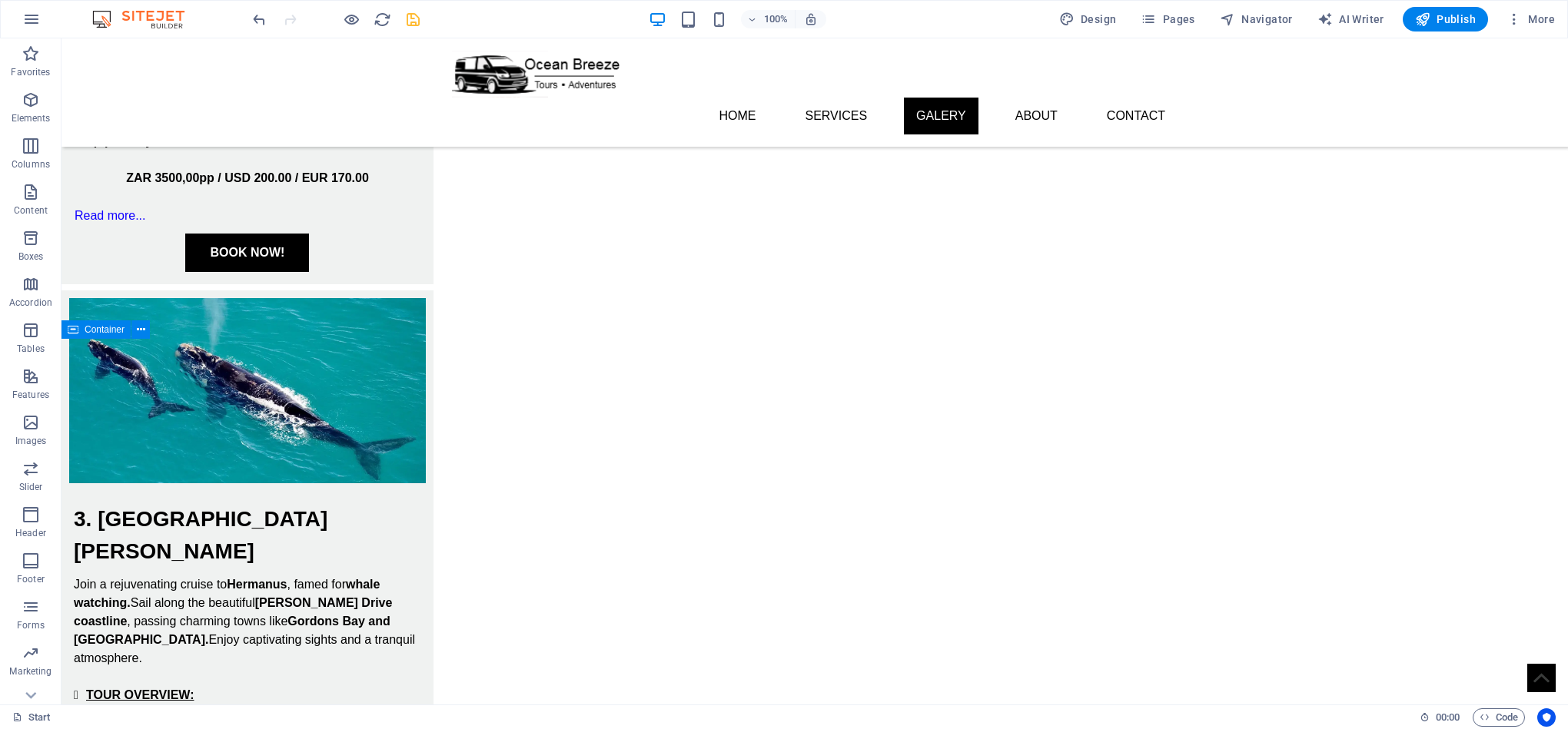
scroll to position [2125, 0]
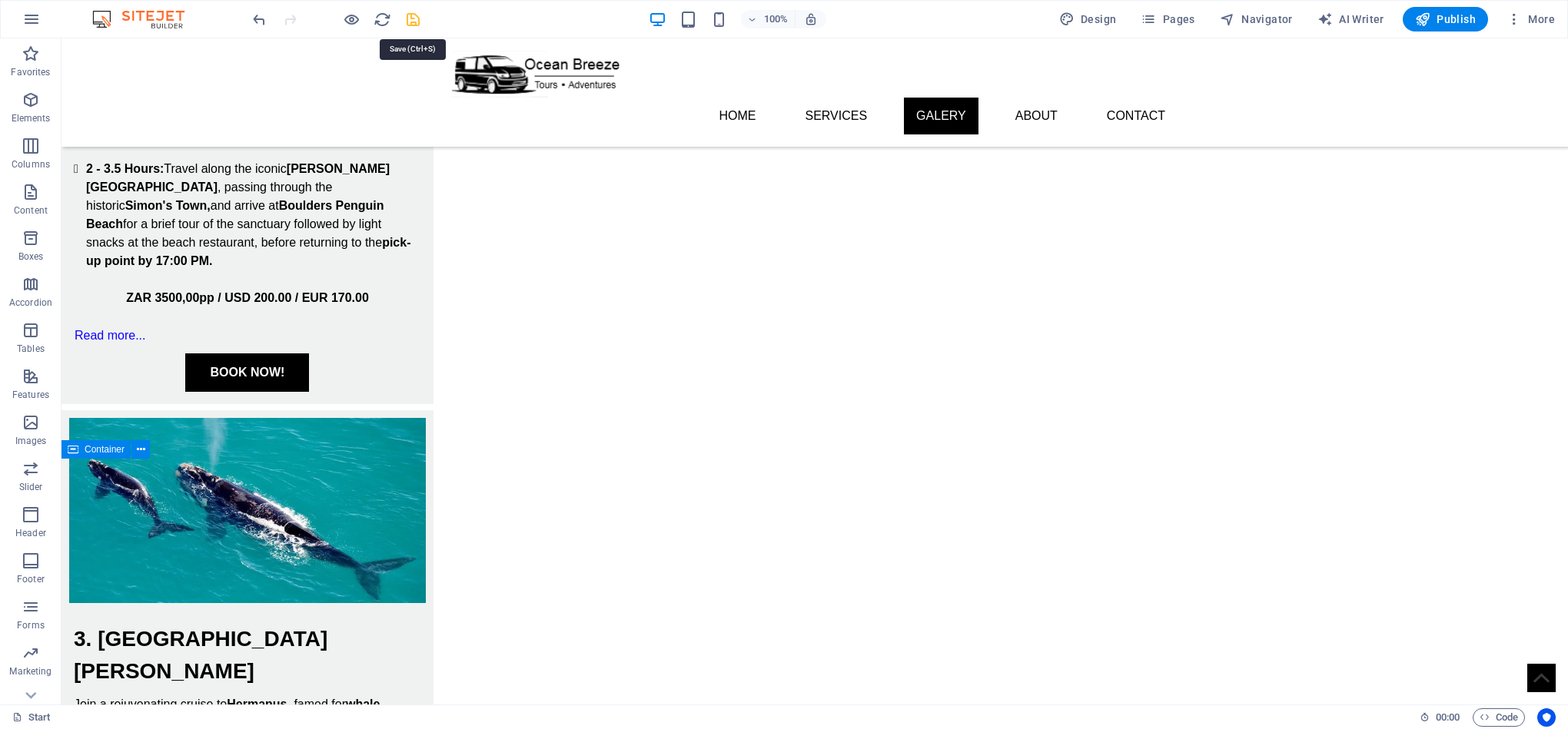
click at [414, 21] on icon "save" at bounding box center [413, 19] width 17 height 17
click at [150, 203] on icon at bounding box center [151, 207] width 8 height 17
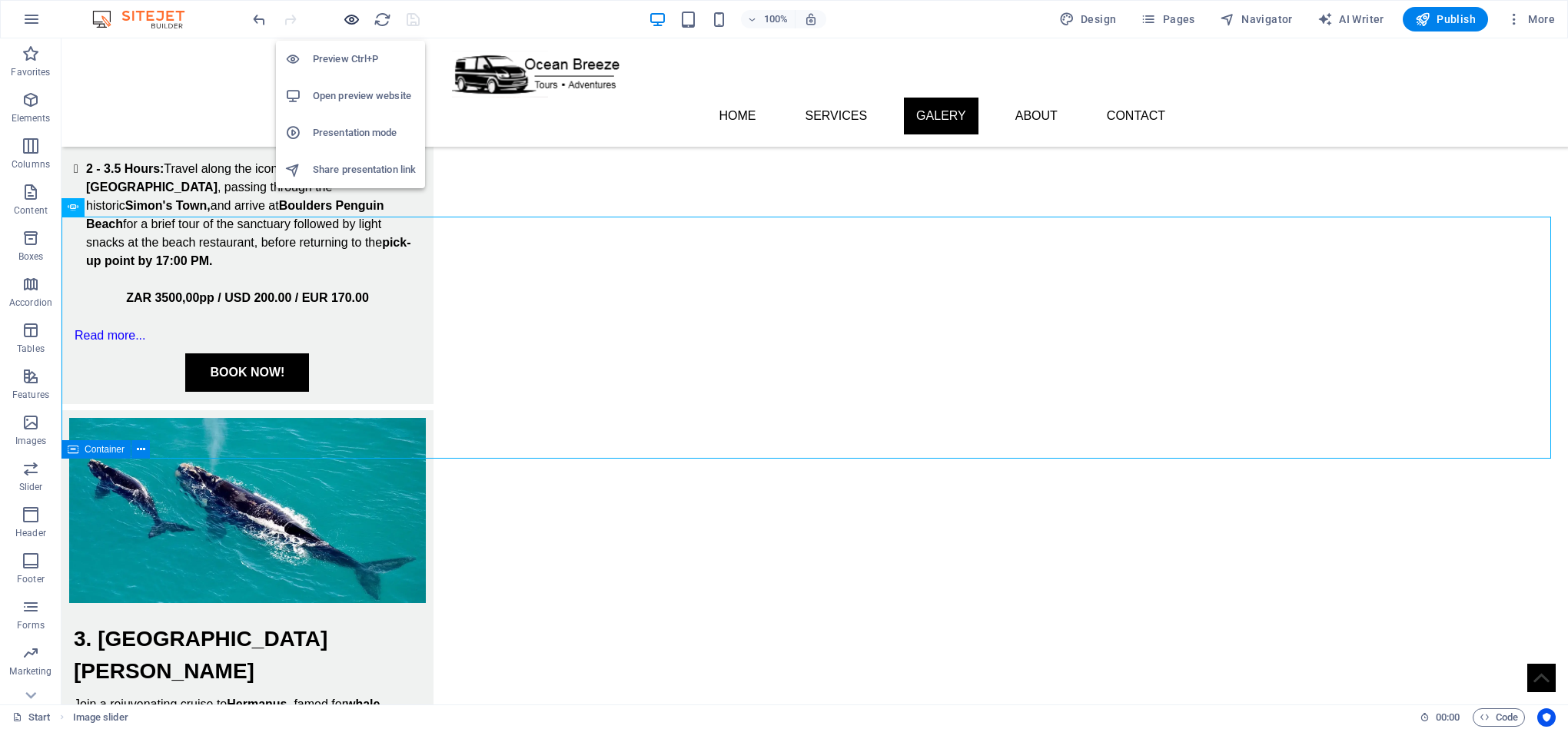
click at [356, 15] on icon "button" at bounding box center [351, 19] width 17 height 17
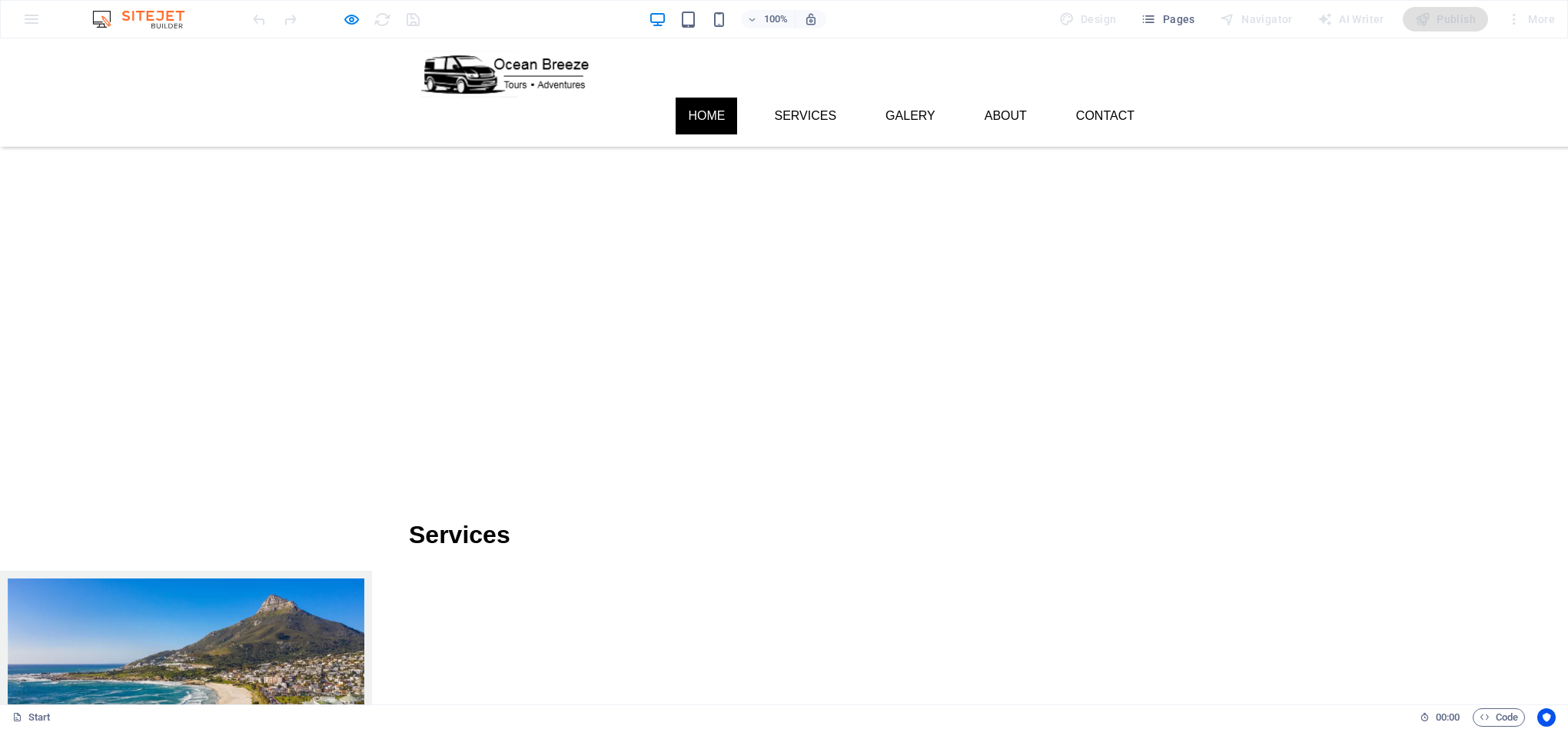
scroll to position [0, 0]
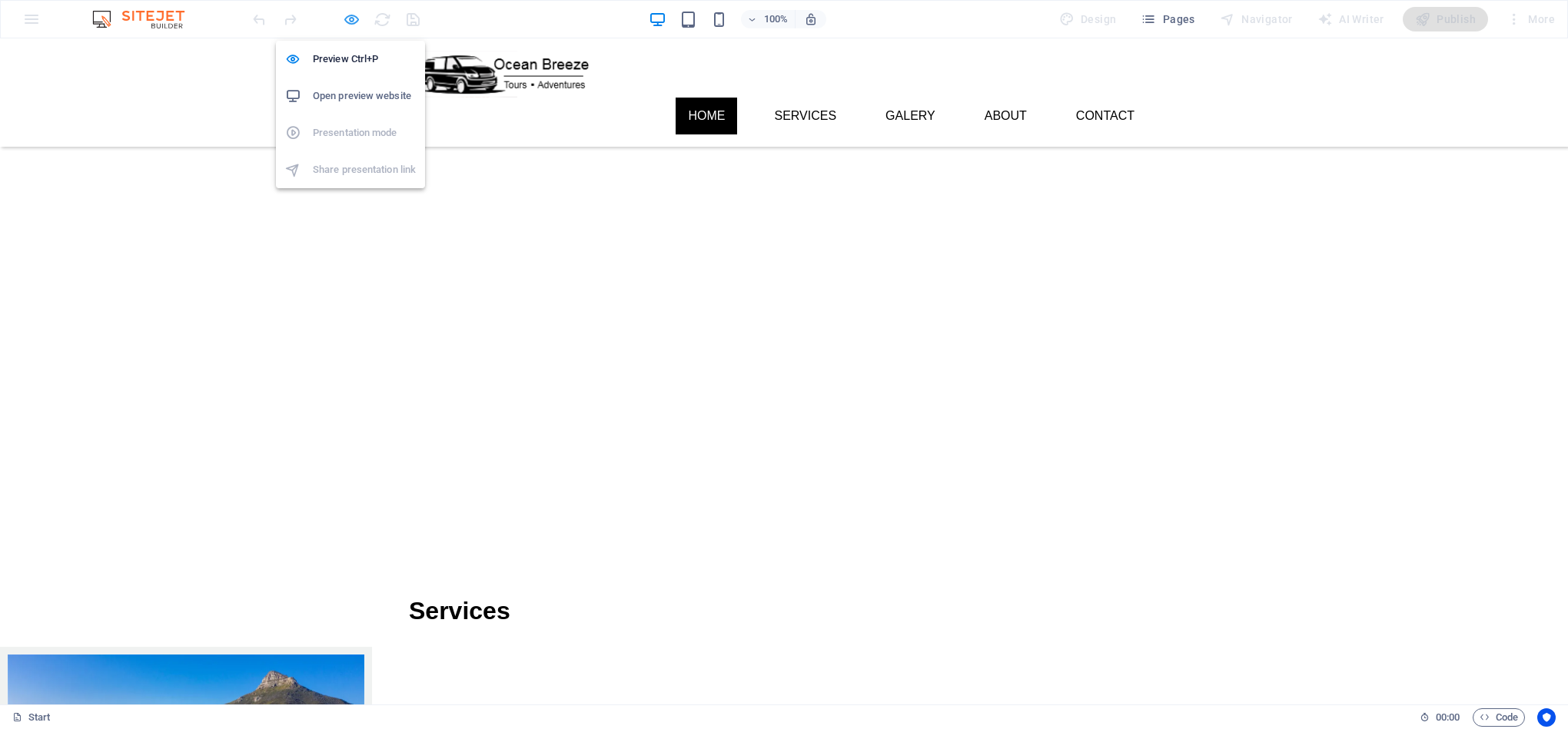
click at [357, 17] on icon "button" at bounding box center [351, 19] width 17 height 17
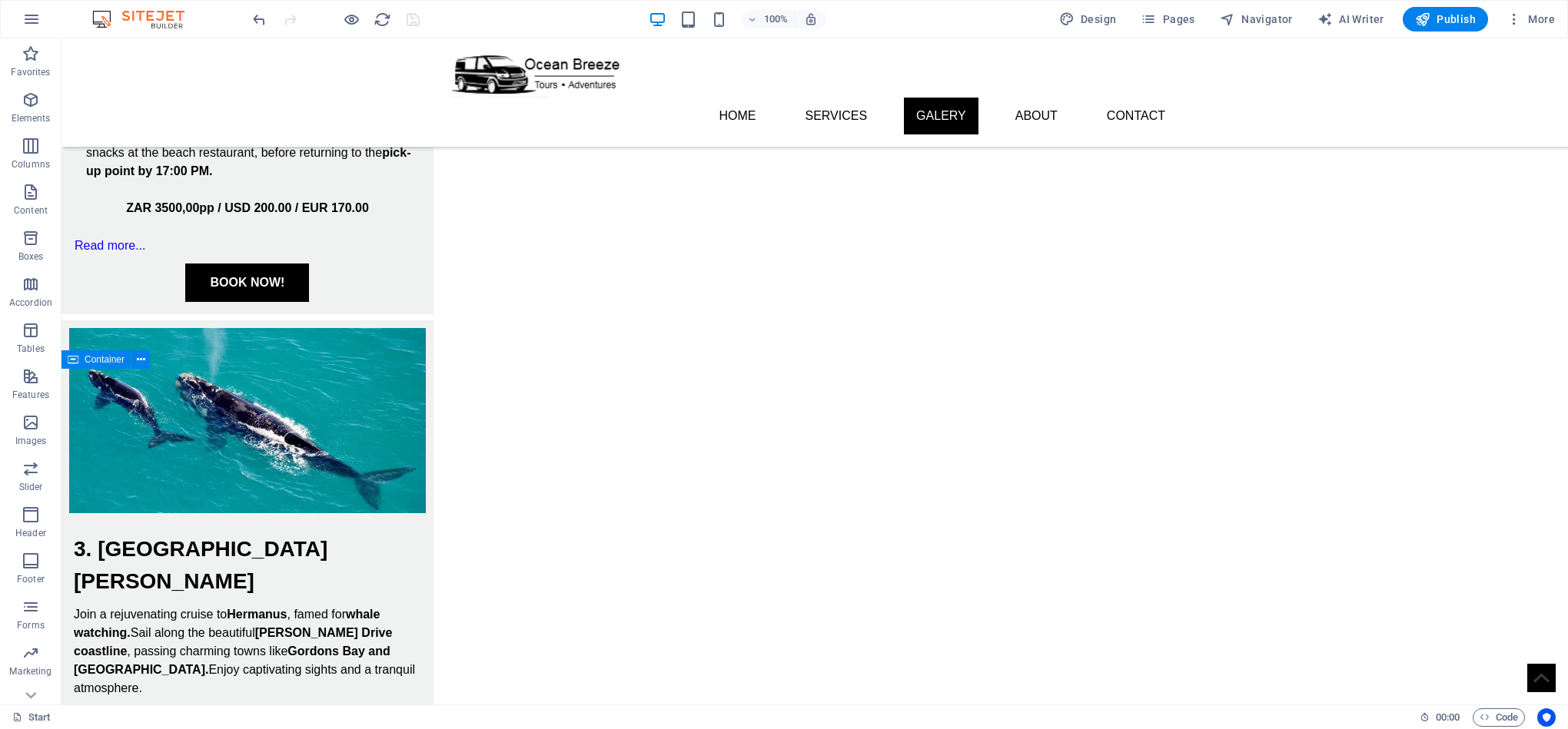
scroll to position [2222, 0]
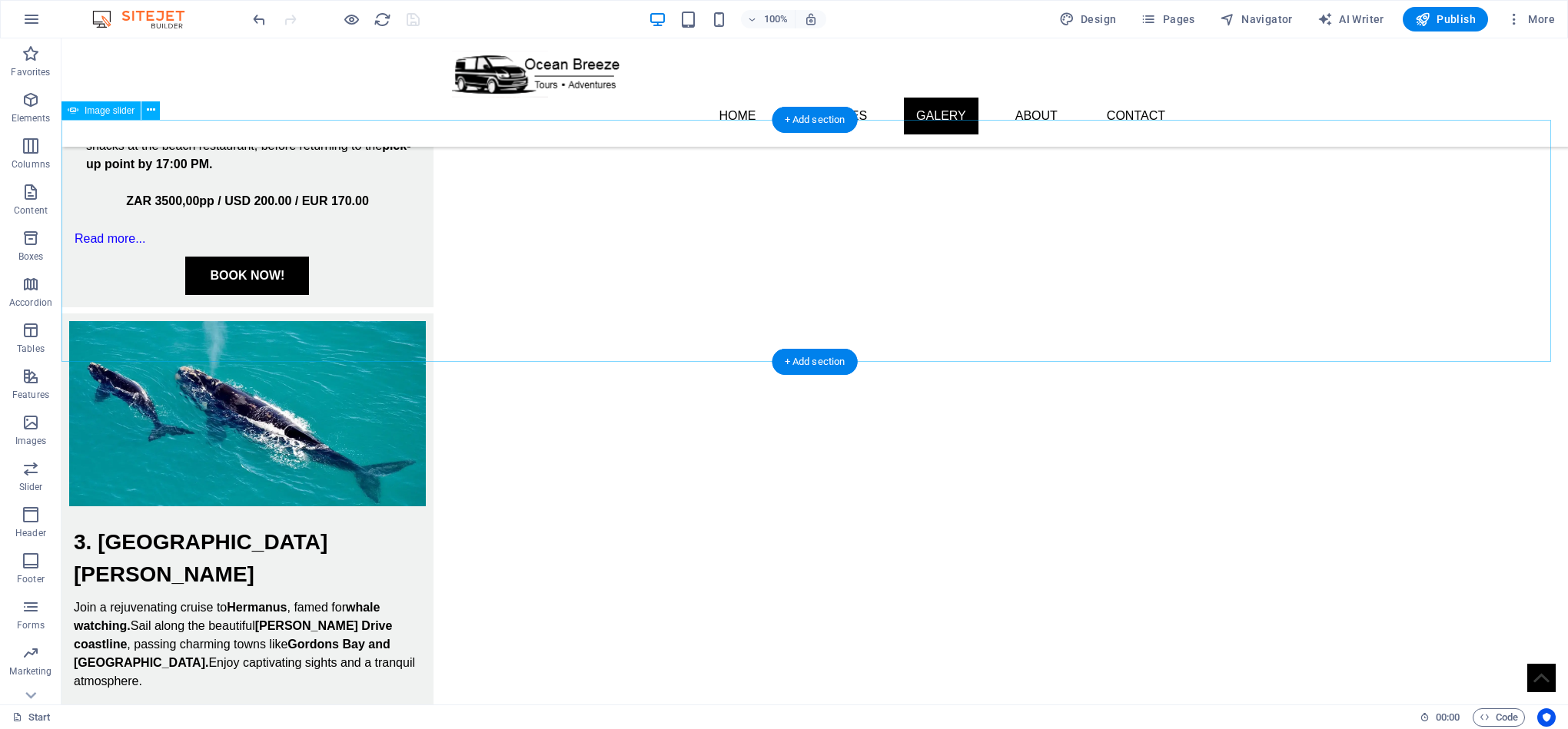
click at [153, 109] on icon at bounding box center [151, 111] width 8 height 17
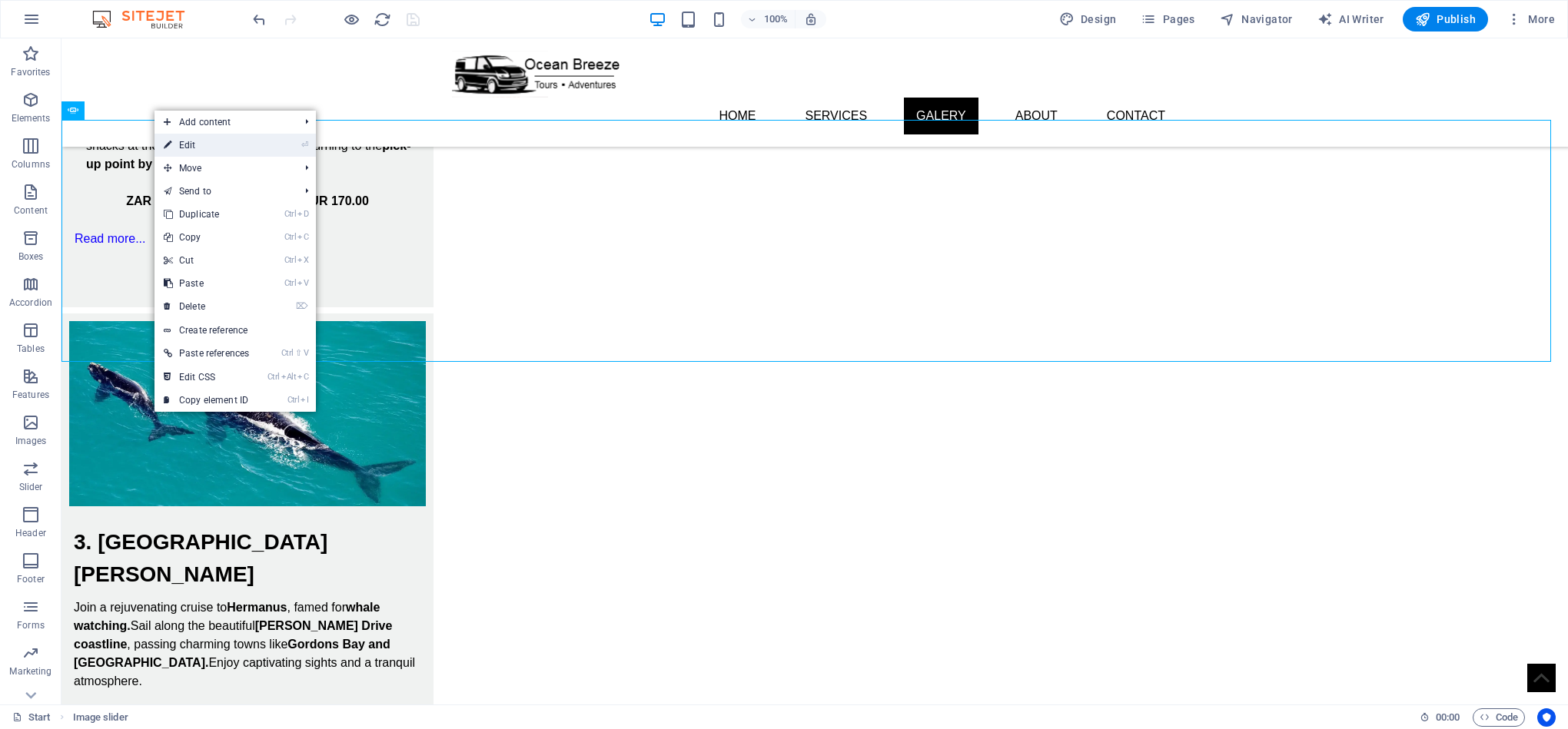
click at [203, 146] on link "⏎ Edit" at bounding box center [206, 145] width 103 height 23
select select "ms"
select select "s"
select select "progressive"
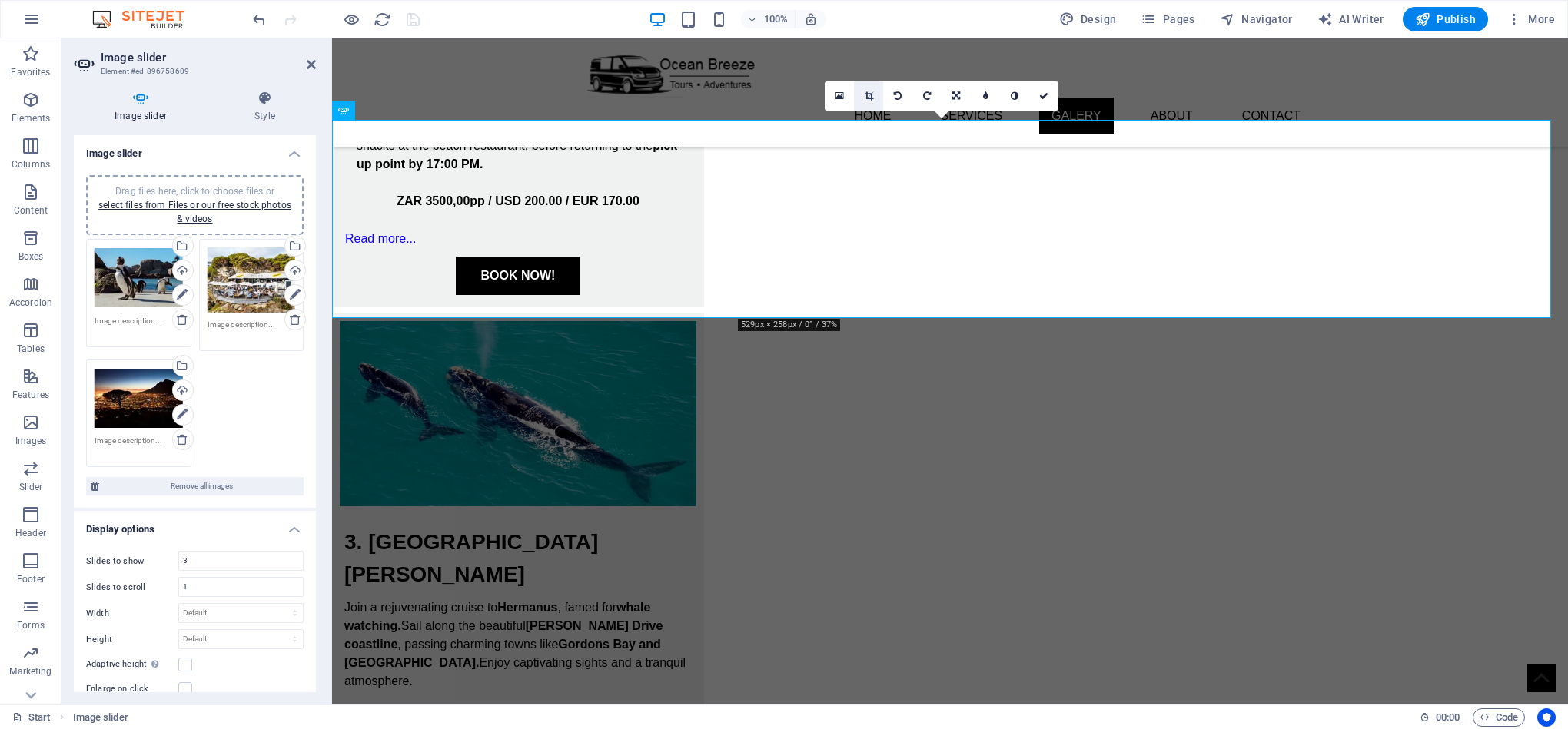
click at [865, 98] on icon at bounding box center [868, 96] width 8 height 9
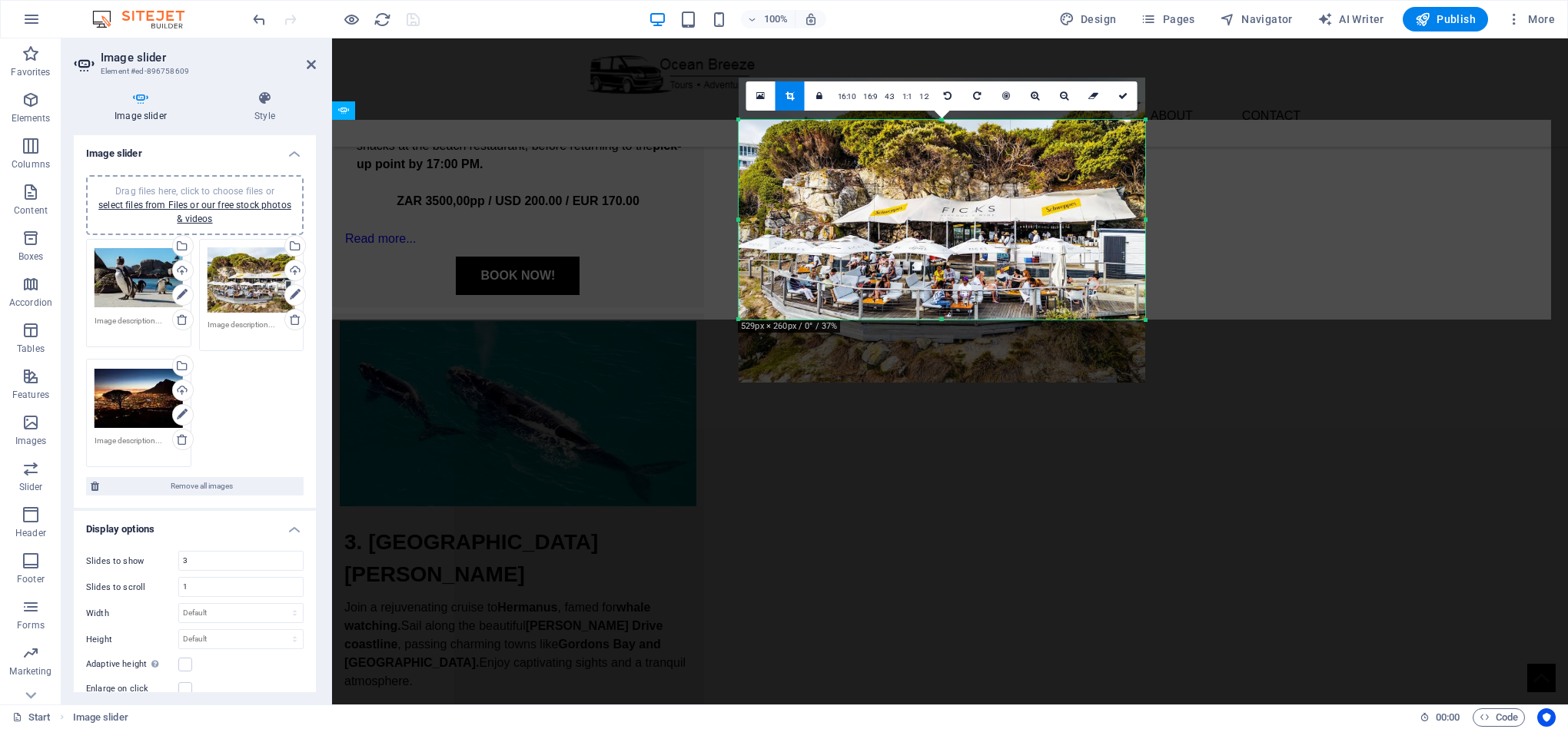
click at [931, 318] on div at bounding box center [942, 320] width 407 height 6
click at [955, 316] on div at bounding box center [942, 317] width 407 height 6
click at [1121, 97] on icon at bounding box center [1122, 96] width 9 height 9
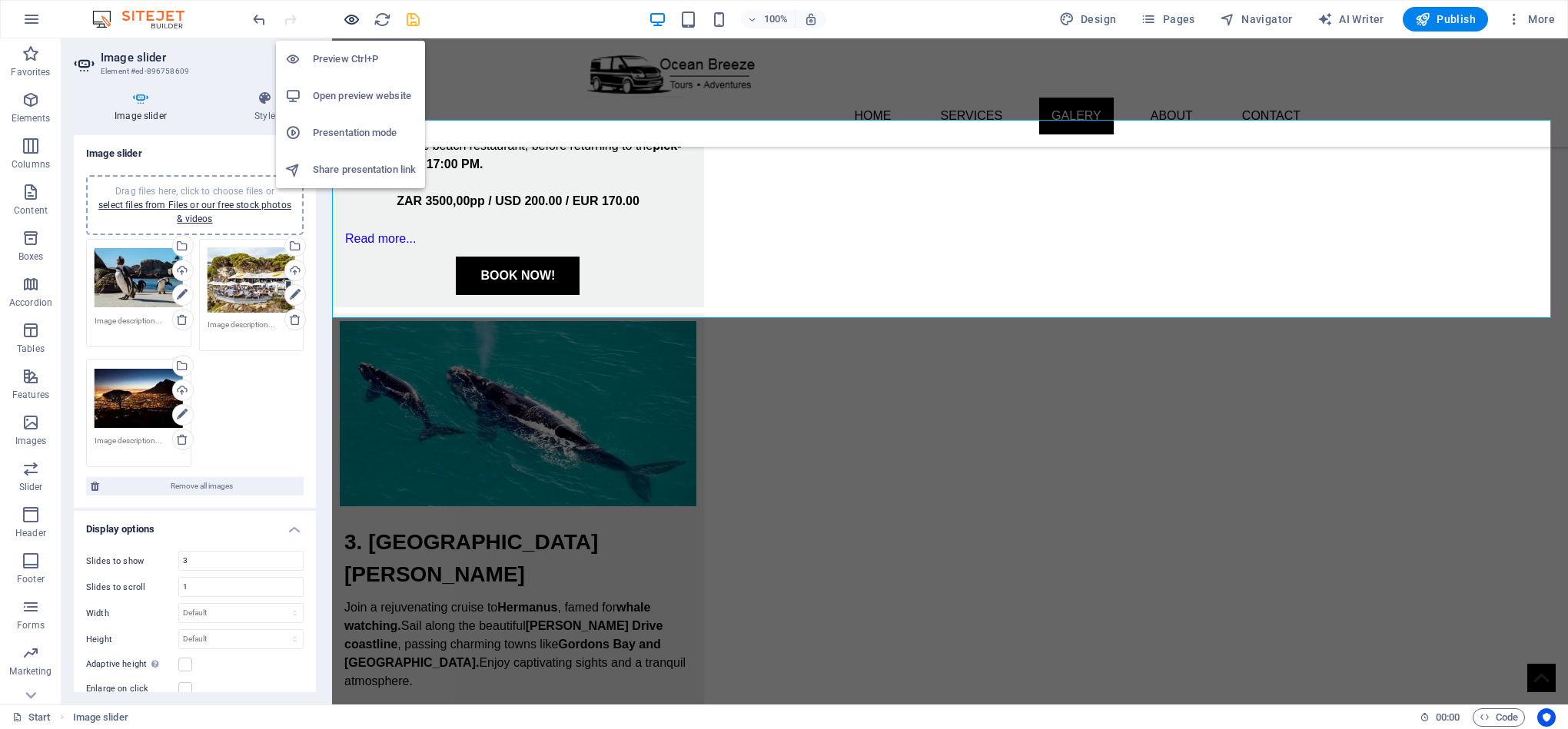
click at [348, 17] on icon "button" at bounding box center [351, 19] width 17 height 17
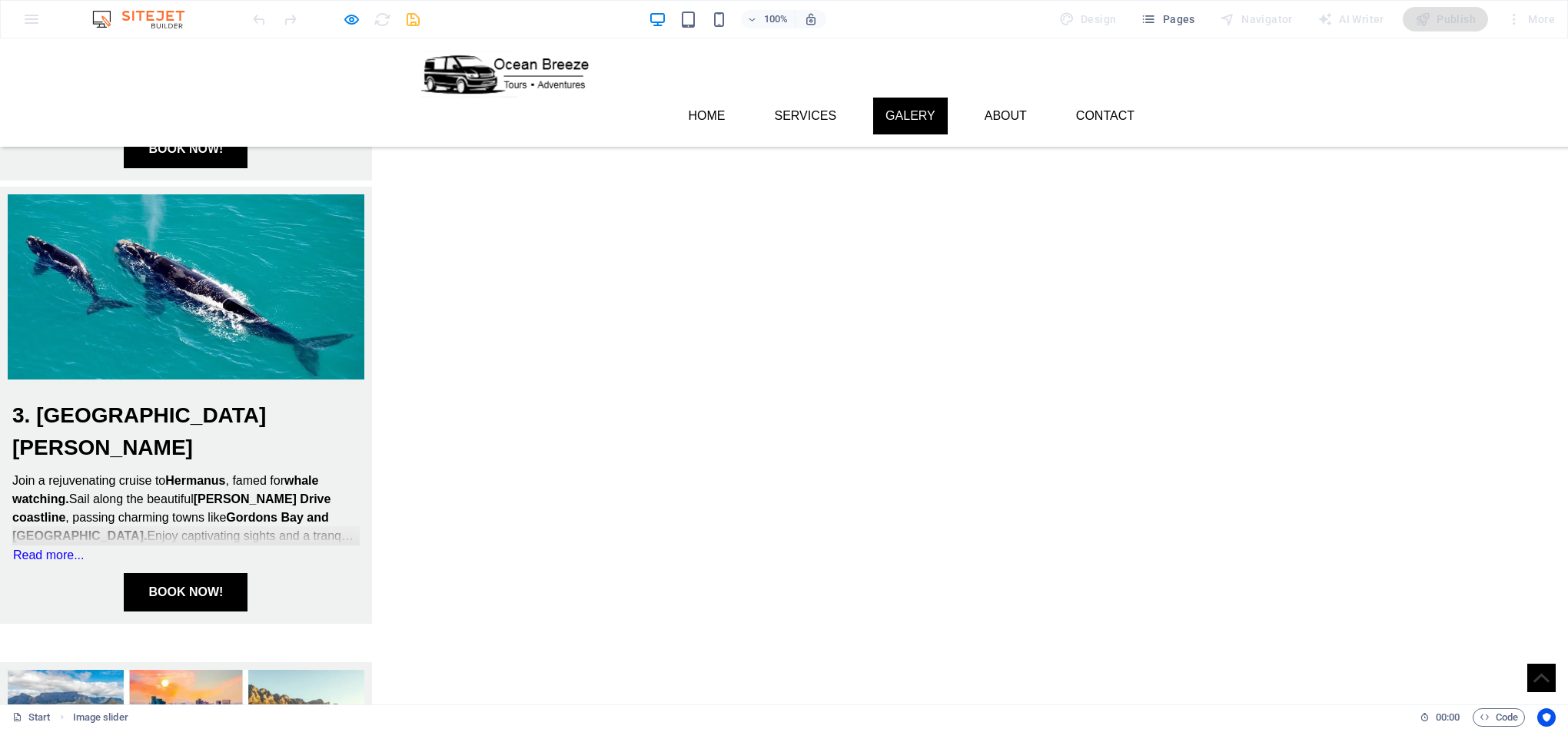
scroll to position [1300, 0]
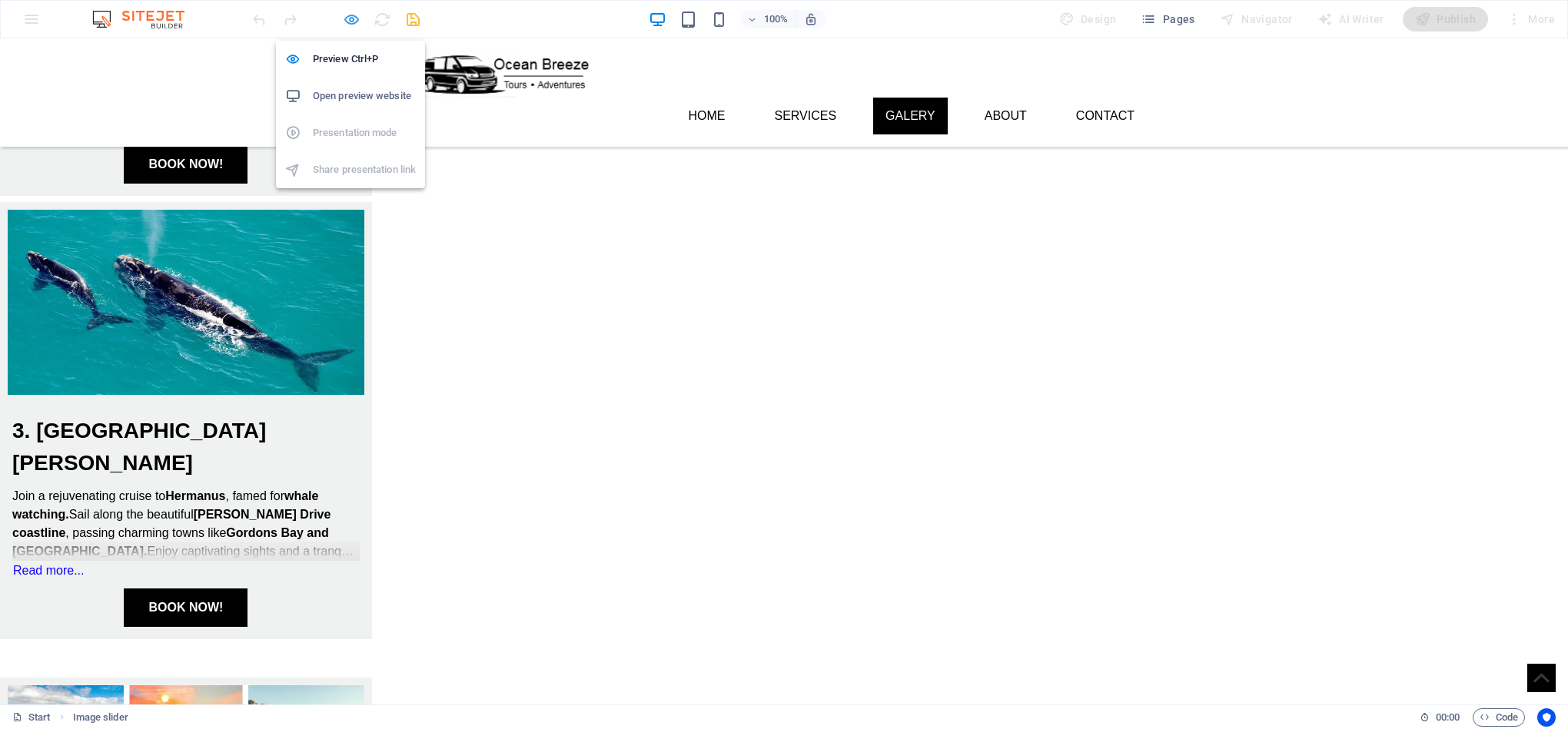
click at [353, 21] on icon "button" at bounding box center [351, 19] width 17 height 17
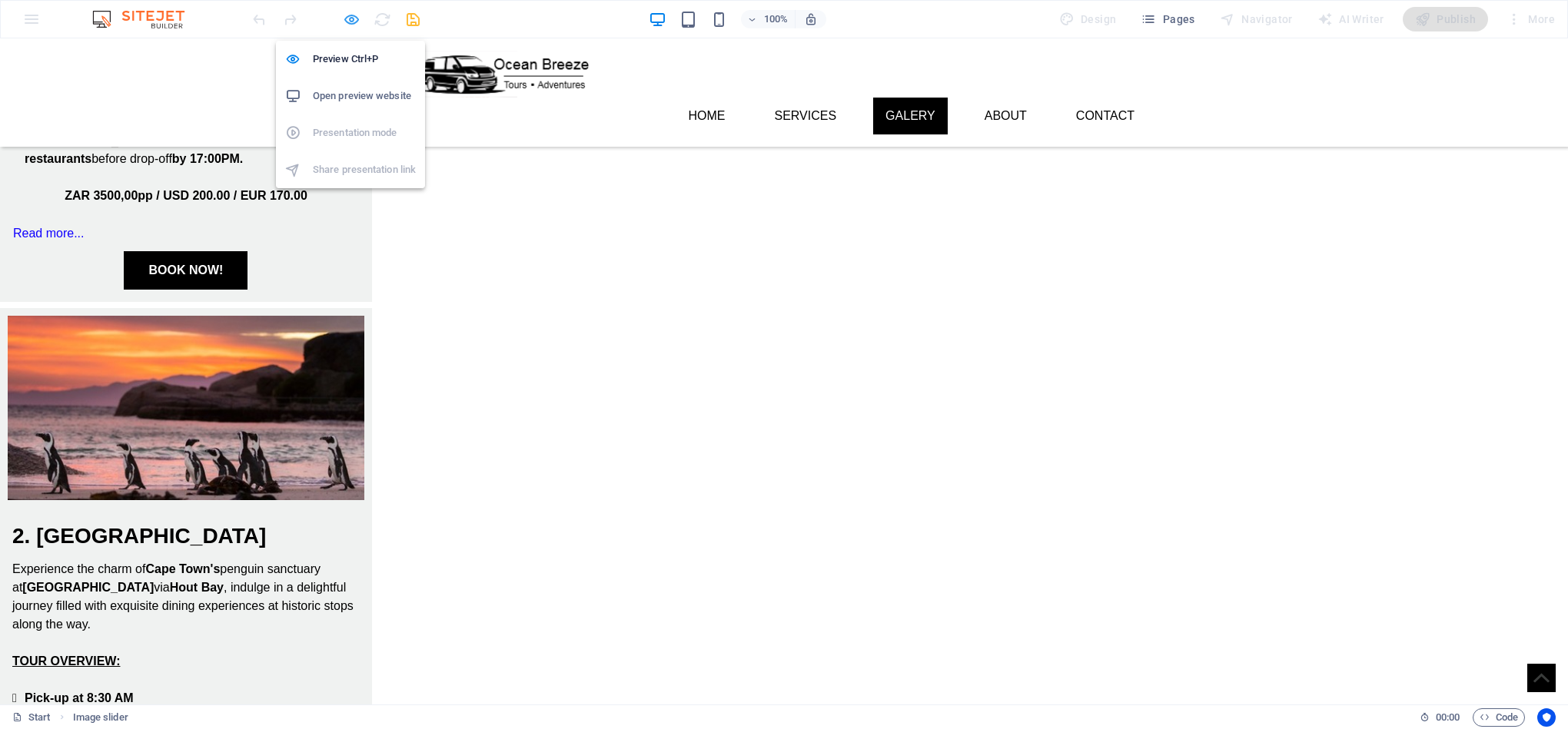
select select "ms"
select select "s"
select select "progressive"
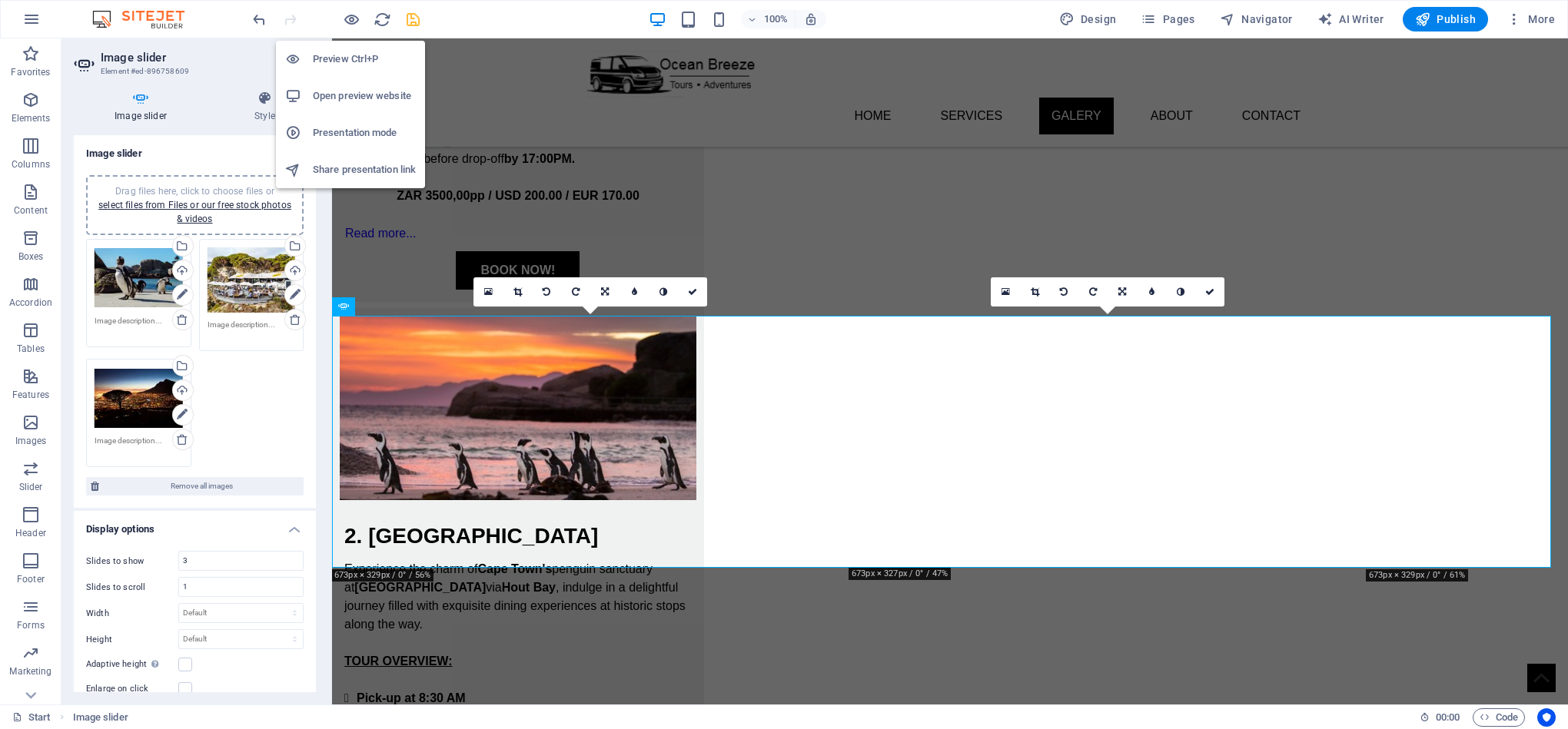
scroll to position [2026, 0]
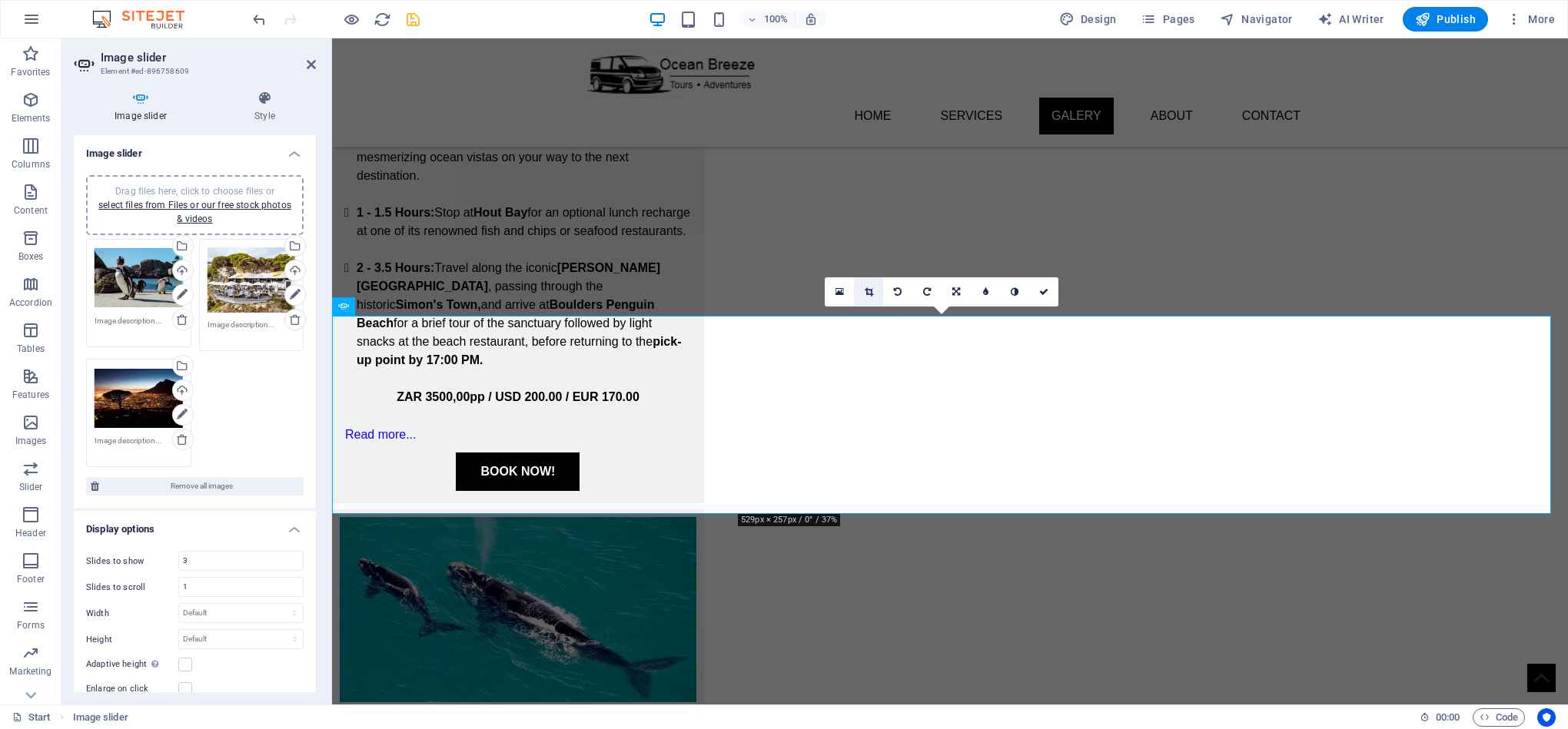
click at [870, 293] on icon at bounding box center [868, 292] width 8 height 9
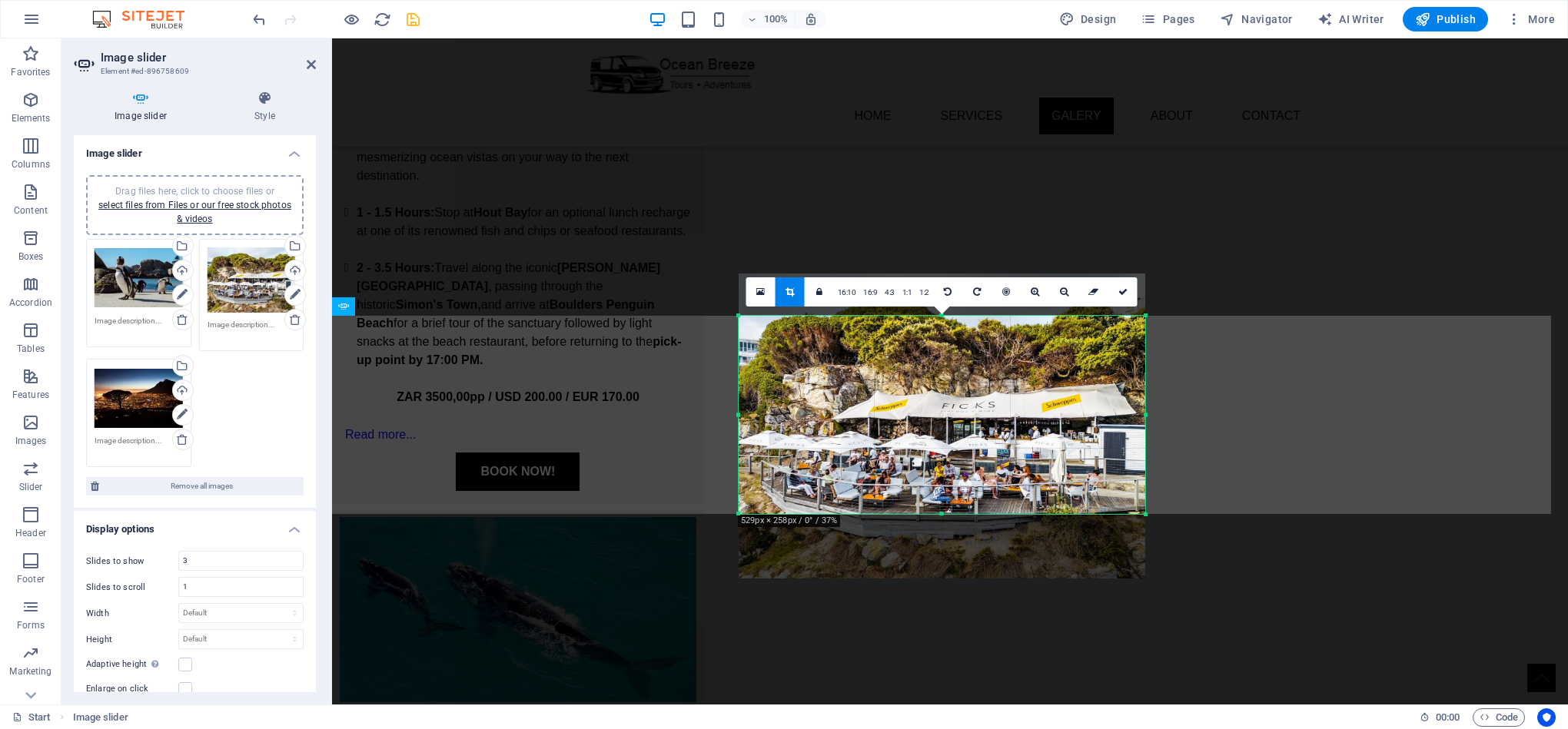
click at [935, 512] on div at bounding box center [942, 514] width 407 height 6
click at [1119, 293] on icon at bounding box center [1122, 292] width 9 height 9
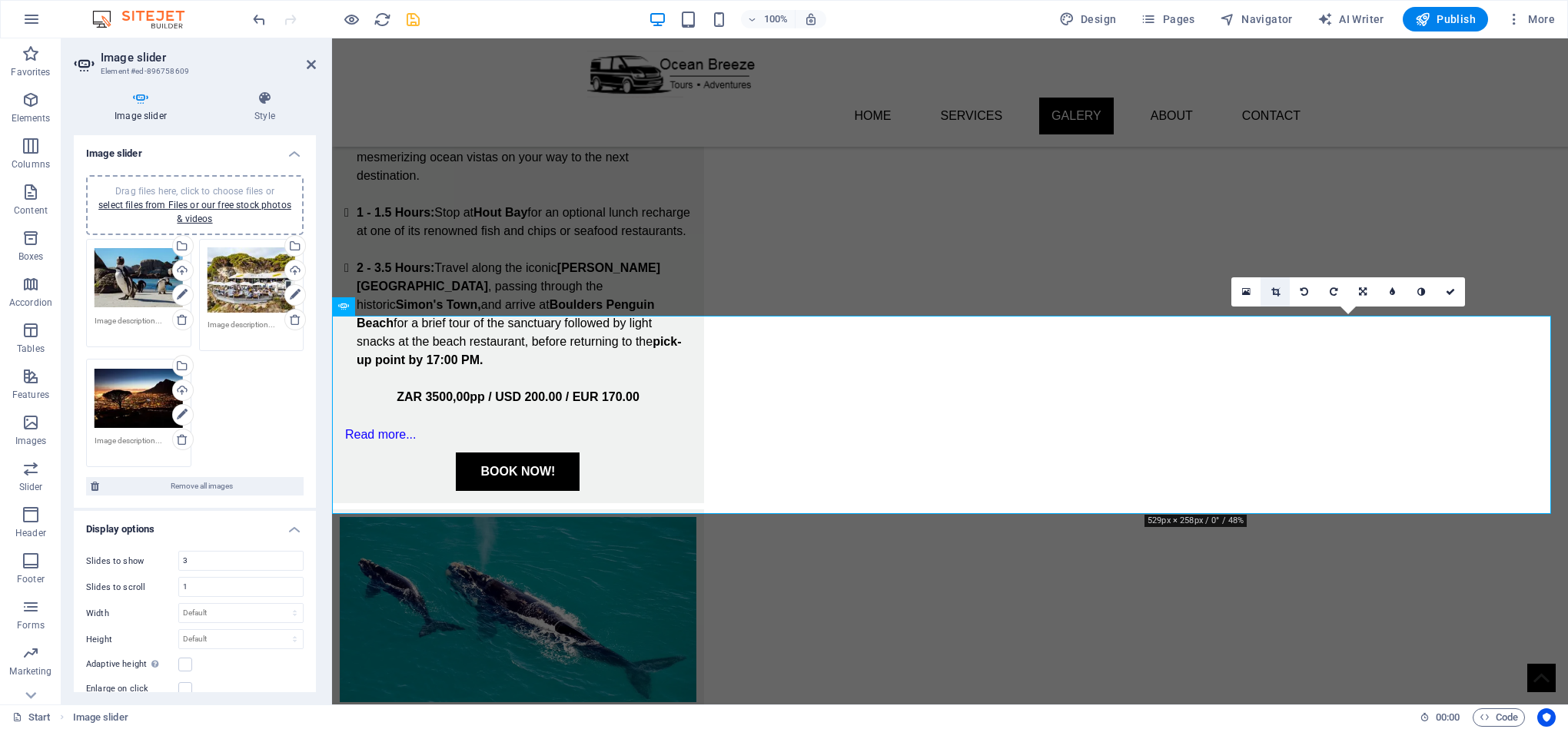
click at [1271, 288] on icon at bounding box center [1275, 292] width 8 height 9
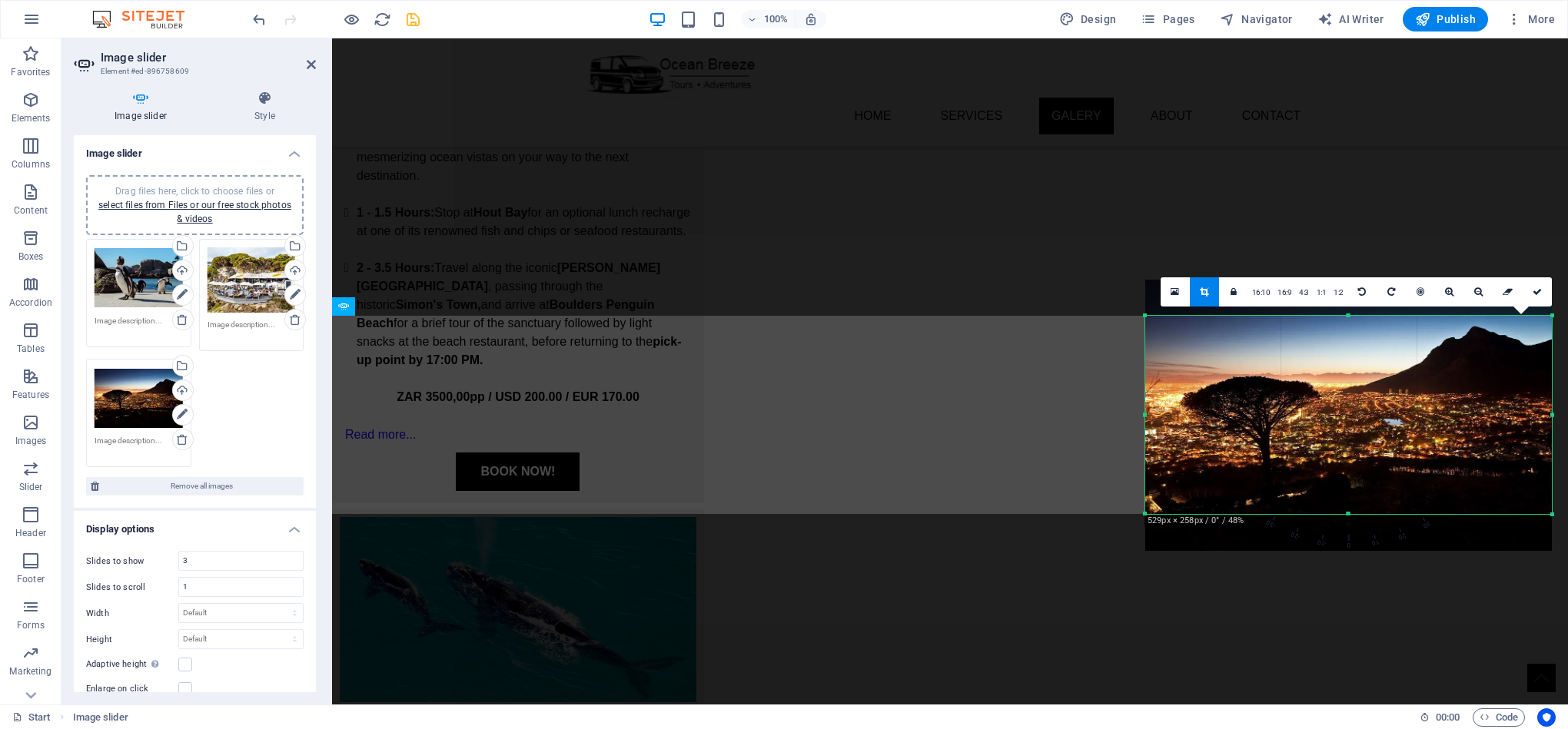
click at [1343, 512] on div at bounding box center [1349, 514] width 407 height 6
click at [1538, 291] on icon at bounding box center [1537, 292] width 9 height 9
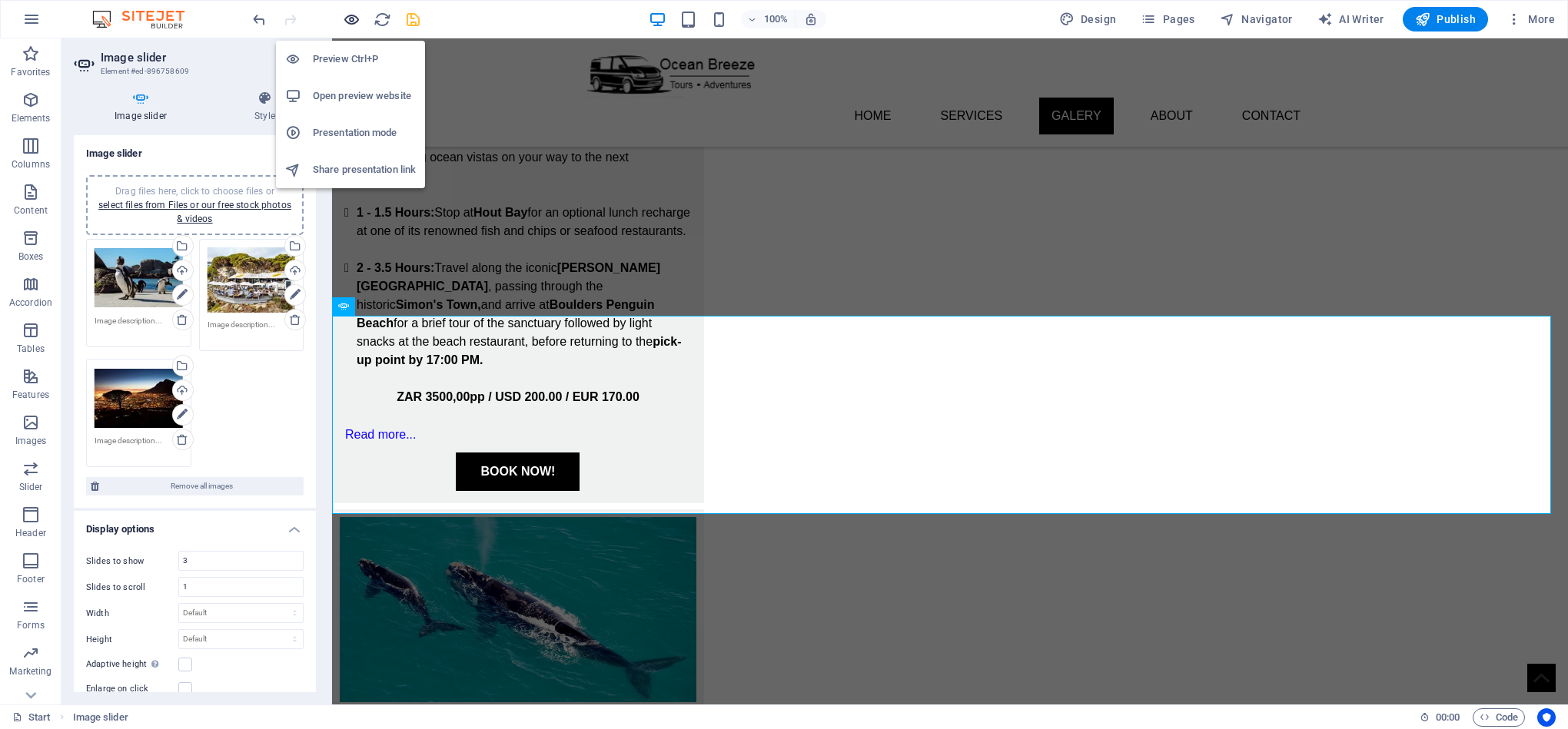
click at [348, 17] on icon "button" at bounding box center [351, 19] width 17 height 17
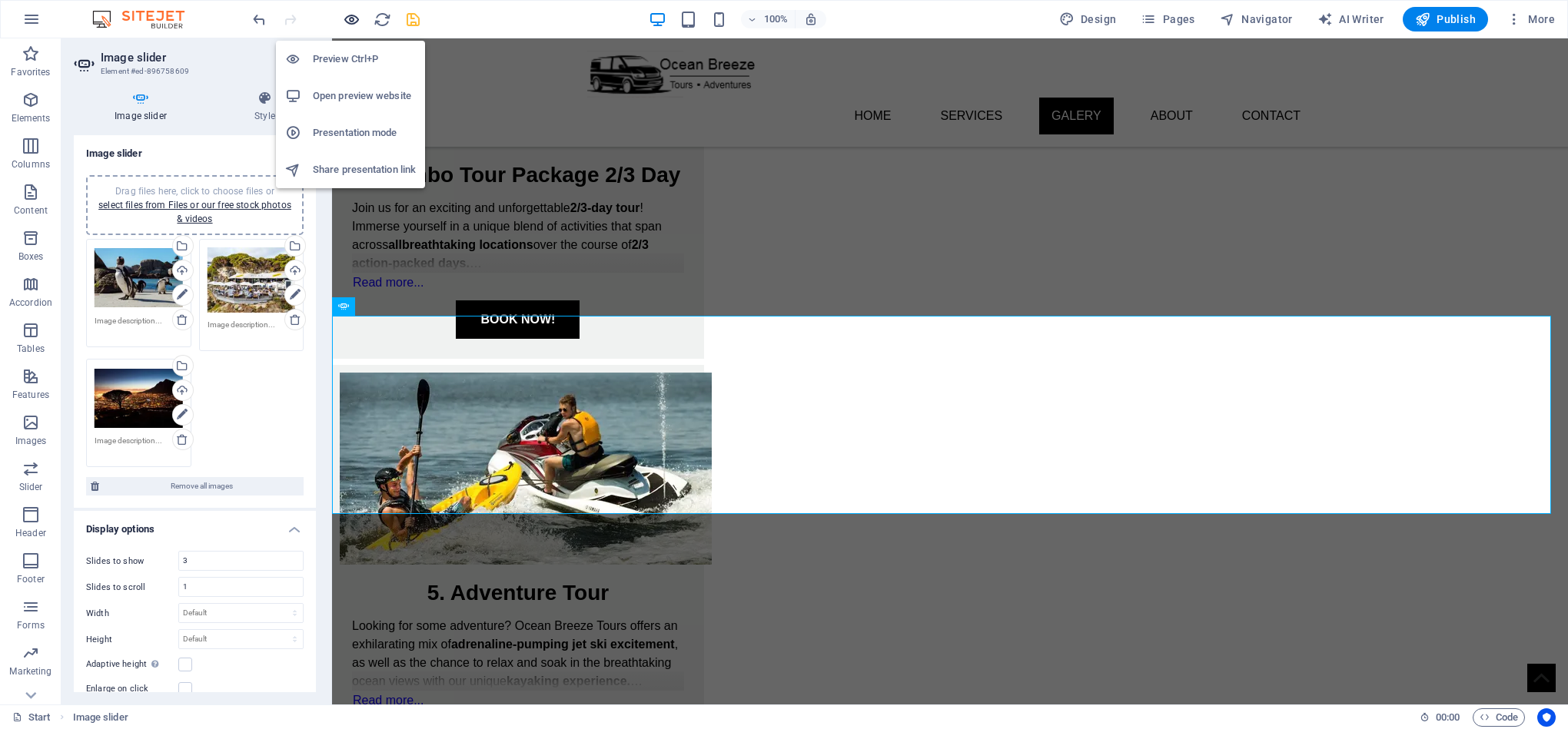
scroll to position [1300, 0]
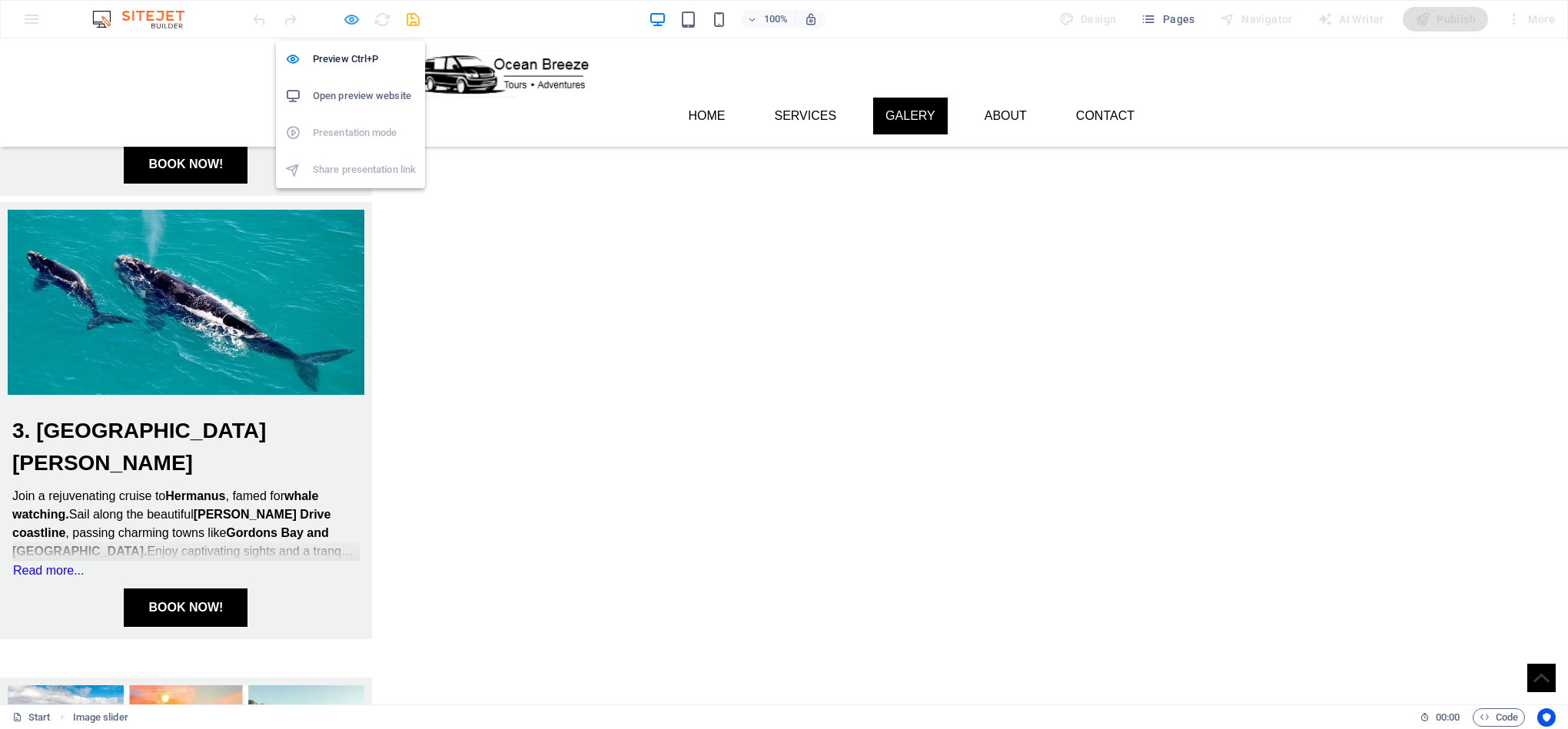
click at [356, 21] on icon "button" at bounding box center [351, 19] width 17 height 17
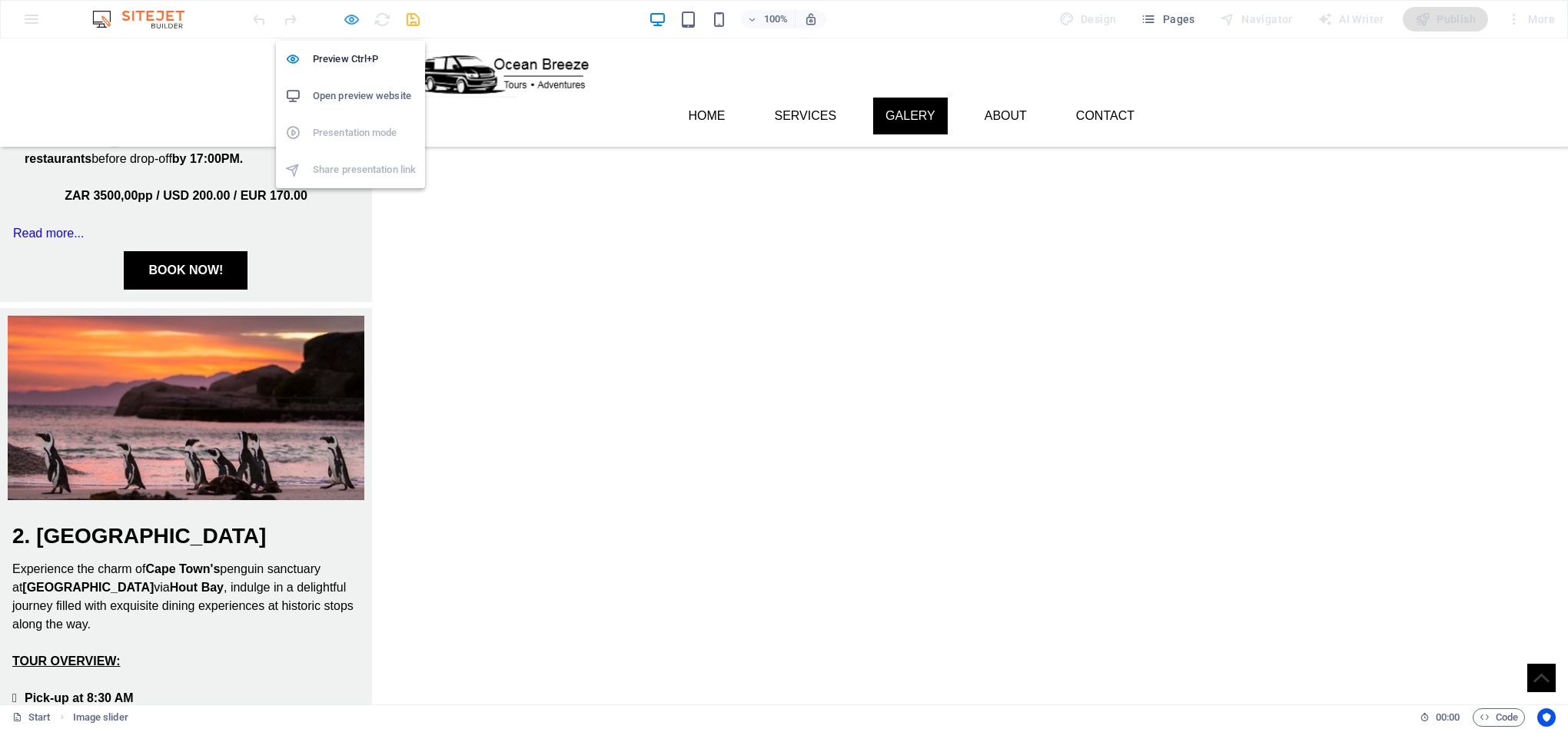
select select "ms"
select select "s"
select select "progressive"
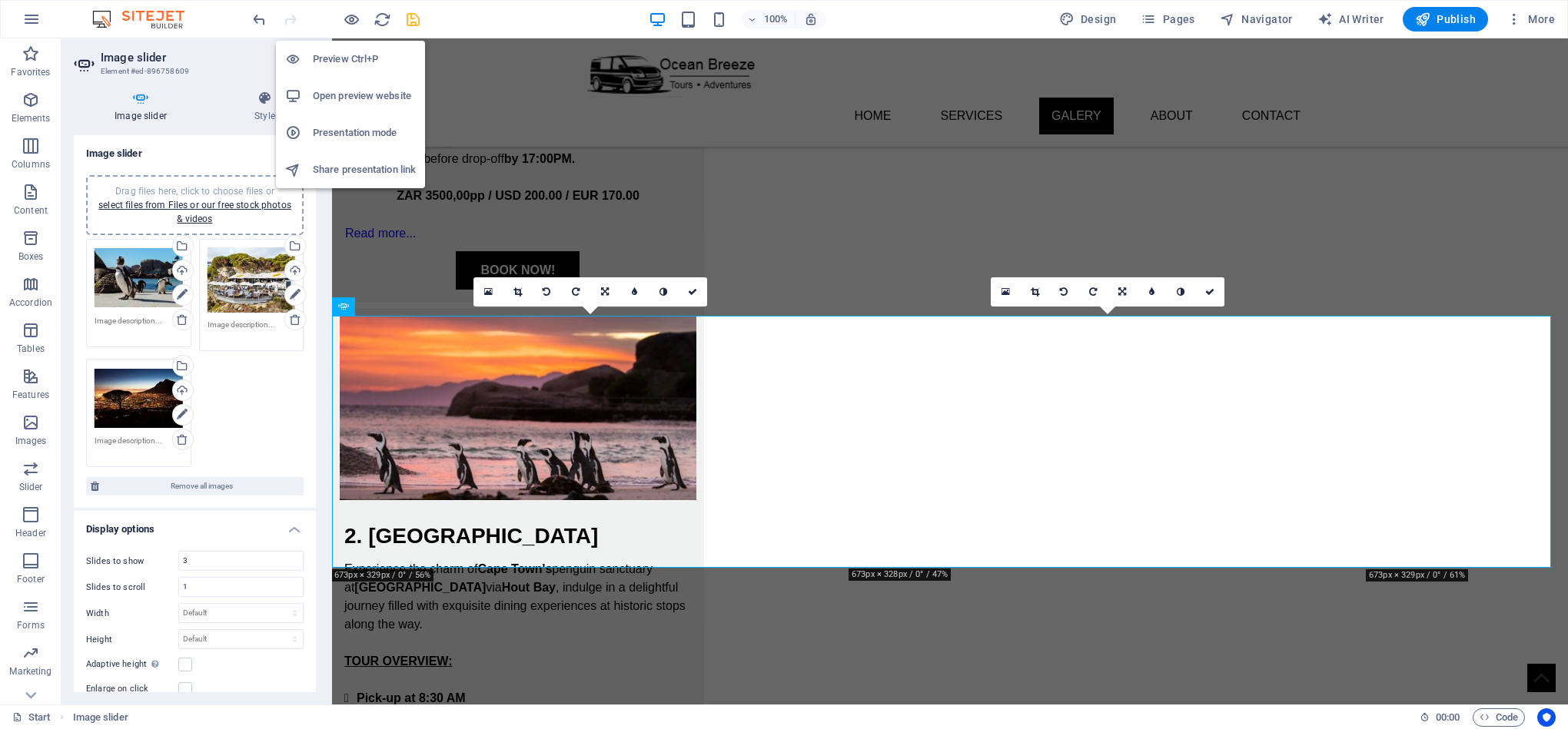
scroll to position [2026, 0]
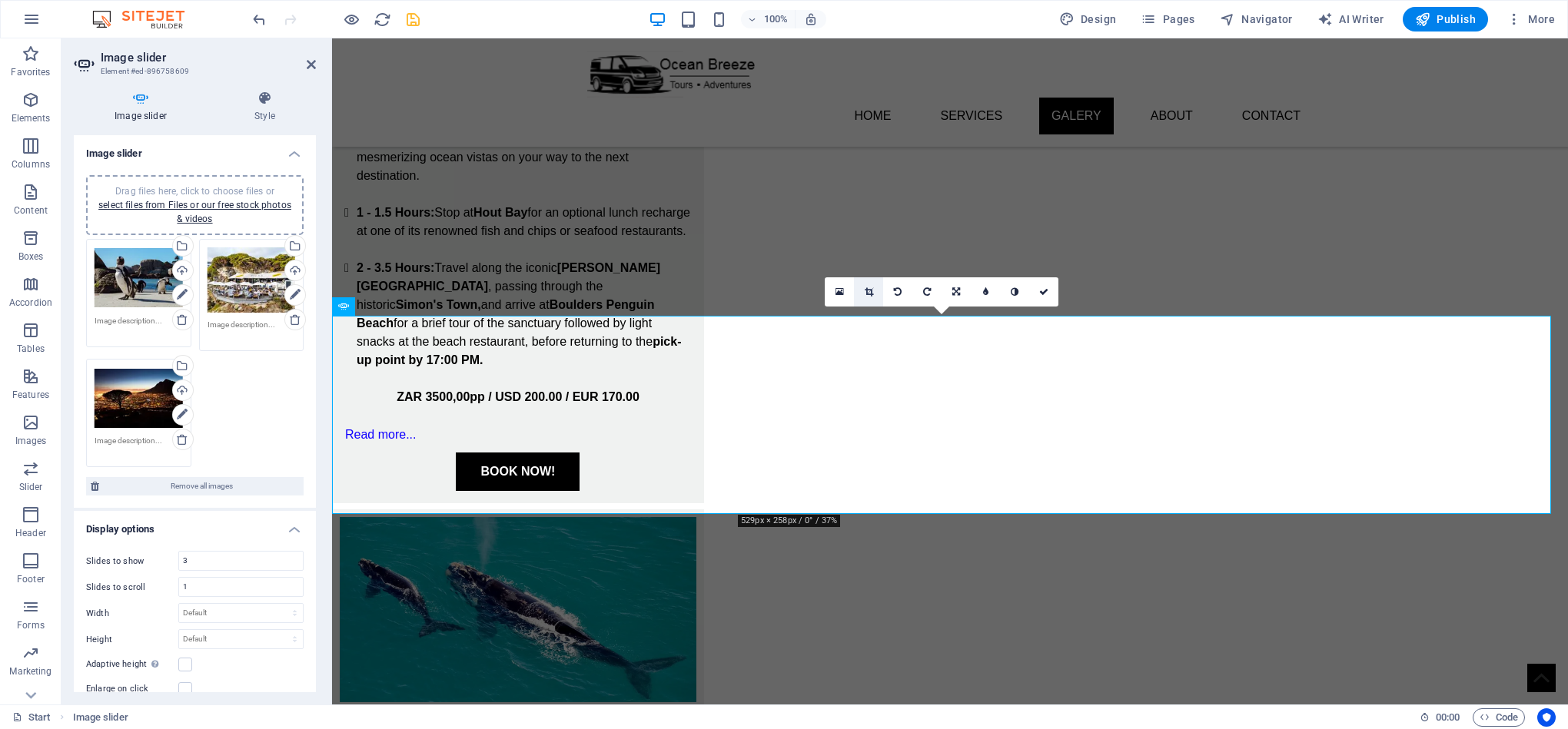
click at [867, 288] on icon at bounding box center [868, 292] width 8 height 9
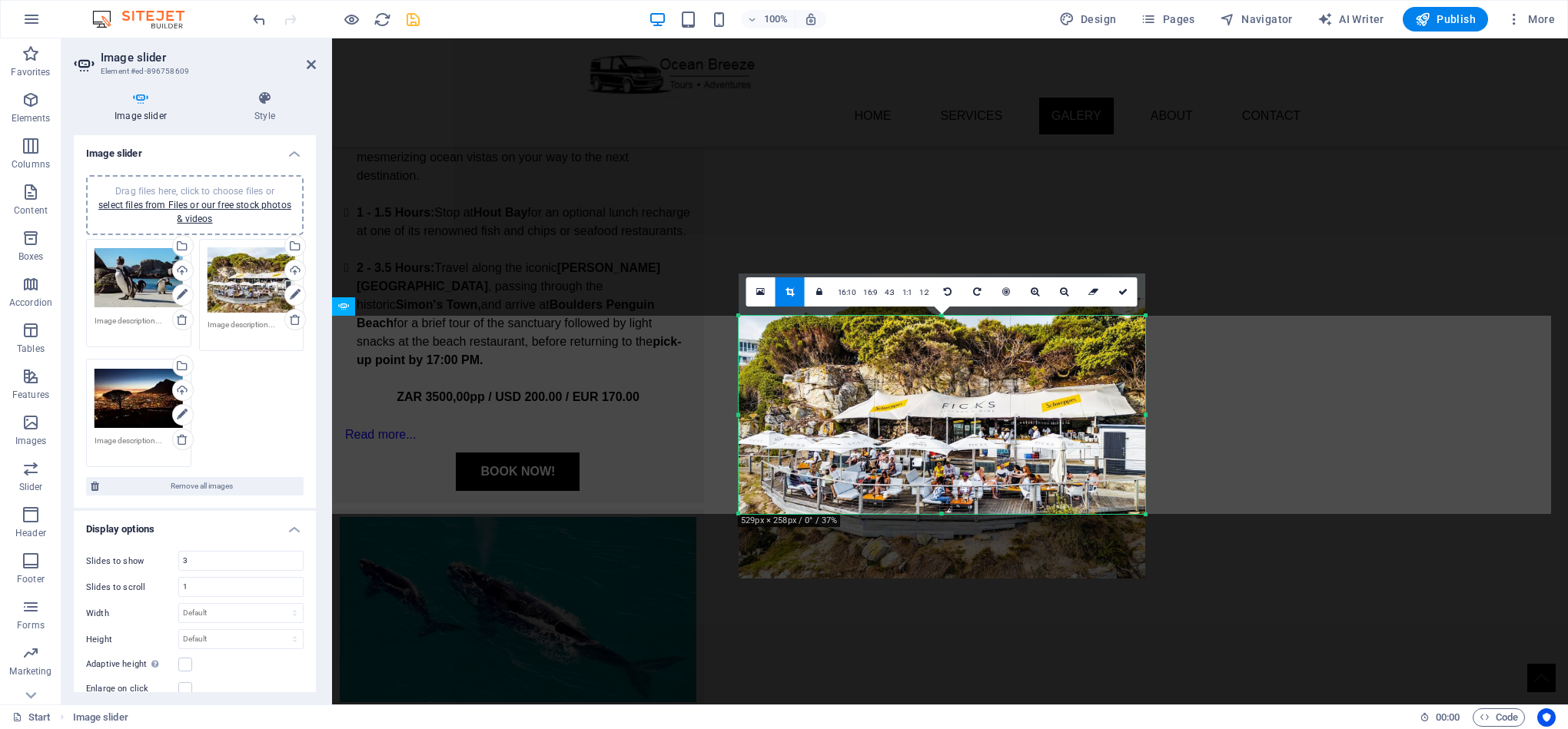
click at [948, 512] on div at bounding box center [942, 514] width 407 height 6
click at [1123, 290] on icon at bounding box center [1122, 292] width 9 height 9
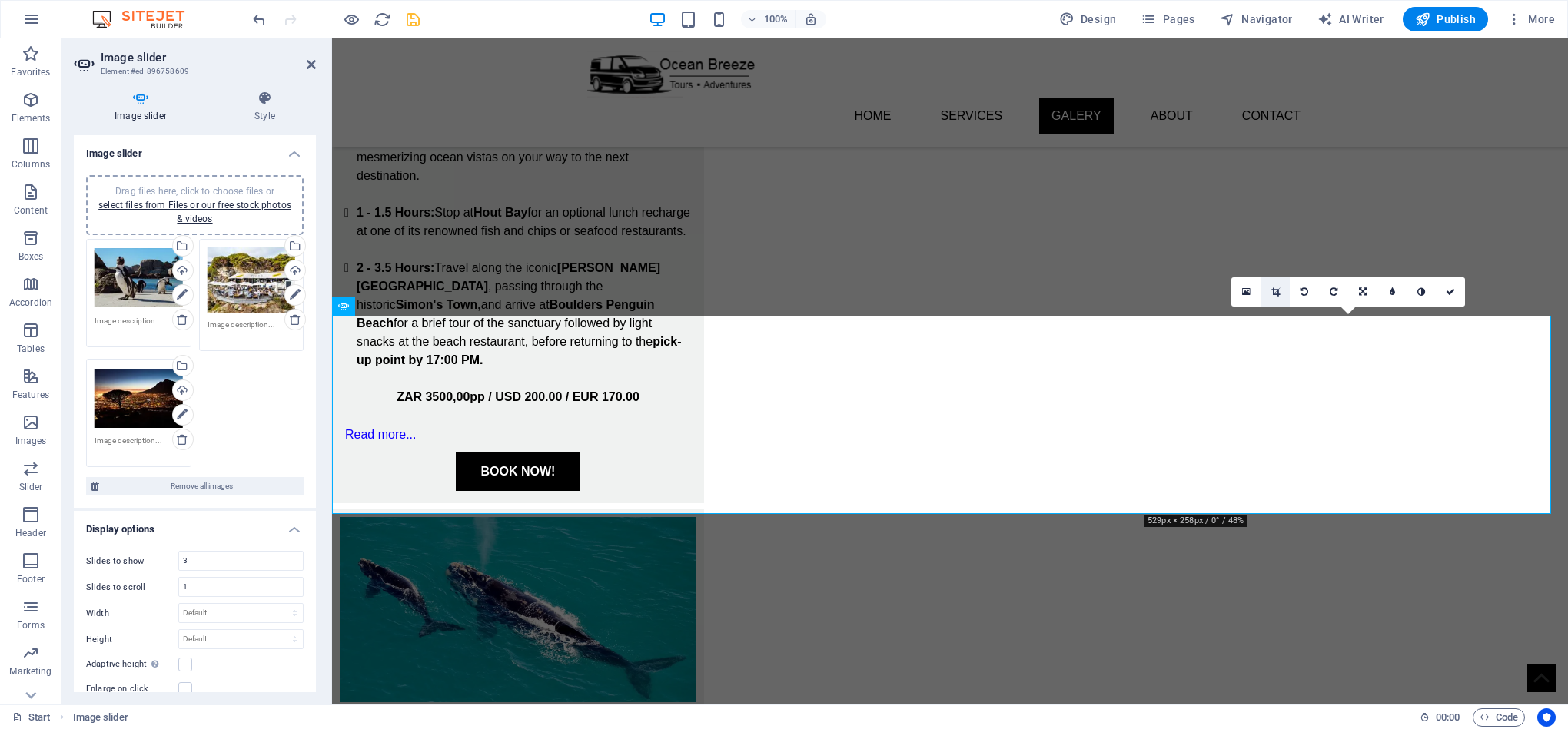
click at [1278, 293] on icon at bounding box center [1275, 292] width 8 height 9
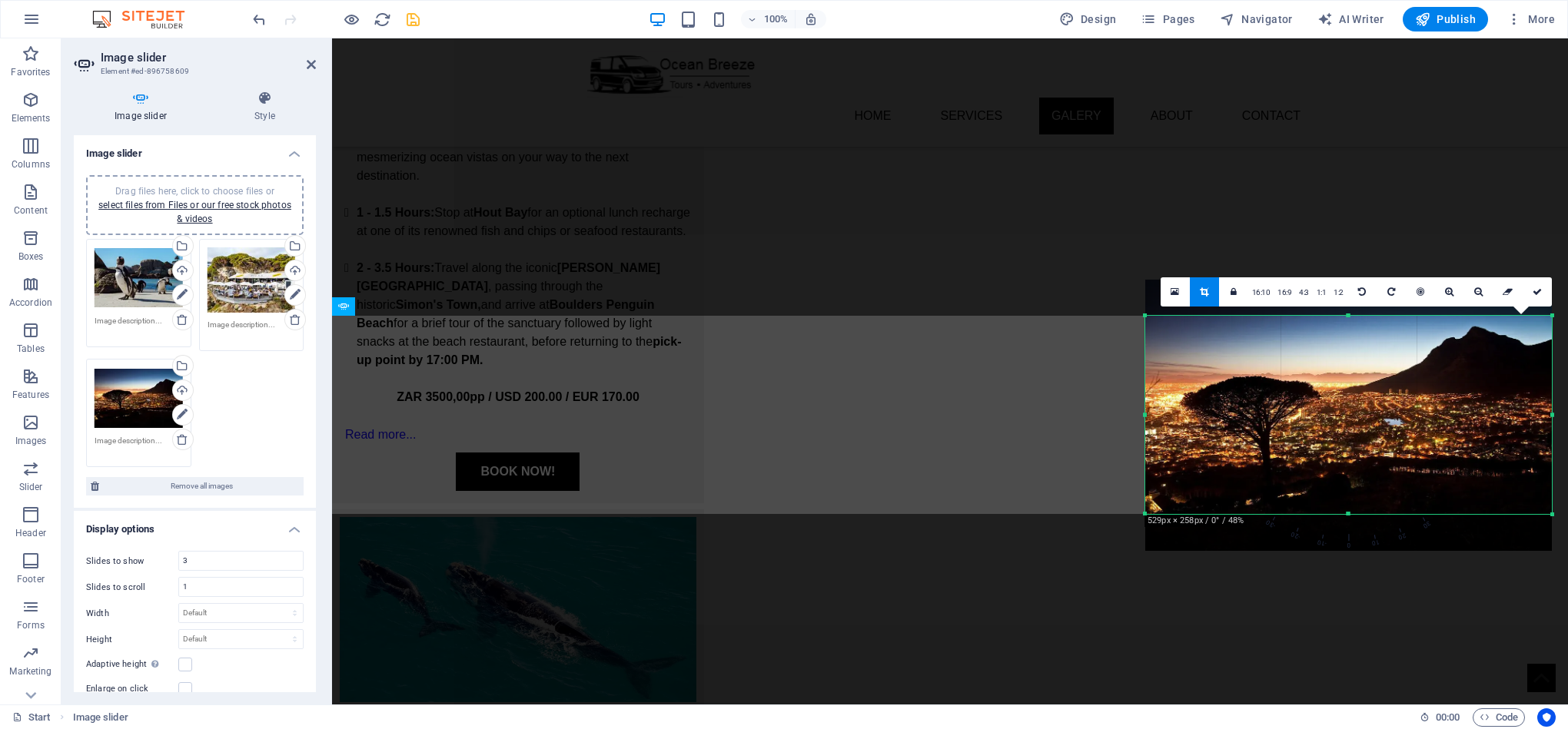
click at [1350, 515] on div at bounding box center [1349, 514] width 407 height 6
drag, startPoint x: 1204, startPoint y: 255, endPoint x: 1537, endPoint y: 293, distance: 335.2
click at [1537, 293] on icon at bounding box center [1537, 292] width 9 height 9
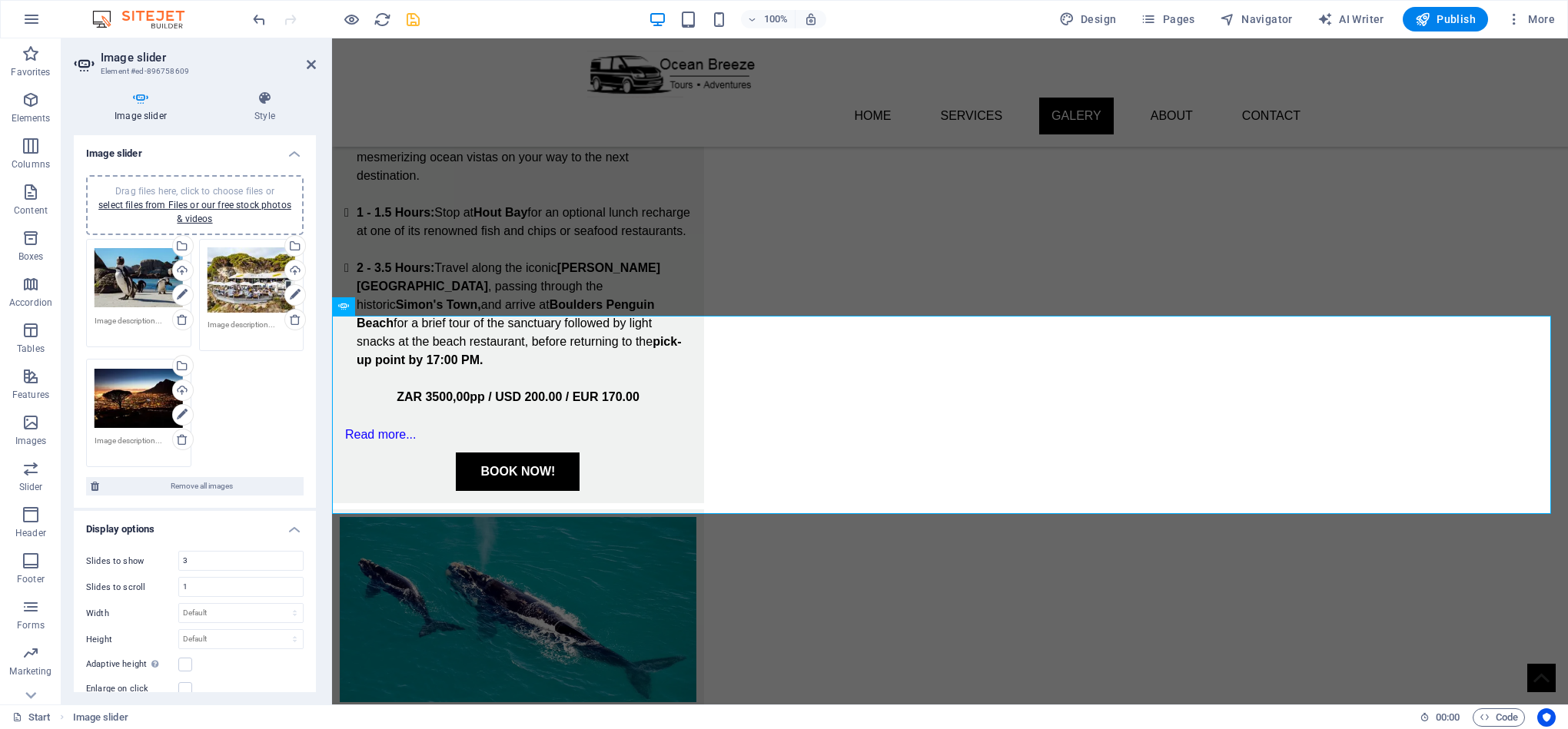
scroll to position [2090, 0]
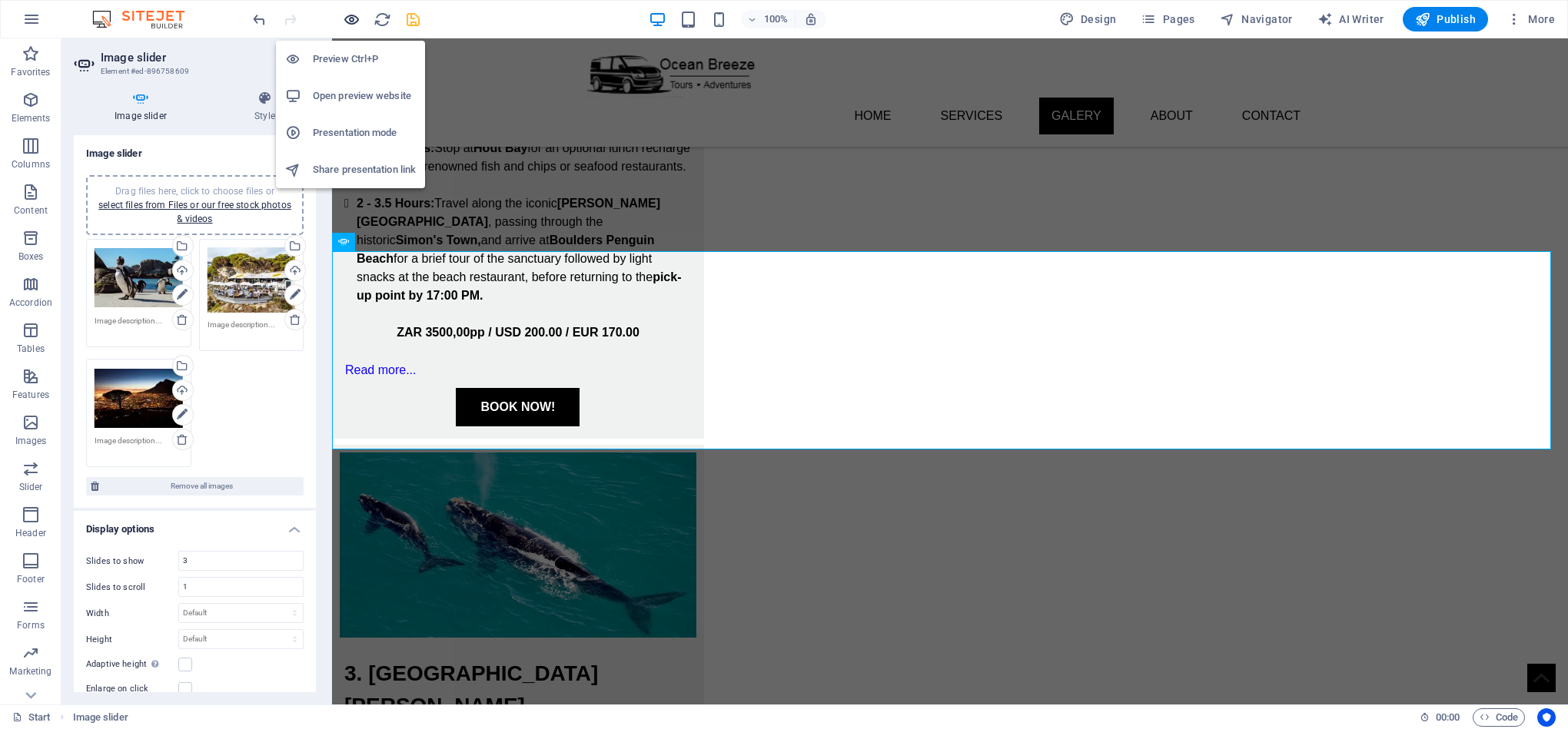
click at [346, 12] on icon "button" at bounding box center [351, 19] width 17 height 17
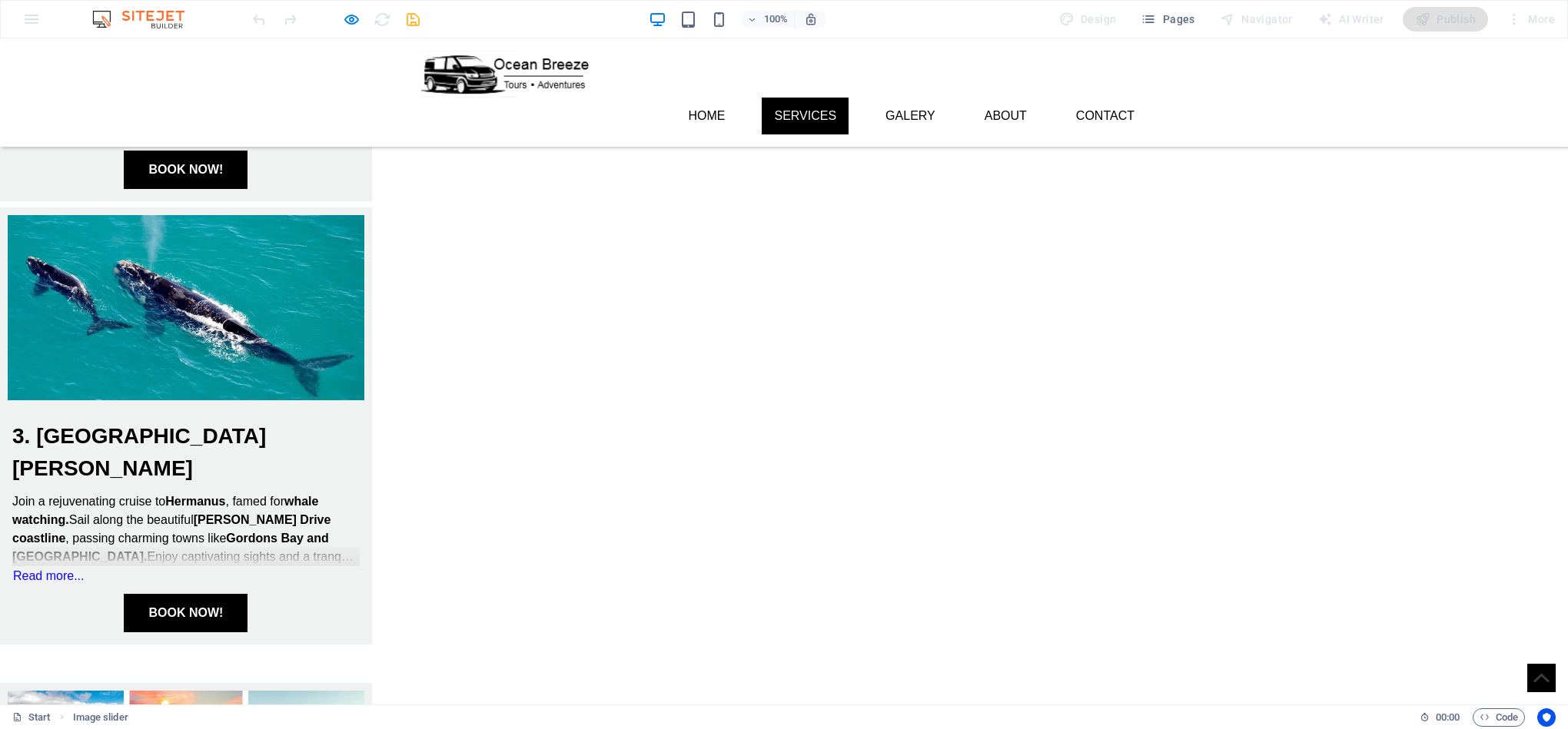
scroll to position [1245, 0]
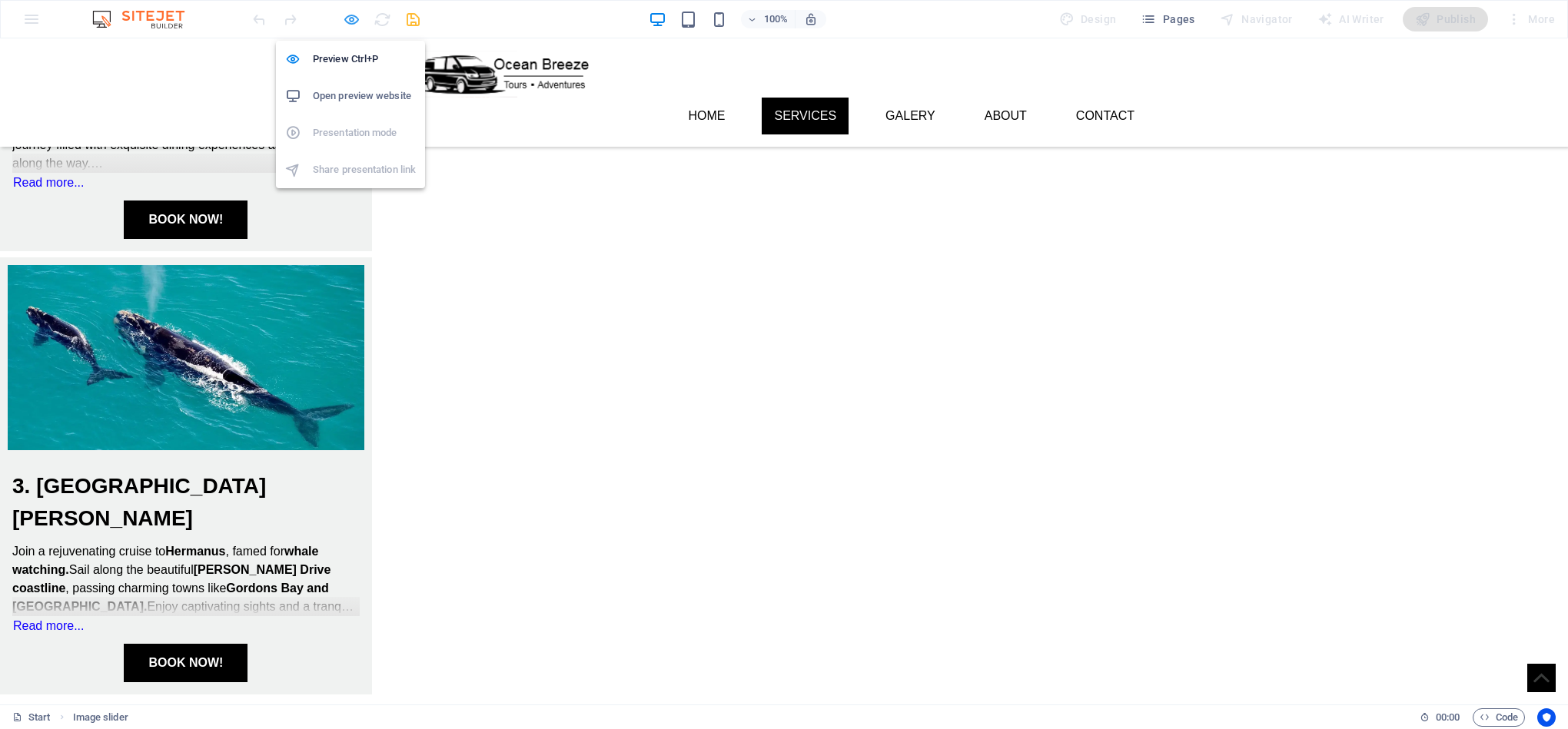
click at [349, 19] on icon "button" at bounding box center [351, 19] width 17 height 17
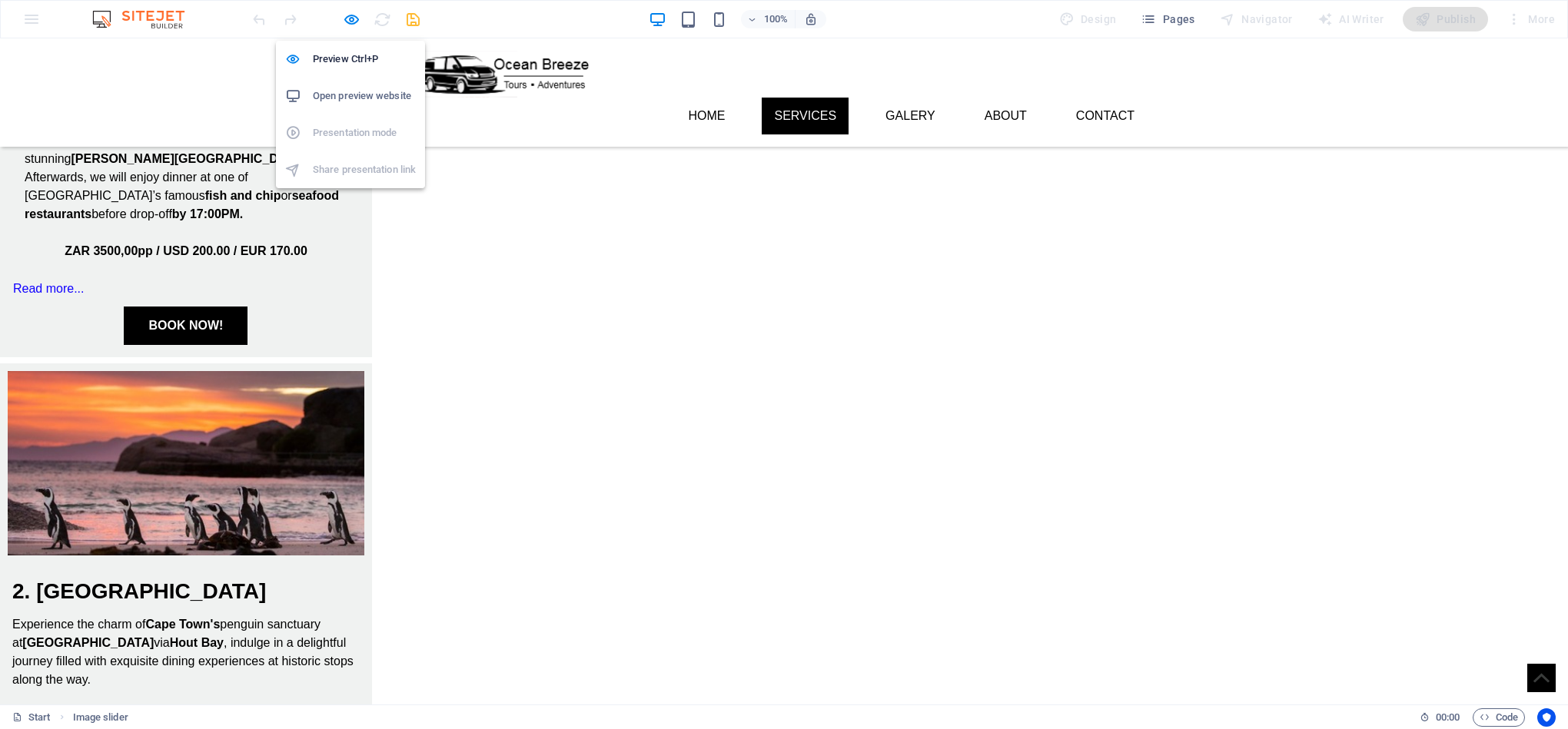
scroll to position [1731, 0]
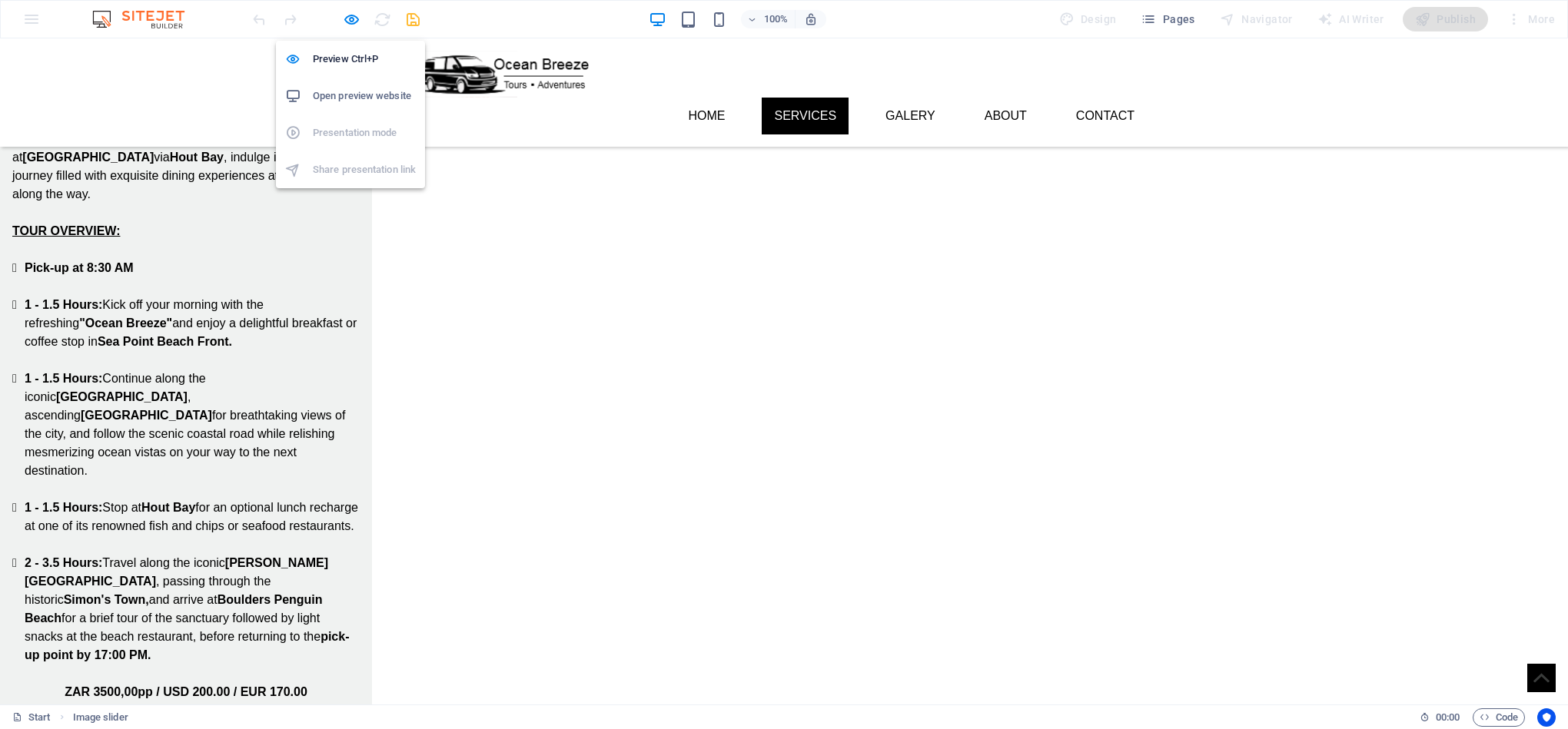
select select "ms"
select select "s"
select select "progressive"
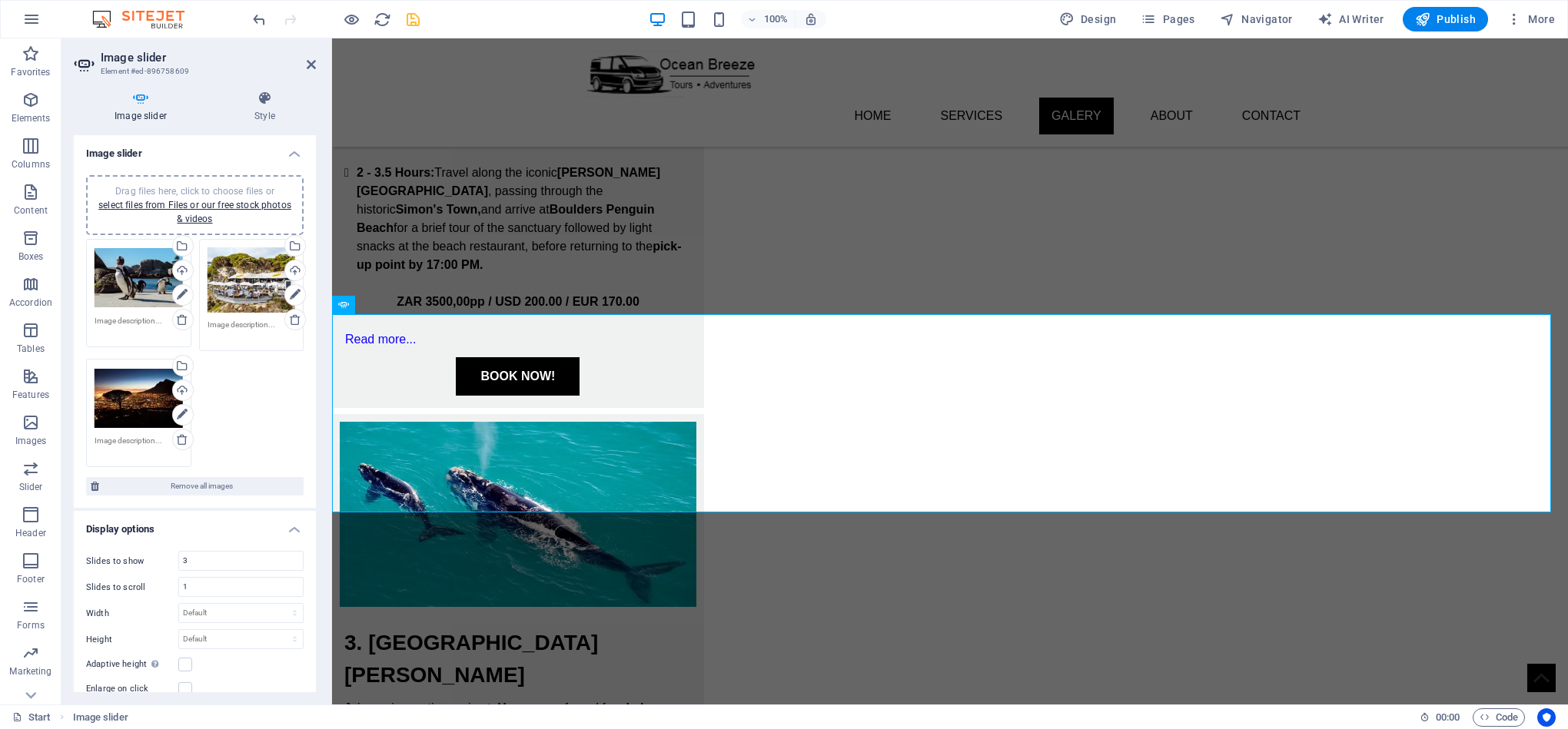
scroll to position [2170, 0]
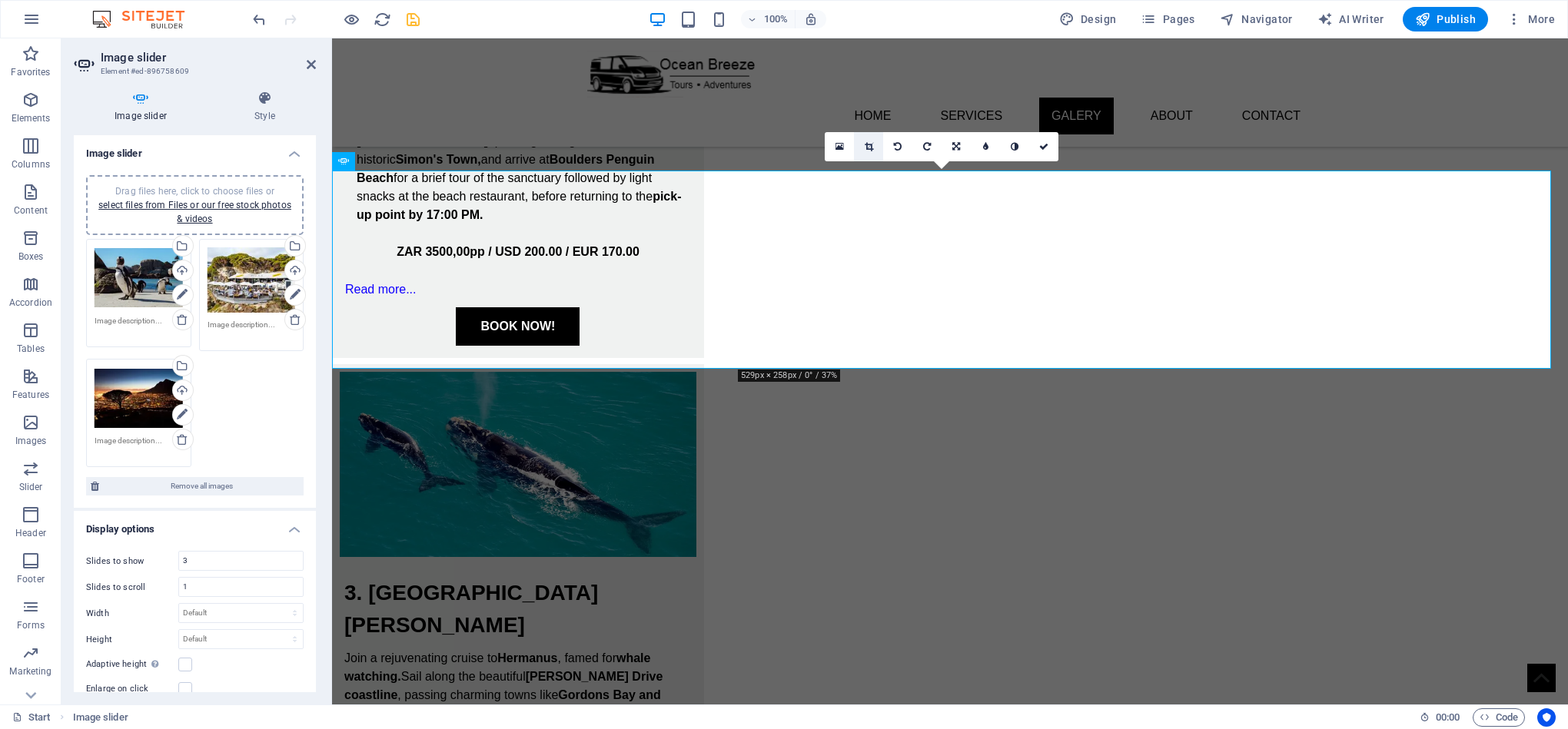
click at [864, 147] on icon at bounding box center [868, 146] width 8 height 9
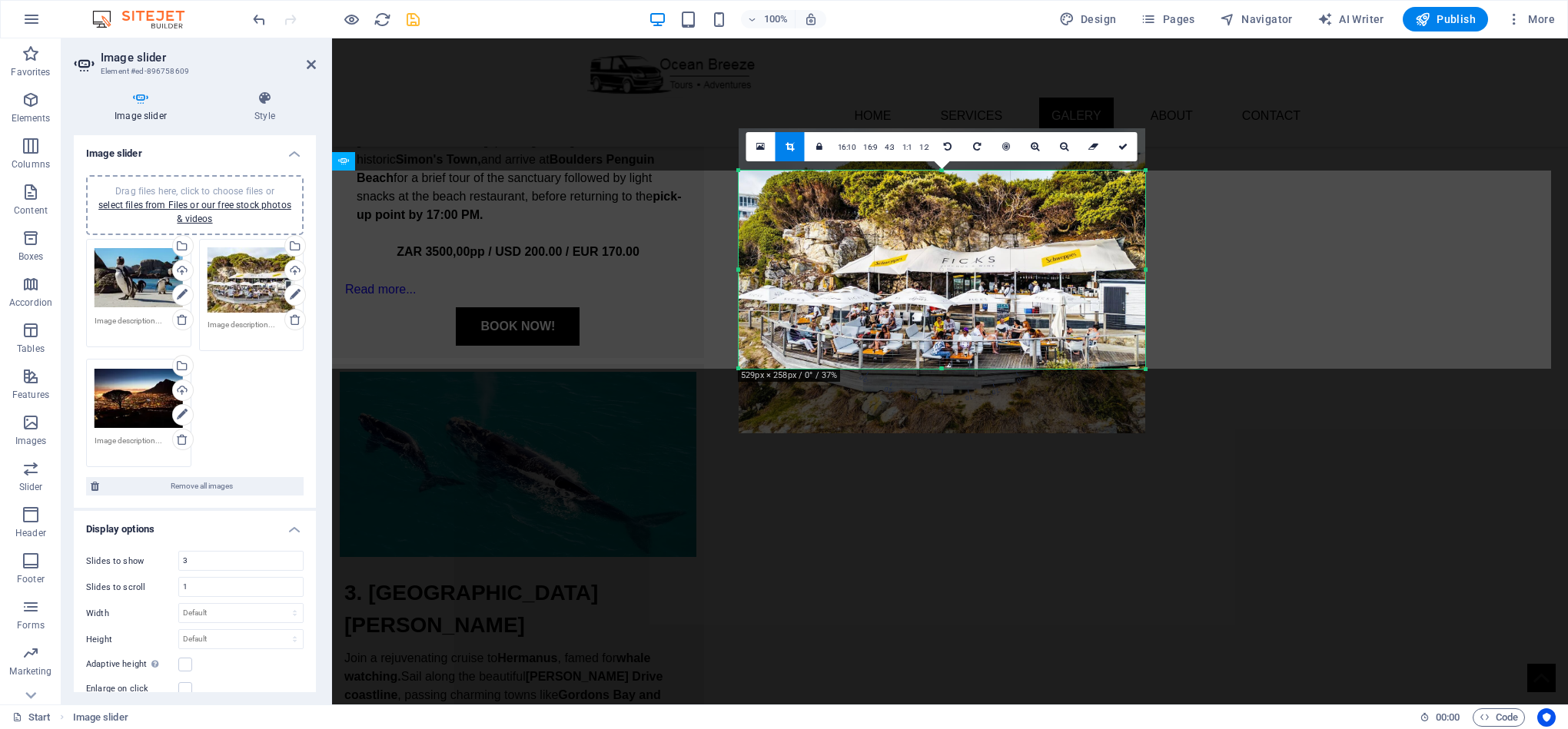
click at [945, 366] on div at bounding box center [942, 369] width 407 height 6
click at [1121, 150] on icon at bounding box center [1122, 146] width 9 height 9
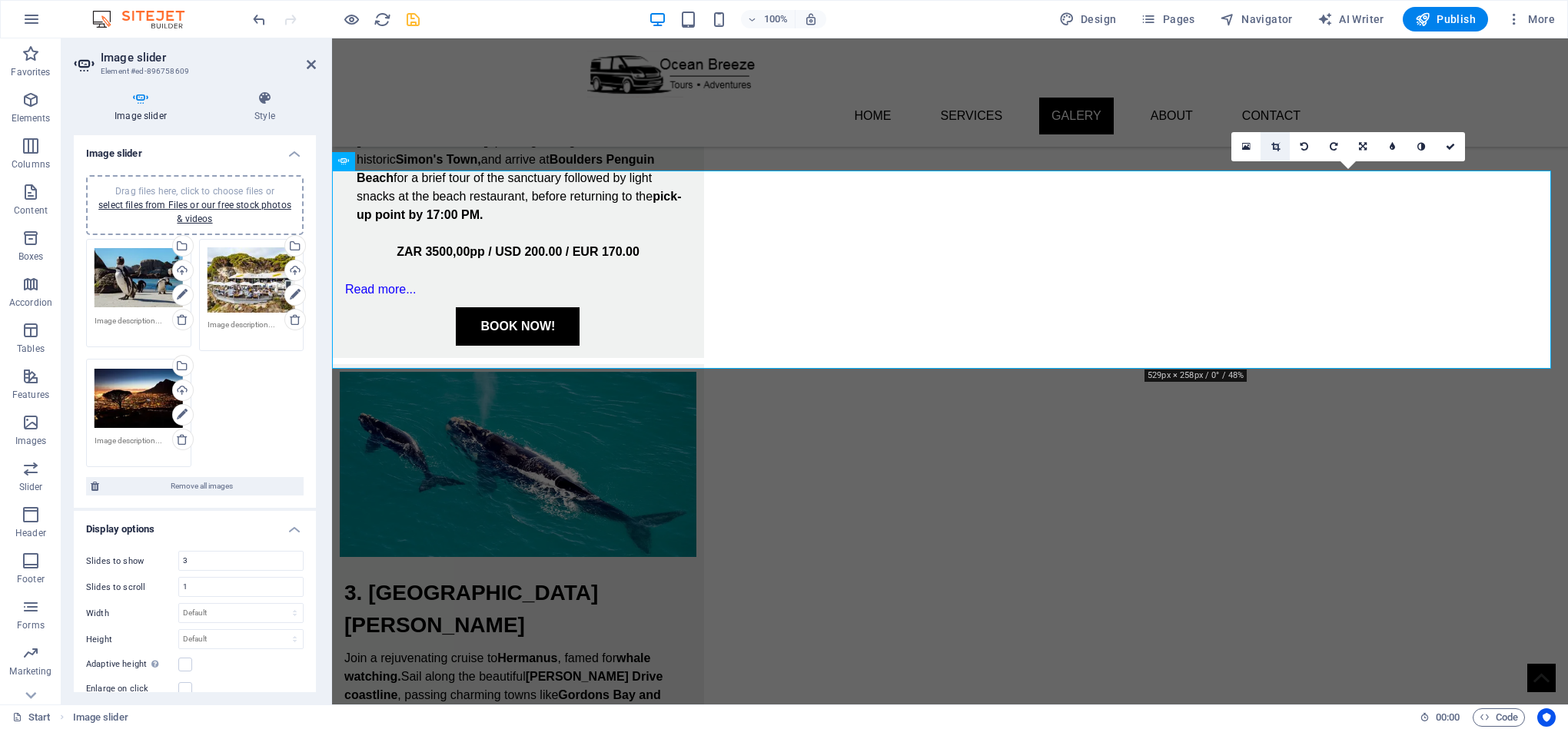
click at [1274, 146] on icon at bounding box center [1275, 146] width 8 height 9
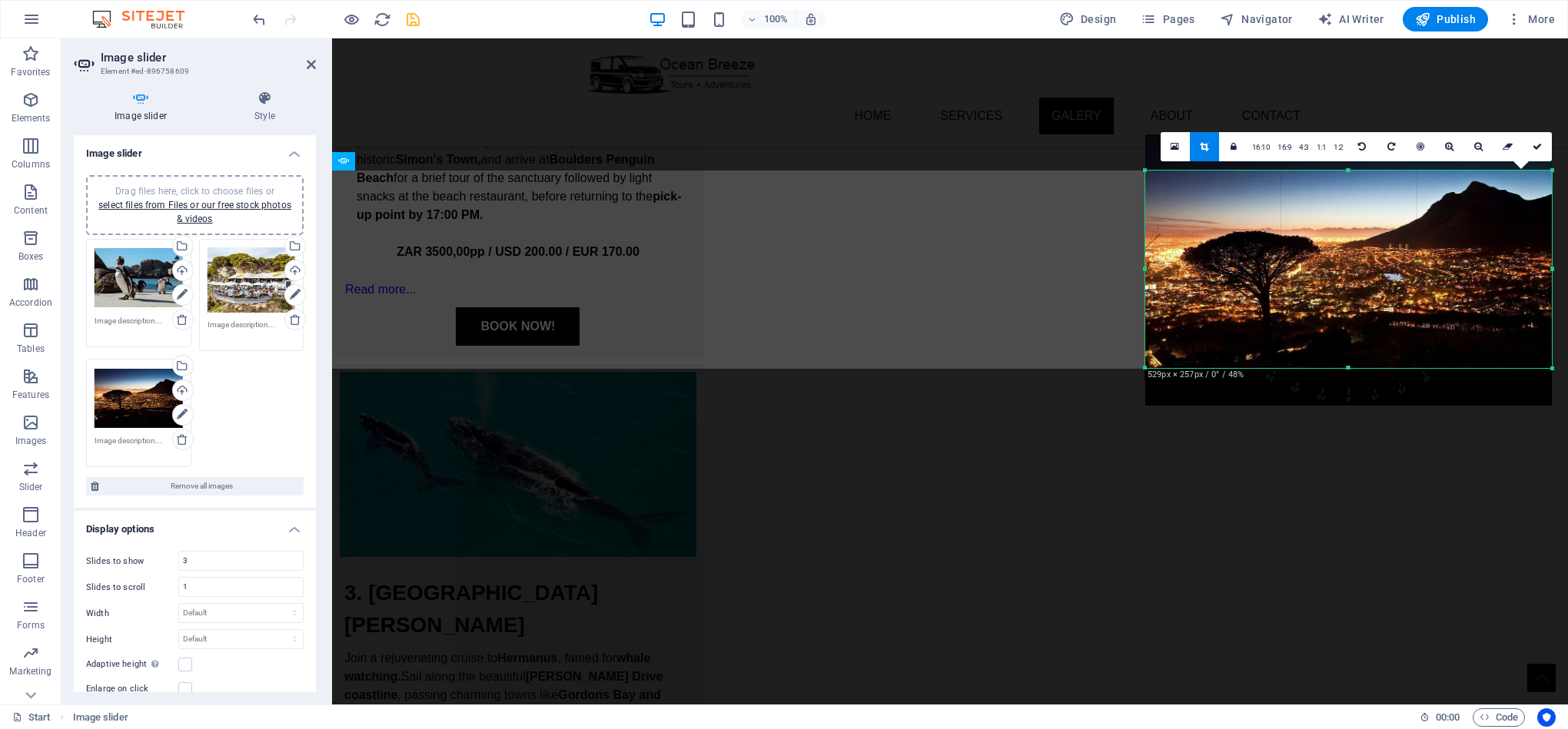
click at [1358, 364] on div "180 170 160 150 140 130 120 110 100 90 80 70 60 50 40 30 20 10 0 -10 -20 -30 -4…" at bounding box center [1349, 269] width 407 height 198
click at [1537, 147] on icon at bounding box center [1537, 146] width 9 height 9
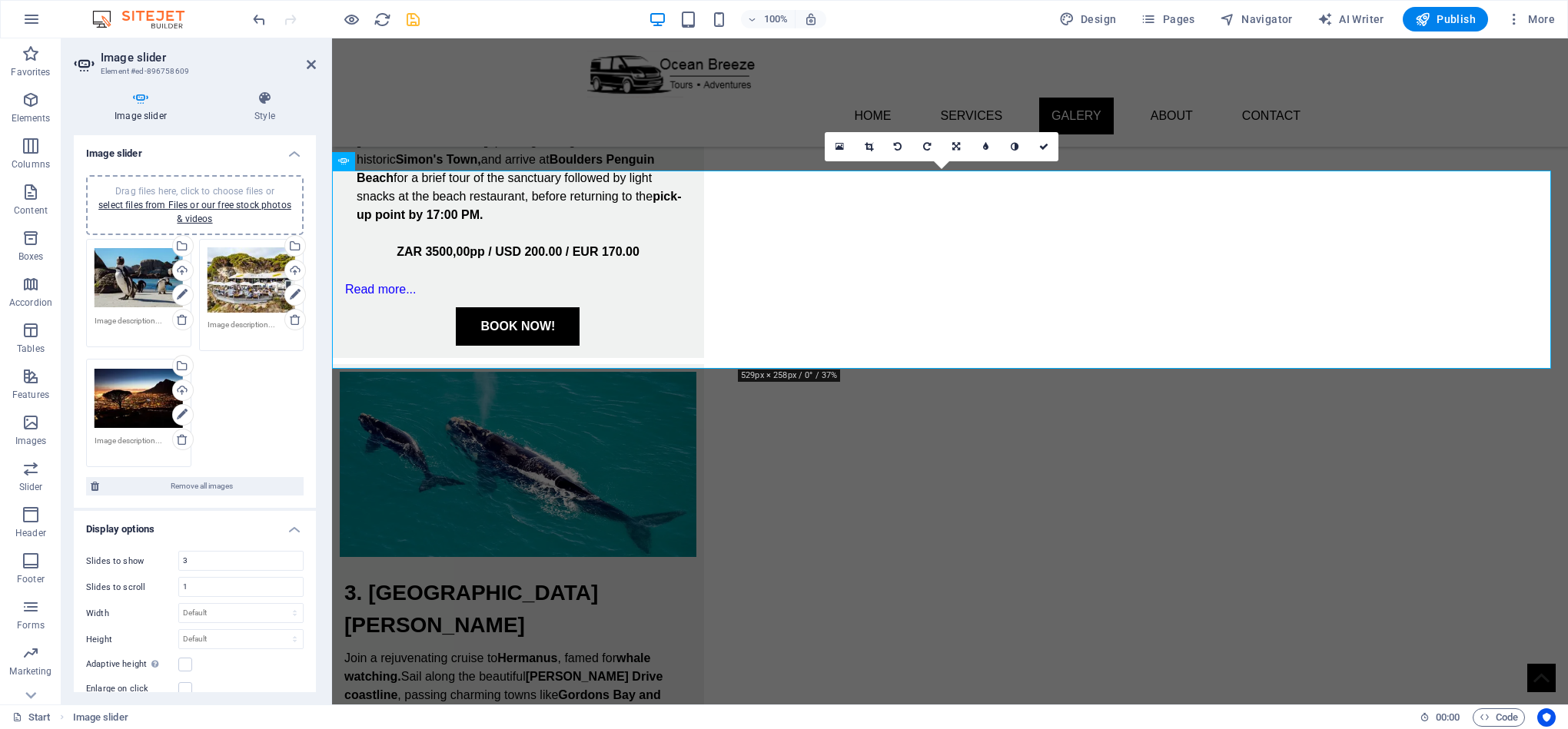
click at [868, 148] on icon at bounding box center [868, 146] width 8 height 9
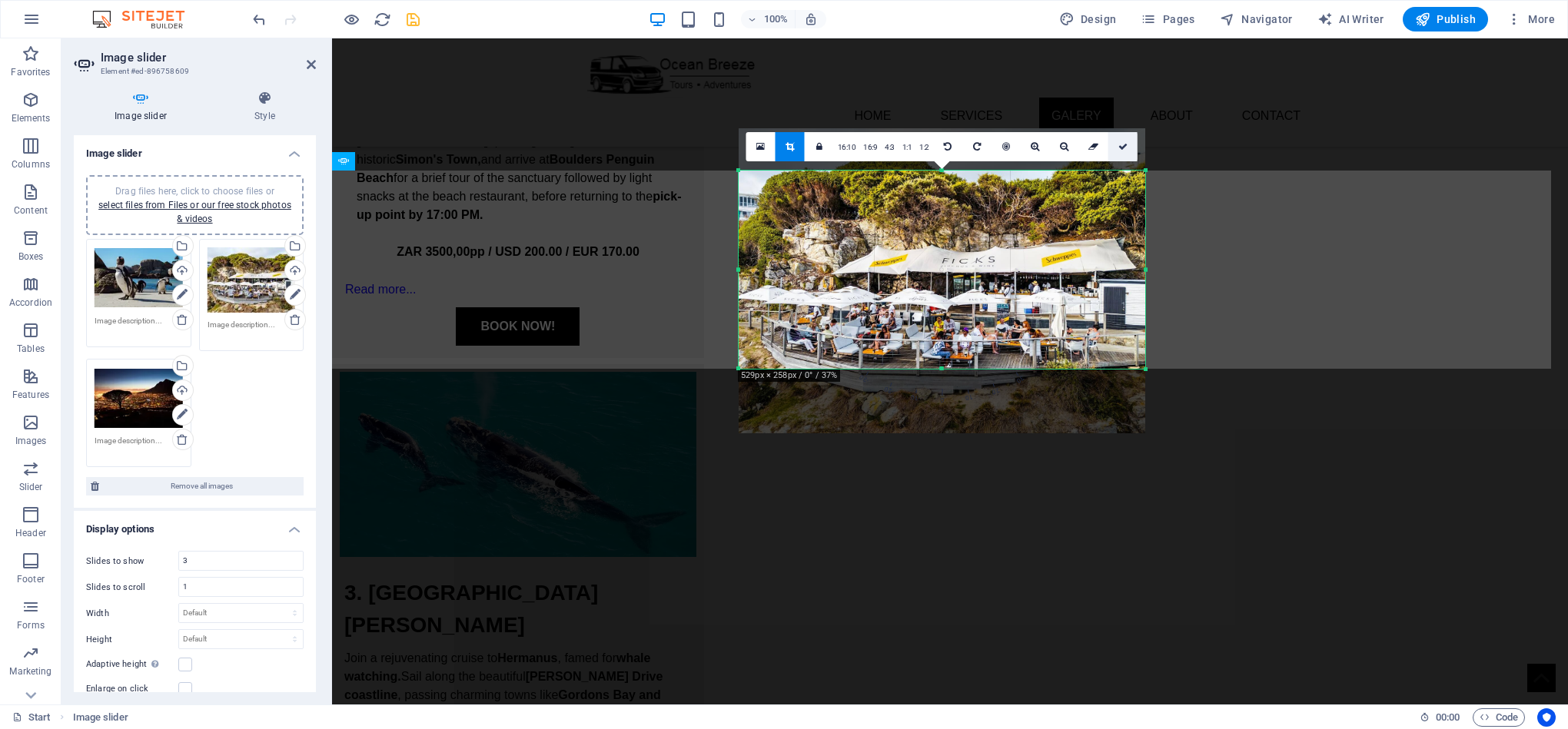
click at [1115, 145] on link at bounding box center [1122, 146] width 29 height 29
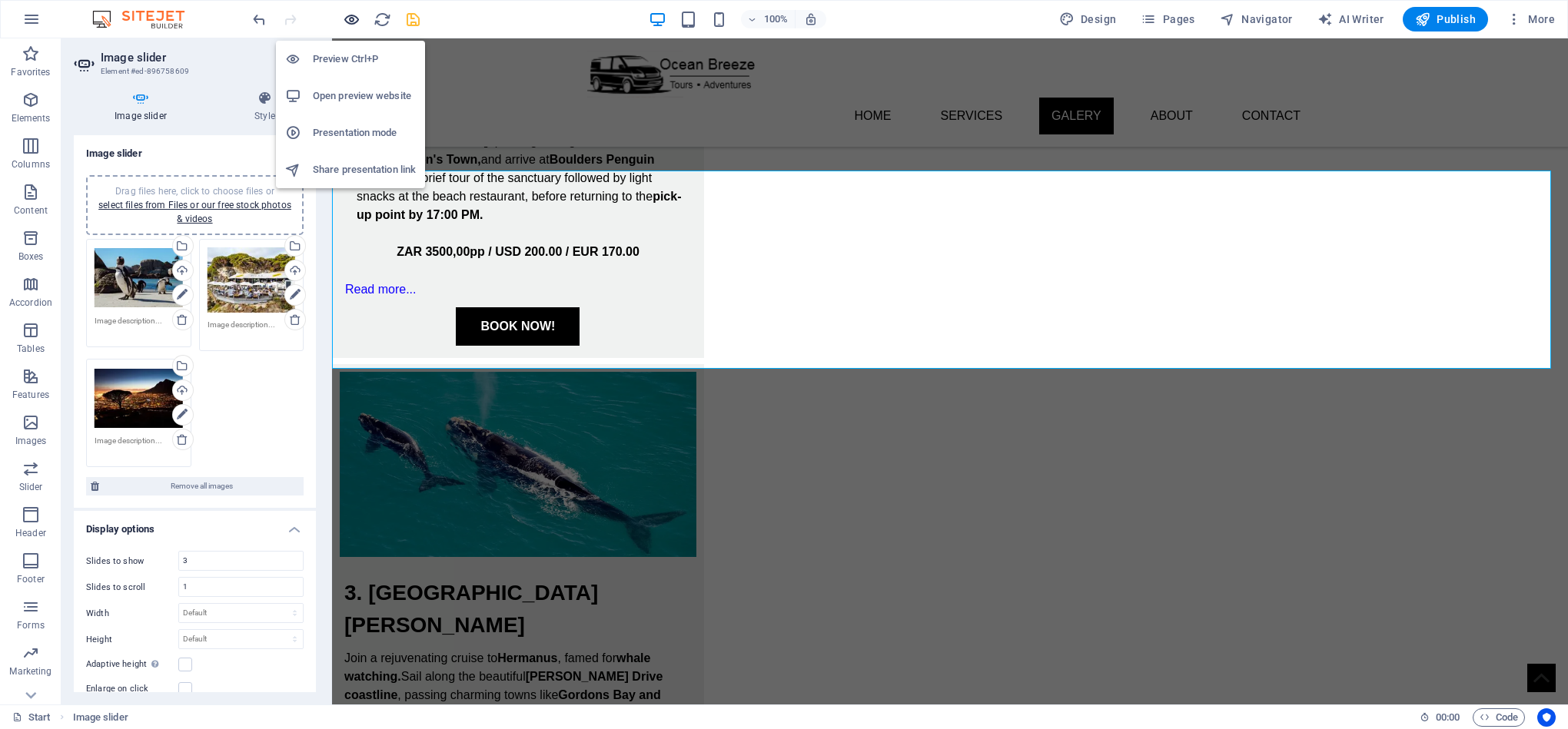
click at [351, 23] on icon "button" at bounding box center [351, 19] width 17 height 17
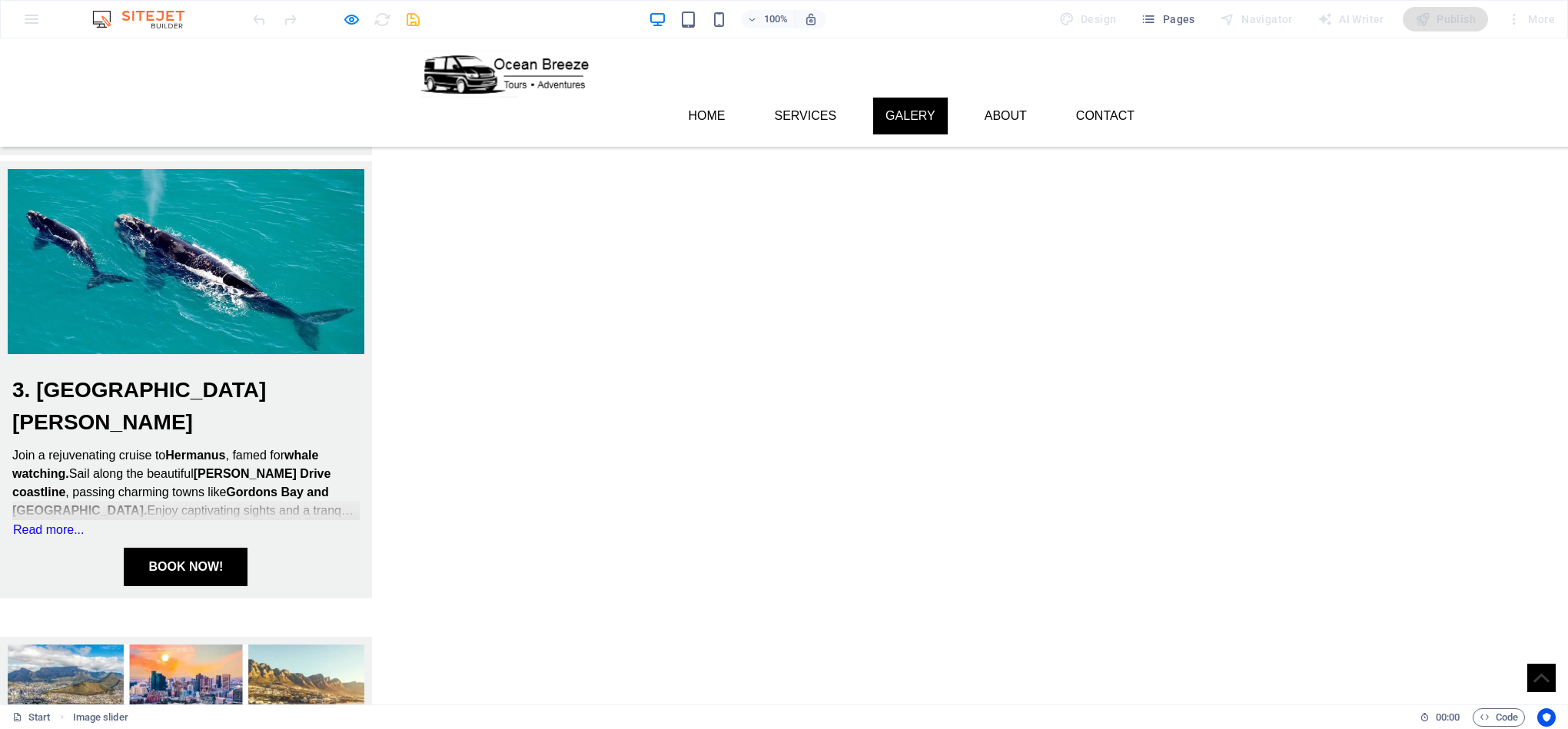
scroll to position [1331, 0]
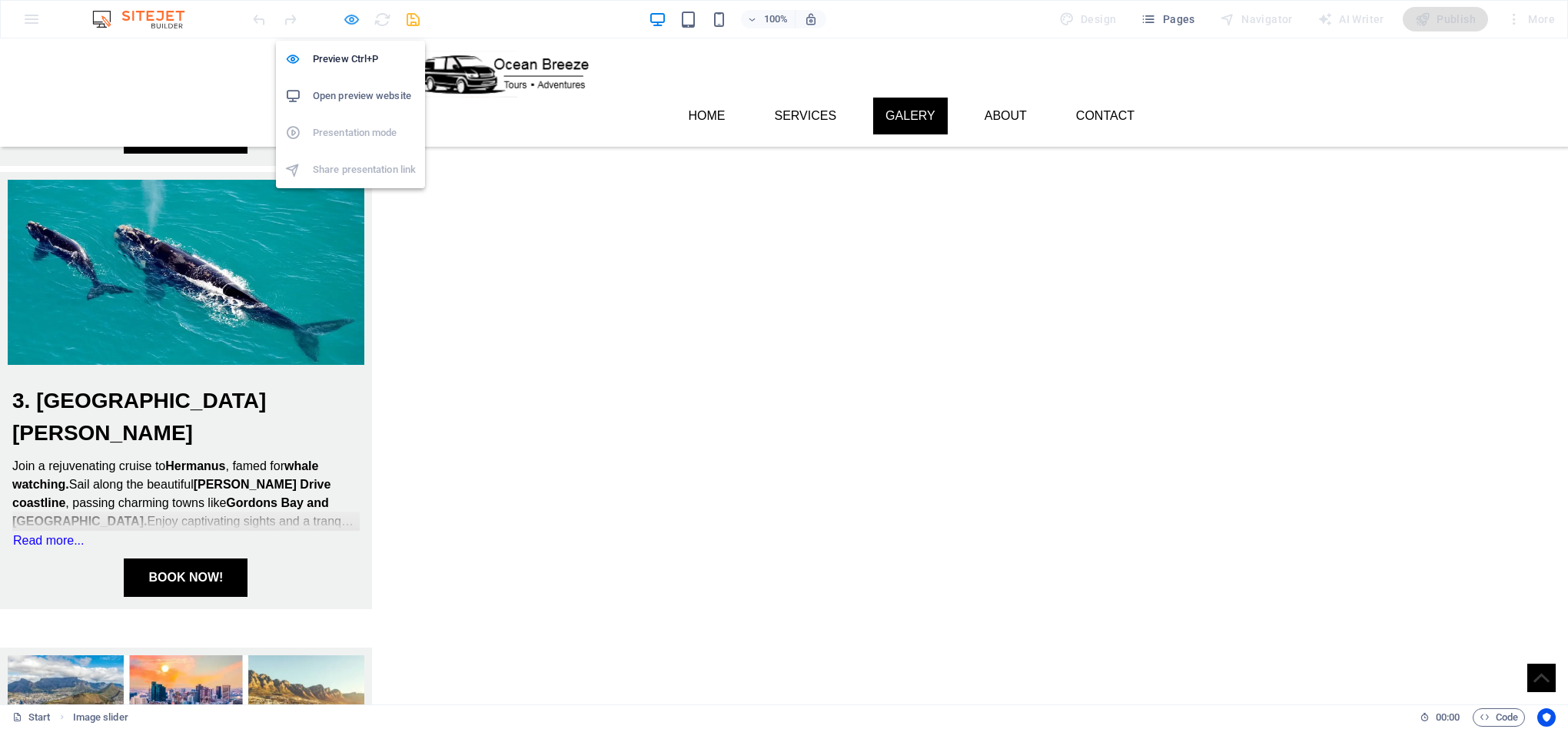
click at [351, 23] on icon "button" at bounding box center [351, 19] width 17 height 17
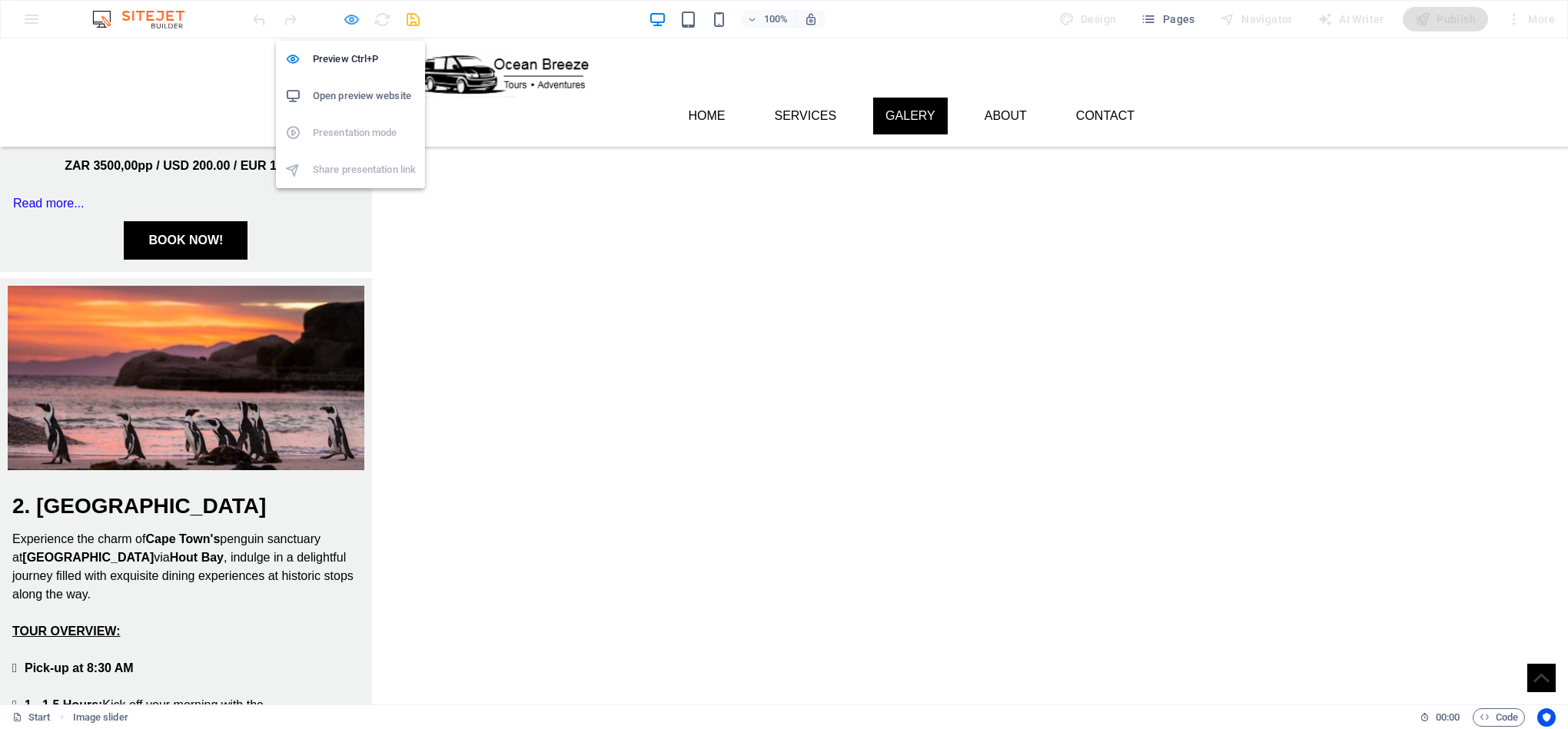
scroll to position [2056, 0]
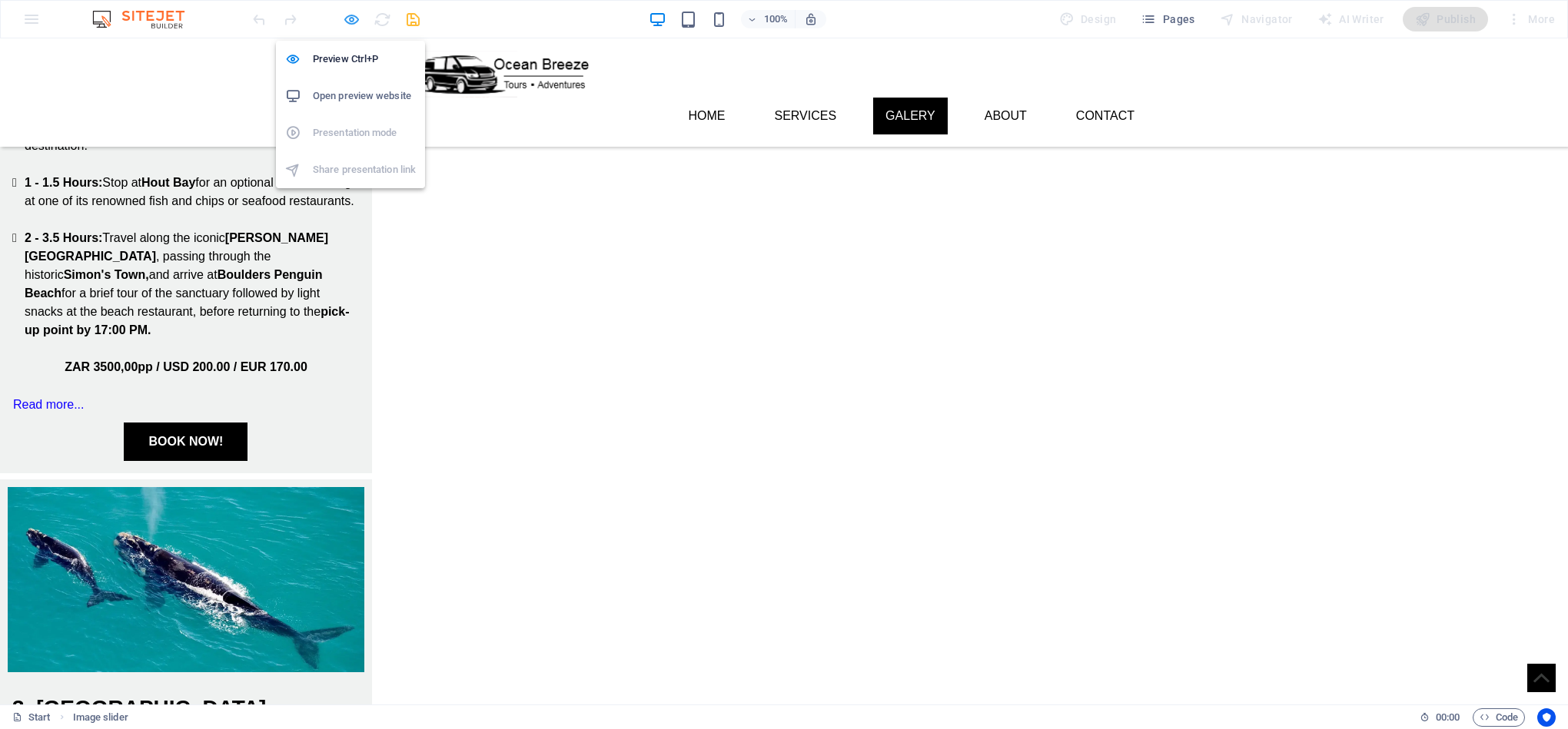
select select "ms"
select select "s"
select select "progressive"
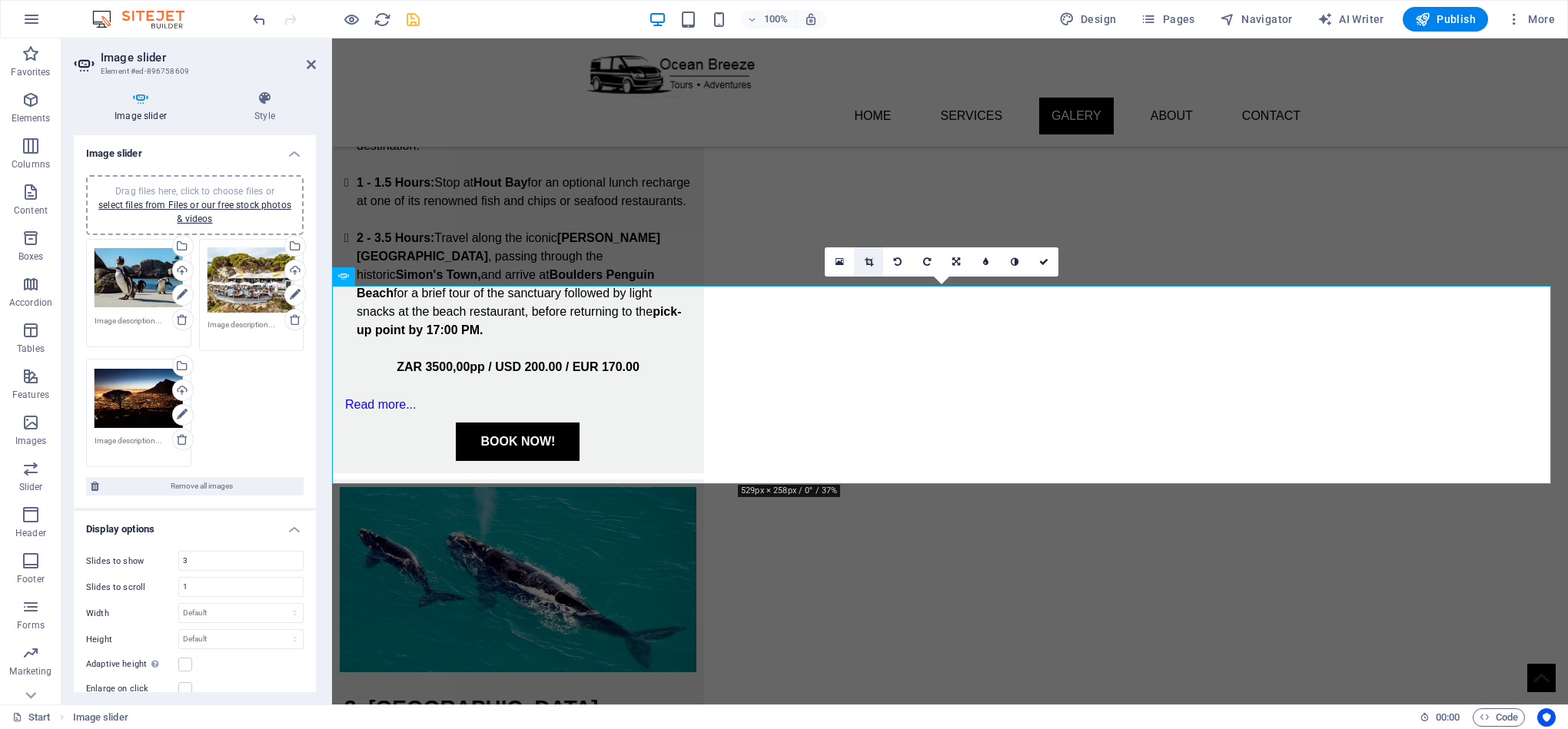
click at [864, 259] on icon at bounding box center [868, 261] width 8 height 9
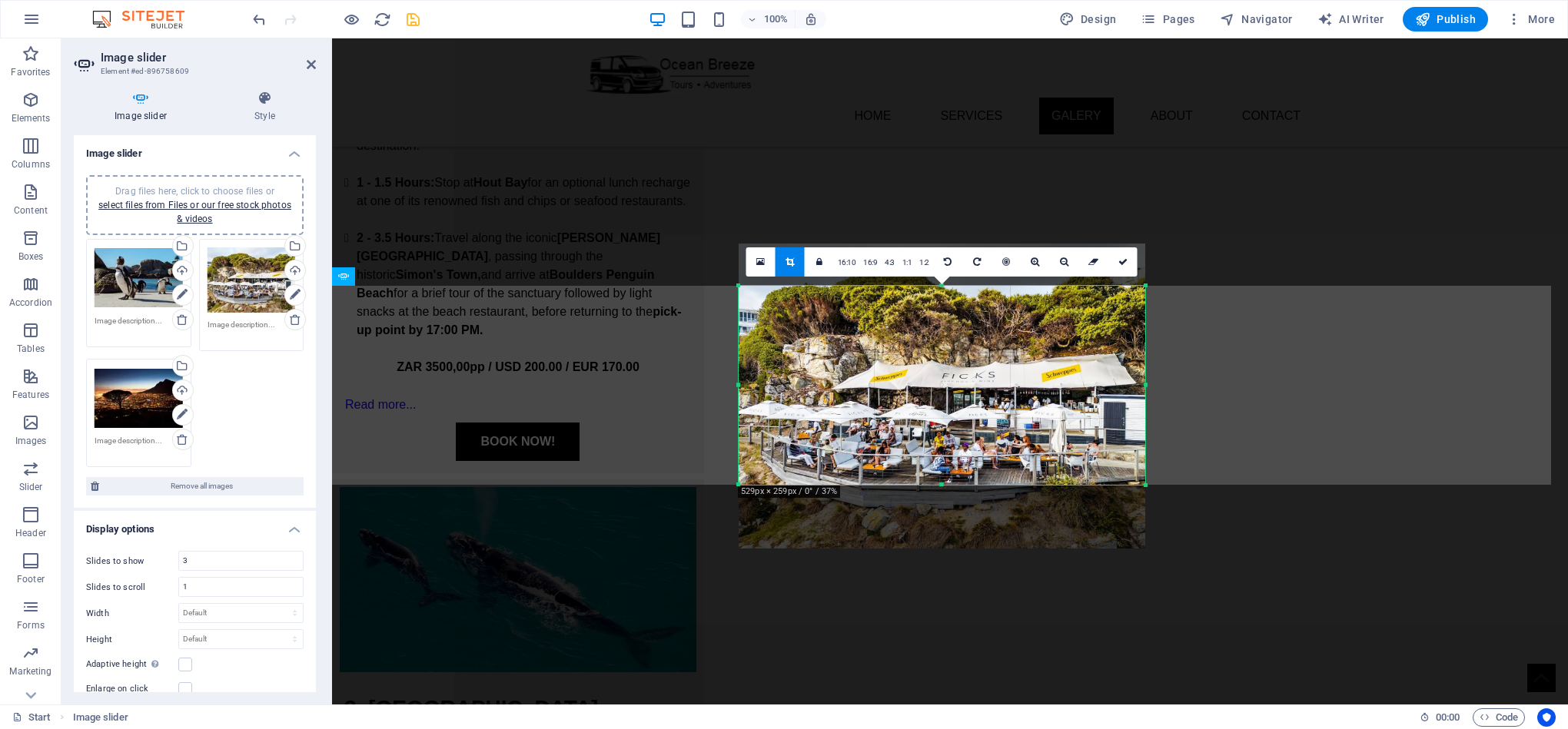
click at [946, 483] on div at bounding box center [942, 485] width 407 height 6
click at [1119, 258] on icon at bounding box center [1122, 261] width 9 height 9
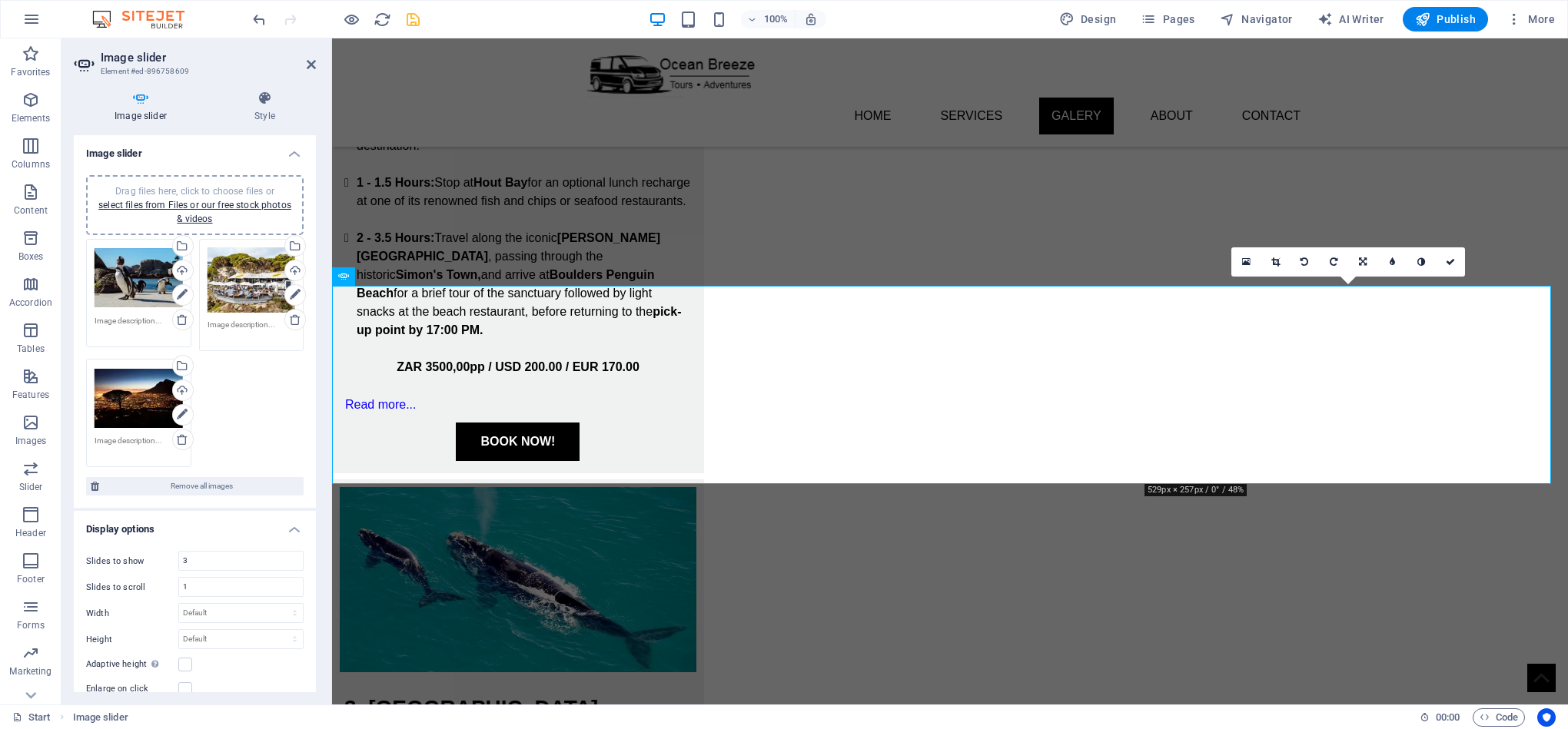
click at [1278, 257] on icon at bounding box center [1275, 261] width 8 height 9
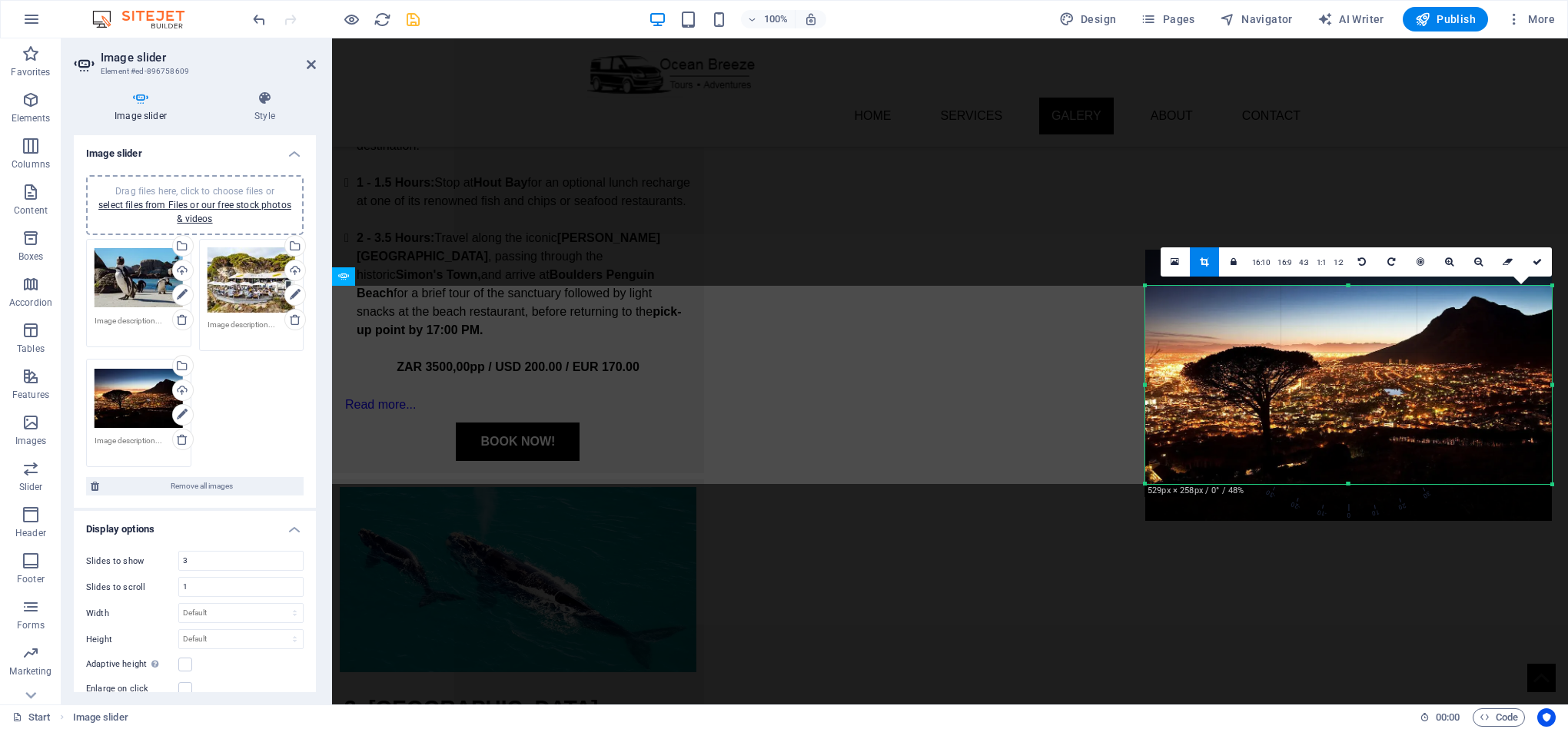
click at [1354, 483] on div at bounding box center [1349, 484] width 407 height 6
click at [1533, 261] on icon at bounding box center [1537, 261] width 9 height 9
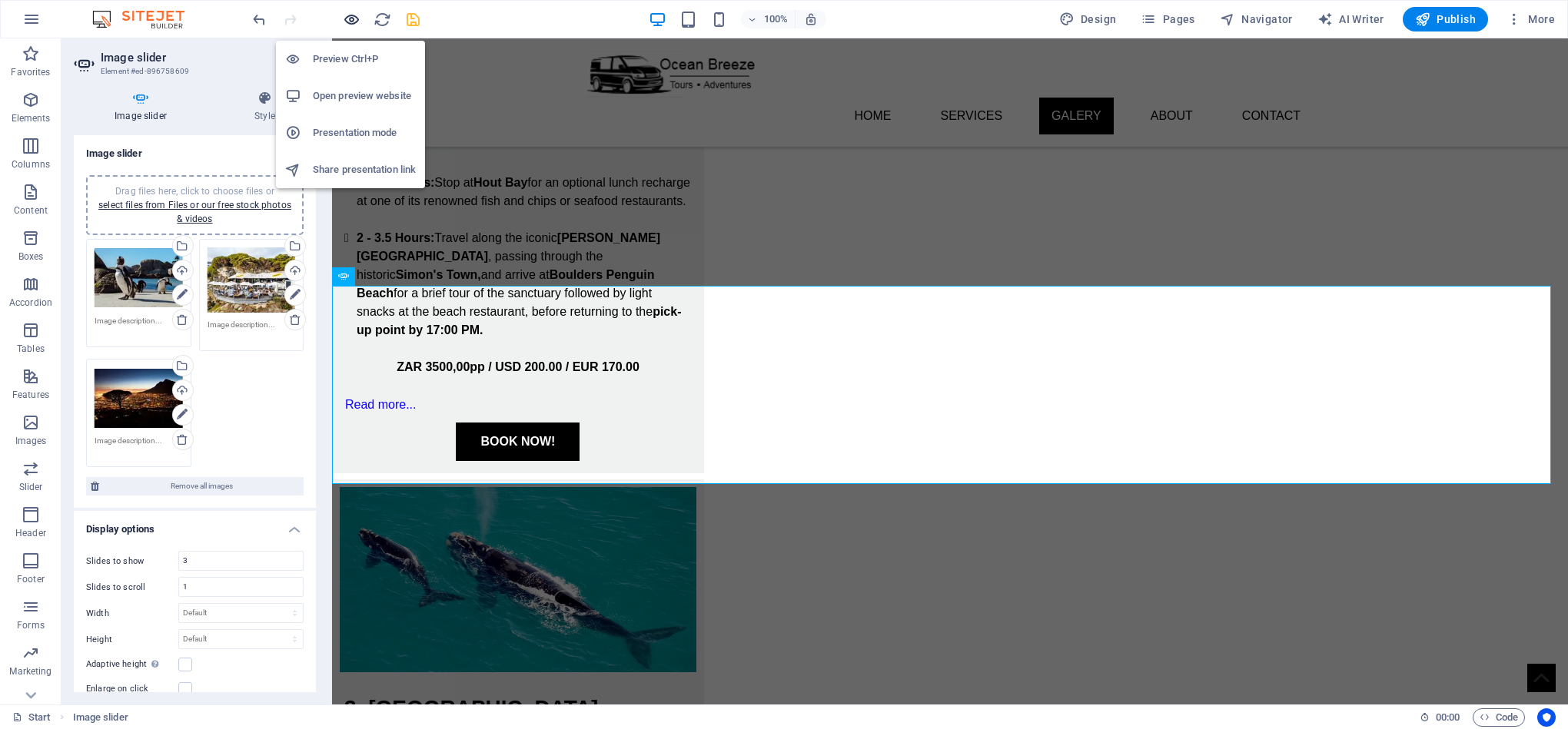
click at [357, 21] on icon "button" at bounding box center [351, 19] width 17 height 17
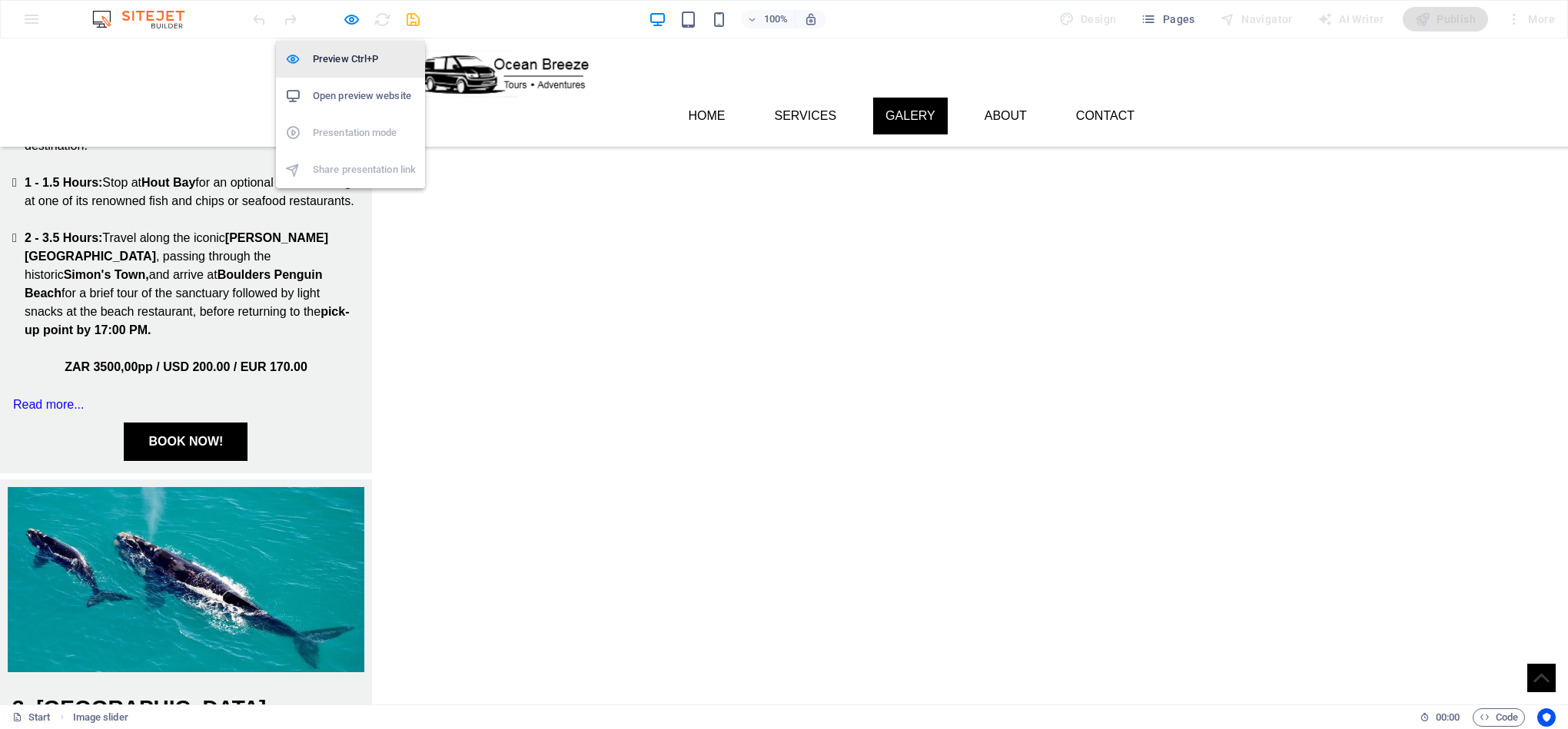
scroll to position [1331, 0]
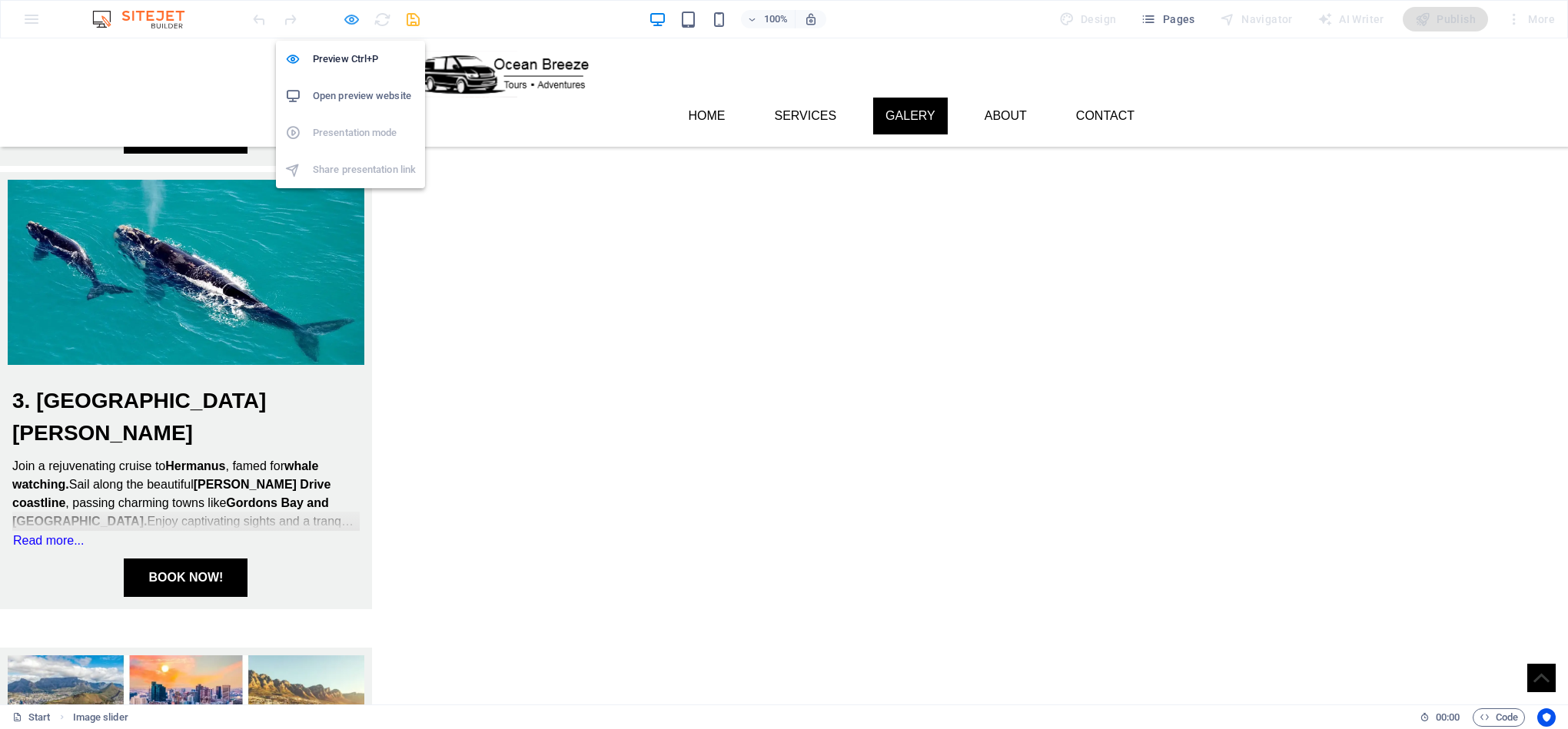
click at [342, 12] on icon "button" at bounding box center [351, 19] width 17 height 17
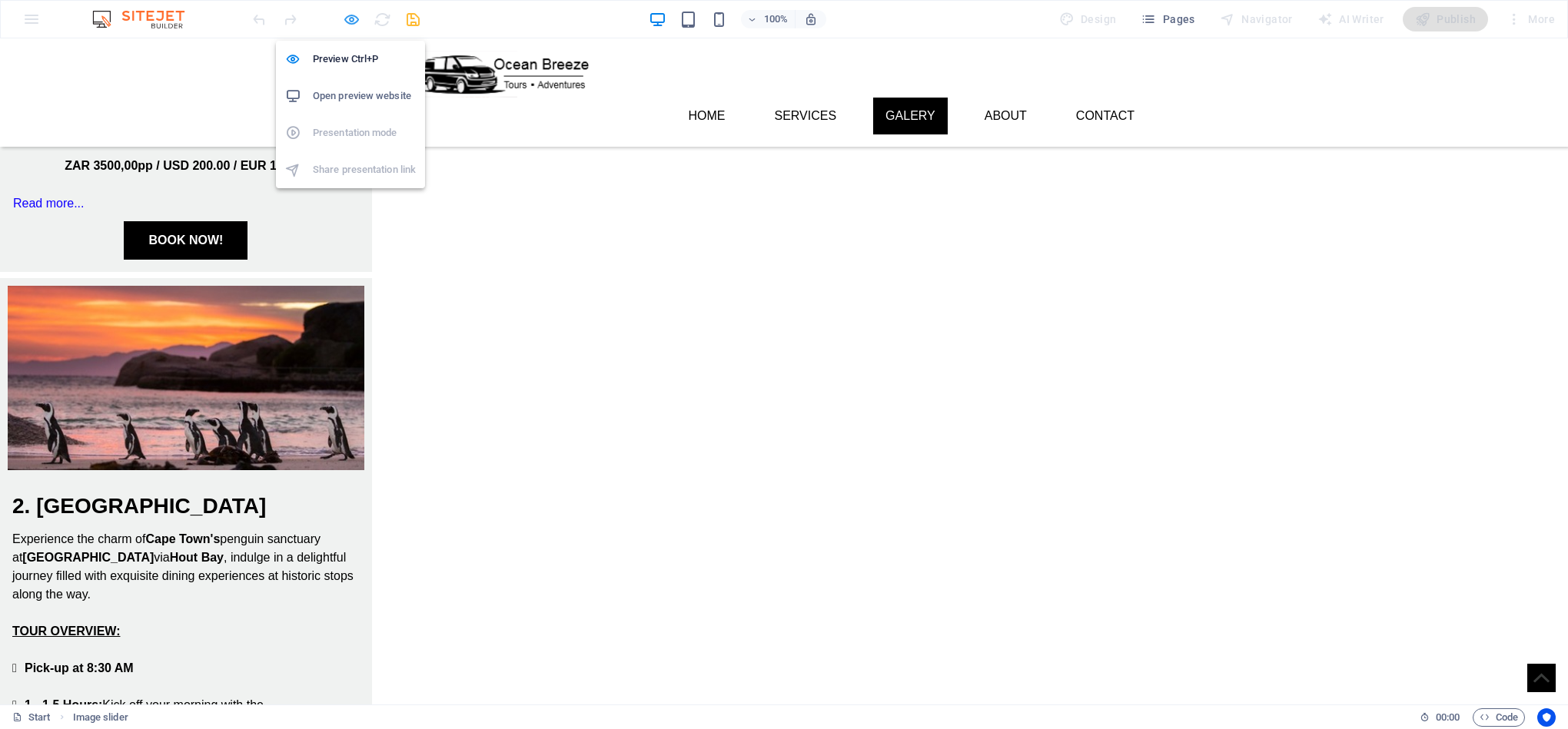
scroll to position [2056, 0]
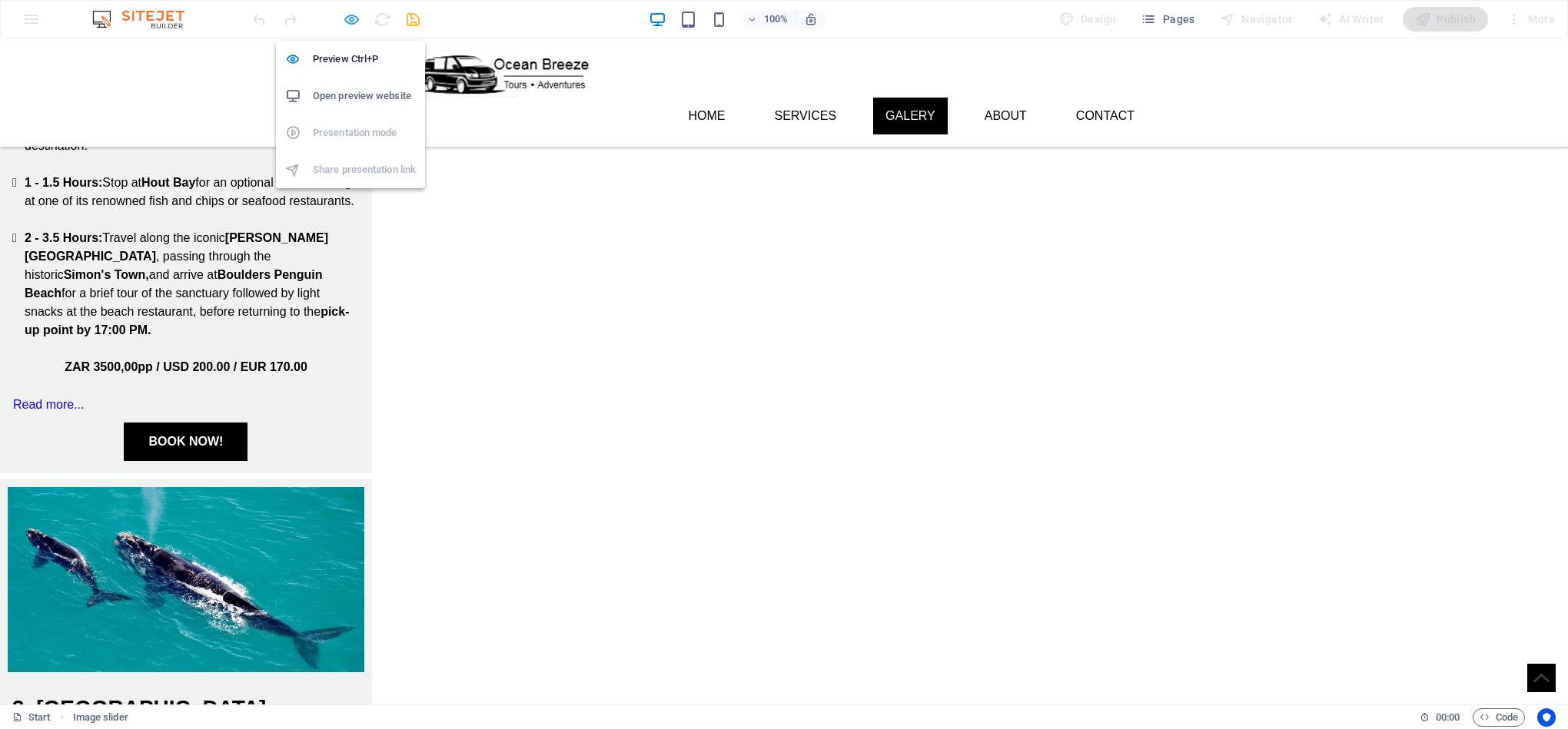
select select "ms"
select select "s"
select select "progressive"
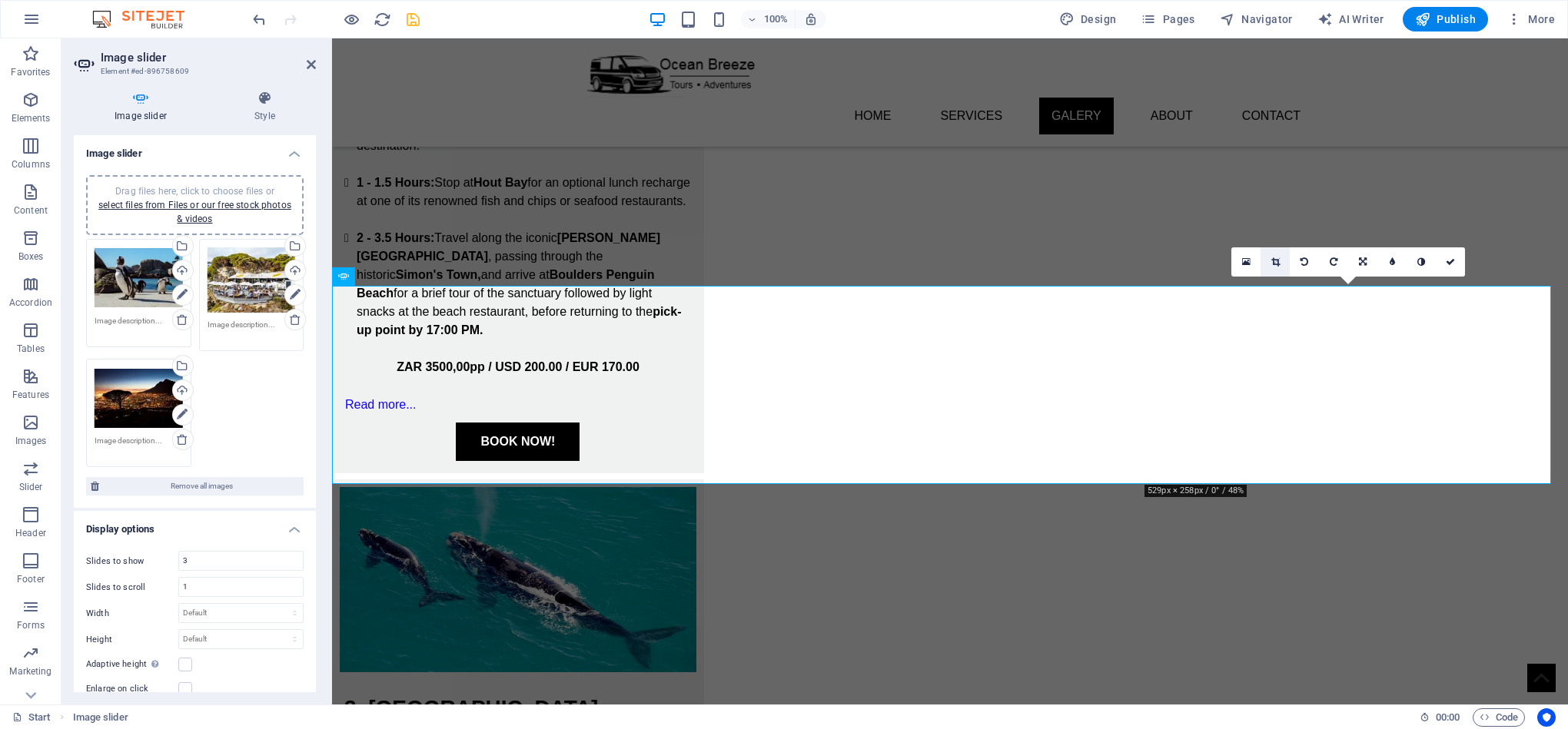
click at [1278, 260] on icon at bounding box center [1275, 261] width 8 height 9
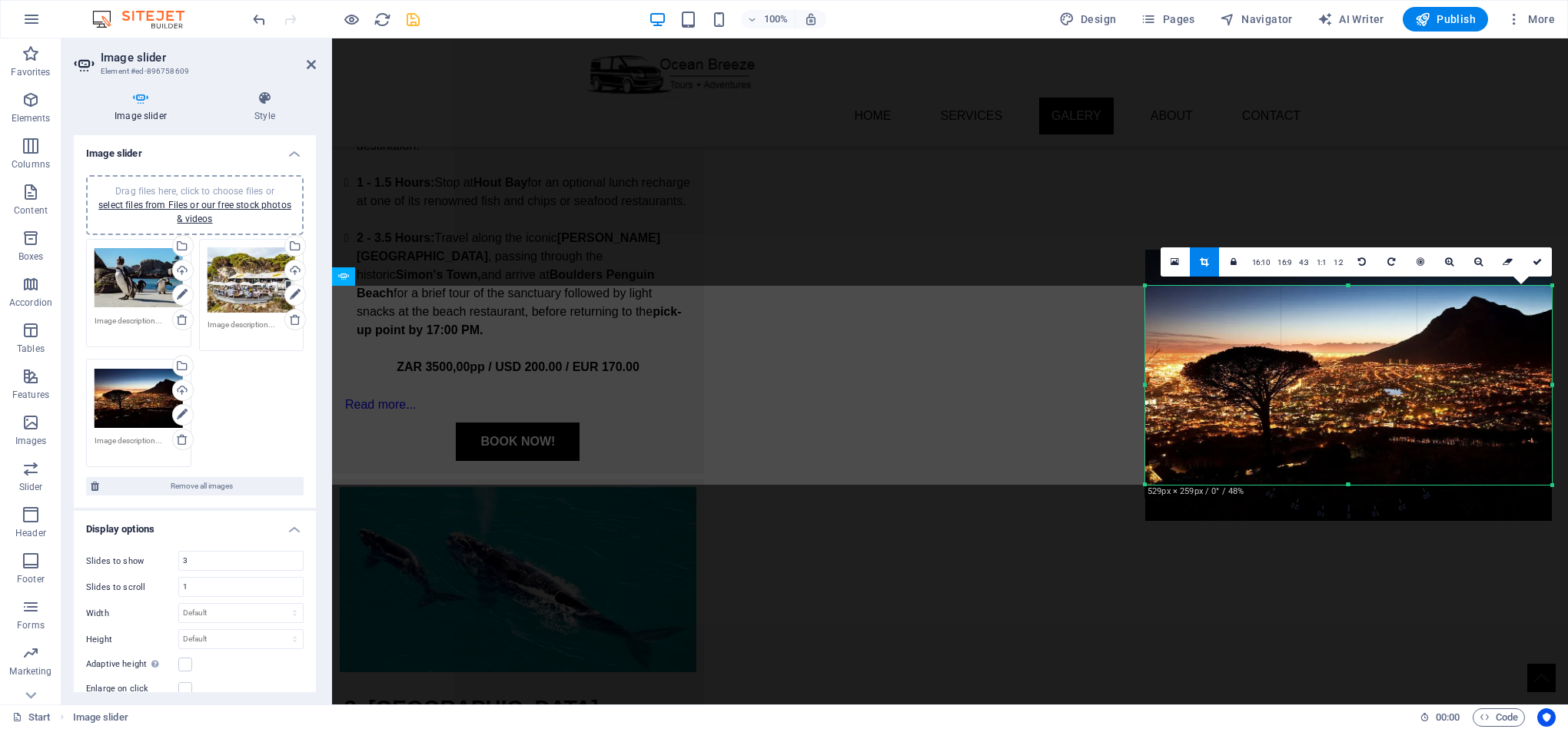
click at [1356, 483] on div at bounding box center [1349, 485] width 407 height 6
drag, startPoint x: 1202, startPoint y: 217, endPoint x: 1533, endPoint y: 255, distance: 333.2
click at [1533, 257] on icon at bounding box center [1537, 261] width 9 height 9
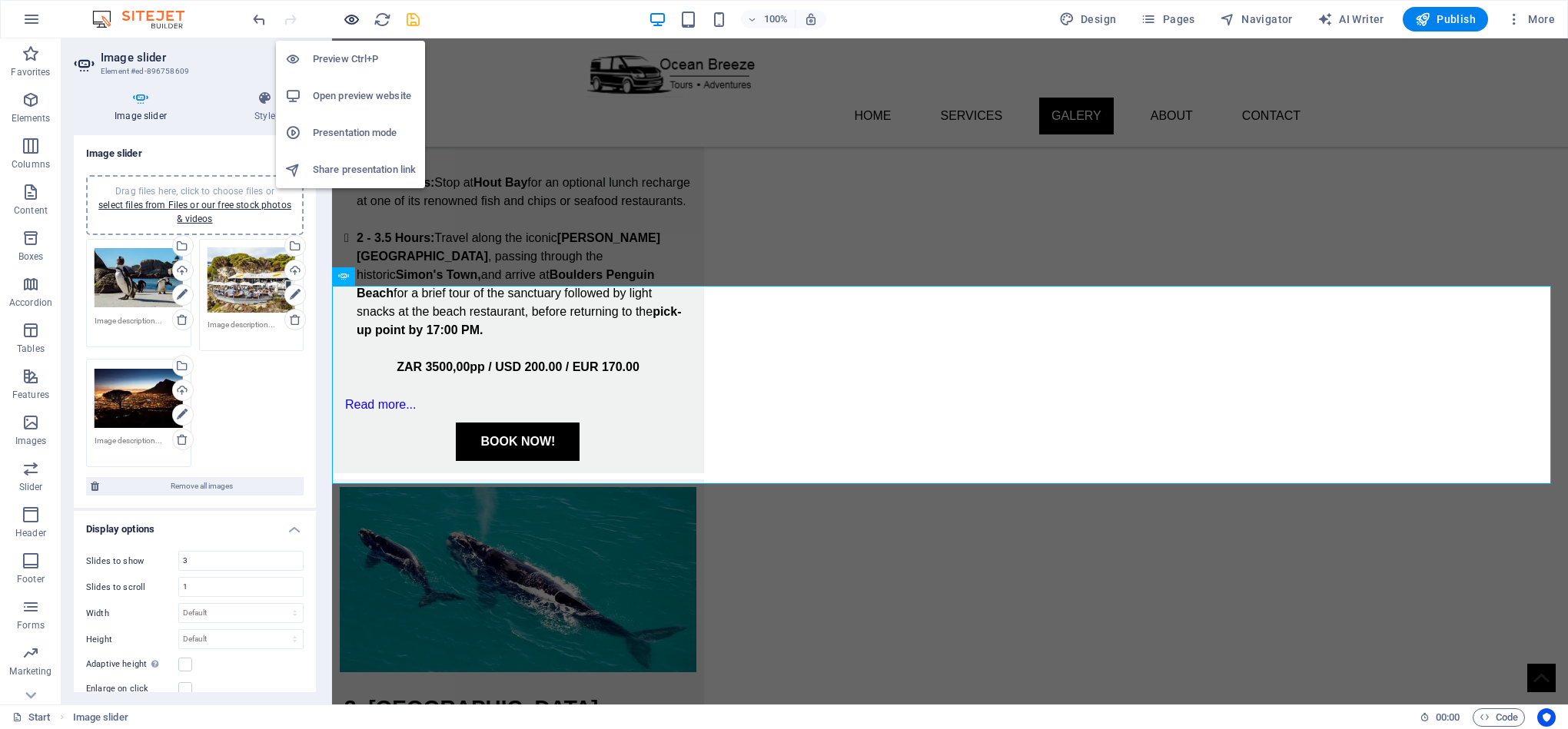
click at [353, 21] on icon "button" at bounding box center [351, 19] width 17 height 17
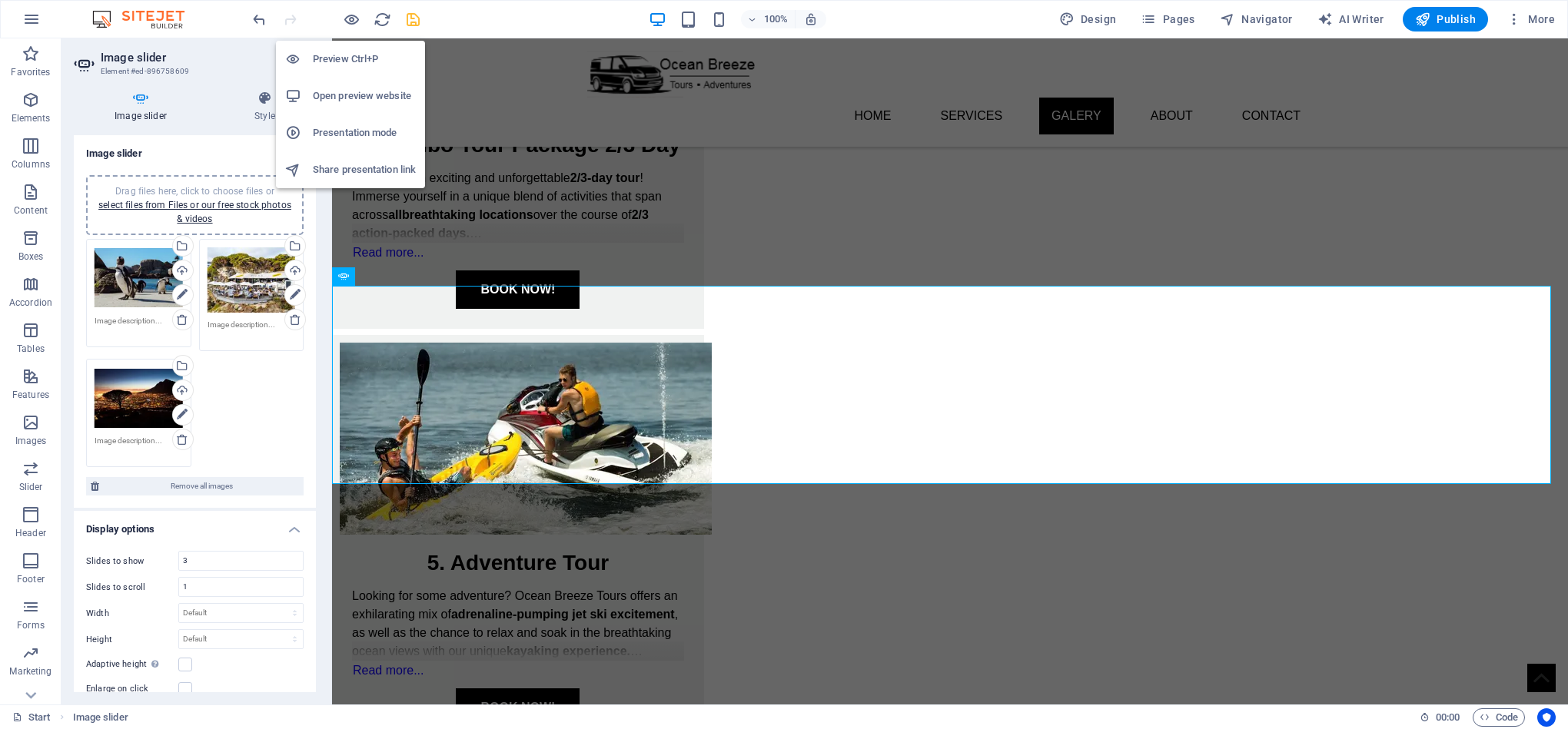
scroll to position [1331, 0]
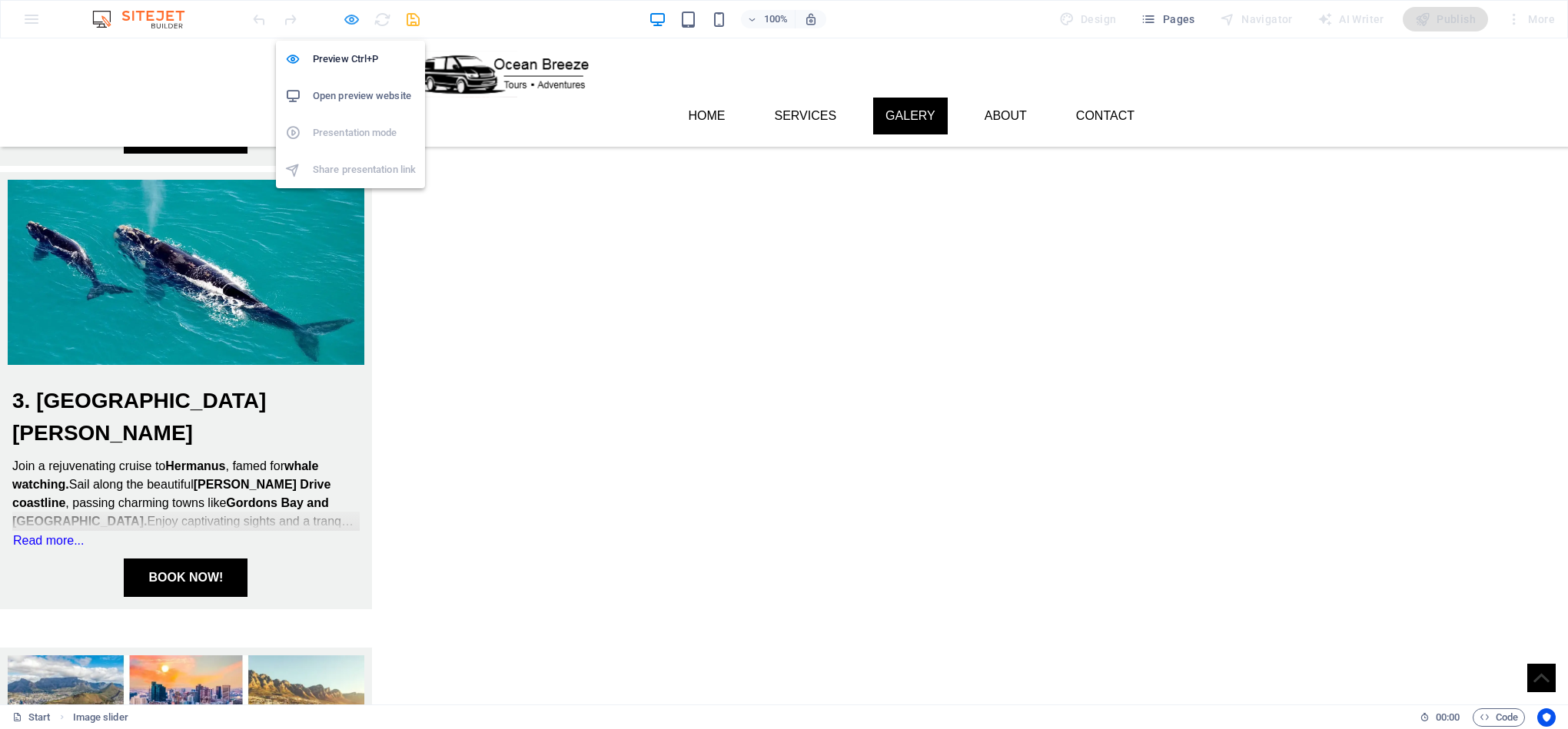
click at [346, 15] on icon "button" at bounding box center [351, 19] width 17 height 17
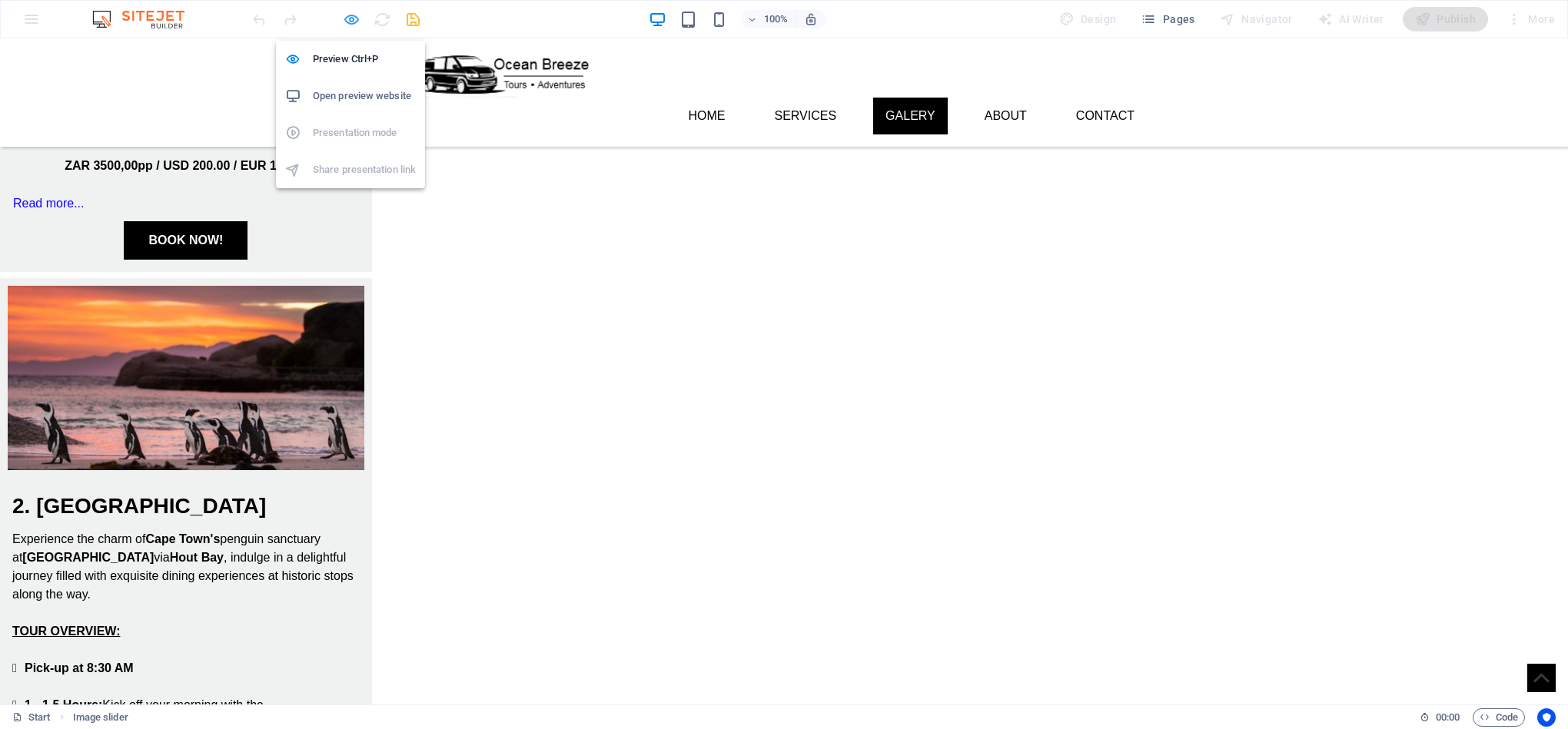
select select "ms"
select select "s"
select select "progressive"
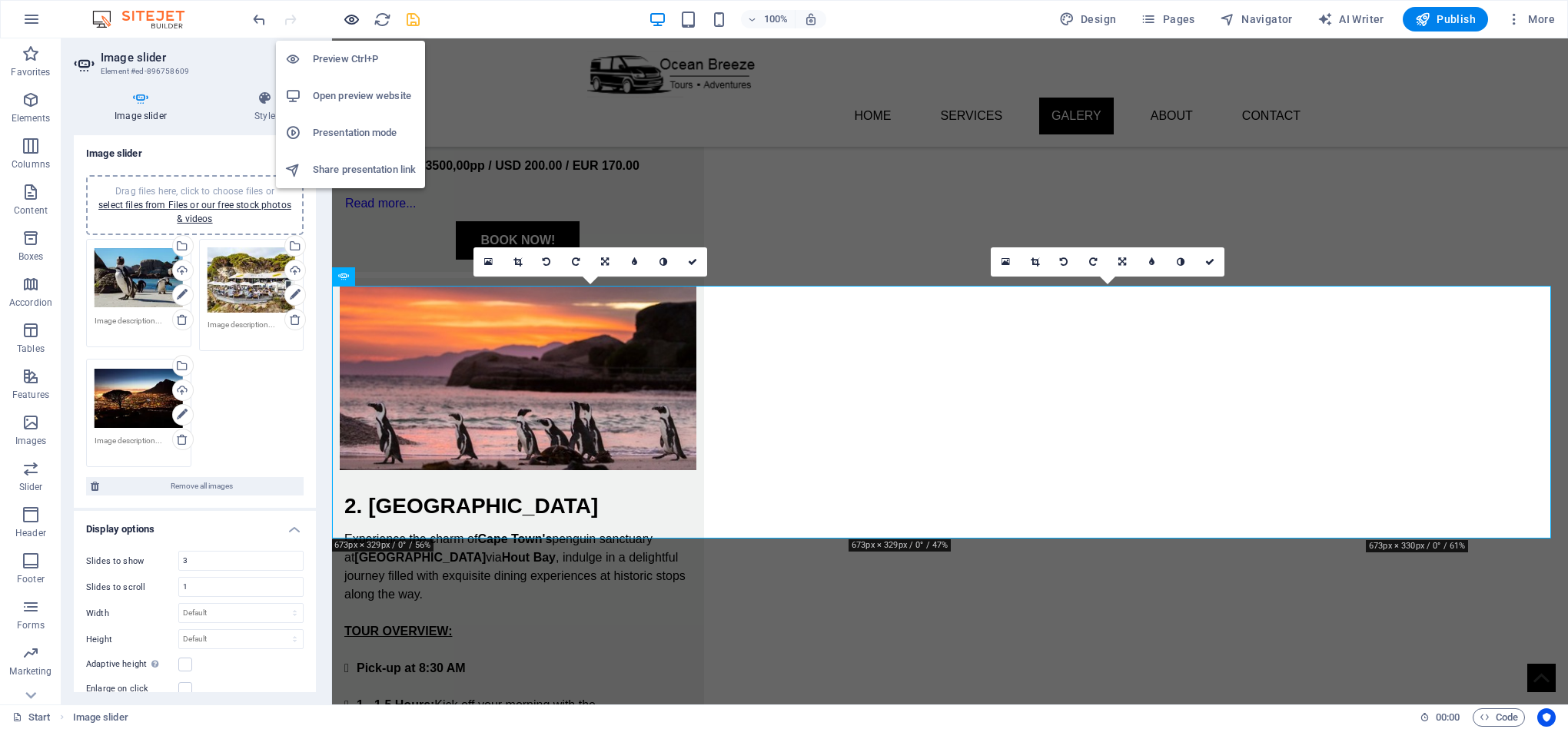
scroll to position [2056, 0]
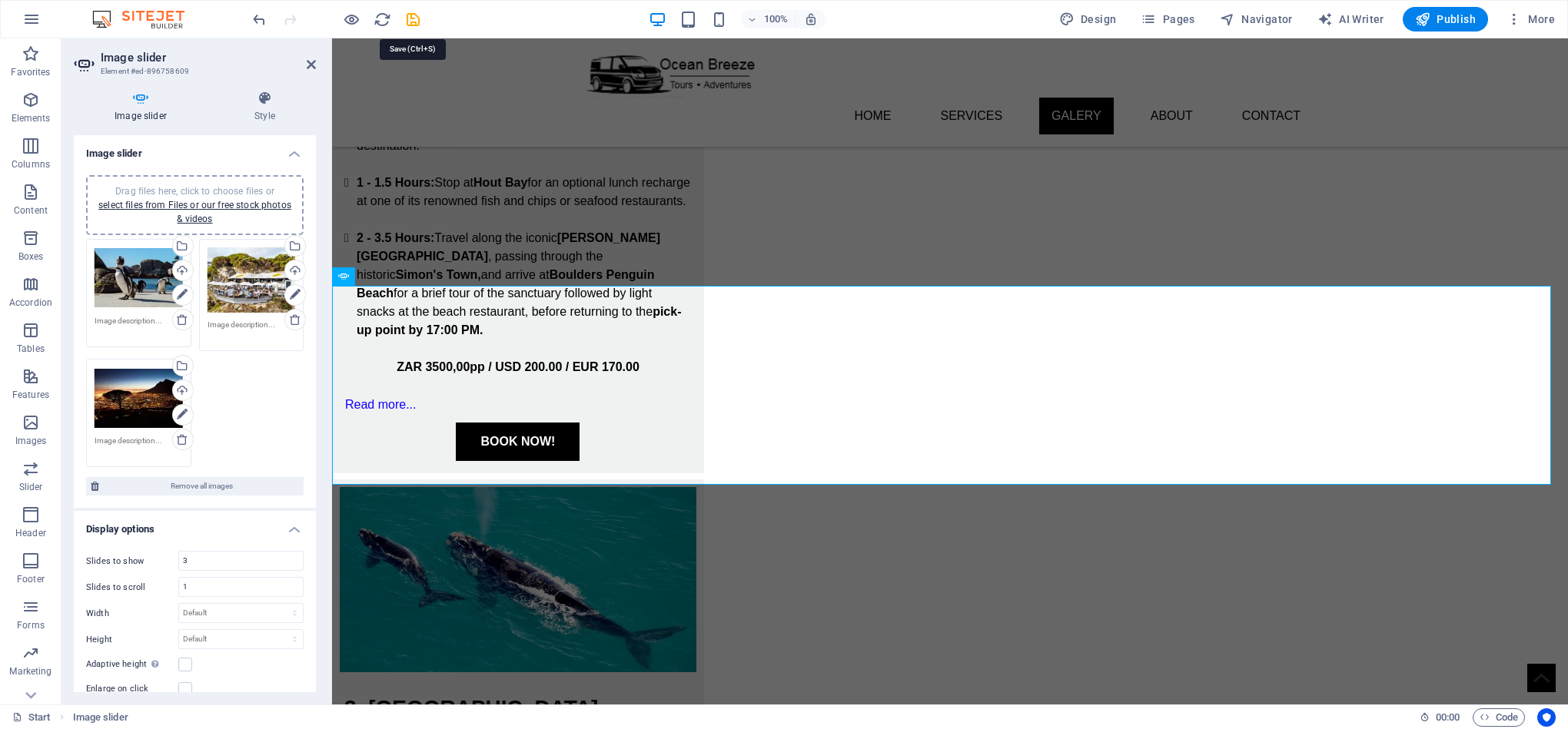
click at [409, 19] on icon "save" at bounding box center [413, 19] width 17 height 17
select select "ms"
select select "s"
select select "progressive"
click at [190, 217] on link "select files from Files or our free stock photos & videos" at bounding box center [194, 212] width 193 height 25
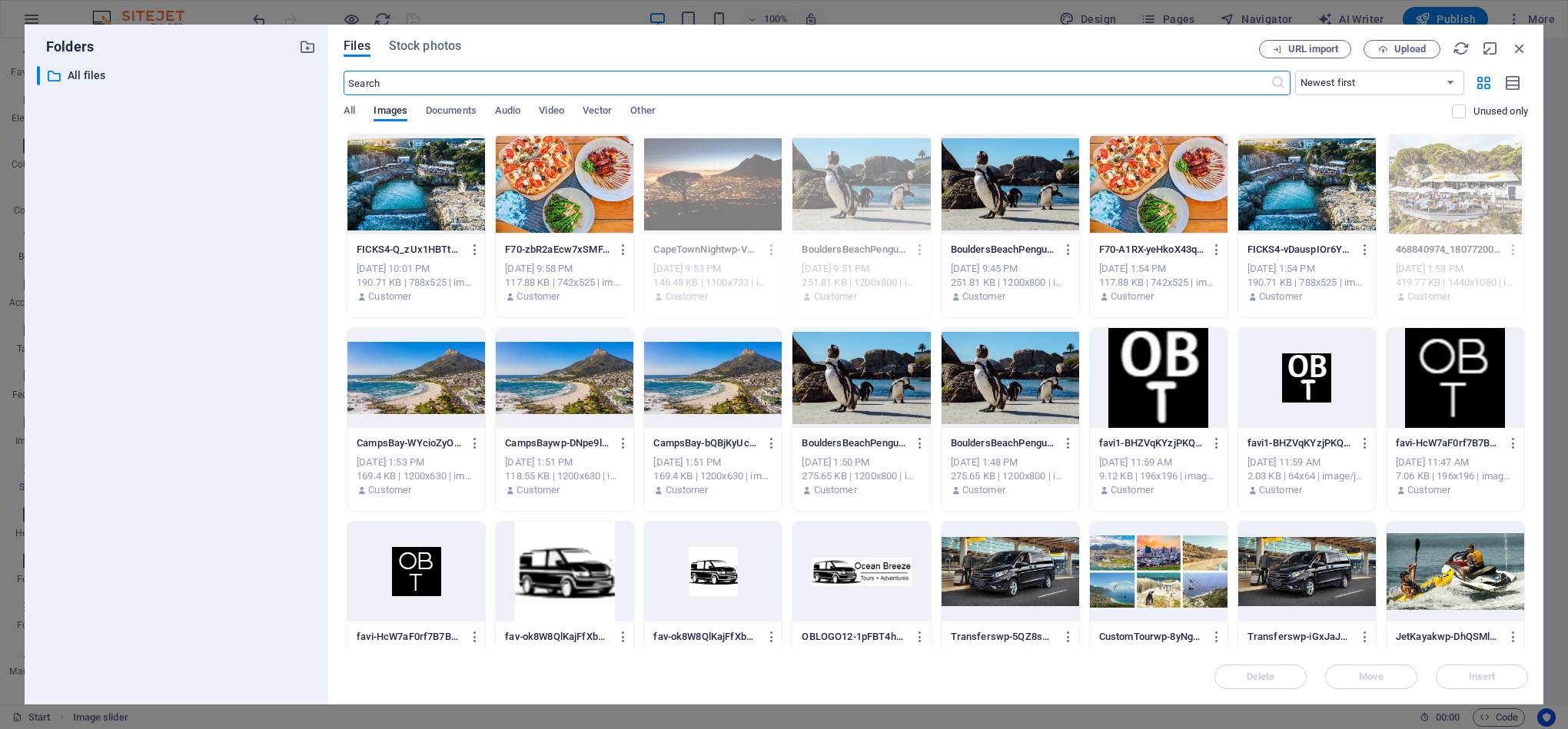
scroll to position [2236, 0]
click at [1137, 207] on div at bounding box center [1159, 184] width 137 height 100
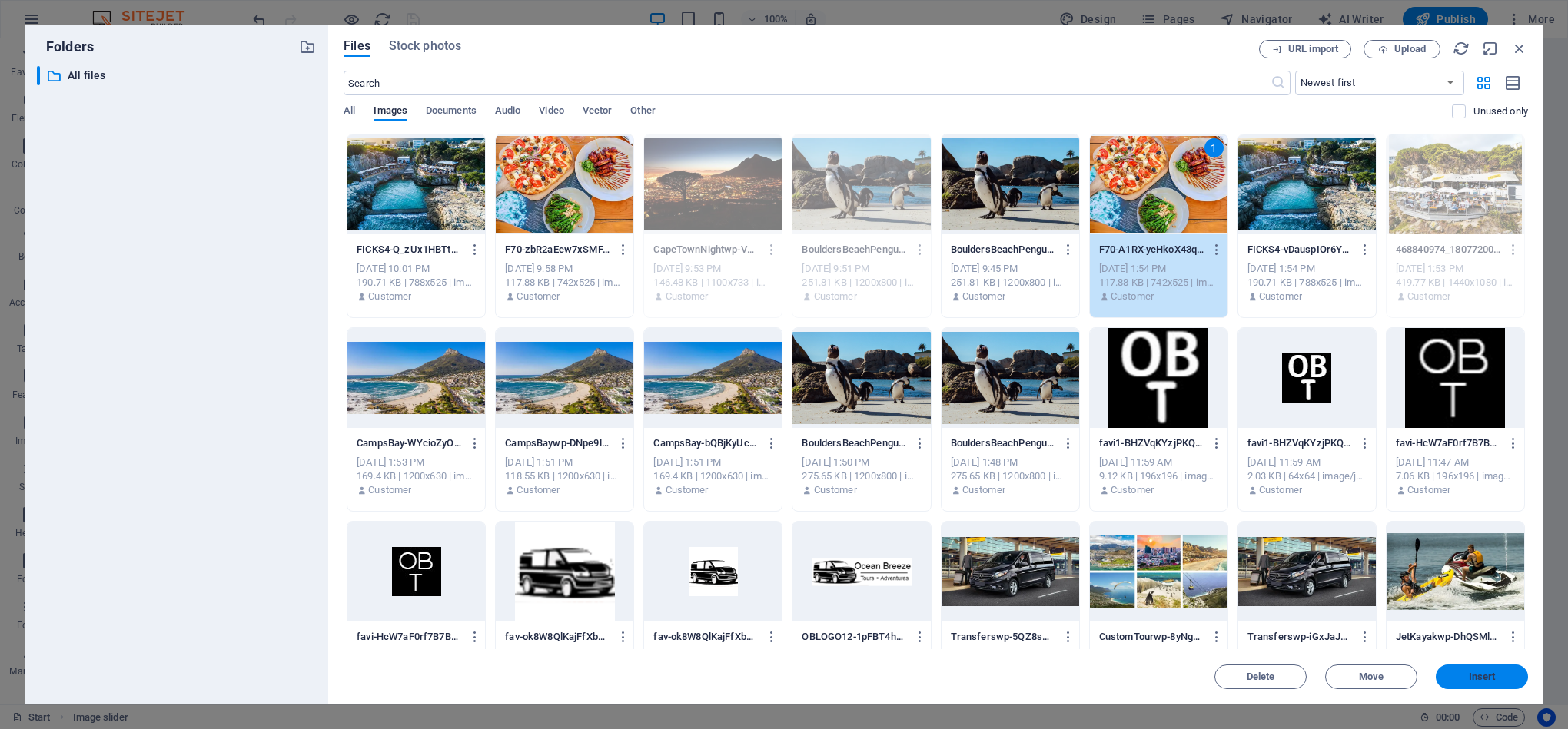
click at [1484, 676] on span "Insert" at bounding box center [1482, 676] width 27 height 9
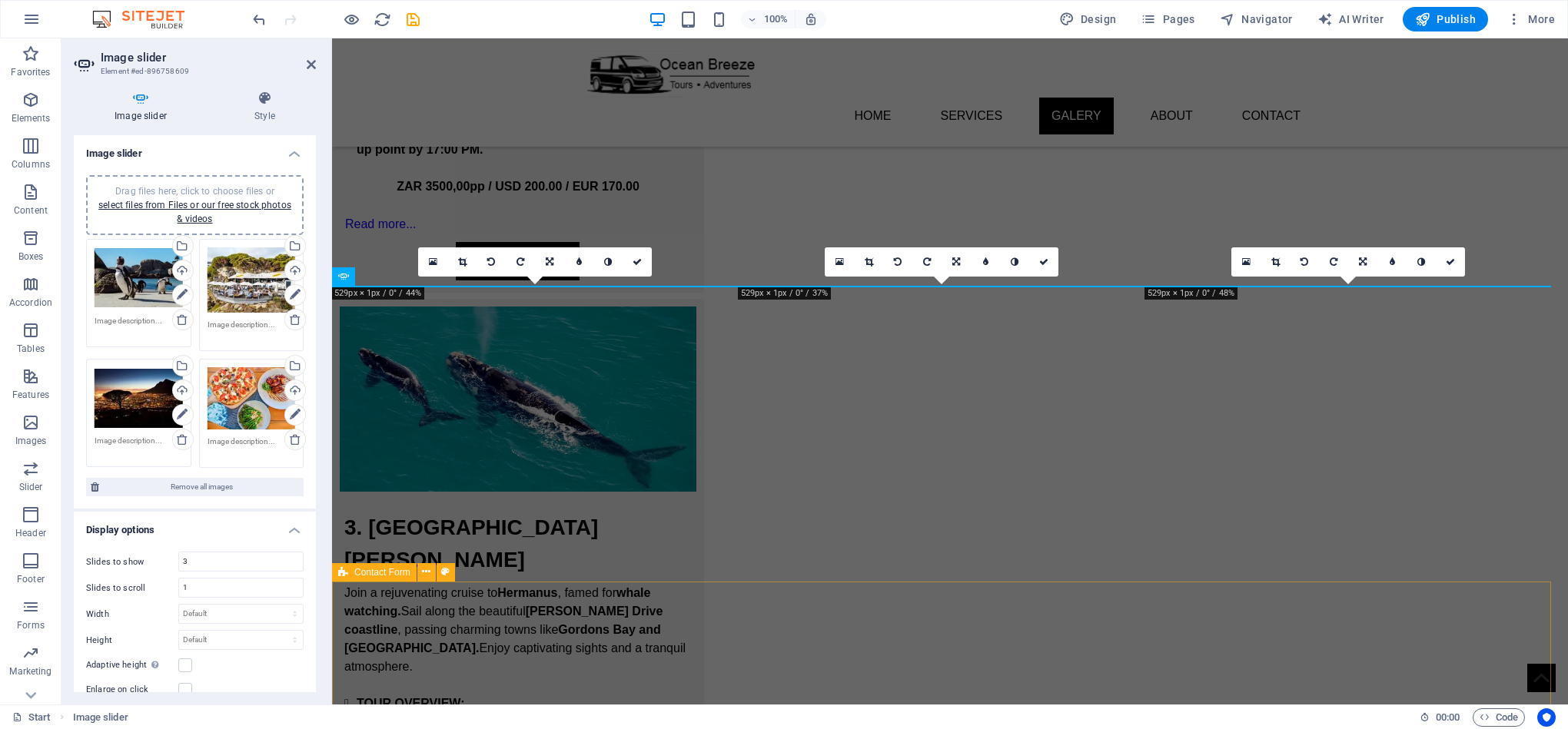
scroll to position [2056, 0]
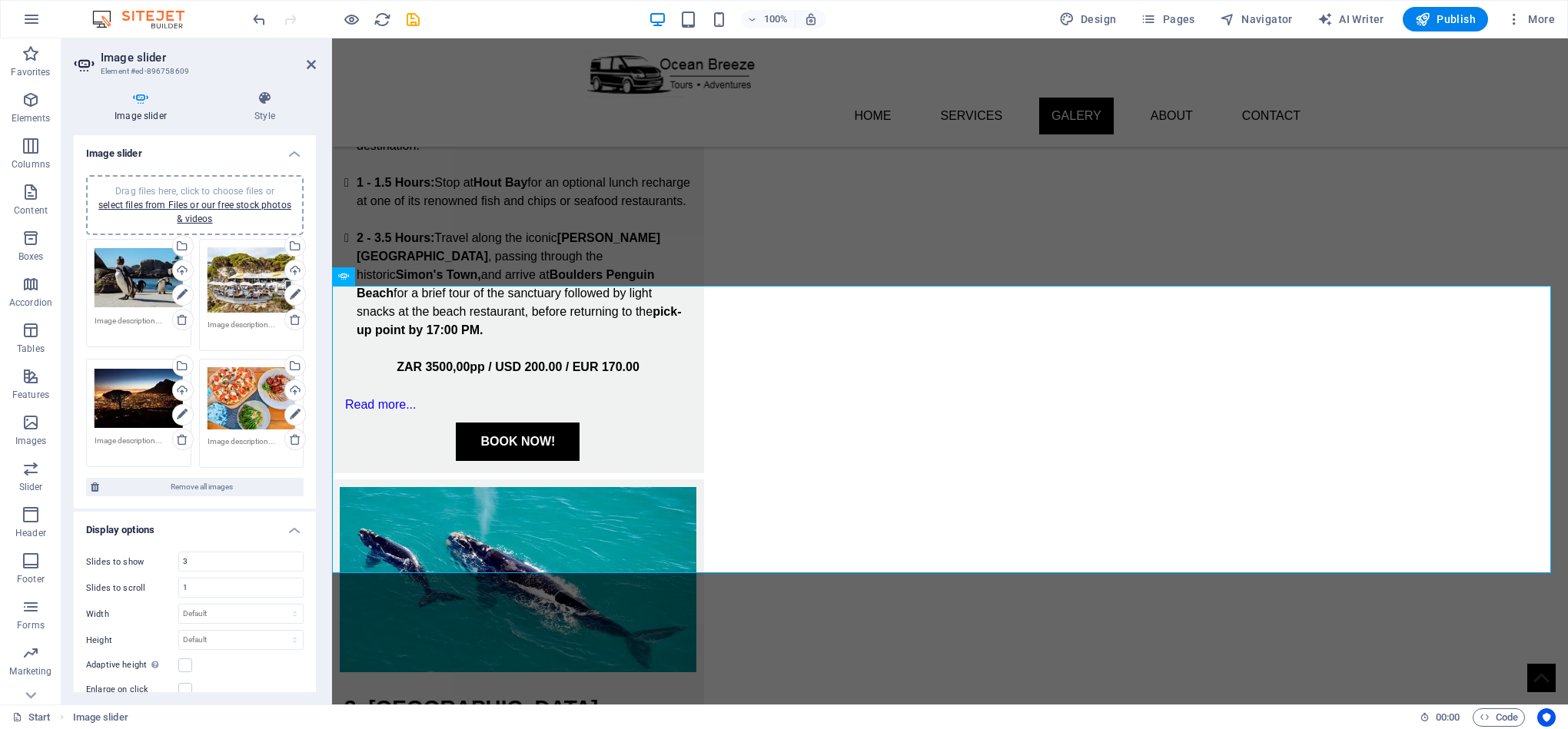
click at [240, 399] on div "Drag files here, click to choose files or select files from Files or our free s…" at bounding box center [251, 398] width 88 height 62
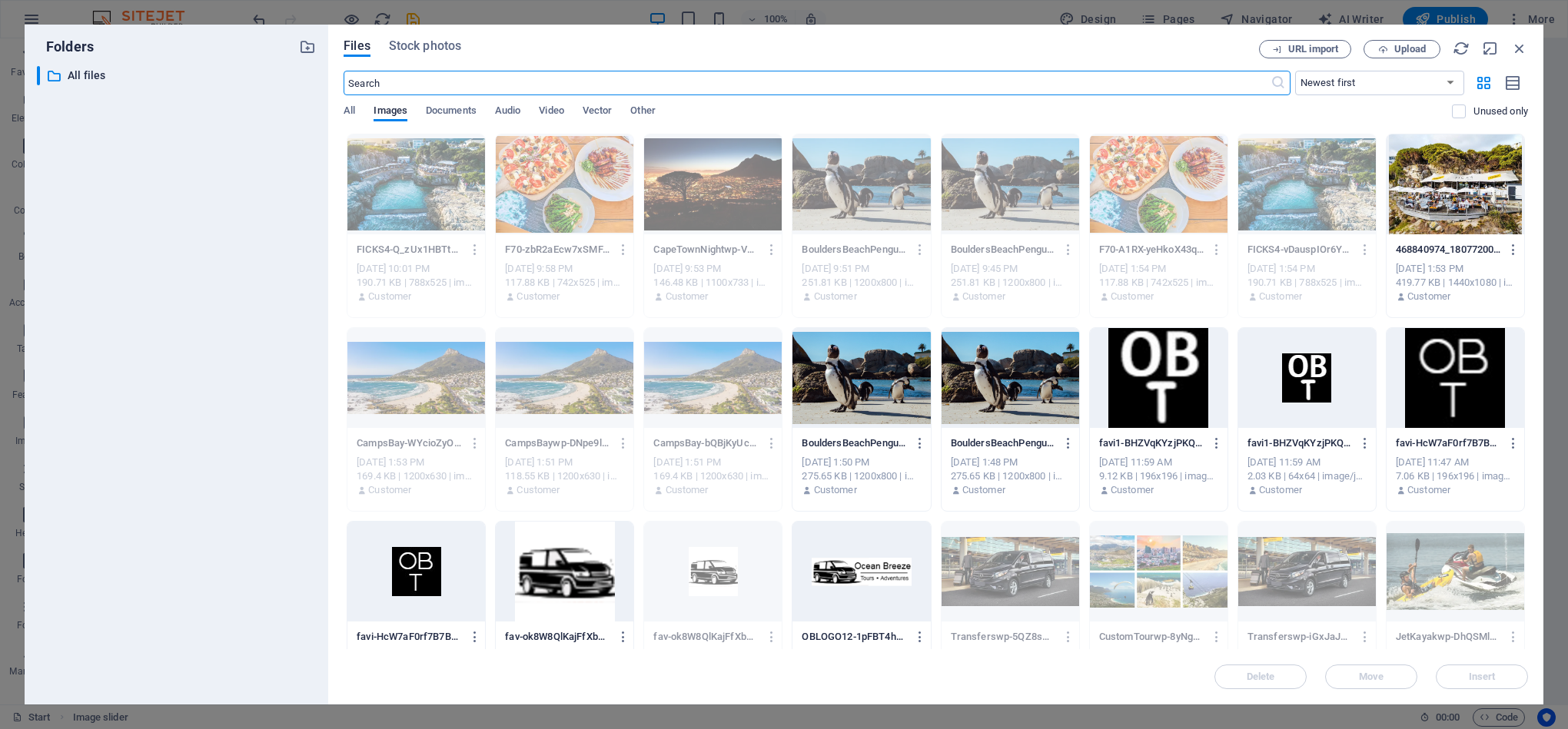
scroll to position [2236, 0]
click at [1513, 50] on icon "button" at bounding box center [1519, 48] width 17 height 17
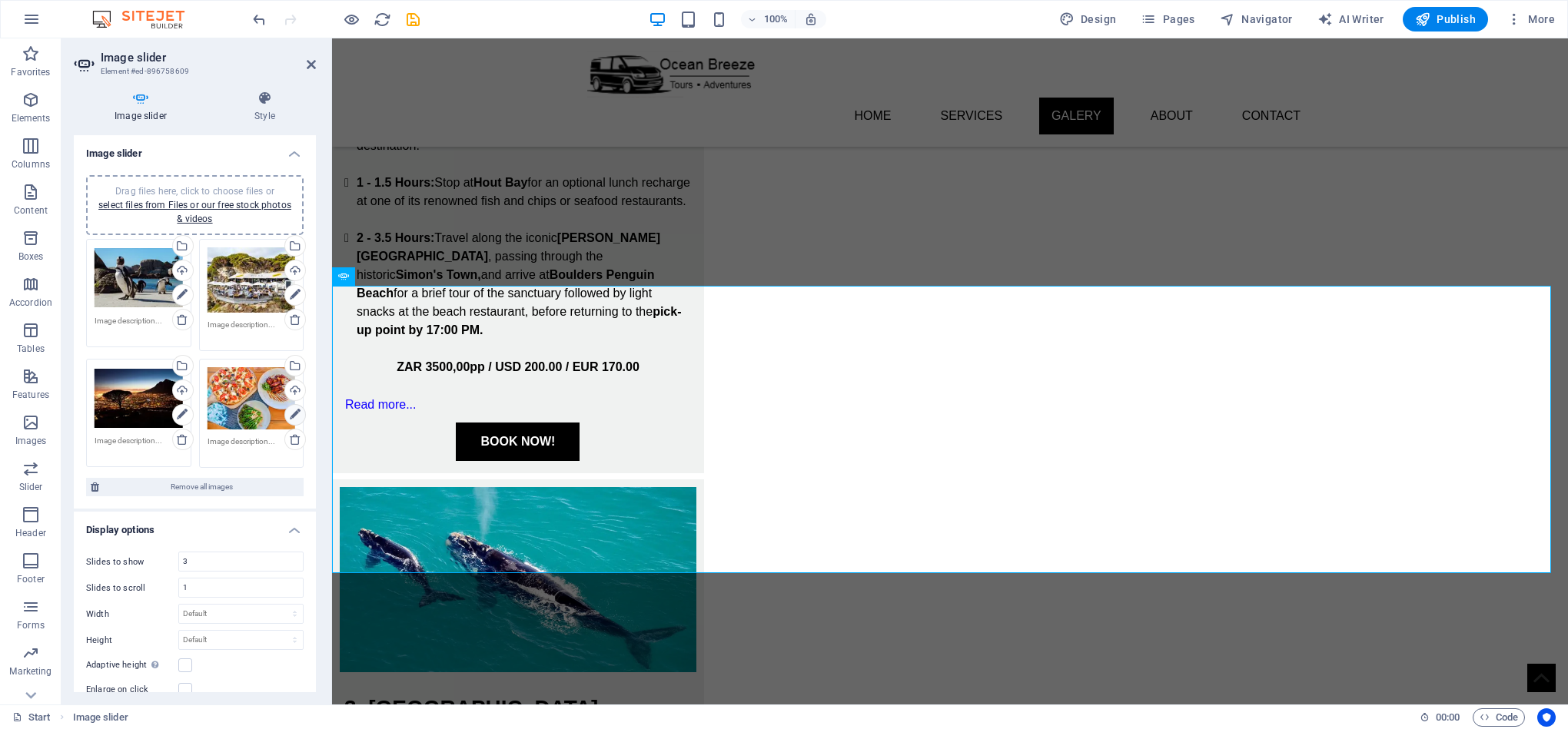
click at [289, 410] on icon at bounding box center [294, 415] width 11 height 18
click at [464, 261] on icon at bounding box center [462, 261] width 8 height 9
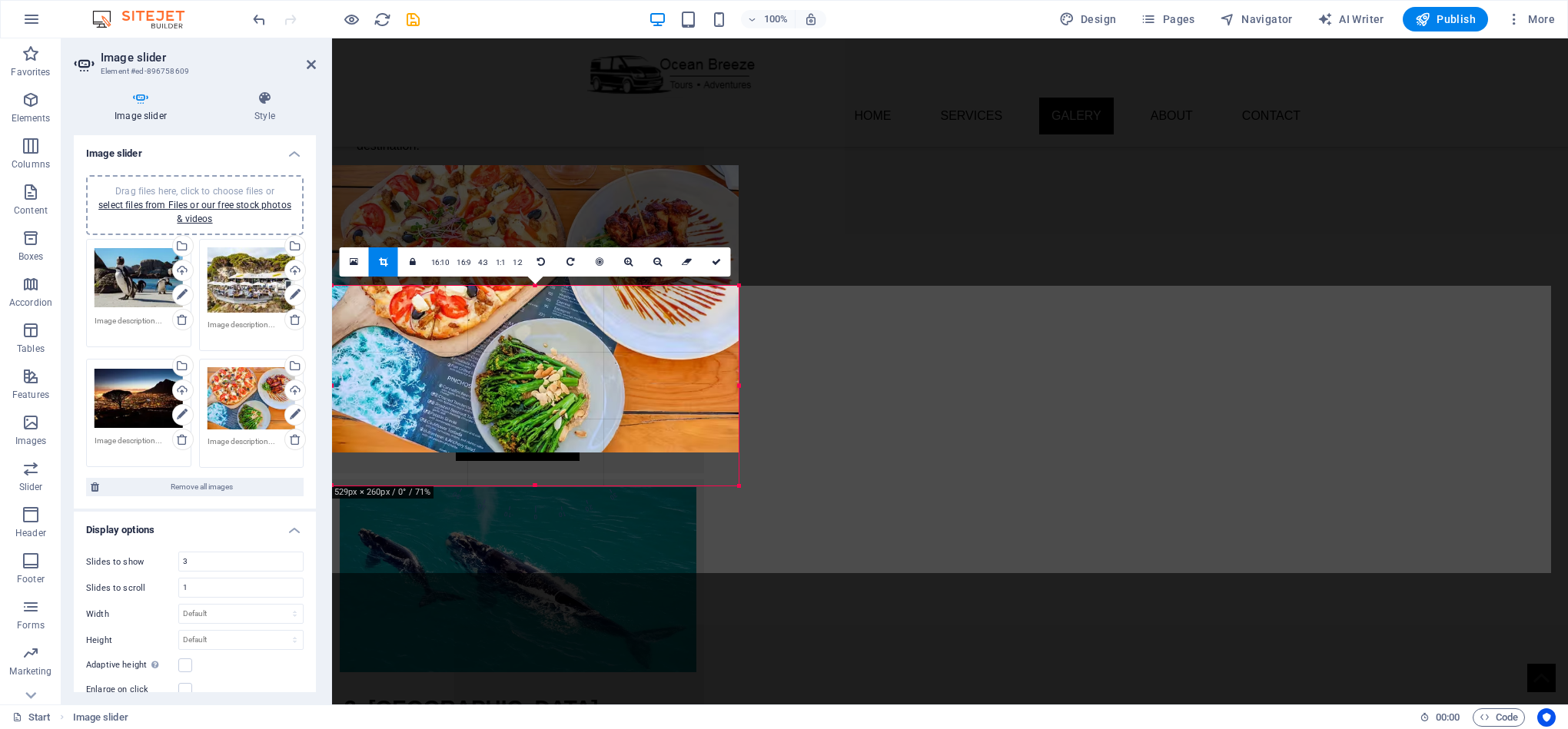
drag, startPoint x: 535, startPoint y: 570, endPoint x: 547, endPoint y: 483, distance: 87.8
click at [547, 484] on div at bounding box center [535, 486] width 407 height 6
click at [538, 487] on div at bounding box center [535, 486] width 407 height 6
click at [713, 265] on icon at bounding box center [716, 261] width 9 height 9
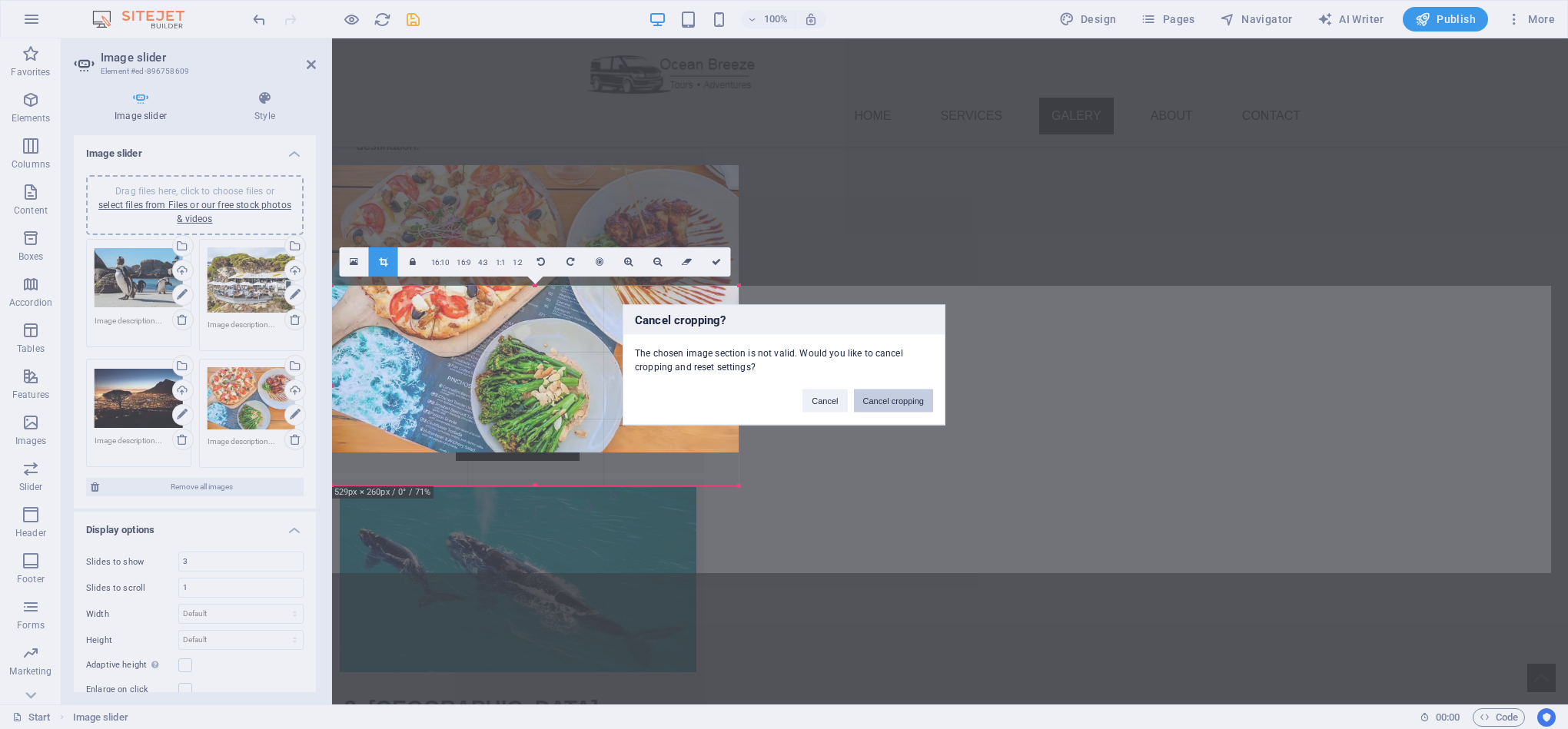
click at [888, 399] on button "Cancel cropping" at bounding box center [893, 400] width 80 height 23
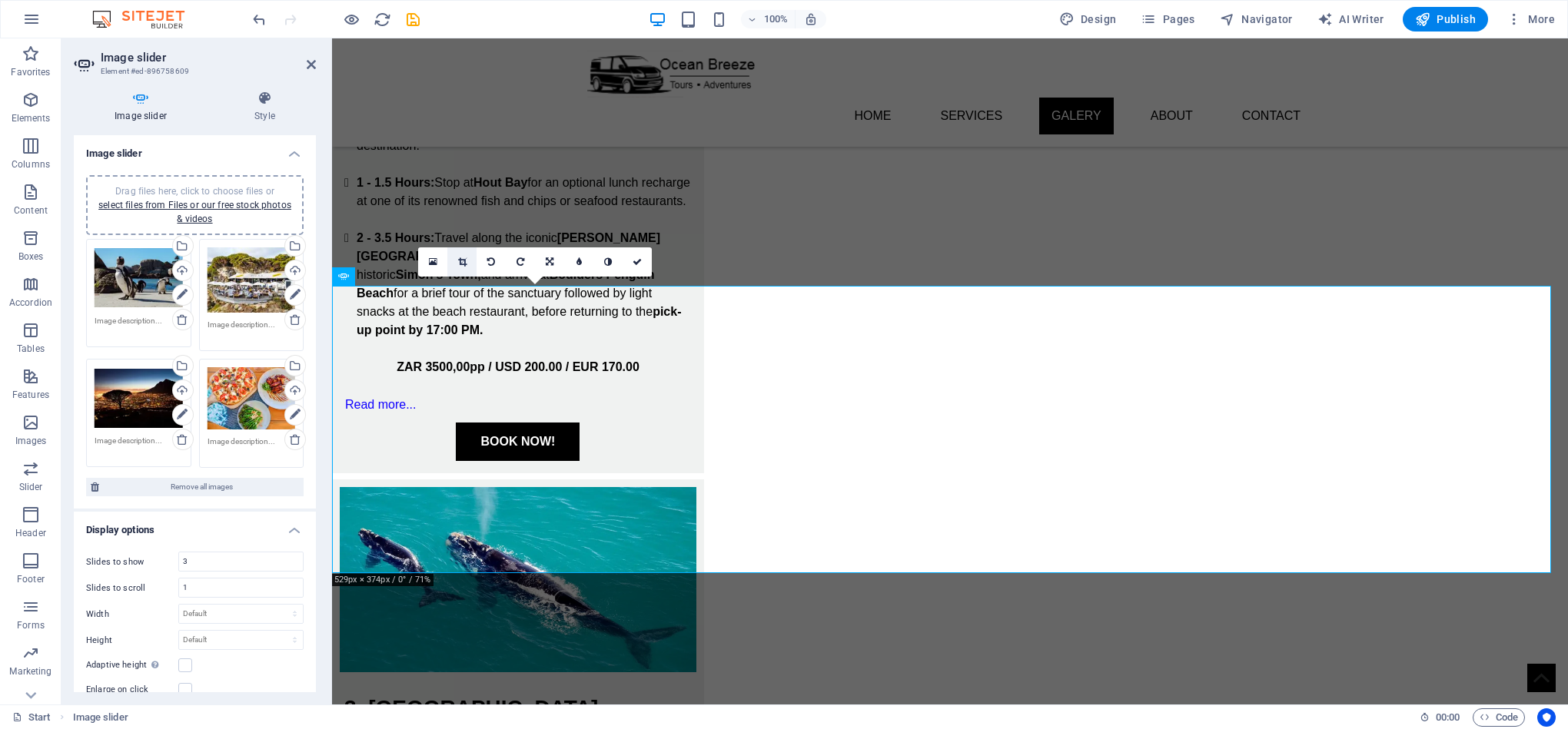
click at [466, 259] on icon at bounding box center [462, 261] width 8 height 9
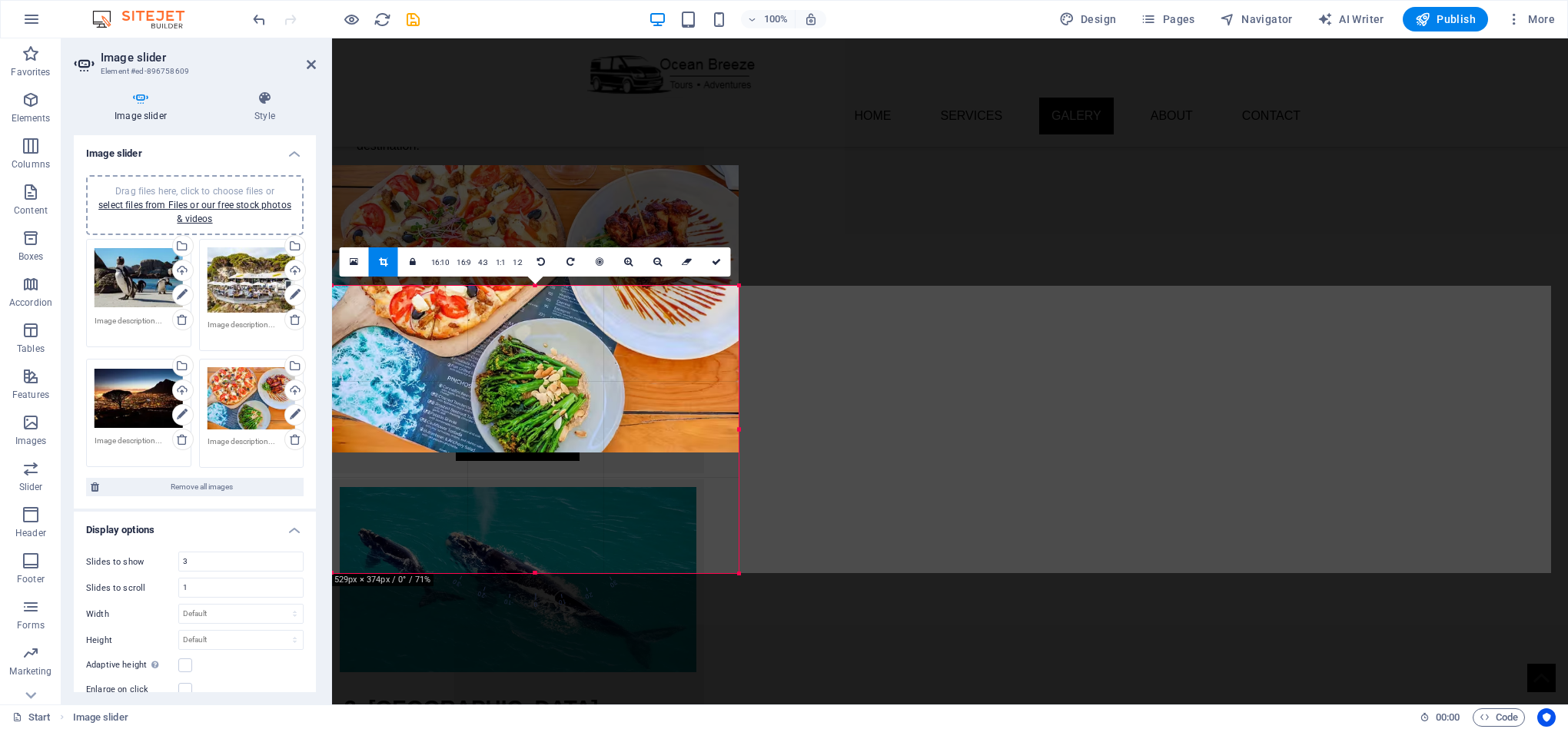
click at [595, 337] on div at bounding box center [535, 309] width 407 height 288
drag, startPoint x: 533, startPoint y: 571, endPoint x: 551, endPoint y: 483, distance: 89.8
click at [551, 483] on div at bounding box center [535, 484] width 407 height 6
click at [533, 484] on div at bounding box center [535, 486] width 407 height 6
click at [715, 265] on icon at bounding box center [716, 261] width 9 height 9
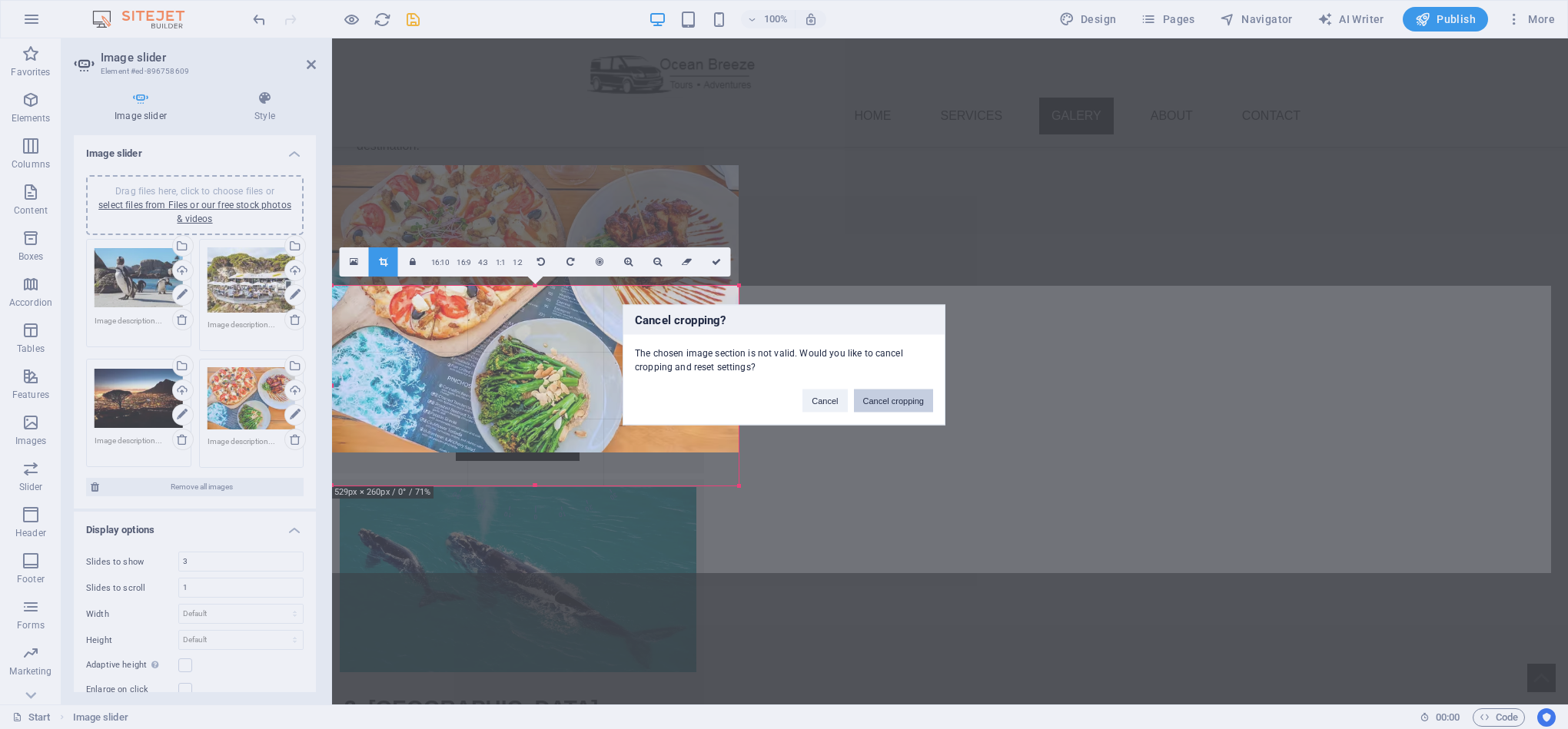
click at [897, 399] on button "Cancel cropping" at bounding box center [893, 400] width 80 height 23
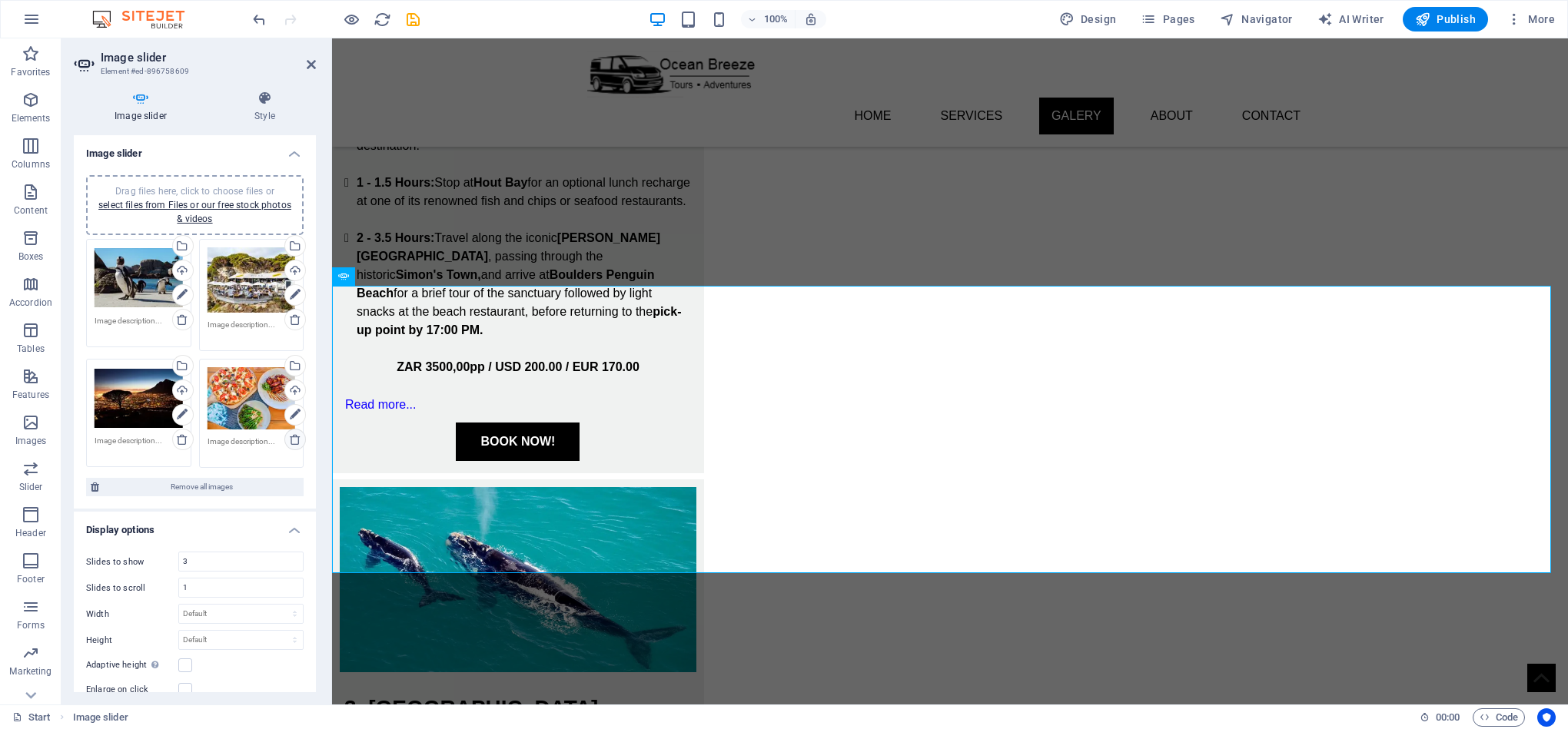
click at [293, 441] on icon at bounding box center [294, 439] width 12 height 12
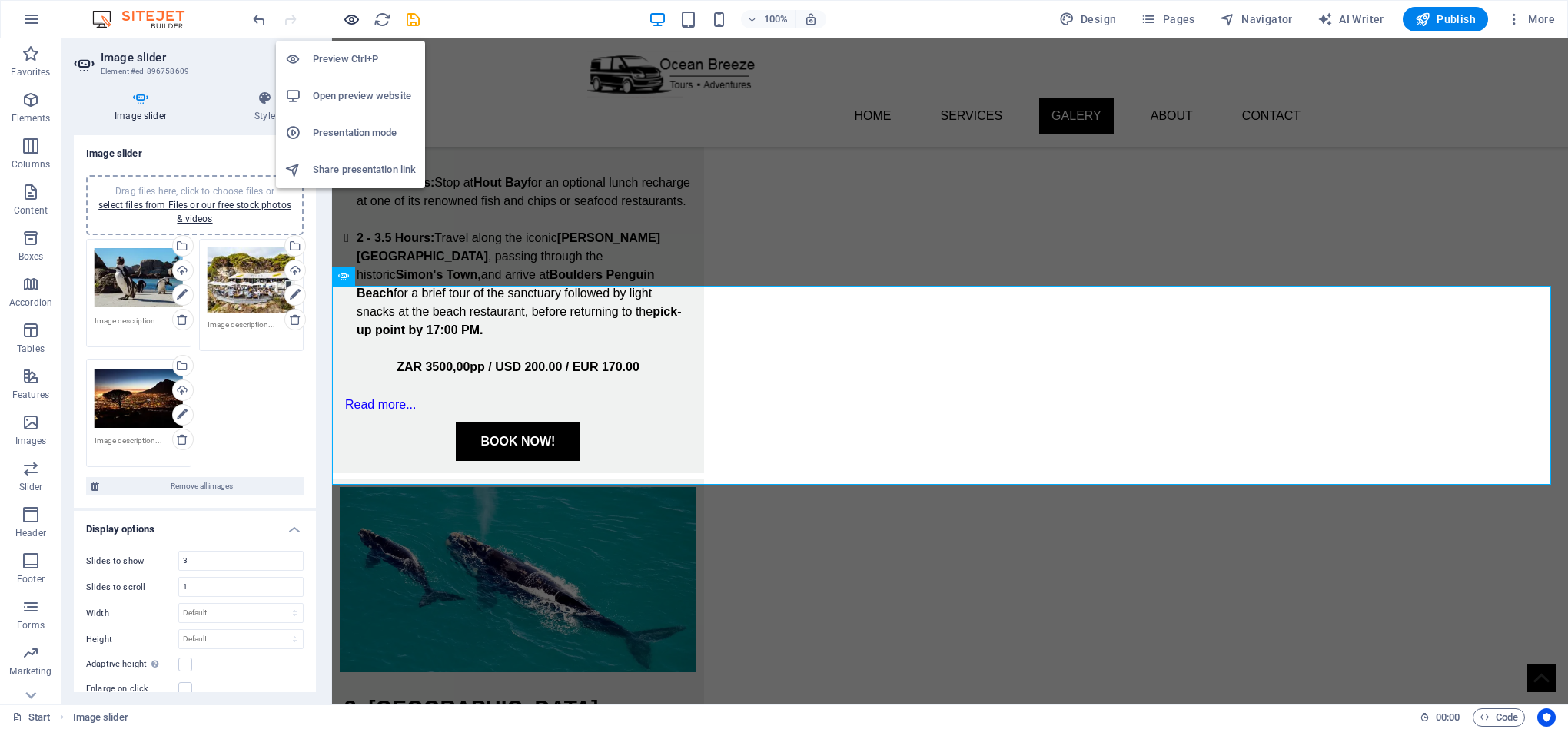
click at [347, 18] on icon "button" at bounding box center [351, 19] width 17 height 17
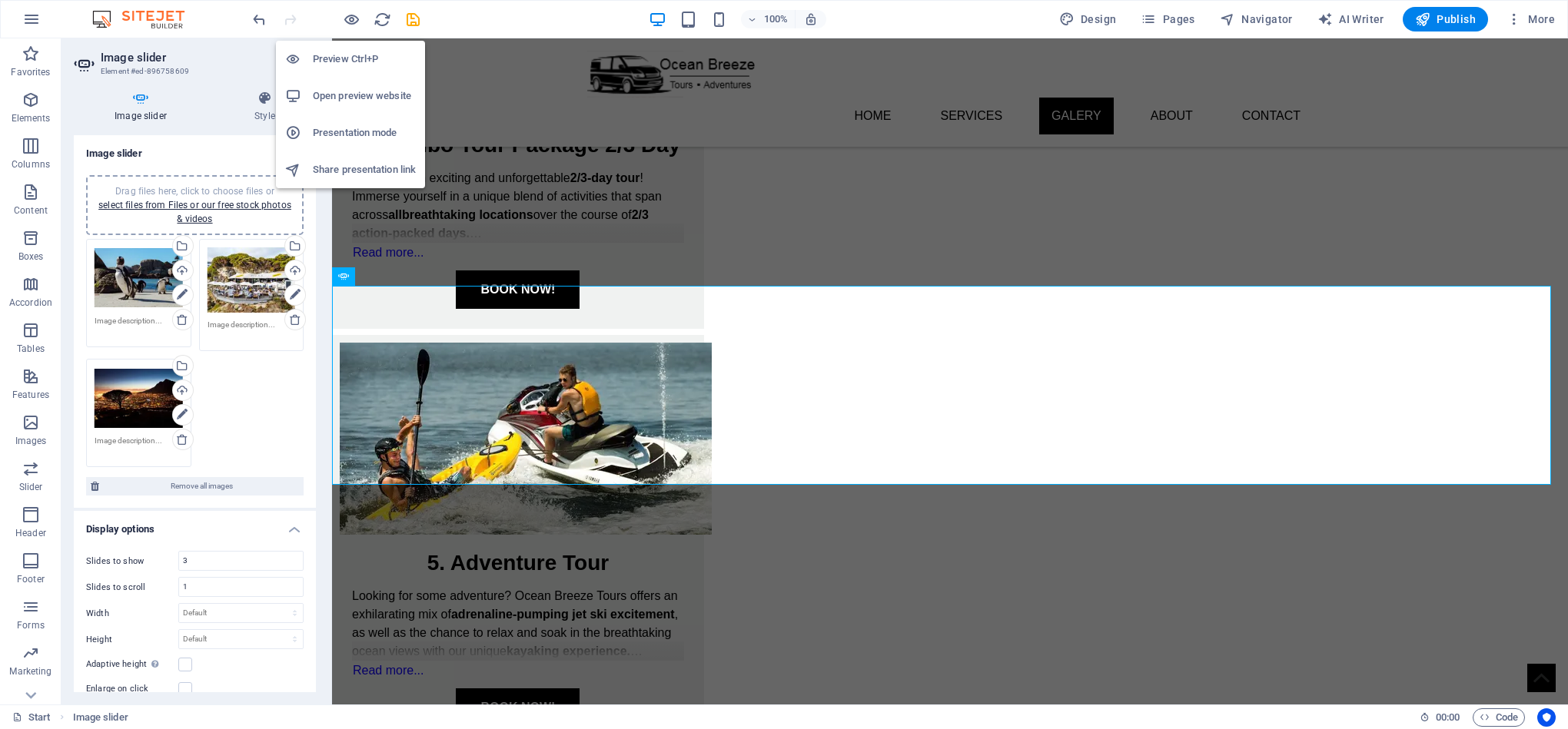
scroll to position [1331, 0]
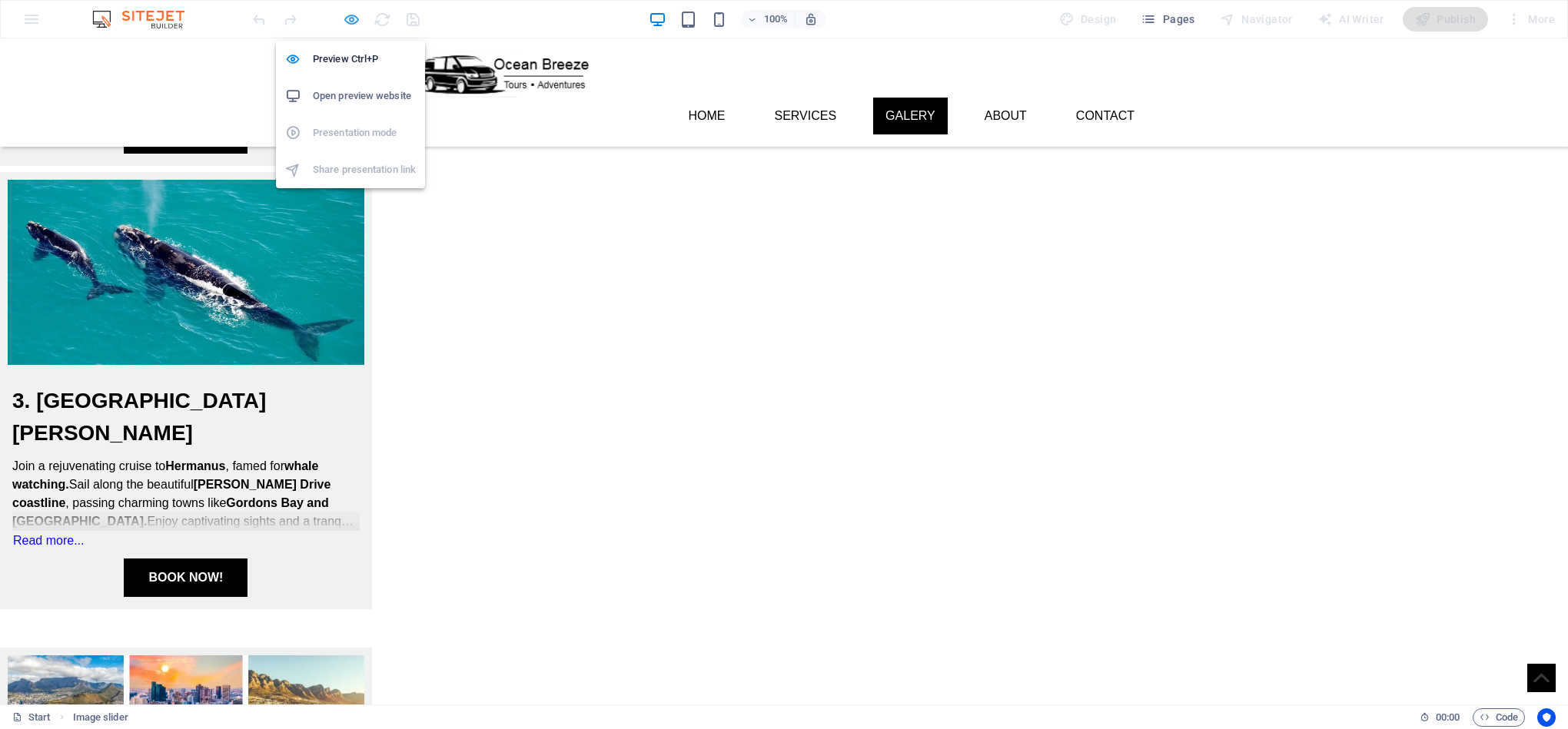
click at [351, 23] on icon "button" at bounding box center [351, 19] width 17 height 17
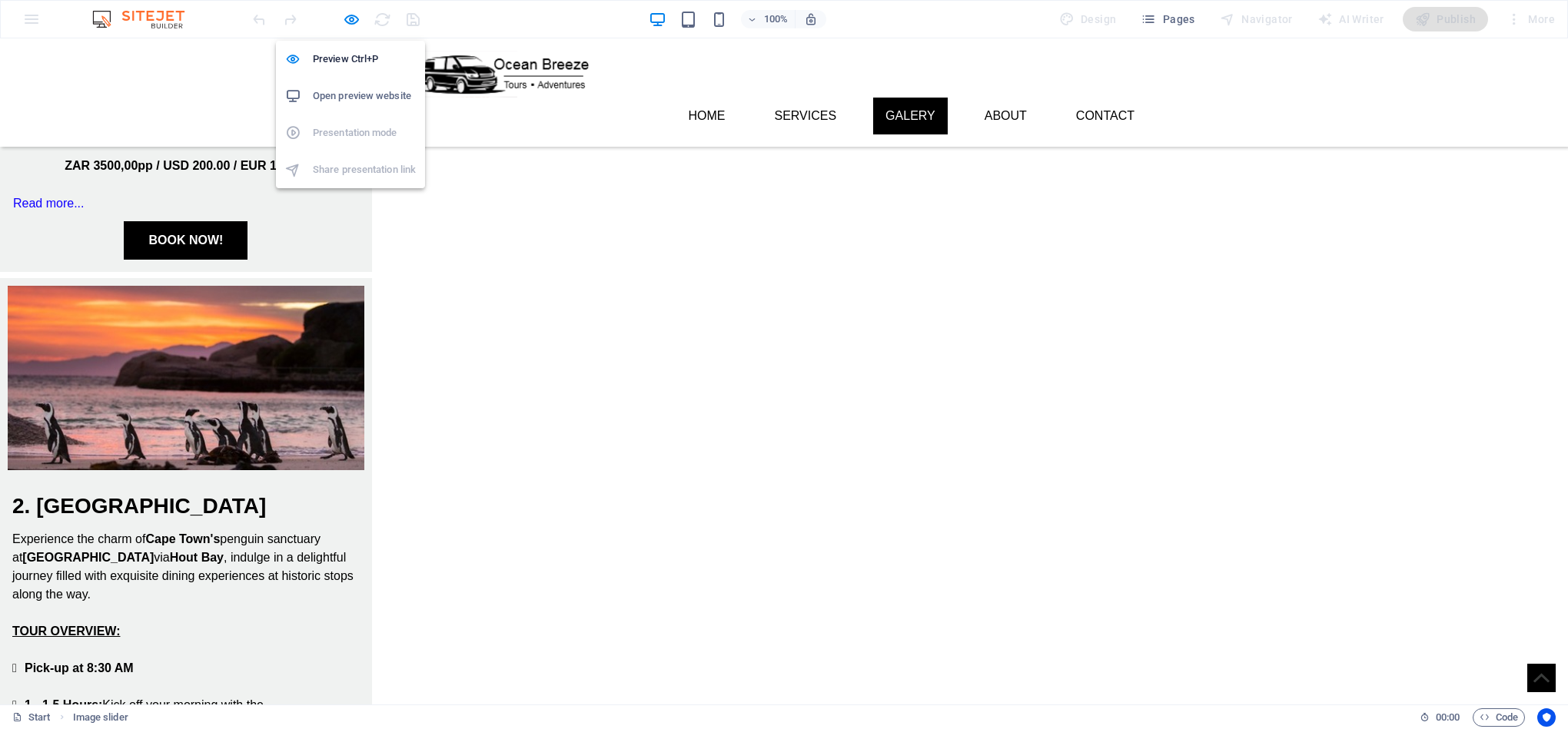
scroll to position [2056, 0]
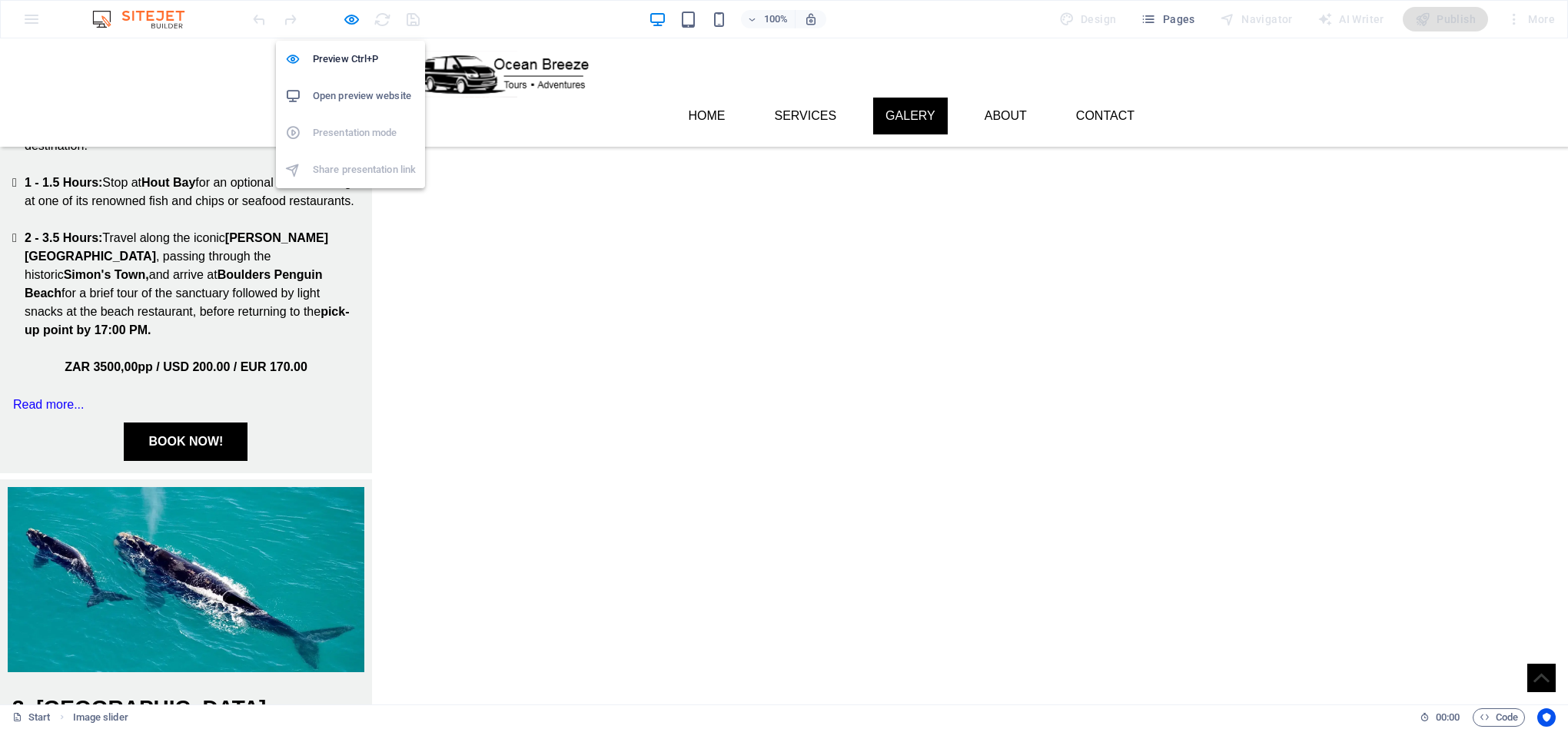
select select "ms"
select select "s"
select select "progressive"
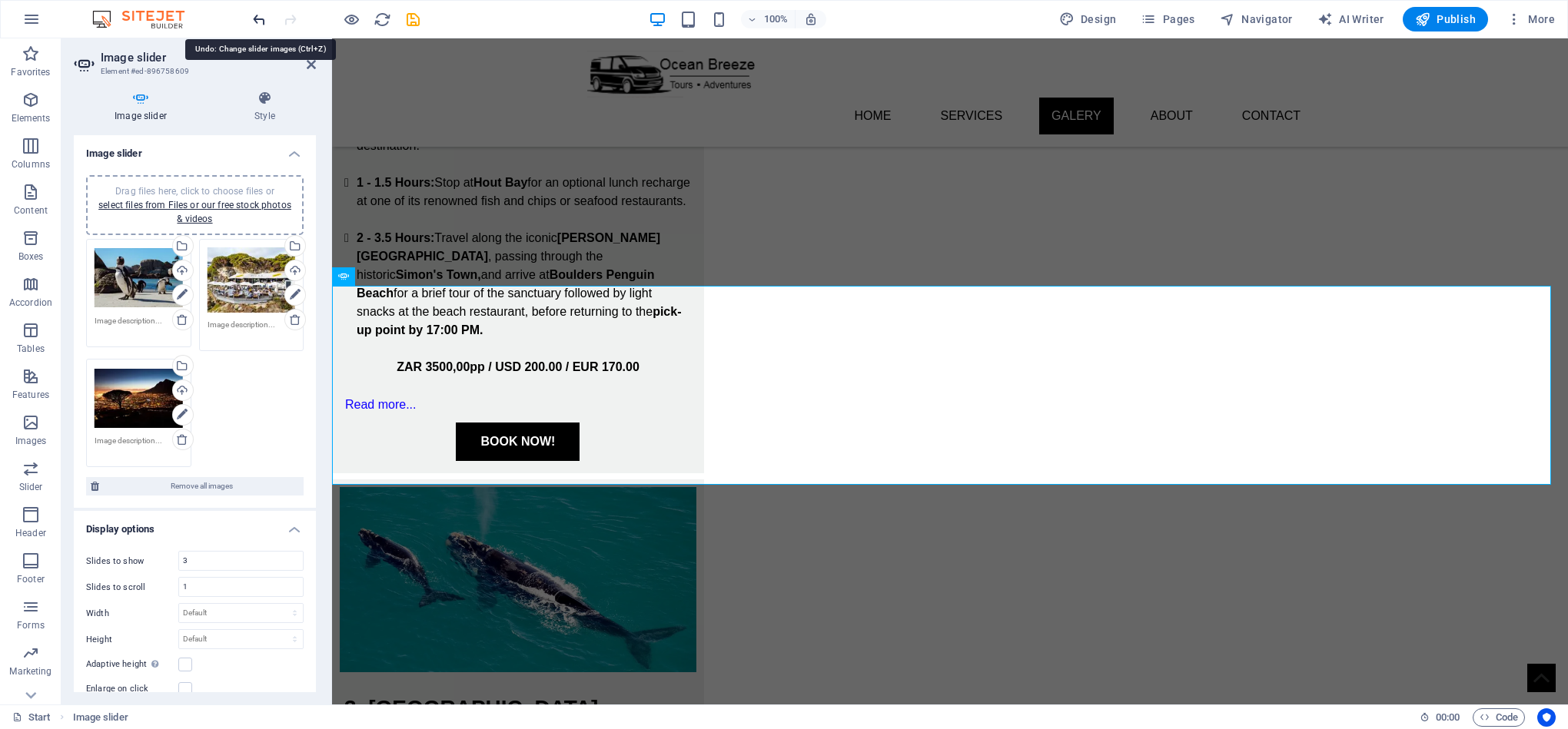
click at [256, 21] on icon "undo" at bounding box center [259, 19] width 17 height 17
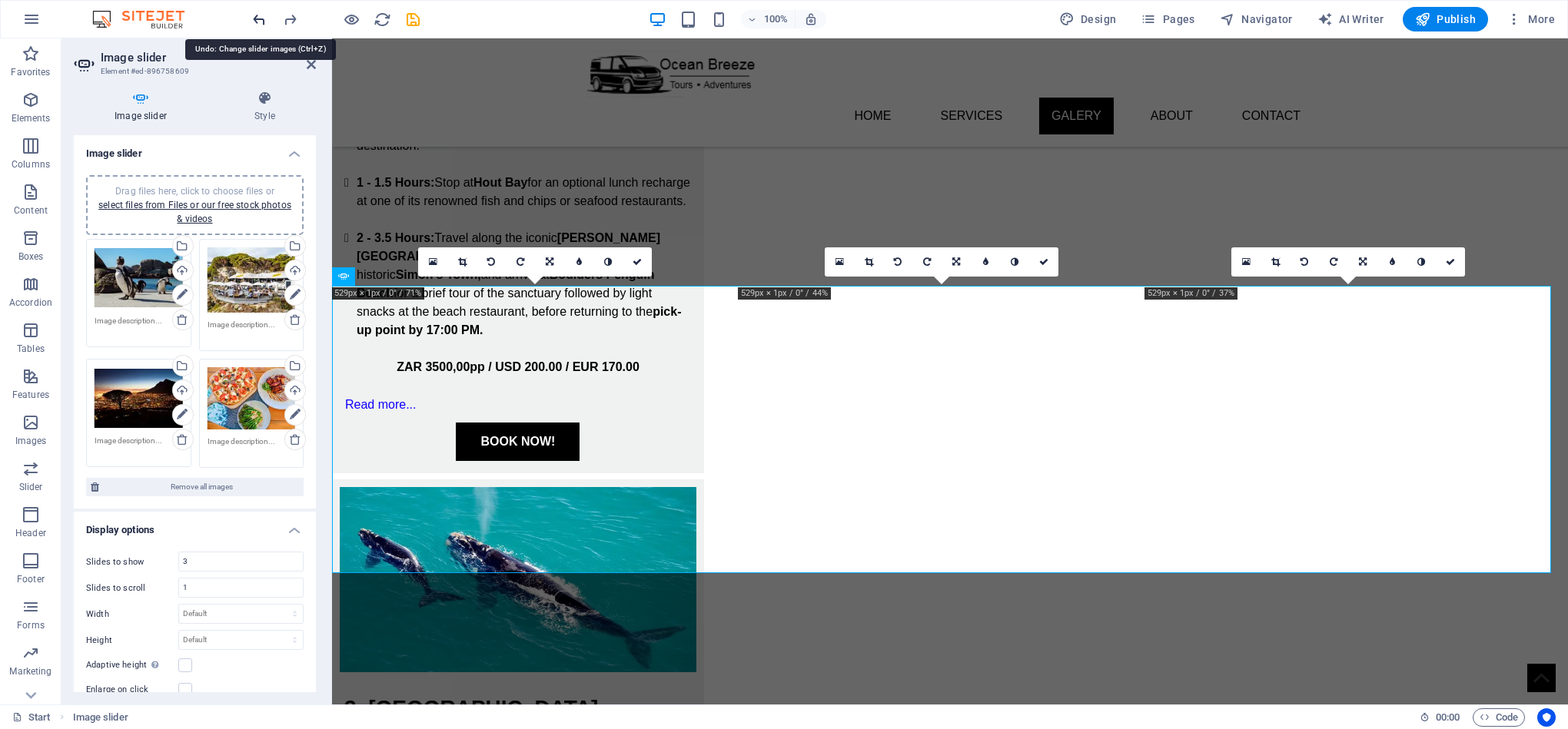
click at [256, 21] on icon "undo" at bounding box center [259, 19] width 17 height 17
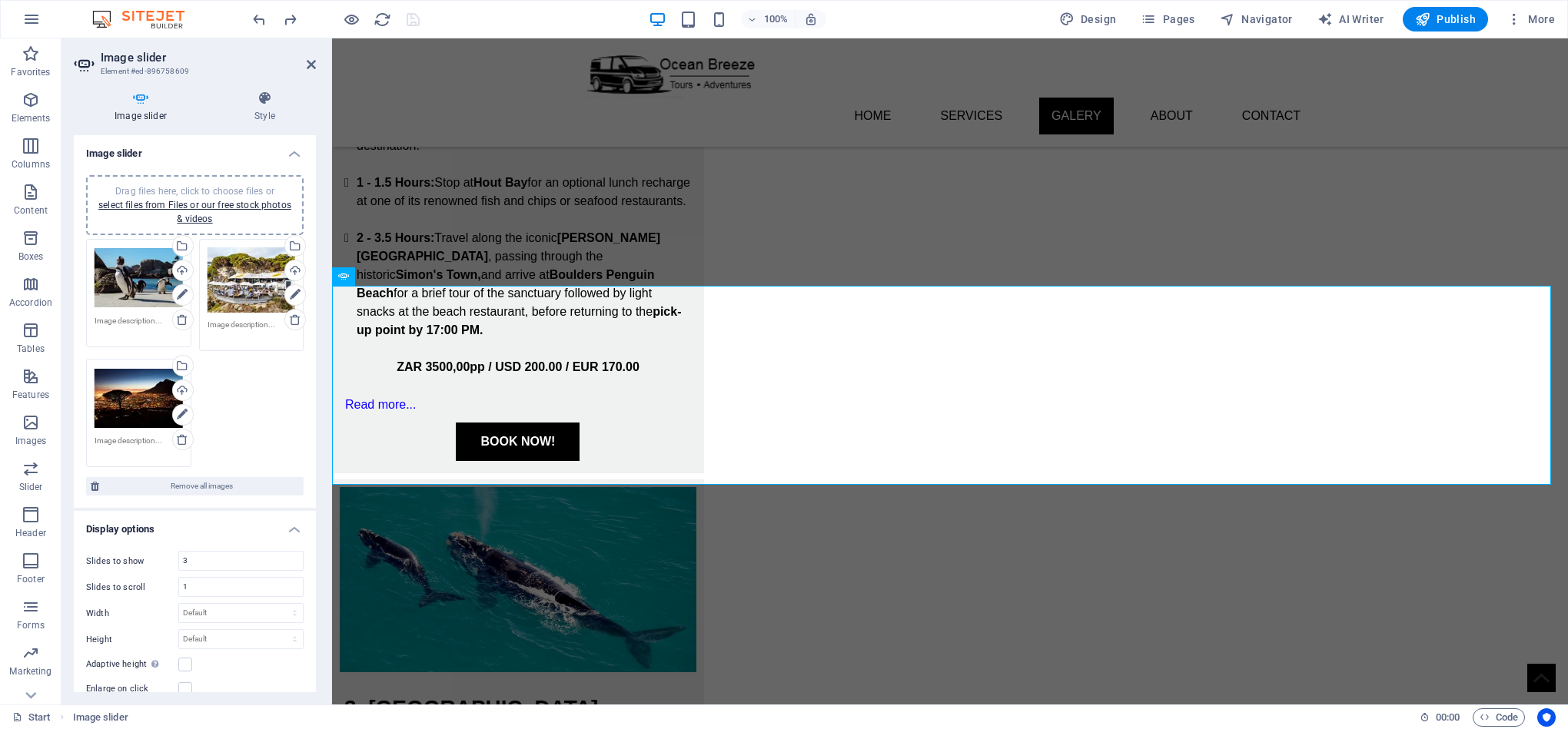
click at [255, 284] on div "Drag files here, click to choose files or select files from Files or our free s…" at bounding box center [251, 280] width 88 height 66
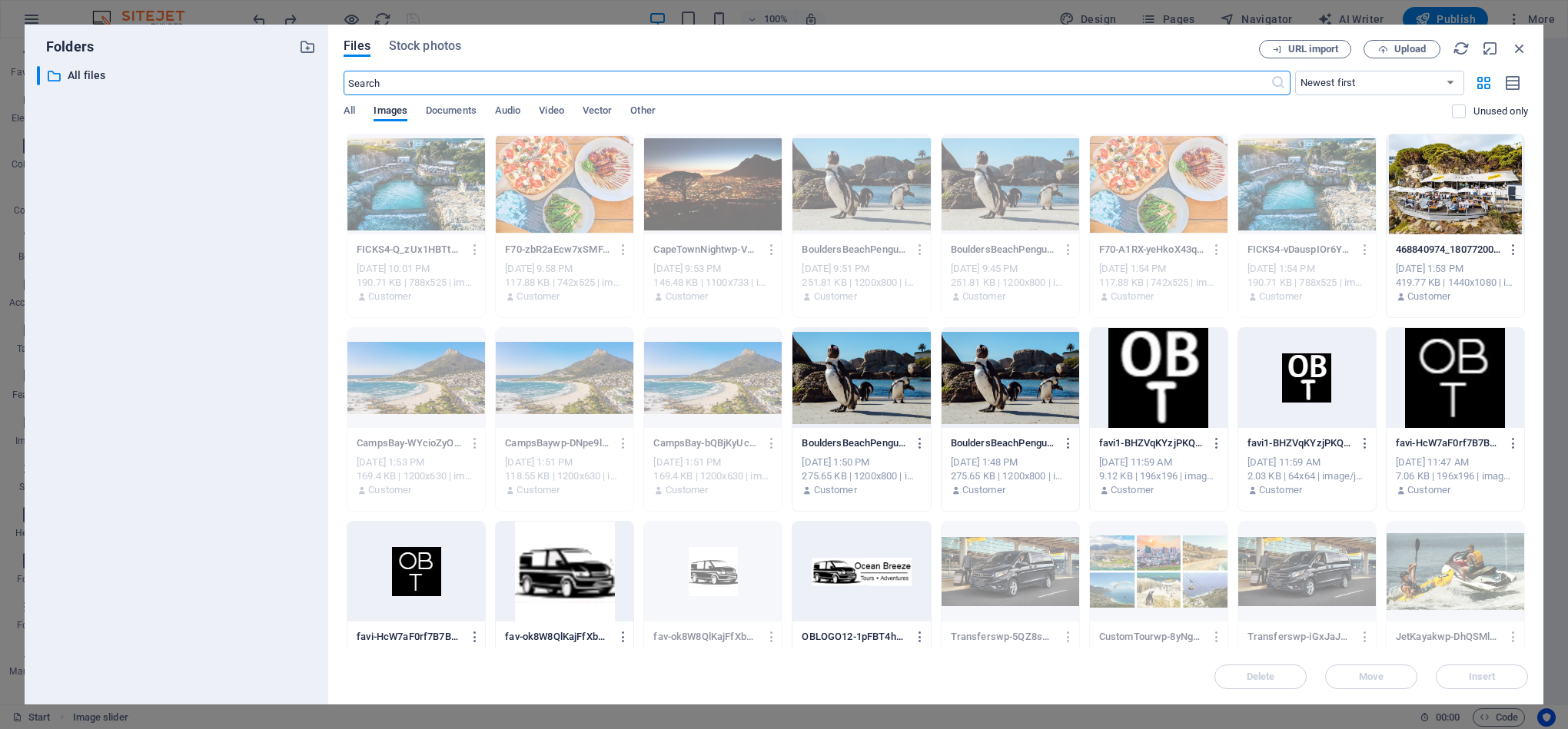
scroll to position [2236, 0]
click at [1518, 42] on icon "button" at bounding box center [1519, 48] width 17 height 17
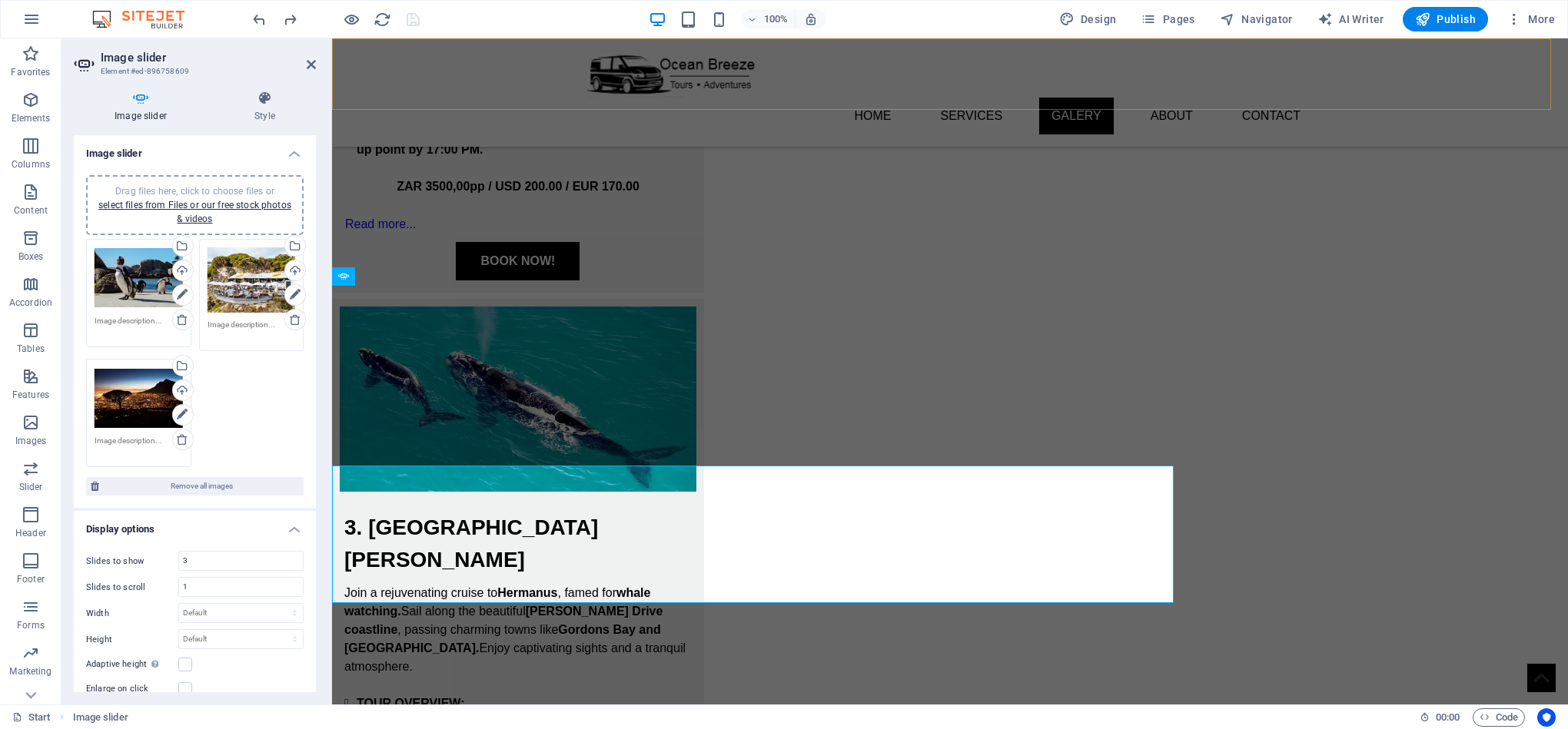
scroll to position [2056, 0]
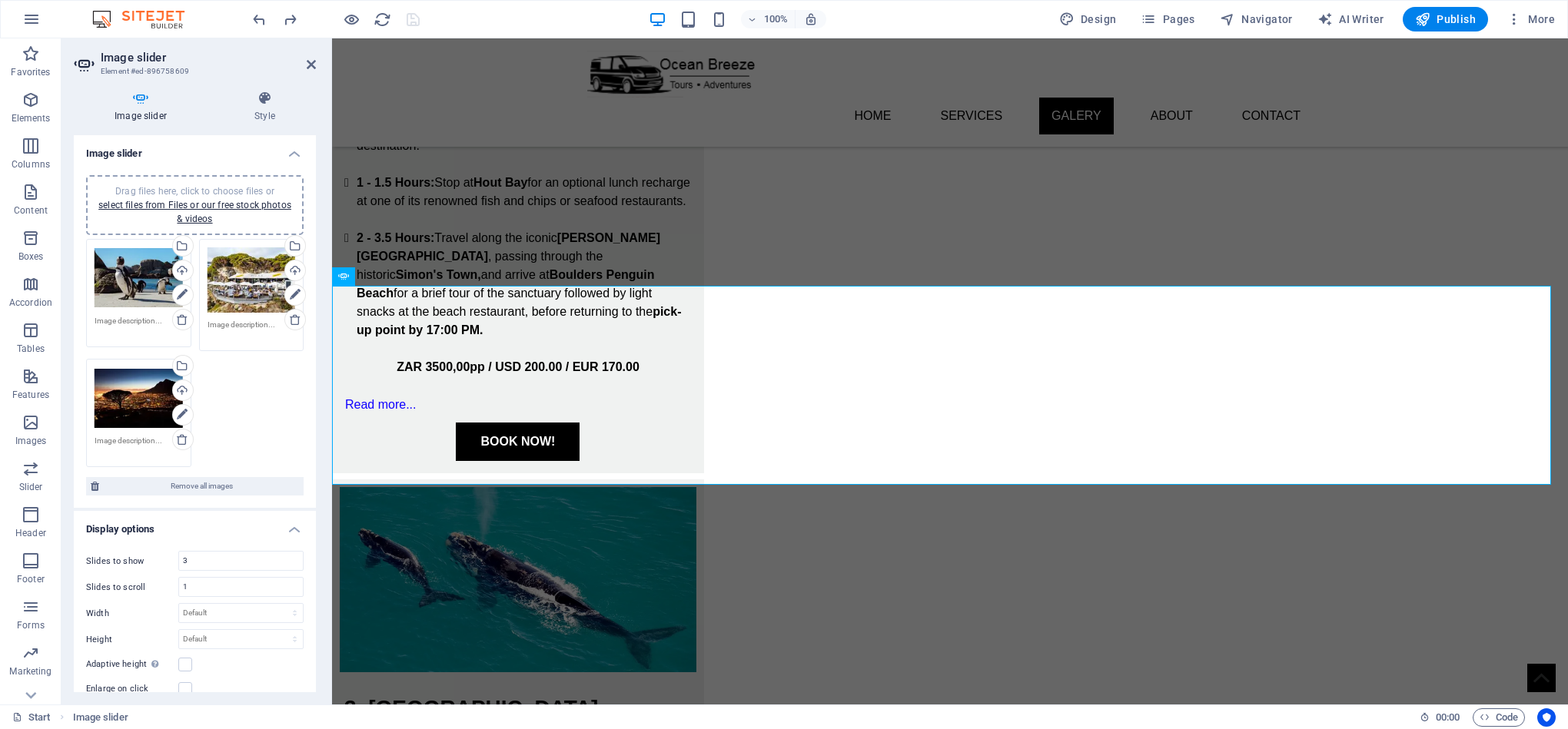
click at [108, 255] on div "Drag files here, click to choose files or select files from Files or our free s…" at bounding box center [138, 278] width 88 height 61
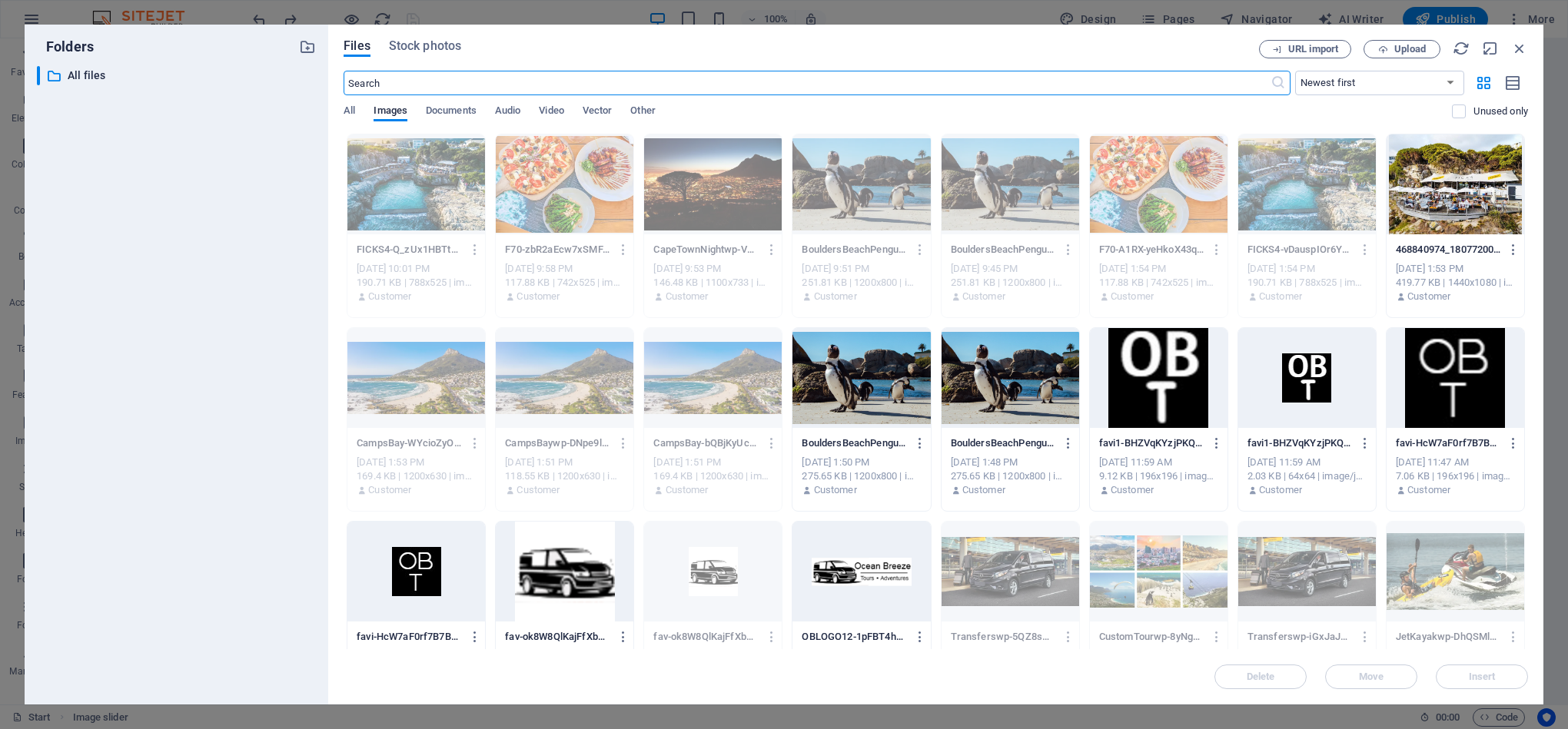
scroll to position [2236, 0]
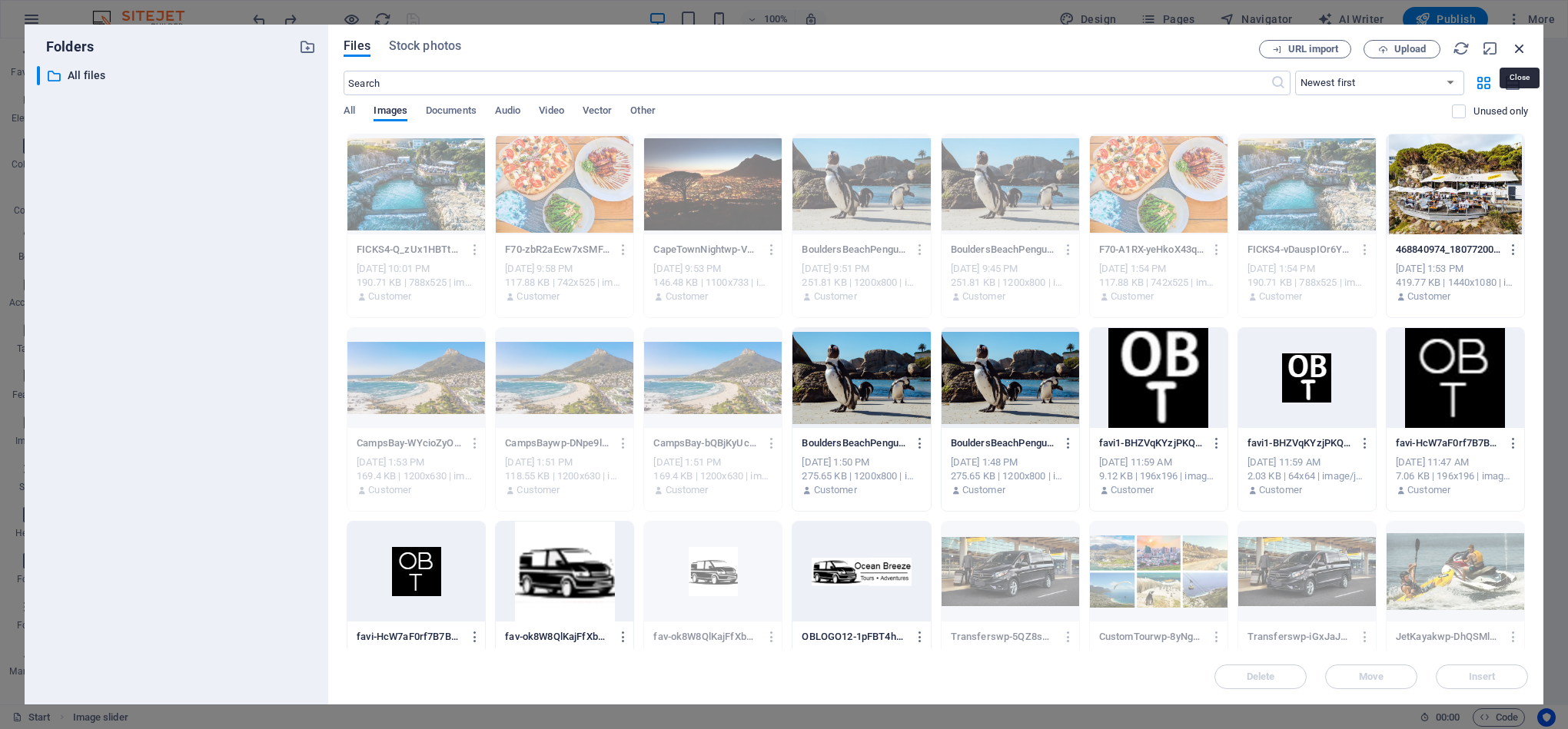
drag, startPoint x: 1511, startPoint y: 49, endPoint x: 1158, endPoint y: 78, distance: 354.2
click at [1511, 49] on icon "button" at bounding box center [1519, 48] width 17 height 17
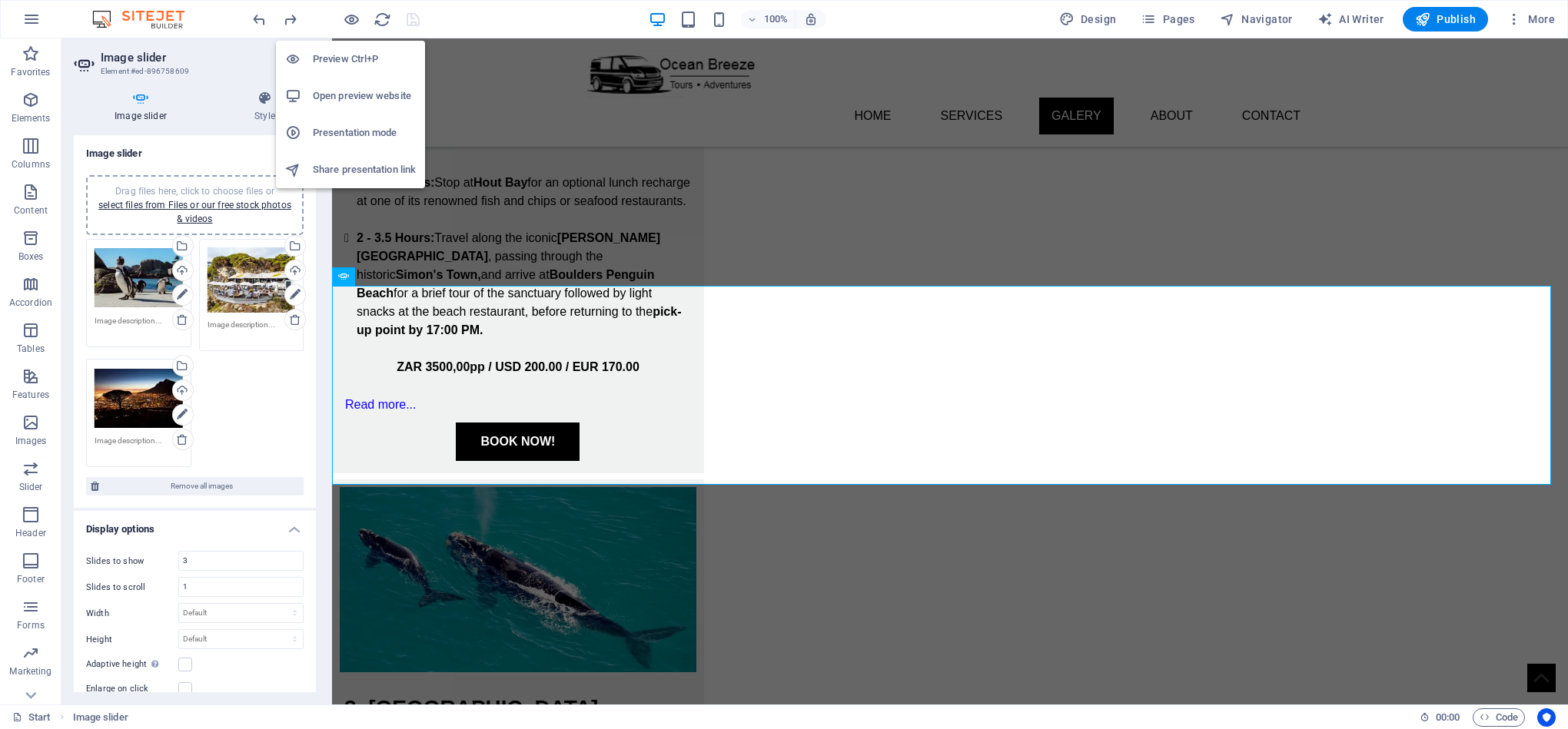
drag, startPoint x: 355, startPoint y: 17, endPoint x: 363, endPoint y: 27, distance: 12.8
click at [355, 17] on icon "button" at bounding box center [351, 19] width 17 height 17
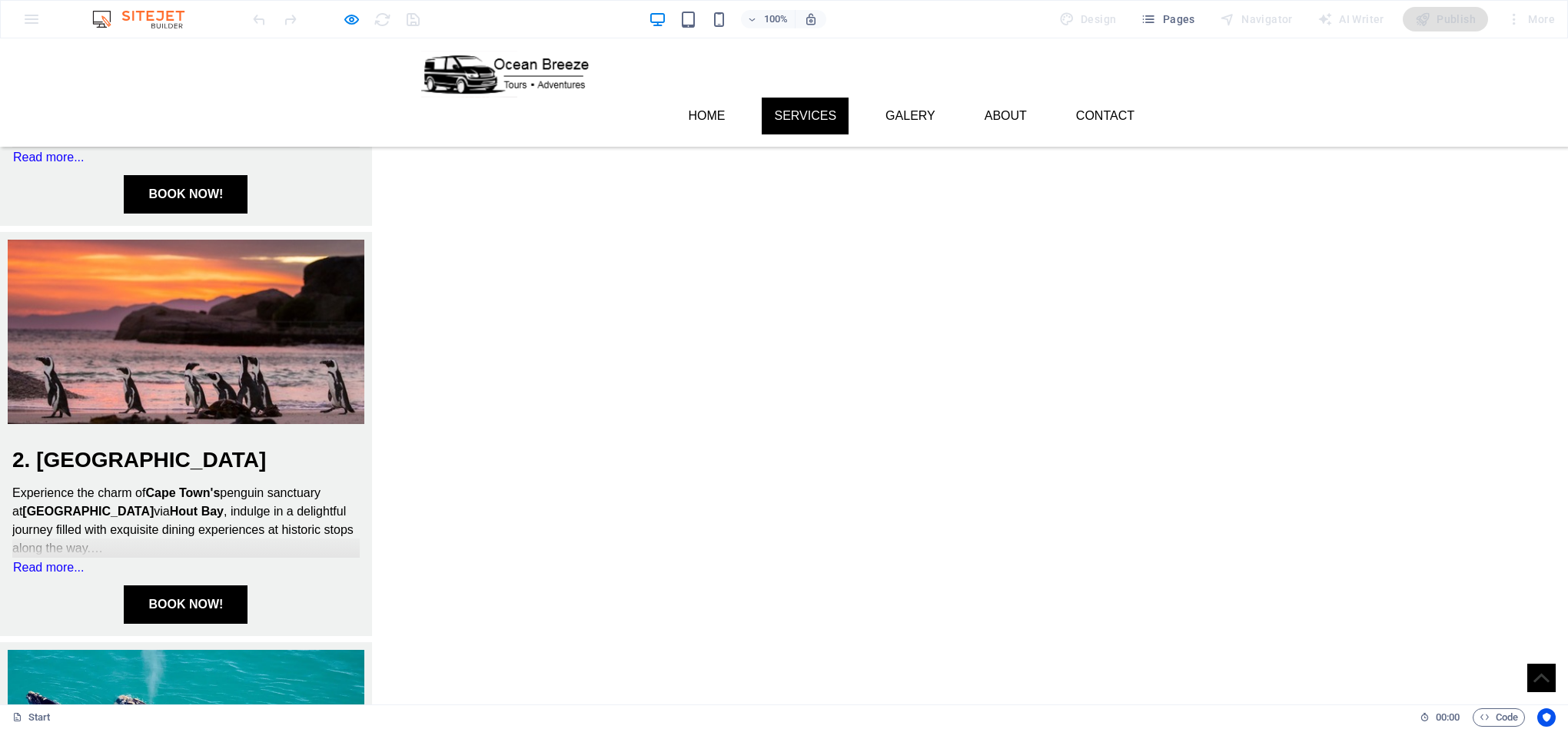
scroll to position [595, 0]
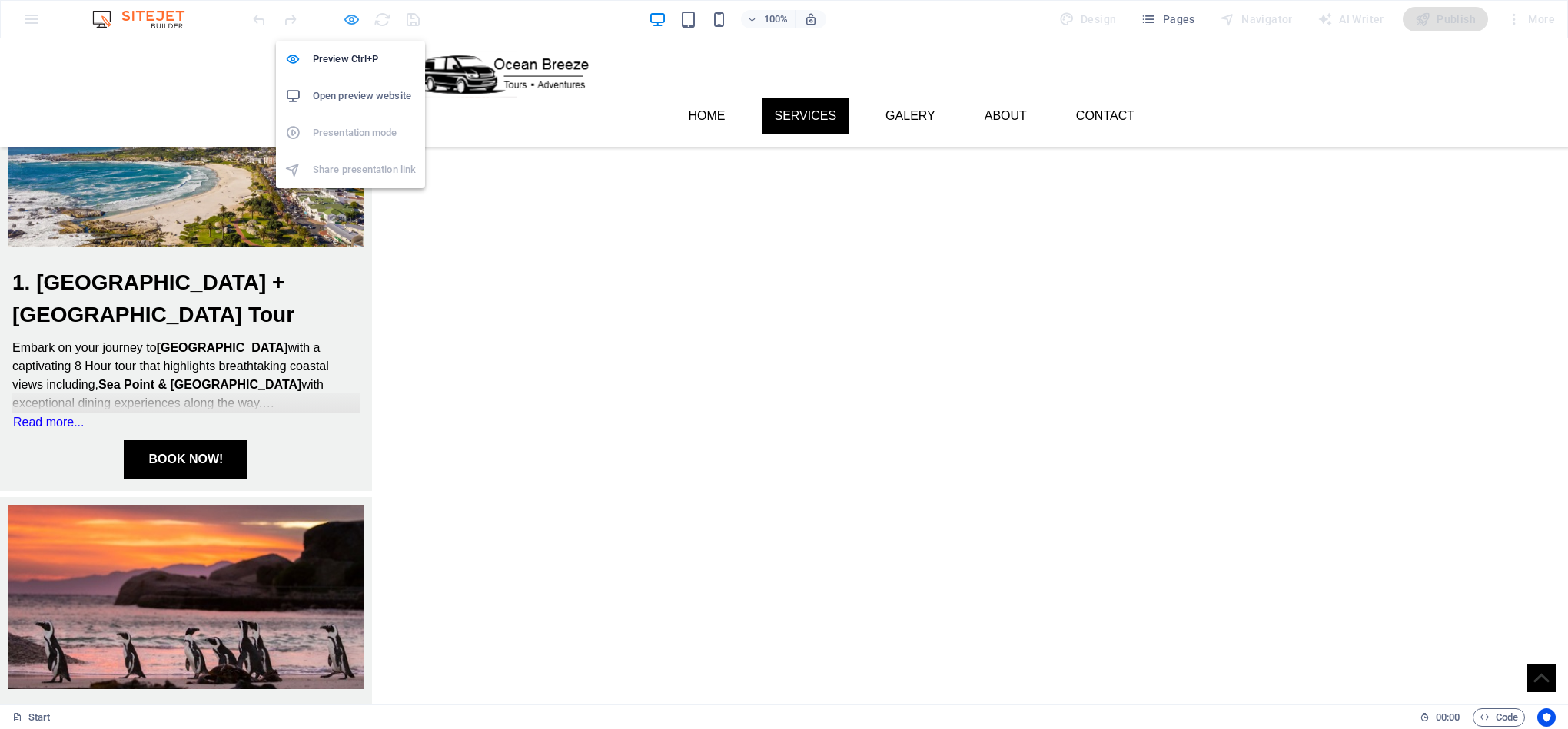
click at [349, 15] on icon "button" at bounding box center [351, 19] width 17 height 17
select select "ms"
select select "s"
select select "progressive"
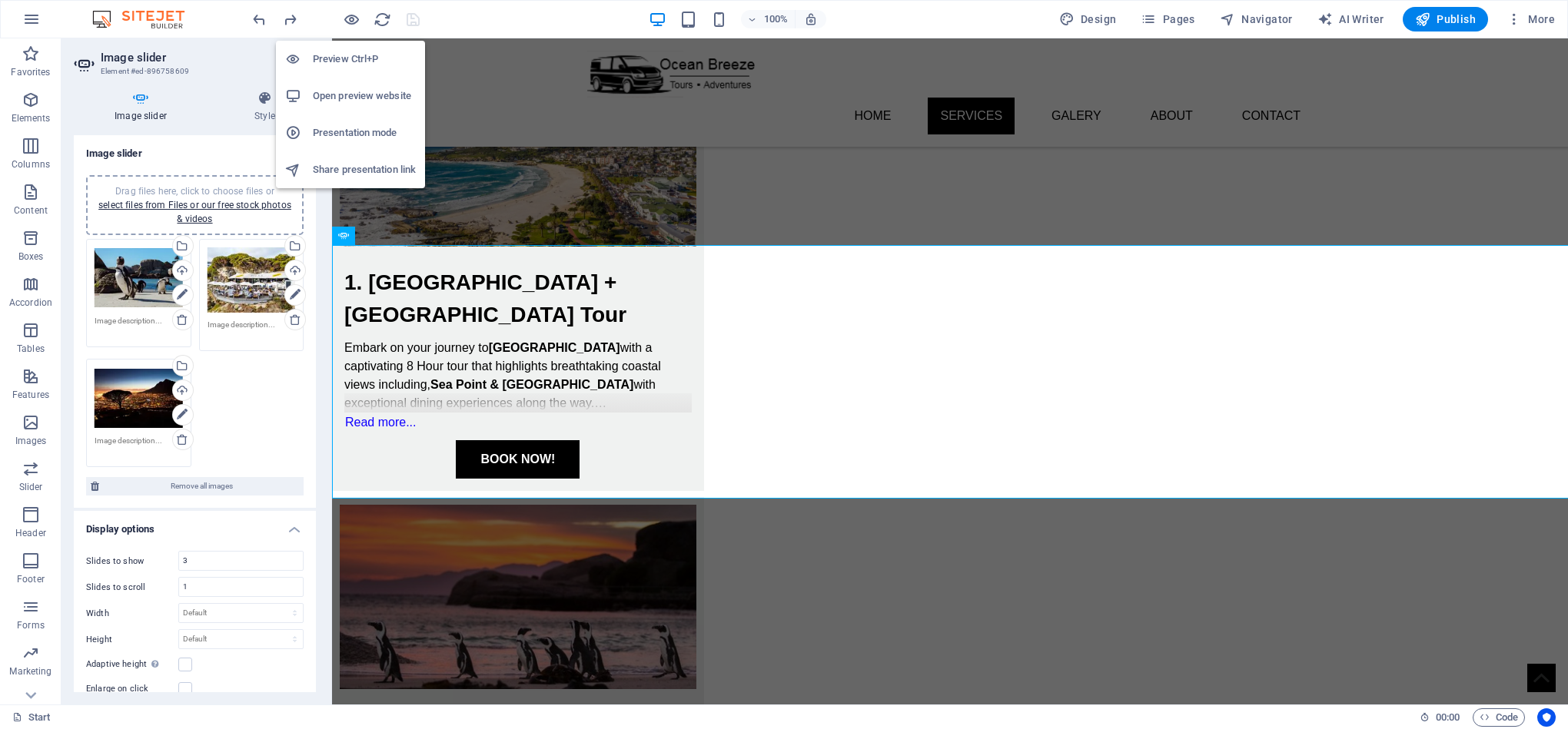
scroll to position [2095, 0]
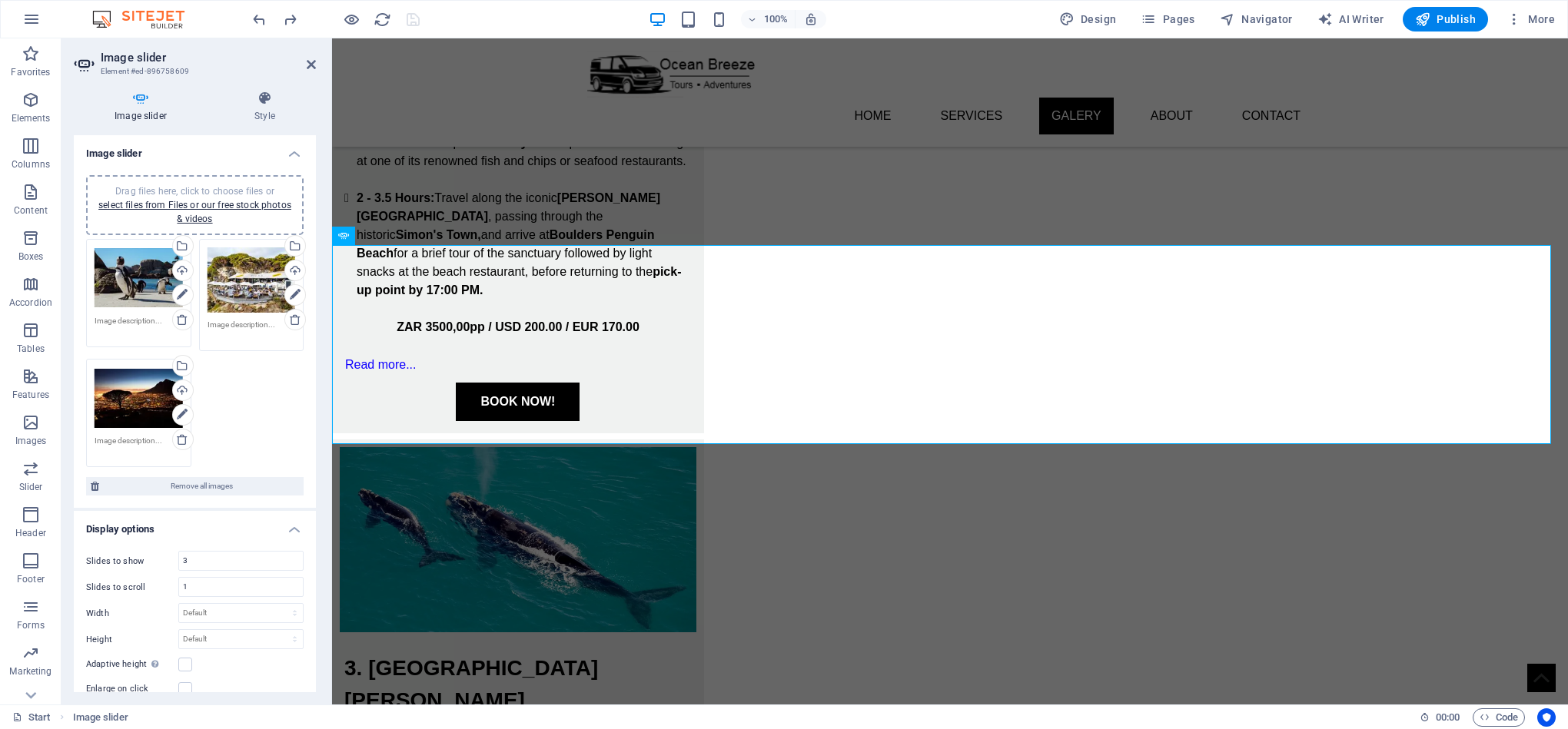
click at [95, 270] on div "Drag files here, click to choose files or select files from Files or our free s…" at bounding box center [138, 278] width 88 height 61
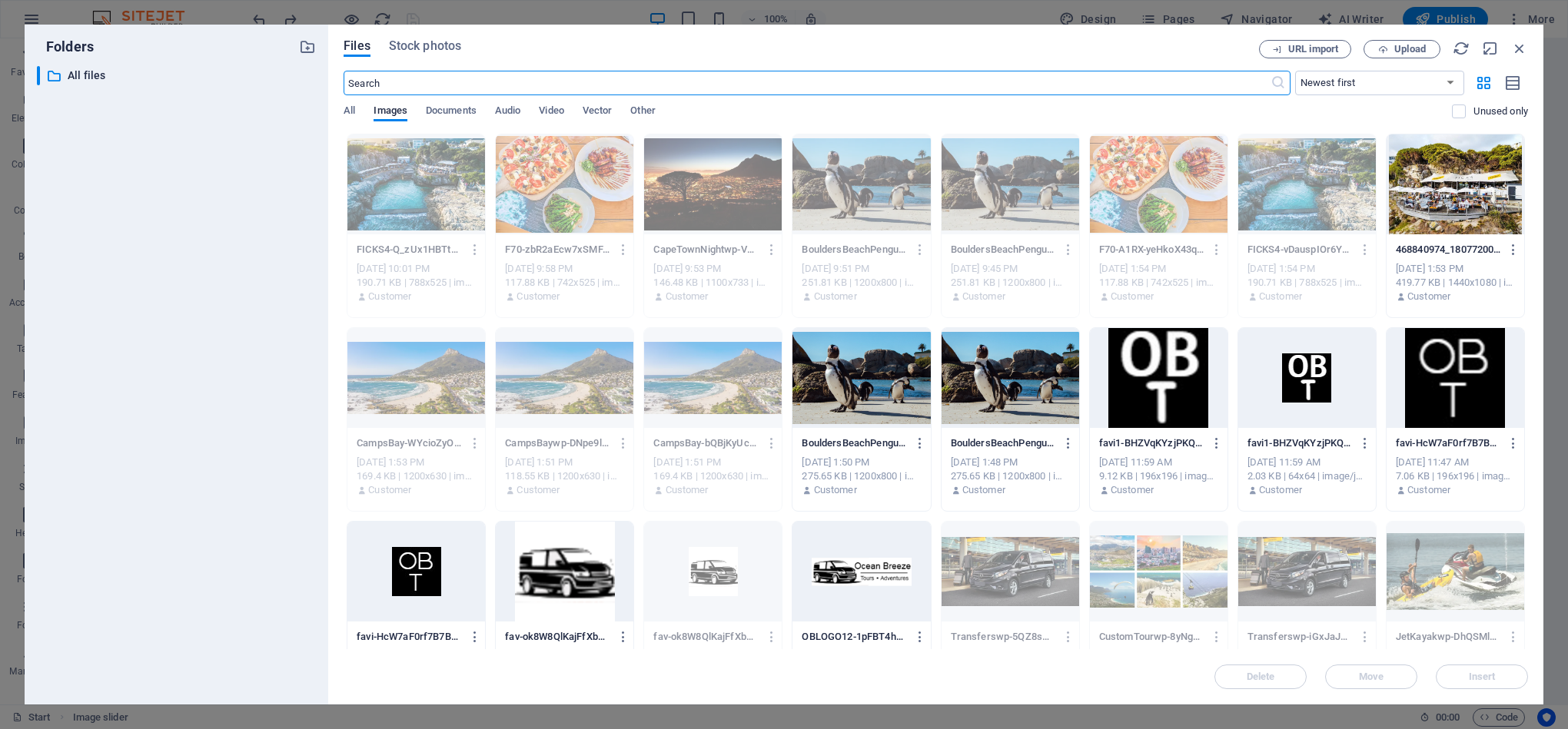
scroll to position [2277, 0]
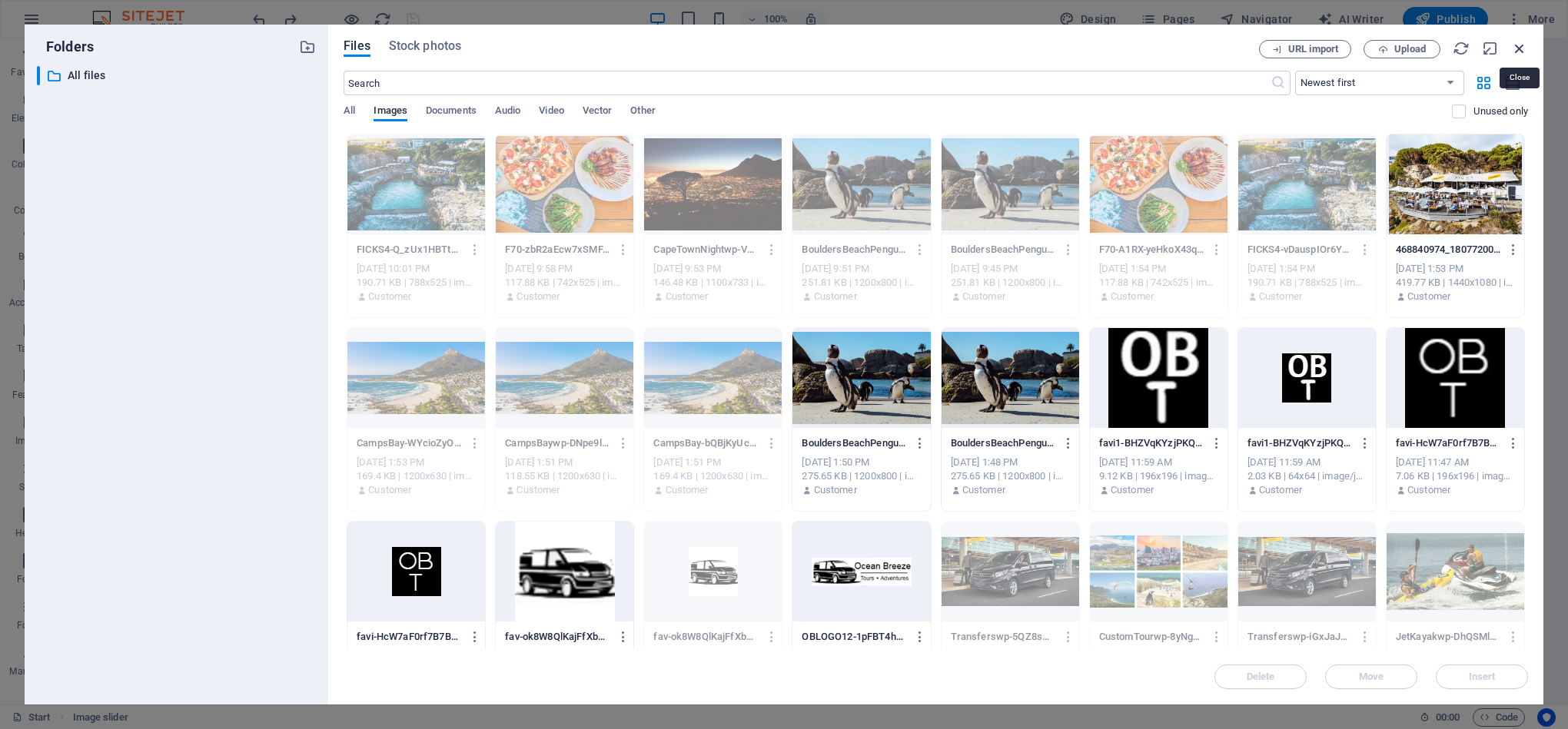
drag, startPoint x: 1515, startPoint y: 50, endPoint x: 1086, endPoint y: 112, distance: 433.5
click at [1515, 50] on icon "button" at bounding box center [1519, 48] width 17 height 17
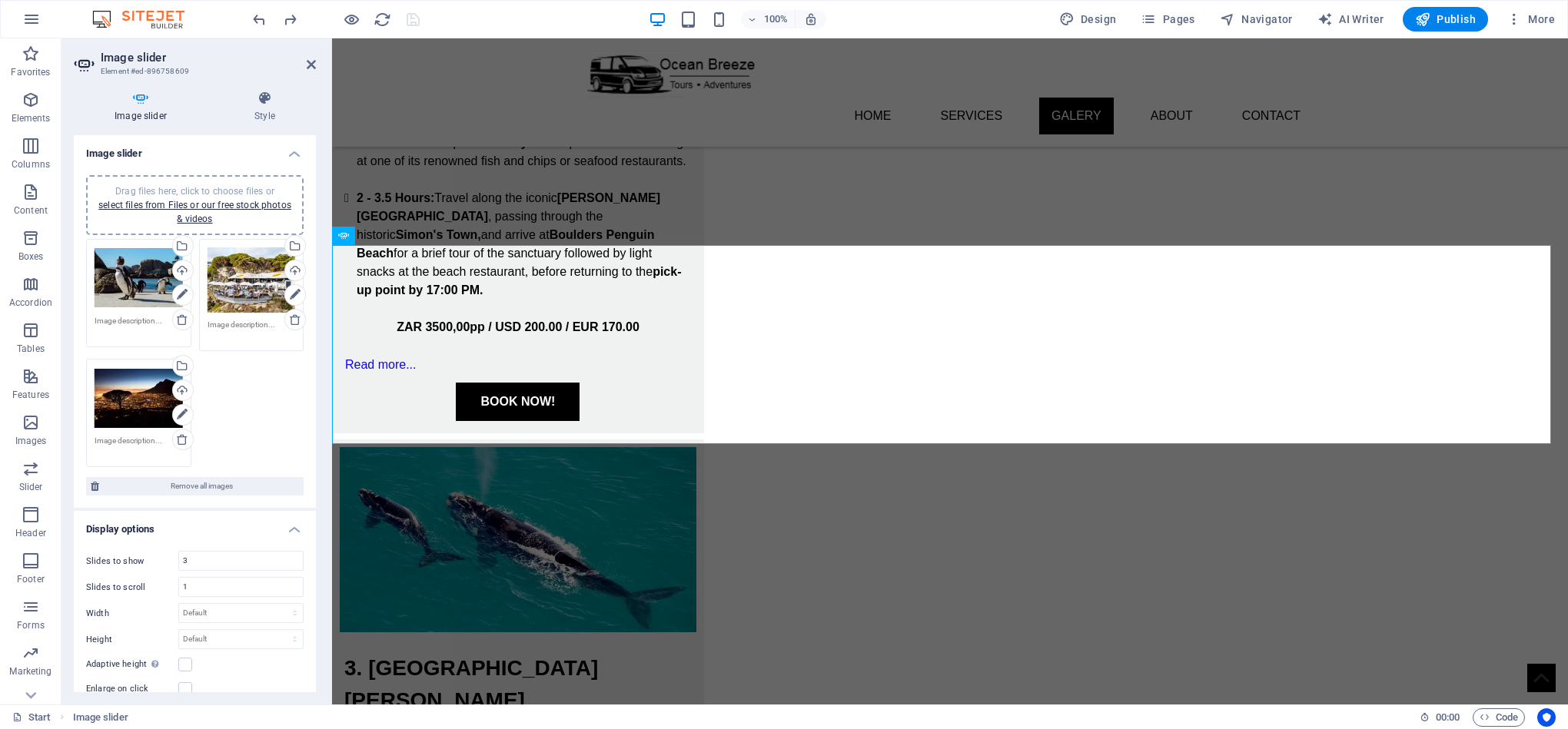
click at [125, 295] on div "Drag files here, click to choose files or select files from Files or our free s…" at bounding box center [138, 278] width 88 height 61
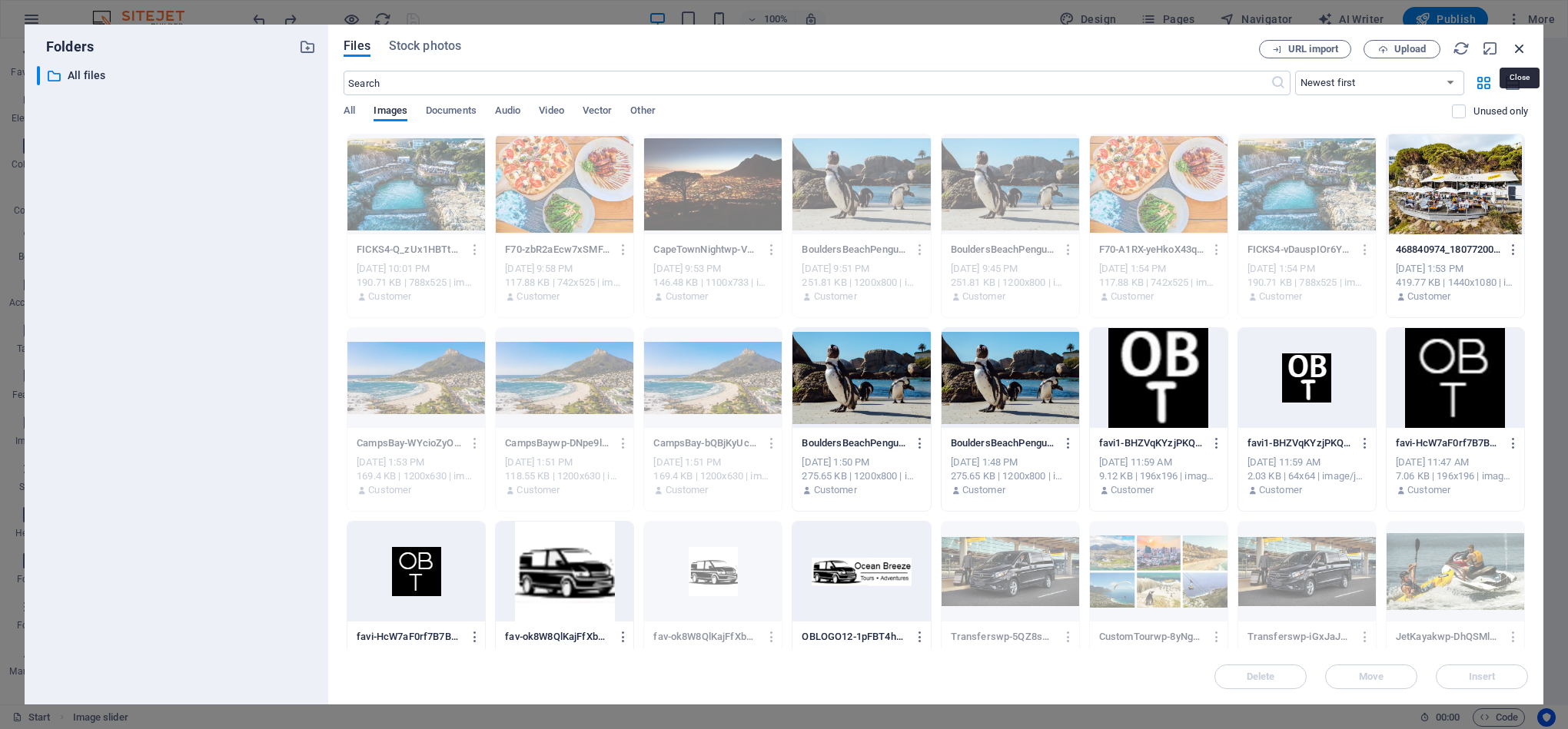
drag, startPoint x: 1523, startPoint y: 49, endPoint x: 1177, endPoint y: 15, distance: 347.7
click at [1523, 49] on icon "button" at bounding box center [1519, 48] width 17 height 17
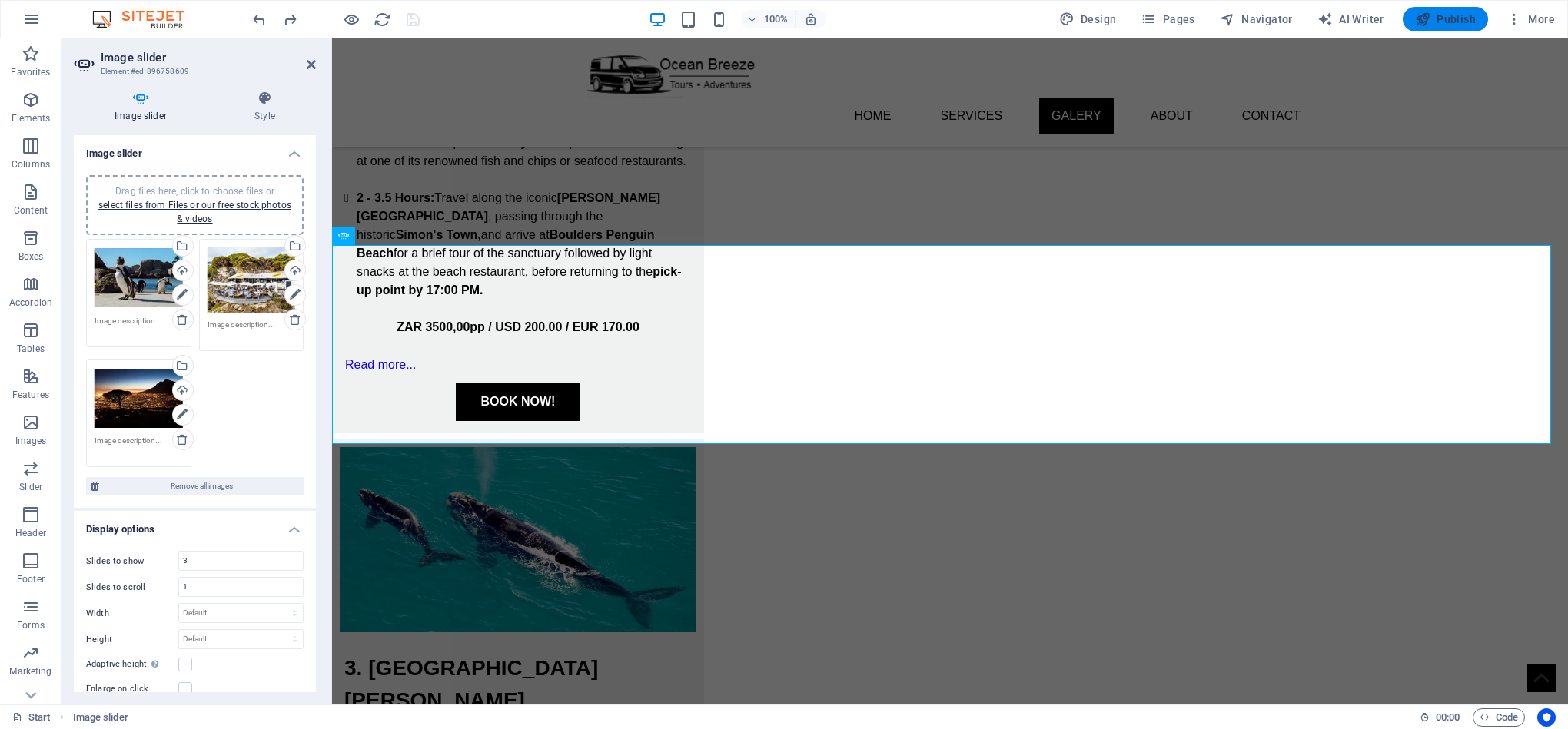
click at [1446, 21] on span "Publish" at bounding box center [1445, 19] width 60 height 16
select select "ms"
select select "s"
select select "progressive"
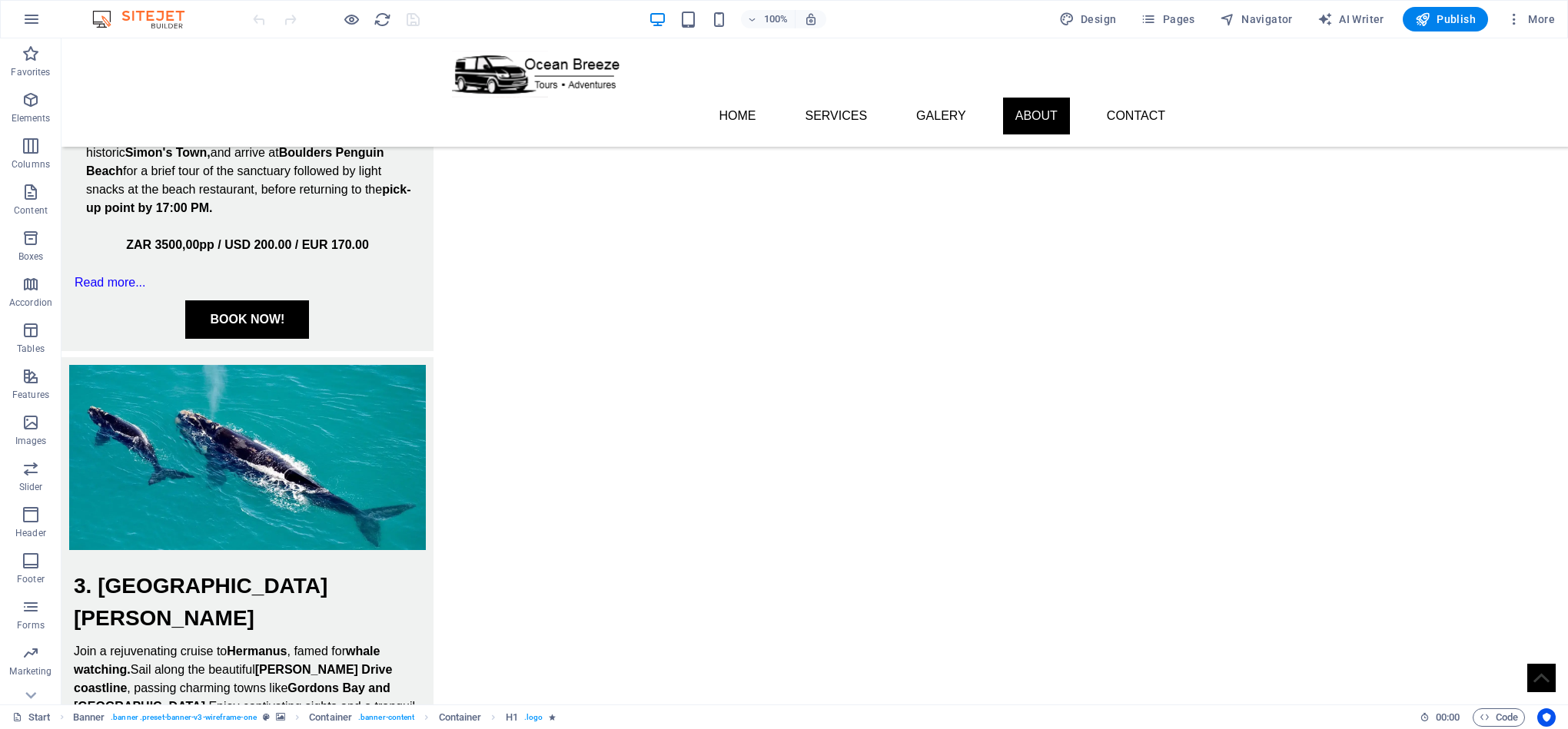
scroll to position [2090, 0]
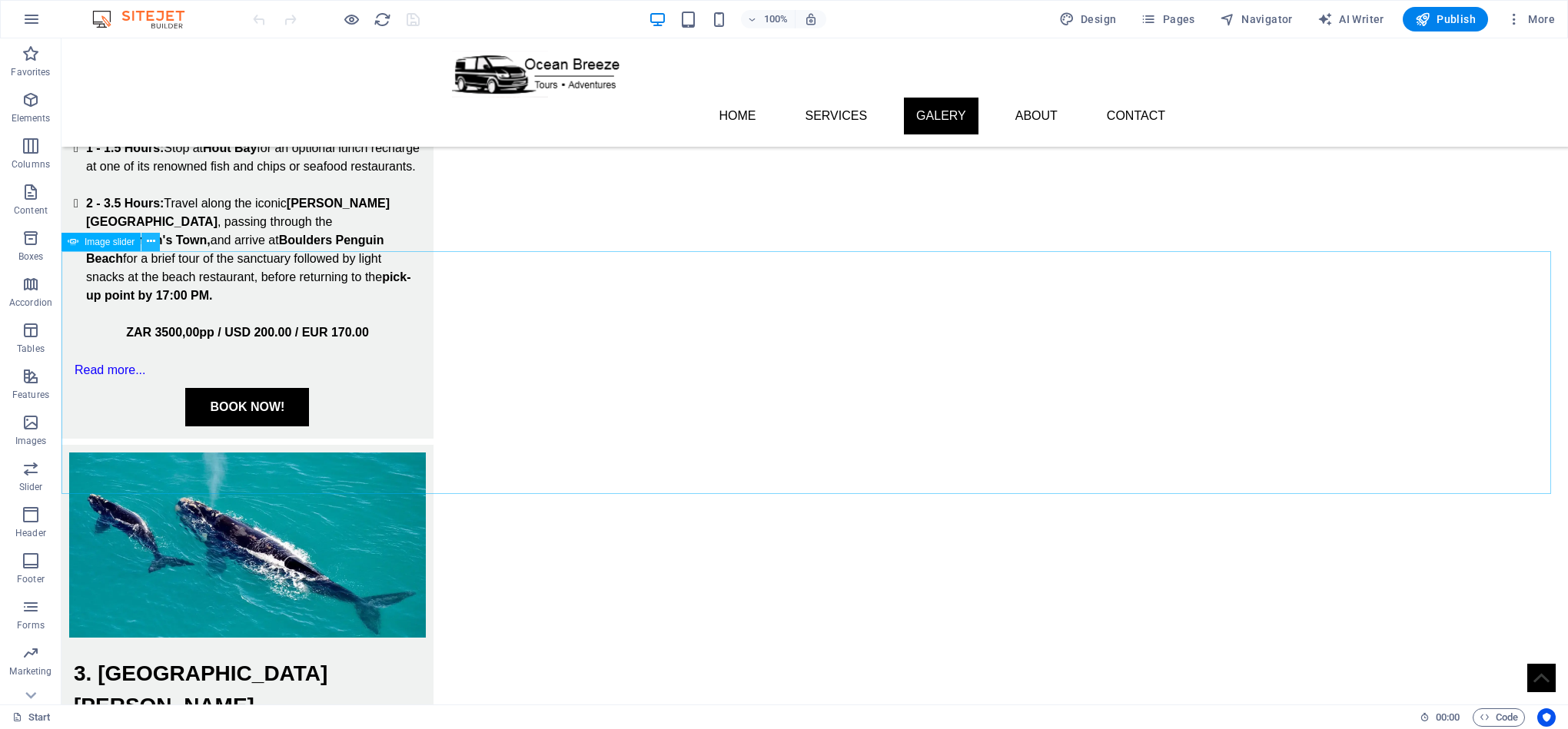
click at [152, 245] on icon at bounding box center [151, 242] width 8 height 17
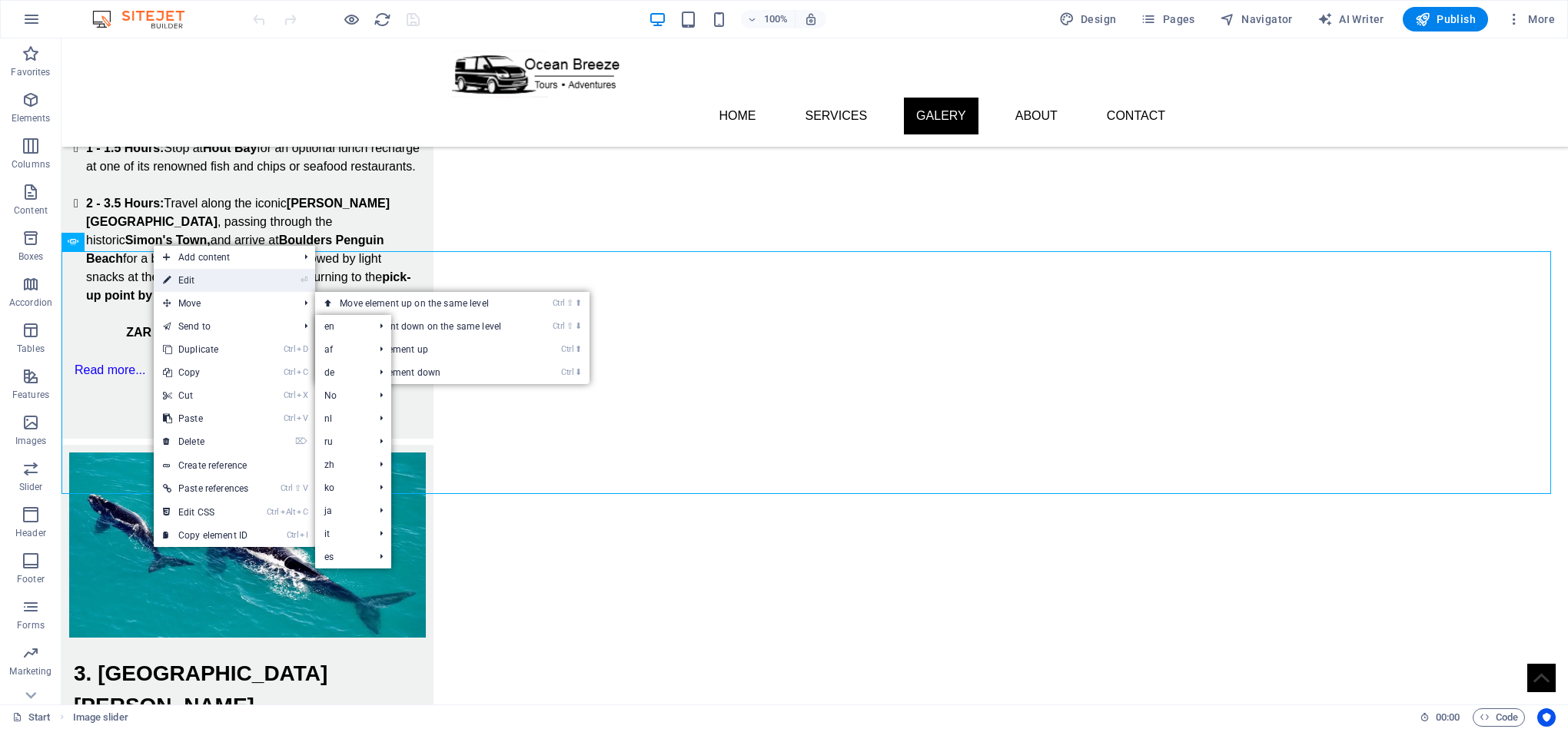
click at [222, 284] on link "⏎ Edit" at bounding box center [205, 280] width 103 height 23
select select "ms"
select select "s"
select select "progressive"
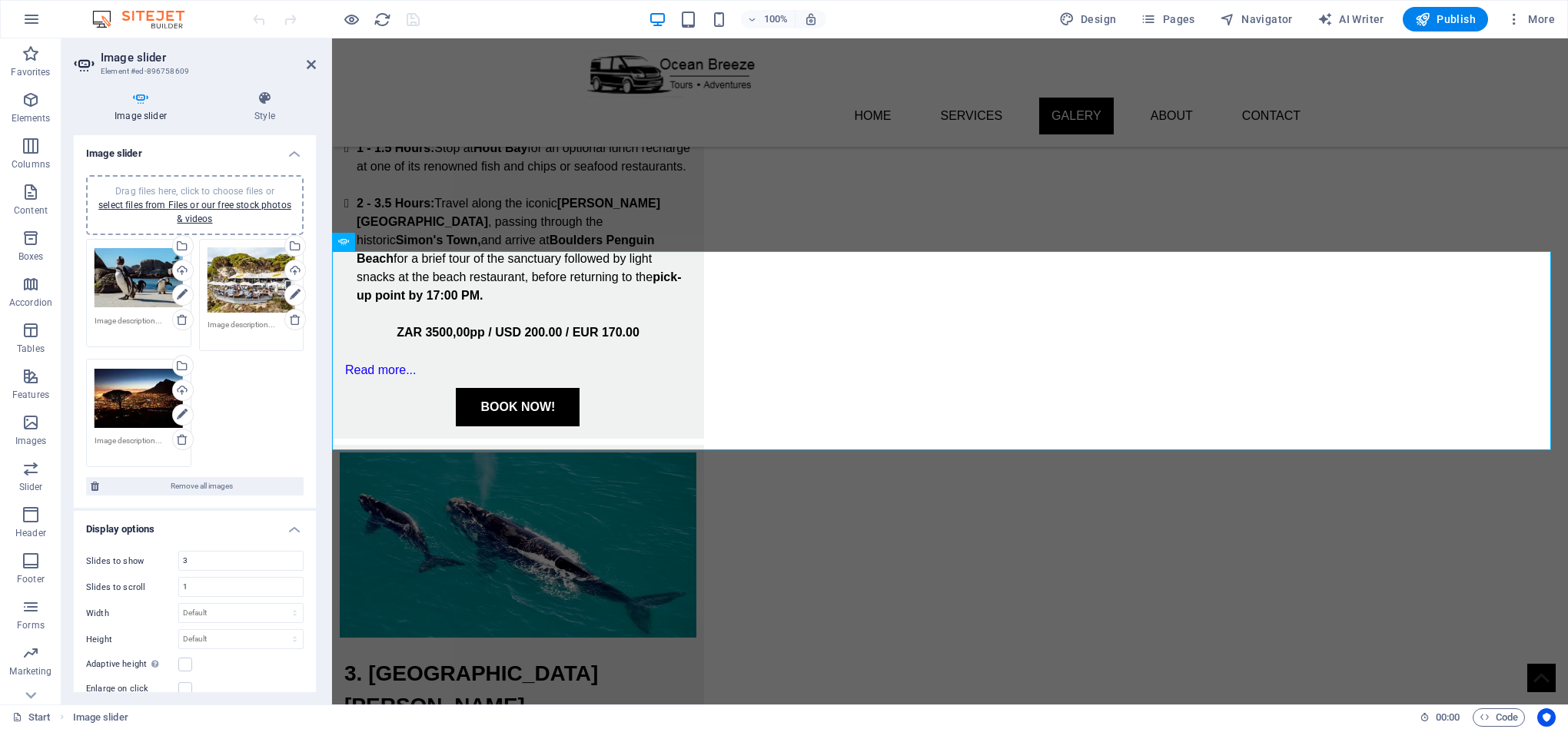
click at [212, 179] on div "Drag files here, click to choose files or select files from Files or our free s…" at bounding box center [194, 205] width 218 height 60
click at [246, 410] on div "Drag files here, click to choose files or select files from Files or our free s…" at bounding box center [251, 400] width 88 height 66
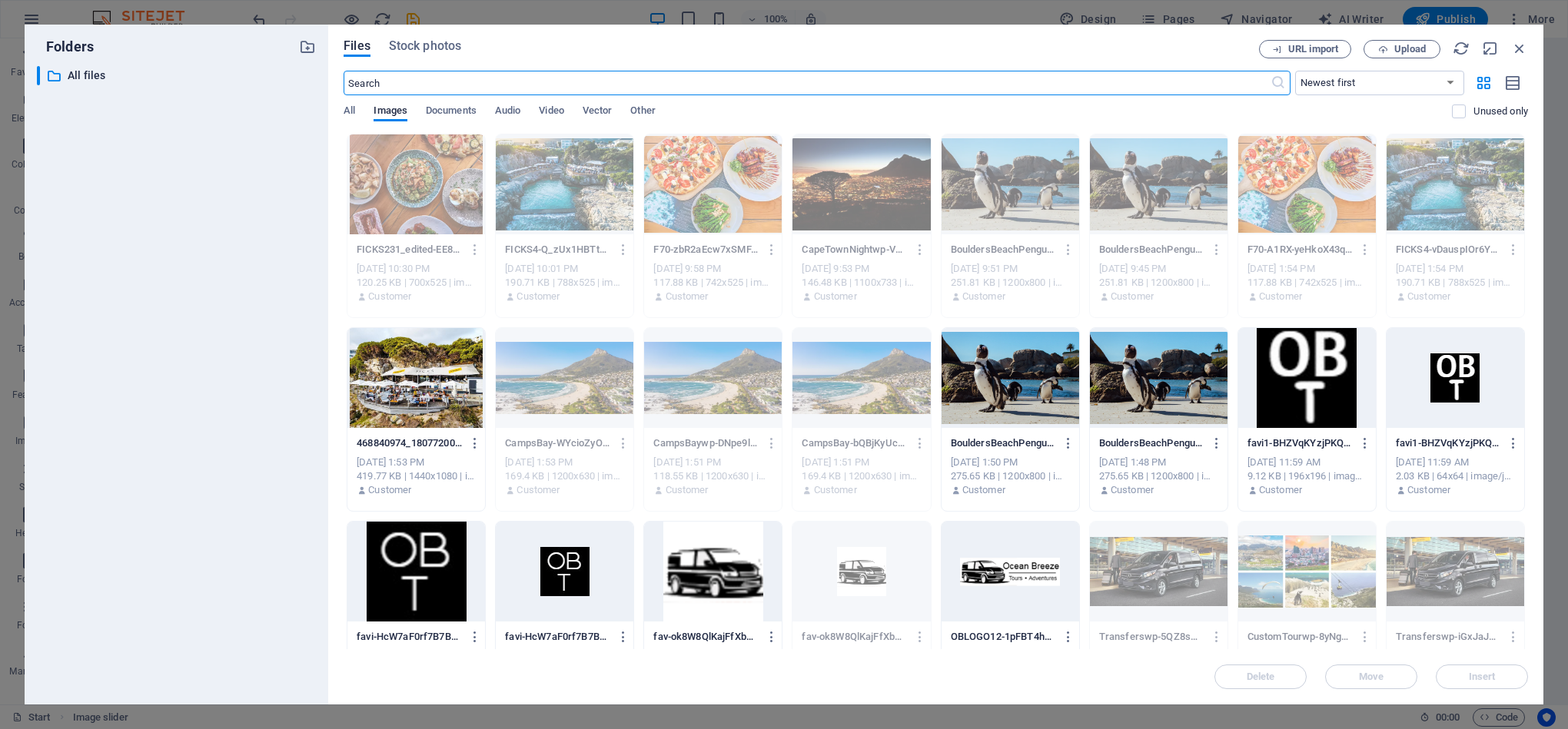
scroll to position [2270, 0]
click at [1522, 47] on icon "button" at bounding box center [1519, 48] width 17 height 17
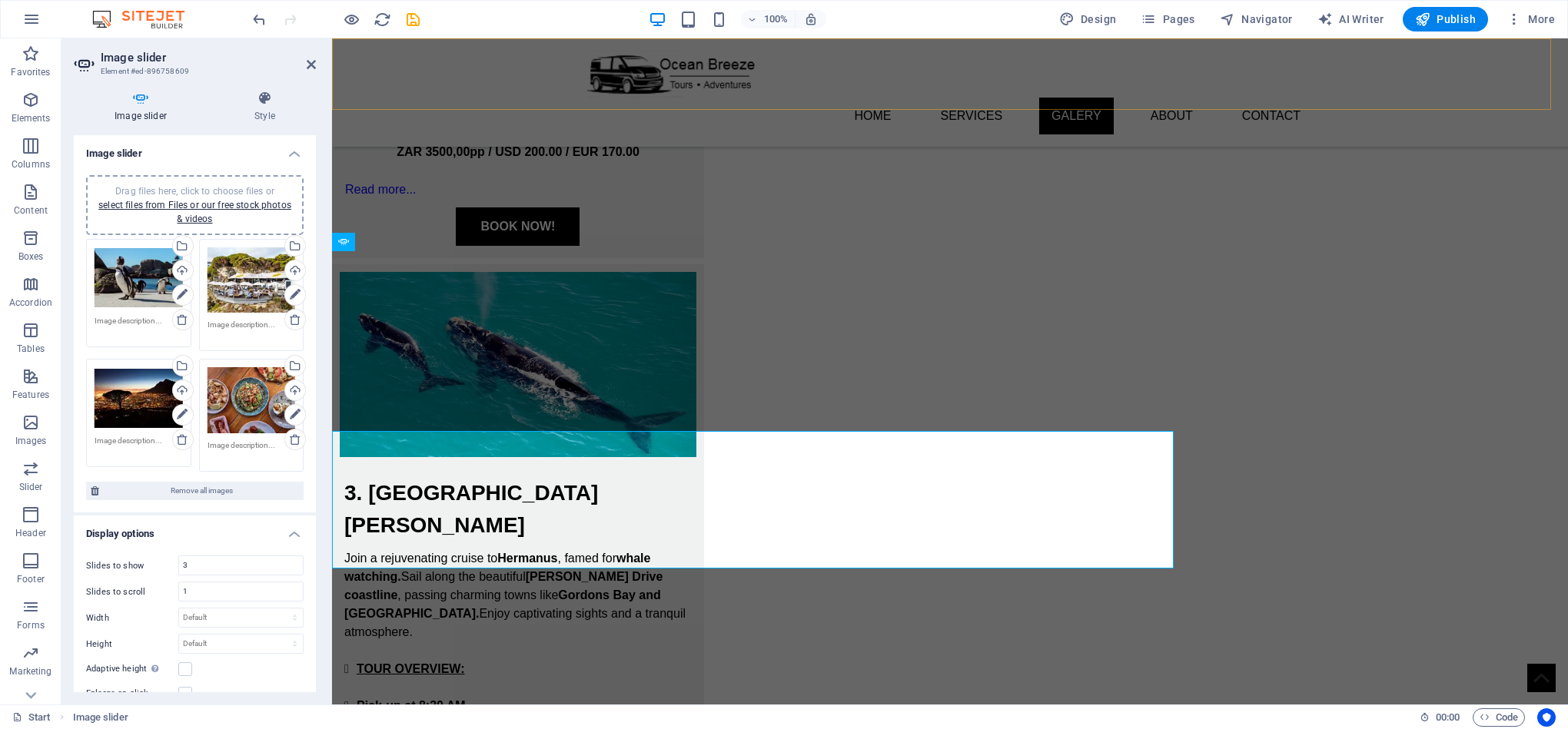
scroll to position [2090, 0]
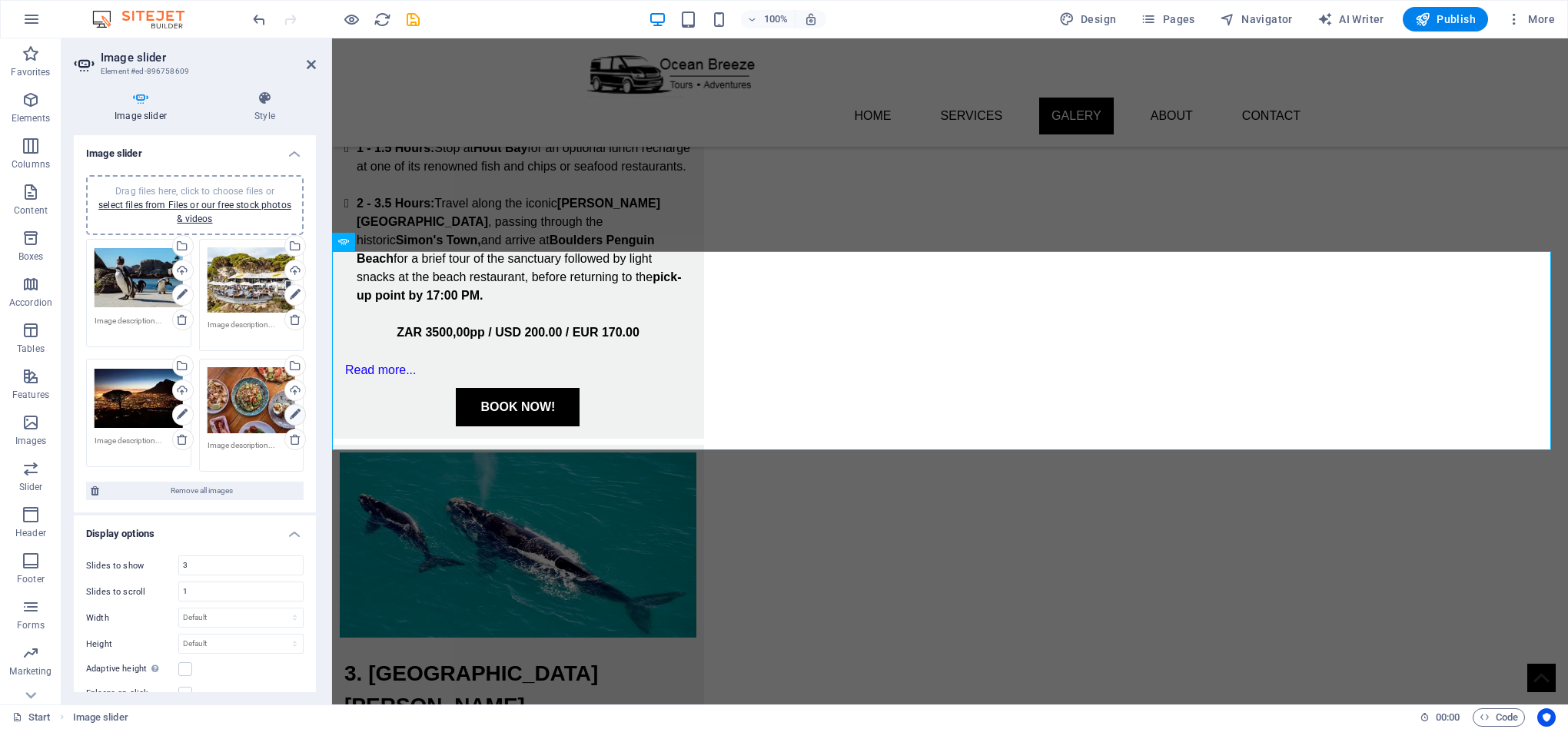
click at [294, 412] on icon at bounding box center [294, 415] width 11 height 18
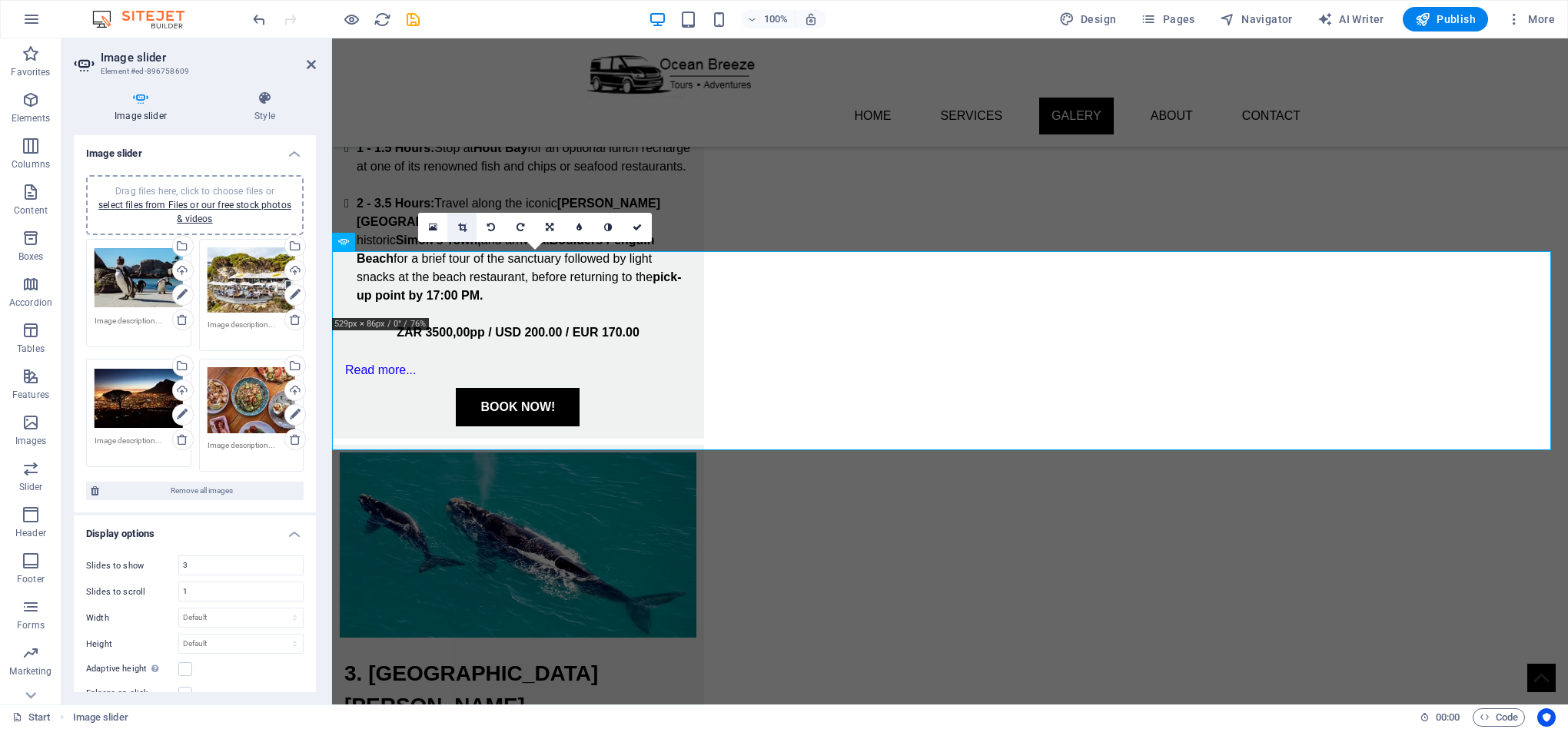
click at [460, 223] on icon at bounding box center [462, 227] width 8 height 9
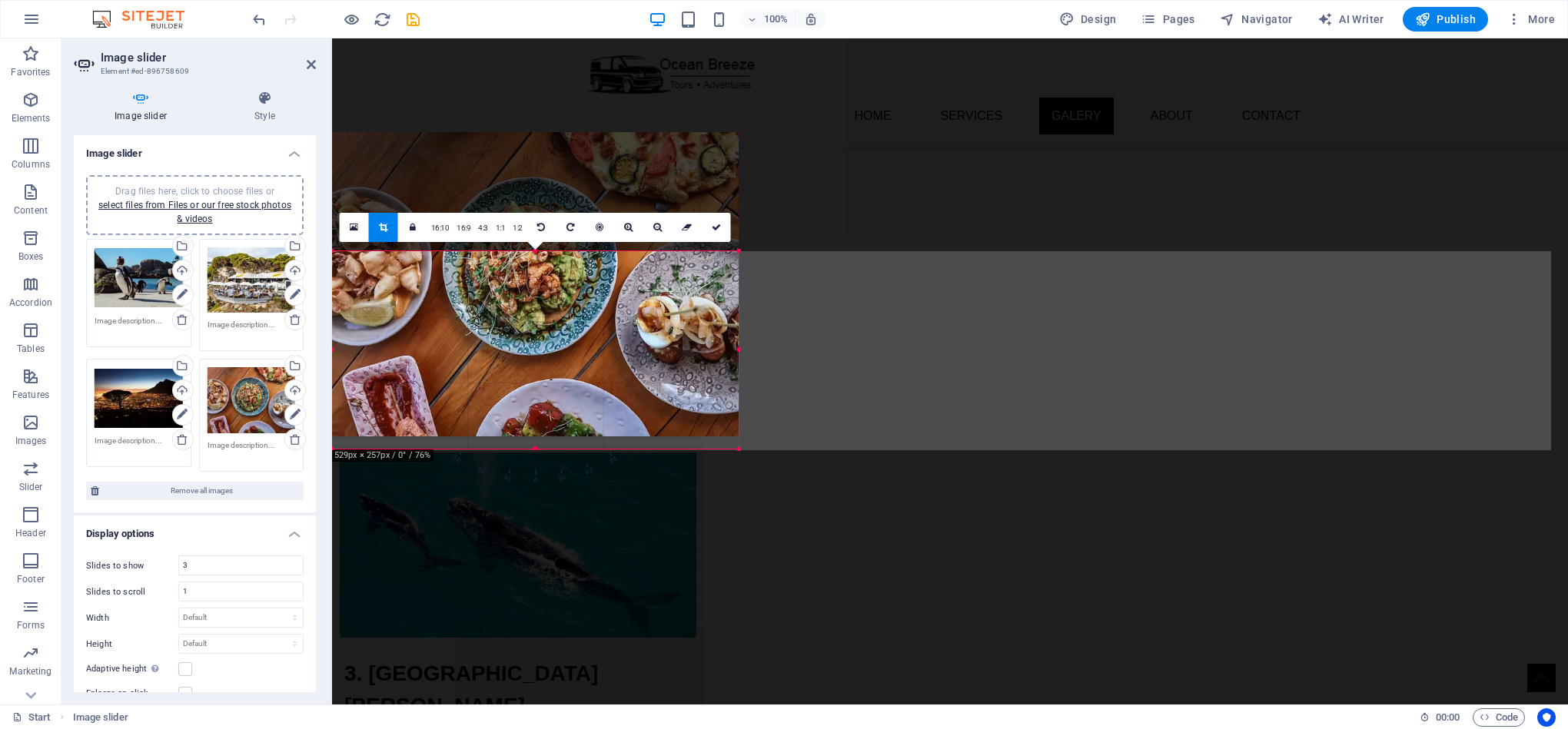
drag, startPoint x: 501, startPoint y: 314, endPoint x: 513, endPoint y: 446, distance: 132.5
click at [513, 446] on div at bounding box center [535, 449] width 407 height 6
drag, startPoint x: 517, startPoint y: 434, endPoint x: 517, endPoint y: 446, distance: 12.0
click at [517, 446] on div at bounding box center [535, 449] width 407 height 6
drag, startPoint x: 600, startPoint y: 439, endPoint x: 604, endPoint y: 450, distance: 11.7
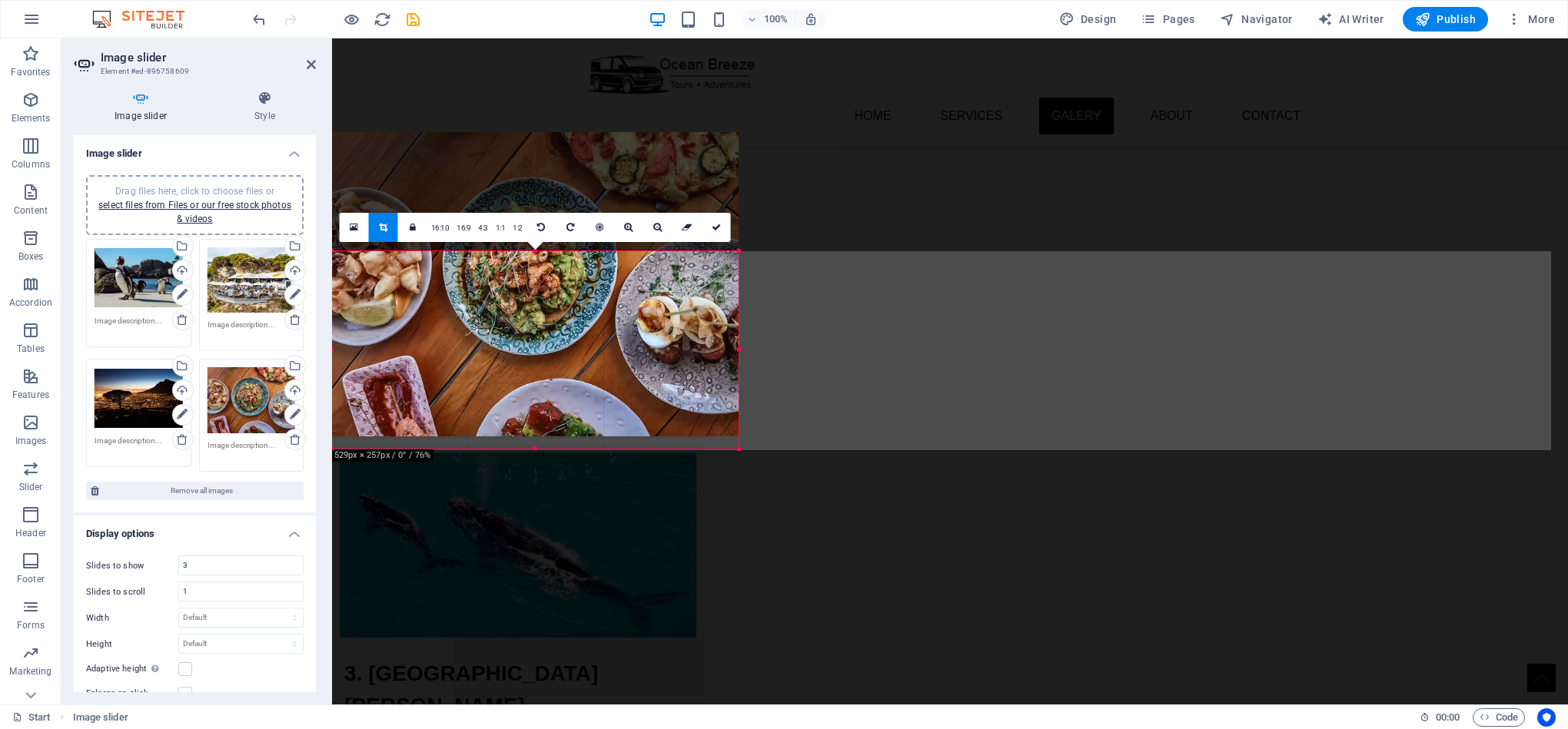
click at [604, 450] on div at bounding box center [535, 449] width 407 height 6
drag, startPoint x: 575, startPoint y: 436, endPoint x: 584, endPoint y: 447, distance: 14.2
click at [584, 447] on div at bounding box center [535, 449] width 407 height 6
click at [712, 226] on icon at bounding box center [716, 227] width 9 height 9
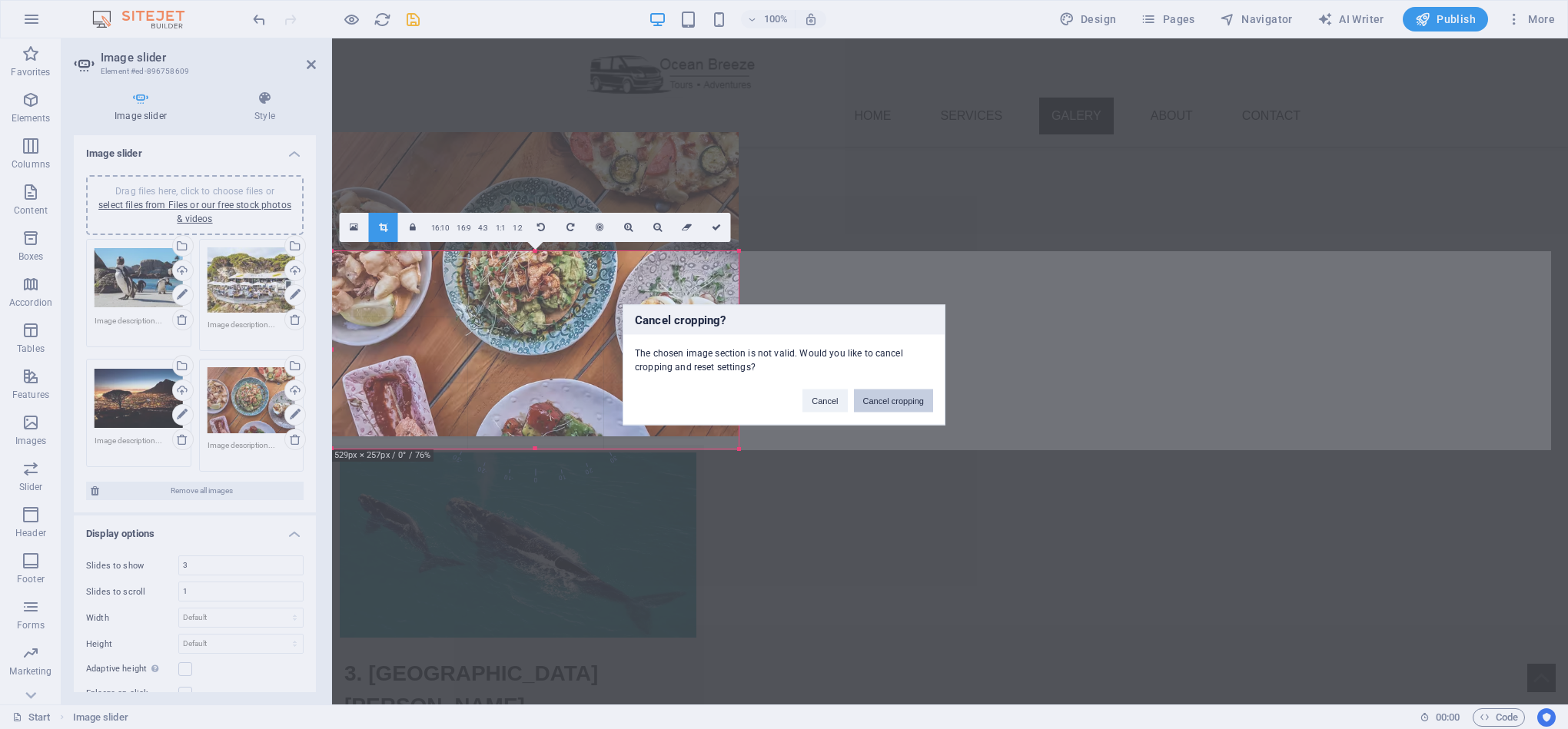
click at [897, 397] on button "Cancel cropping" at bounding box center [893, 400] width 80 height 23
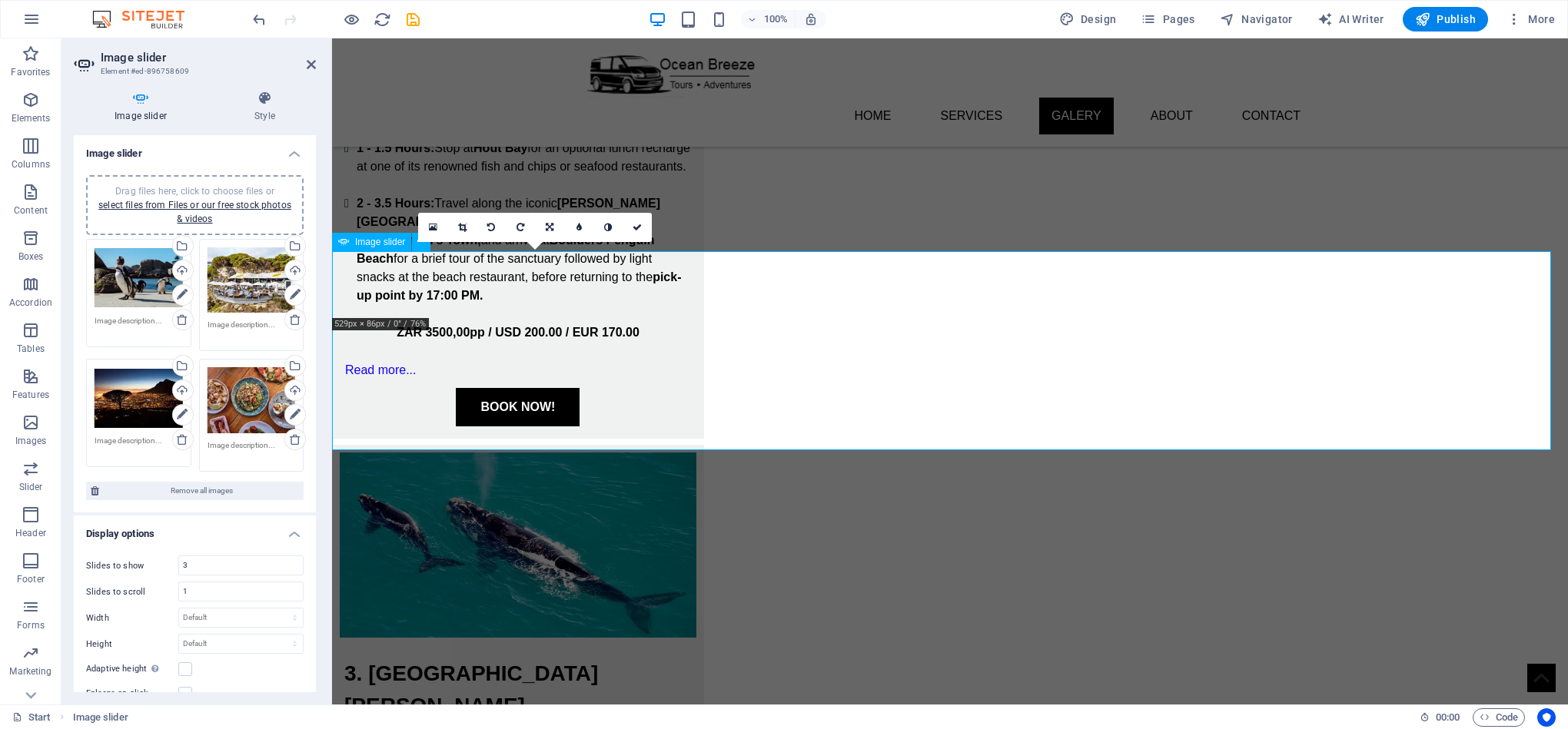
click at [466, 228] on link at bounding box center [461, 226] width 29 height 29
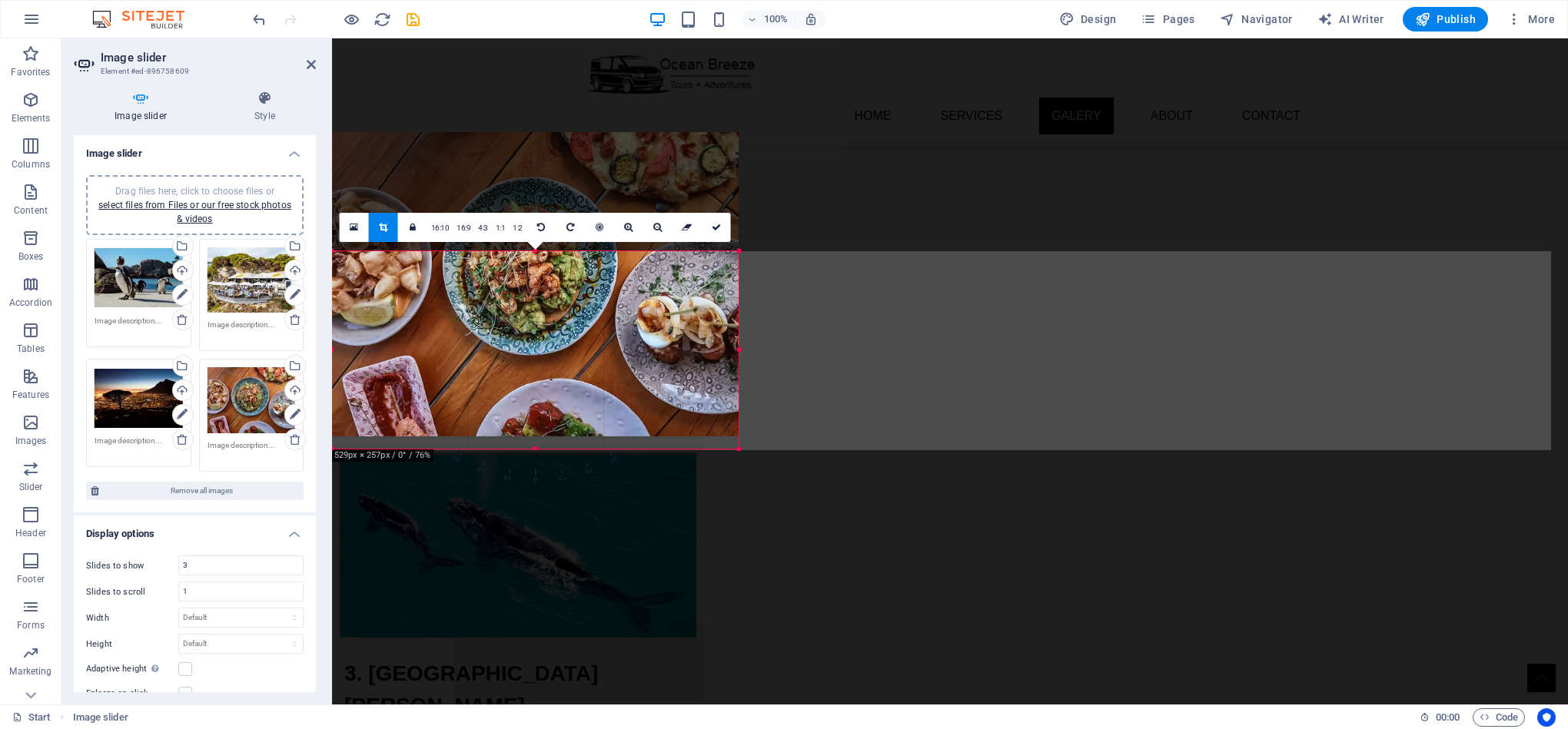
drag, startPoint x: 539, startPoint y: 317, endPoint x: 543, endPoint y: 448, distance: 131.1
click at [543, 448] on div at bounding box center [535, 449] width 407 height 6
click at [715, 226] on icon at bounding box center [716, 227] width 9 height 9
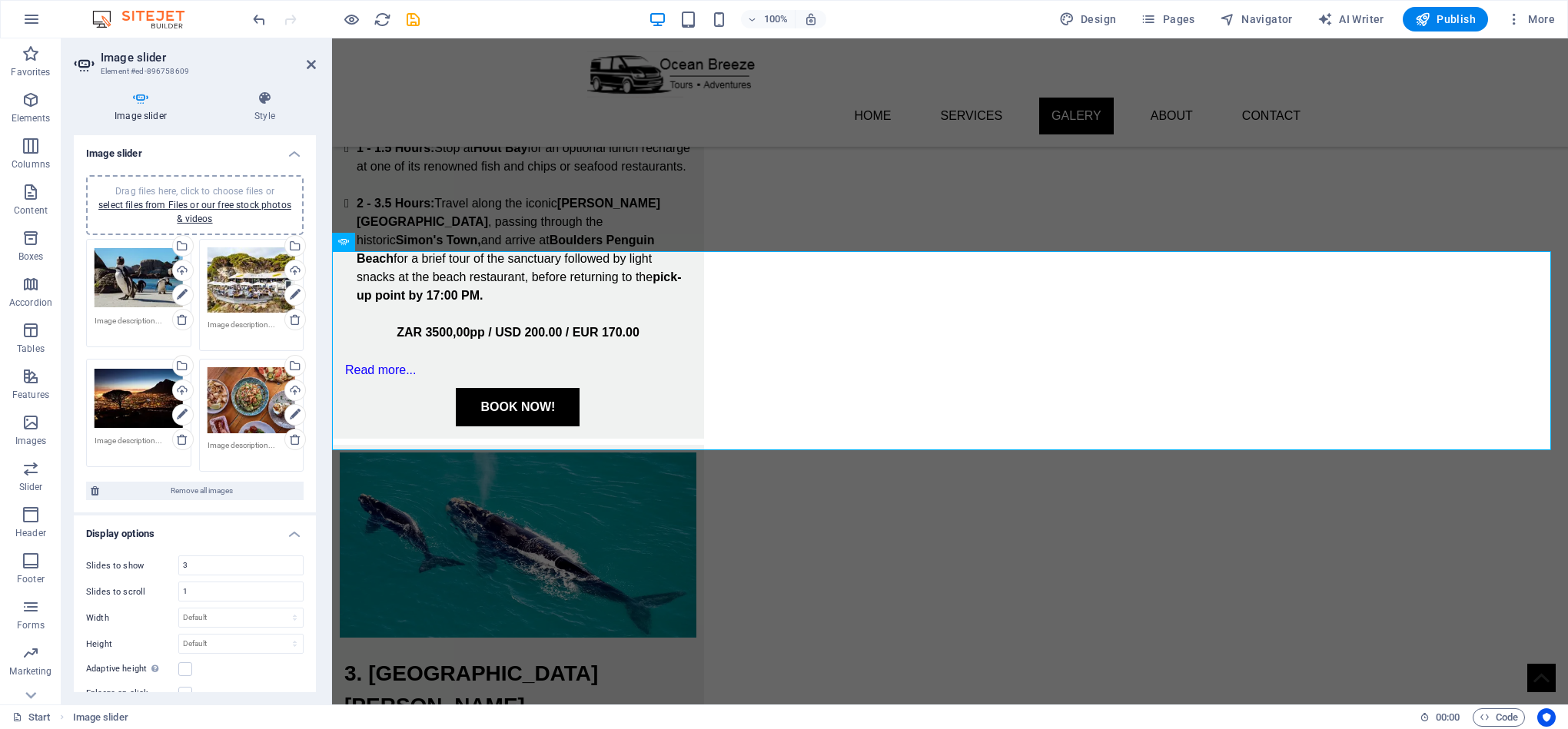
click at [402, 18] on div at bounding box center [336, 19] width 172 height 25
click at [410, 18] on icon "save" at bounding box center [413, 19] width 17 height 17
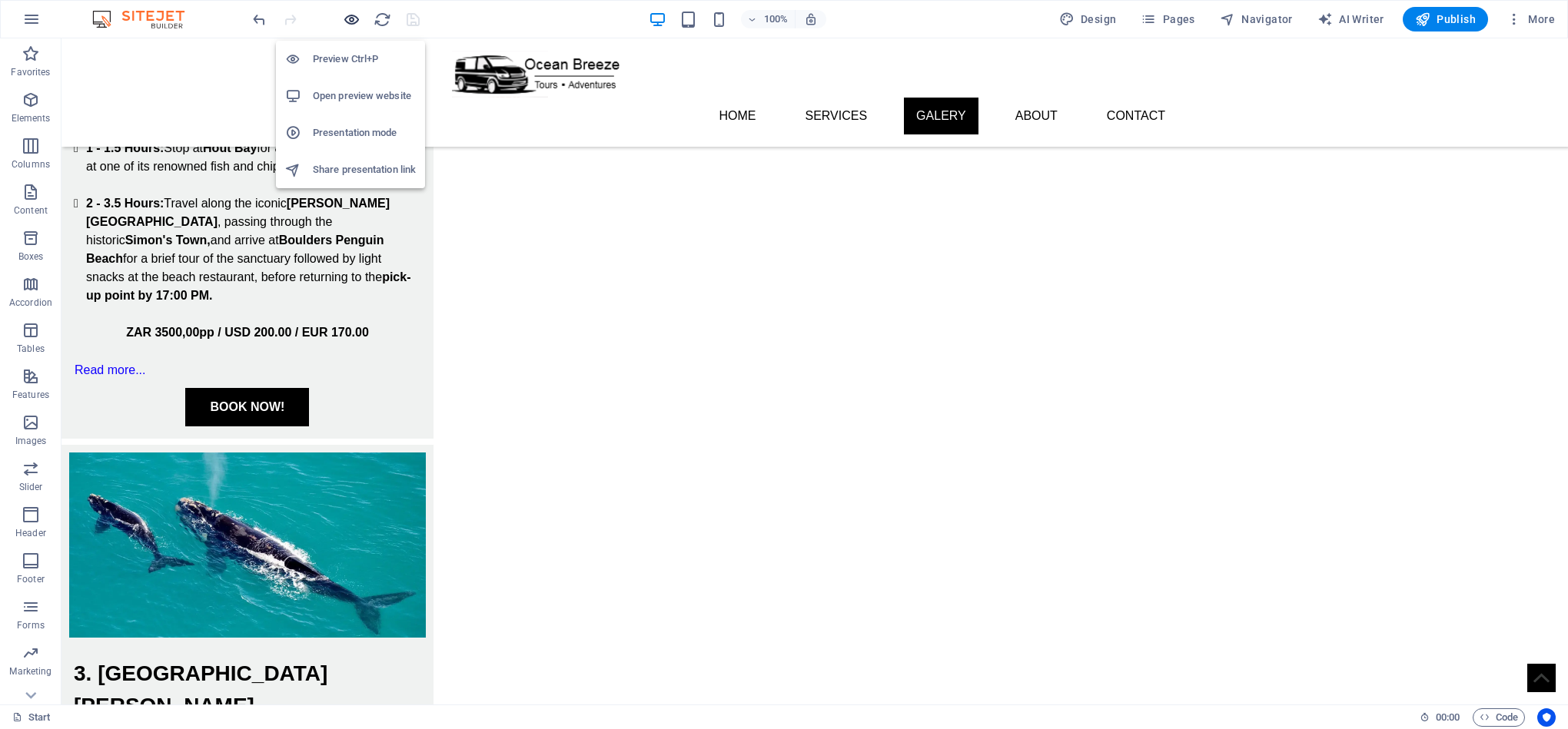
click at [355, 21] on icon "button" at bounding box center [351, 19] width 17 height 17
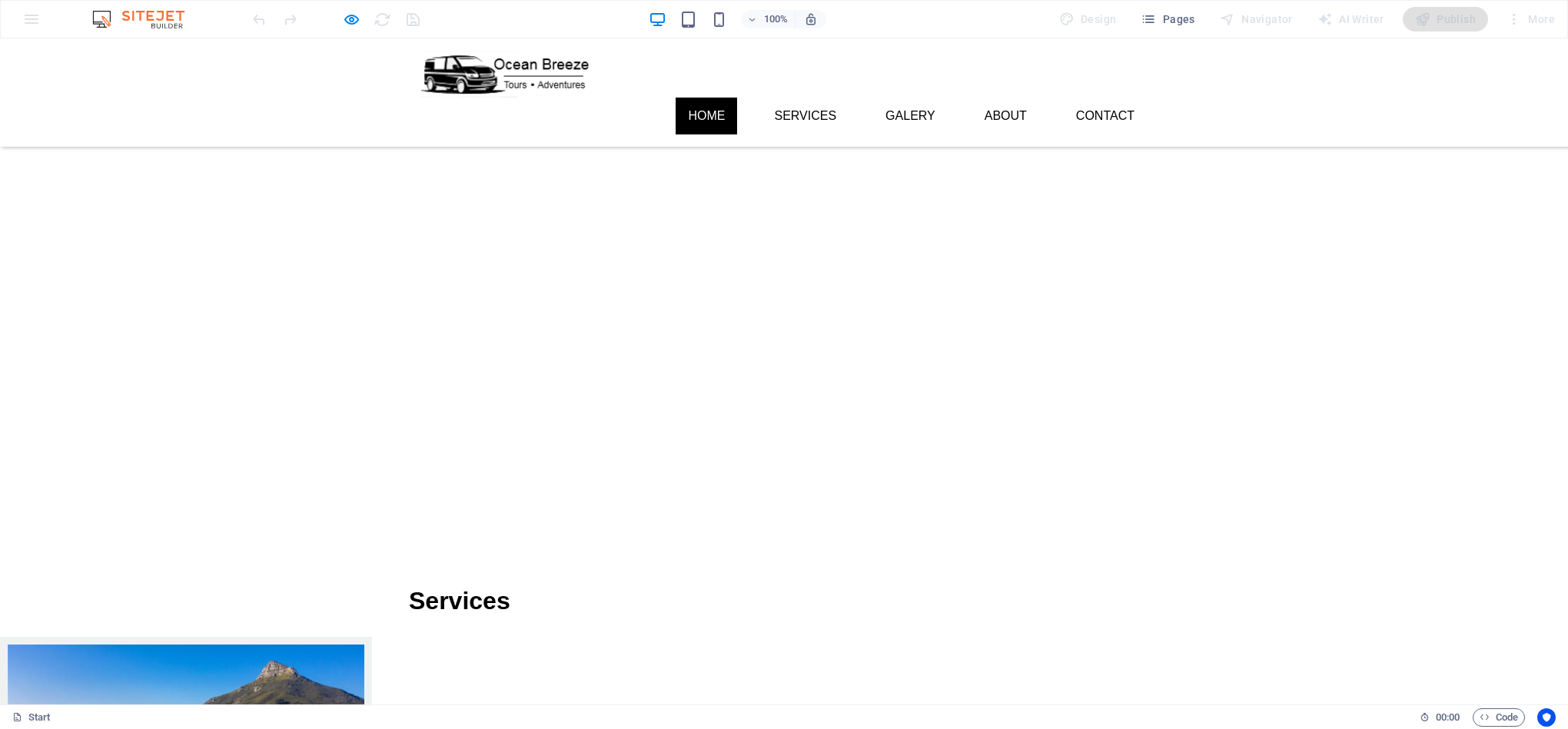
scroll to position [0, 0]
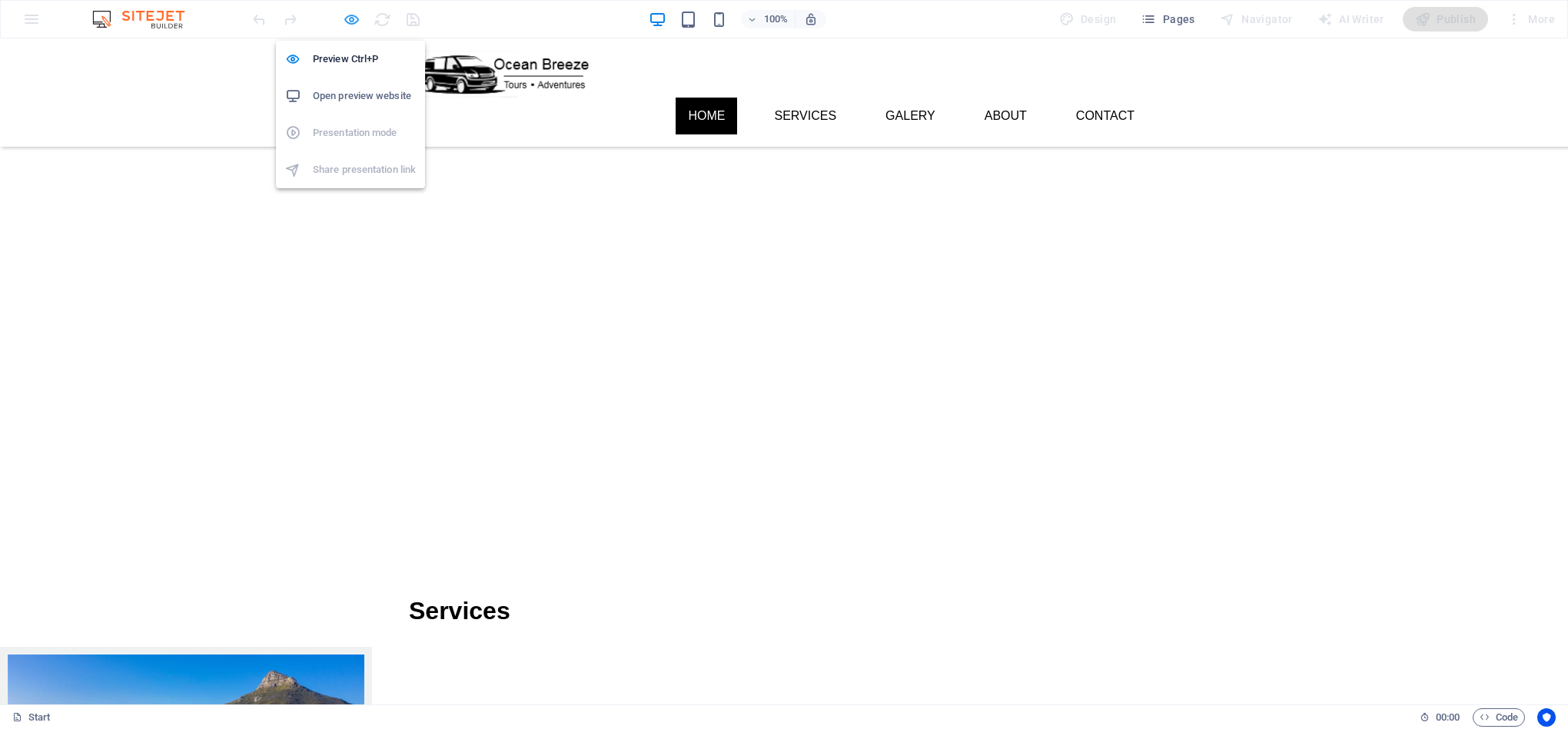
click at [348, 18] on icon "button" at bounding box center [351, 19] width 17 height 17
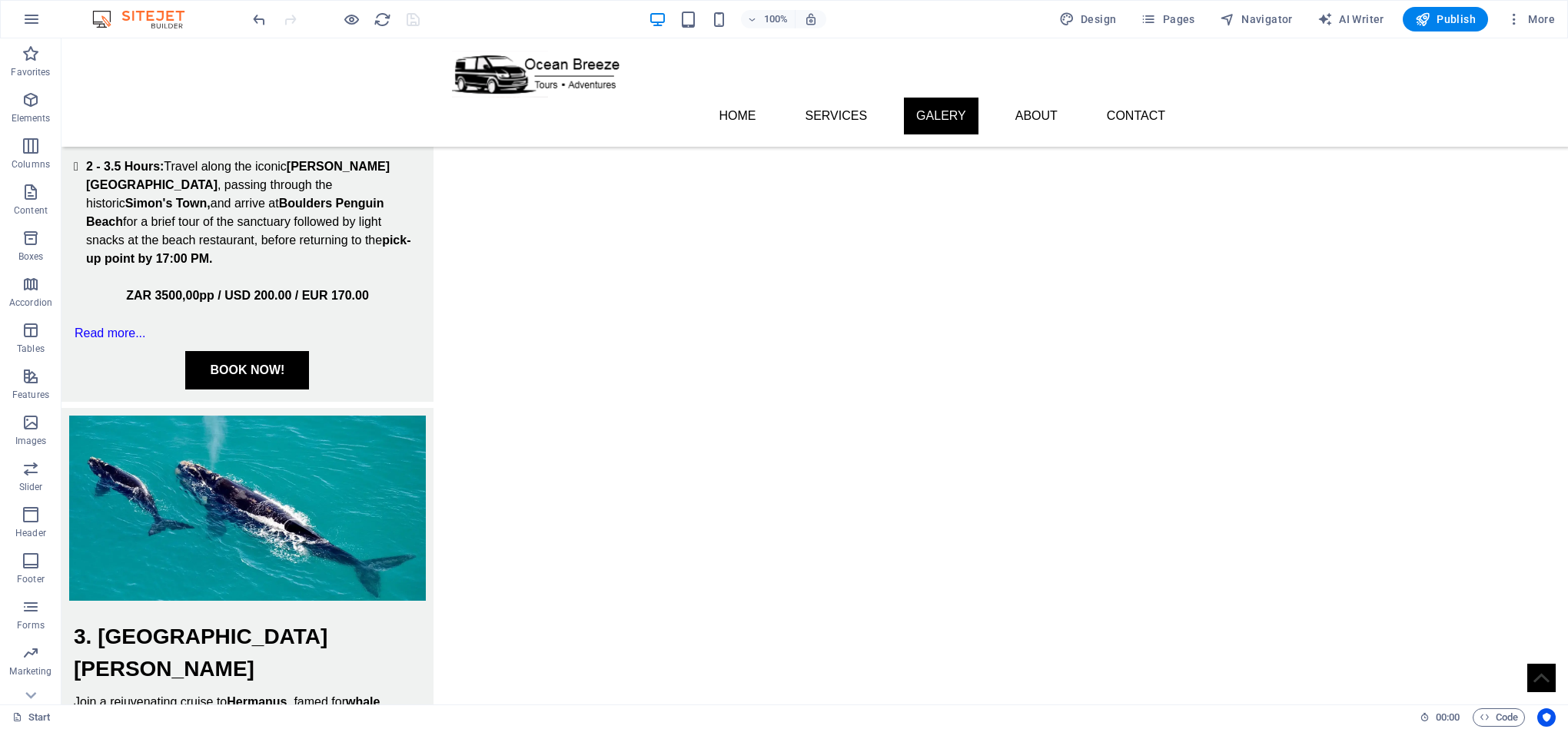
scroll to position [2134, 0]
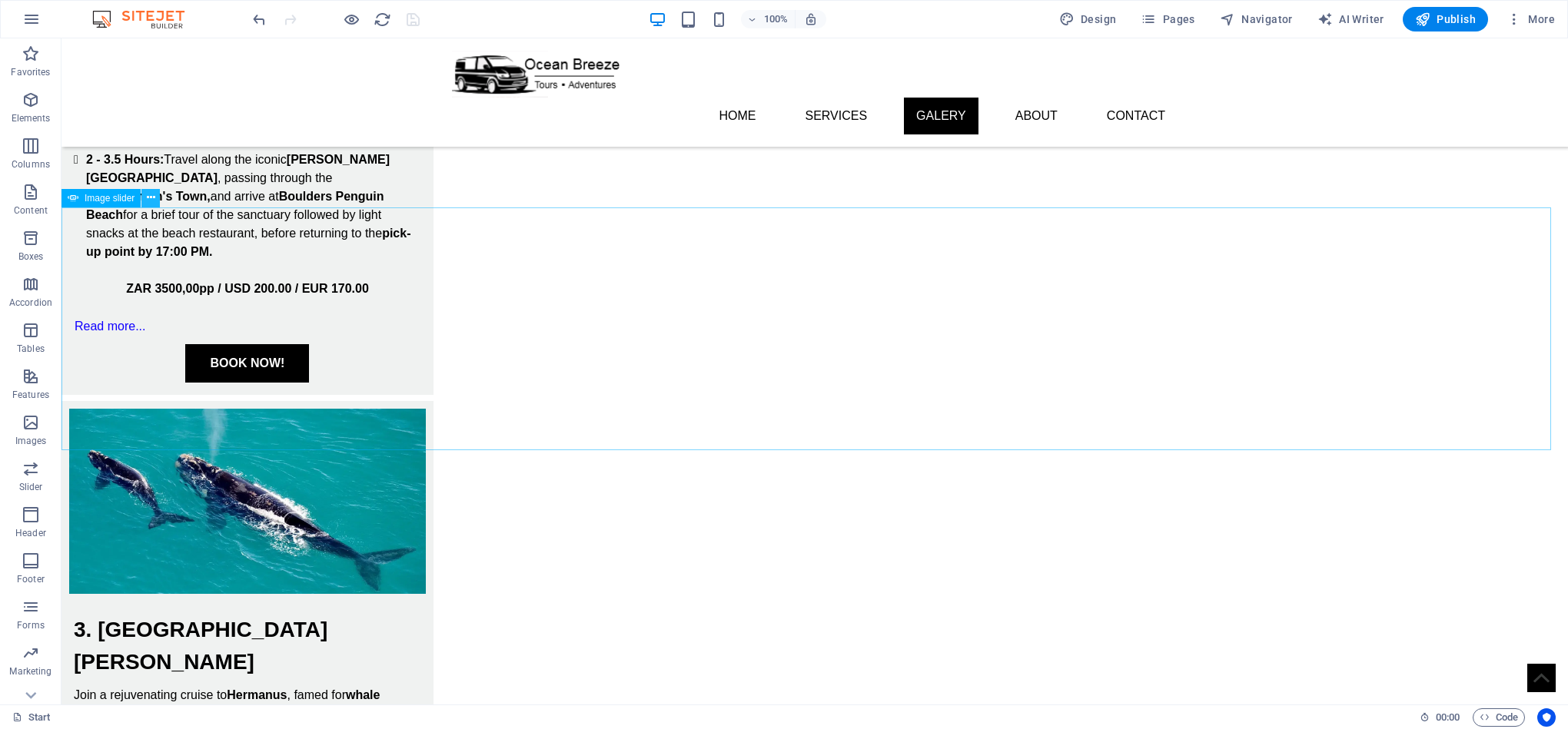
click at [150, 196] on icon at bounding box center [151, 198] width 8 height 17
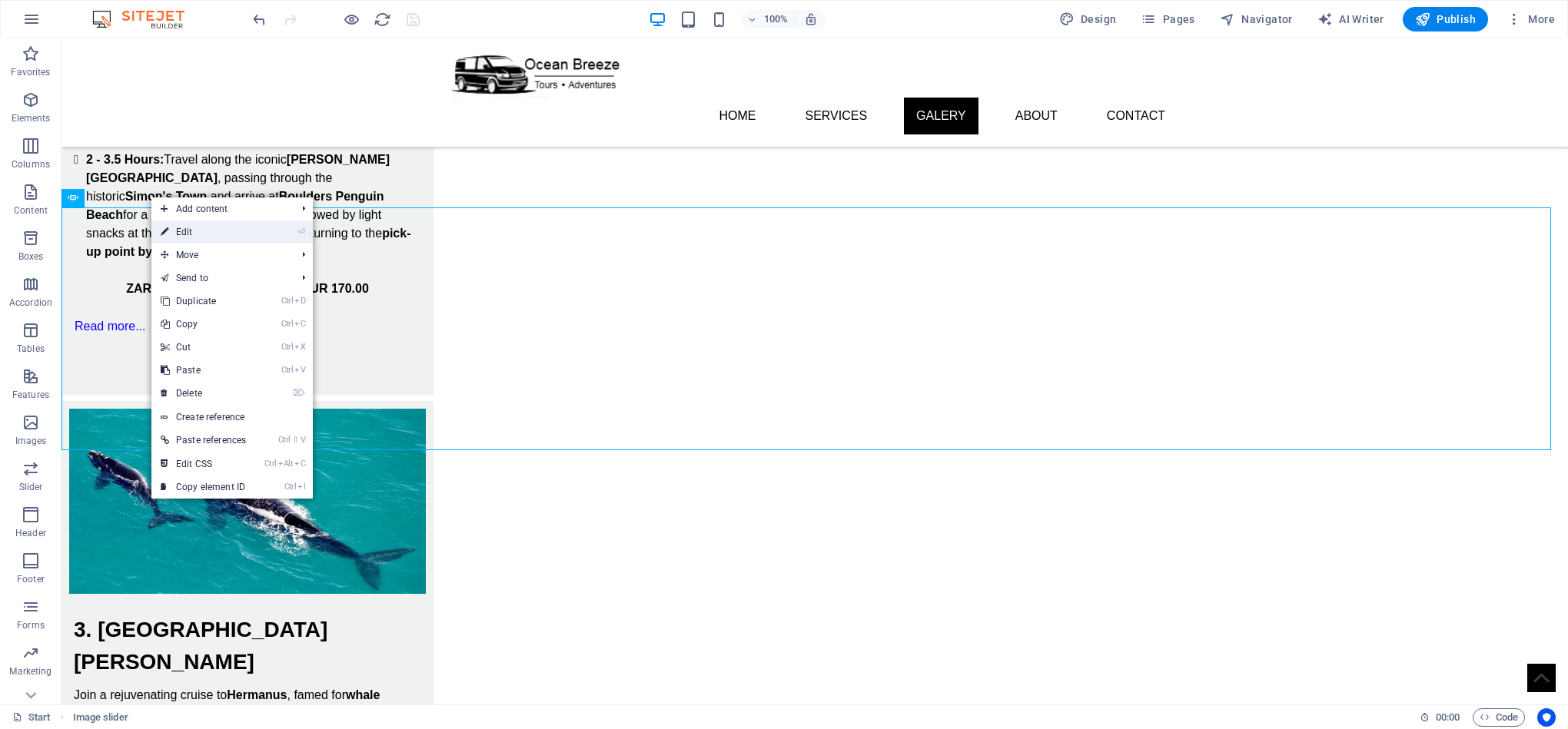
click at [201, 237] on link "⏎ Edit" at bounding box center [203, 232] width 103 height 23
select select "ms"
select select "s"
select select "progressive"
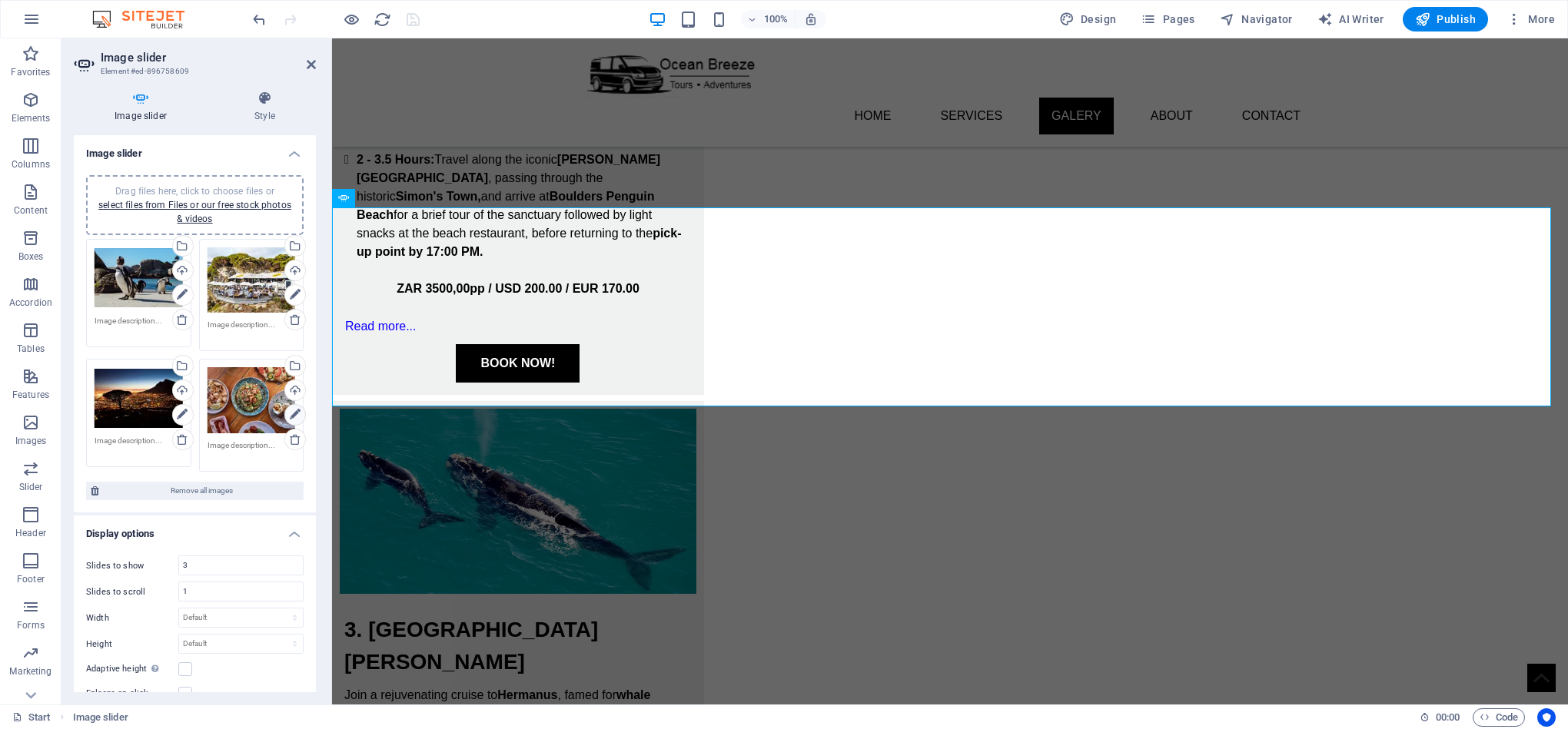
click at [298, 412] on icon at bounding box center [294, 415] width 11 height 18
click at [461, 187] on icon at bounding box center [462, 183] width 8 height 9
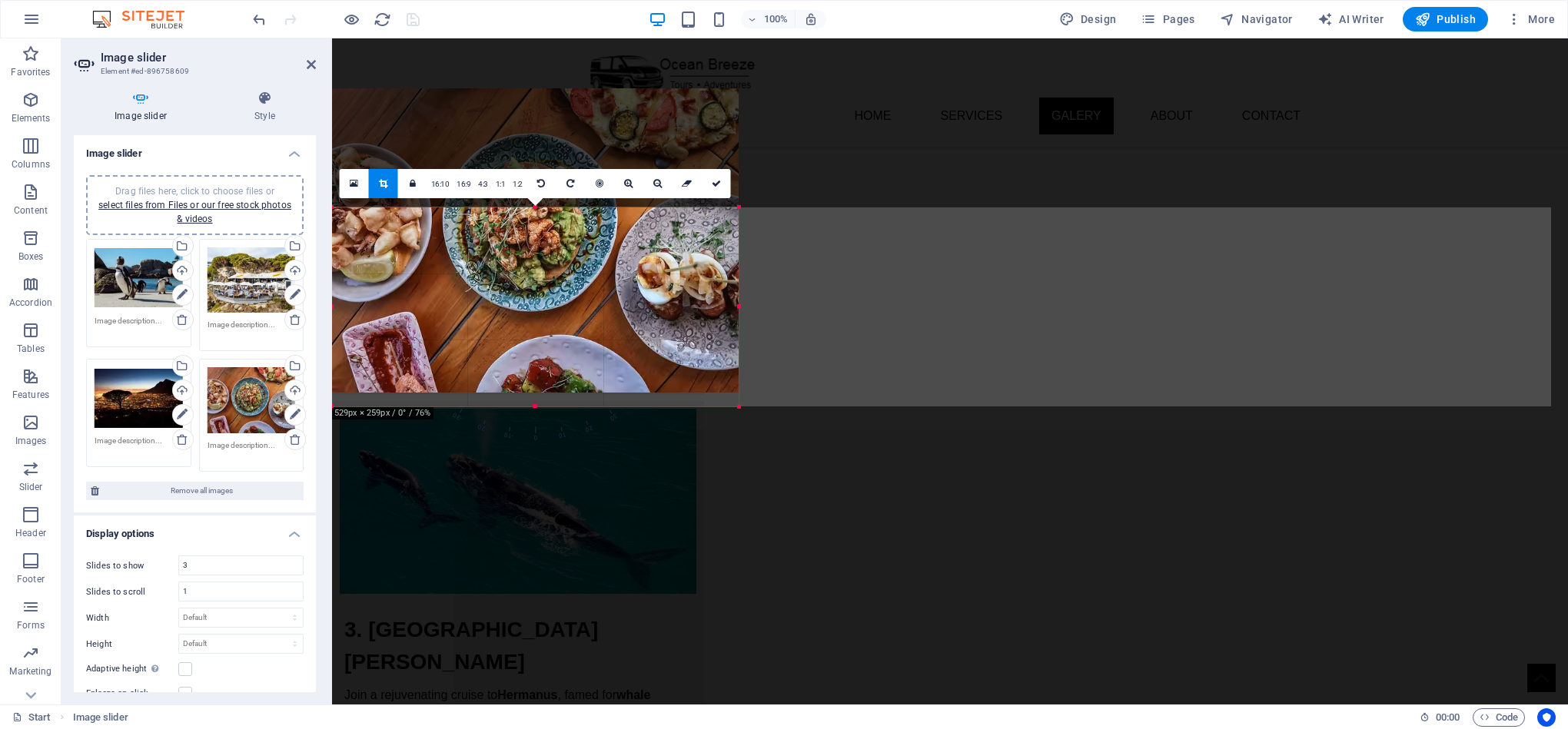
drag, startPoint x: 536, startPoint y: 395, endPoint x: 540, endPoint y: 407, distance: 12.6
click at [540, 407] on div at bounding box center [535, 407] width 407 height 6
drag, startPoint x: 568, startPoint y: 390, endPoint x: 568, endPoint y: 403, distance: 13.0
click at [568, 404] on div at bounding box center [535, 407] width 407 height 6
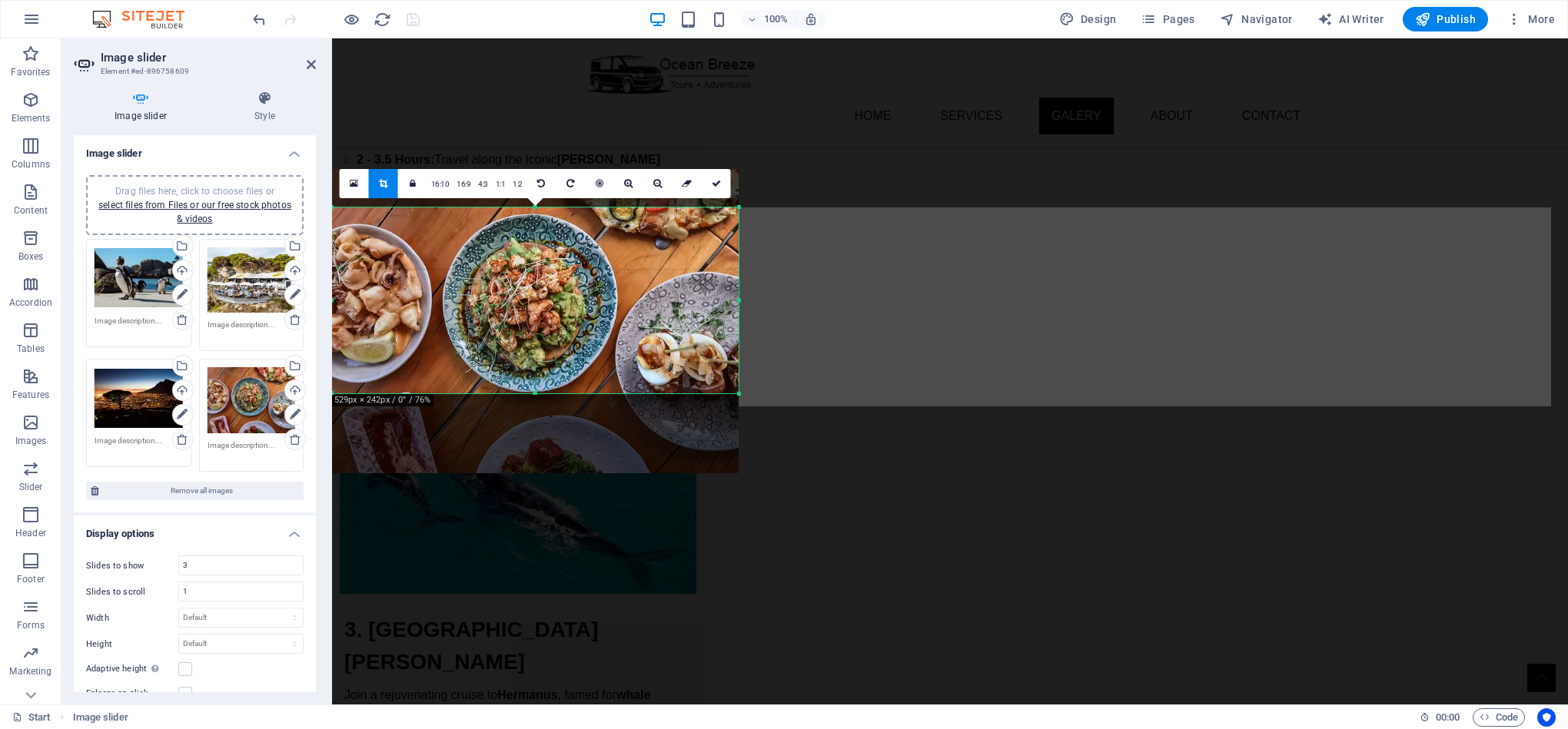
drag, startPoint x: 558, startPoint y: 242, endPoint x: 562, endPoint y: 322, distance: 80.1
click at [562, 322] on div at bounding box center [535, 321] width 407 height 305
drag, startPoint x: 528, startPoint y: 393, endPoint x: 533, endPoint y: 406, distance: 13.9
click at [533, 406] on div at bounding box center [535, 407] width 407 height 6
click at [715, 182] on icon at bounding box center [716, 183] width 9 height 9
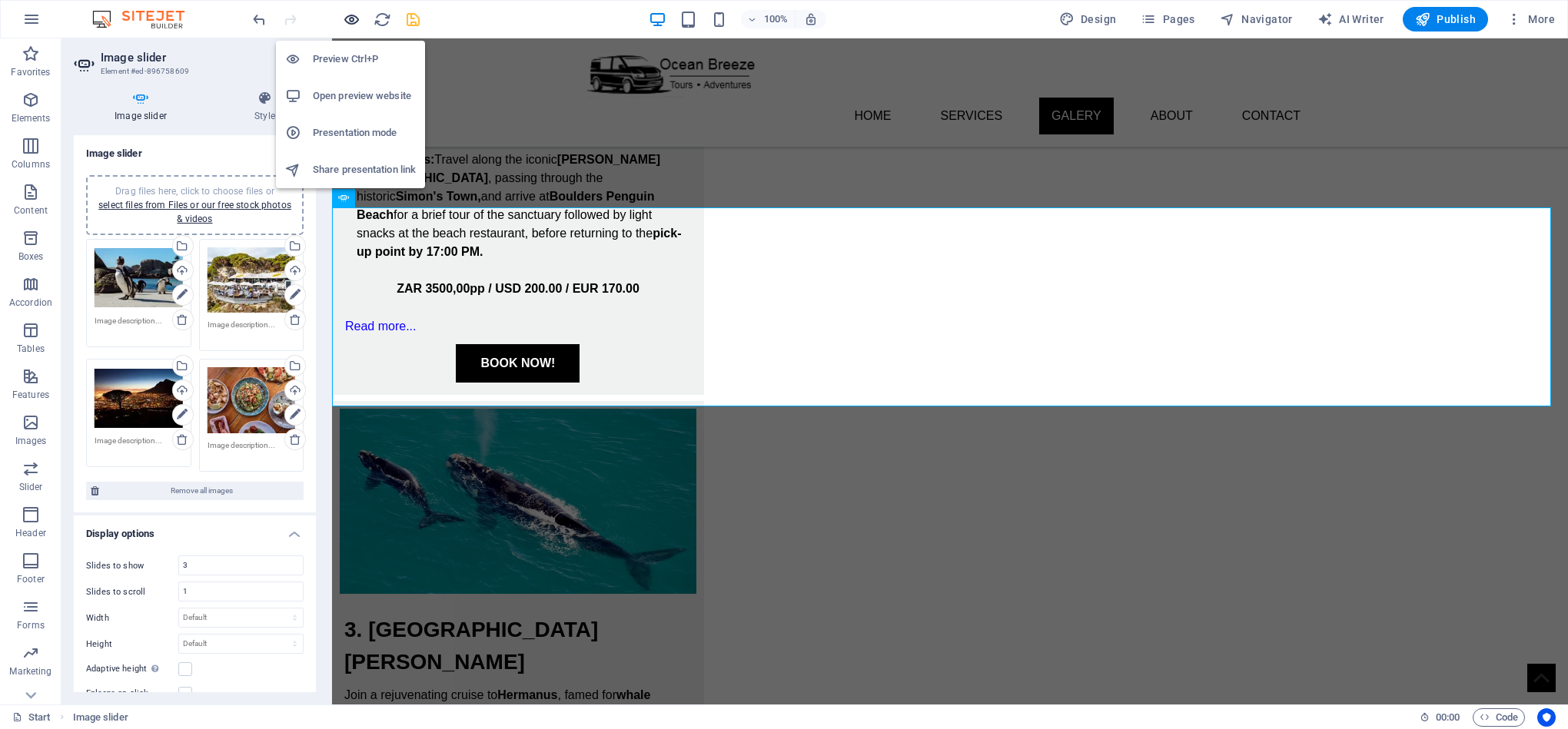
click at [353, 17] on icon "button" at bounding box center [351, 19] width 17 height 17
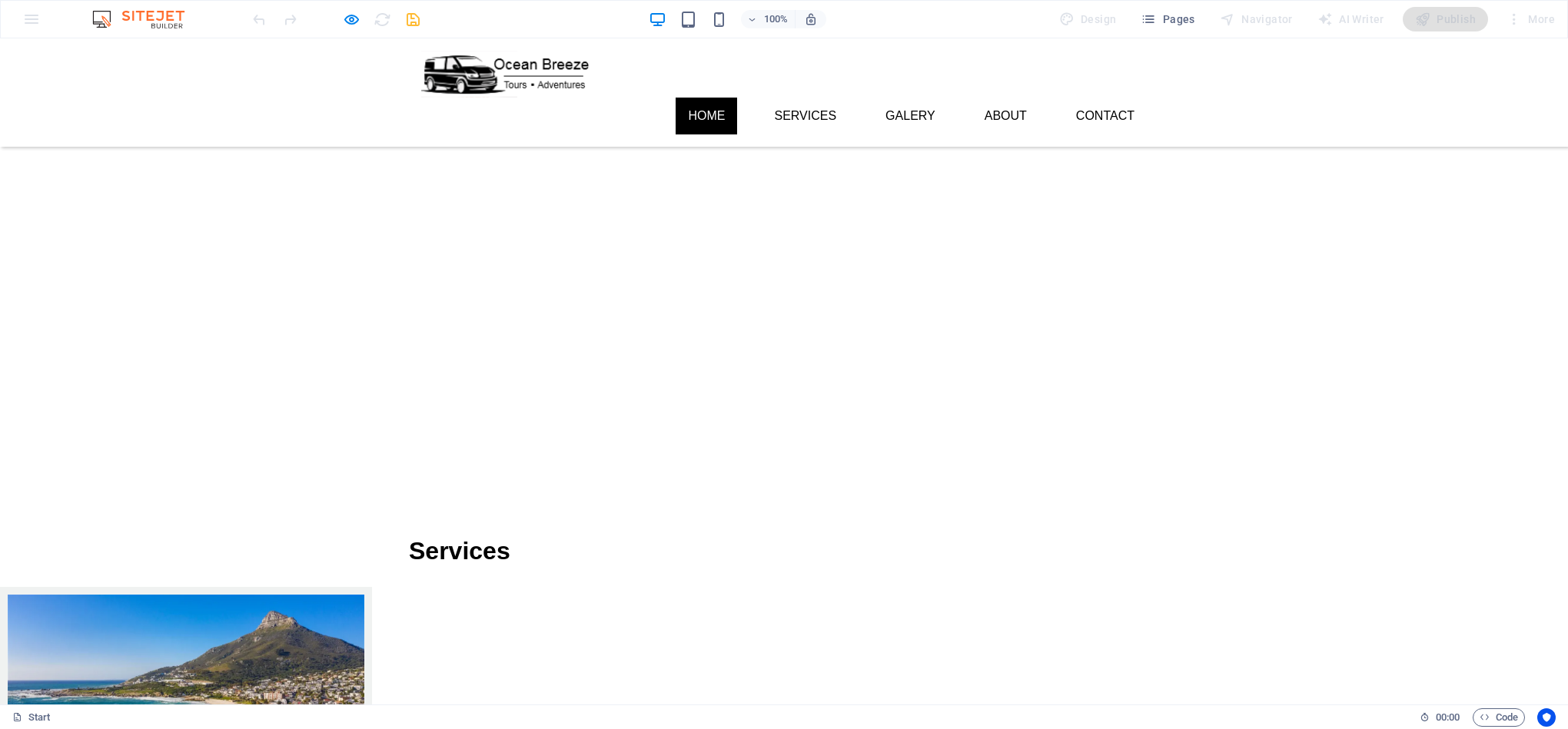
scroll to position [0, 0]
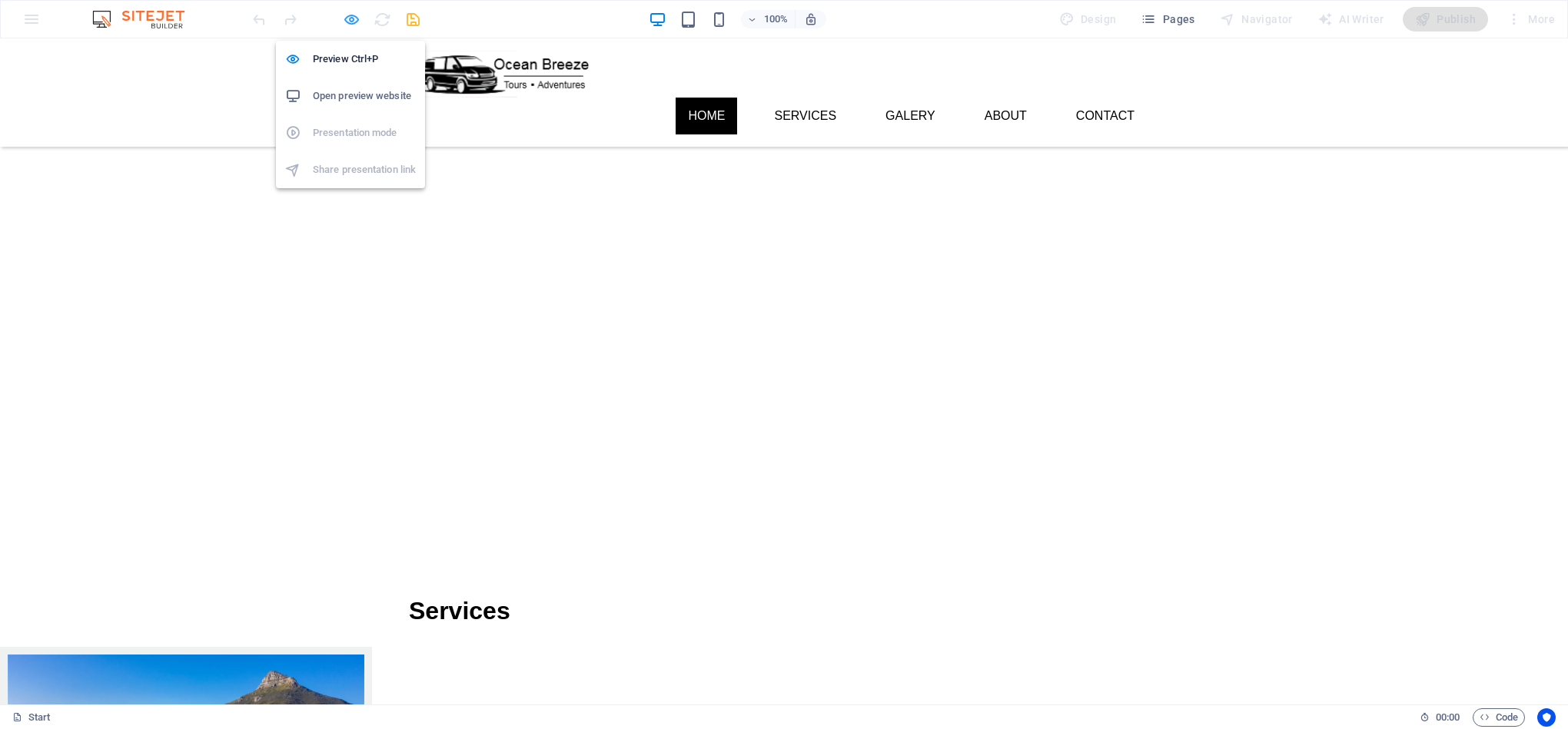
click at [347, 17] on icon "button" at bounding box center [351, 19] width 17 height 17
select select "ms"
select select "s"
select select "progressive"
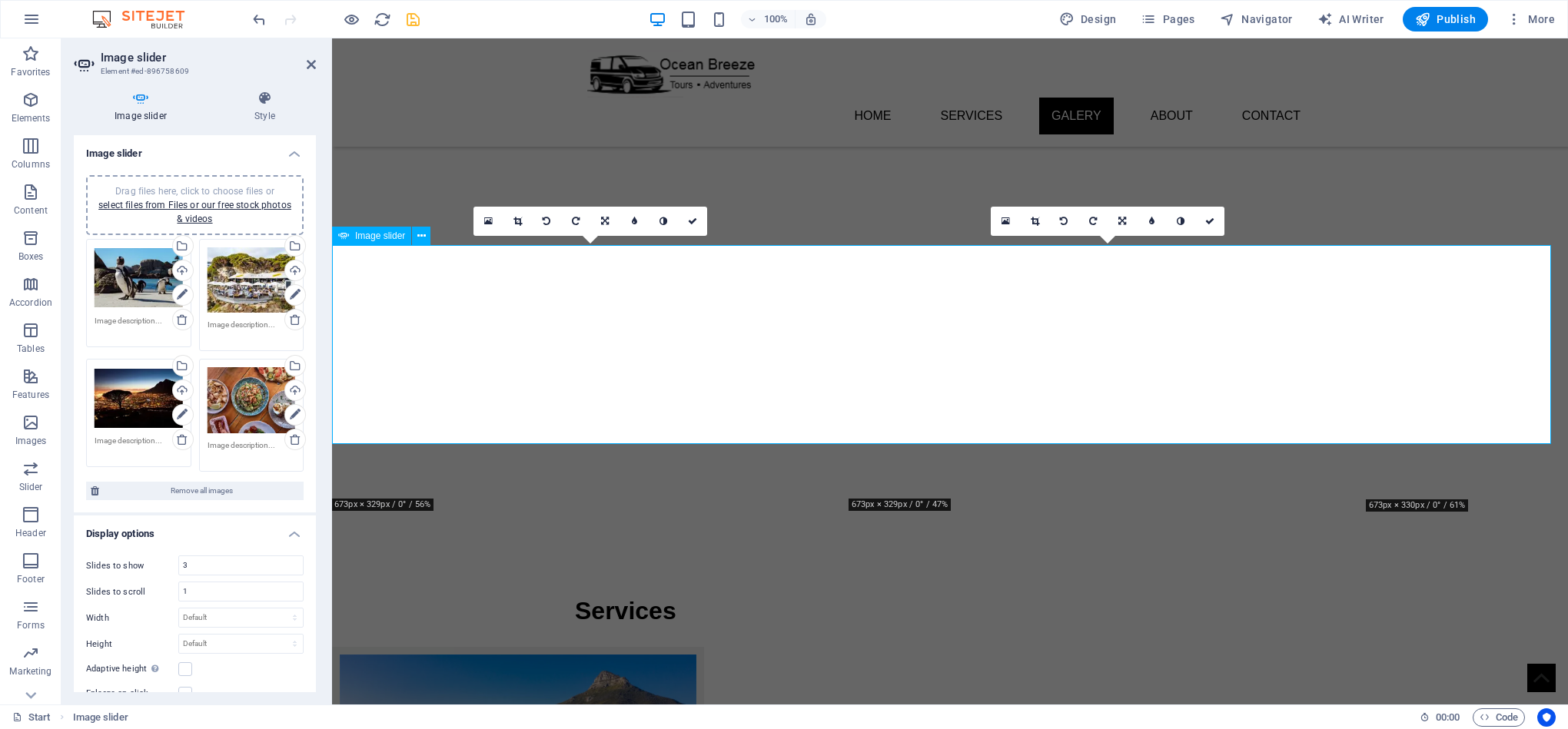
scroll to position [2095, 0]
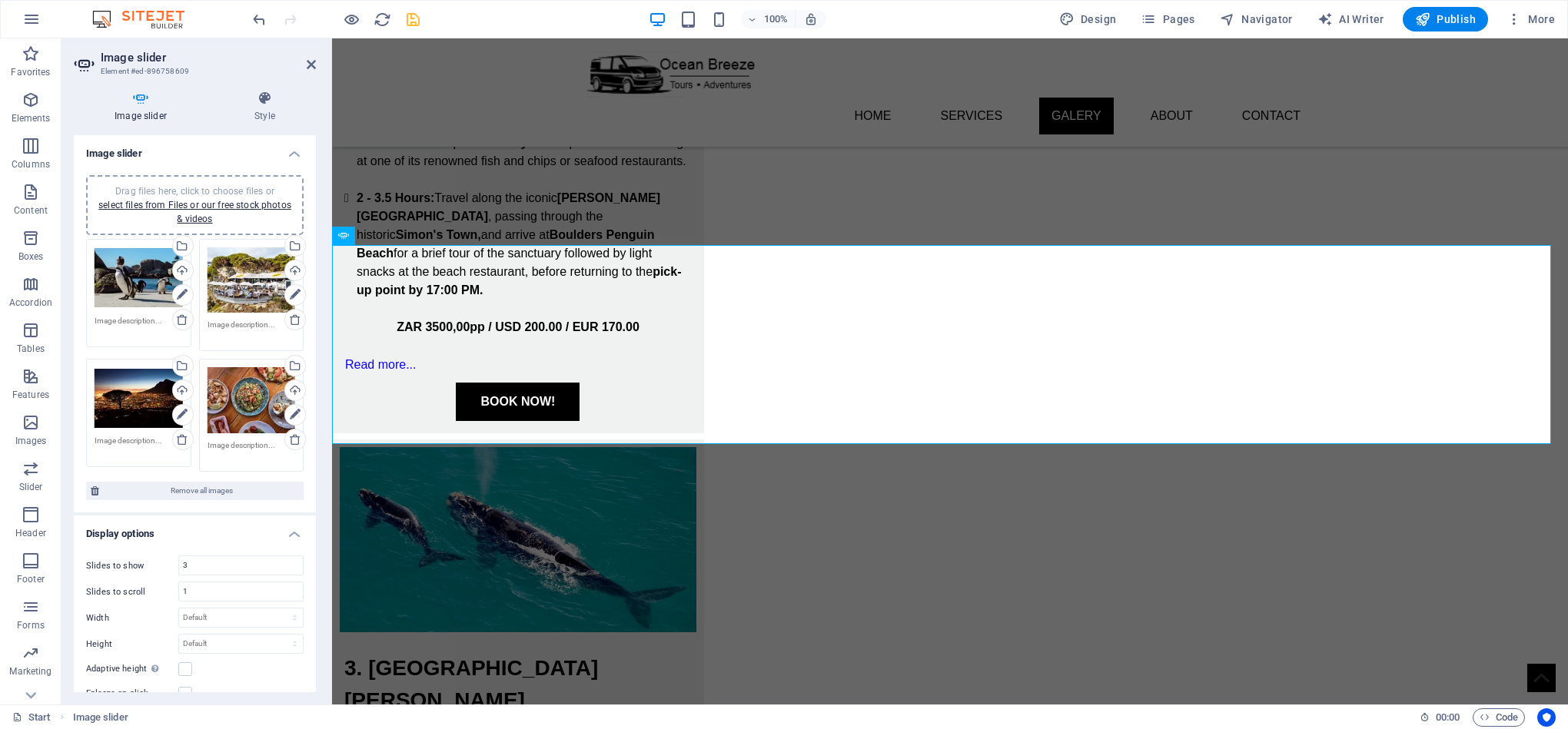
click at [211, 189] on span "Drag files here, click to choose files or select files from Files or our free s…" at bounding box center [194, 205] width 193 height 38
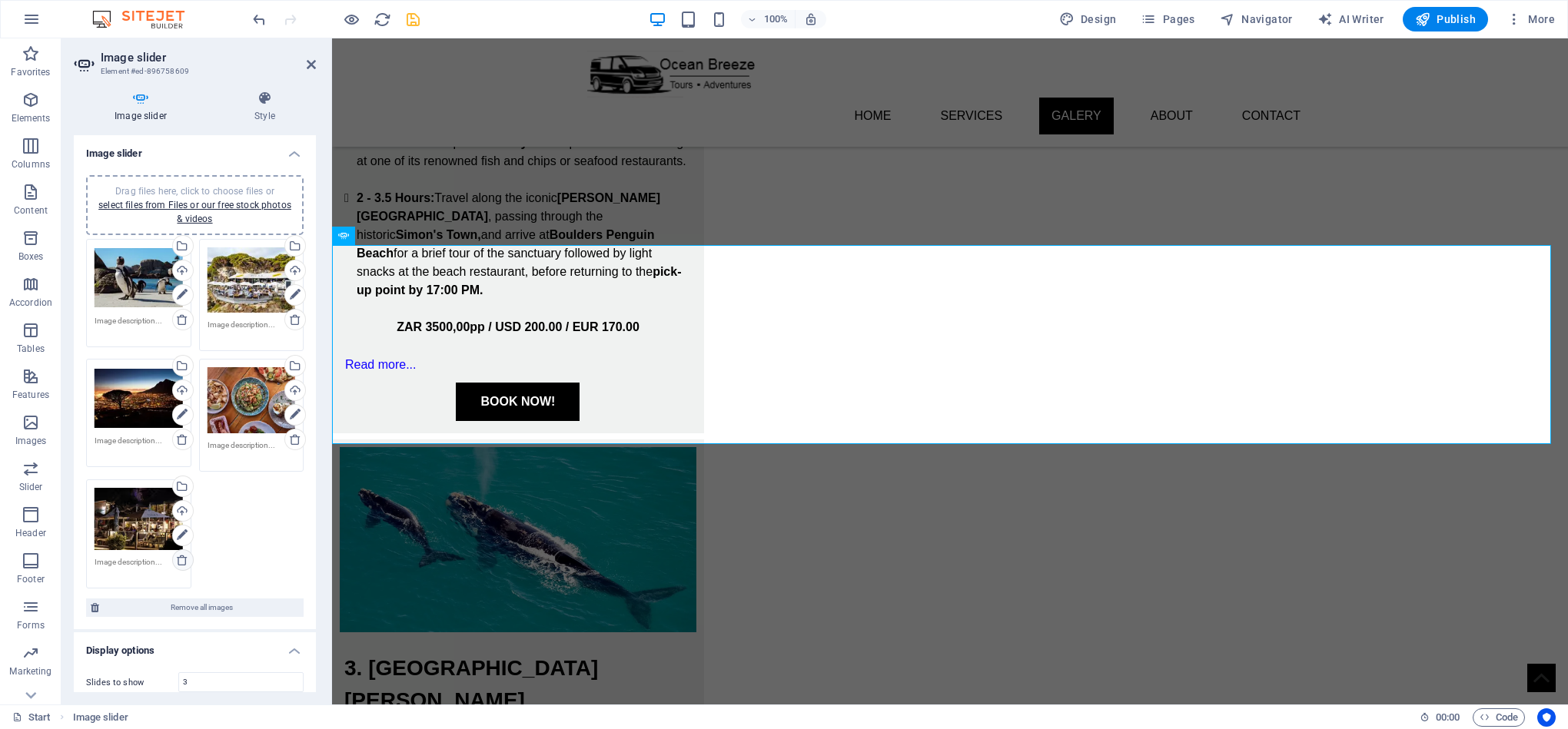
click at [182, 560] on icon at bounding box center [182, 560] width 12 height 12
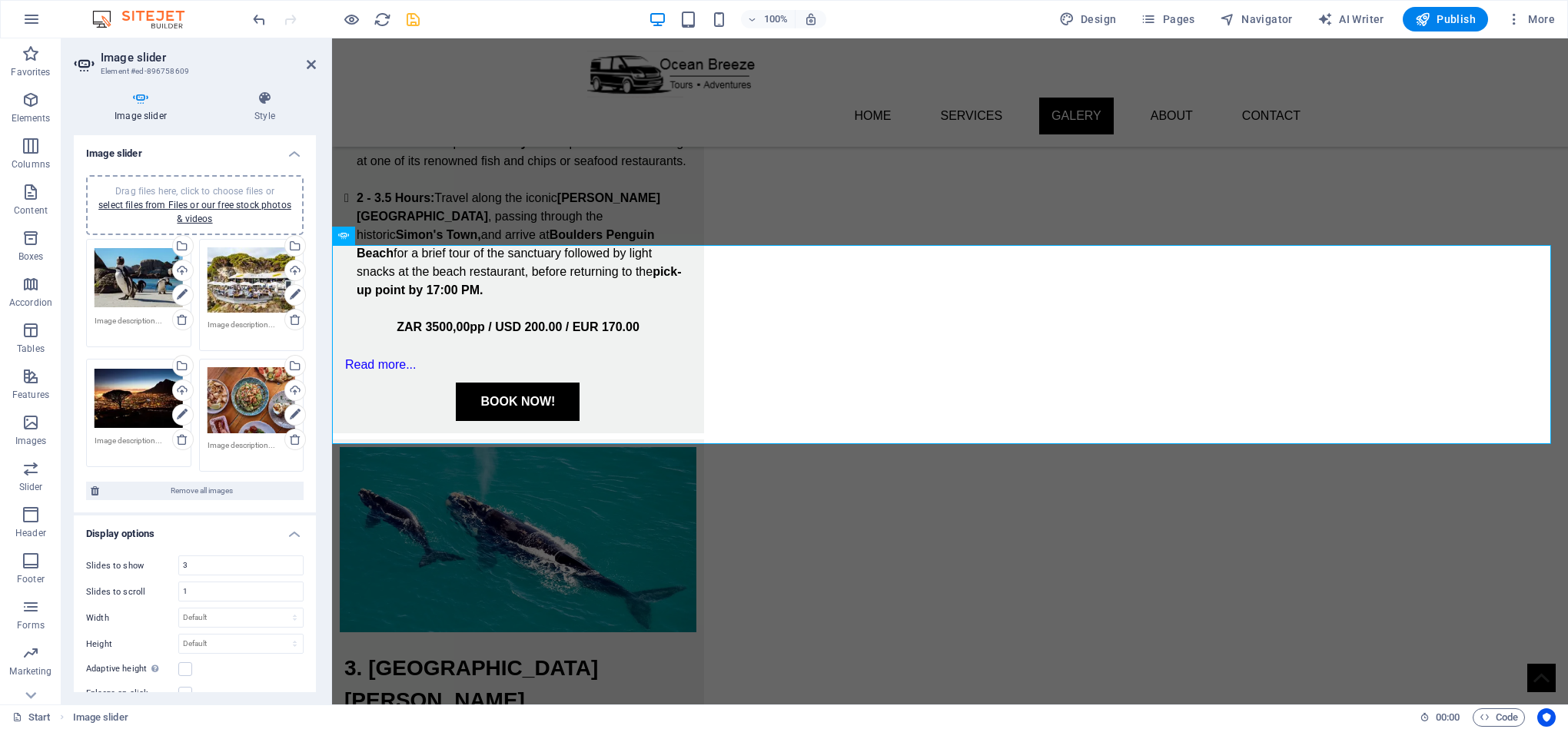
click at [227, 188] on span "Drag files here, click to choose files or select files from Files or our free s…" at bounding box center [194, 205] width 193 height 38
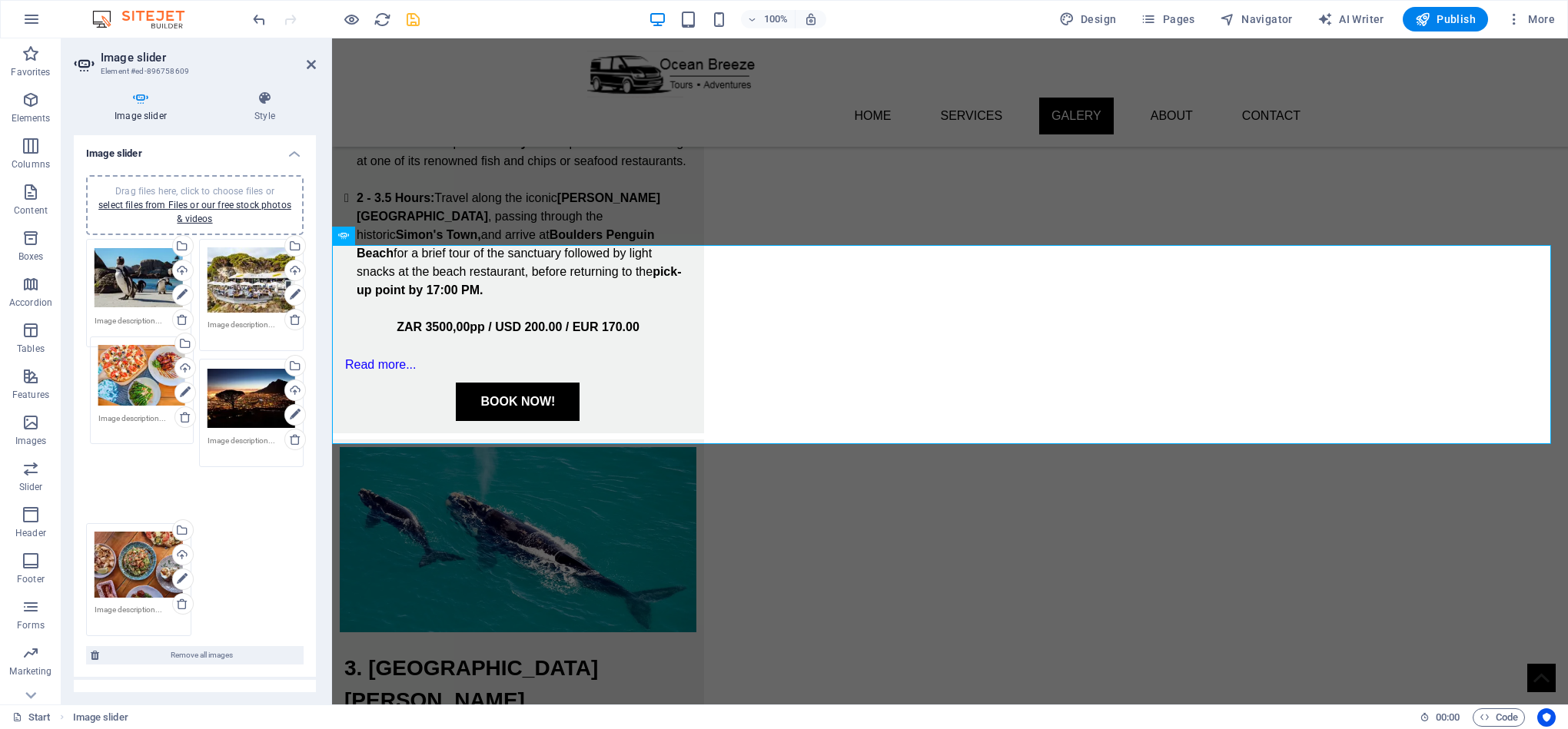
drag, startPoint x: 127, startPoint y: 522, endPoint x: 179, endPoint y: 415, distance: 119.0
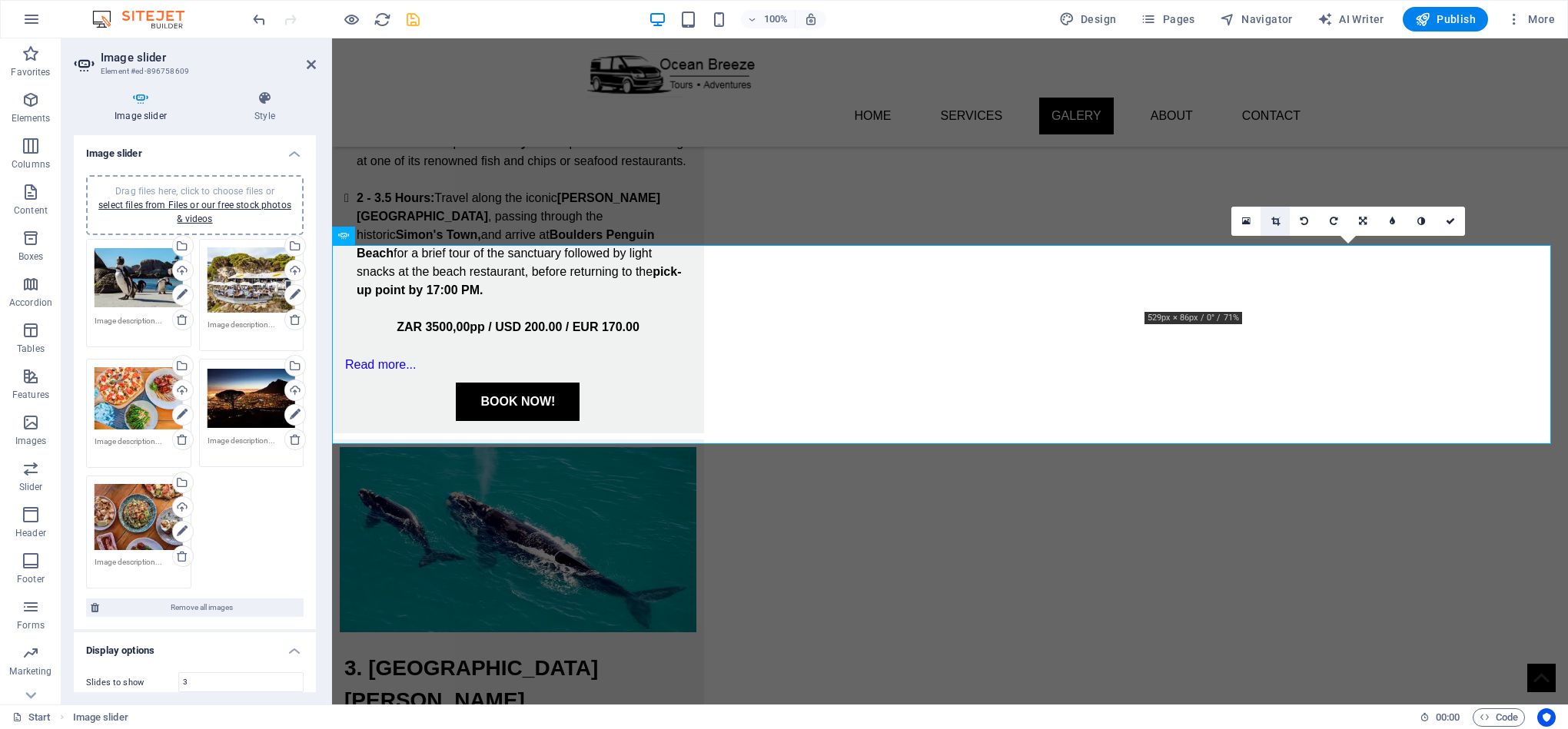
click at [1278, 217] on icon at bounding box center [1275, 221] width 8 height 9
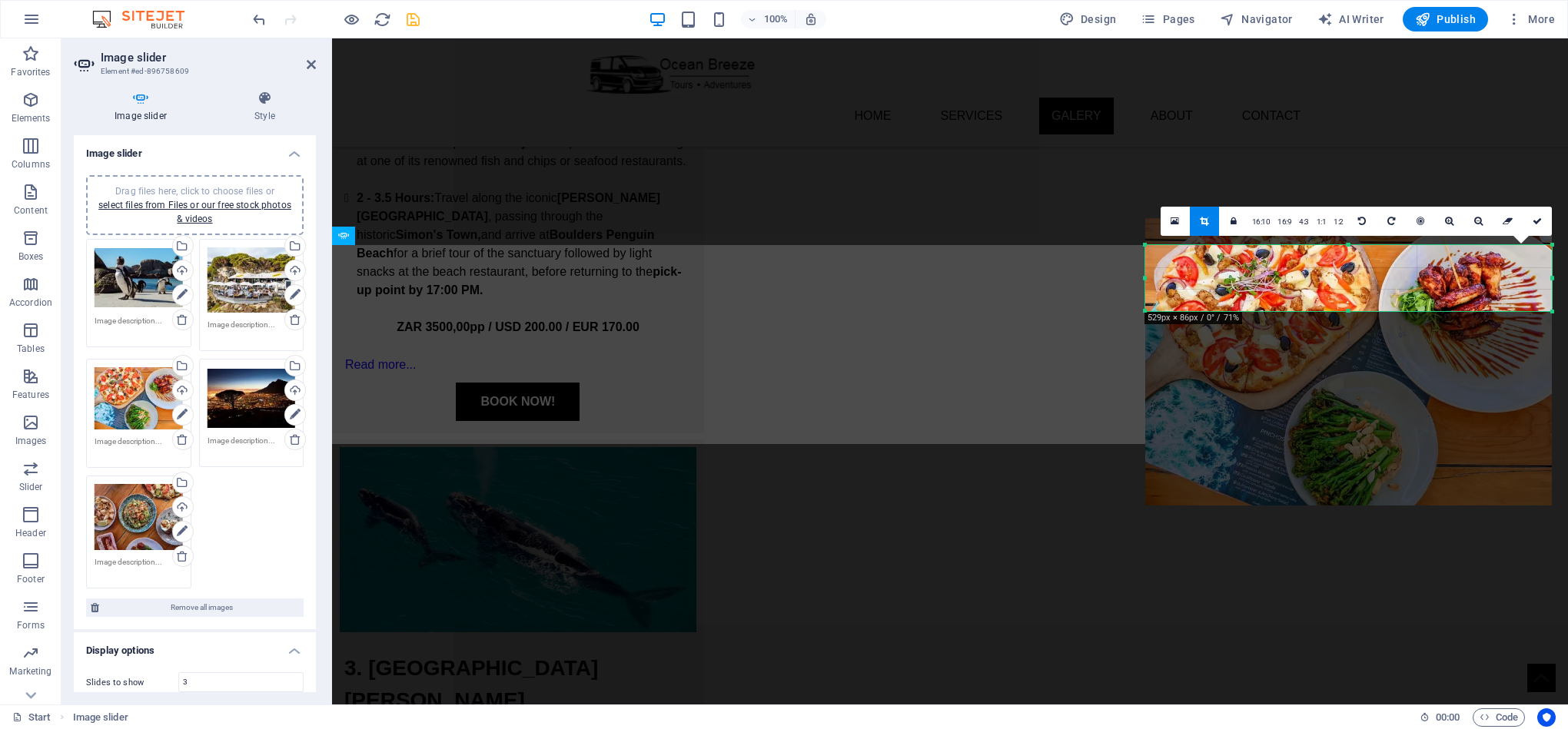
drag, startPoint x: 1387, startPoint y: 286, endPoint x: 1387, endPoint y: 369, distance: 83.0
click at [1387, 369] on div at bounding box center [1349, 362] width 407 height 288
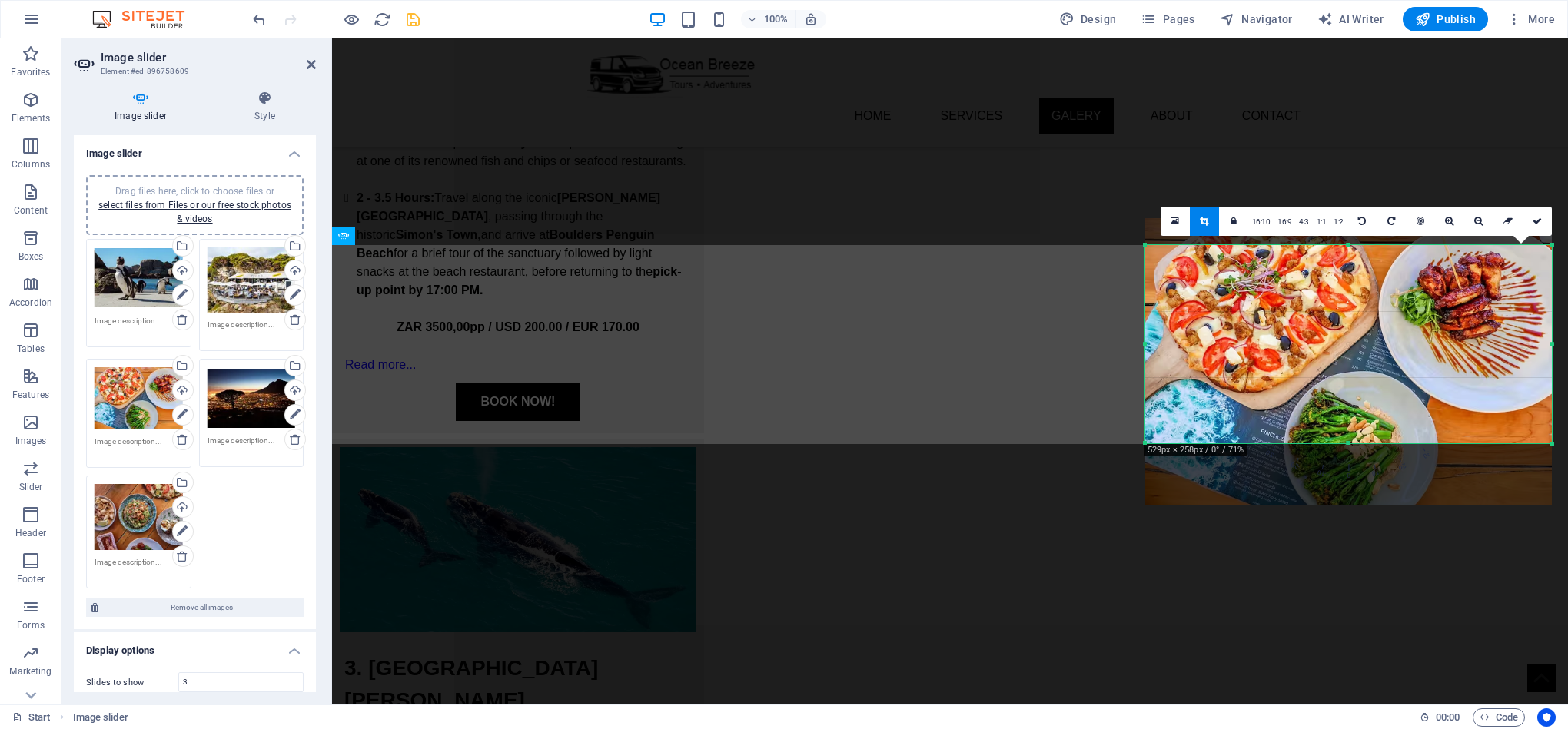
drag, startPoint x: 1359, startPoint y: 311, endPoint x: 1363, endPoint y: 443, distance: 132.1
click at [1363, 443] on div at bounding box center [1349, 443] width 407 height 6
click at [1542, 219] on link at bounding box center [1537, 221] width 29 height 29
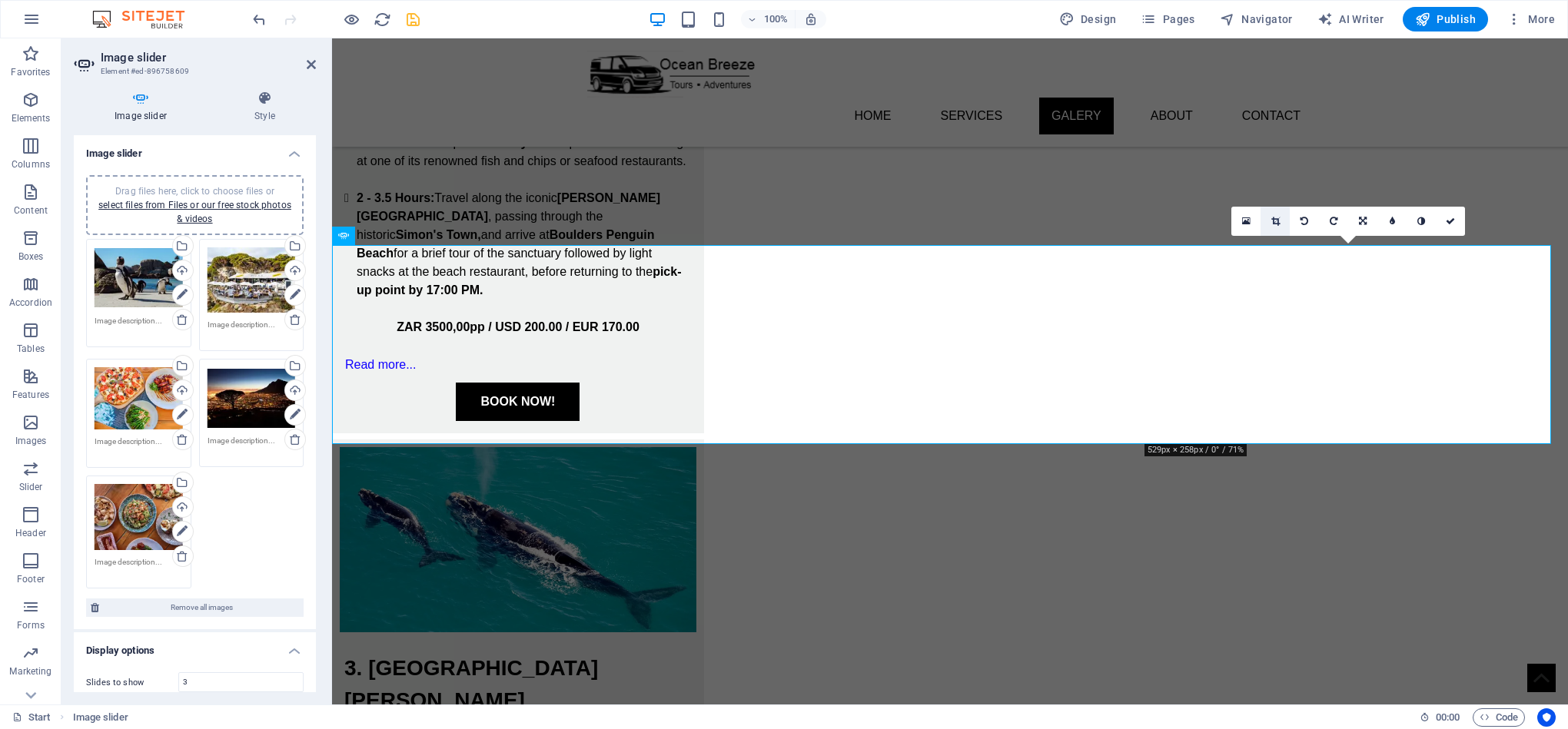
click at [1278, 217] on icon at bounding box center [1275, 221] width 8 height 9
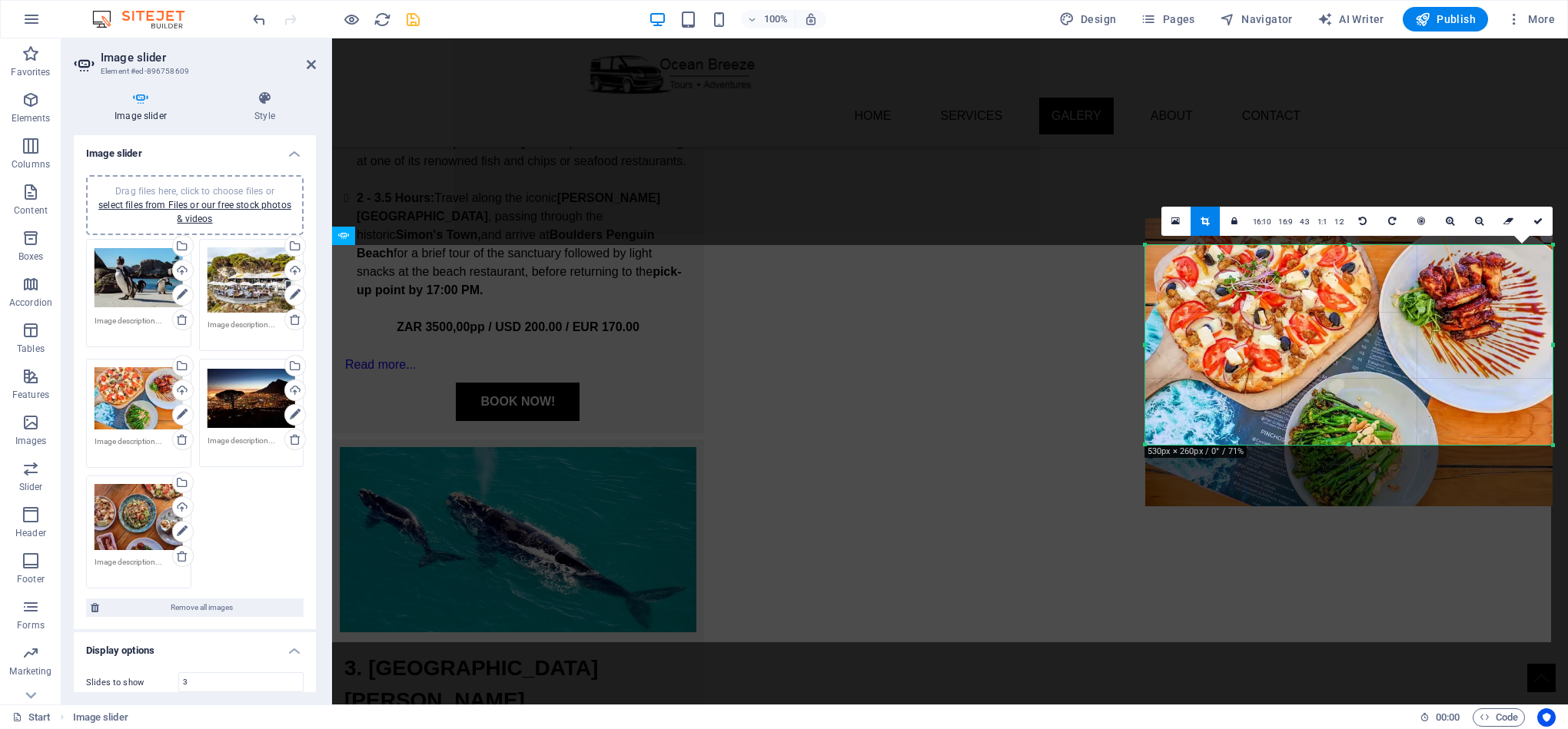
click at [1367, 445] on div at bounding box center [1349, 445] width 408 height 6
click at [1540, 217] on icon at bounding box center [1537, 221] width 9 height 9
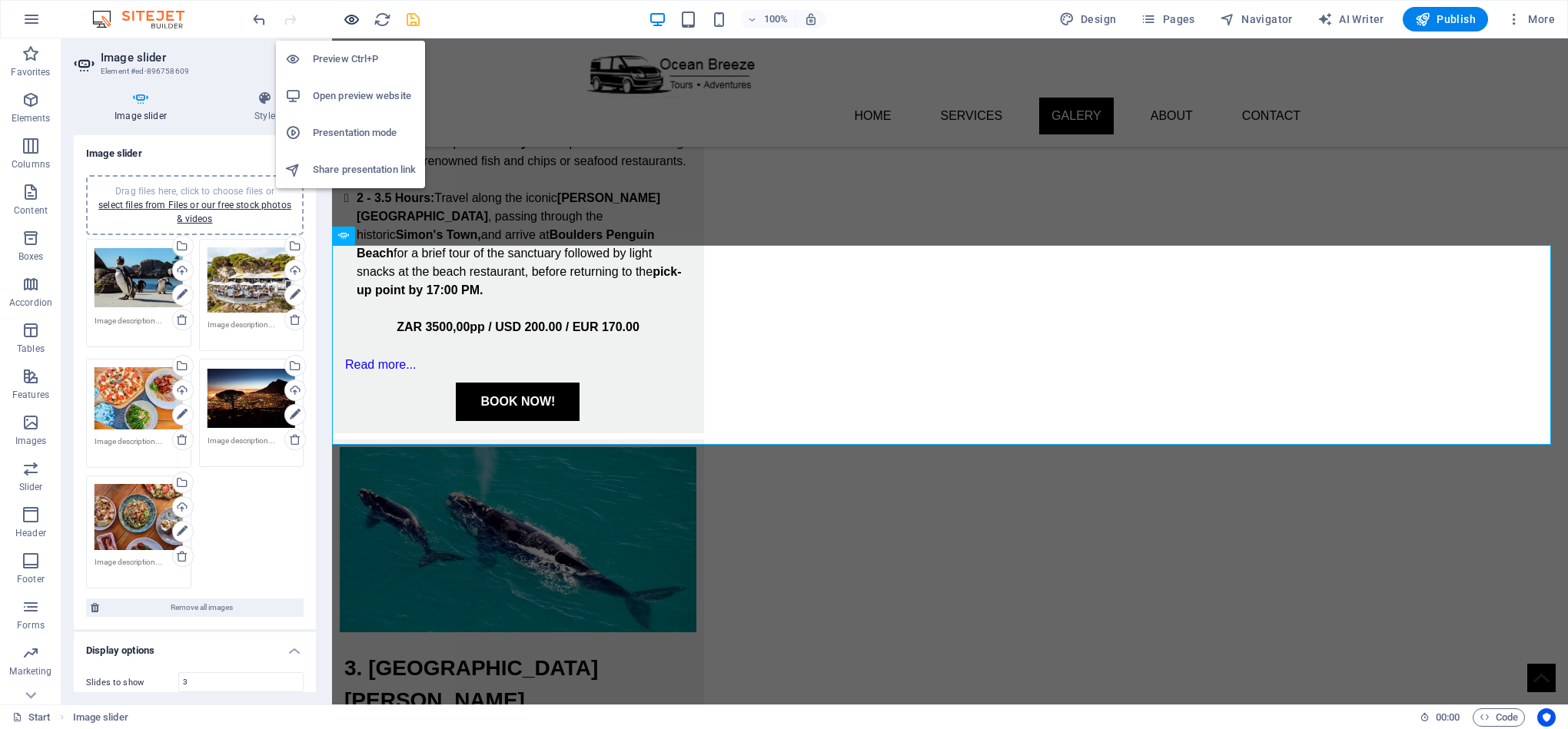
click at [351, 19] on icon "button" at bounding box center [351, 19] width 17 height 17
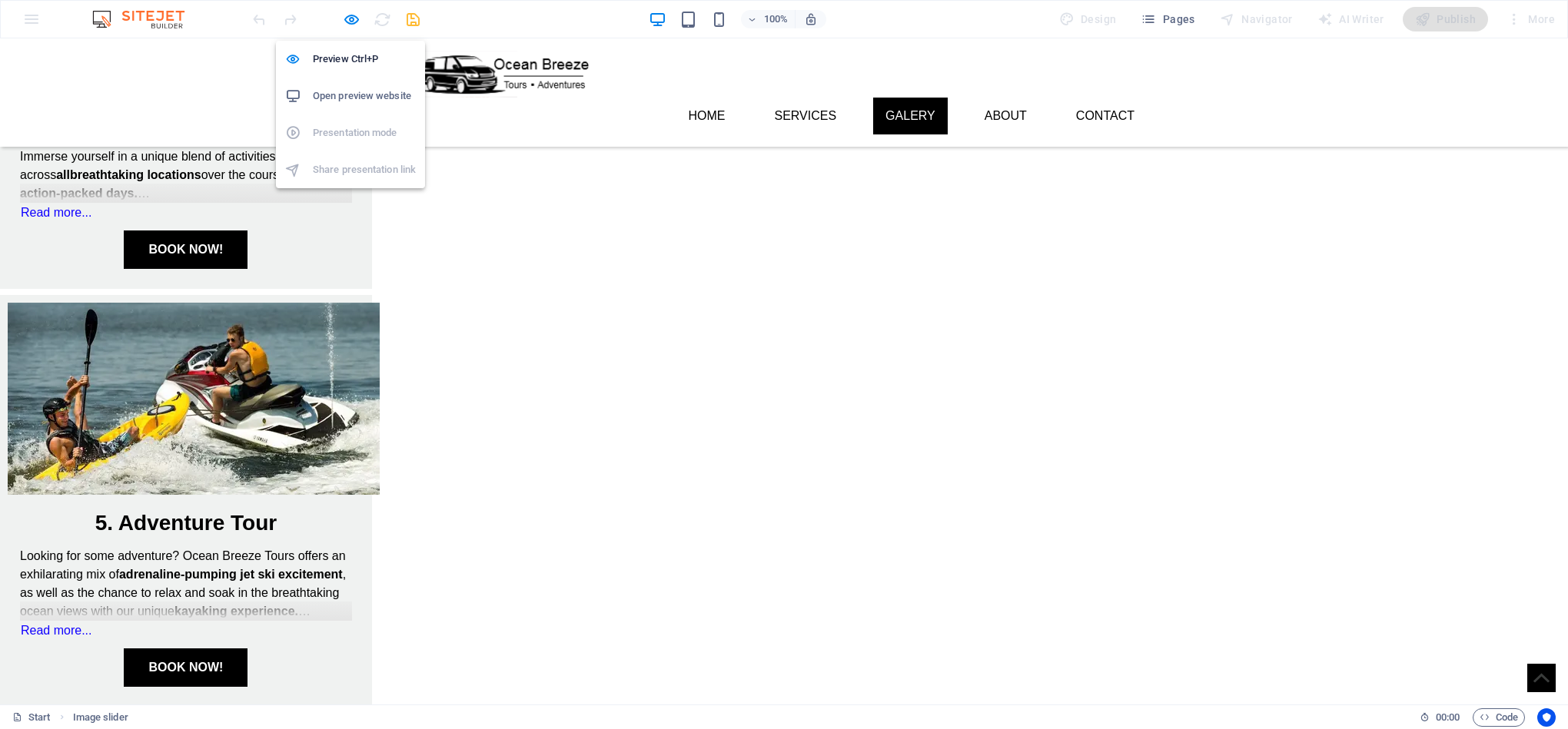
scroll to position [1371, 0]
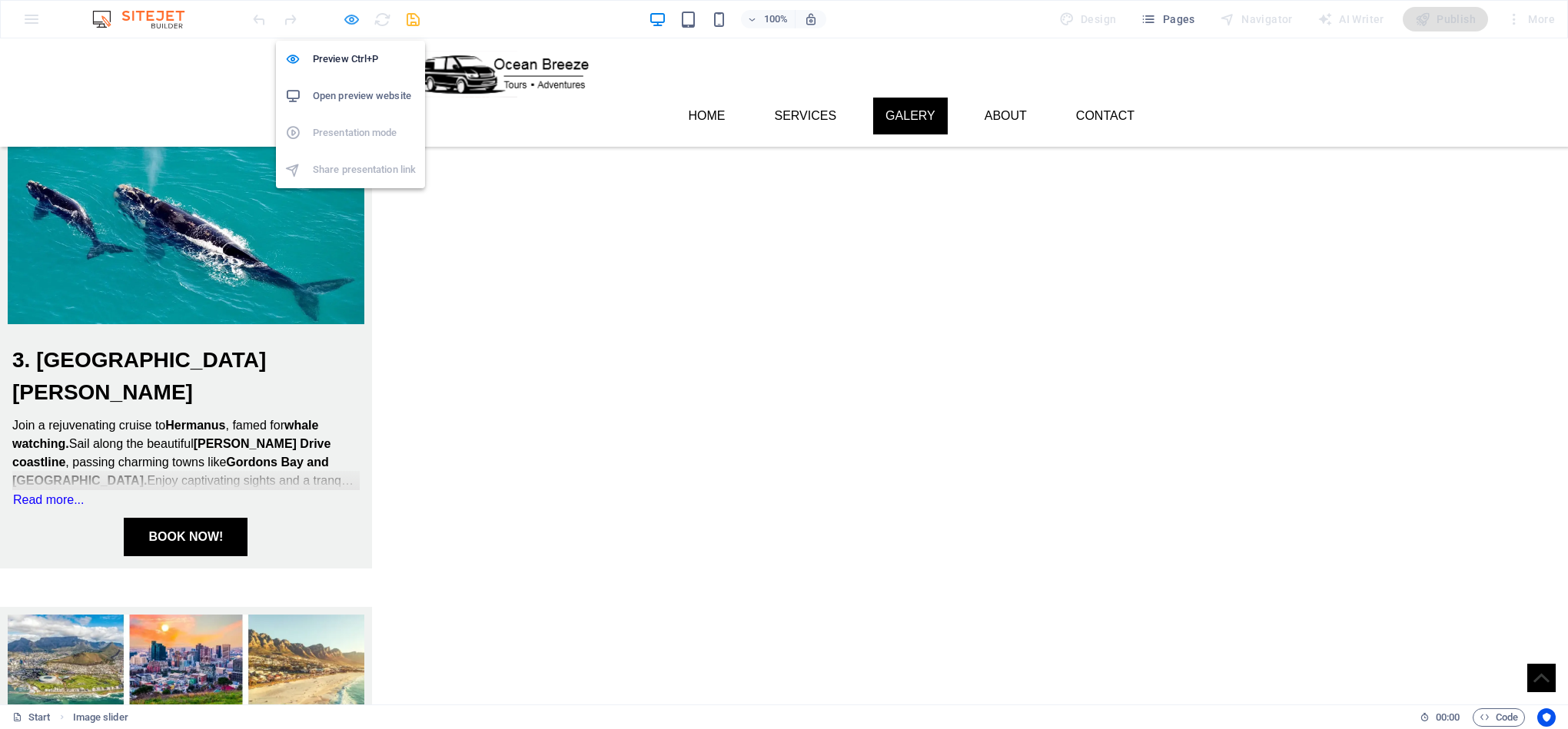
click at [347, 19] on icon "button" at bounding box center [351, 19] width 17 height 17
select select "ms"
select select "s"
select select "progressive"
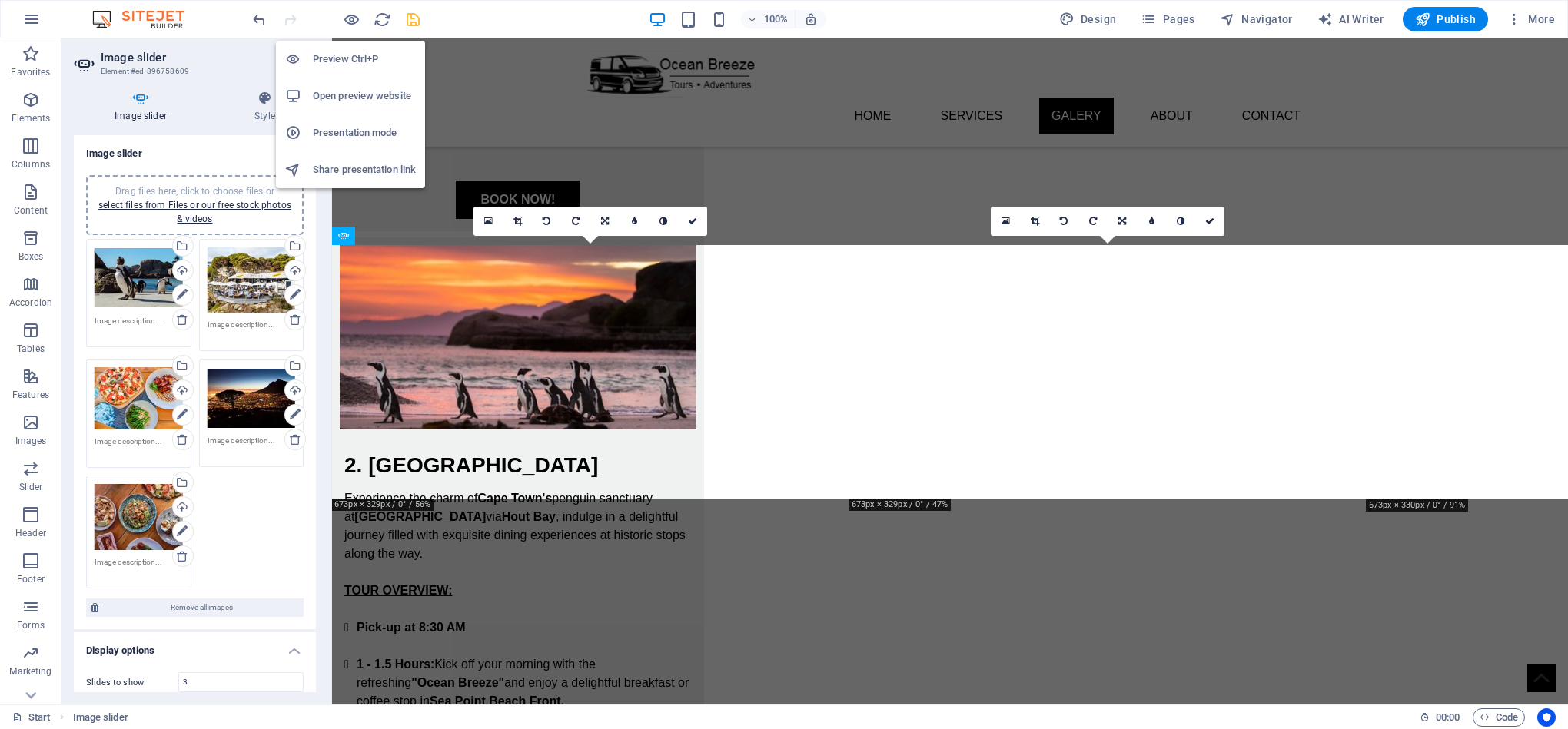
scroll to position [2095, 0]
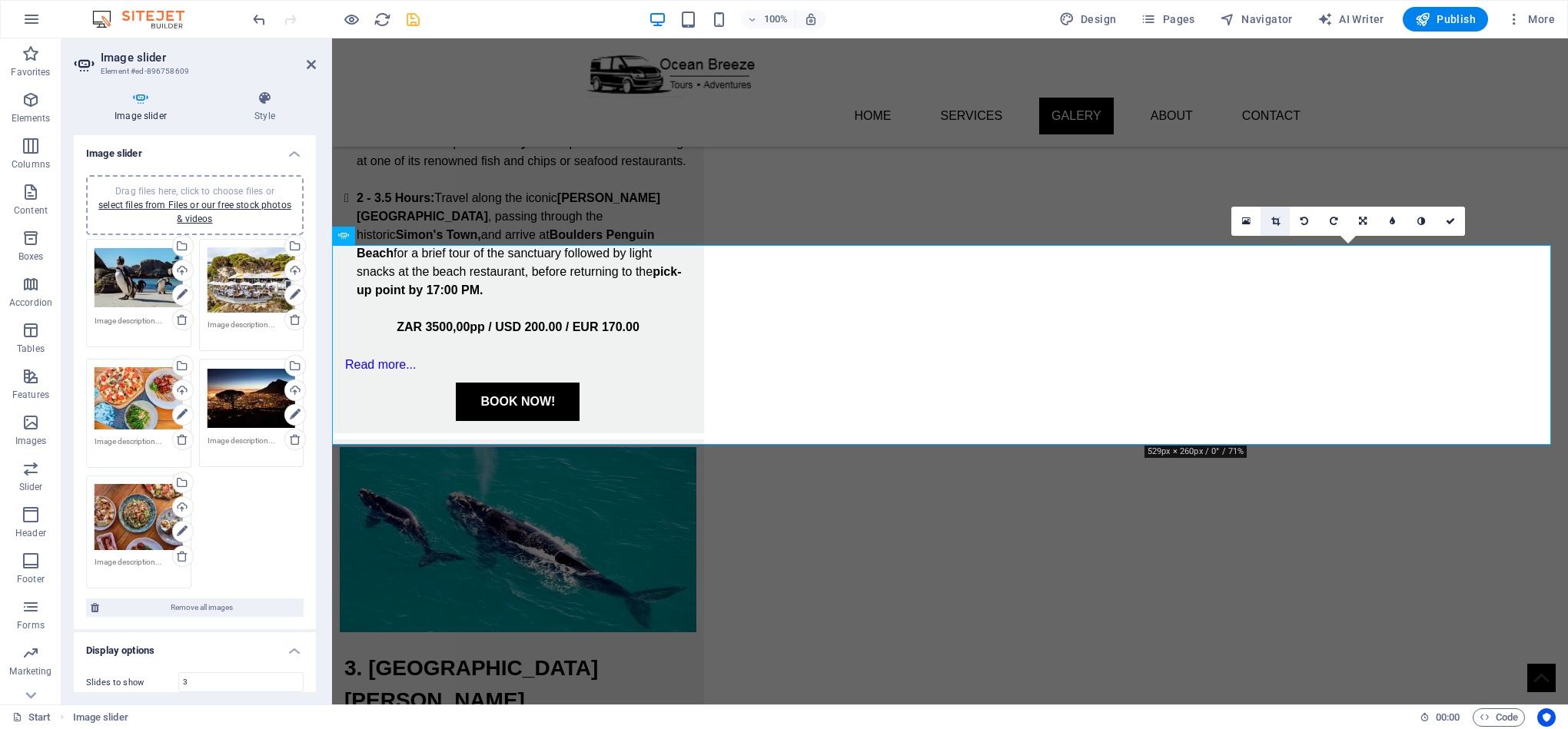
click at [1280, 219] on link at bounding box center [1274, 221] width 29 height 29
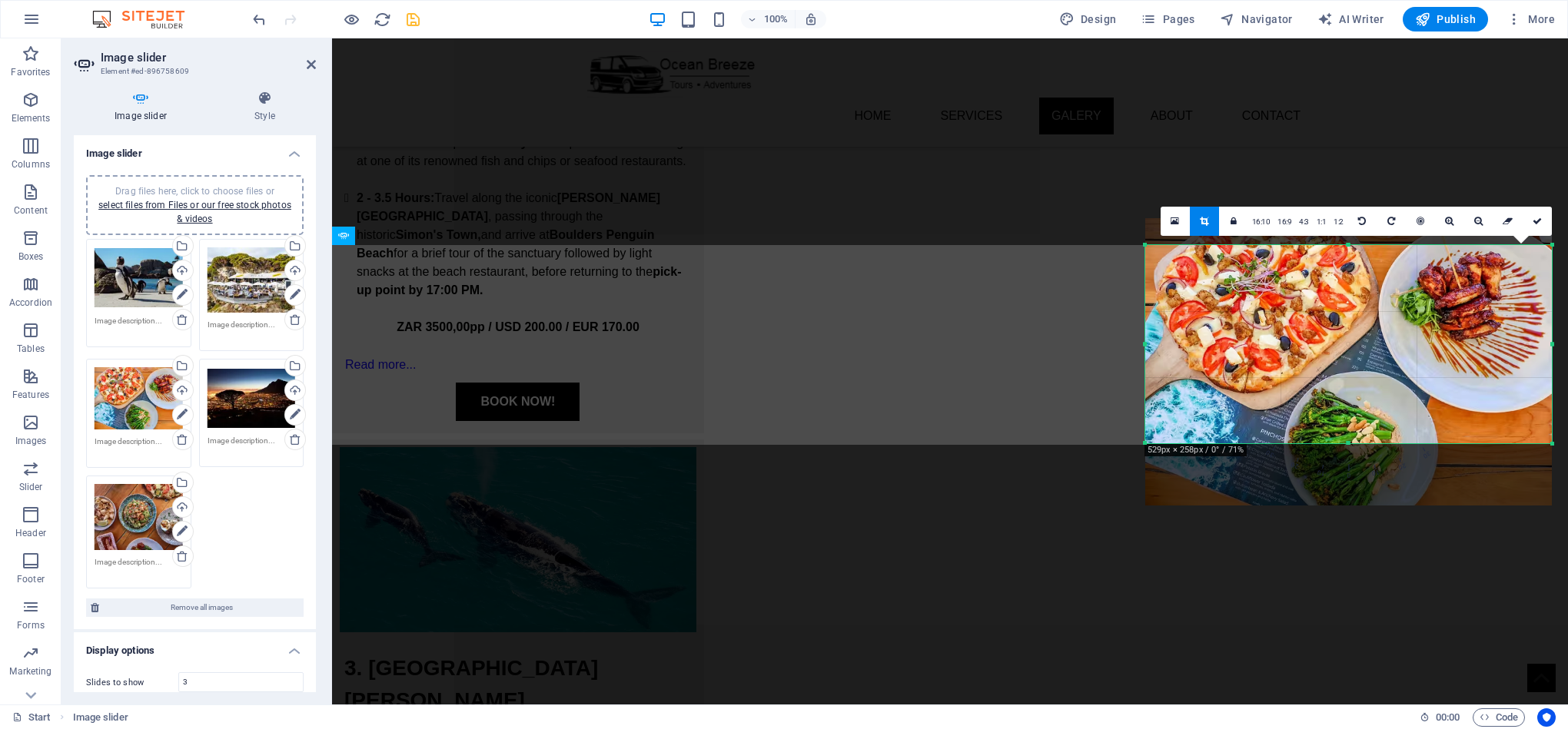
click at [1382, 443] on div at bounding box center [1349, 443] width 407 height 6
click at [1537, 217] on icon at bounding box center [1537, 221] width 9 height 9
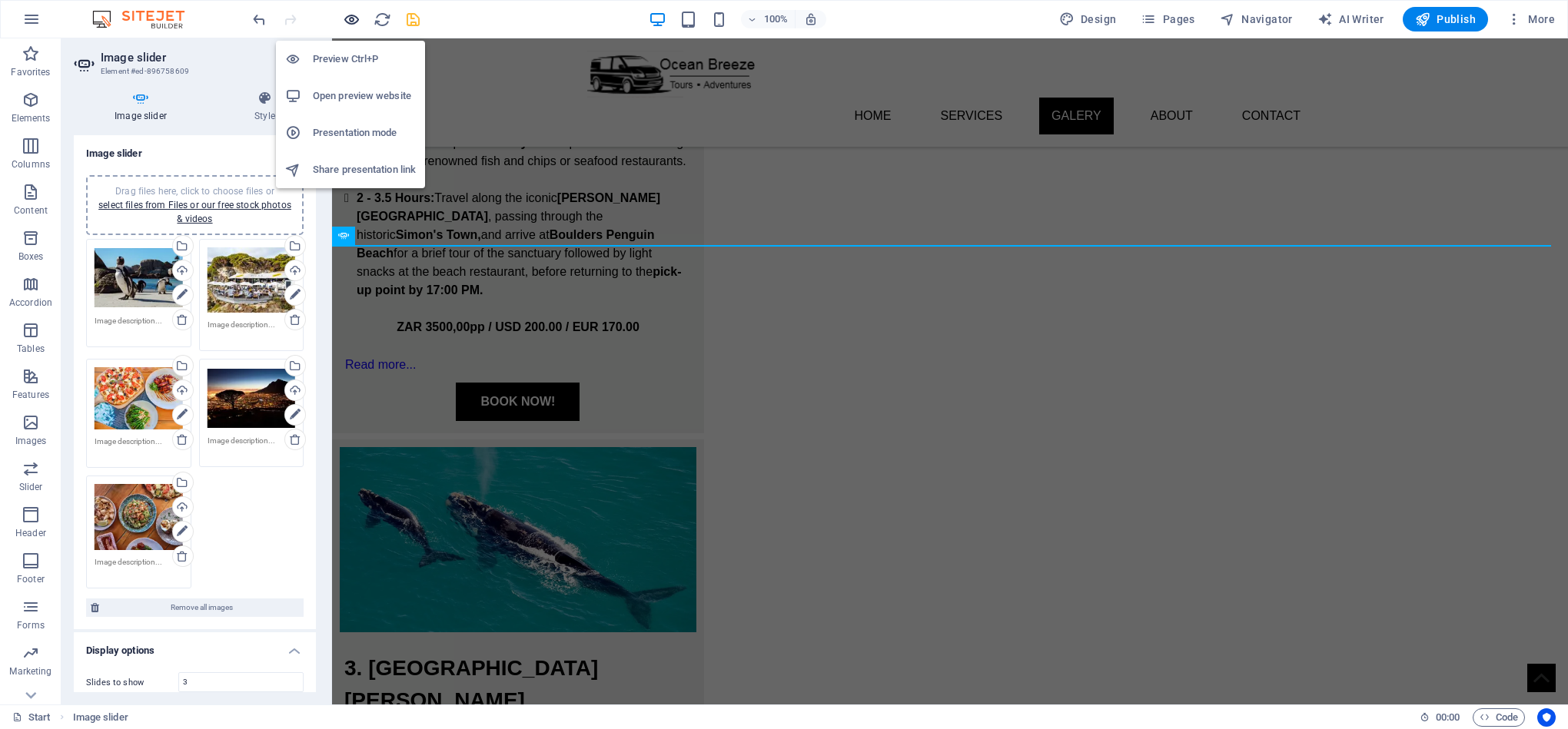
click at [351, 17] on icon "button" at bounding box center [351, 19] width 17 height 17
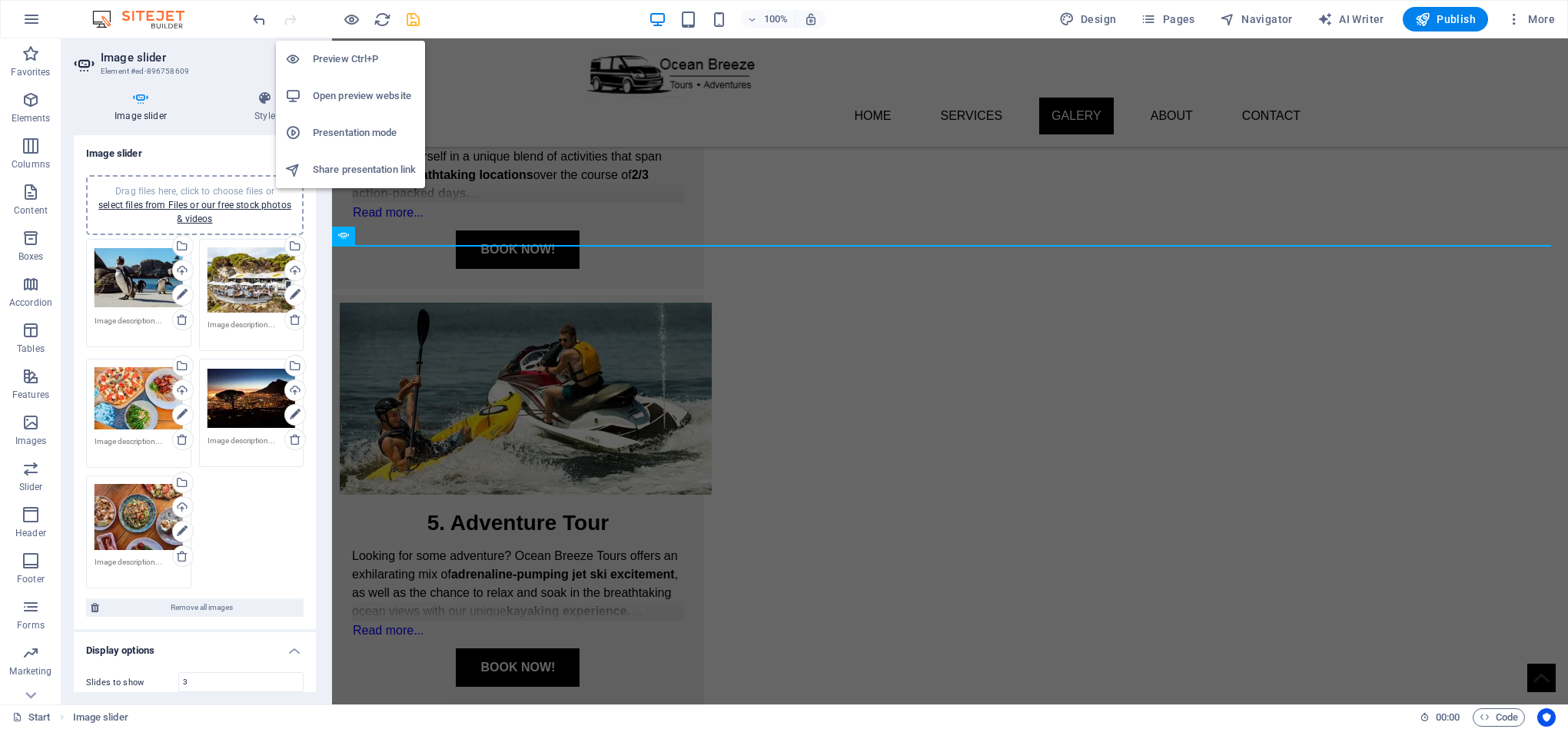
scroll to position [1371, 0]
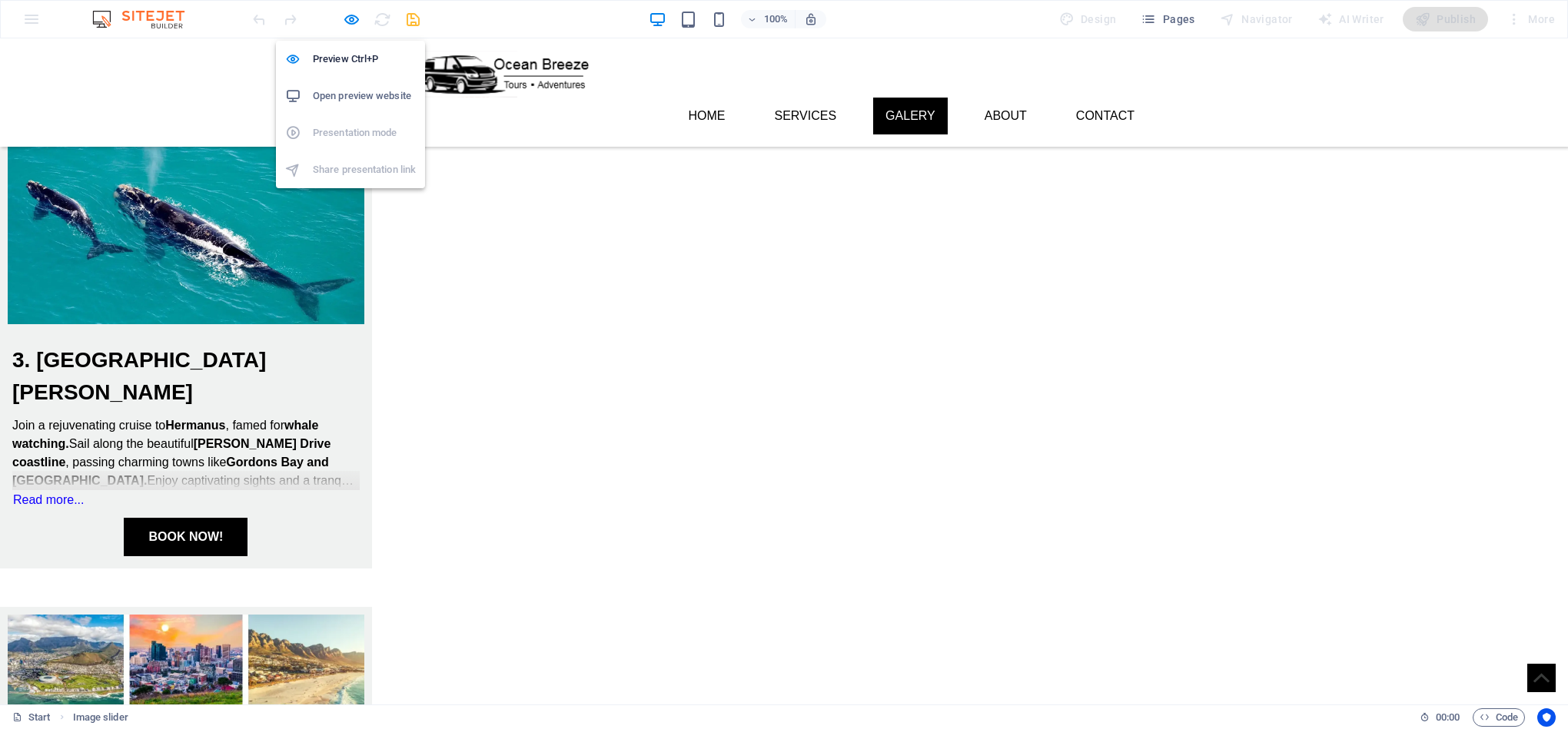
click at [340, 18] on div at bounding box center [336, 19] width 172 height 25
click at [353, 19] on icon "button" at bounding box center [351, 19] width 17 height 17
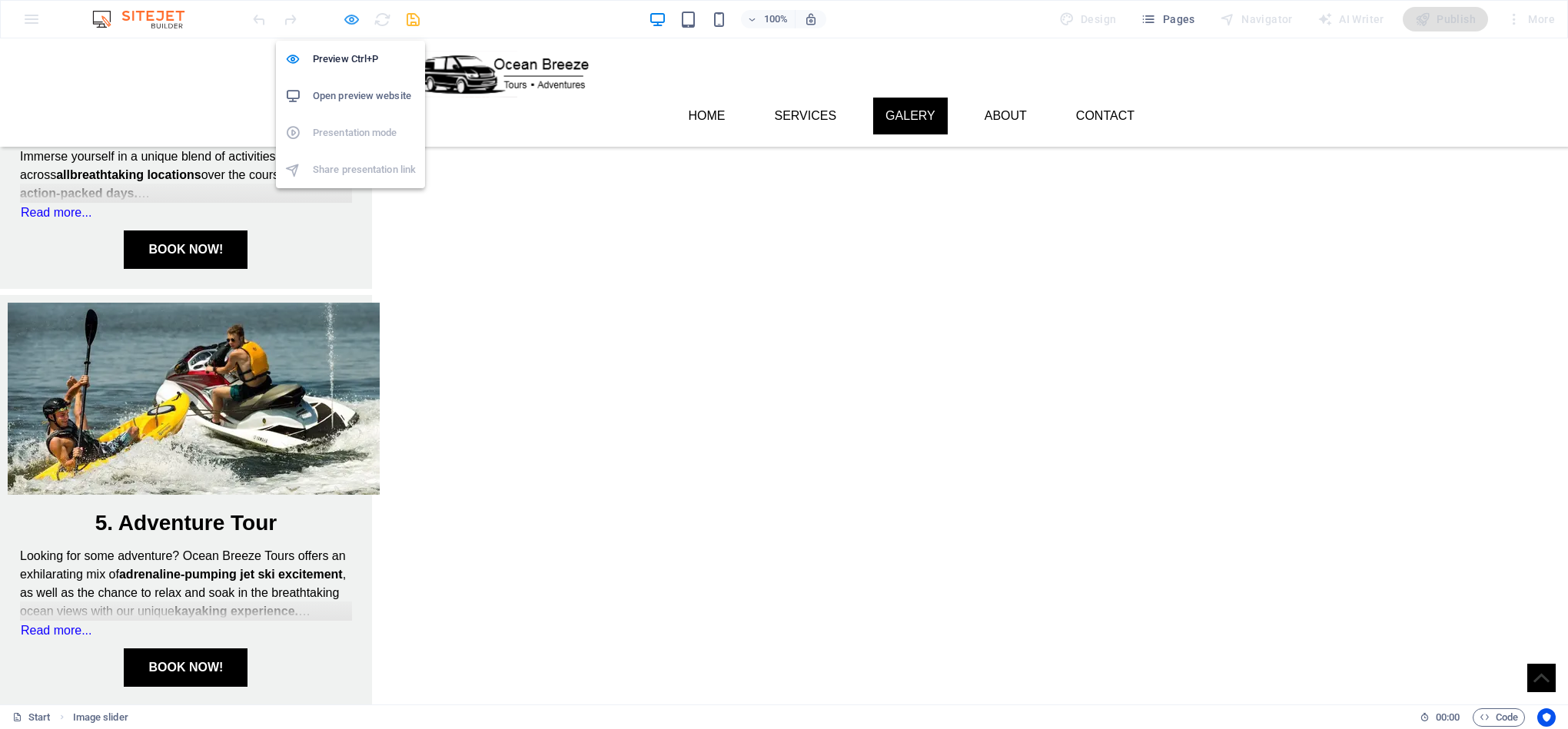
select select "ms"
select select "s"
select select "progressive"
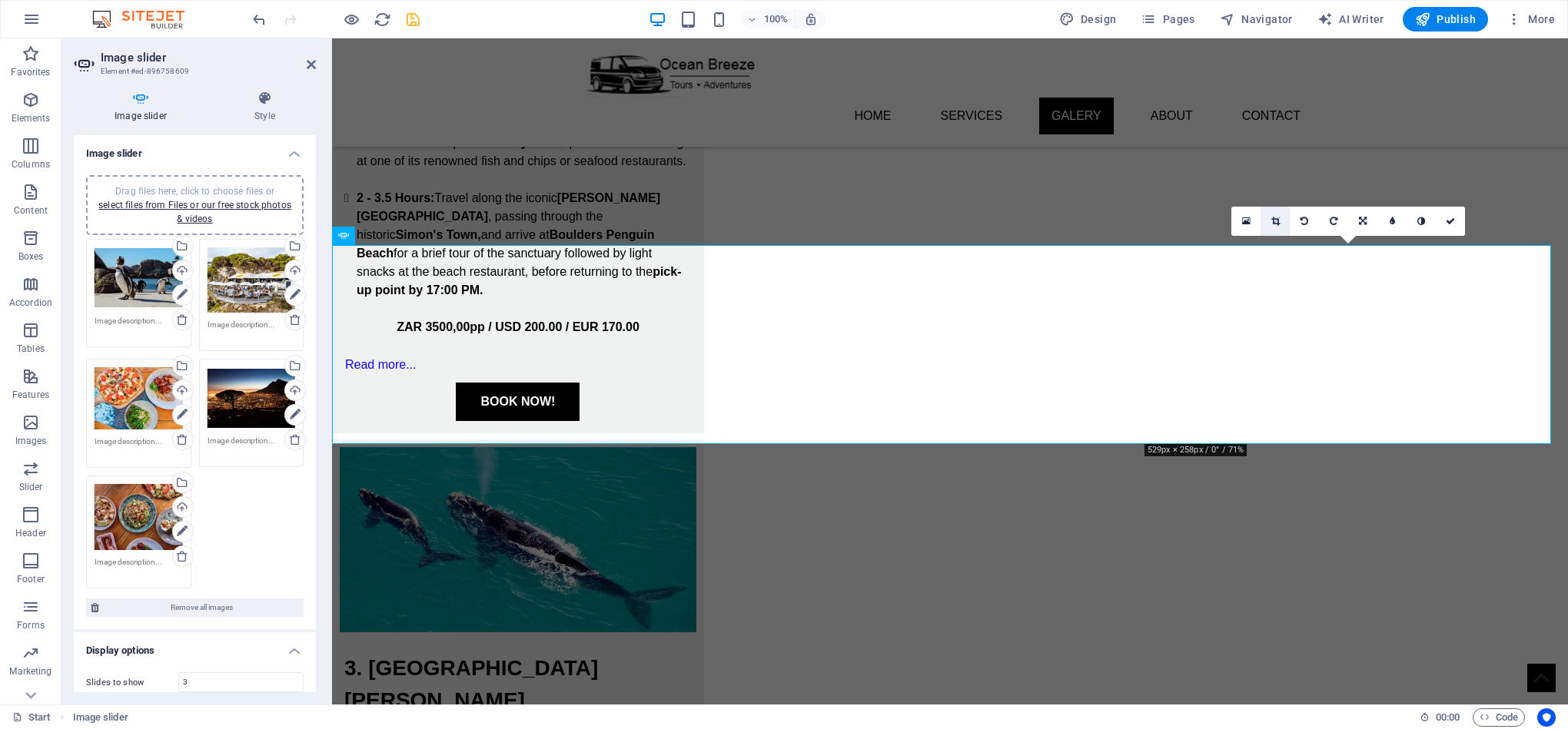
click at [1274, 217] on icon at bounding box center [1275, 221] width 8 height 9
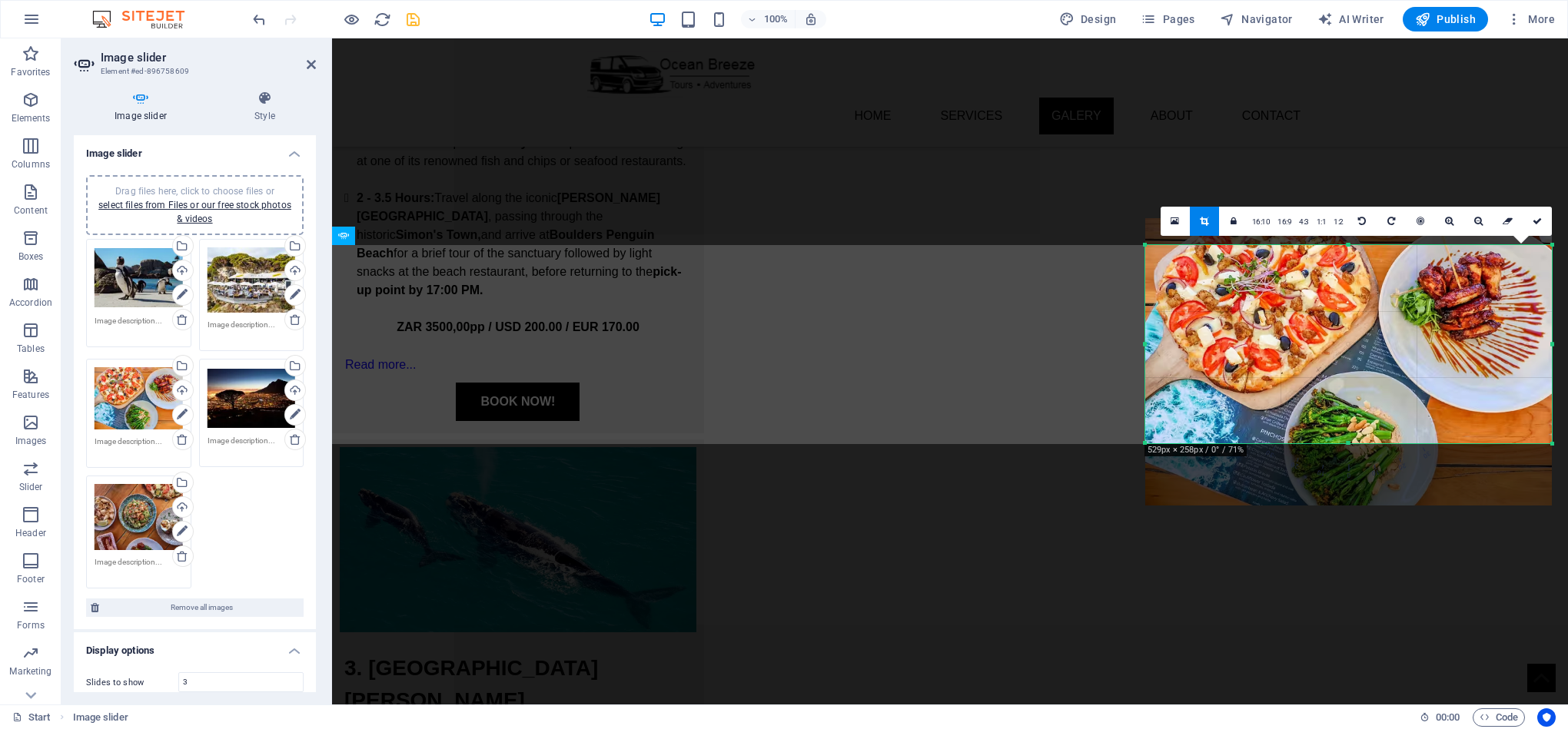
click at [1365, 443] on div at bounding box center [1349, 443] width 407 height 6
click at [1539, 220] on icon at bounding box center [1537, 221] width 9 height 9
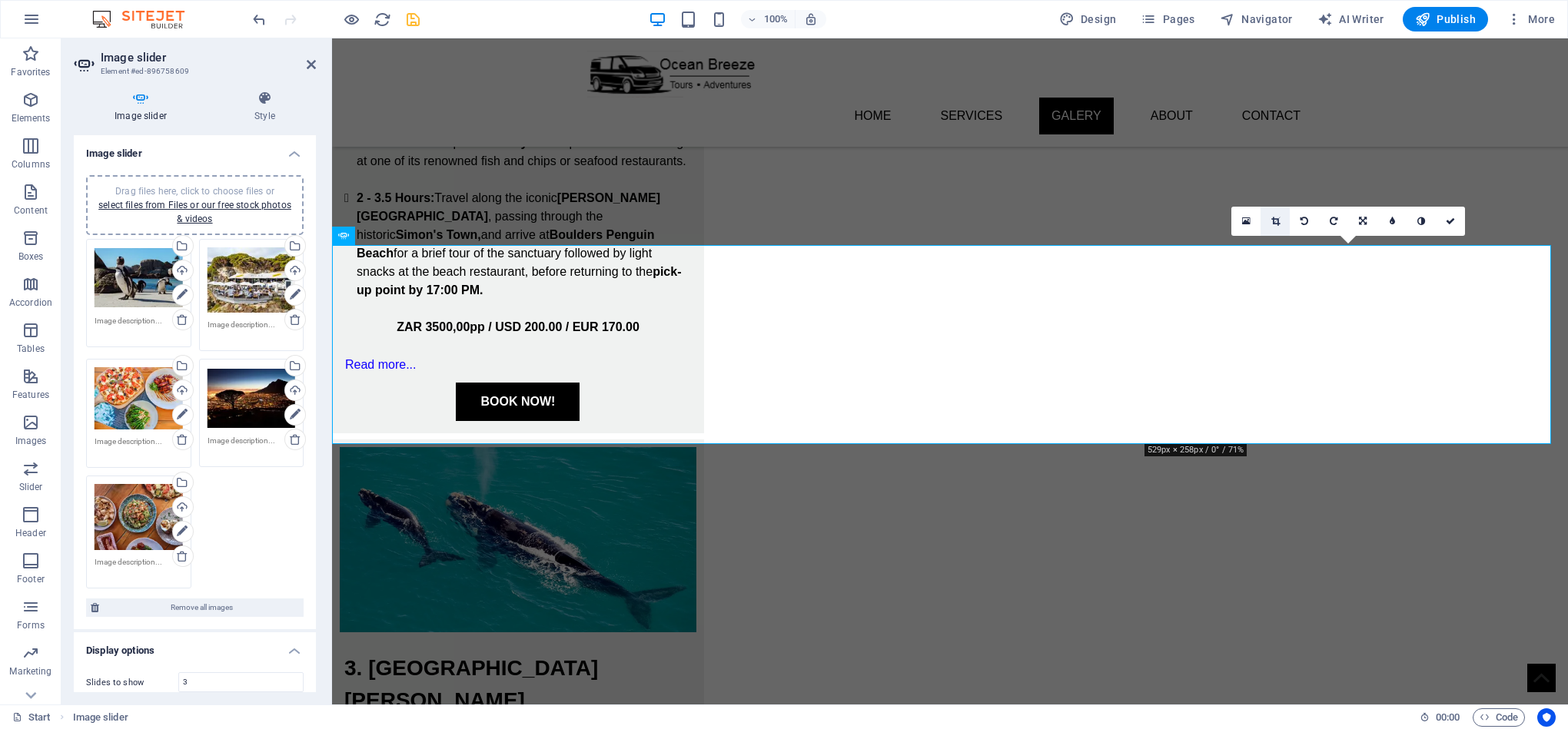
click at [1274, 223] on icon at bounding box center [1275, 221] width 8 height 9
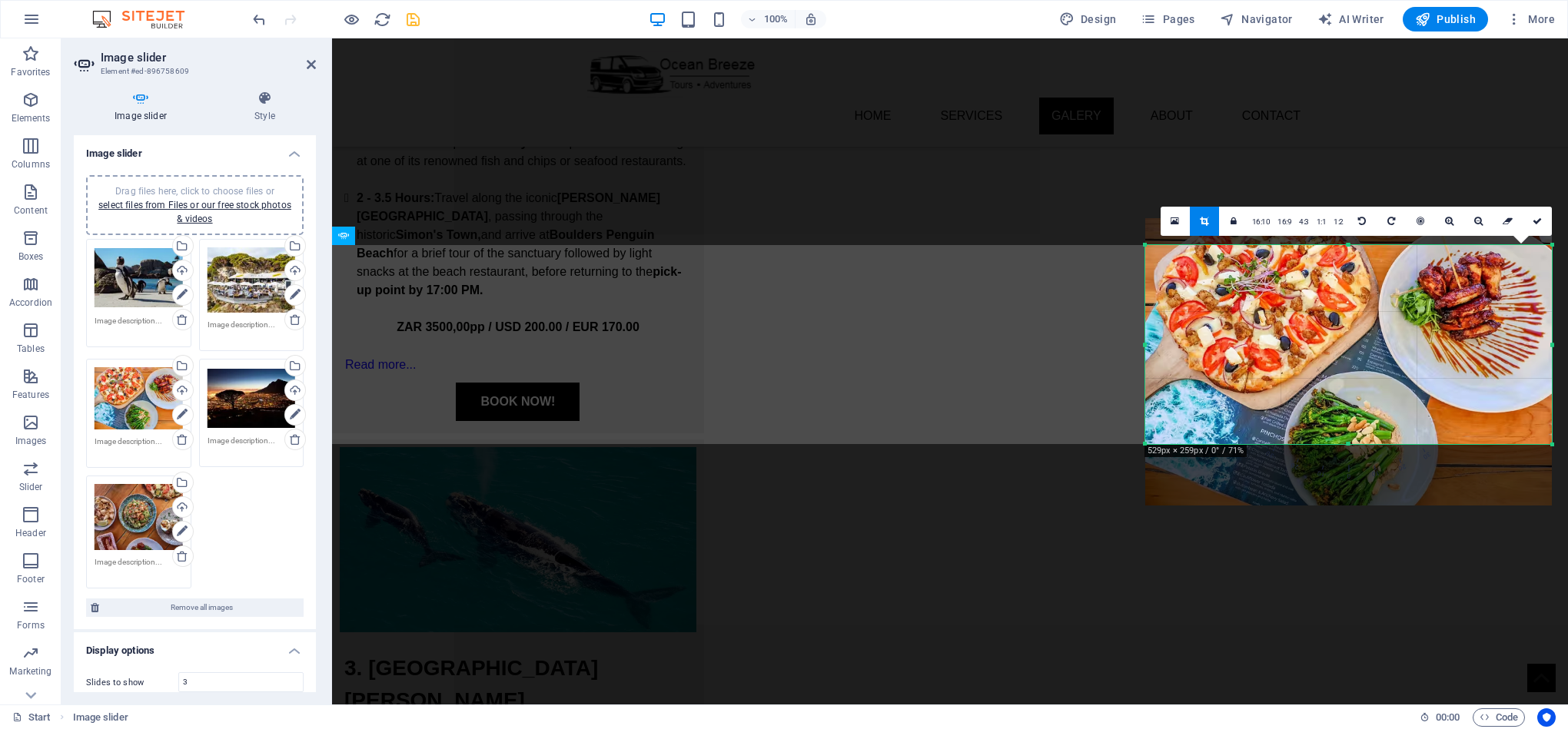
click at [1324, 443] on div at bounding box center [1349, 444] width 407 height 6
click at [1538, 212] on link at bounding box center [1537, 221] width 29 height 29
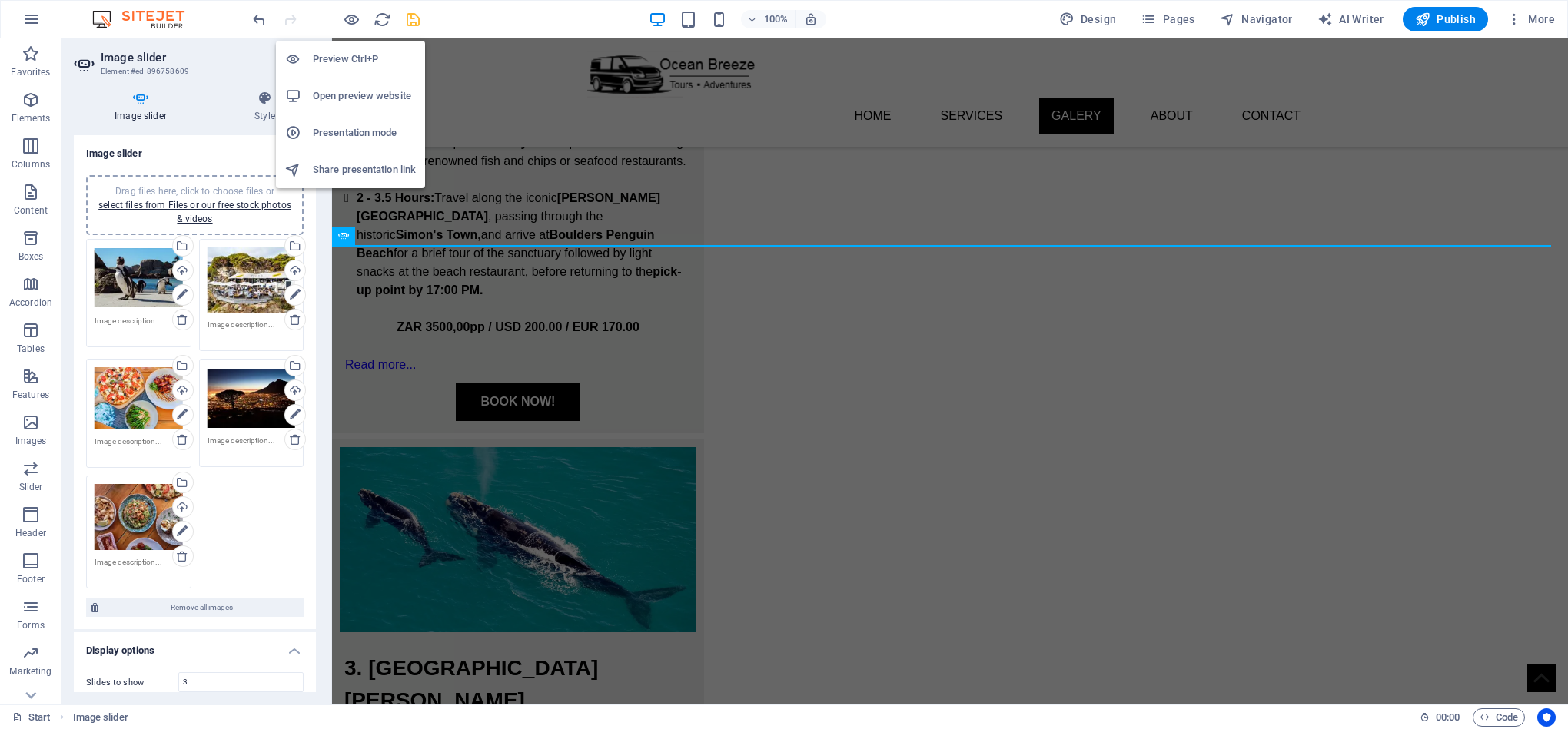
drag, startPoint x: 351, startPoint y: 21, endPoint x: 369, endPoint y: 31, distance: 20.6
click at [351, 21] on icon "button" at bounding box center [351, 19] width 17 height 17
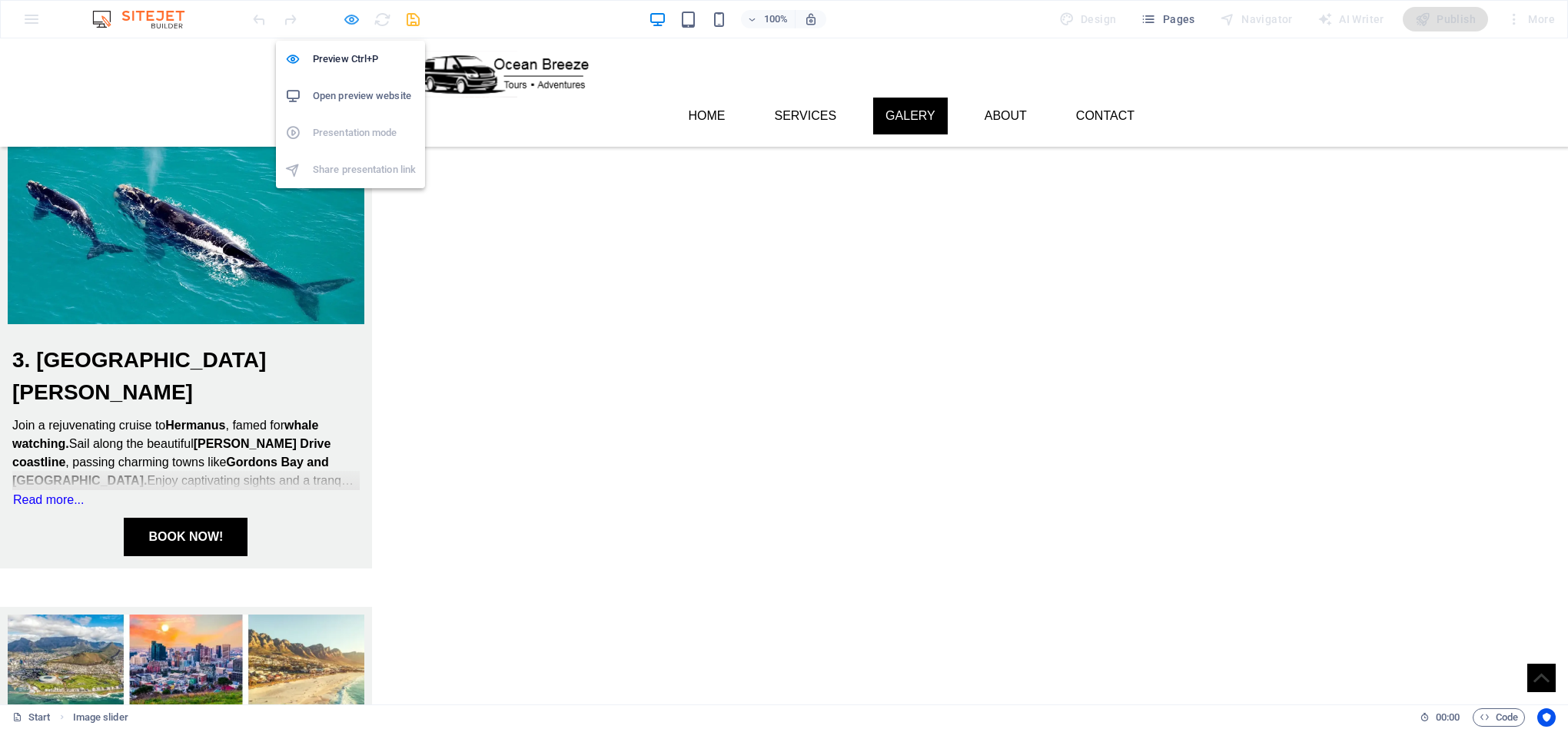
click at [353, 15] on icon "button" at bounding box center [351, 19] width 17 height 17
select select "ms"
select select "s"
select select "progressive"
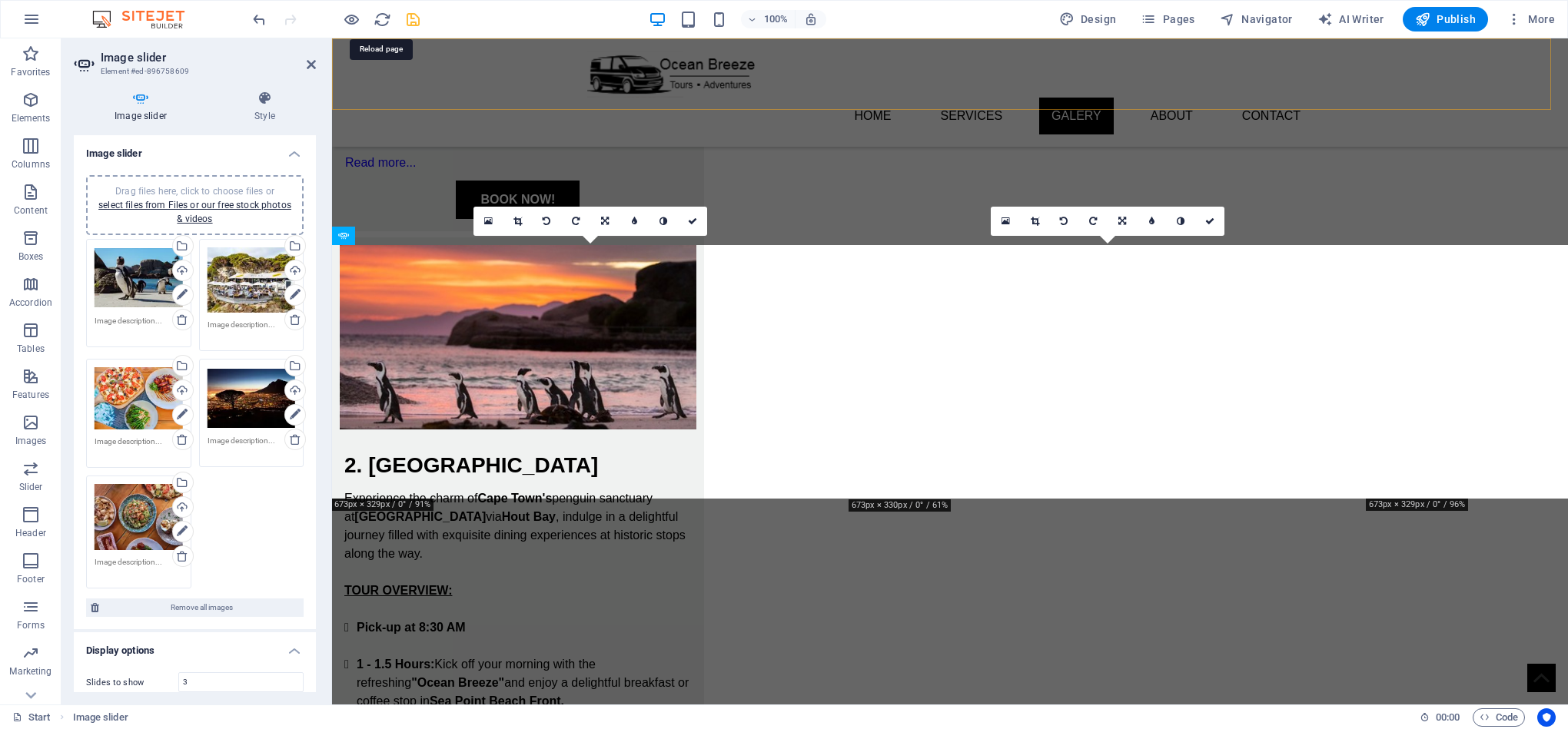
scroll to position [2095, 0]
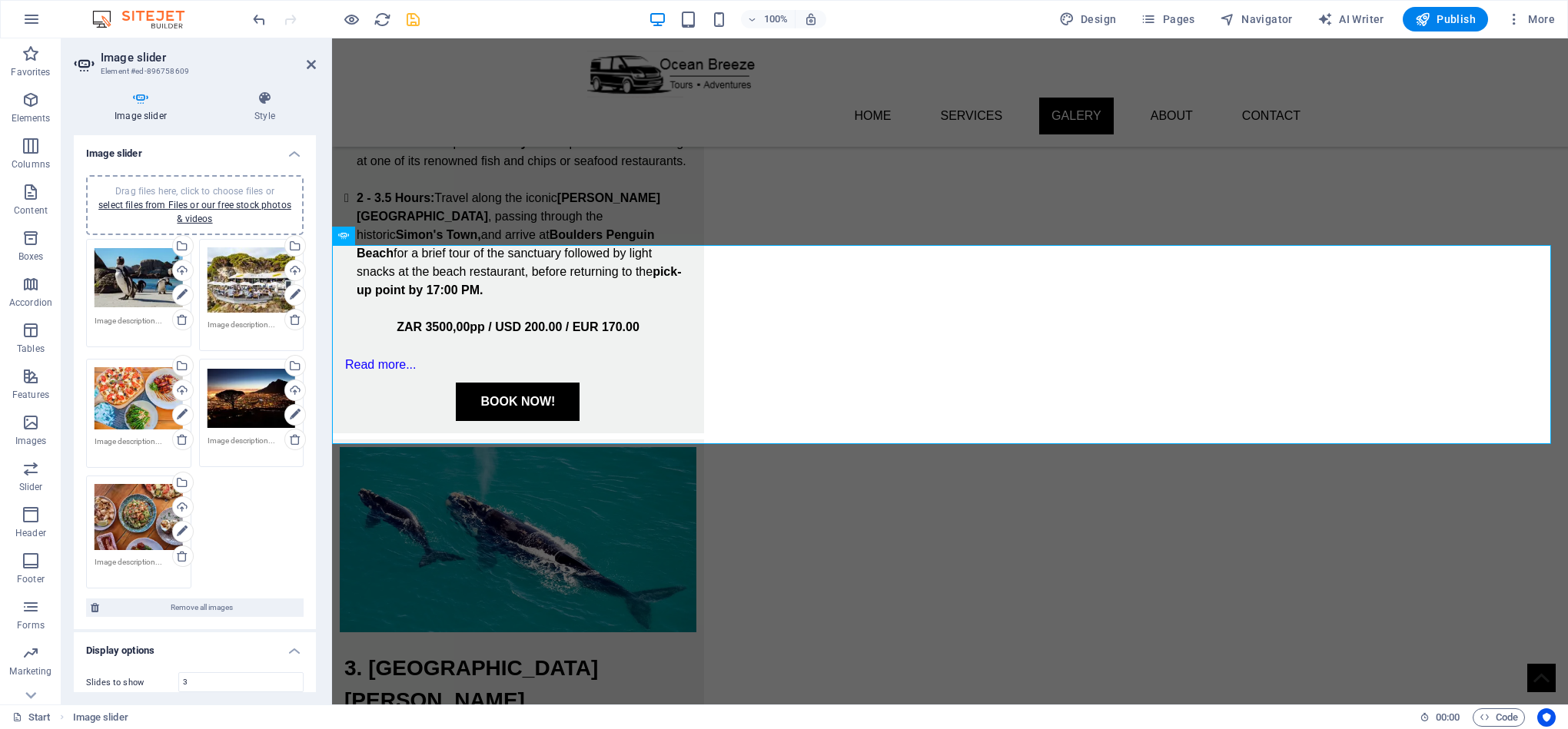
click at [185, 187] on span "Drag files here, click to choose files or select files from Files or our free s…" at bounding box center [194, 205] width 193 height 38
click at [289, 527] on icon at bounding box center [294, 531] width 11 height 18
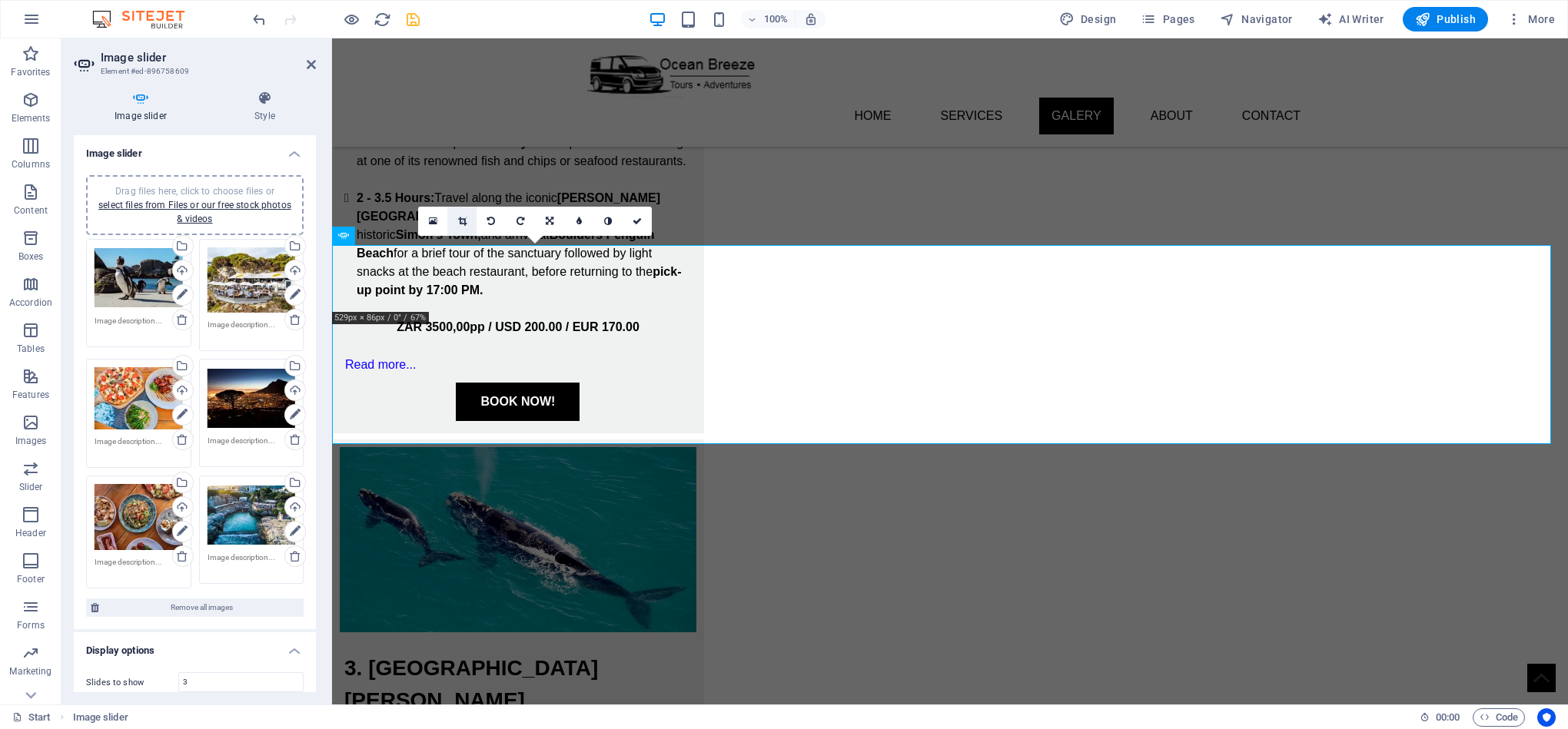
click at [461, 222] on icon at bounding box center [462, 221] width 8 height 9
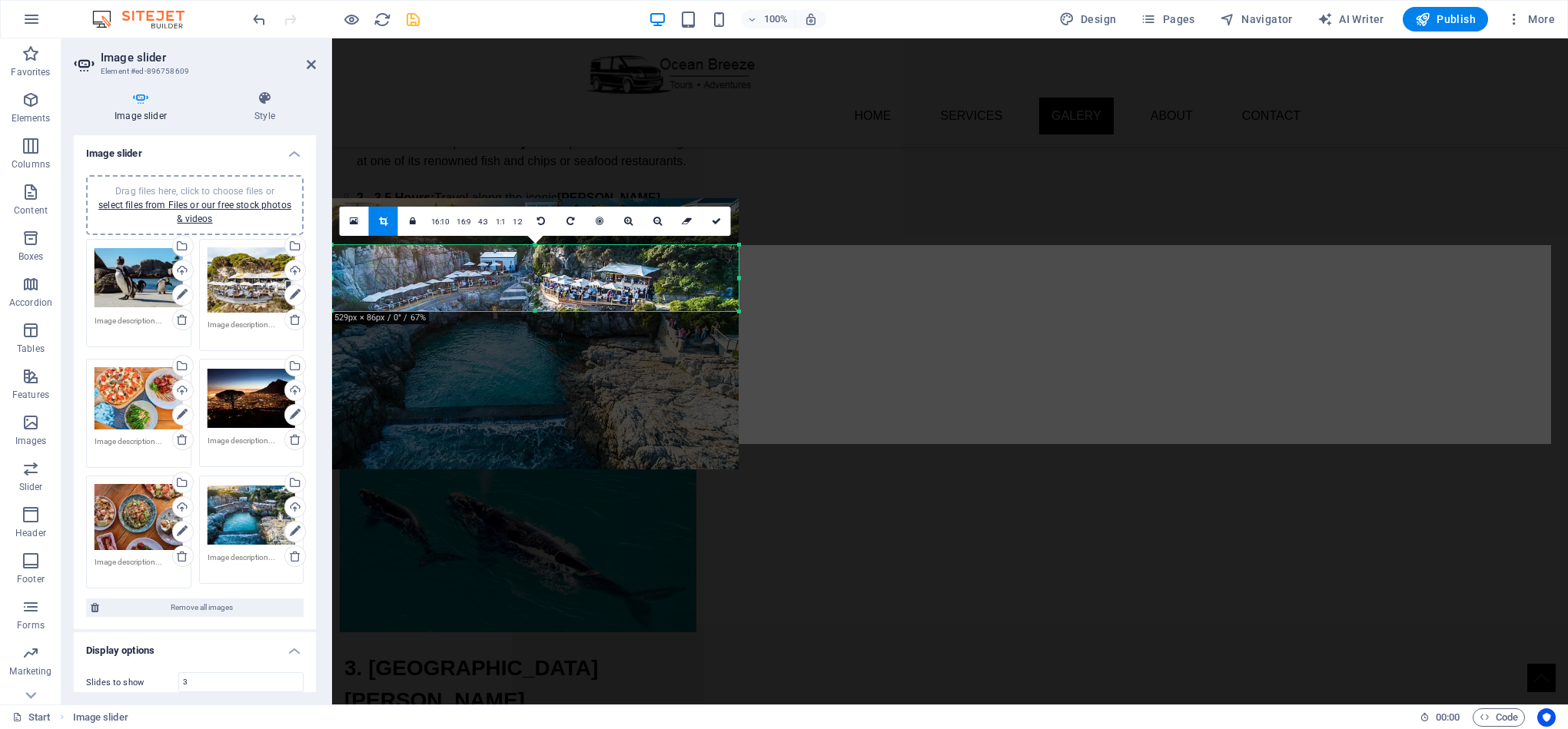
drag, startPoint x: 604, startPoint y: 279, endPoint x: 606, endPoint y: 334, distance: 55.0
click at [606, 334] on div at bounding box center [535, 333] width 407 height 270
click at [524, 307] on div at bounding box center [535, 333] width 407 height 270
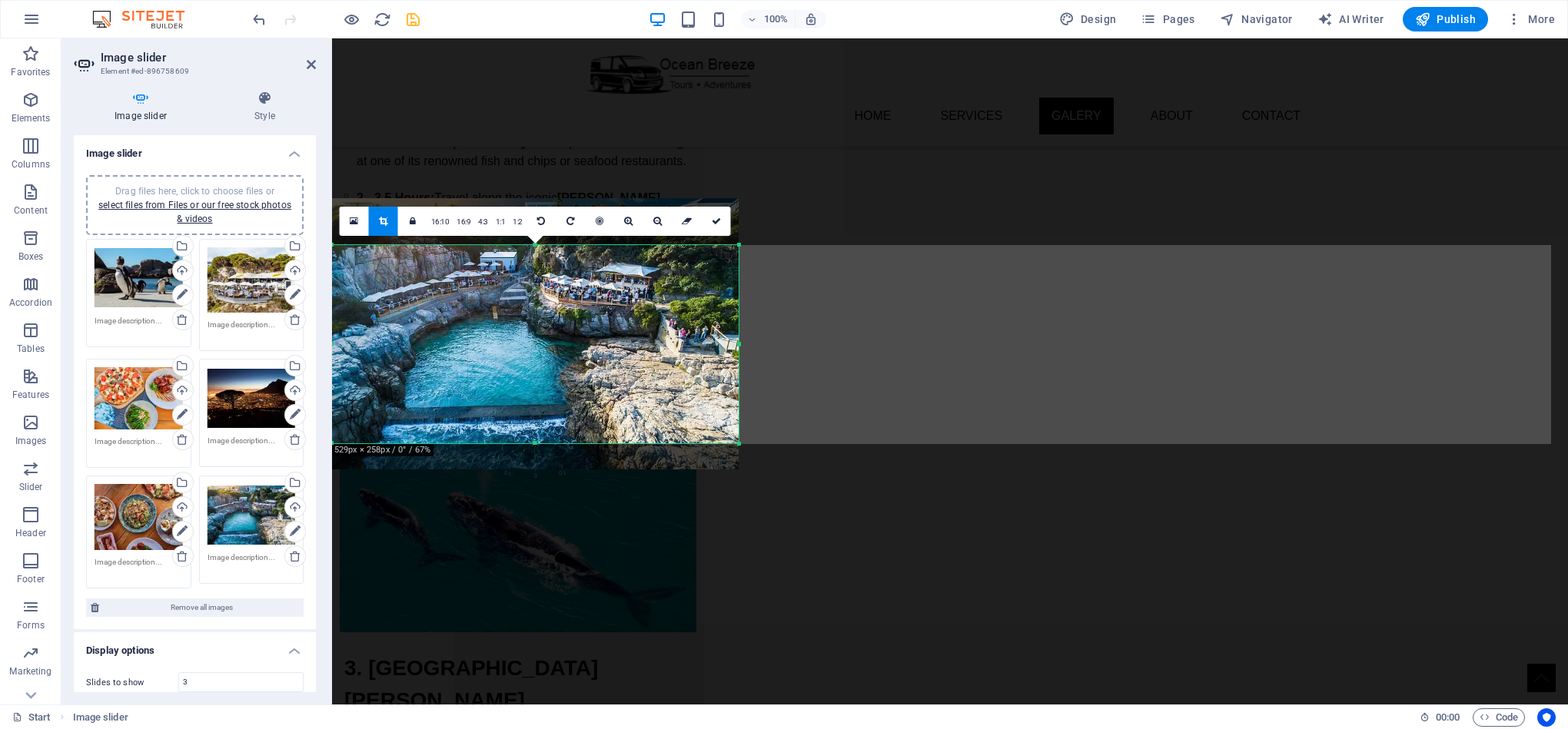
drag, startPoint x: 523, startPoint y: 311, endPoint x: 522, endPoint y: 443, distance: 132.0
click at [522, 443] on div at bounding box center [535, 443] width 407 height 6
click at [719, 226] on link at bounding box center [715, 221] width 29 height 29
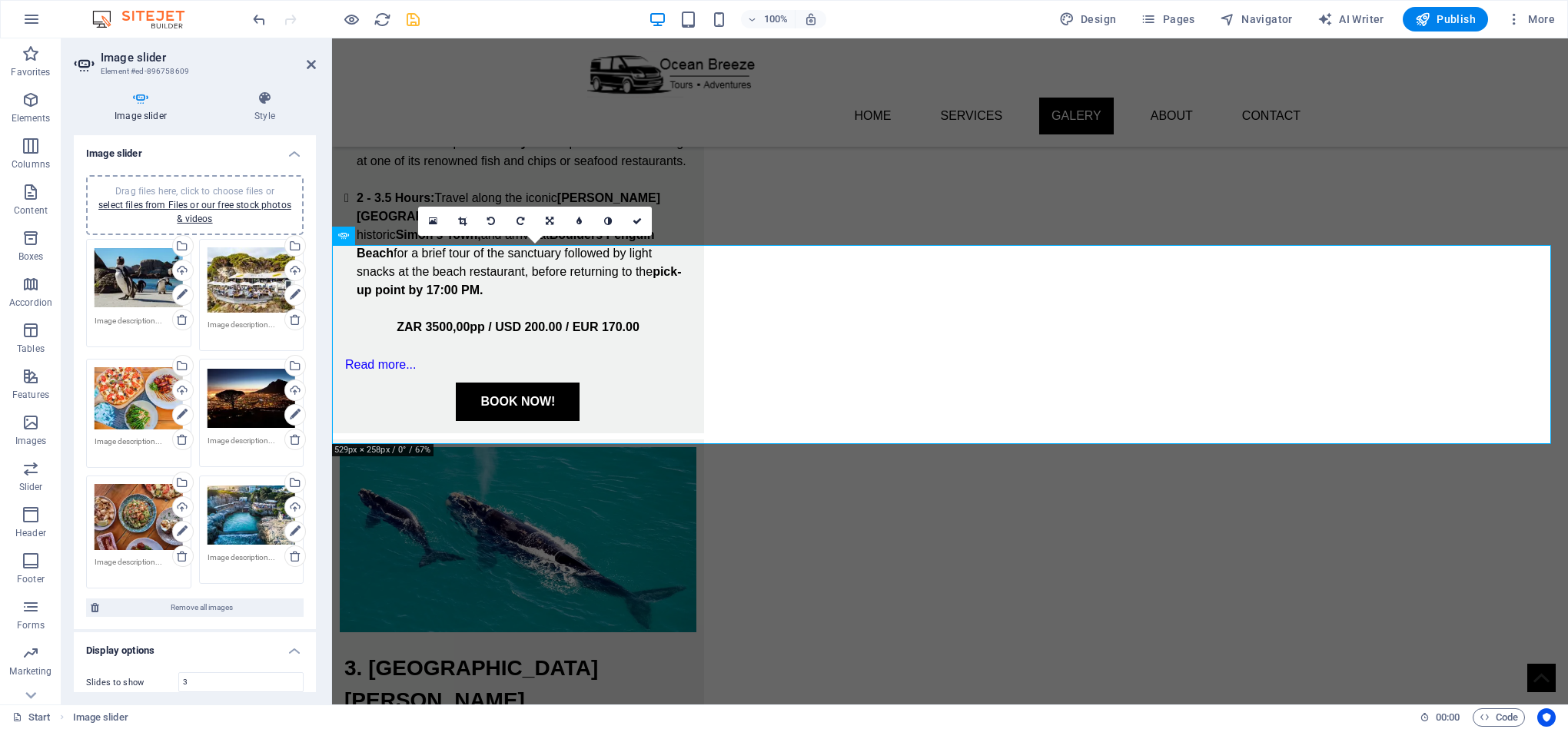
click at [464, 217] on icon at bounding box center [462, 221] width 8 height 9
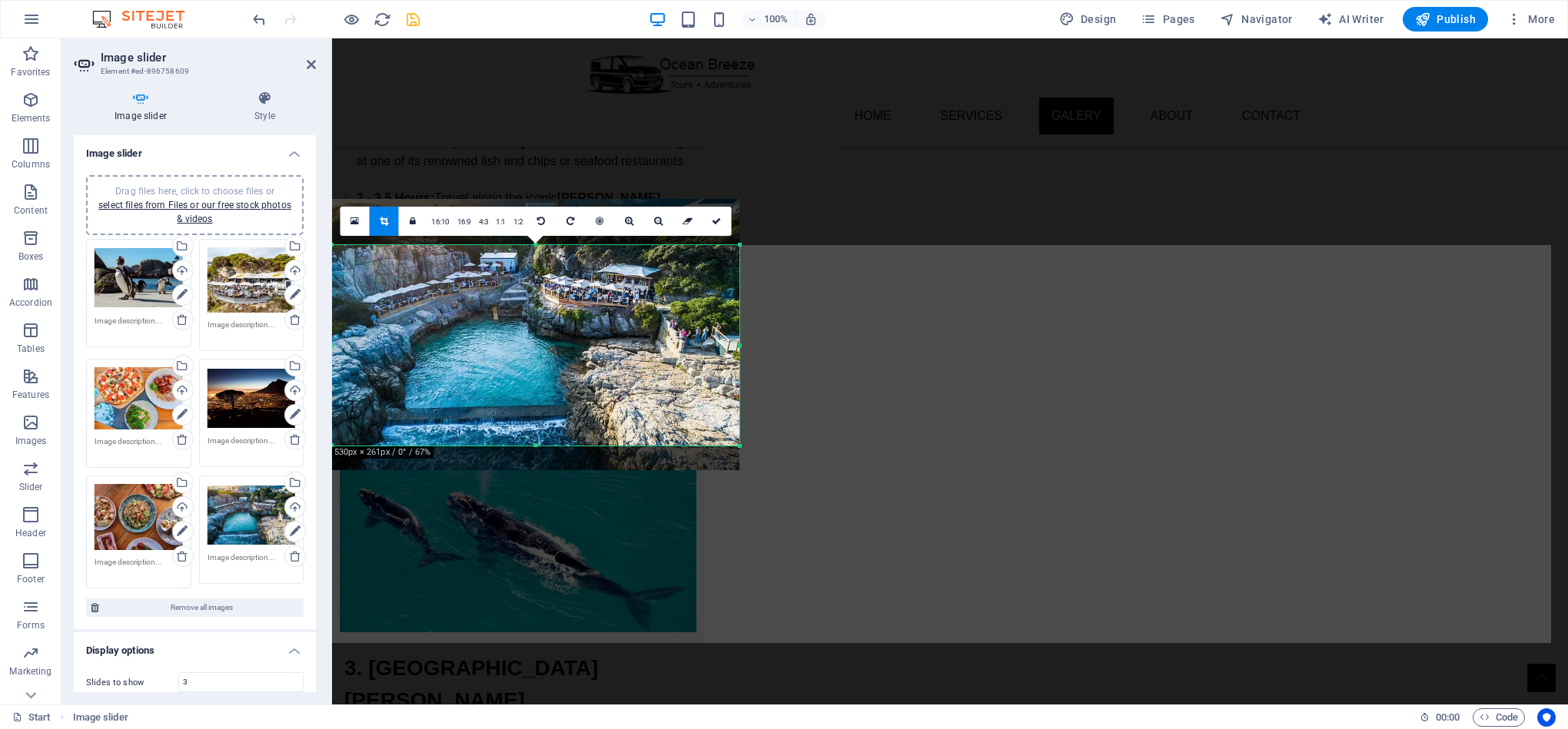
click at [635, 443] on div at bounding box center [535, 446] width 408 height 6
drag, startPoint x: 711, startPoint y: 220, endPoint x: 404, endPoint y: 198, distance: 307.8
click at [712, 220] on icon at bounding box center [716, 221] width 9 height 9
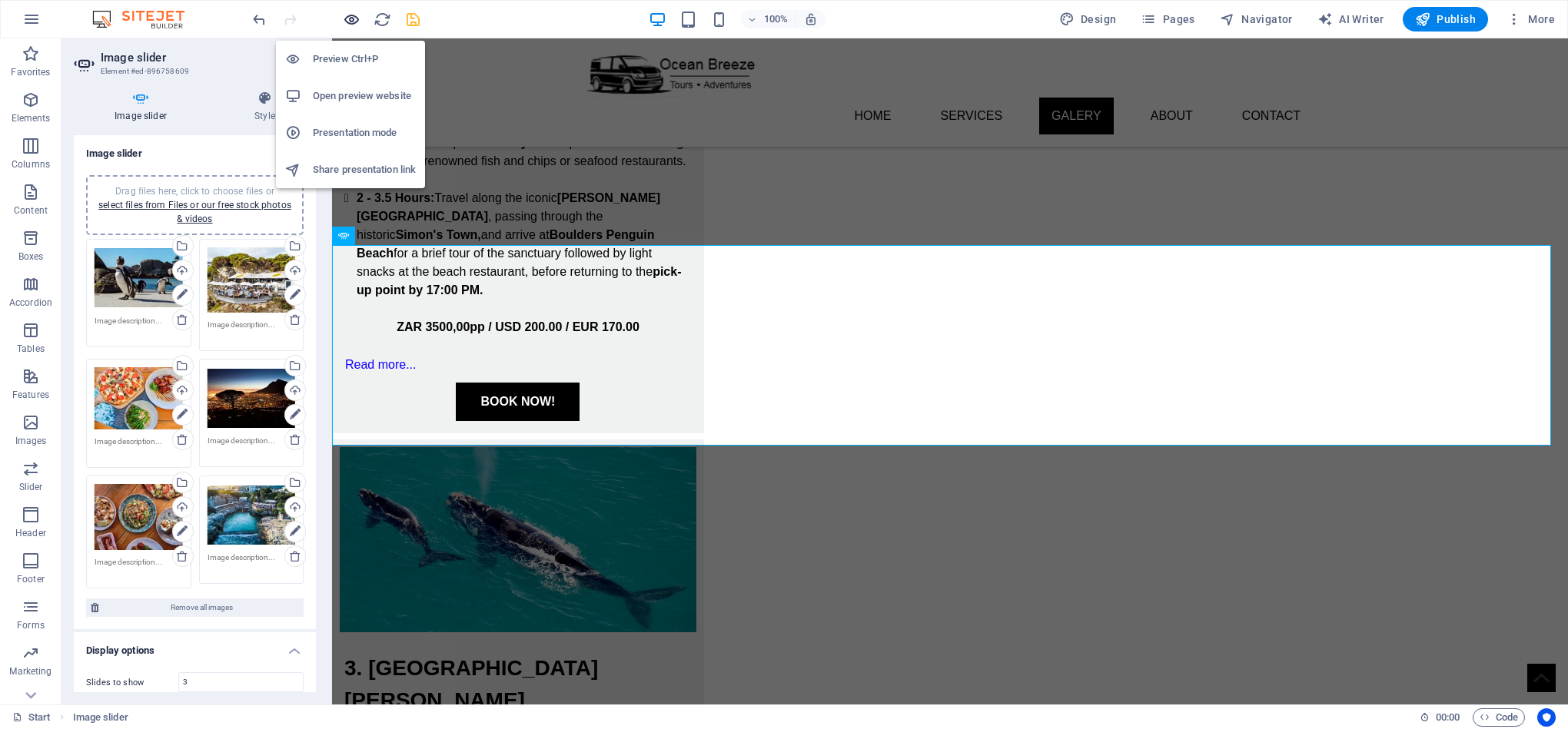
click at [351, 21] on icon "button" at bounding box center [351, 19] width 17 height 17
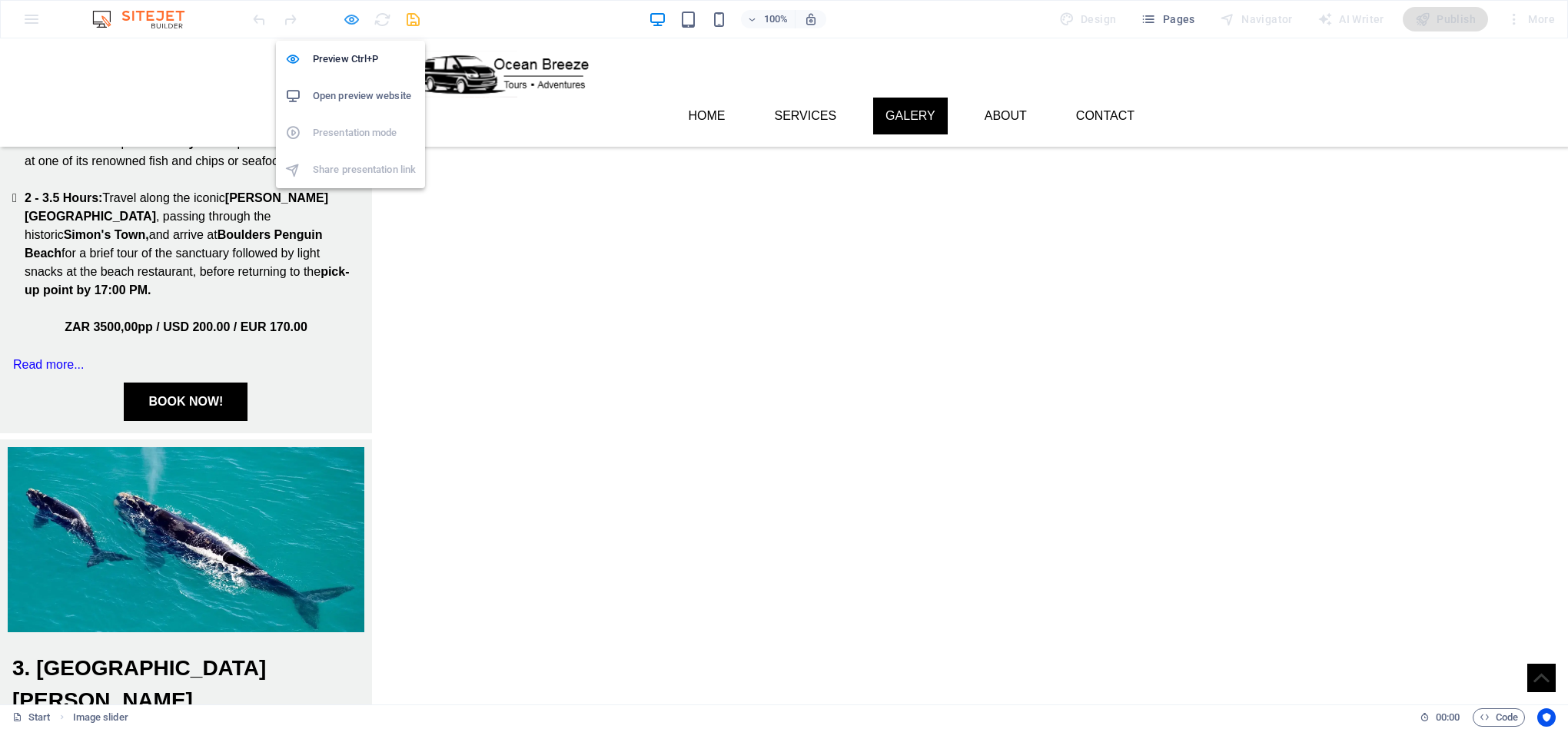
scroll to position [1371, 0]
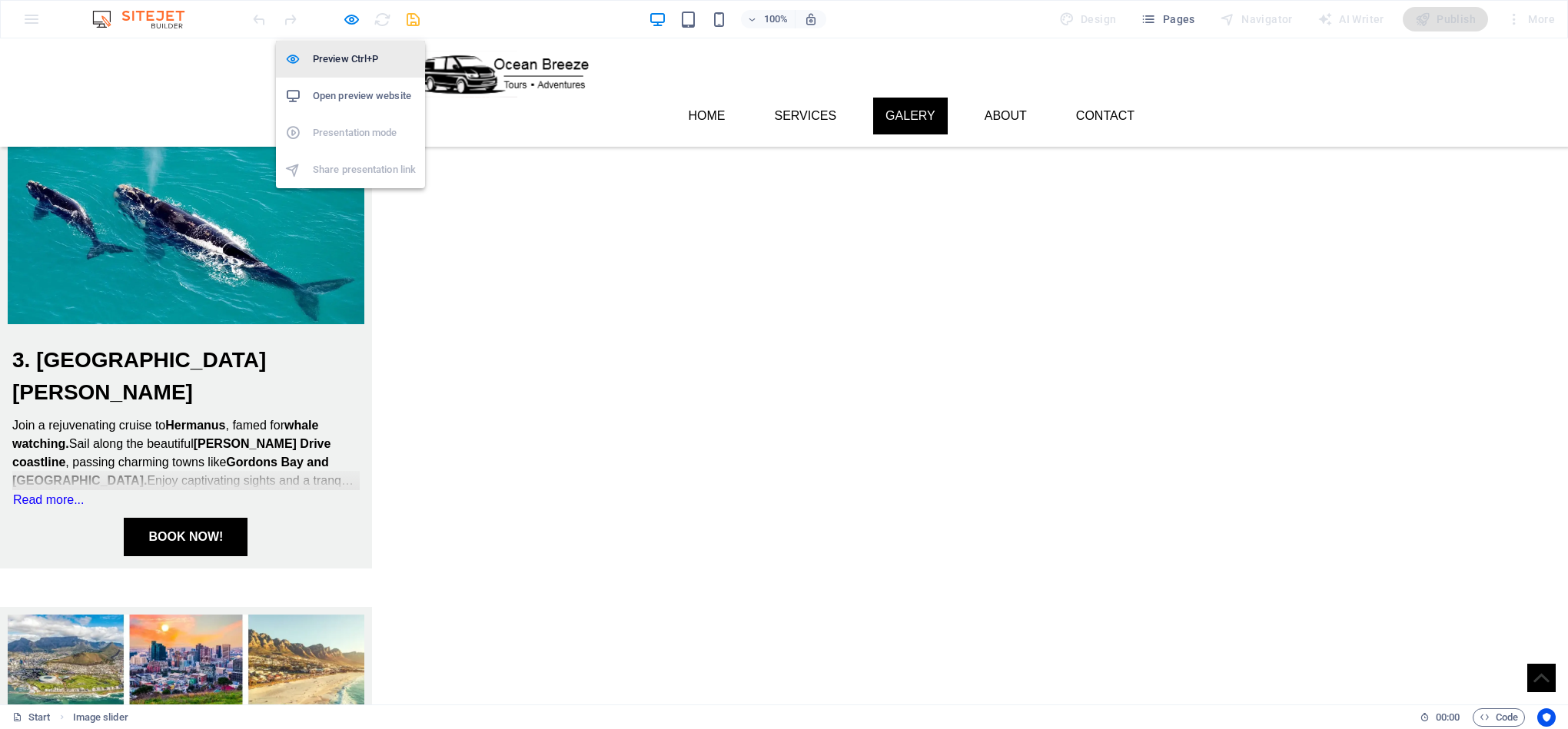
click at [346, 14] on icon "button" at bounding box center [351, 19] width 17 height 17
select select "ms"
select select "s"
select select "progressive"
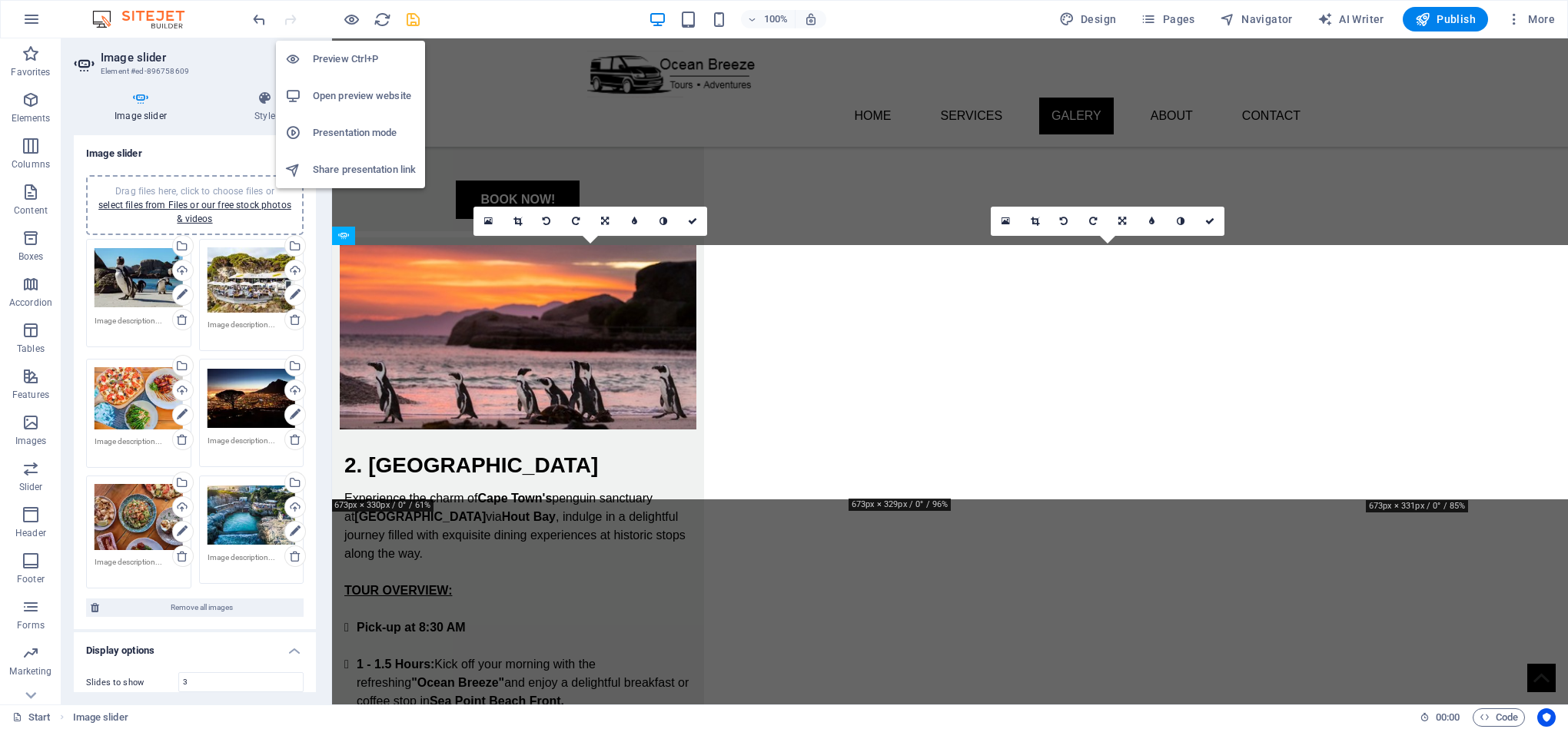
scroll to position [2095, 0]
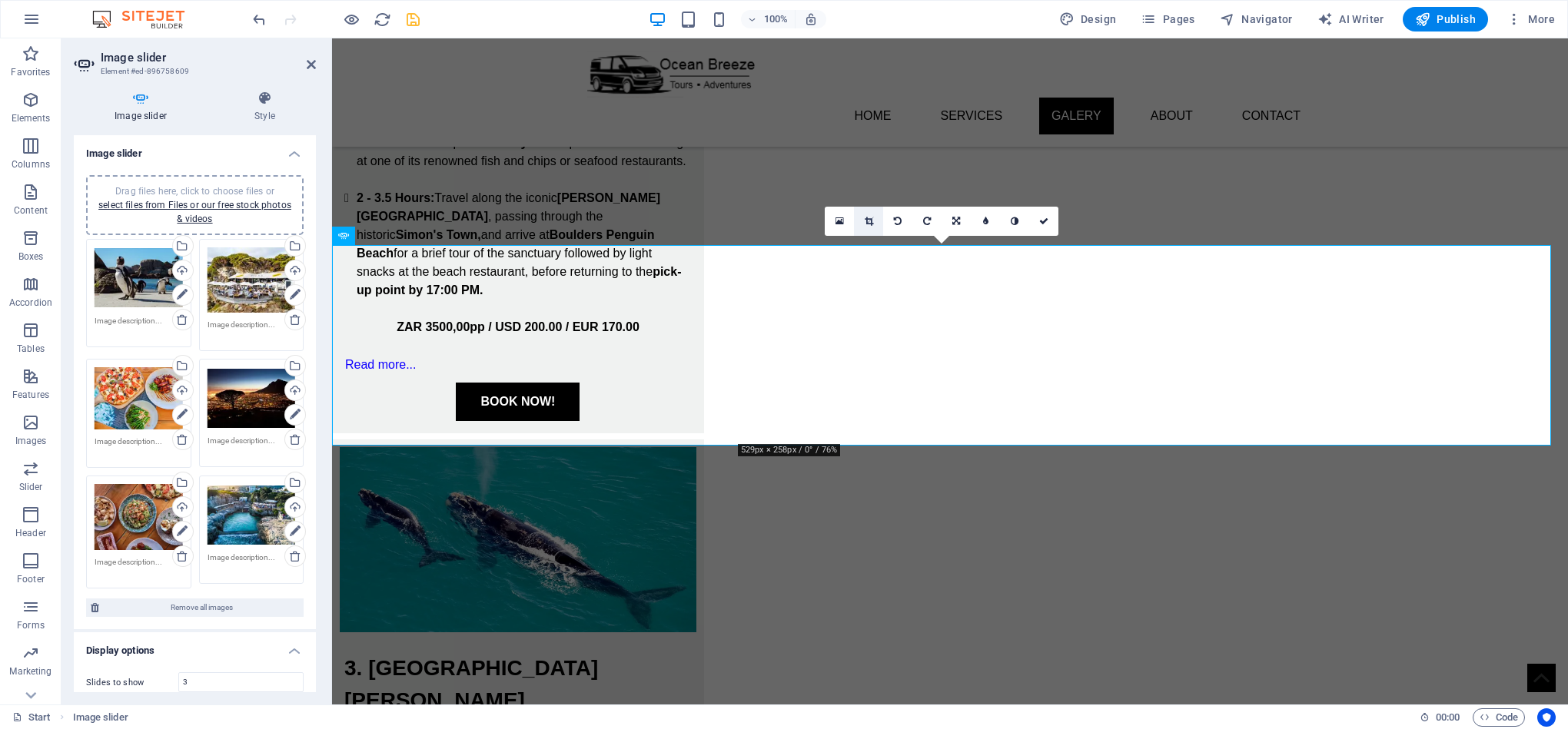
click at [863, 212] on link at bounding box center [868, 221] width 29 height 29
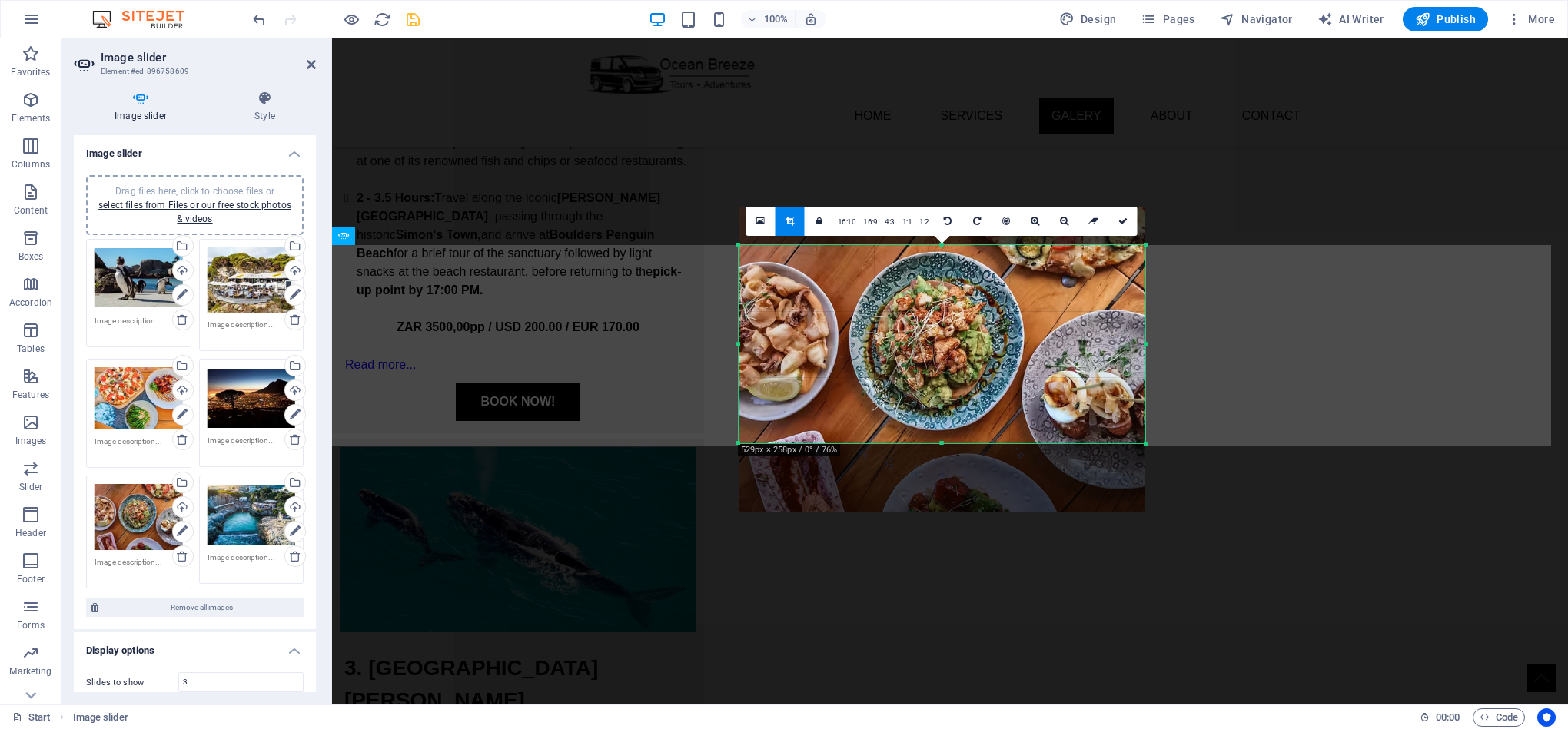
click at [950, 445] on div at bounding box center [942, 443] width 407 height 6
click at [1121, 224] on icon at bounding box center [1122, 221] width 9 height 9
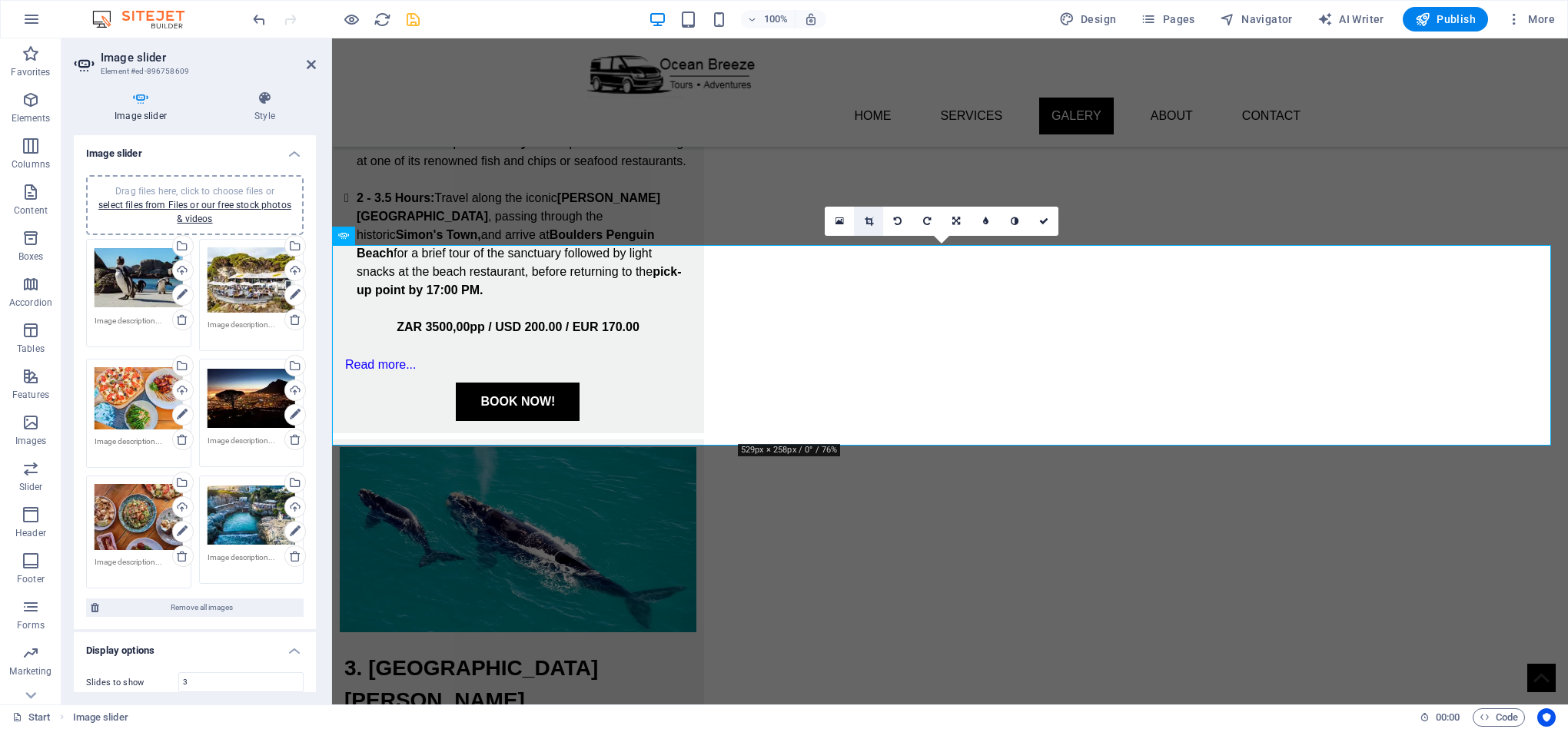
click at [864, 217] on icon at bounding box center [868, 221] width 8 height 9
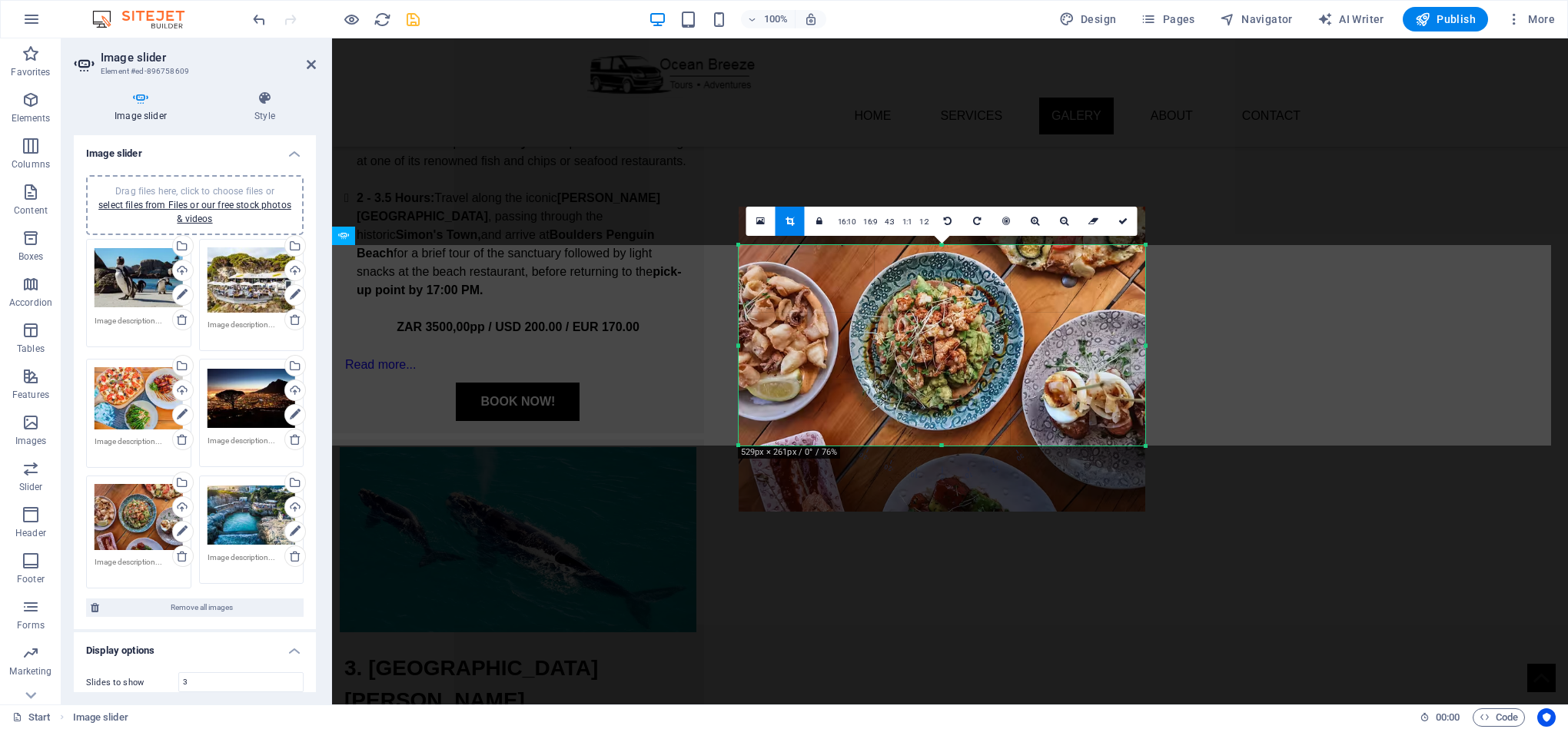
click at [937, 443] on div at bounding box center [942, 446] width 407 height 6
click at [1121, 226] on link at bounding box center [1122, 221] width 29 height 29
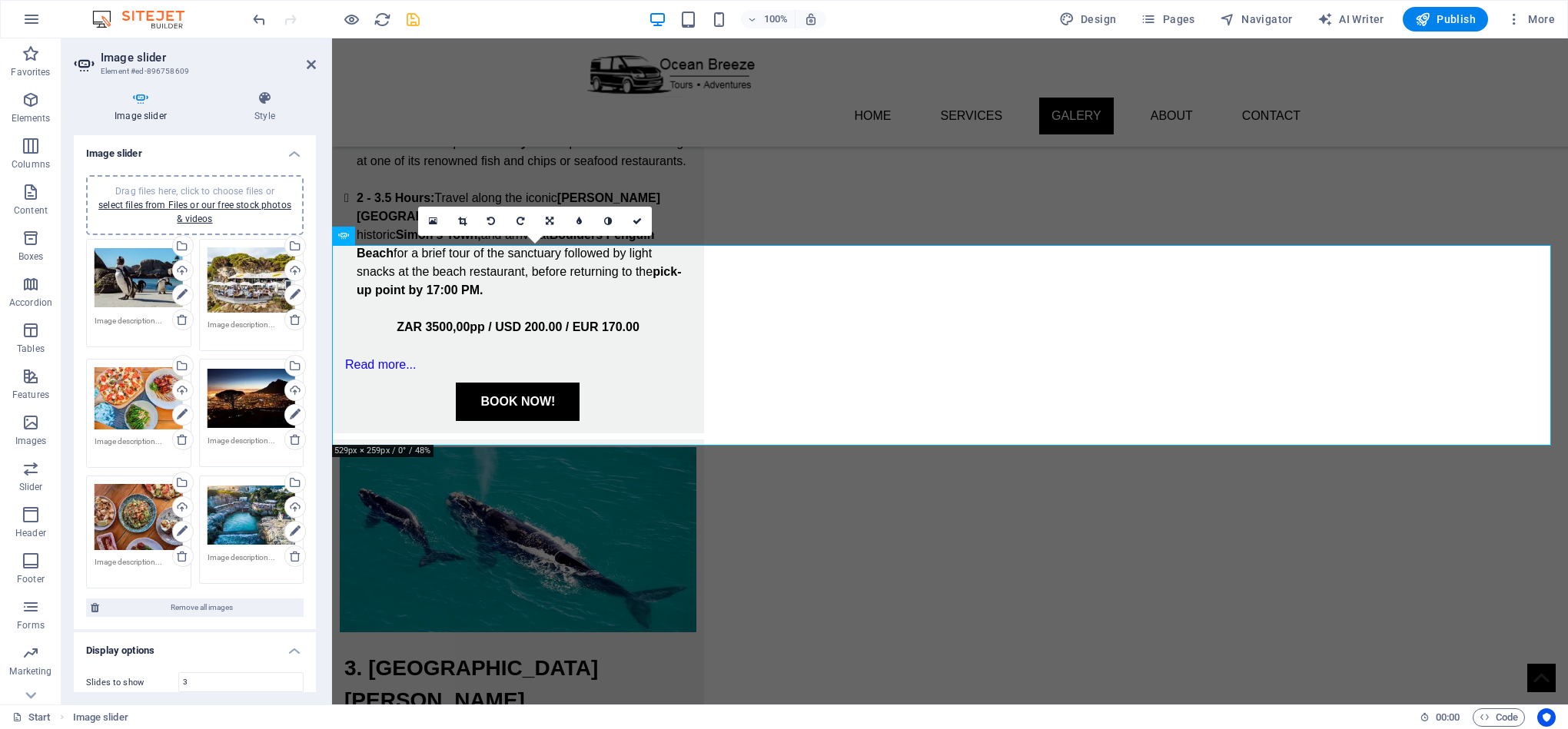
click at [463, 219] on icon at bounding box center [462, 221] width 8 height 9
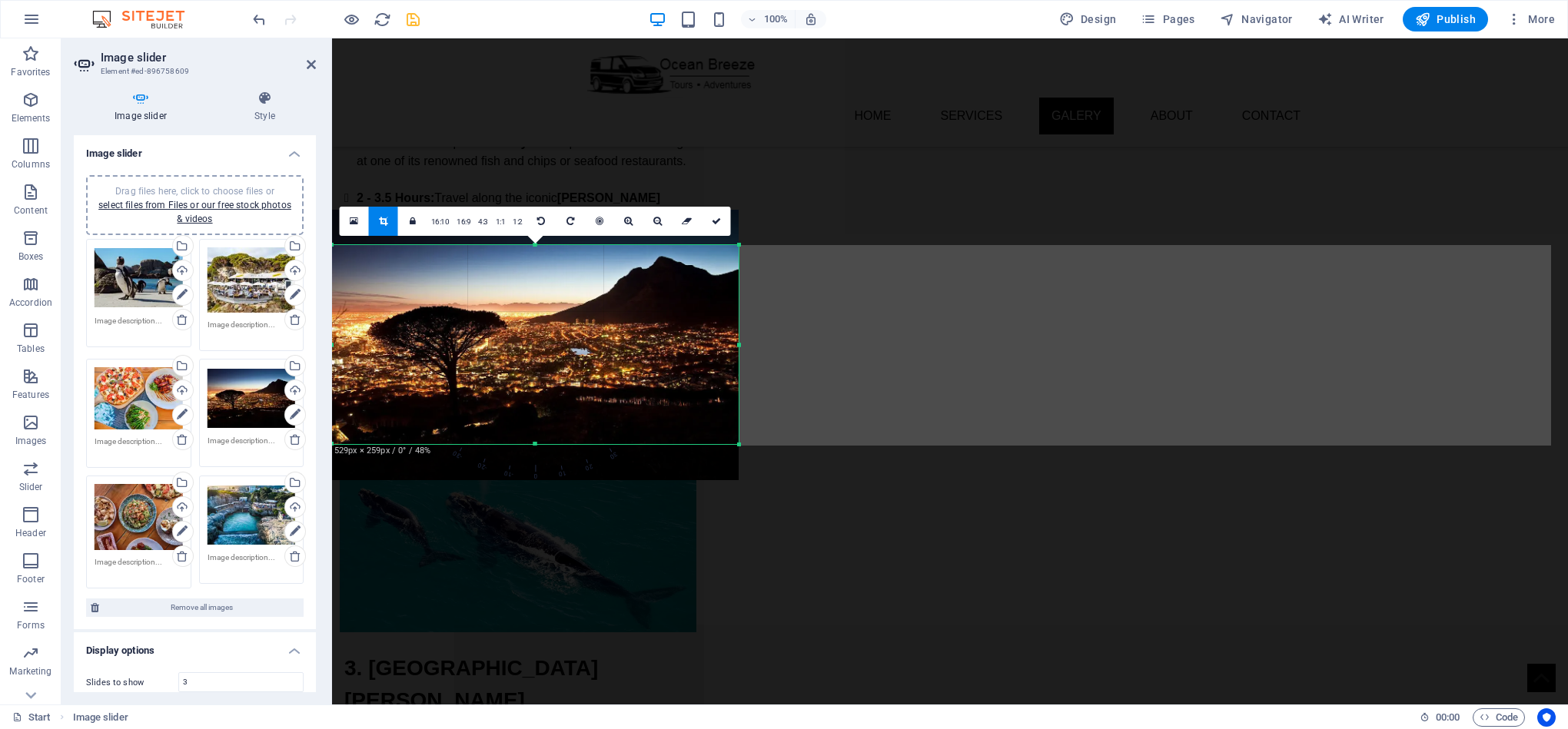
click at [536, 441] on div at bounding box center [535, 345] width 407 height 271
click at [539, 446] on div at bounding box center [535, 445] width 407 height 6
click at [718, 219] on icon at bounding box center [716, 221] width 9 height 9
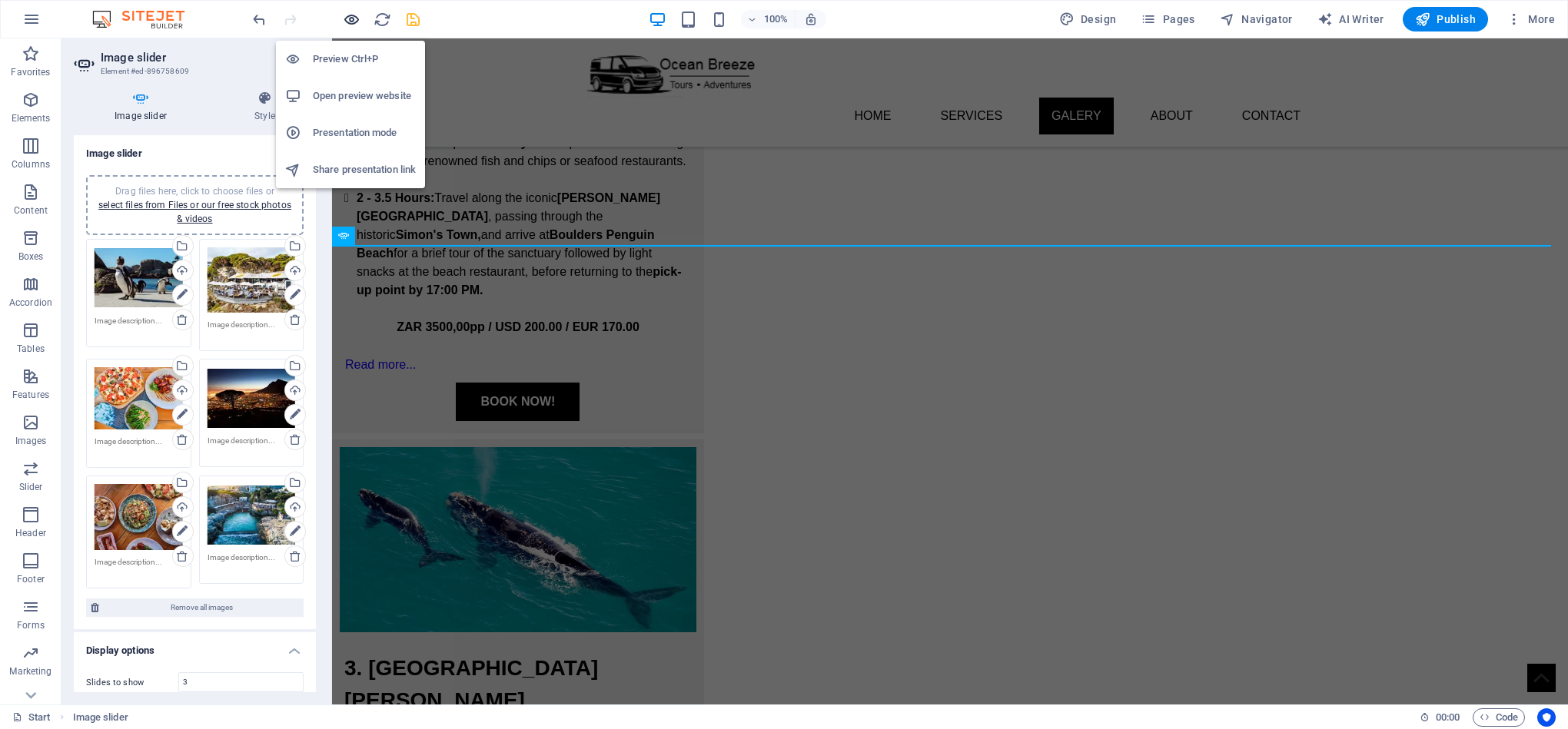
click at [351, 17] on icon "button" at bounding box center [351, 19] width 17 height 17
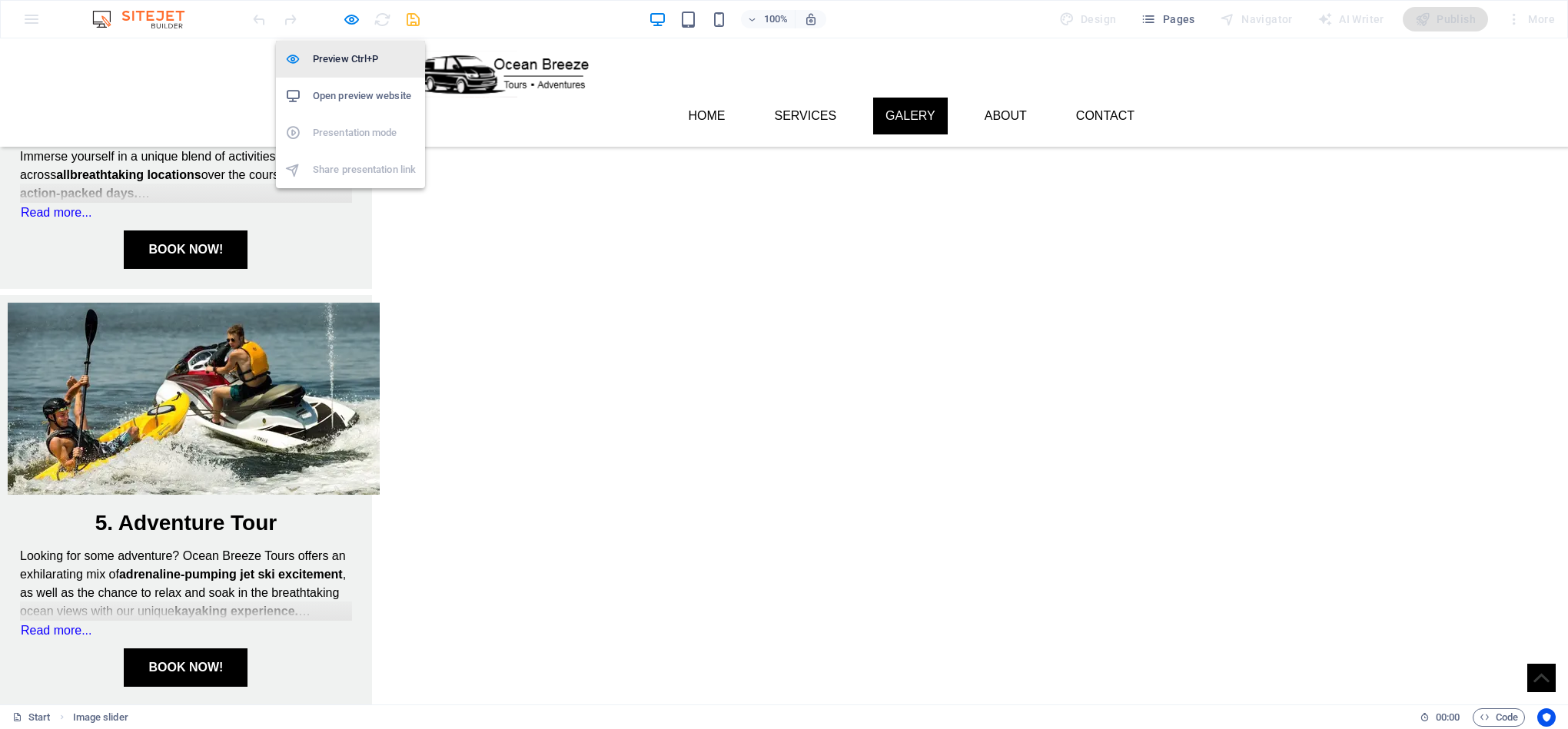
scroll to position [1371, 0]
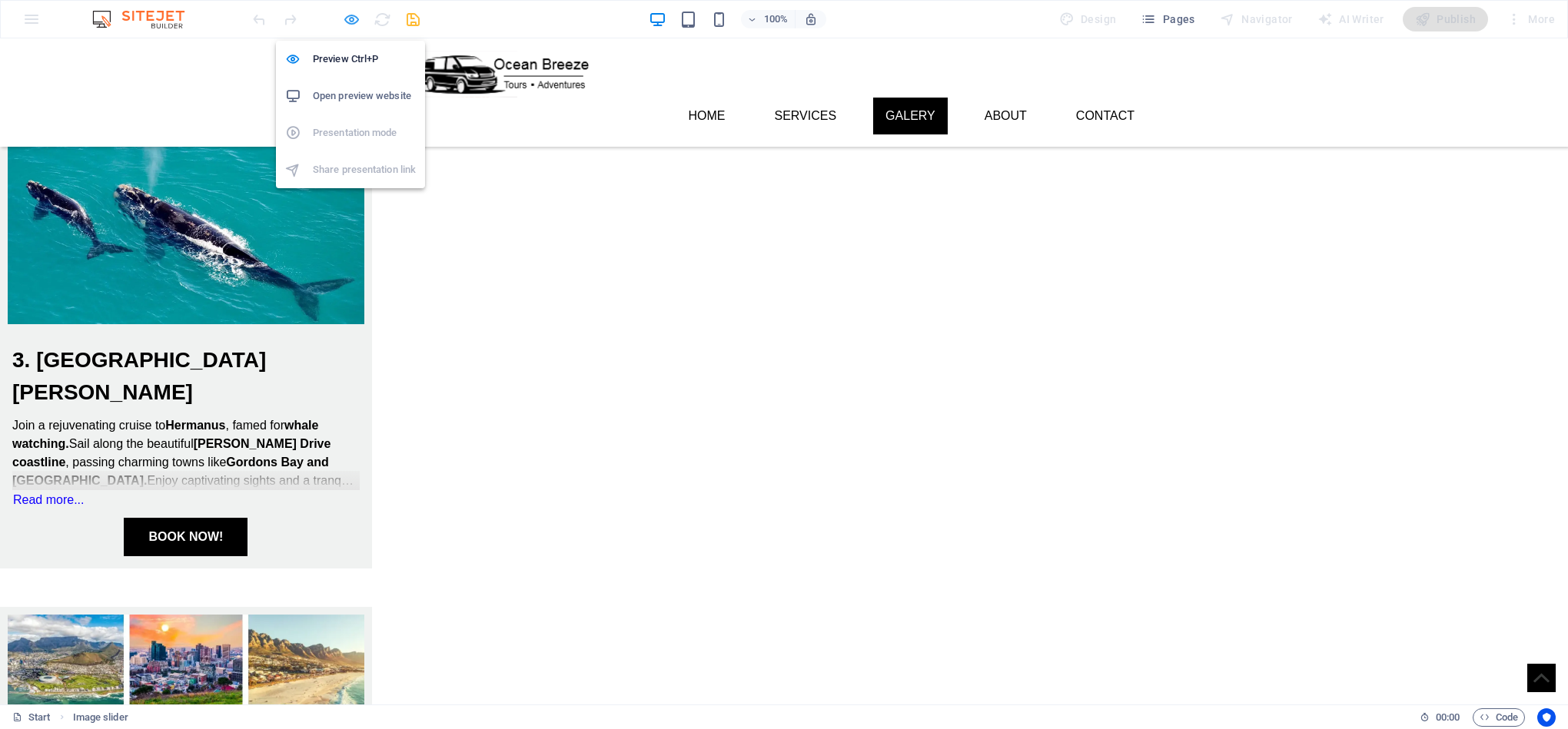
click at [355, 17] on icon "button" at bounding box center [351, 19] width 17 height 17
select select "ms"
select select "s"
select select "progressive"
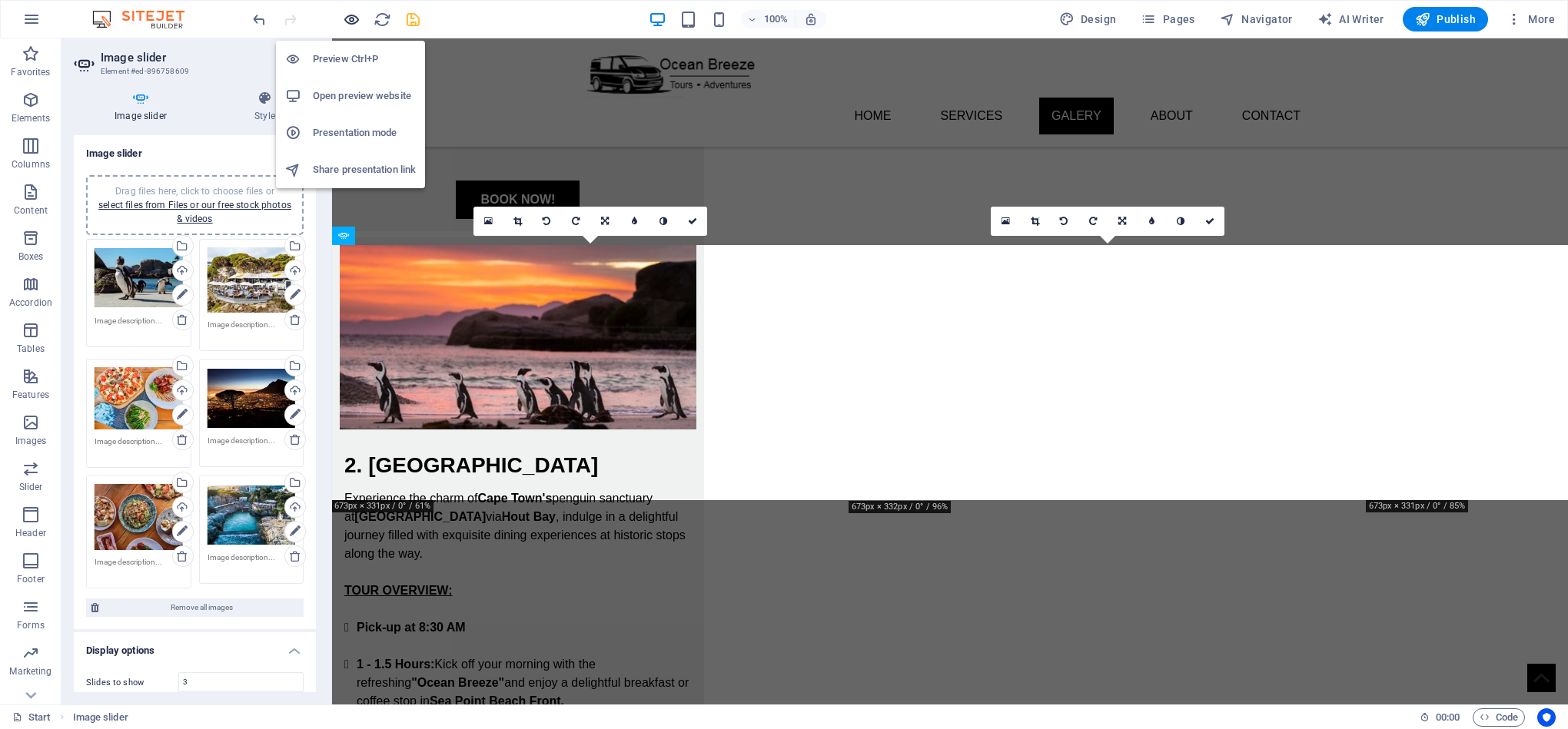
scroll to position [2095, 0]
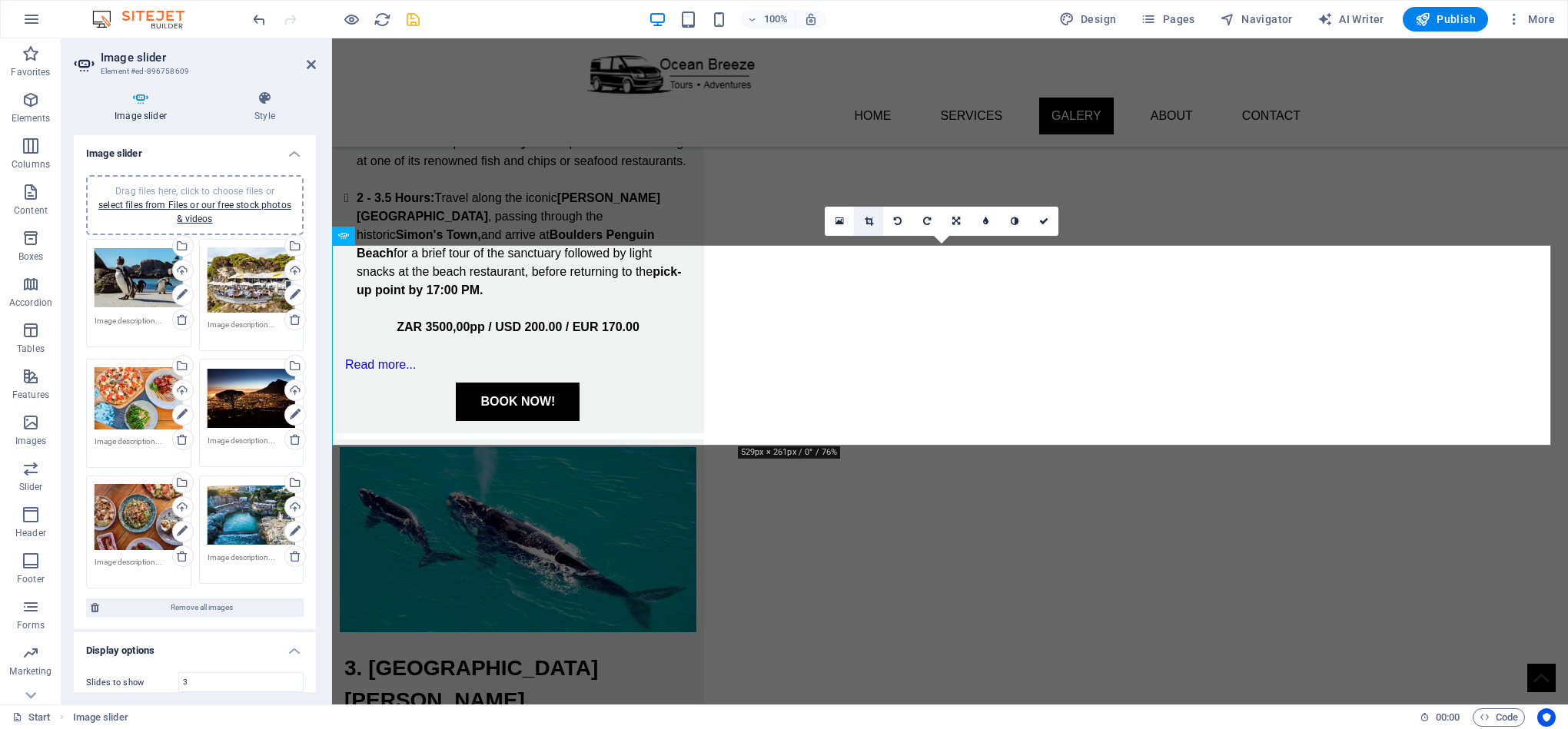
click at [865, 224] on icon at bounding box center [868, 221] width 8 height 9
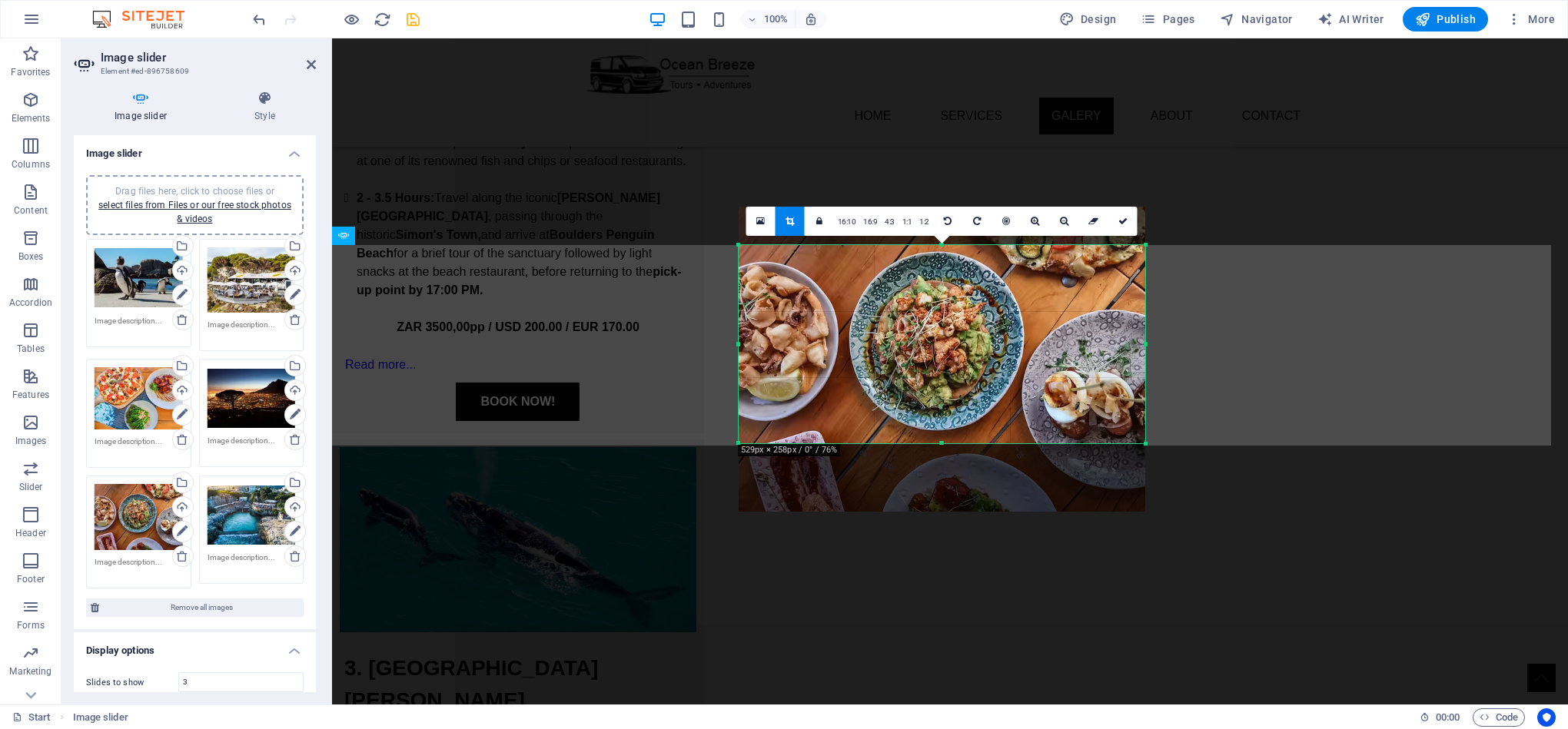
click at [949, 443] on div at bounding box center [942, 443] width 407 height 6
click at [1121, 222] on icon at bounding box center [1122, 221] width 9 height 9
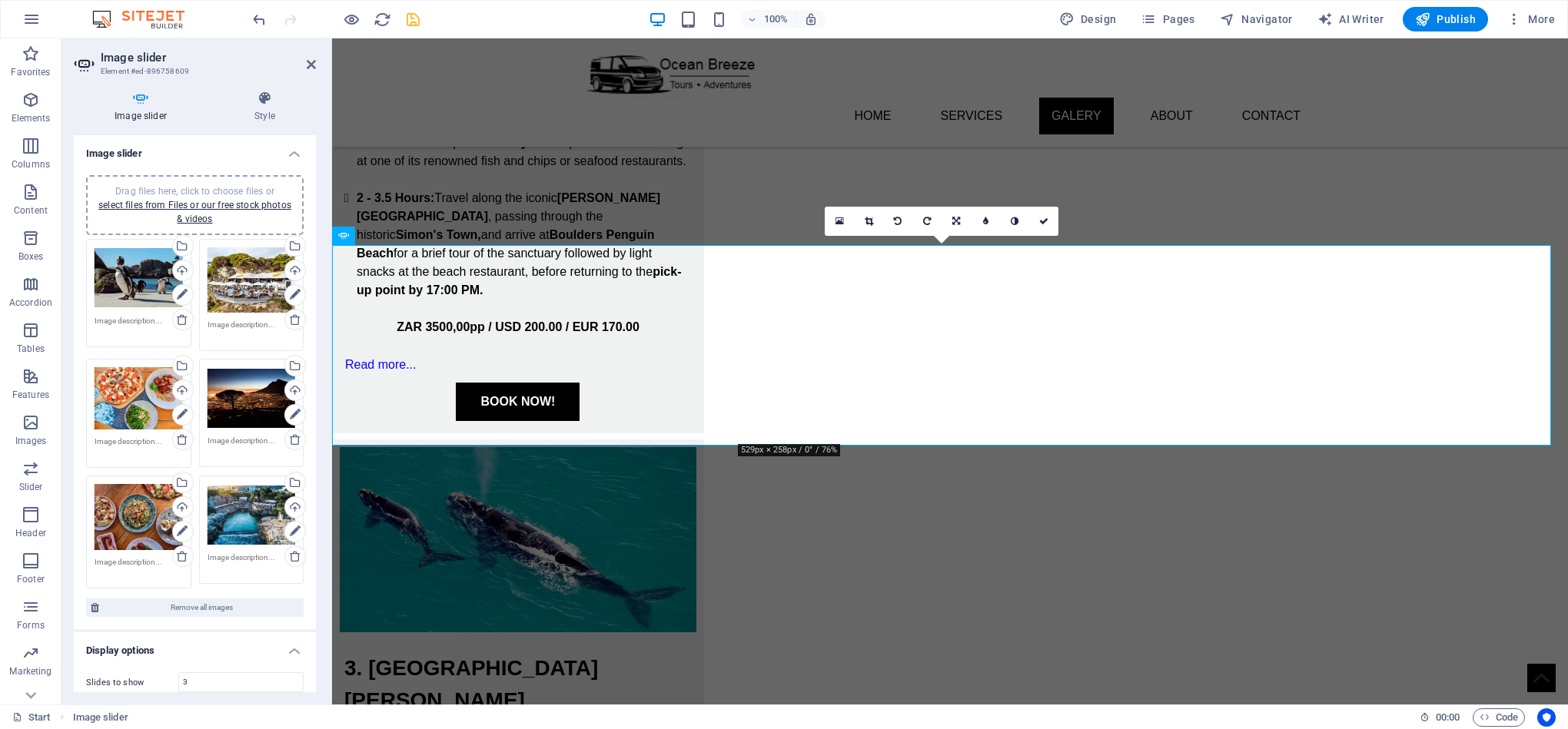
click at [864, 217] on icon at bounding box center [868, 221] width 8 height 9
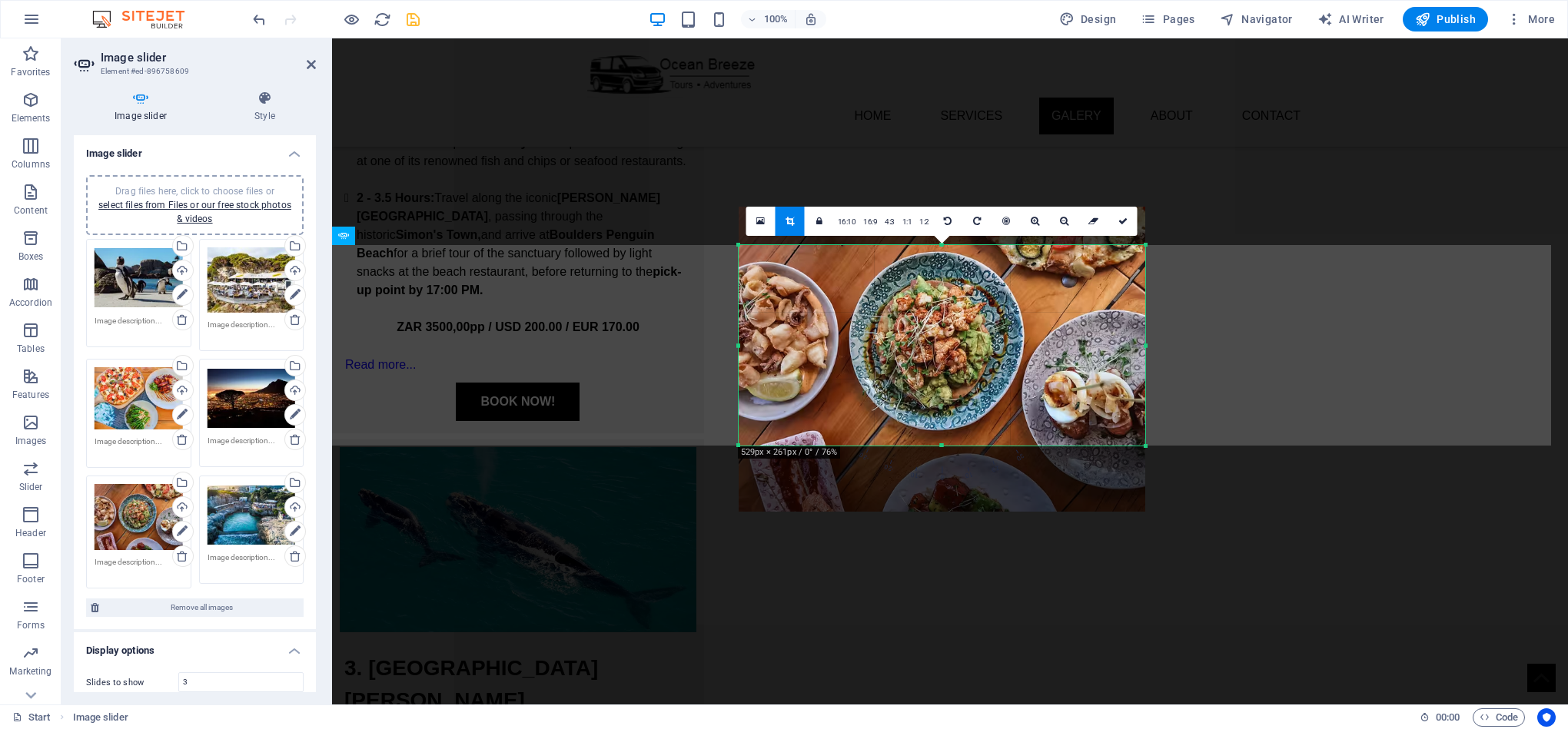
click at [946, 446] on div at bounding box center [942, 446] width 407 height 6
drag, startPoint x: 950, startPoint y: 445, endPoint x: 959, endPoint y: 442, distance: 9.5
click at [959, 442] on div at bounding box center [942, 443] width 407 height 6
click at [1119, 217] on icon at bounding box center [1122, 221] width 9 height 9
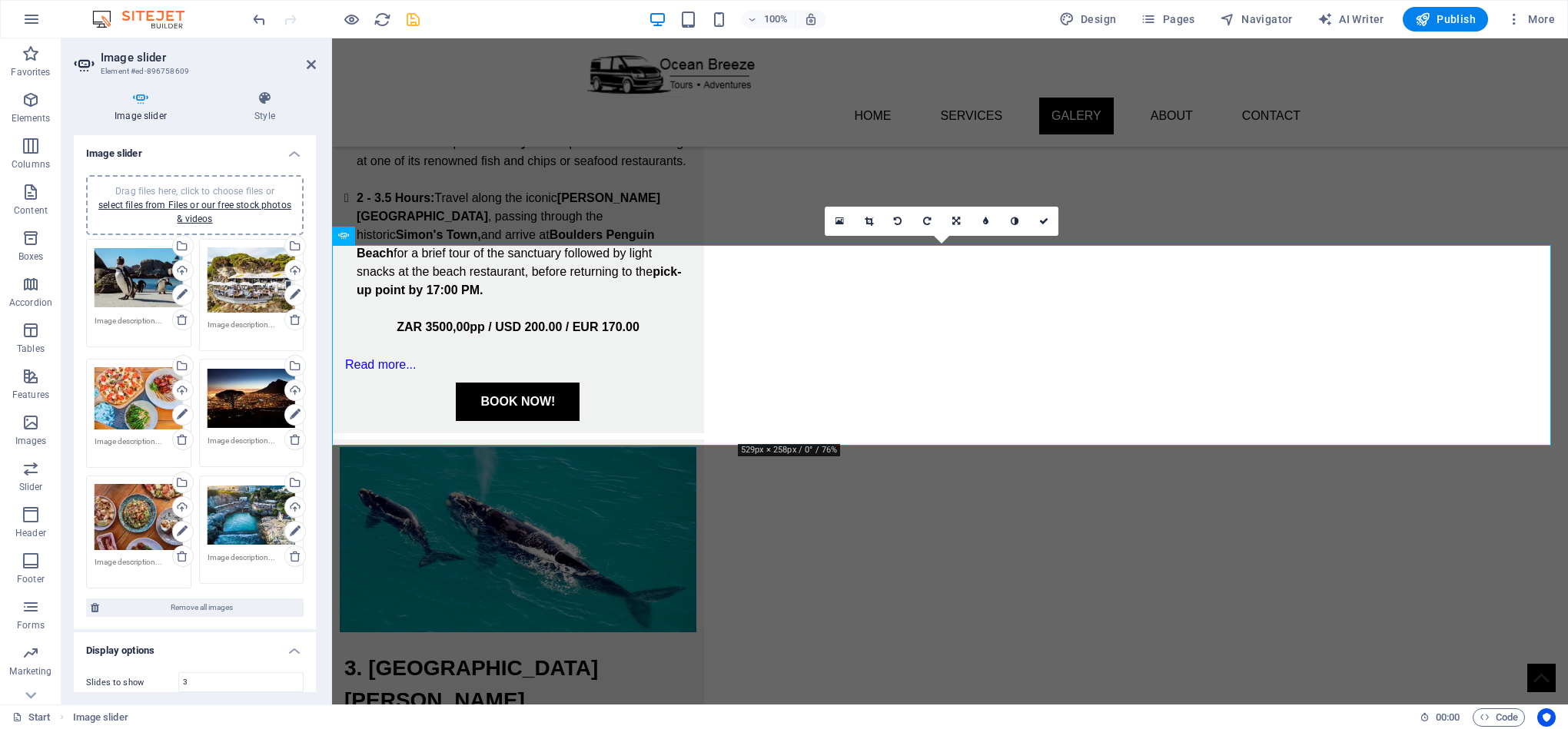
click at [876, 223] on link at bounding box center [868, 221] width 29 height 29
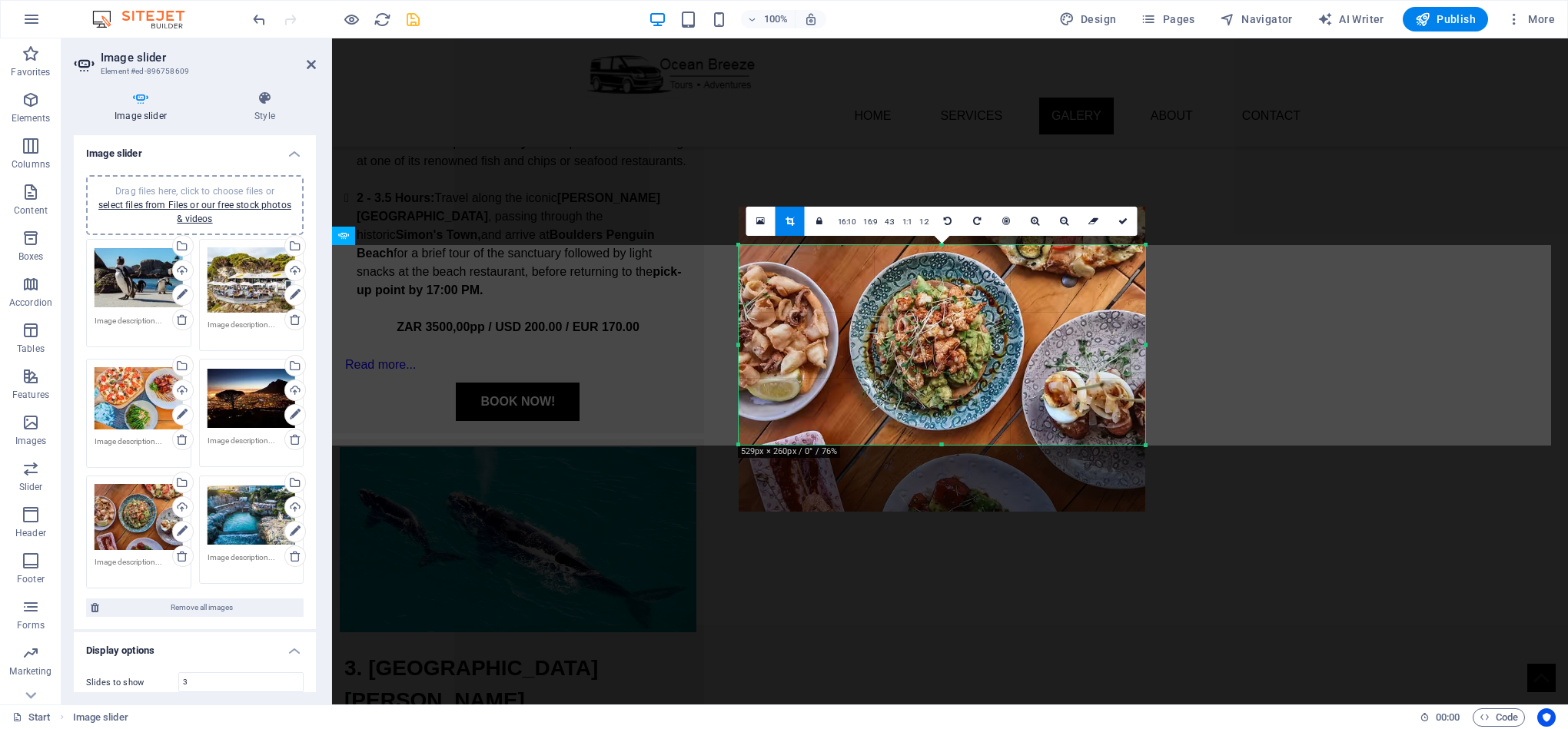
click at [950, 447] on div at bounding box center [942, 445] width 407 height 6
click at [1121, 217] on icon at bounding box center [1122, 221] width 9 height 9
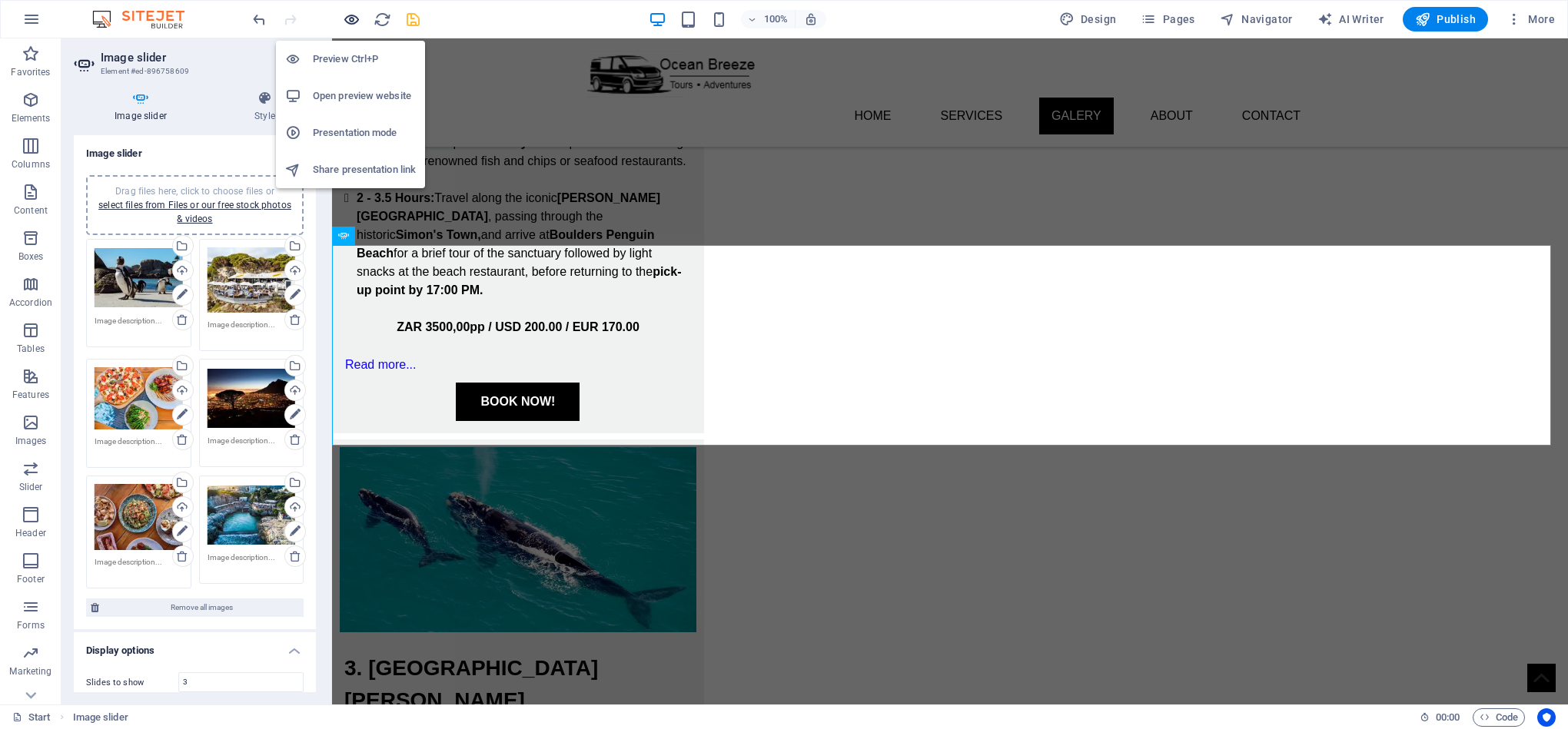
click at [347, 21] on icon "button" at bounding box center [351, 19] width 17 height 17
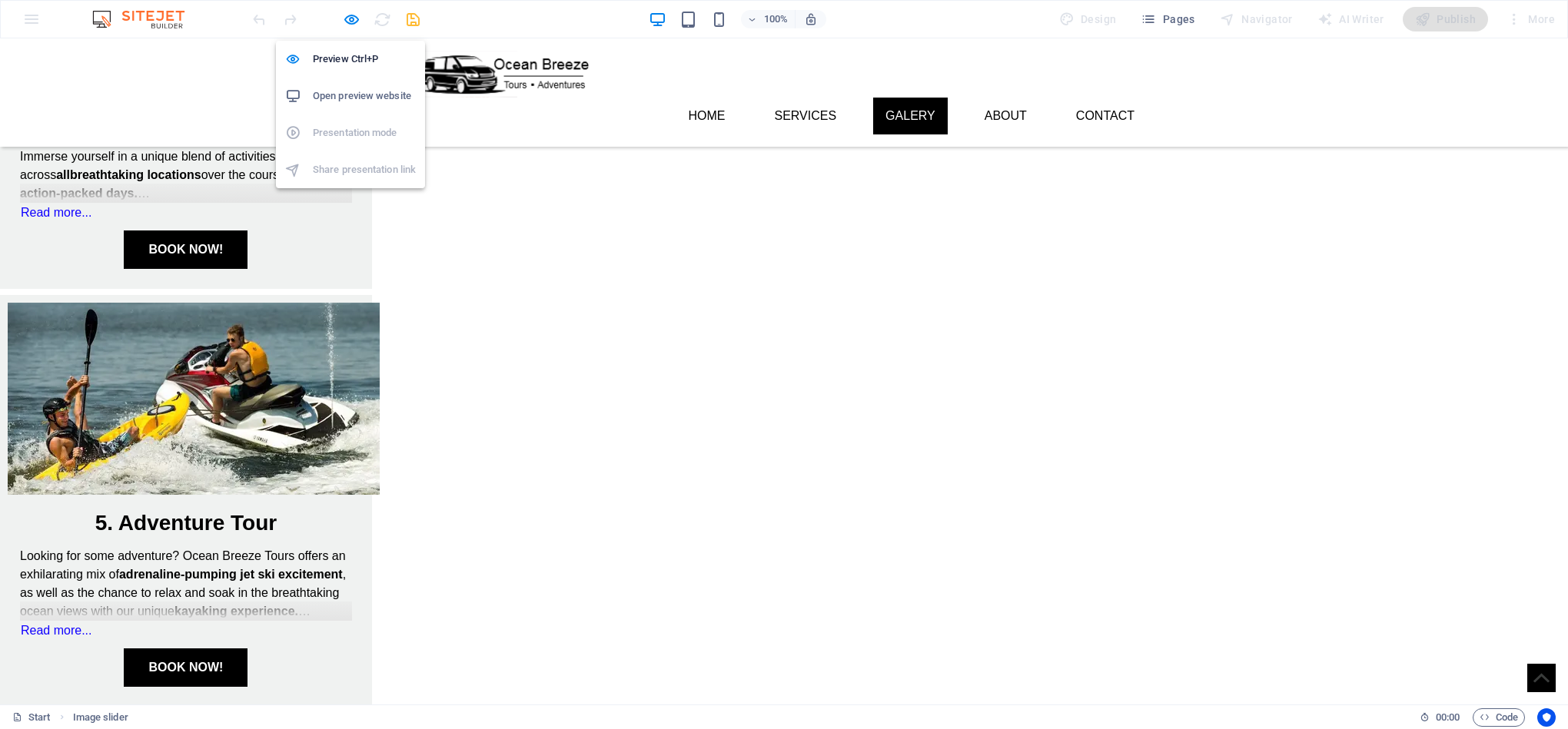
scroll to position [1371, 0]
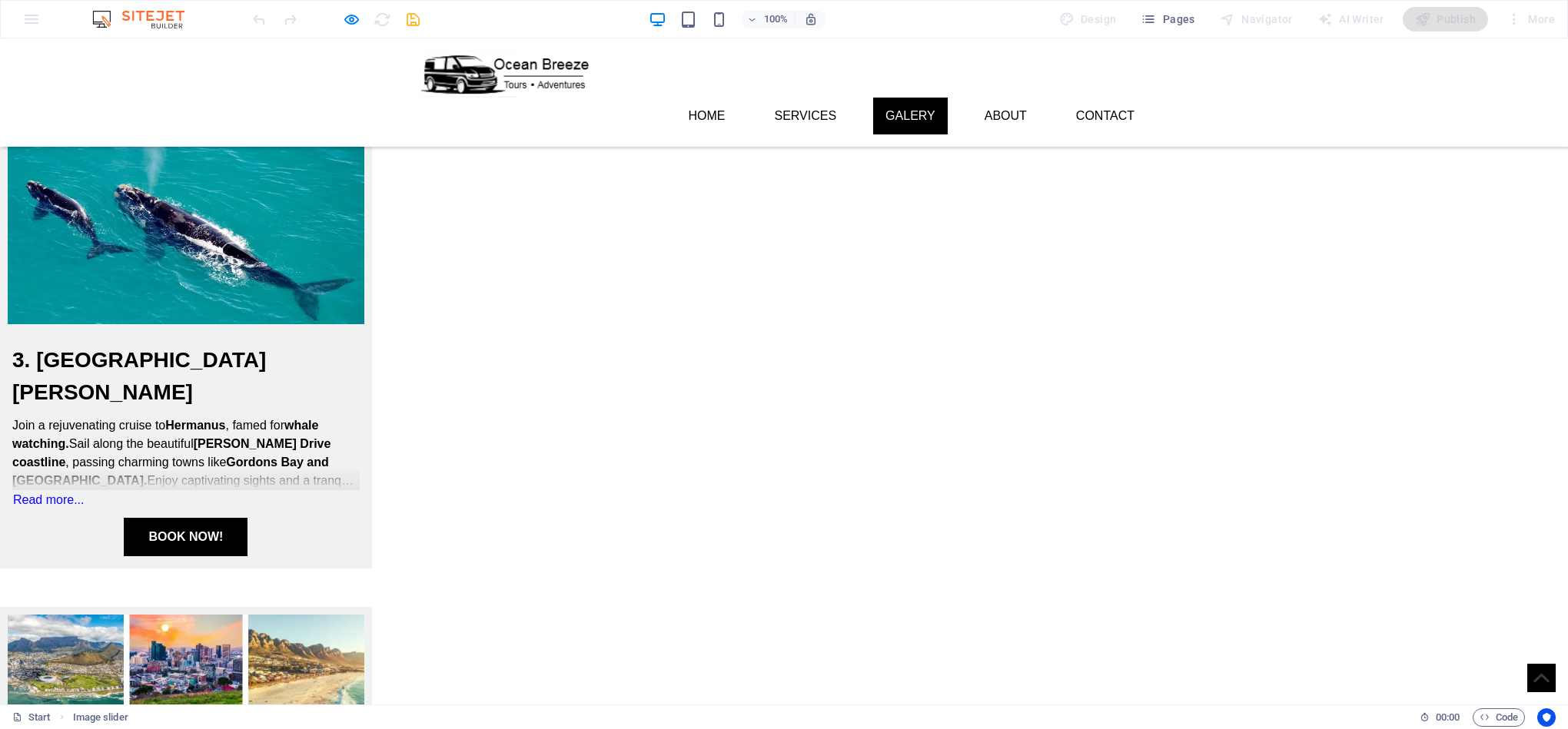
click at [348, 18] on icon "button" at bounding box center [351, 19] width 17 height 17
select select "ms"
select select "s"
select select "progressive"
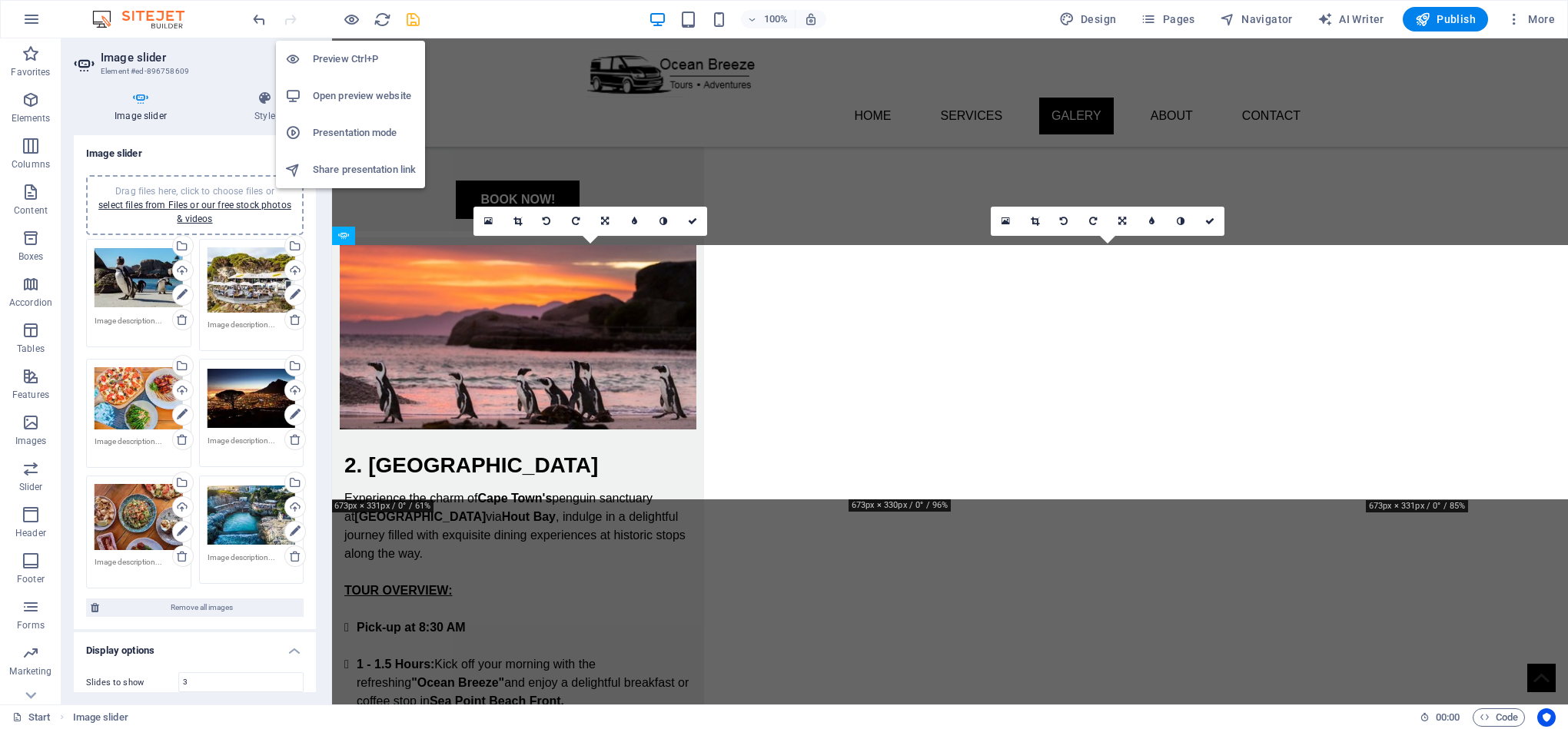
scroll to position [2095, 0]
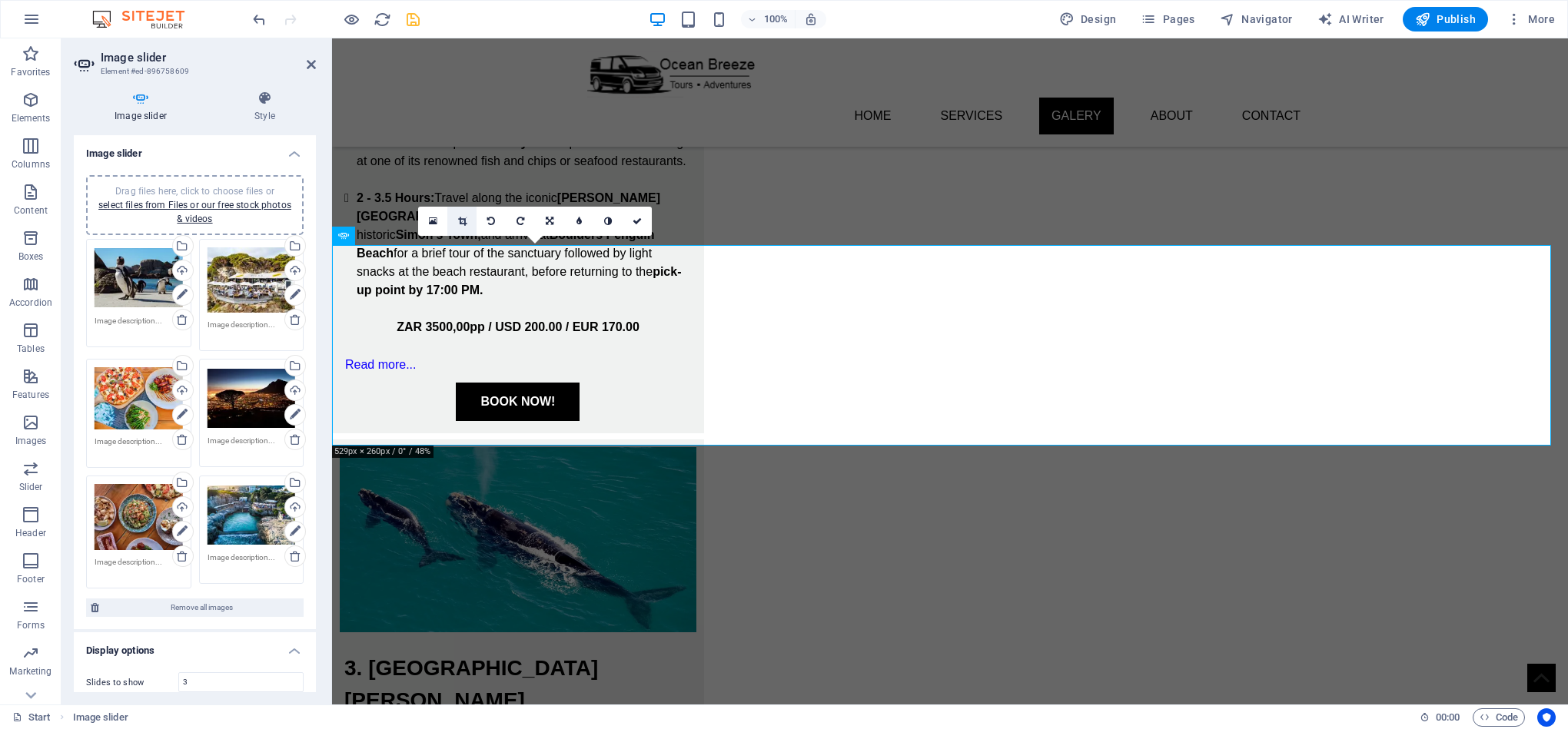
click at [454, 217] on link at bounding box center [461, 221] width 29 height 29
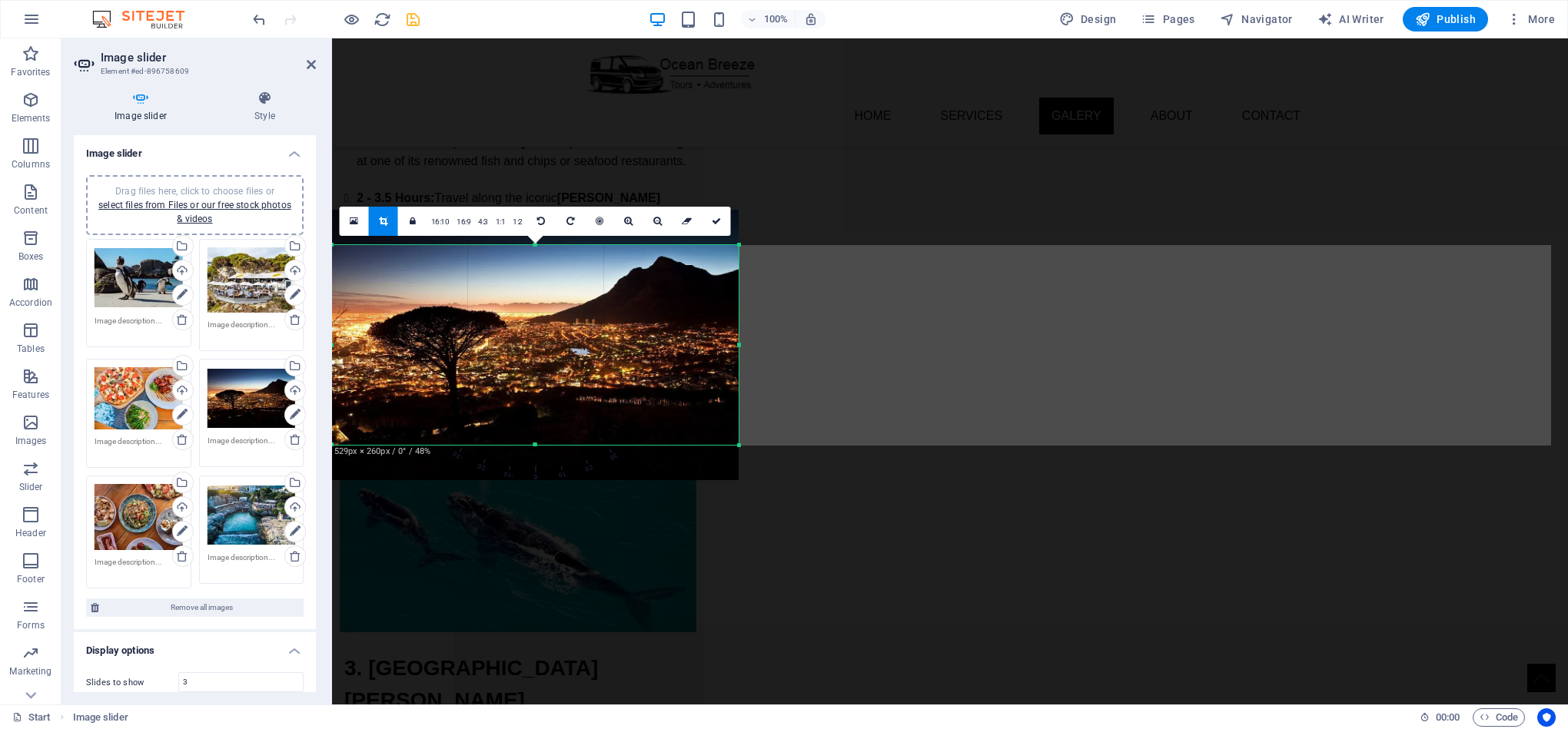
click at [535, 445] on div at bounding box center [535, 445] width 407 height 6
click at [715, 223] on icon at bounding box center [716, 221] width 9 height 9
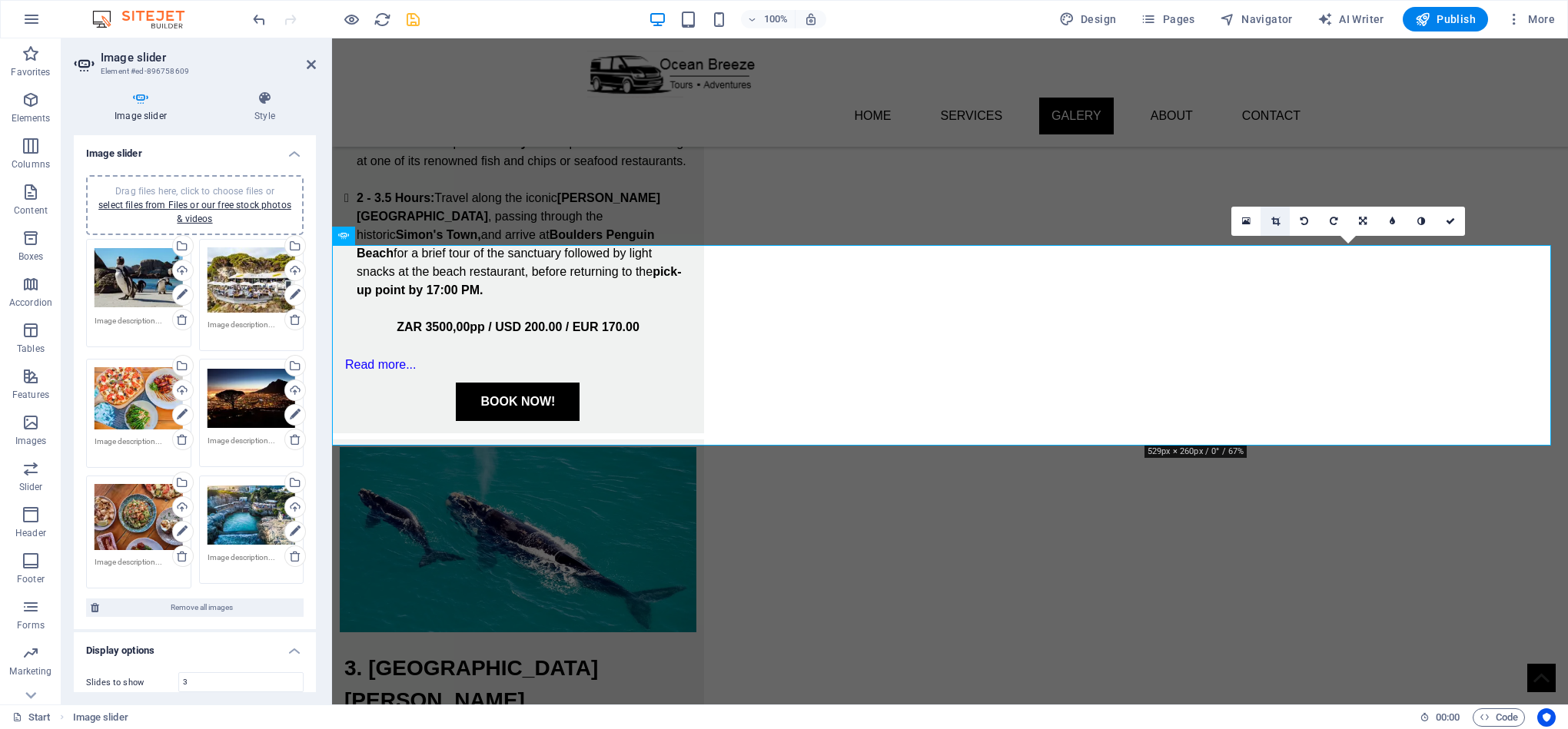
click at [1274, 217] on icon at bounding box center [1275, 221] width 8 height 9
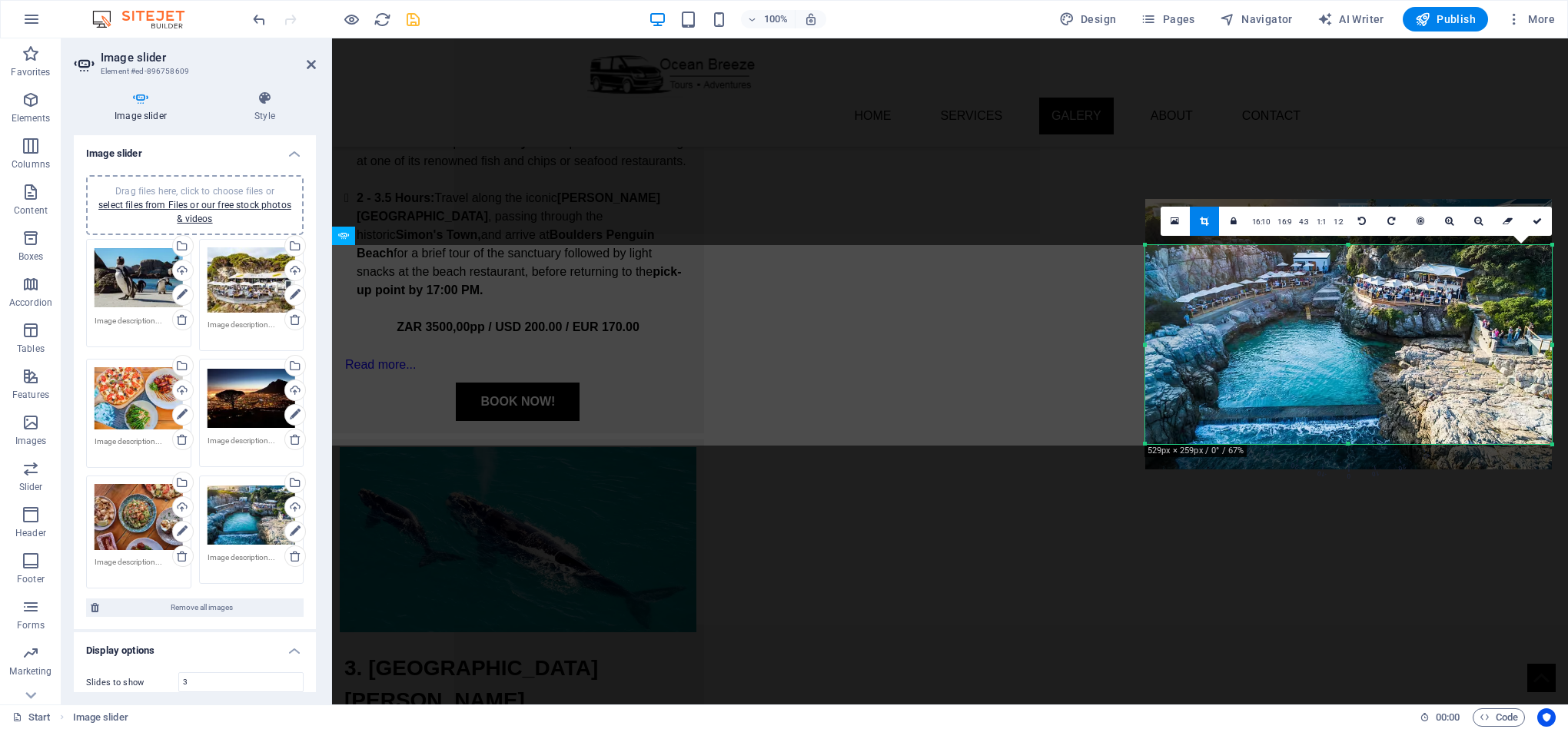
click at [1331, 442] on div at bounding box center [1349, 444] width 407 height 6
click at [1533, 220] on icon at bounding box center [1537, 221] width 9 height 9
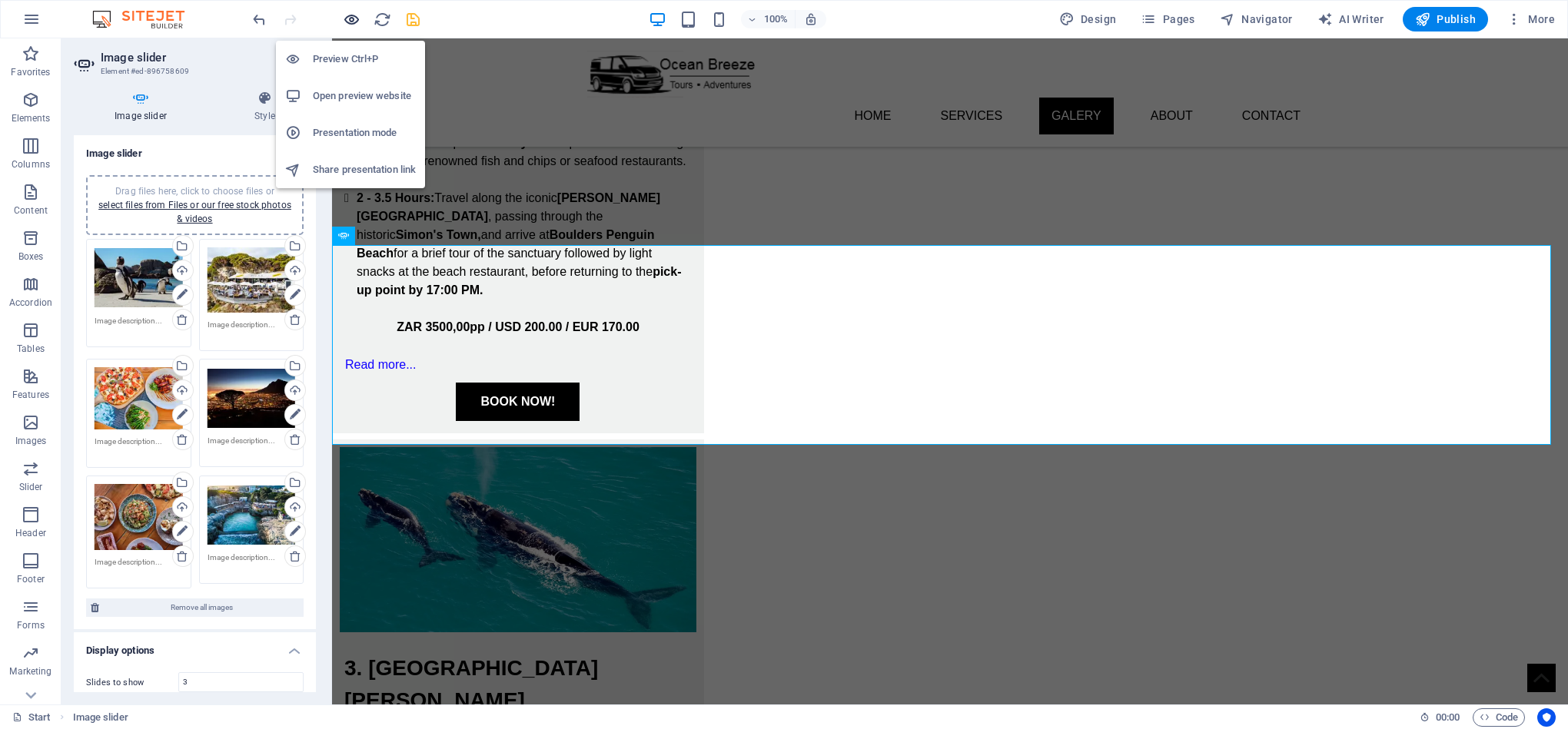
click at [347, 18] on icon "button" at bounding box center [351, 19] width 17 height 17
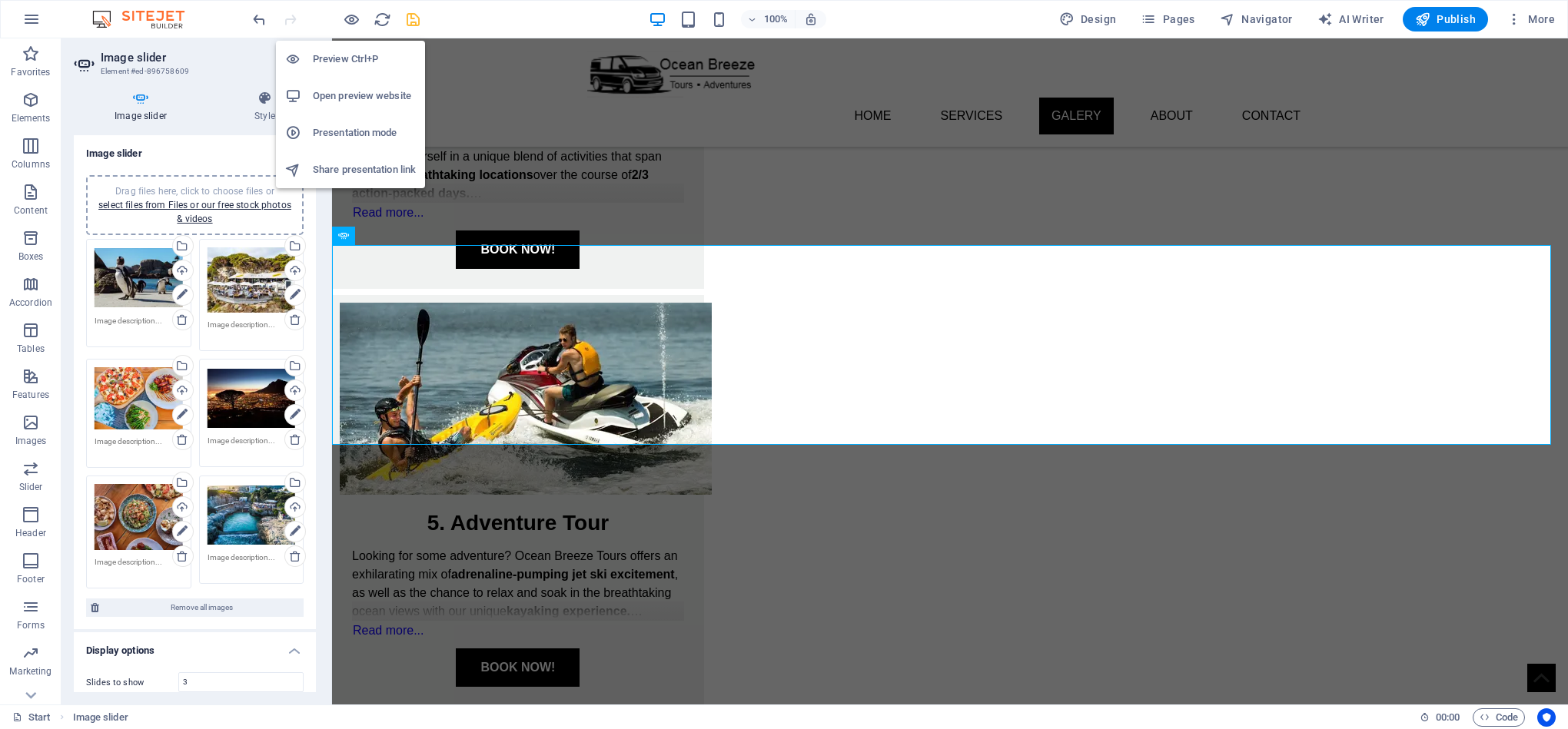
scroll to position [1371, 0]
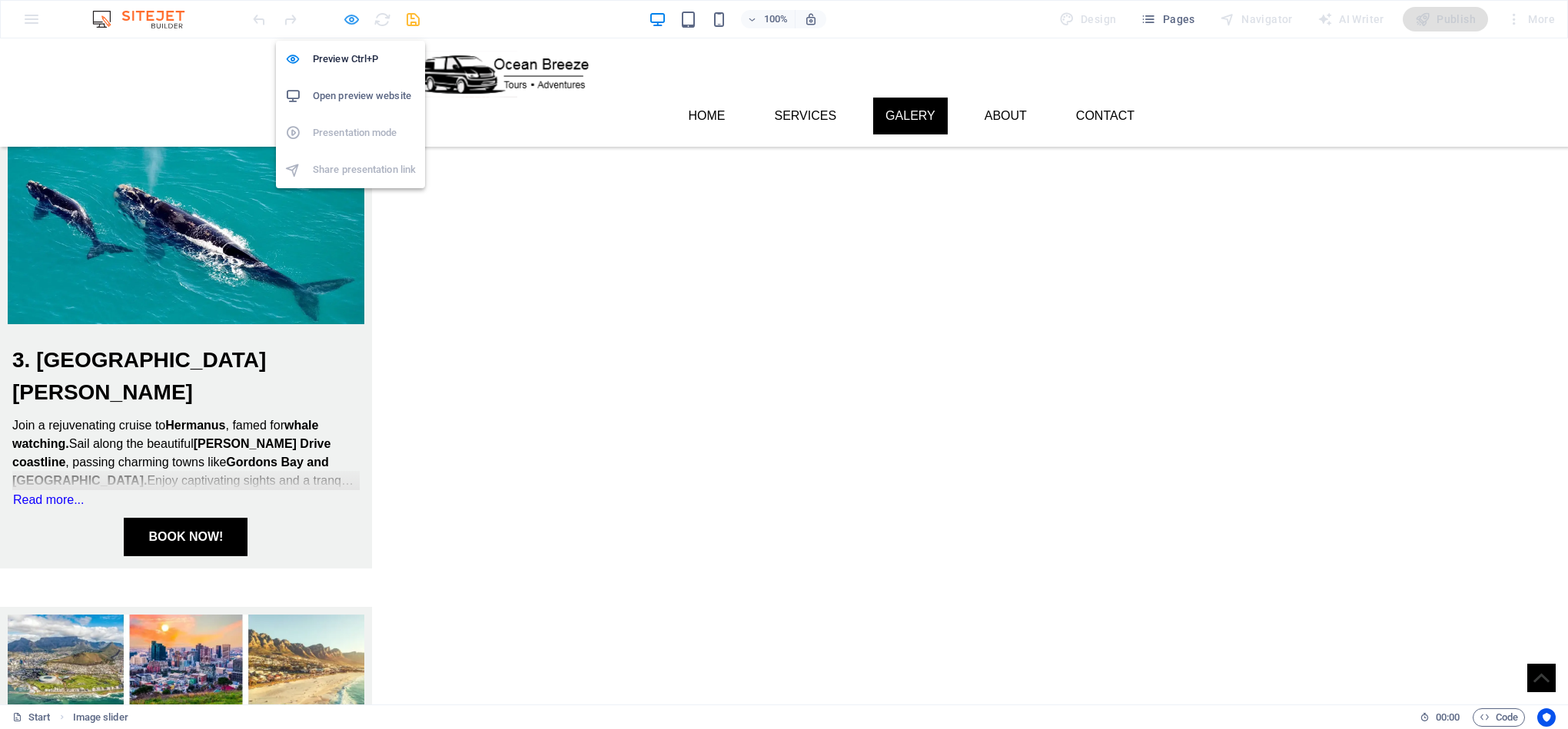
click at [349, 17] on icon "button" at bounding box center [351, 19] width 17 height 17
select select "ms"
select select "s"
select select "progressive"
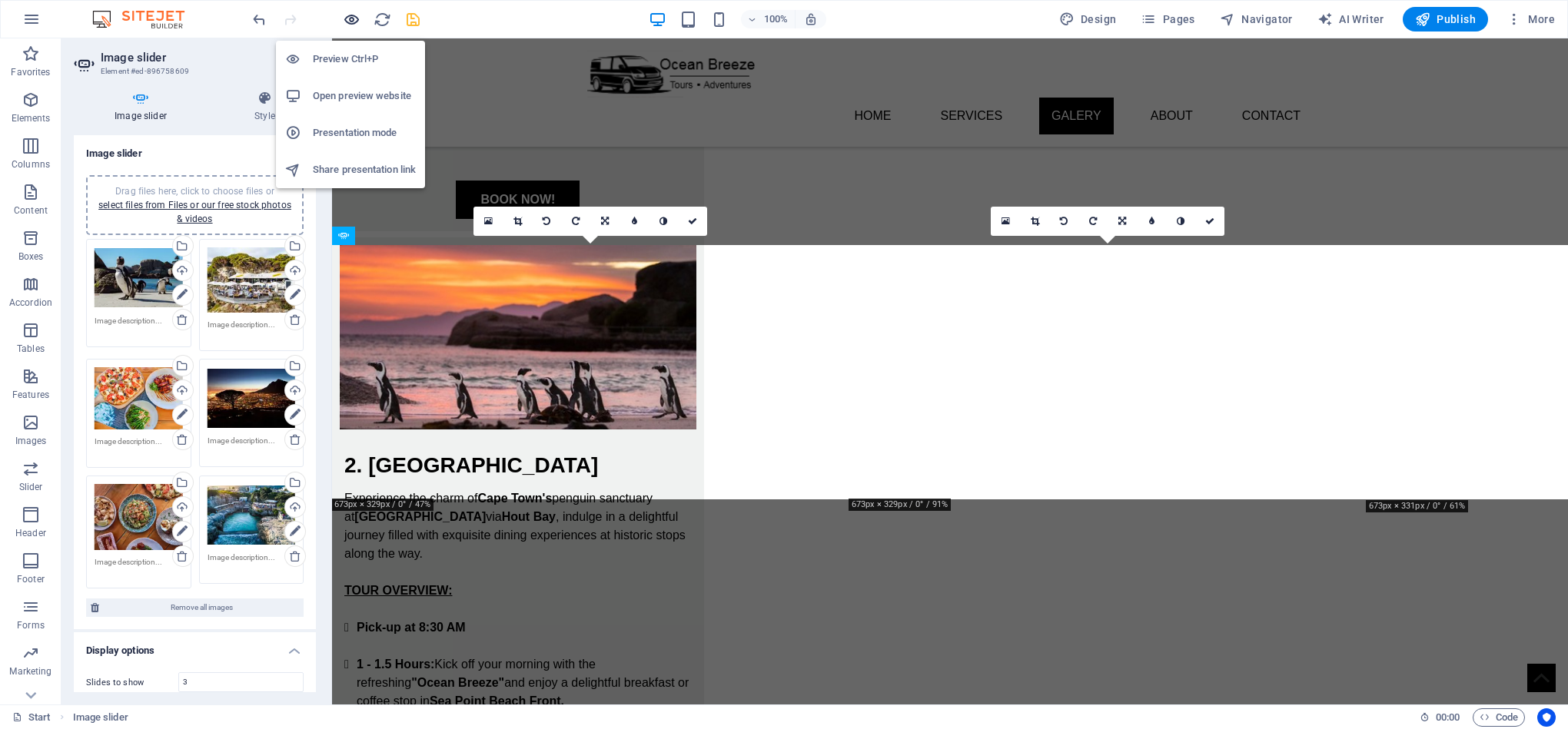
scroll to position [2095, 0]
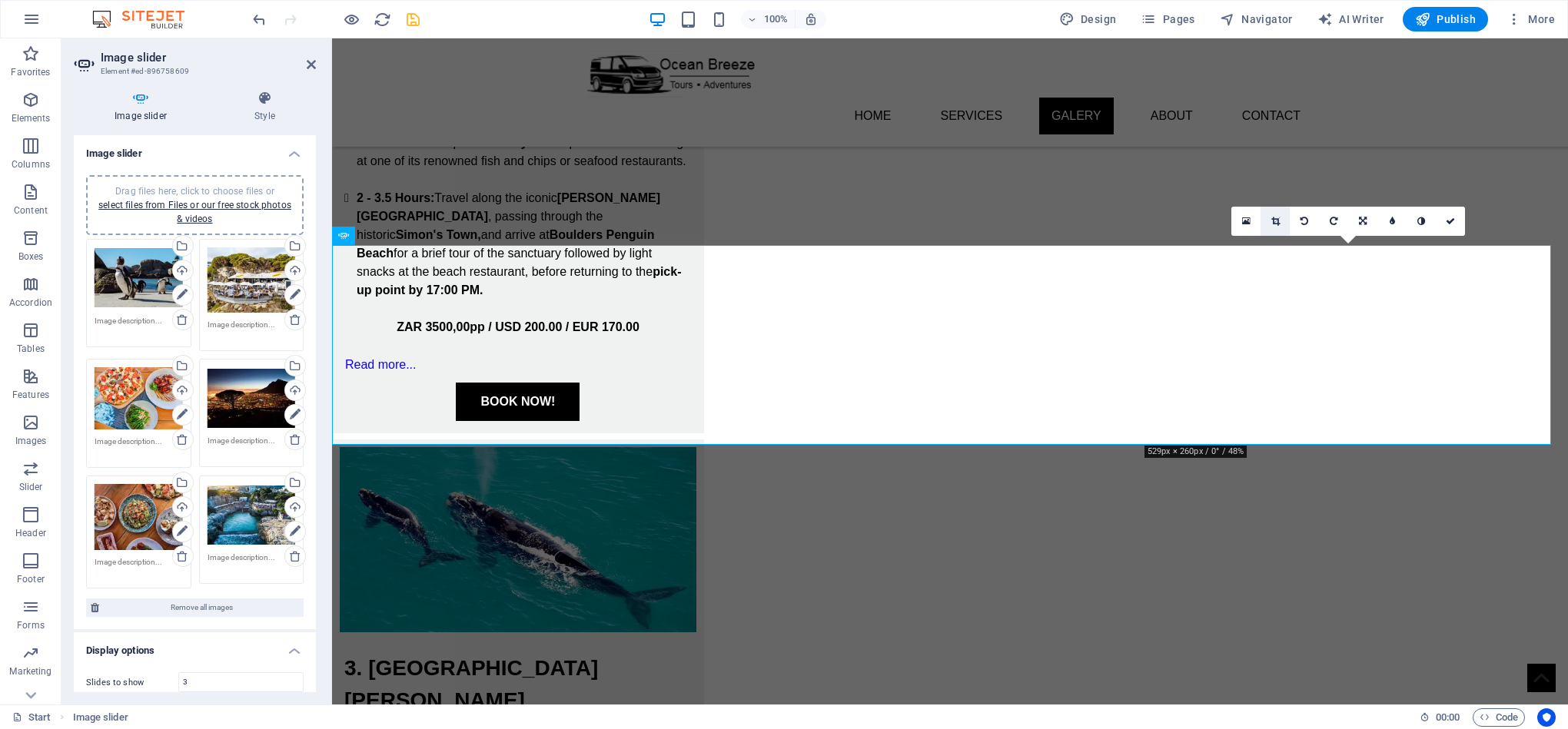
click at [1269, 222] on link at bounding box center [1274, 221] width 29 height 29
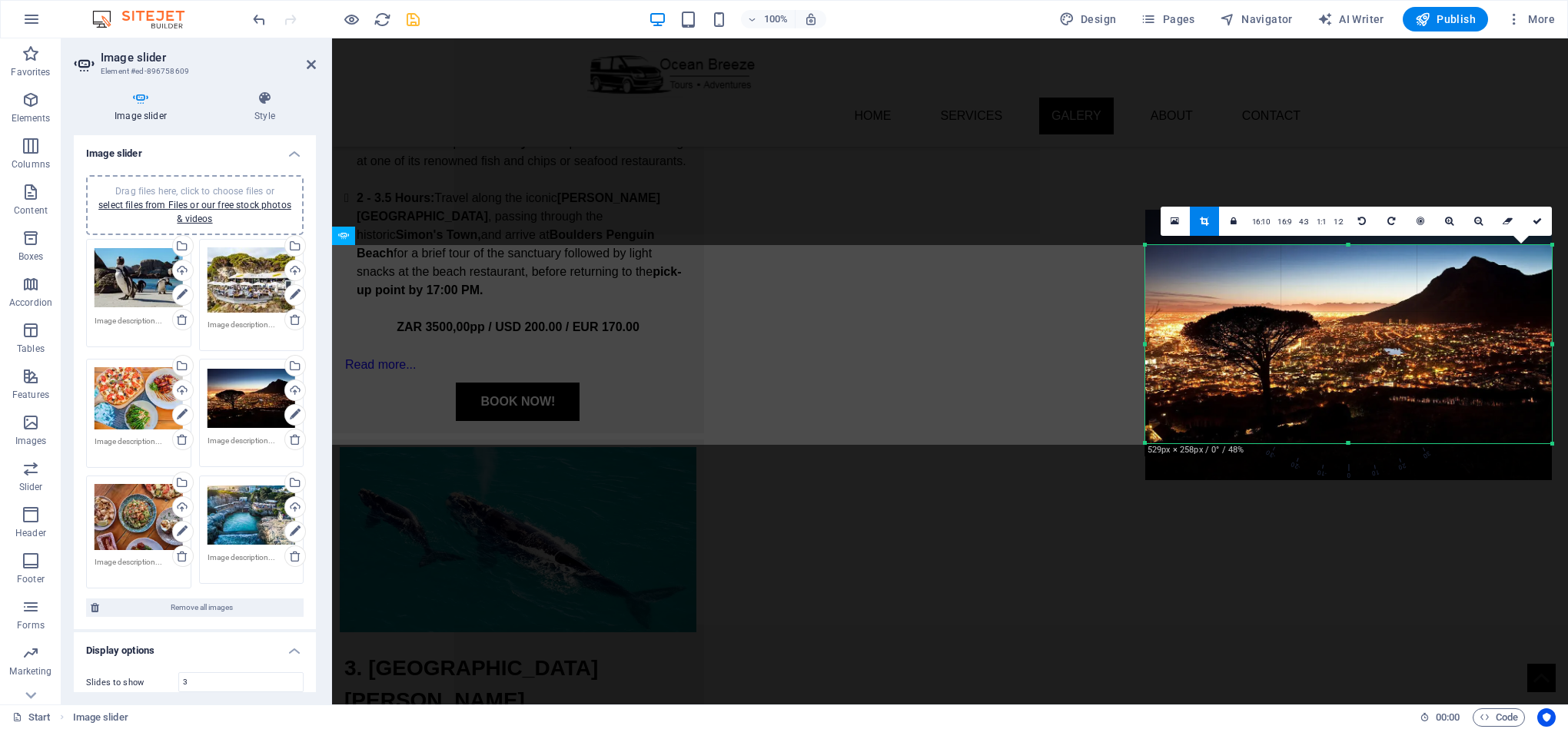
click at [1337, 443] on div at bounding box center [1349, 443] width 407 height 6
click at [1331, 445] on div at bounding box center [1349, 445] width 407 height 6
click at [1538, 229] on link at bounding box center [1537, 221] width 29 height 29
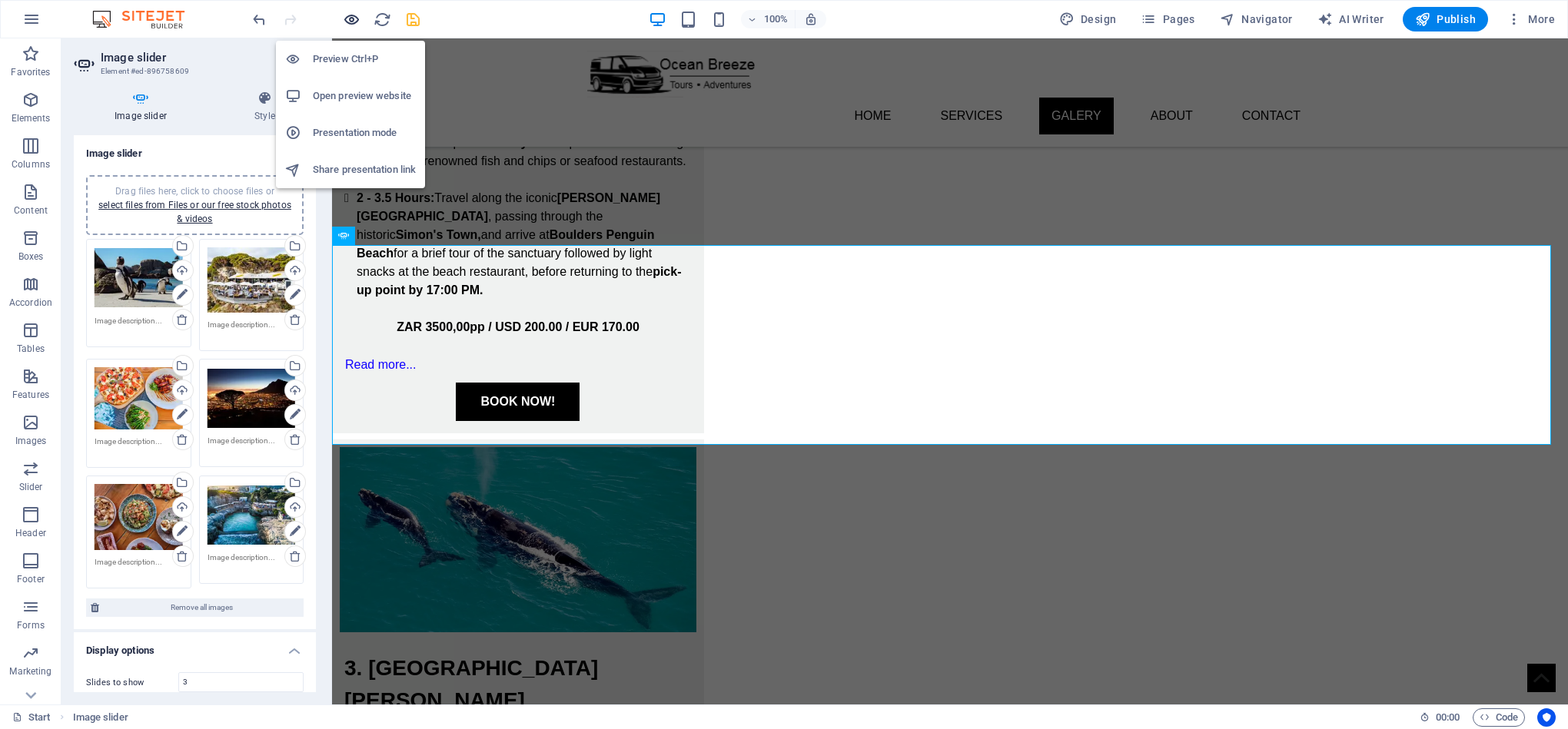
click at [358, 21] on icon "button" at bounding box center [351, 19] width 17 height 17
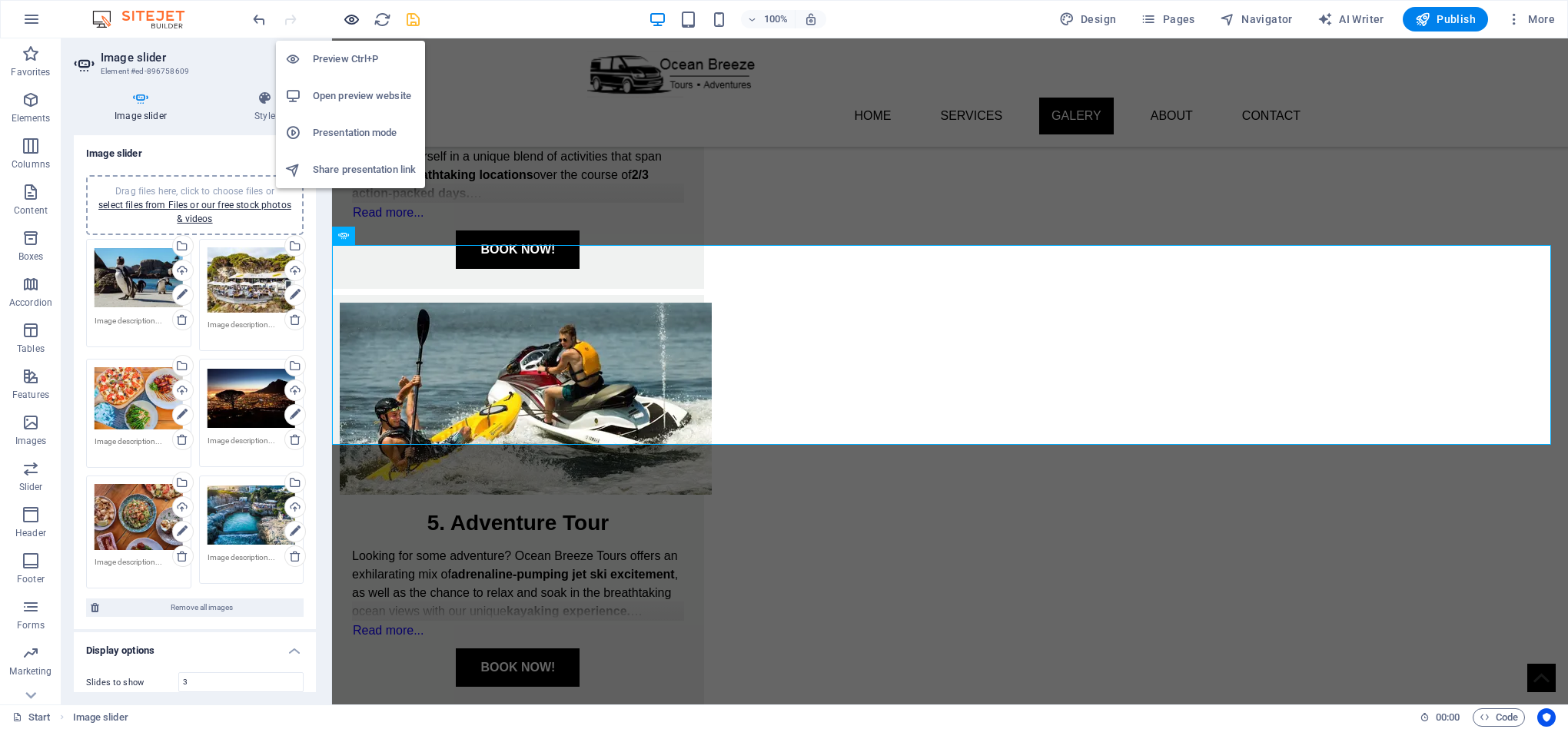
scroll to position [1371, 0]
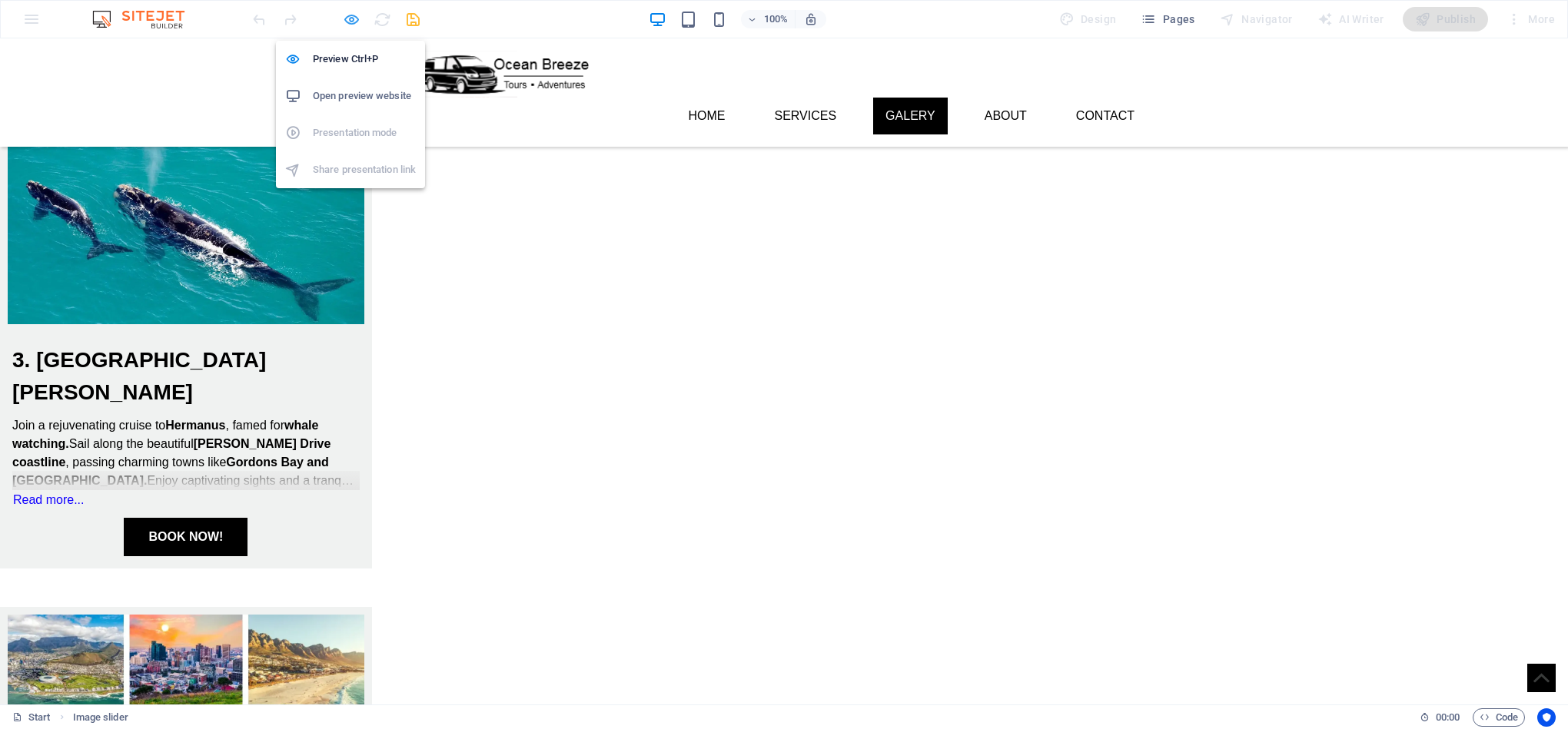
click at [356, 18] on icon "button" at bounding box center [351, 19] width 17 height 17
select select "ms"
select select "s"
select select "progressive"
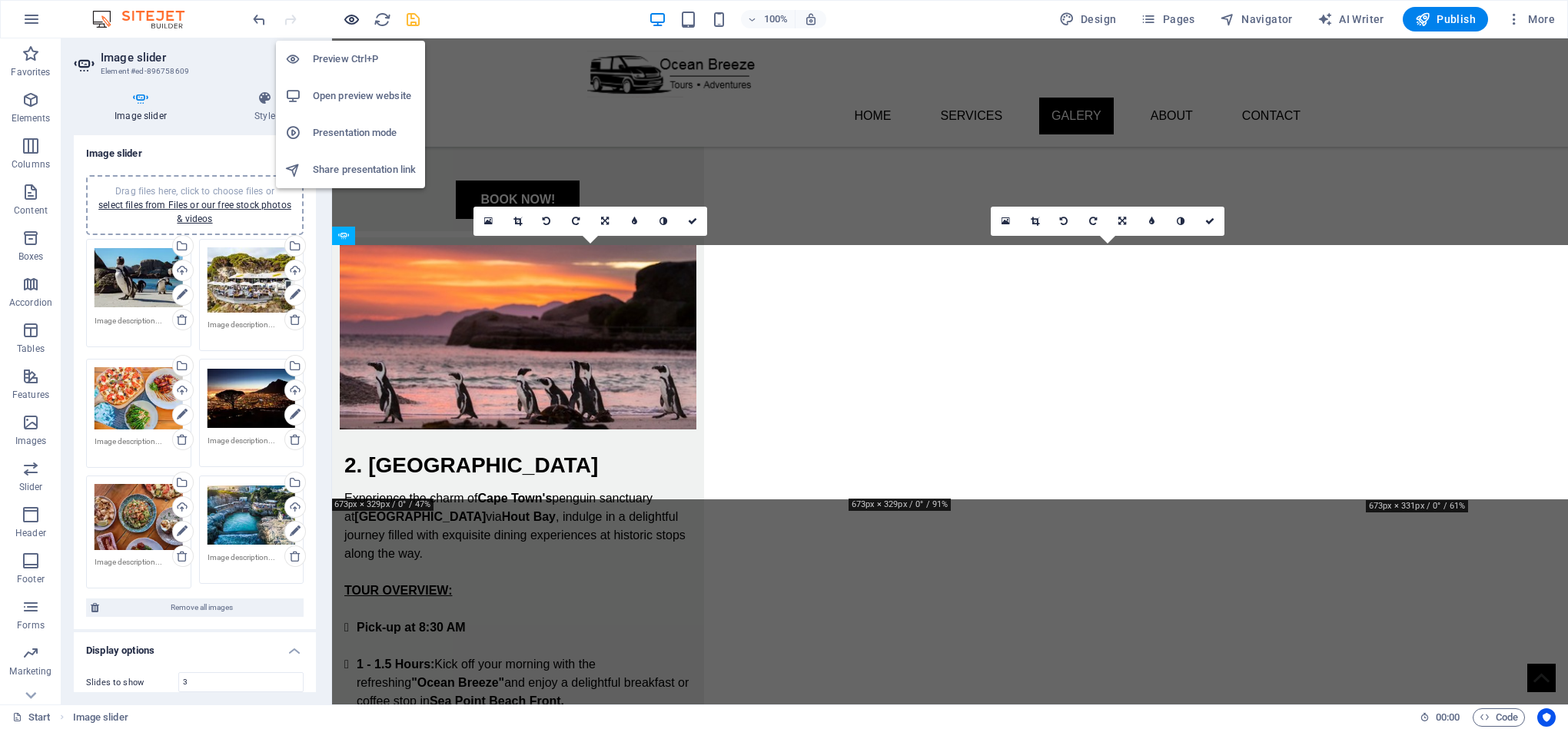
scroll to position [2095, 0]
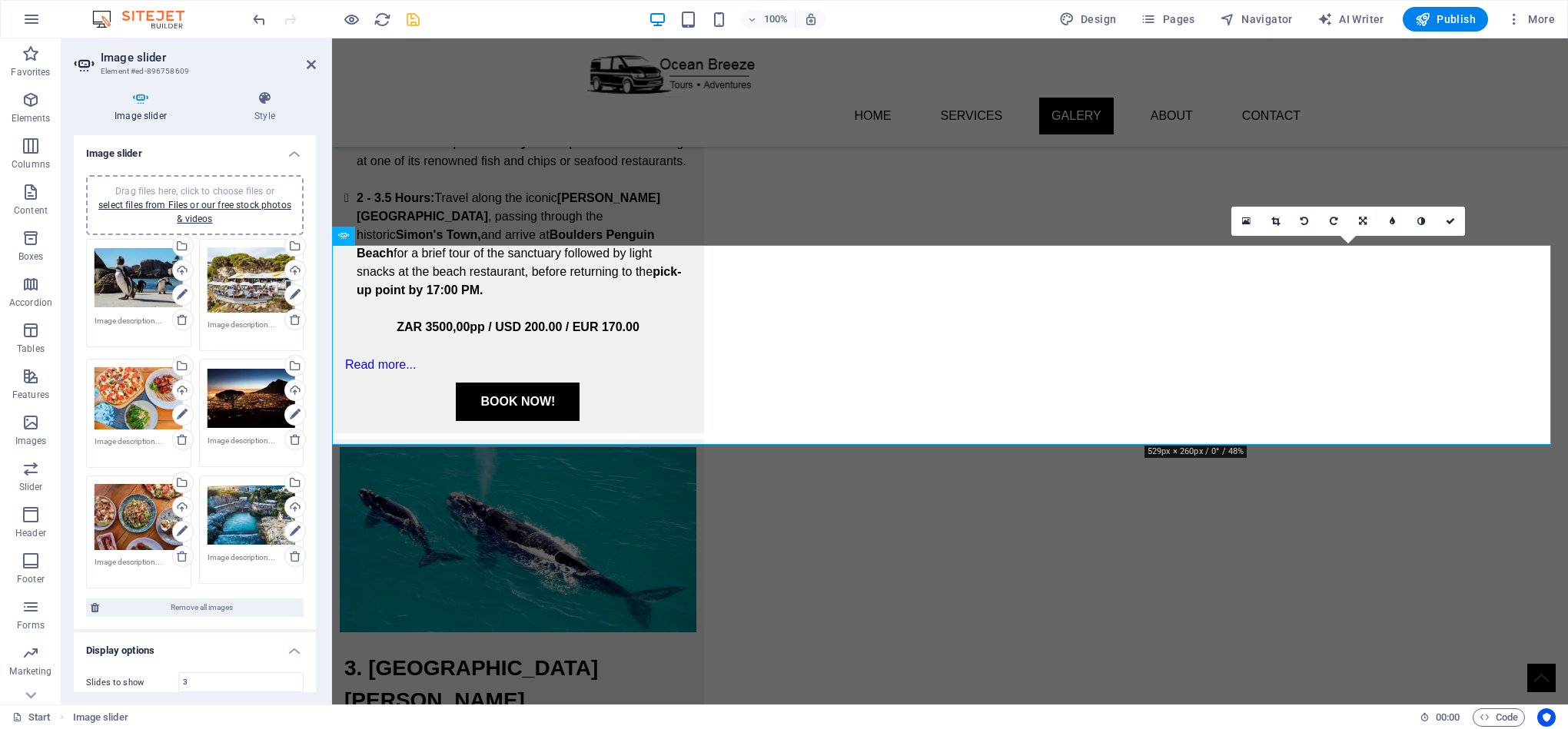
click at [1271, 222] on icon at bounding box center [1275, 221] width 8 height 9
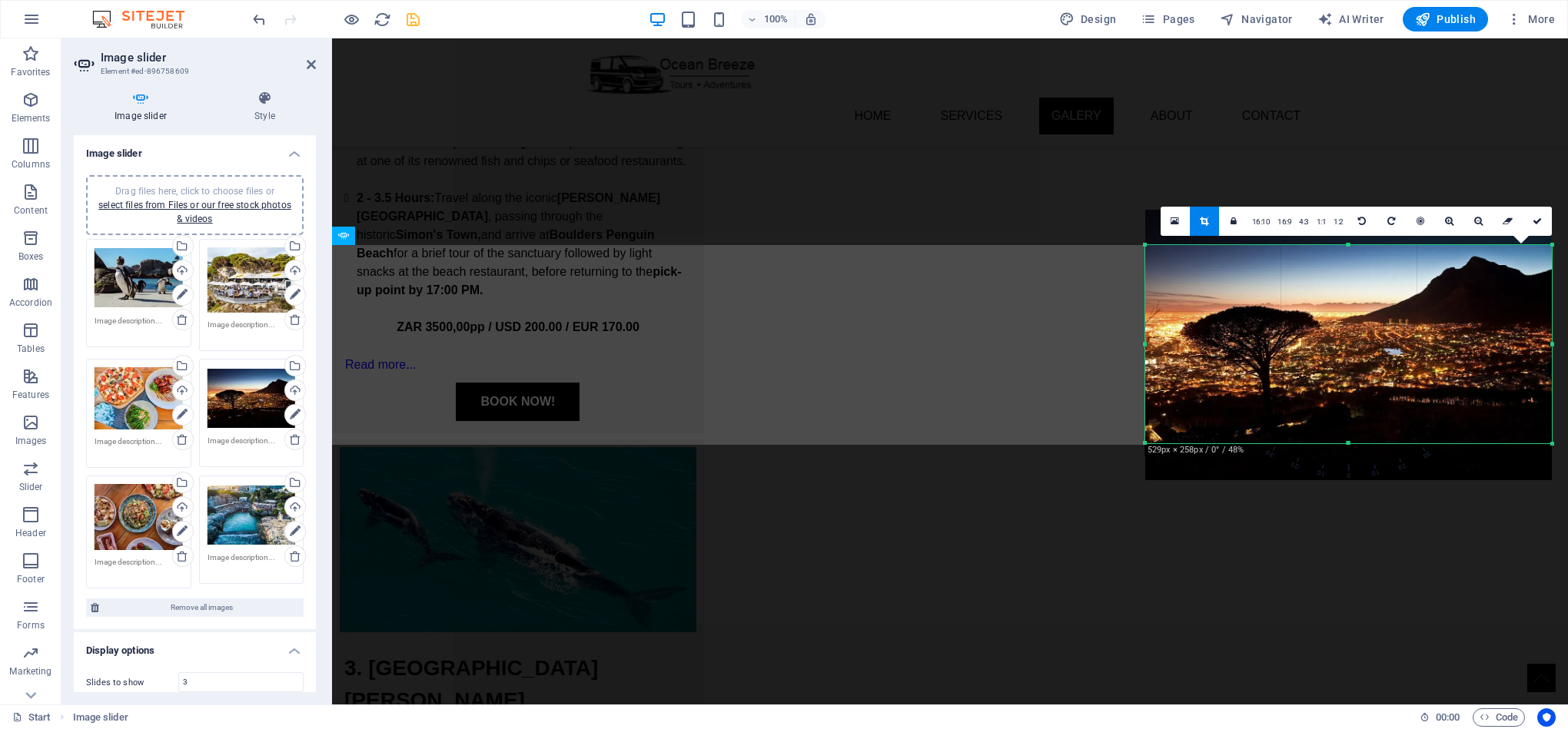
click at [1358, 443] on div at bounding box center [1349, 443] width 407 height 6
click at [1534, 222] on icon at bounding box center [1537, 221] width 9 height 9
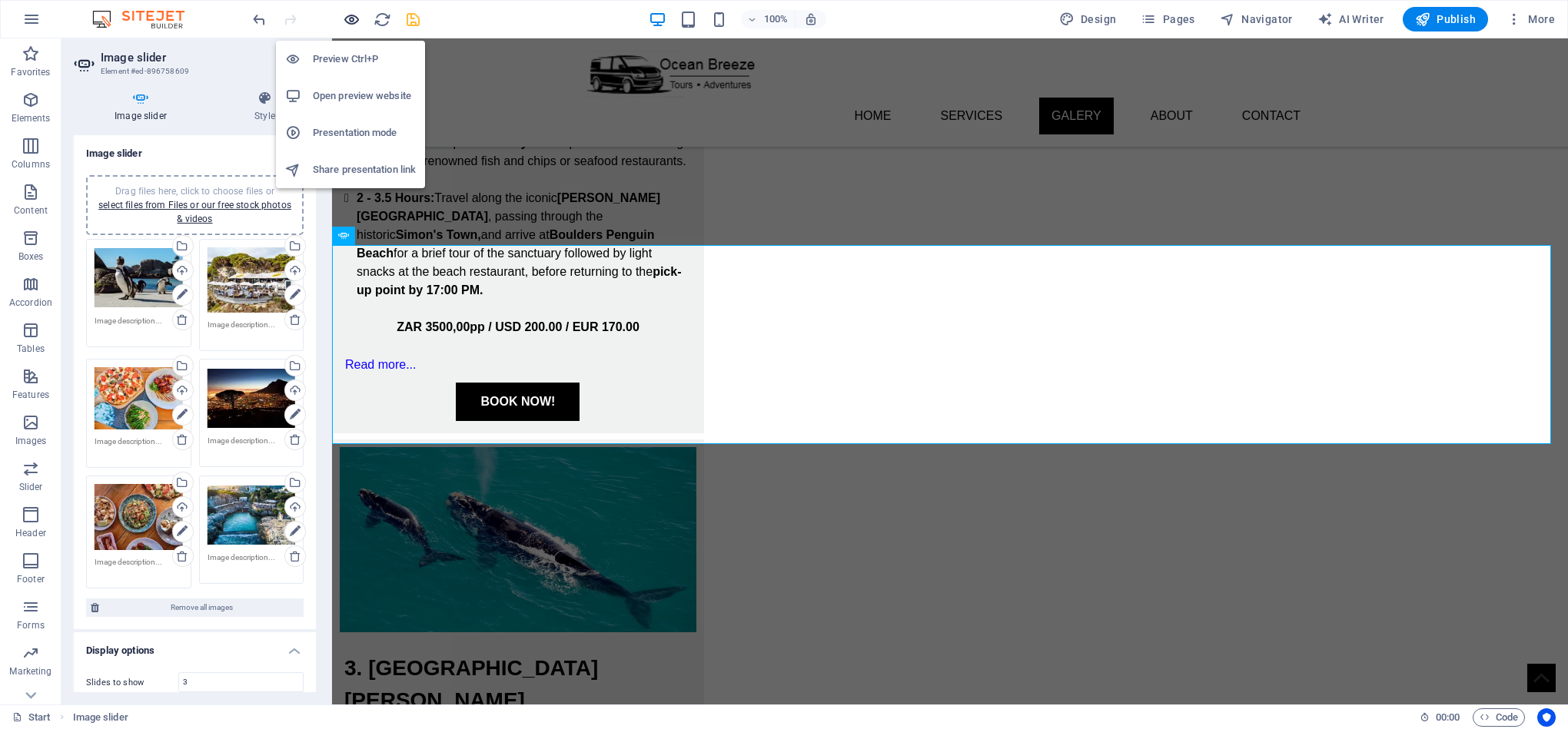
click at [355, 19] on icon "button" at bounding box center [351, 19] width 17 height 17
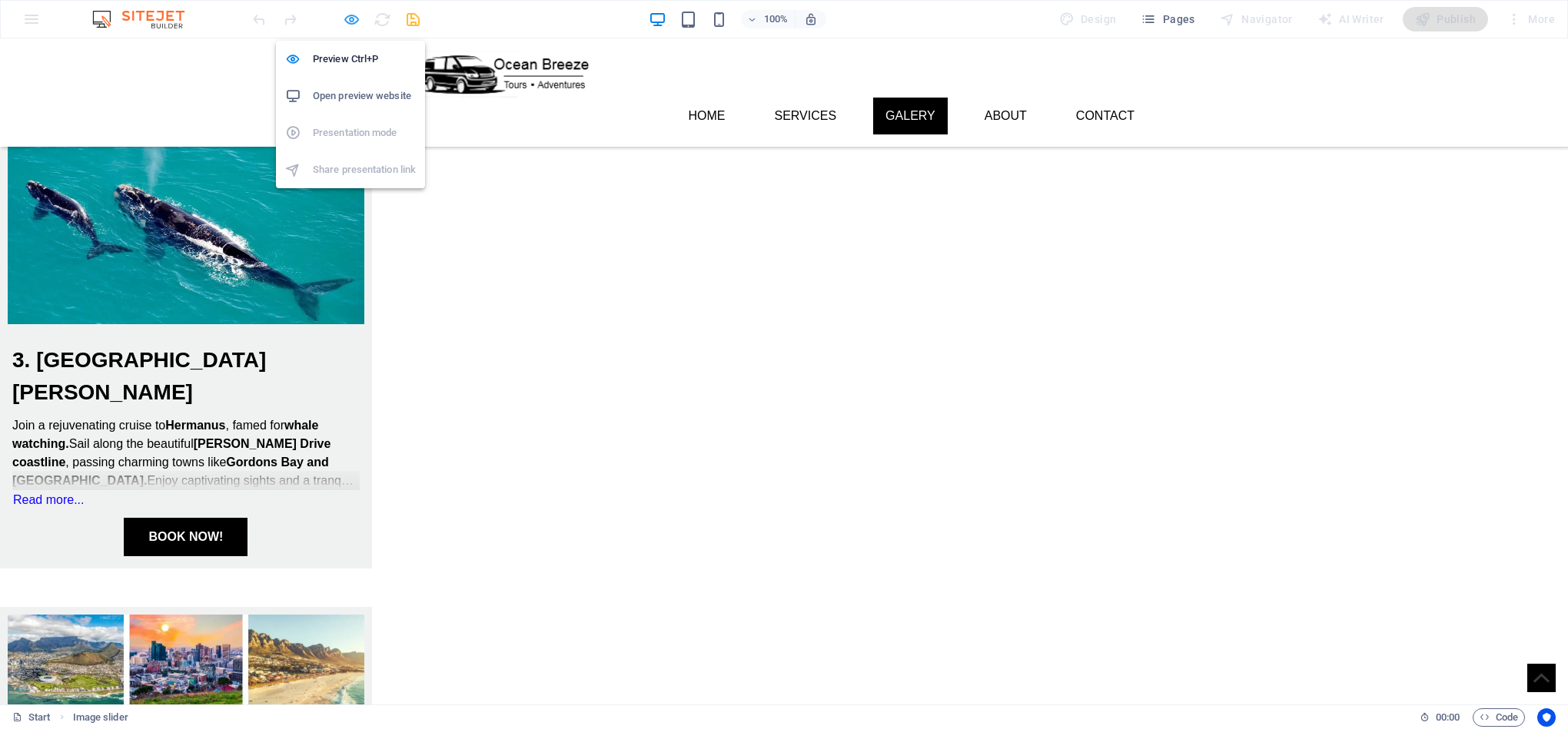
click at [346, 18] on icon "button" at bounding box center [351, 19] width 17 height 17
select select "ms"
select select "s"
select select "progressive"
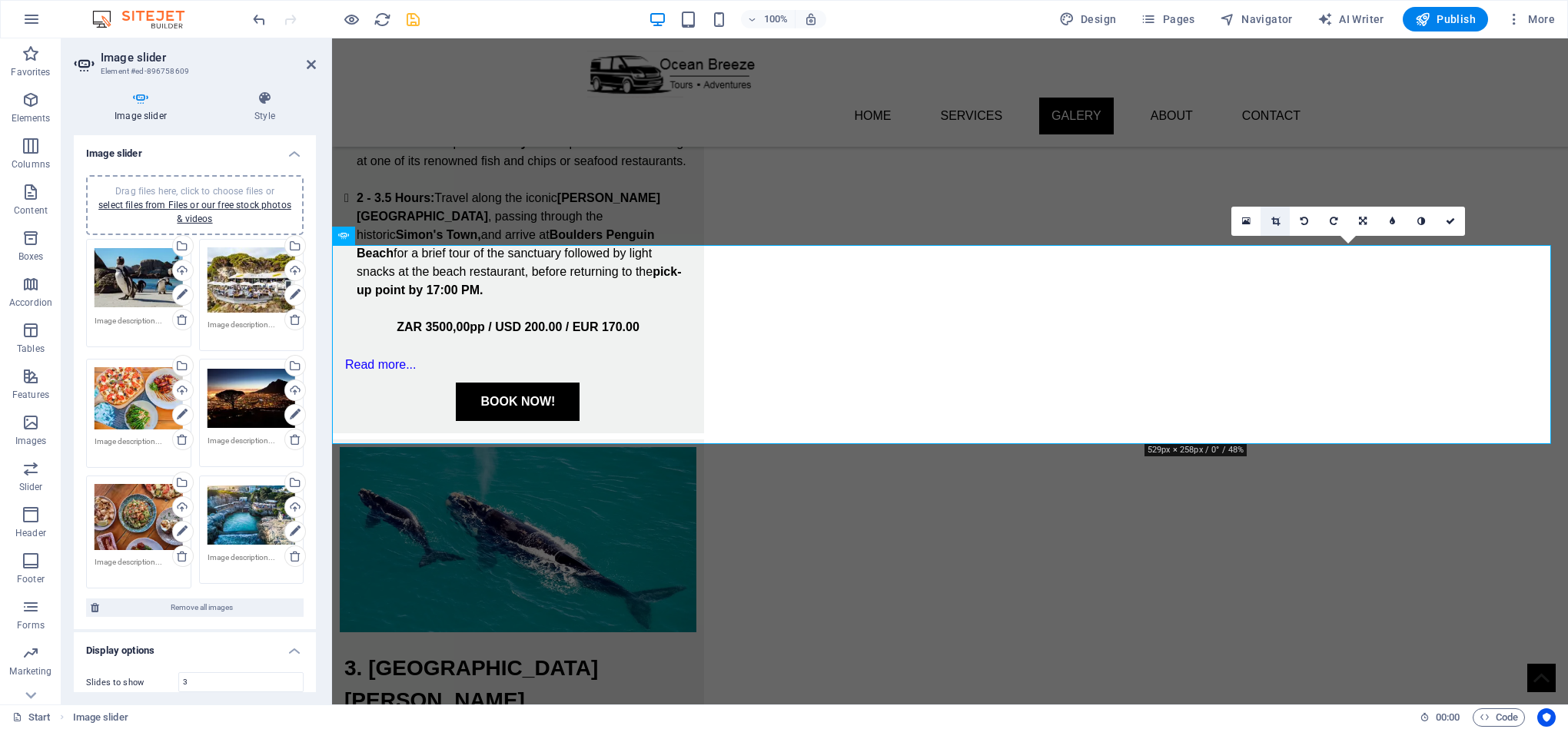
click at [1280, 219] on link at bounding box center [1274, 221] width 29 height 29
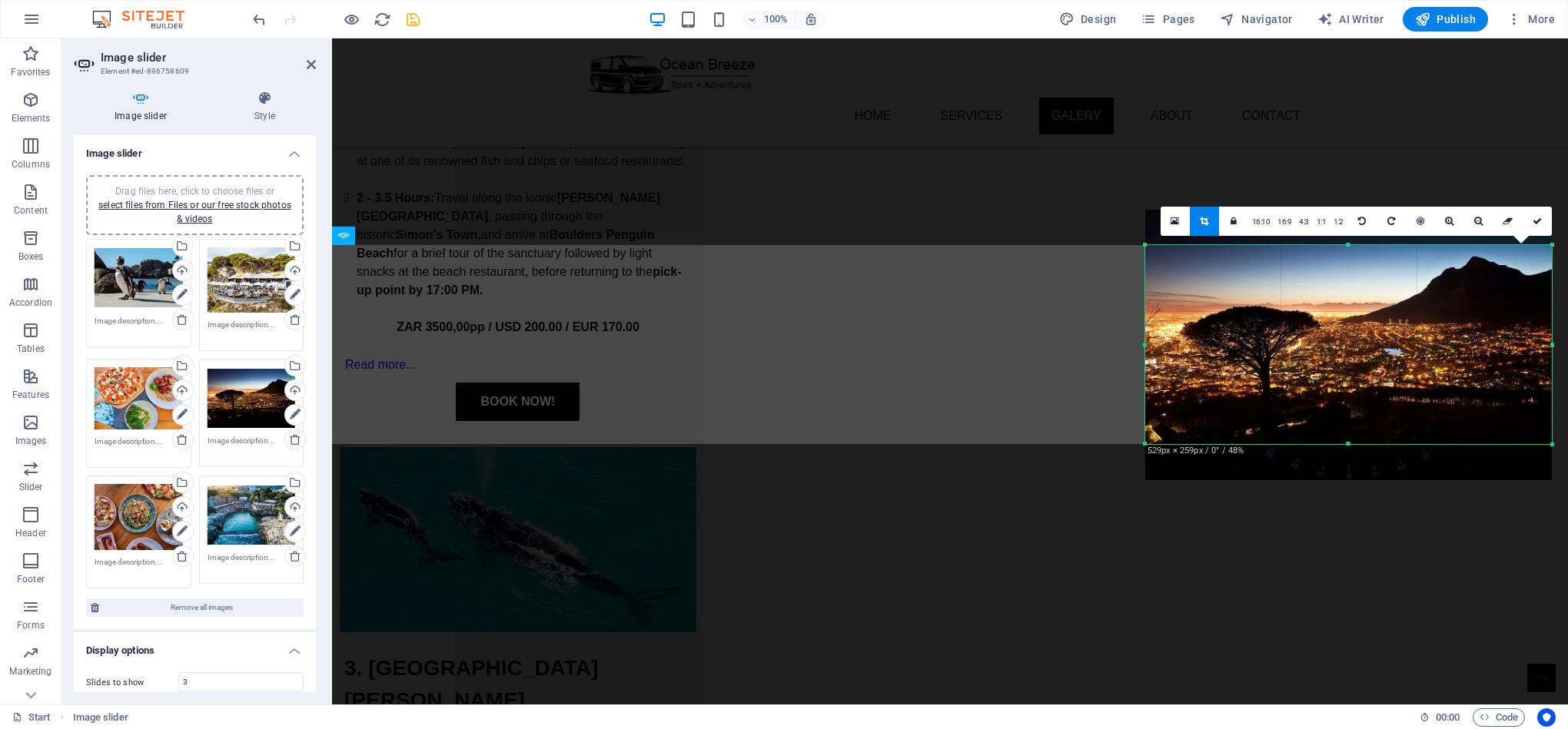
click at [1360, 443] on div at bounding box center [1349, 444] width 407 height 6
drag, startPoint x: 1536, startPoint y: 220, endPoint x: 1203, endPoint y: 180, distance: 335.4
click at [1536, 220] on icon at bounding box center [1537, 221] width 9 height 9
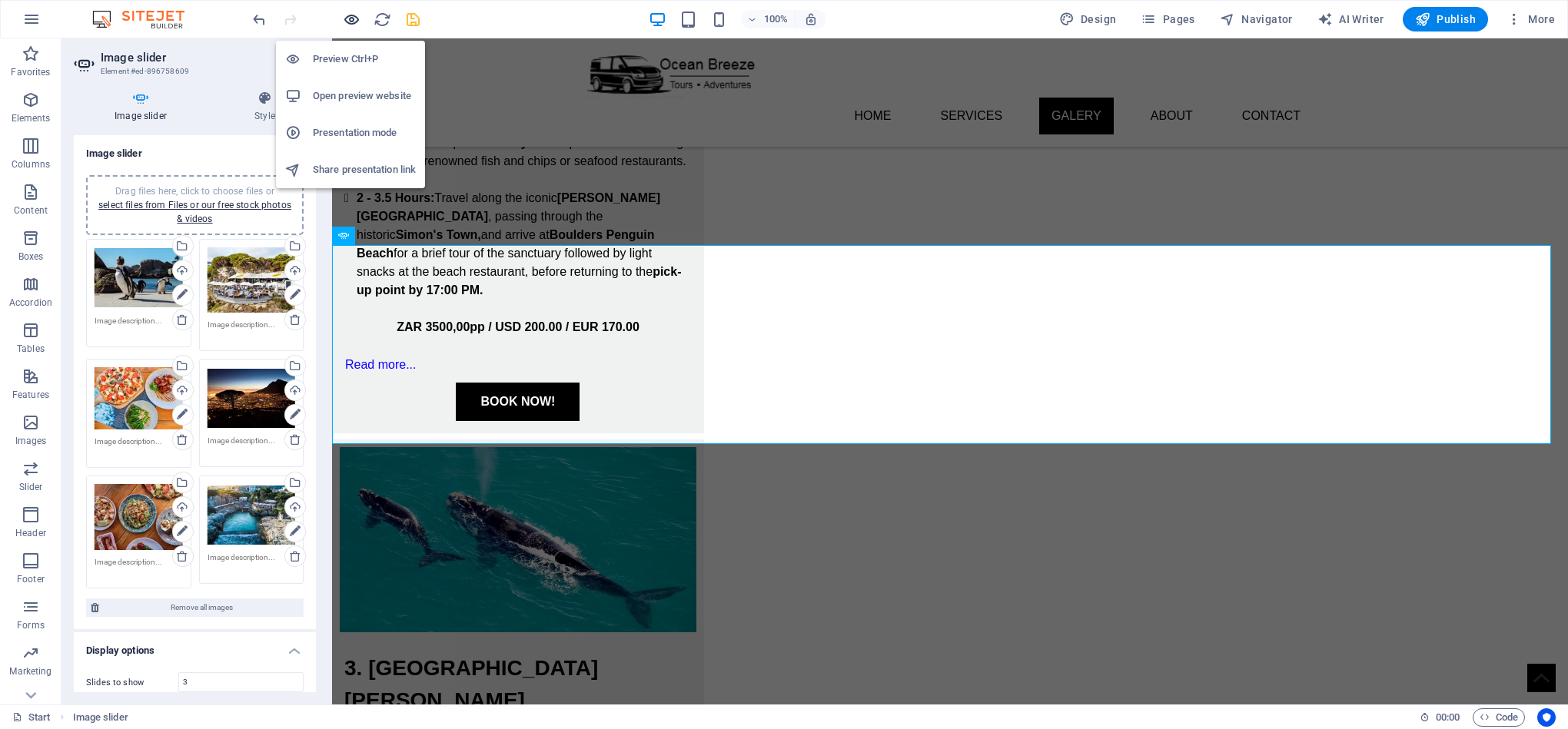
click at [347, 14] on icon "button" at bounding box center [351, 19] width 17 height 17
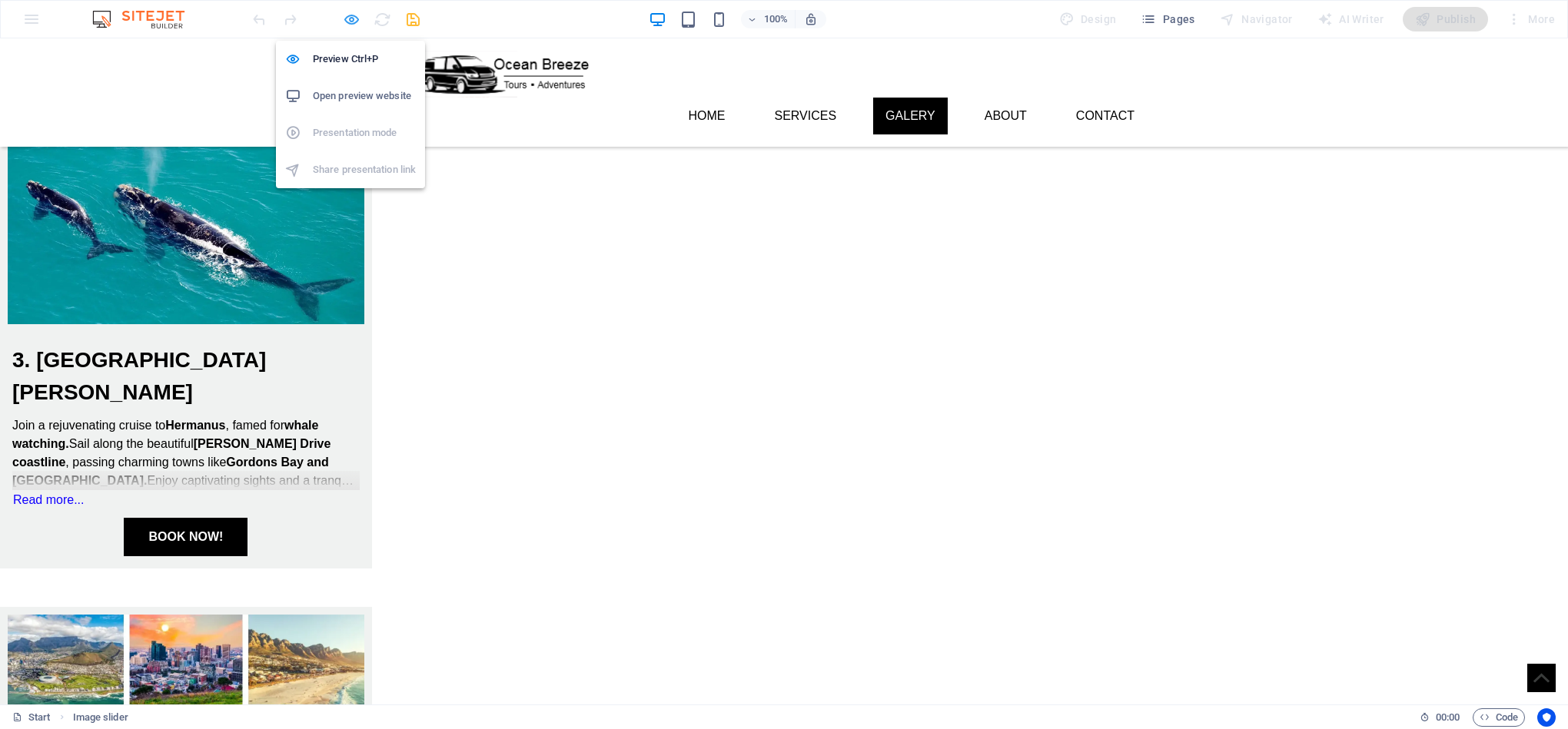
click at [355, 18] on icon "button" at bounding box center [351, 19] width 17 height 17
select select "ms"
select select "s"
select select "progressive"
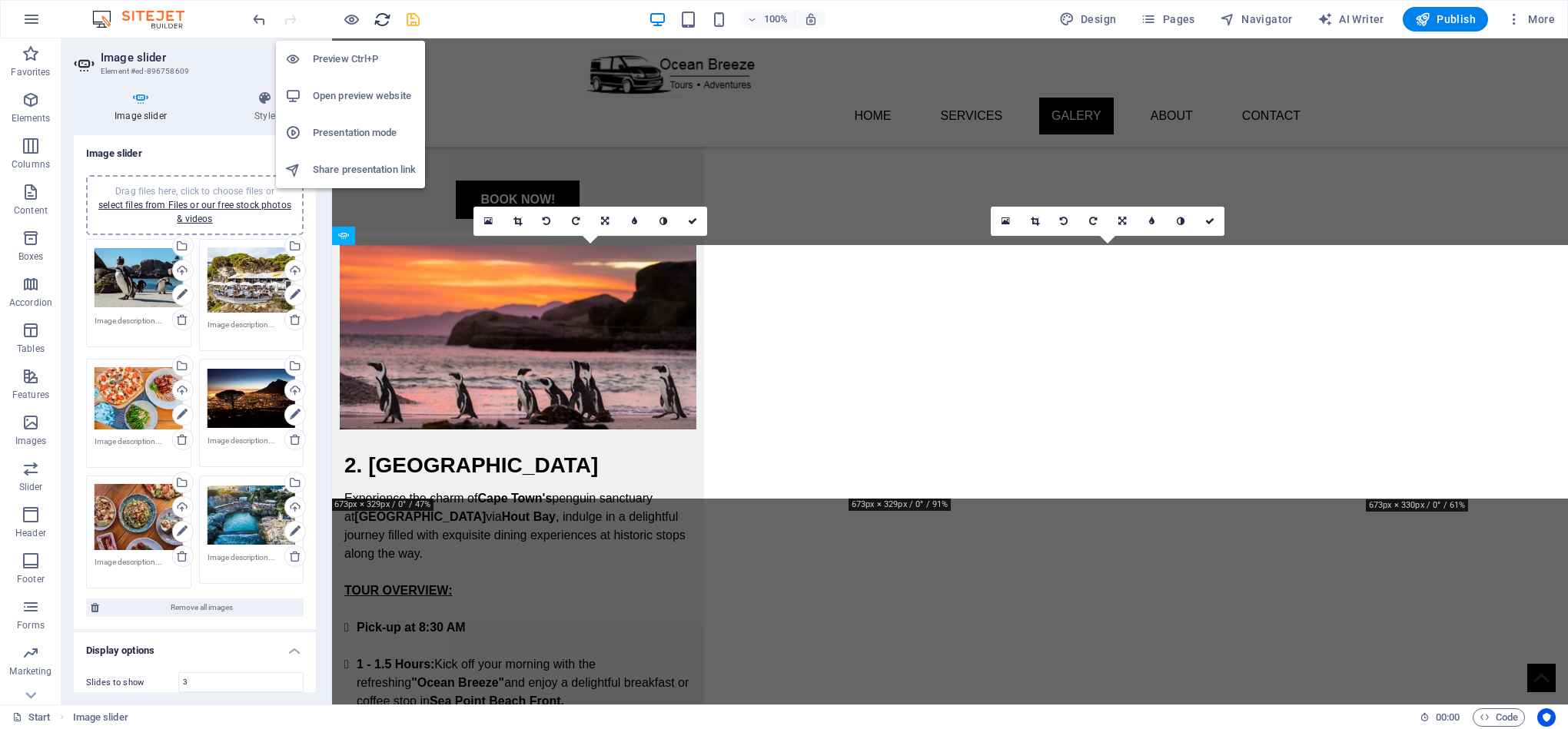
scroll to position [2095, 0]
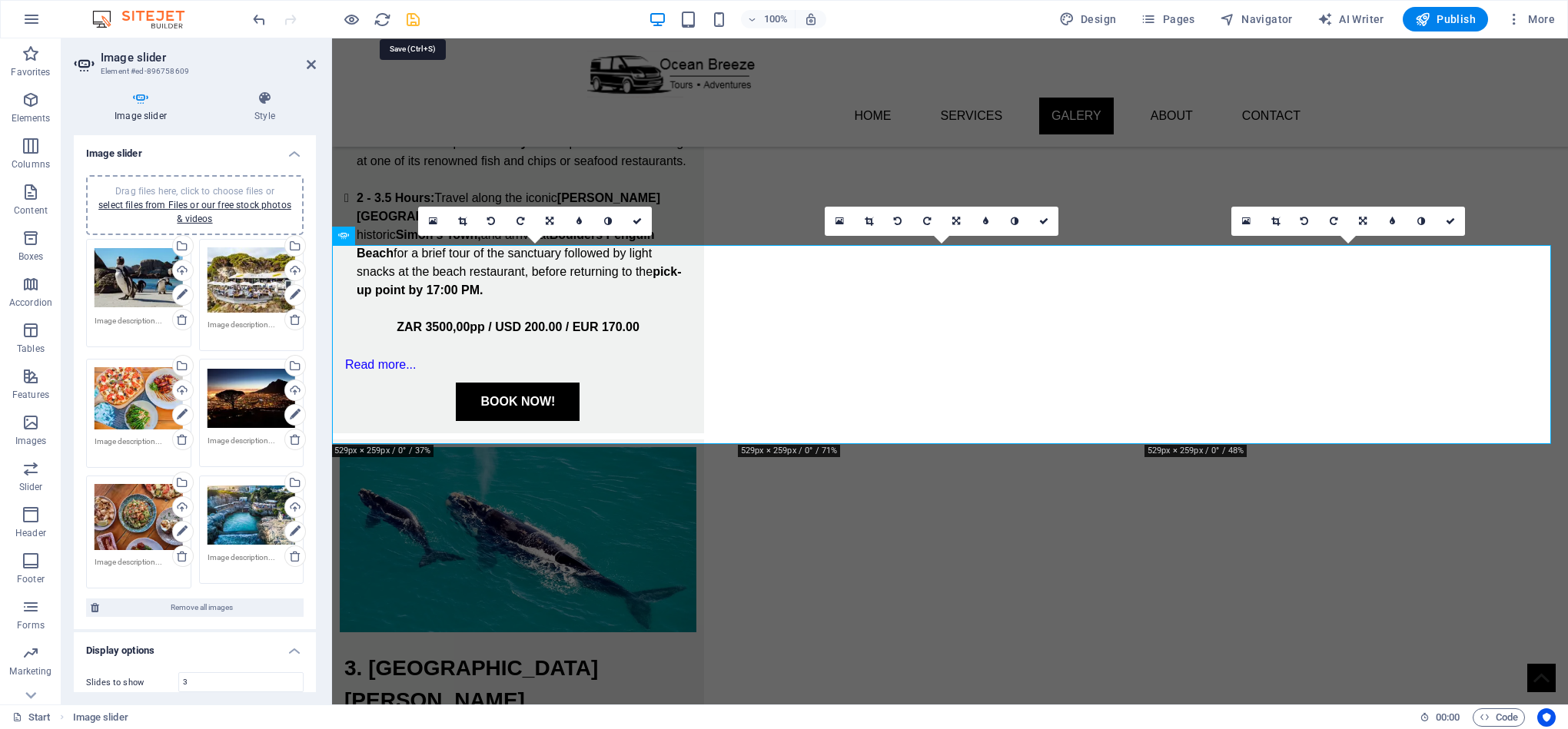
click at [413, 21] on icon "save" at bounding box center [413, 19] width 17 height 17
select select "ms"
select select "s"
select select "progressive"
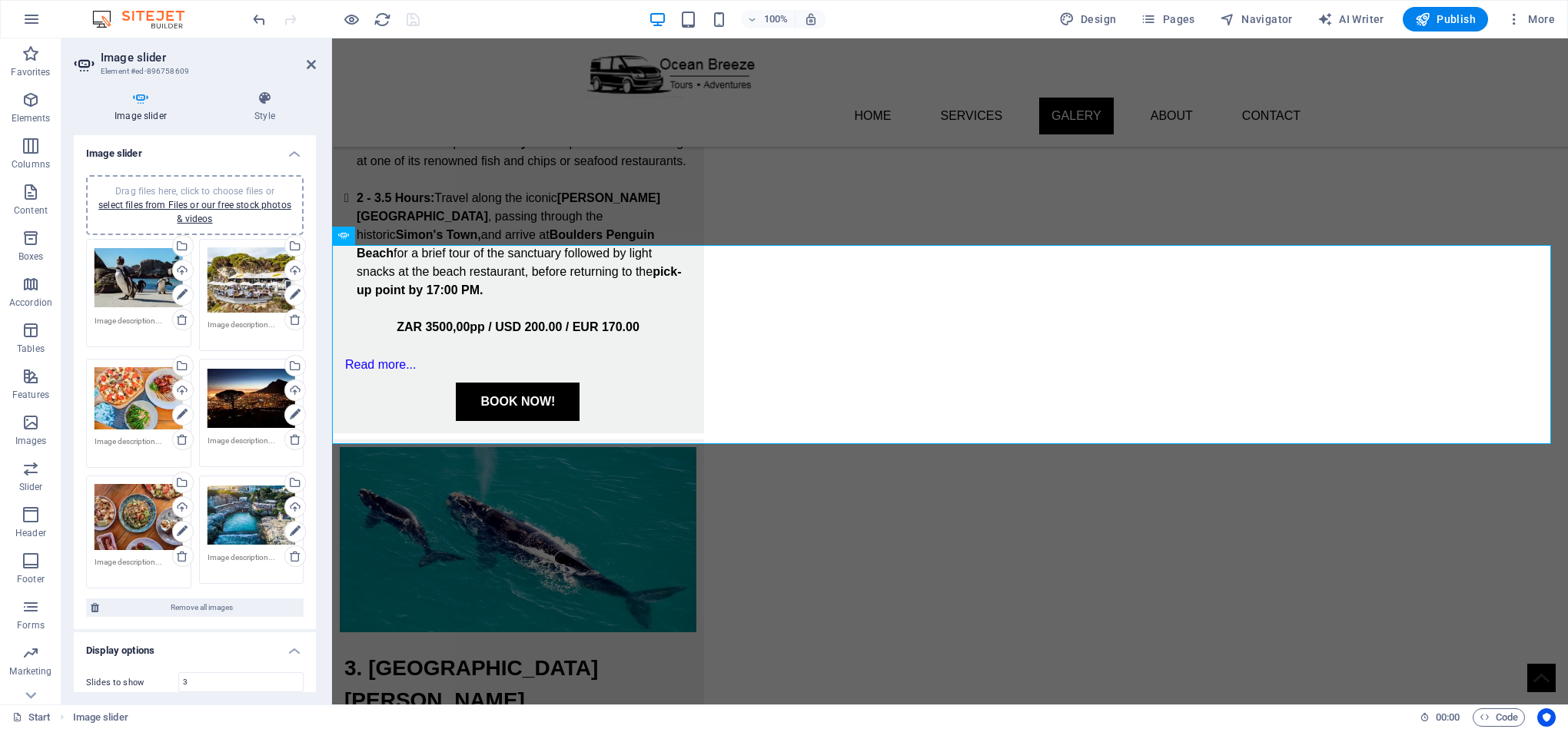
click at [179, 186] on span "Drag files here, click to choose files or select files from Files or our free s…" at bounding box center [194, 205] width 193 height 38
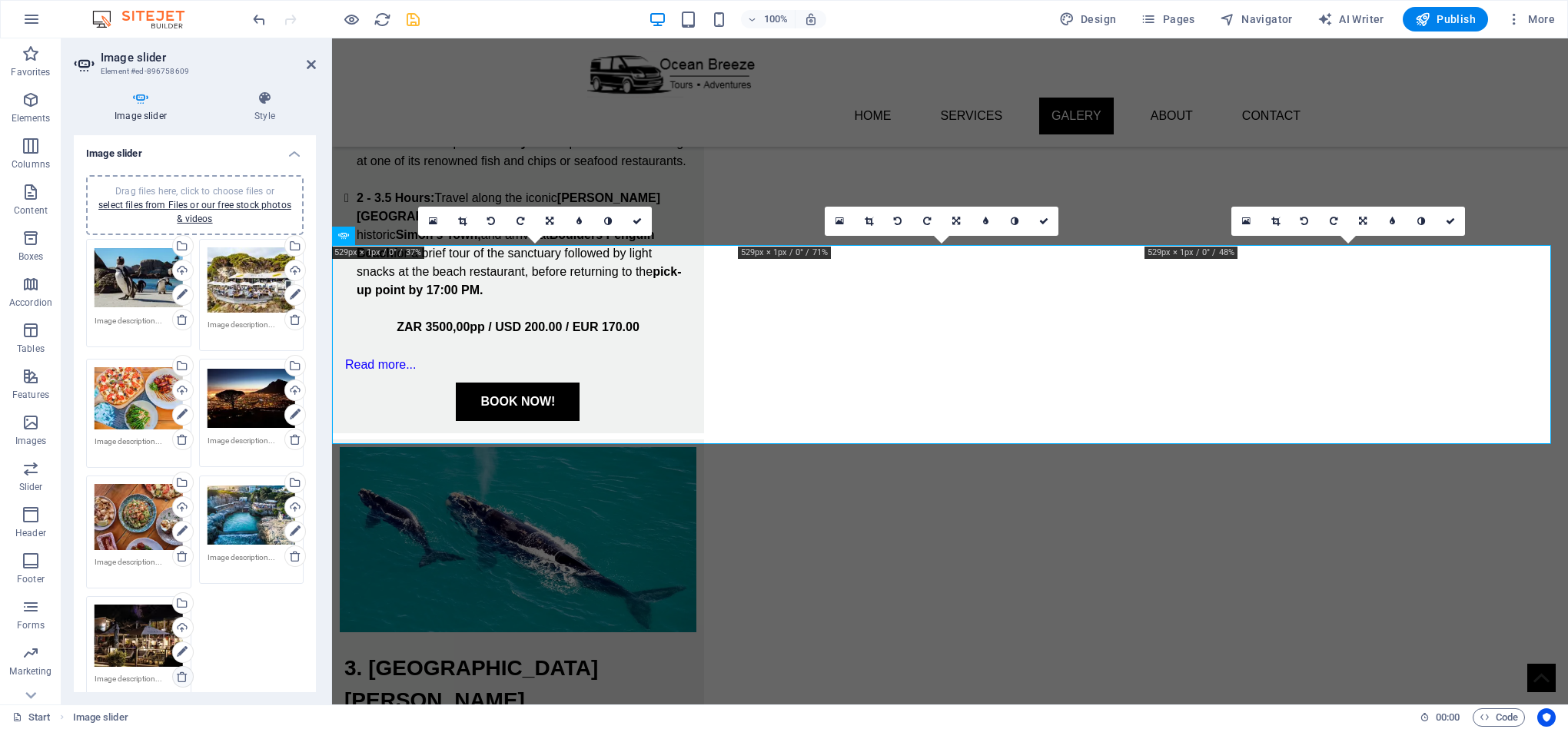
click at [183, 670] on icon at bounding box center [182, 676] width 12 height 12
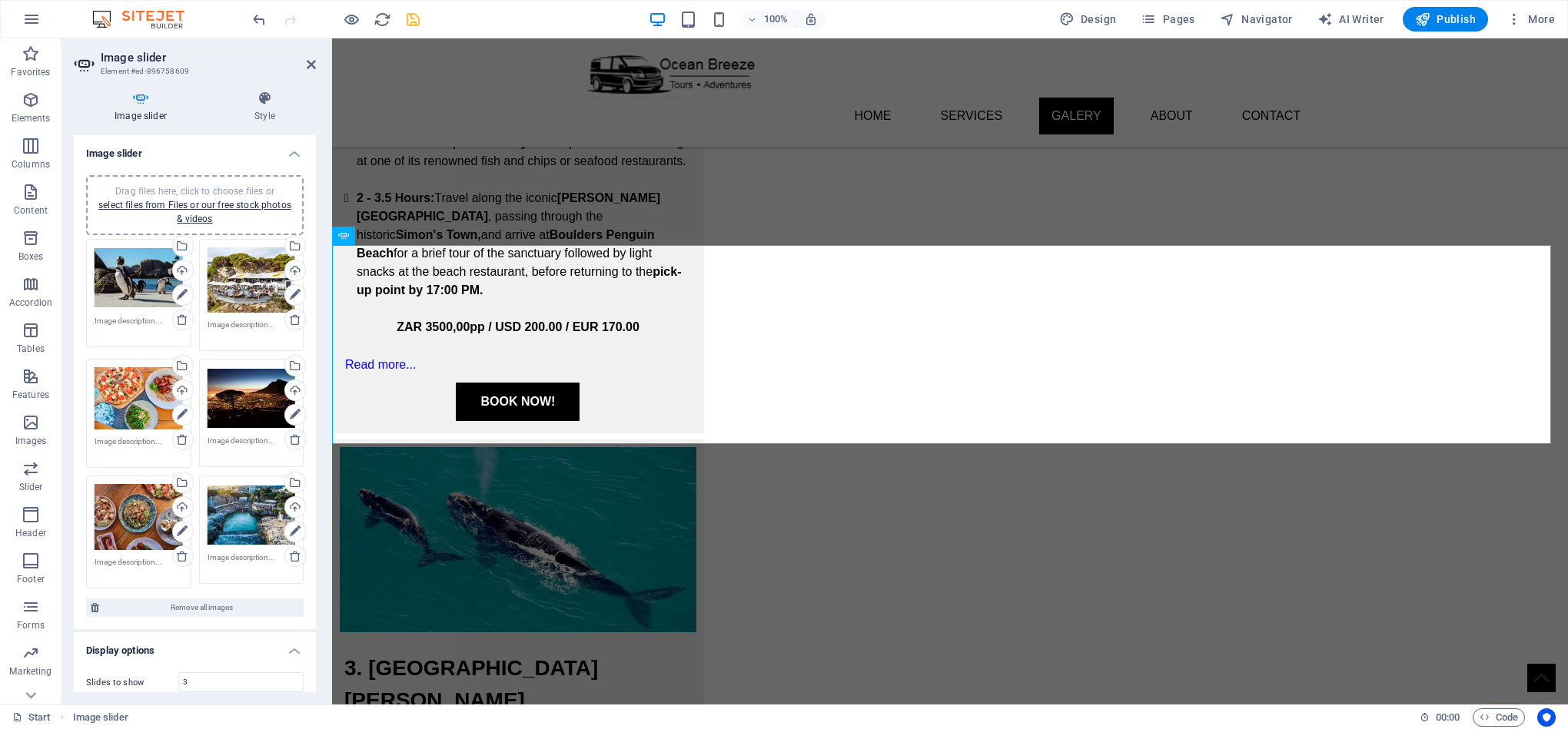
click at [236, 188] on span "Drag files here, click to choose files or select files from Files or our free s…" at bounding box center [194, 205] width 193 height 38
drag, startPoint x: 182, startPoint y: 674, endPoint x: 197, endPoint y: 671, distance: 15.3
click at [178, 674] on icon at bounding box center [182, 676] width 12 height 12
click at [222, 189] on span "Drag files here, click to choose files or select files from Files or our free s…" at bounding box center [194, 205] width 193 height 38
click at [183, 671] on icon at bounding box center [182, 676] width 12 height 12
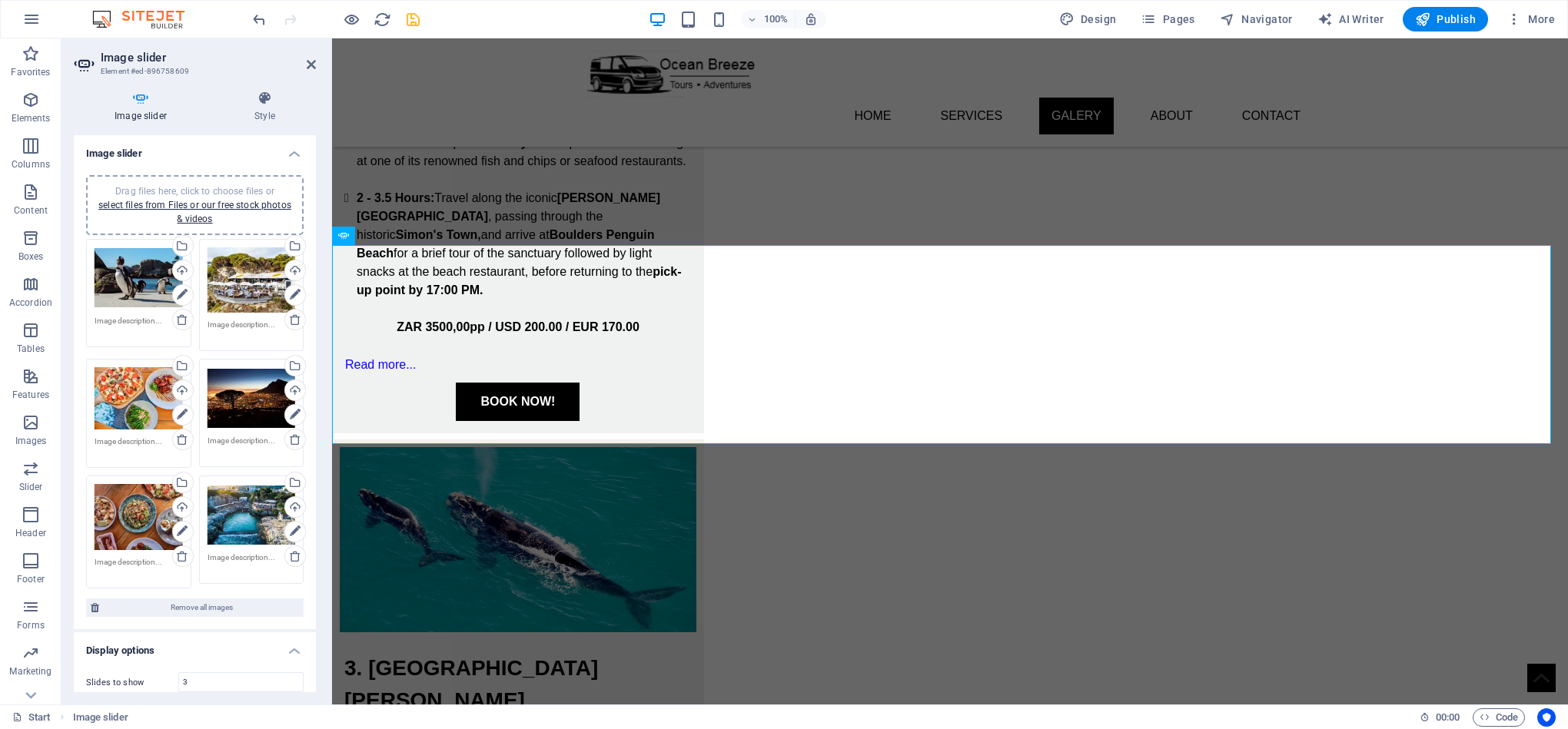
click at [214, 186] on span "Drag files here, click to choose files or select files from Files or our free s…" at bounding box center [194, 205] width 193 height 38
click at [184, 643] on icon at bounding box center [182, 652] width 11 height 18
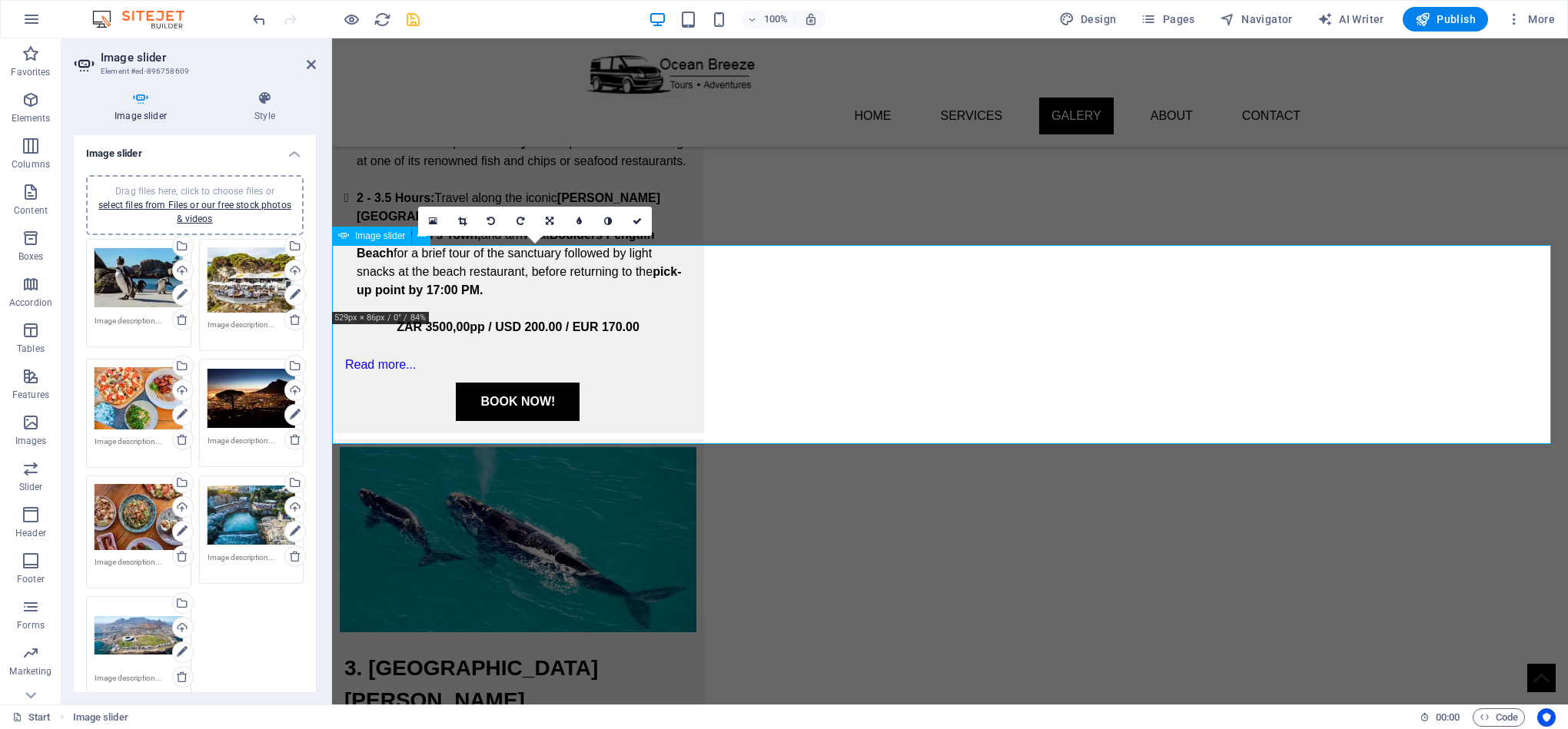
click at [464, 222] on icon at bounding box center [462, 221] width 8 height 9
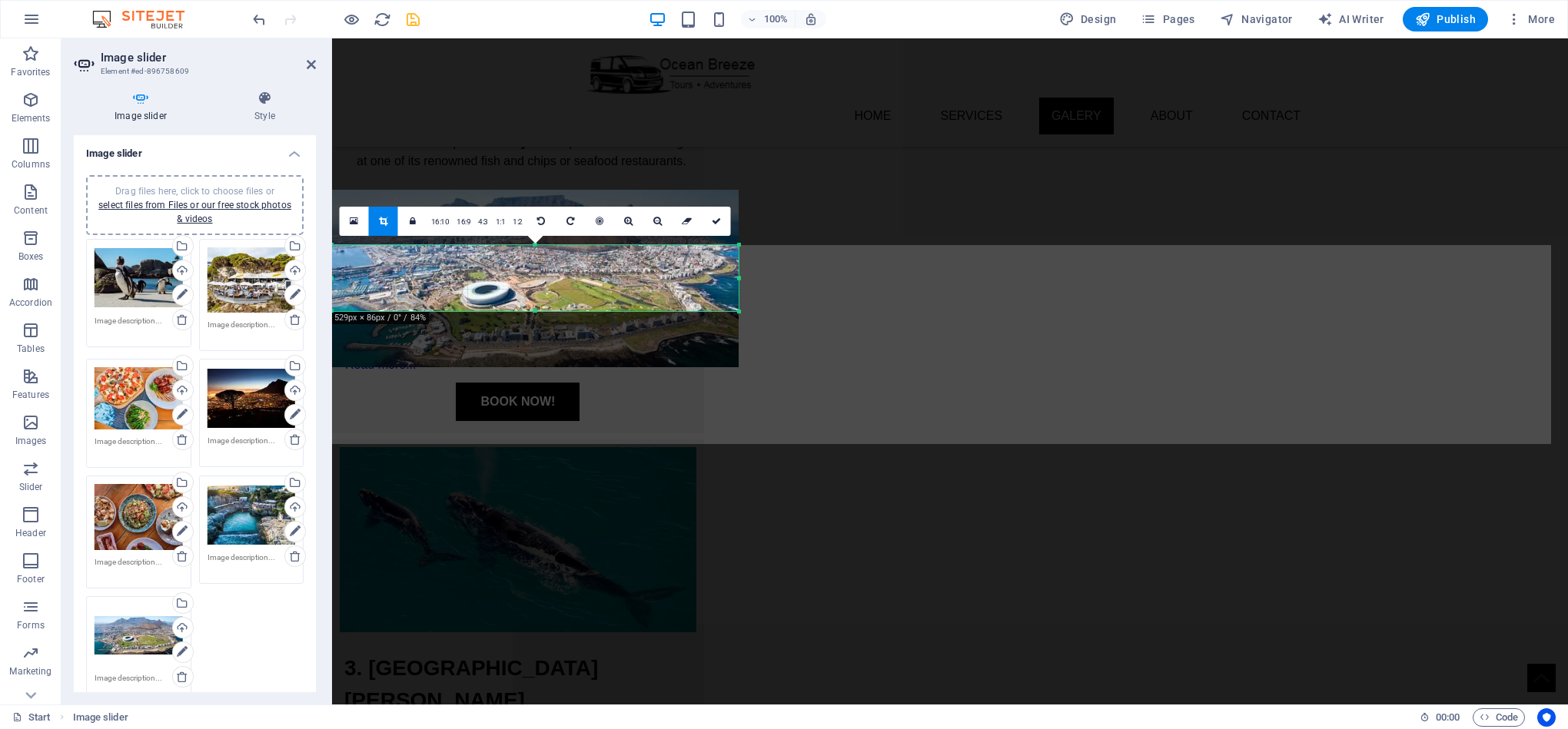
drag, startPoint x: 570, startPoint y: 331, endPoint x: 572, endPoint y: 341, distance: 10.2
click at [572, 341] on span "10" at bounding box center [550, 267] width 45 height 163
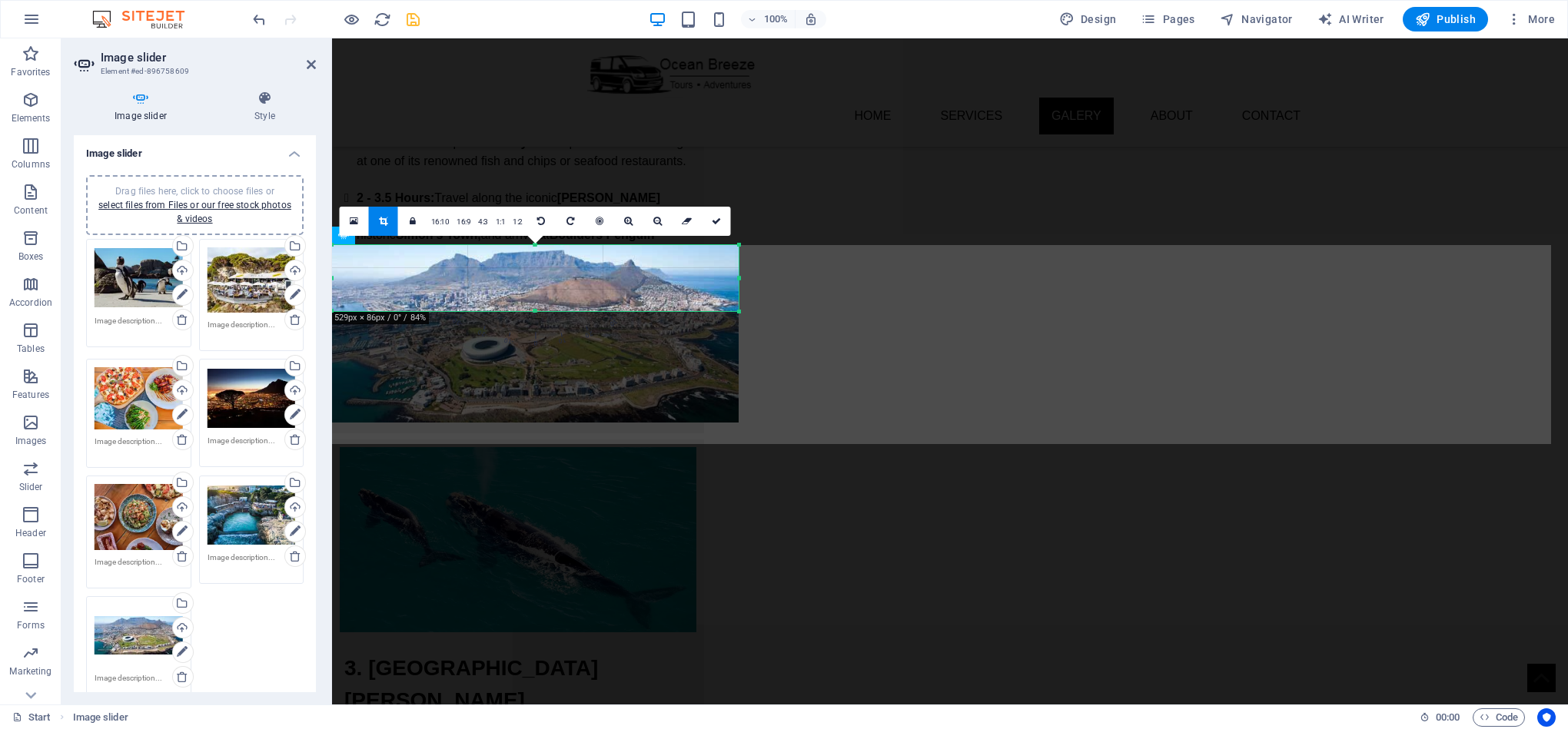
drag, startPoint x: 538, startPoint y: 199, endPoint x: 538, endPoint y: 255, distance: 56.0
click at [538, 255] on div at bounding box center [535, 333] width 407 height 178
click at [545, 402] on div at bounding box center [535, 333] width 407 height 178
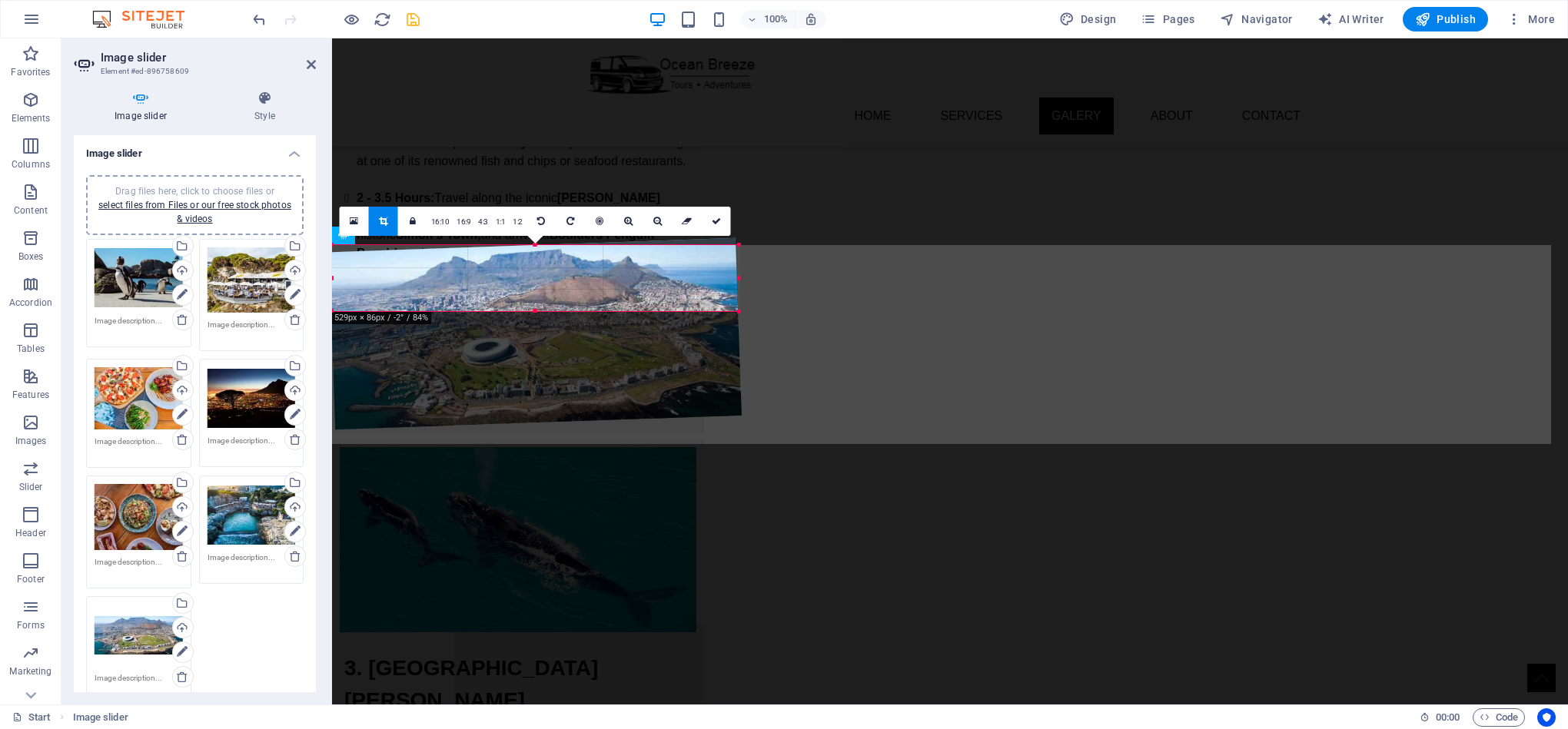
drag, startPoint x: 544, startPoint y: 424, endPoint x: 549, endPoint y: 436, distance: 13.0
click at [549, 436] on div at bounding box center [534, 334] width 444 height 223
click at [183, 670] on icon at bounding box center [182, 676] width 12 height 12
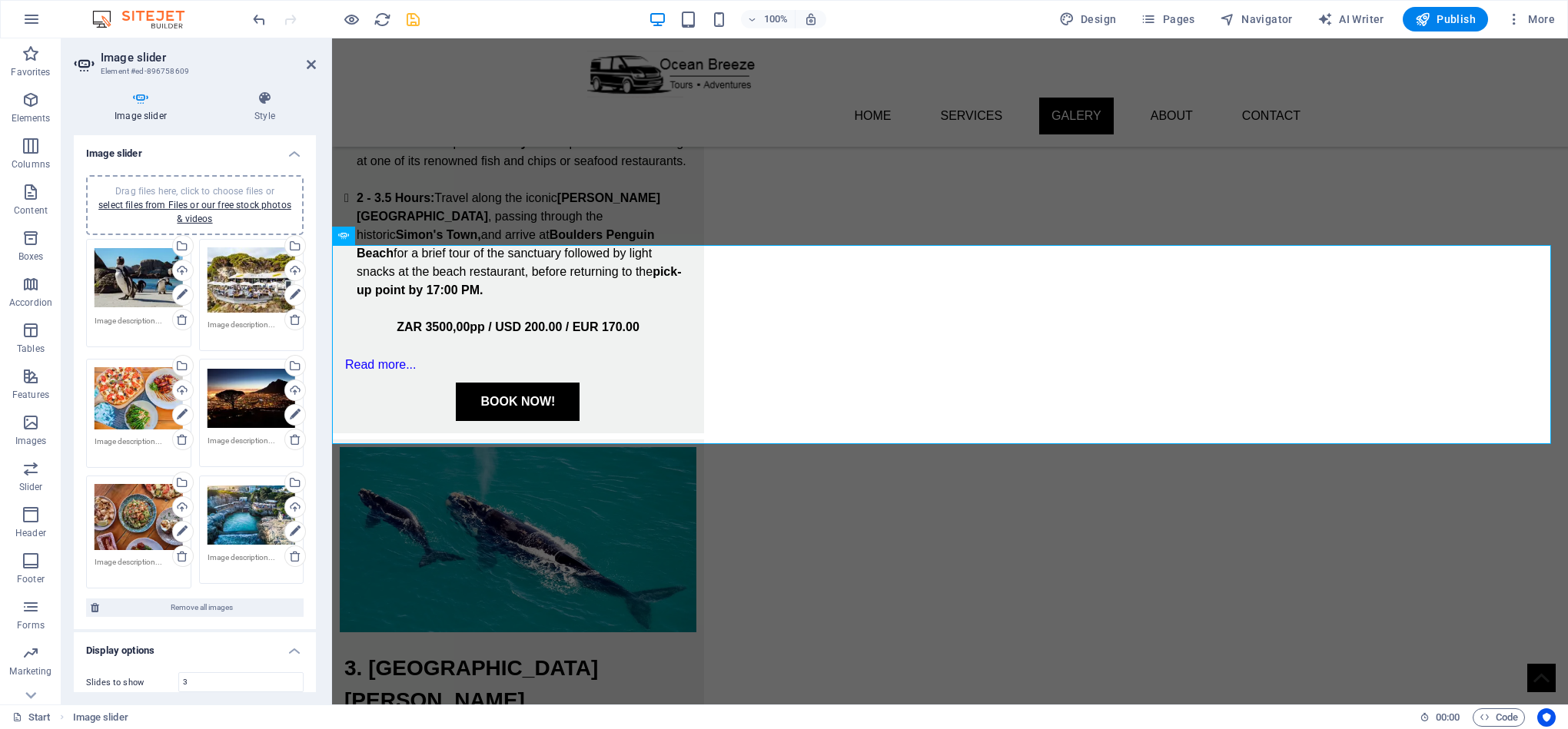
click at [231, 187] on span "Drag files here, click to choose files or select files from Files or our free s…" at bounding box center [194, 205] width 193 height 38
click at [141, 635] on div "Drag files here, click to choose files or select files from Files or our free s…" at bounding box center [138, 635] width 88 height 61
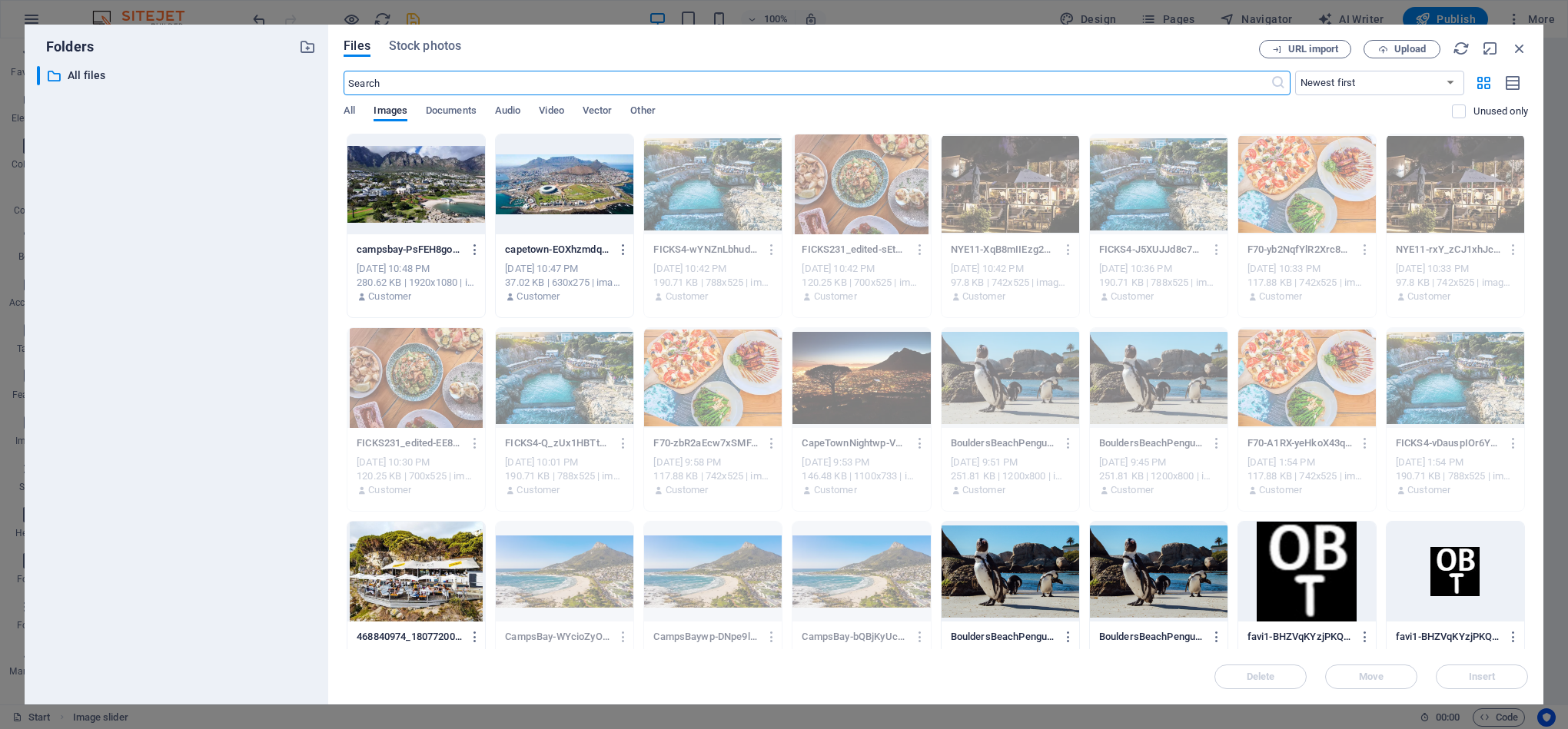
scroll to position [2277, 0]
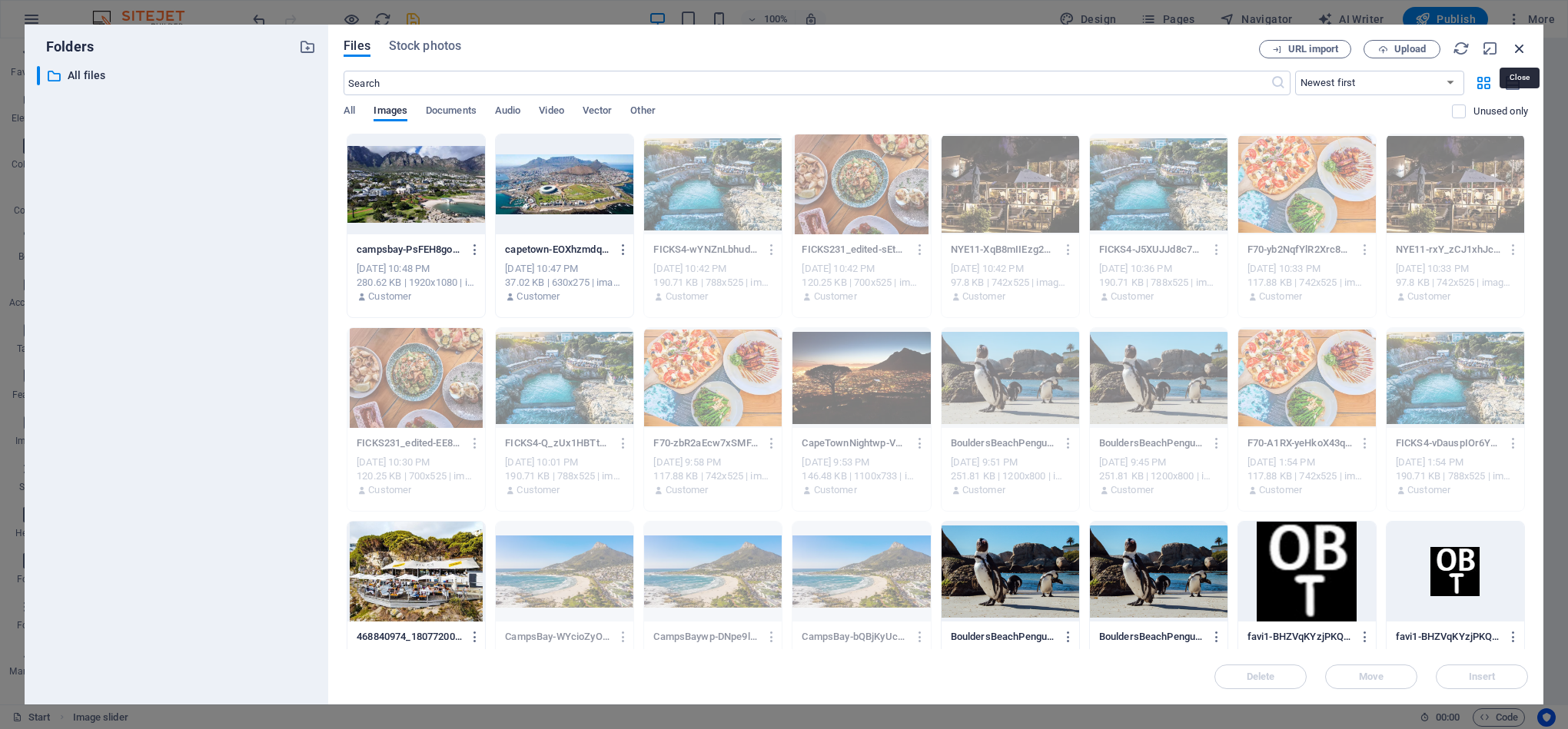
click at [1513, 45] on icon "button" at bounding box center [1519, 48] width 17 height 17
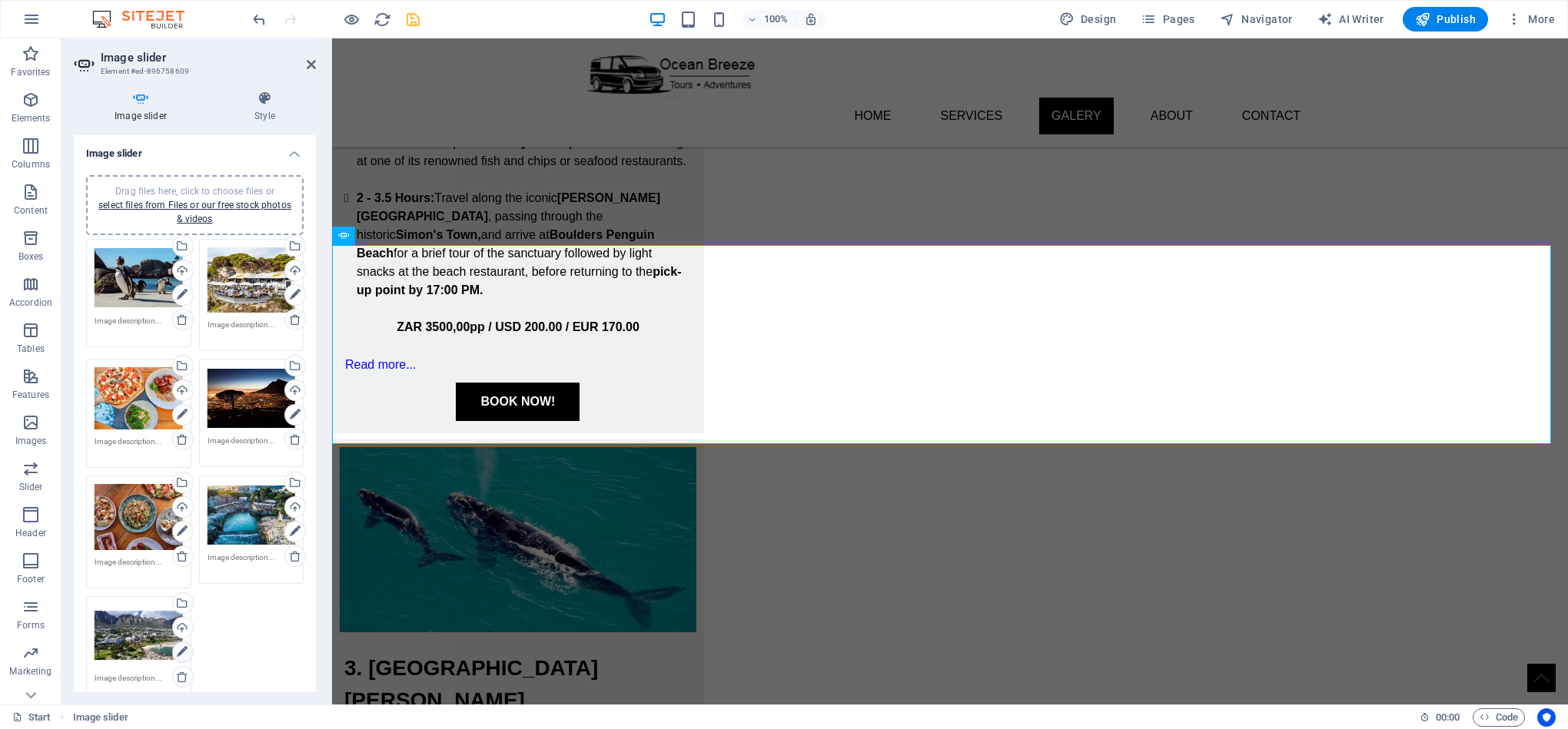
click at [182, 648] on icon at bounding box center [182, 652] width 11 height 18
click at [187, 650] on link at bounding box center [183, 652] width 22 height 21
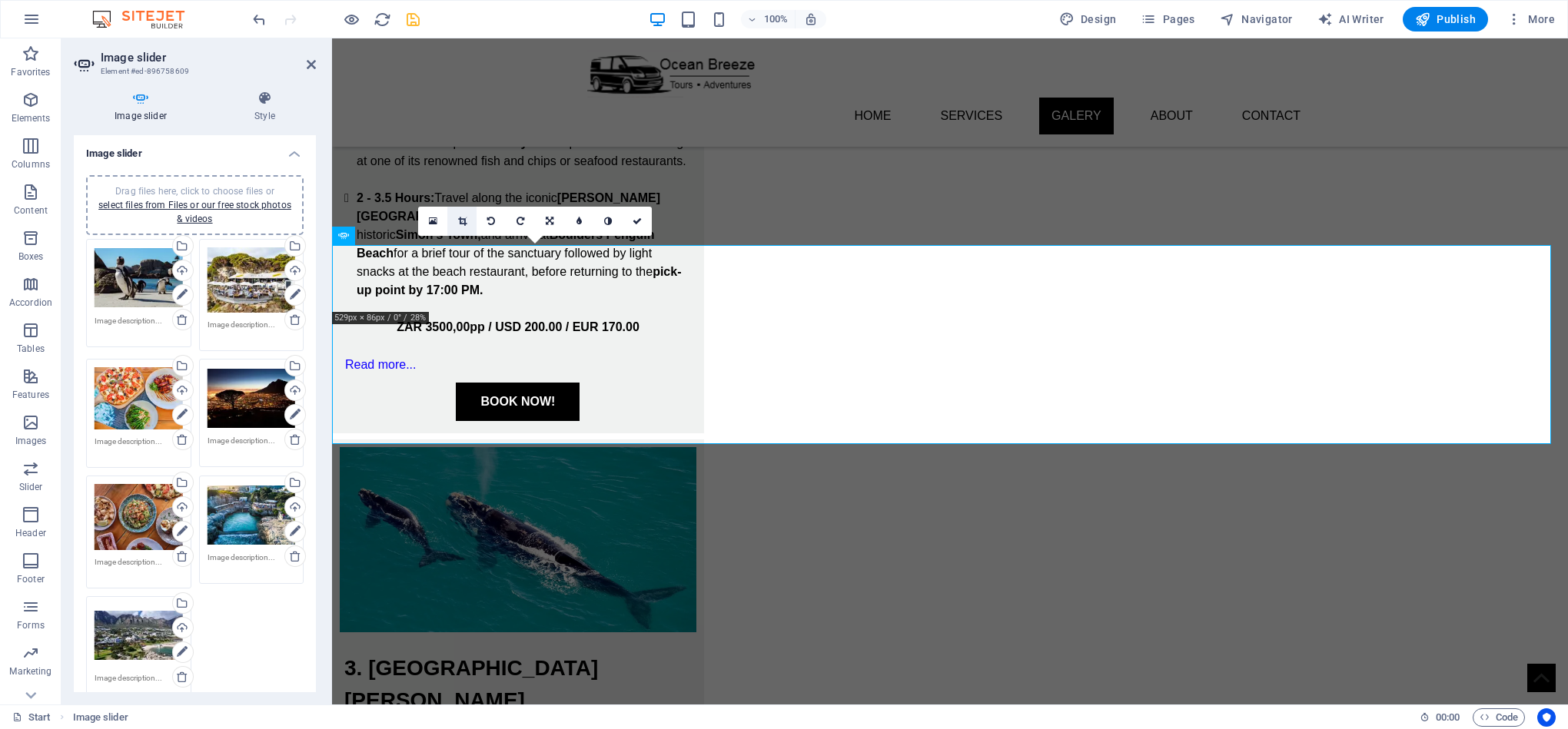
click at [464, 217] on icon at bounding box center [462, 221] width 8 height 9
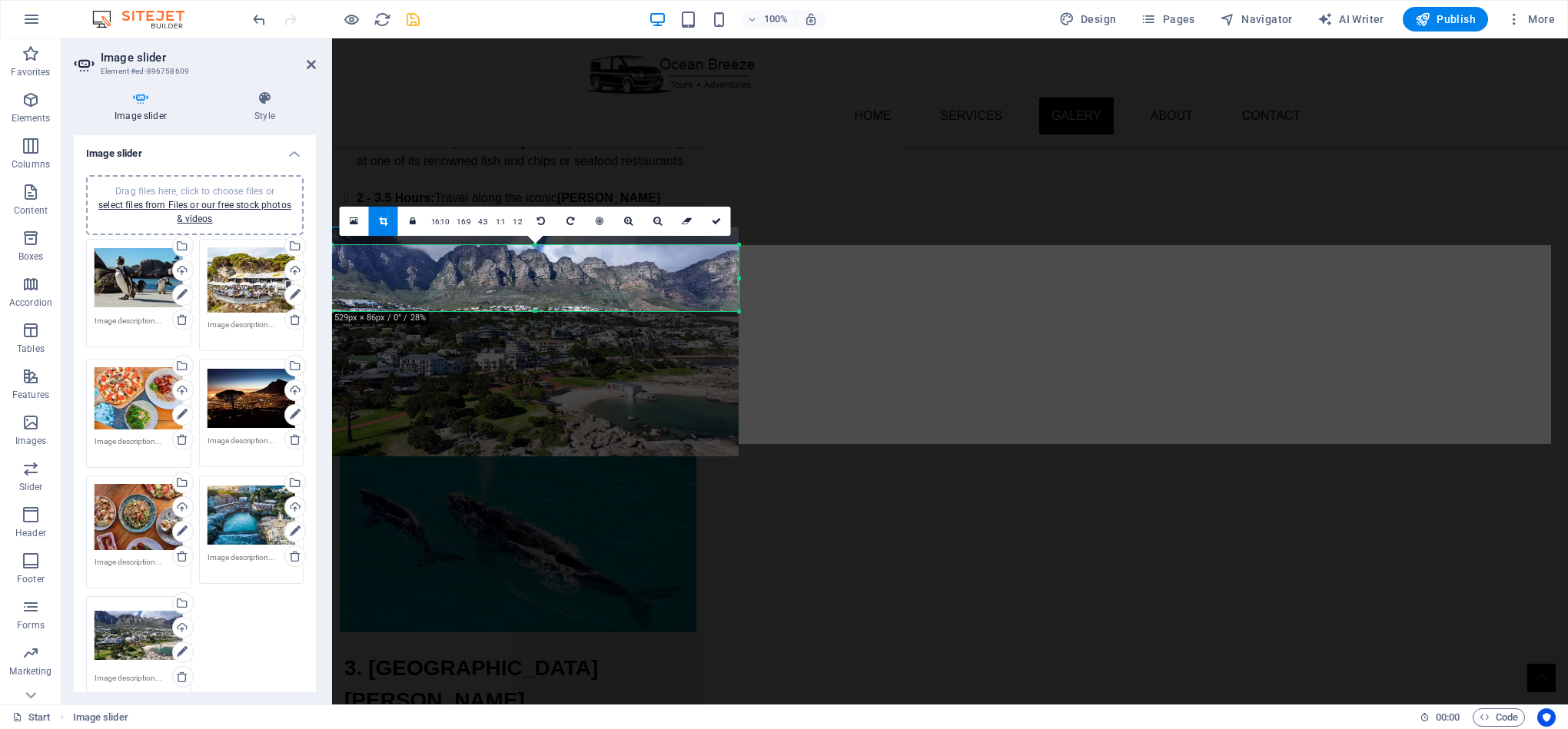
drag, startPoint x: 614, startPoint y: 344, endPoint x: 612, endPoint y: 407, distance: 63.0
click at [612, 407] on div at bounding box center [535, 341] width 407 height 229
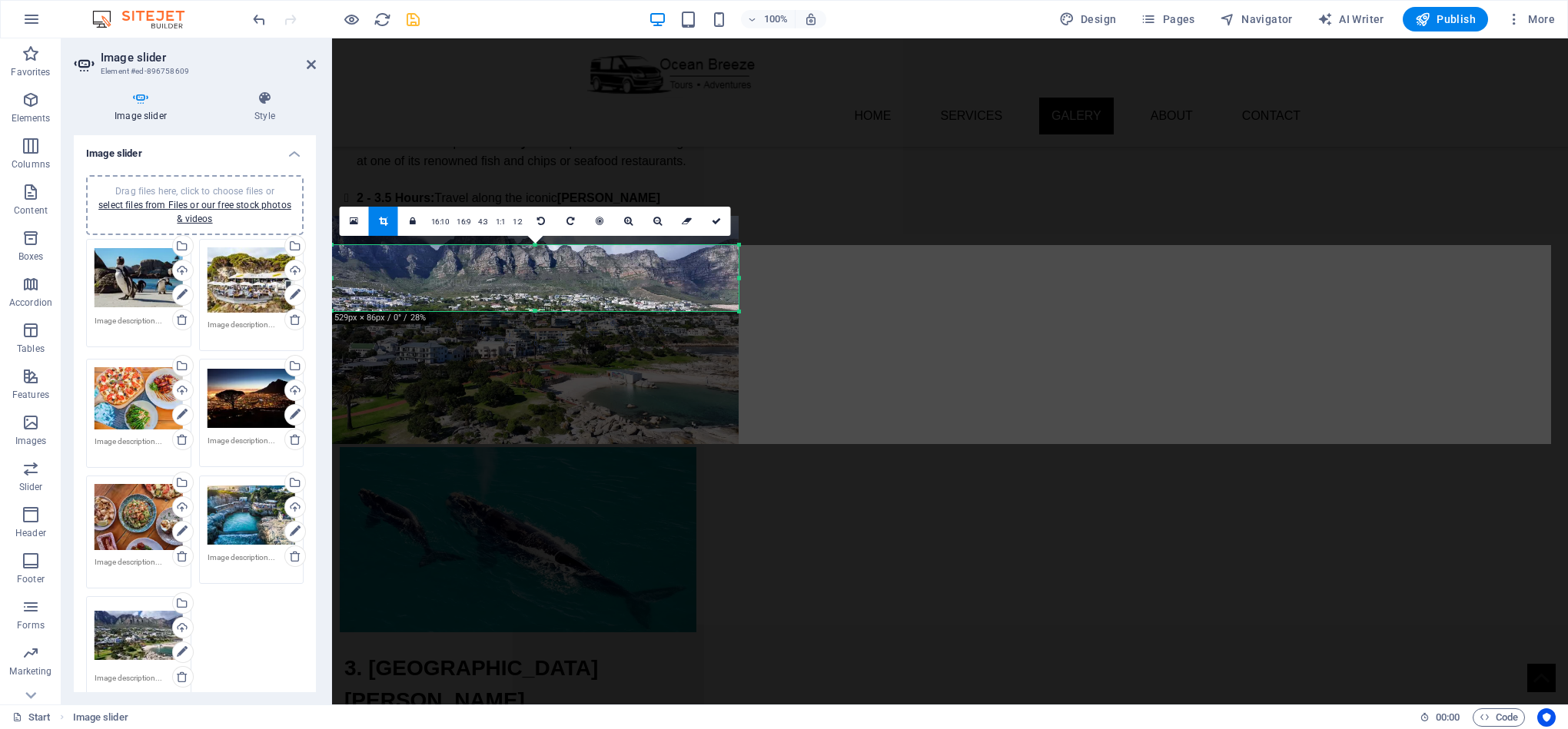
drag, startPoint x: 547, startPoint y: 364, endPoint x: 547, endPoint y: 353, distance: 11.0
click at [547, 353] on div at bounding box center [535, 330] width 407 height 229
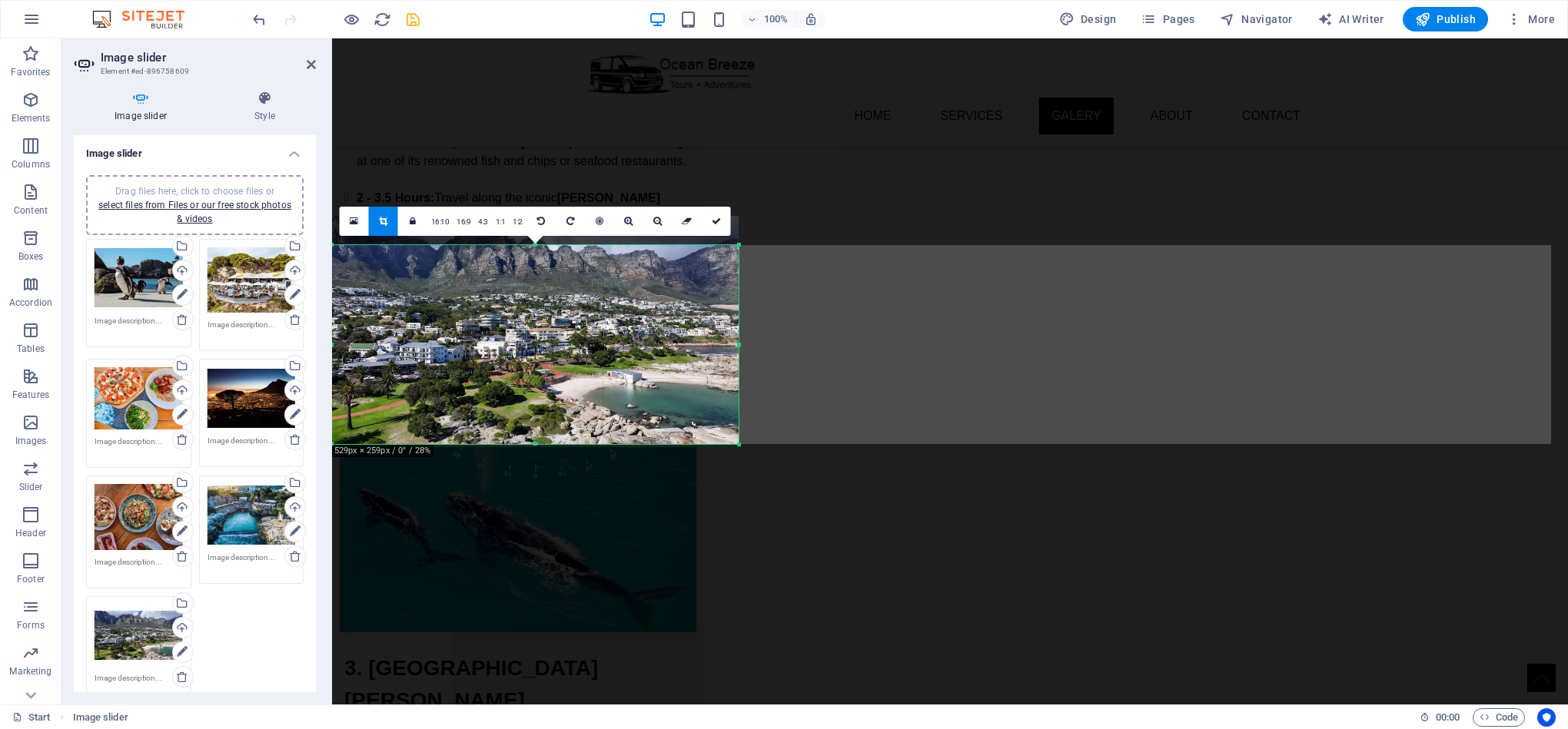
drag, startPoint x: 535, startPoint y: 310, endPoint x: 539, endPoint y: 441, distance: 131.1
click at [539, 441] on div "180 170 160 150 140 130 120 110 100 90 80 70 60 50 40 30 20 10 0 -10 -20 -30 -4…" at bounding box center [535, 344] width 407 height 199
click at [565, 357] on div at bounding box center [535, 330] width 407 height 229
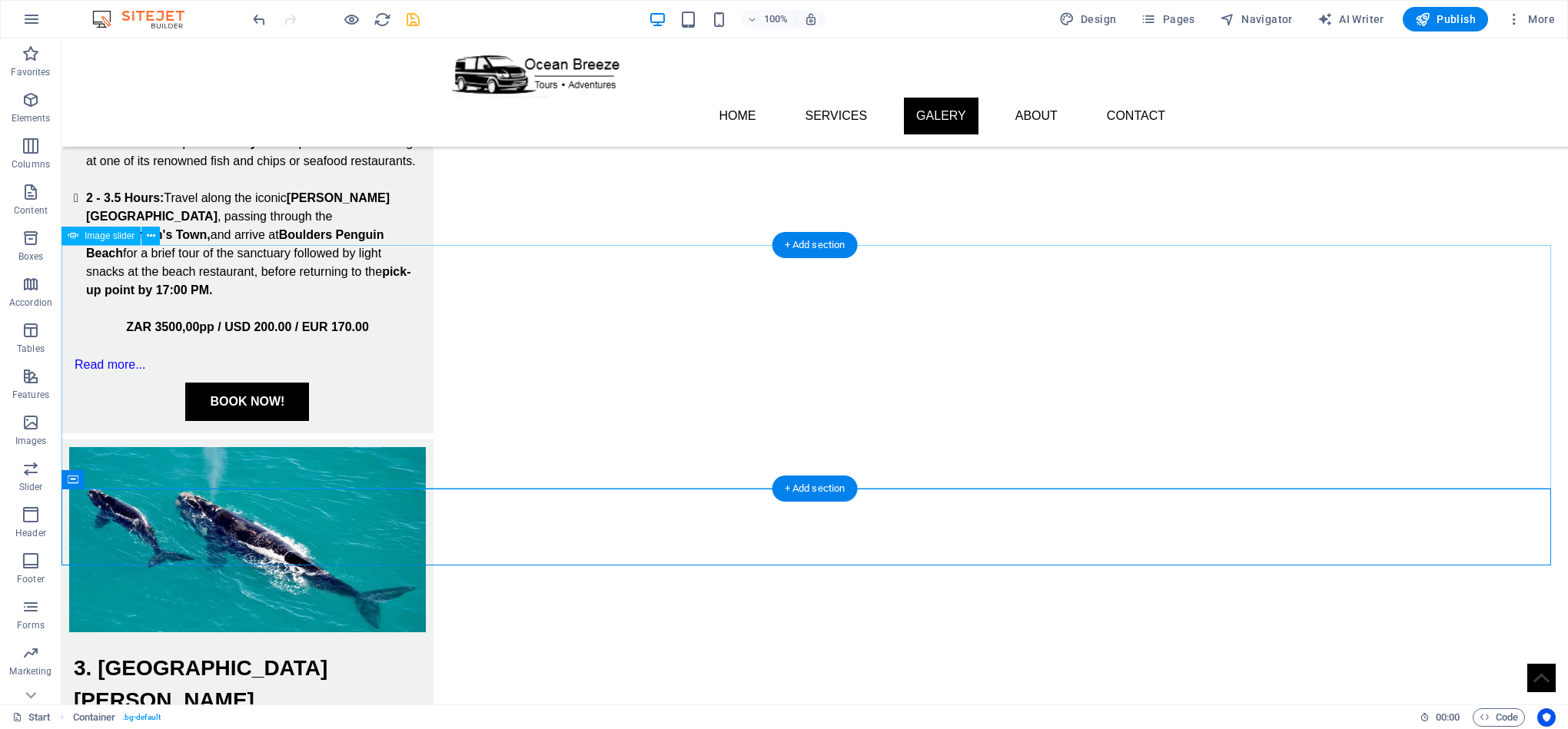
drag, startPoint x: 622, startPoint y: 396, endPoint x: 560, endPoint y: 357, distance: 73.2
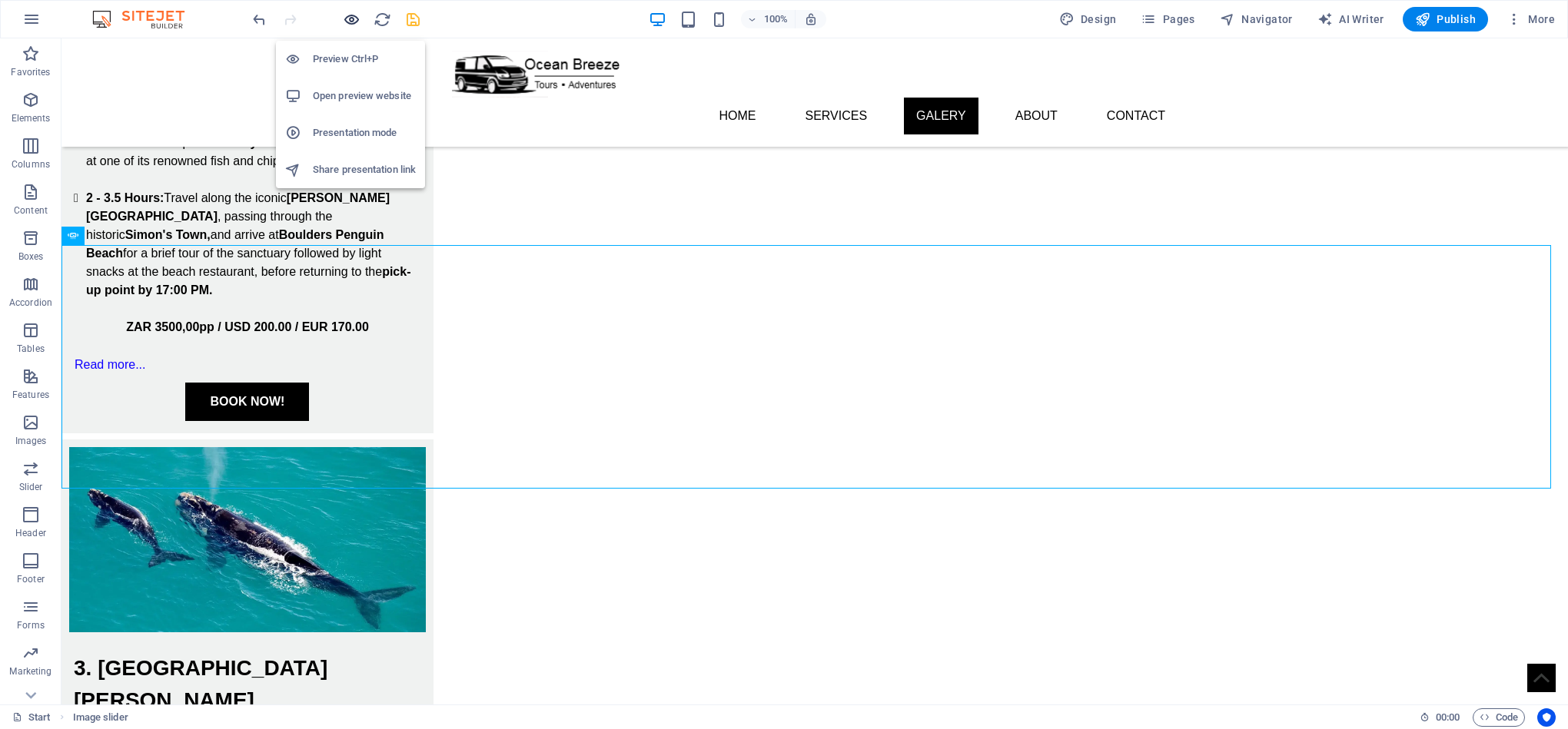
click at [353, 21] on icon "button" at bounding box center [351, 19] width 17 height 17
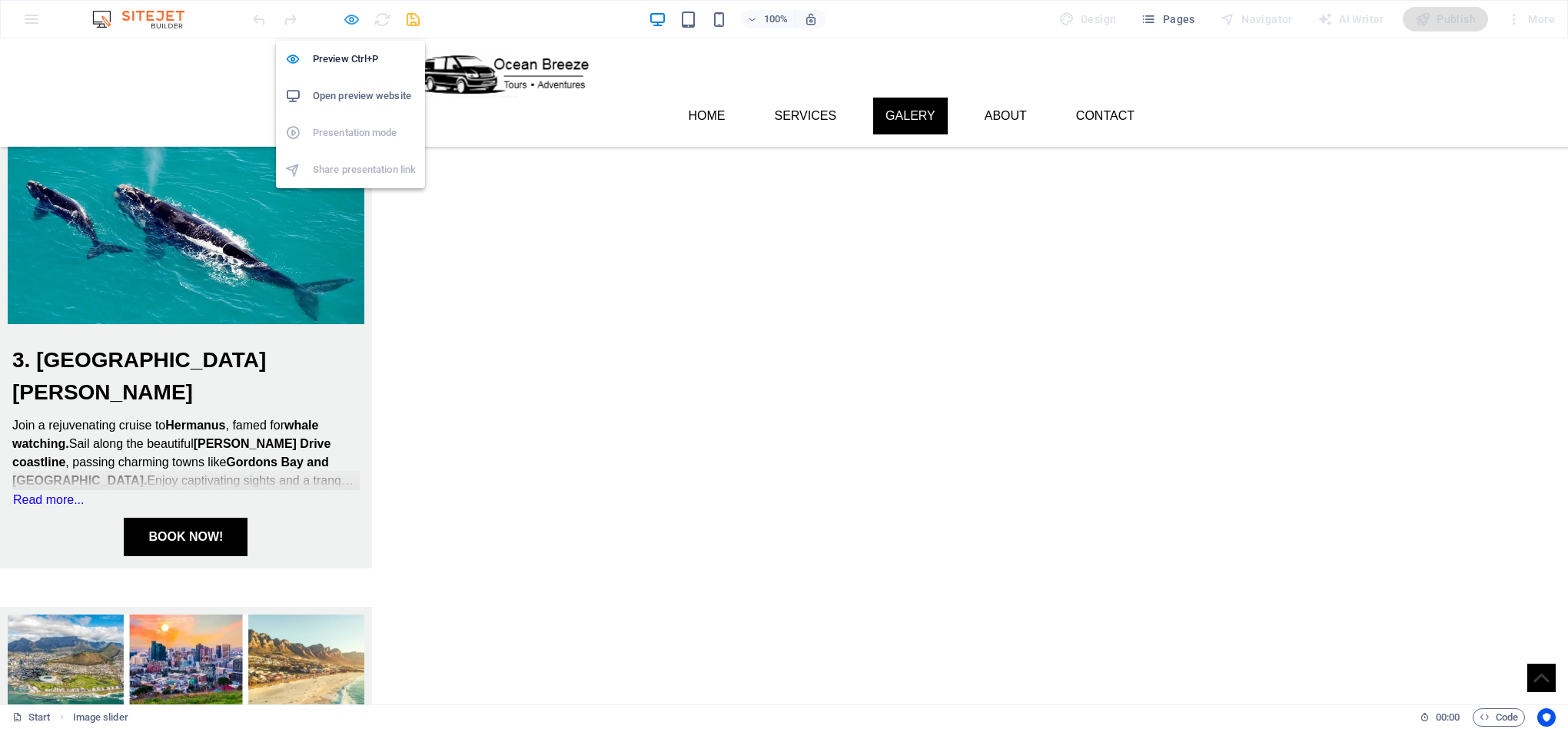
click at [351, 19] on icon "button" at bounding box center [351, 19] width 17 height 17
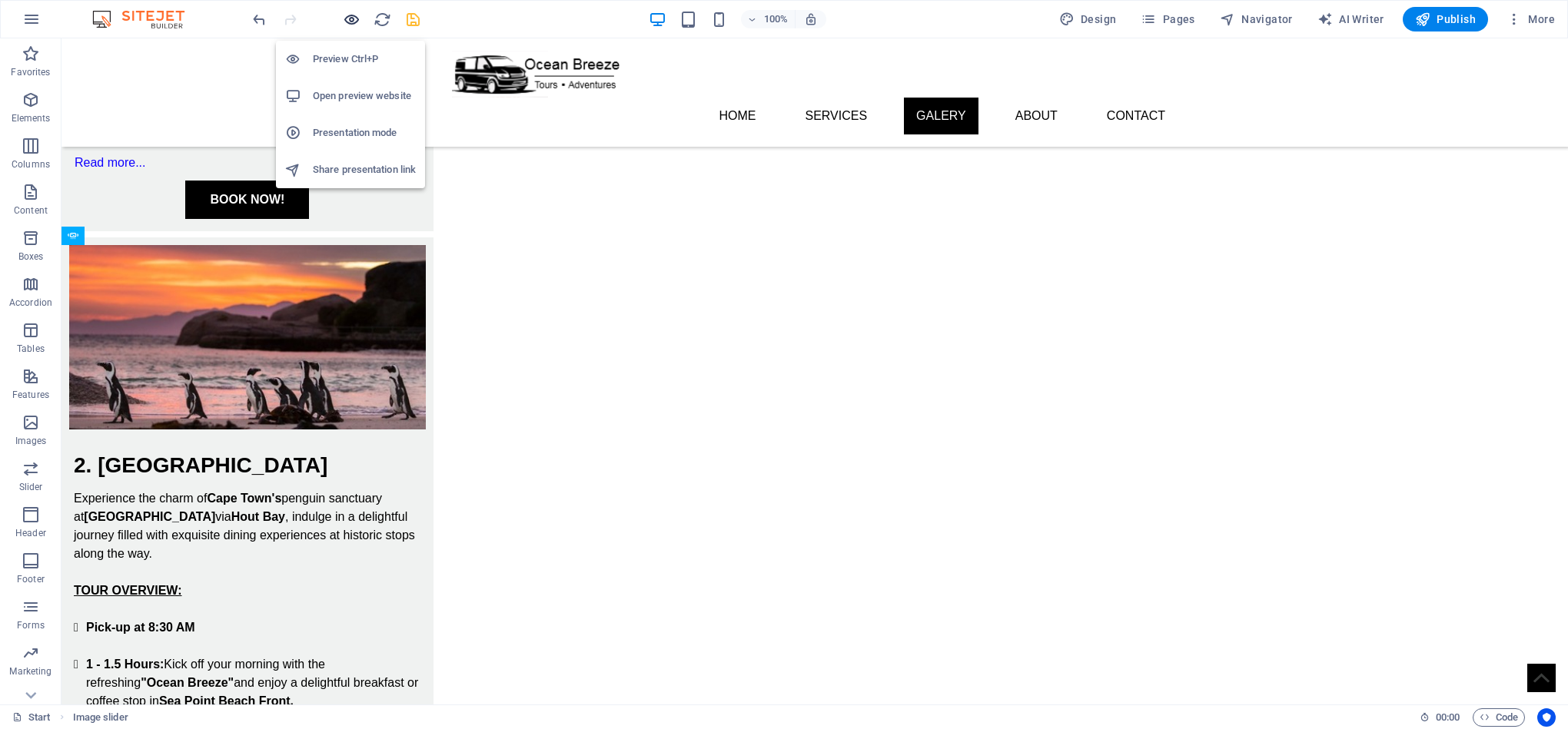
scroll to position [2095, 0]
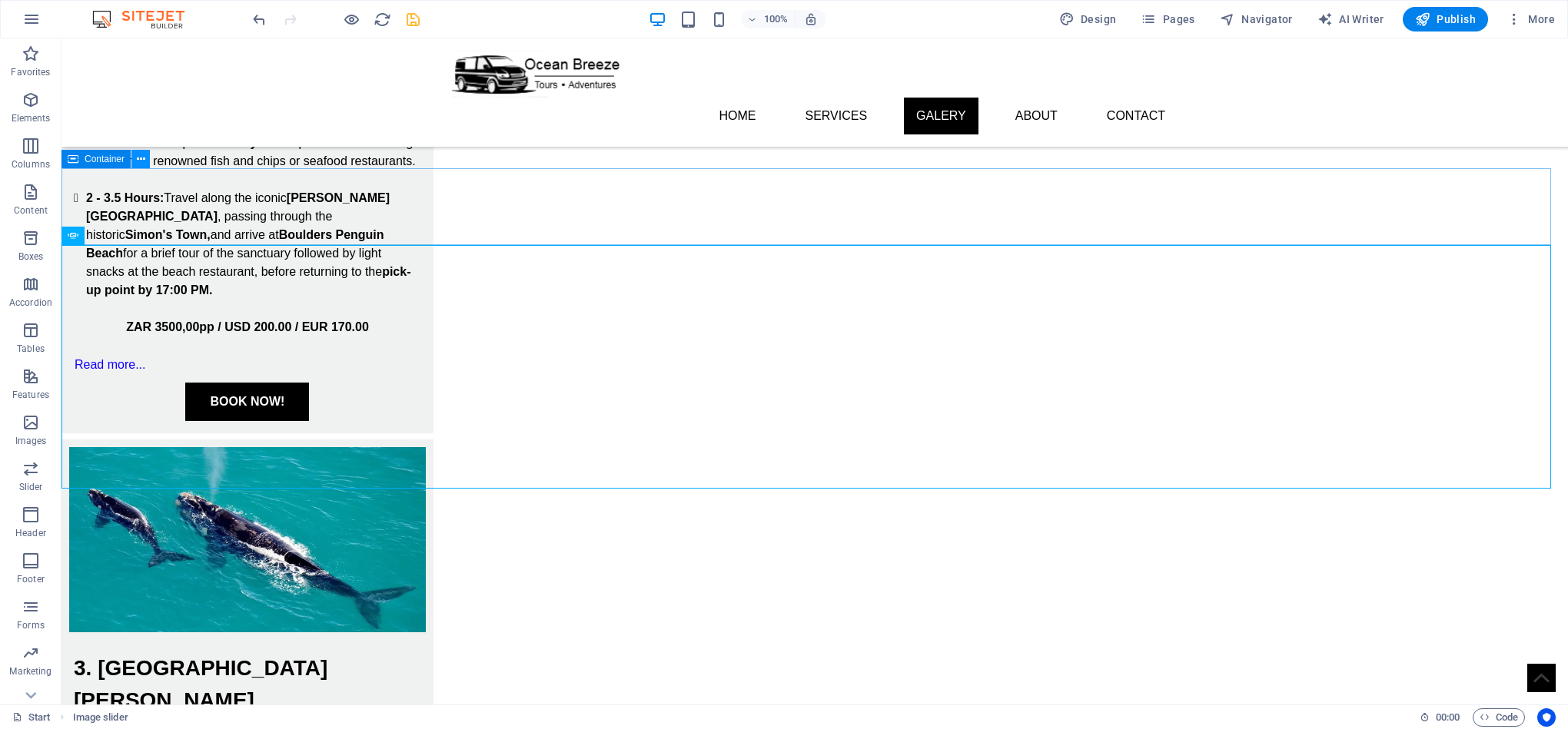
click at [136, 160] on icon at bounding box center [141, 160] width 8 height 17
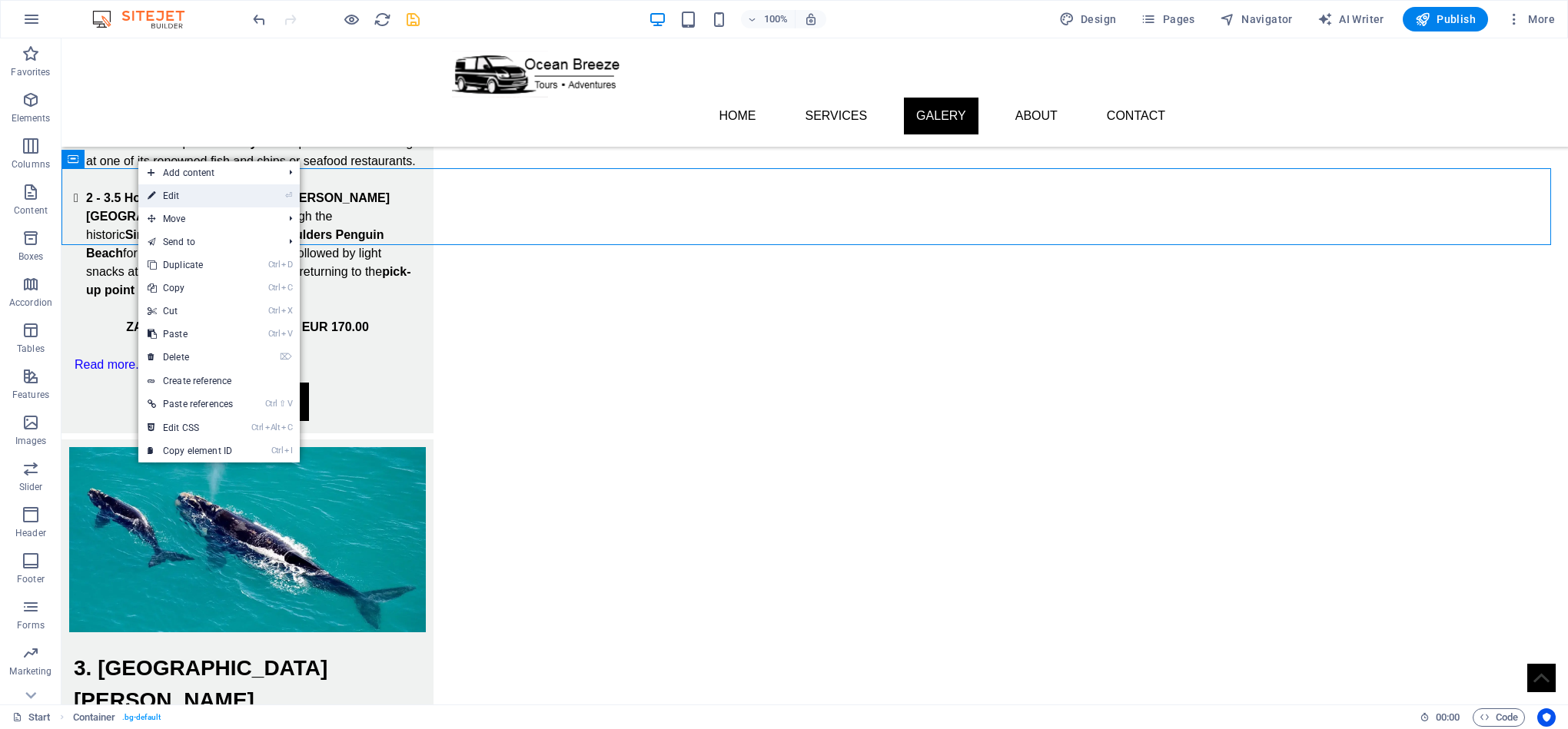
click at [190, 196] on link "⏎ Edit" at bounding box center [189, 196] width 103 height 23
select select "px"
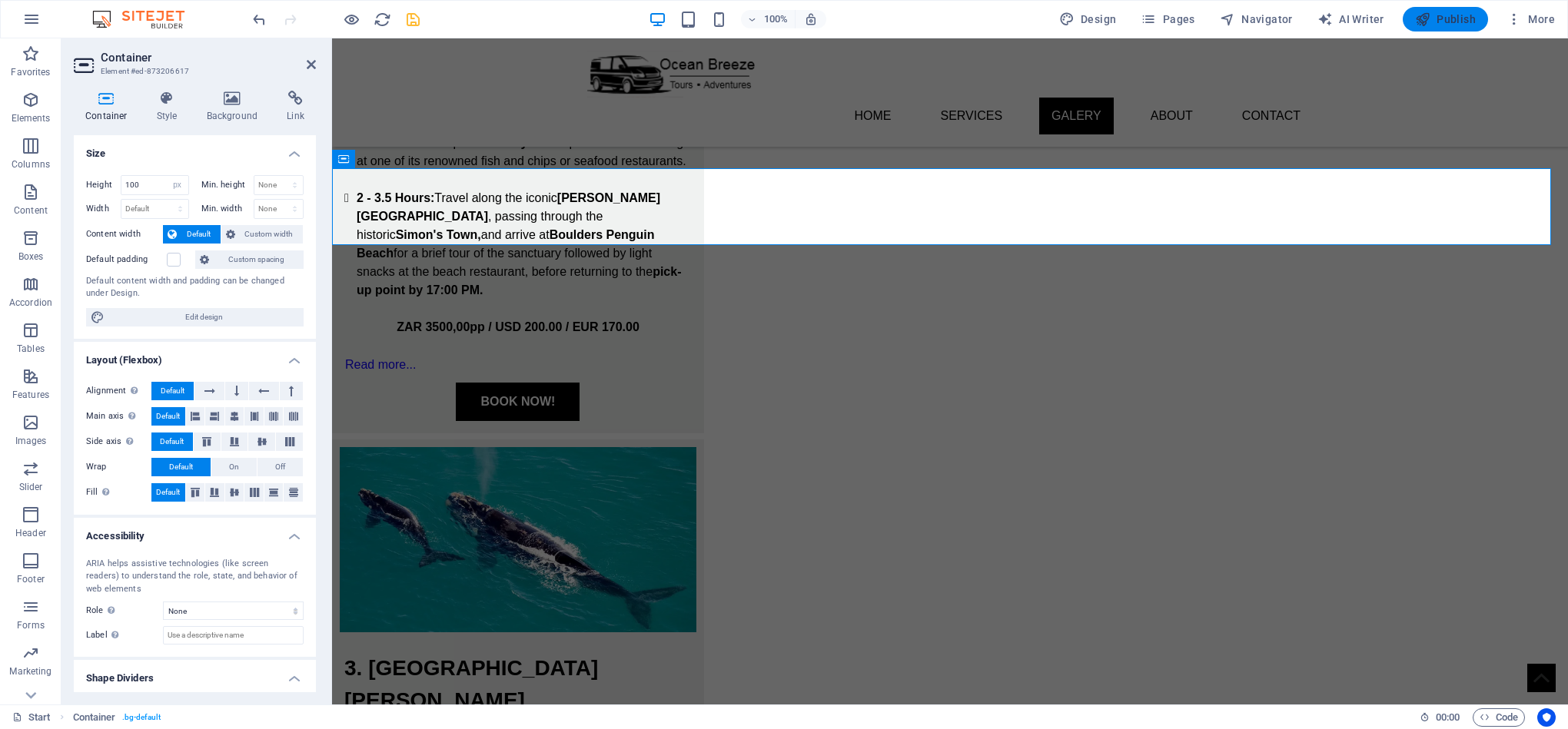
click at [1464, 21] on span "Publish" at bounding box center [1445, 19] width 60 height 16
